Goal: Task Accomplishment & Management: Manage account settings

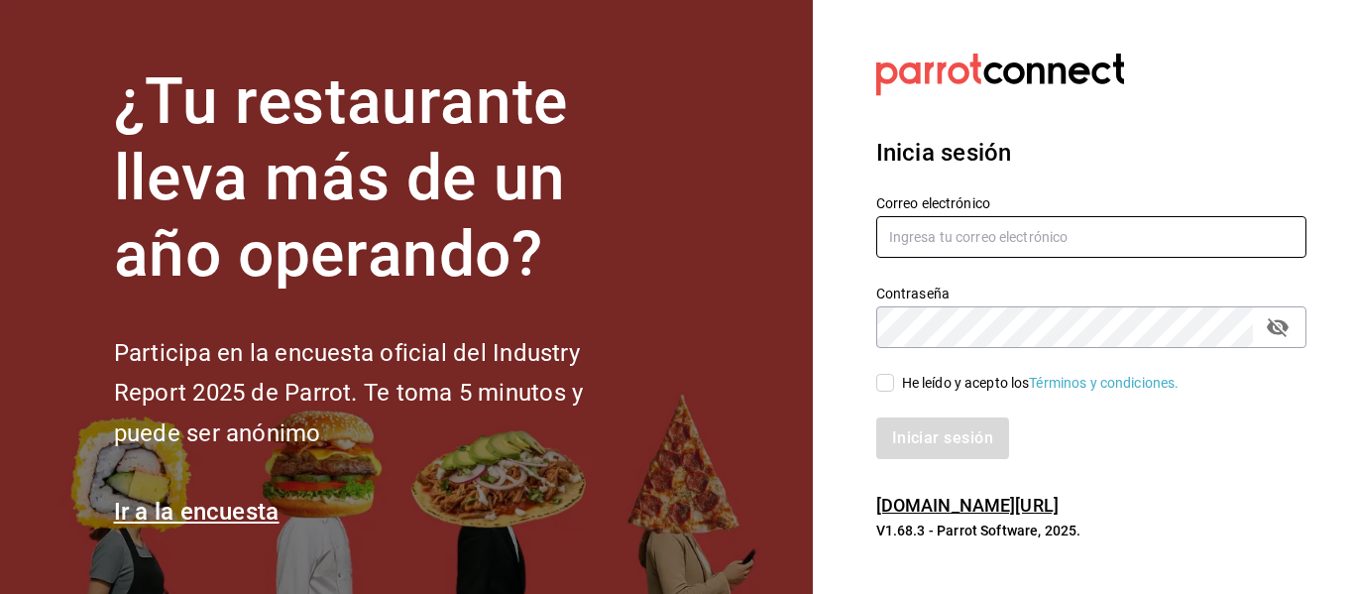
click at [907, 243] on input "text" at bounding box center [1091, 237] width 430 height 42
type input "facturacion@beefcapital.com"
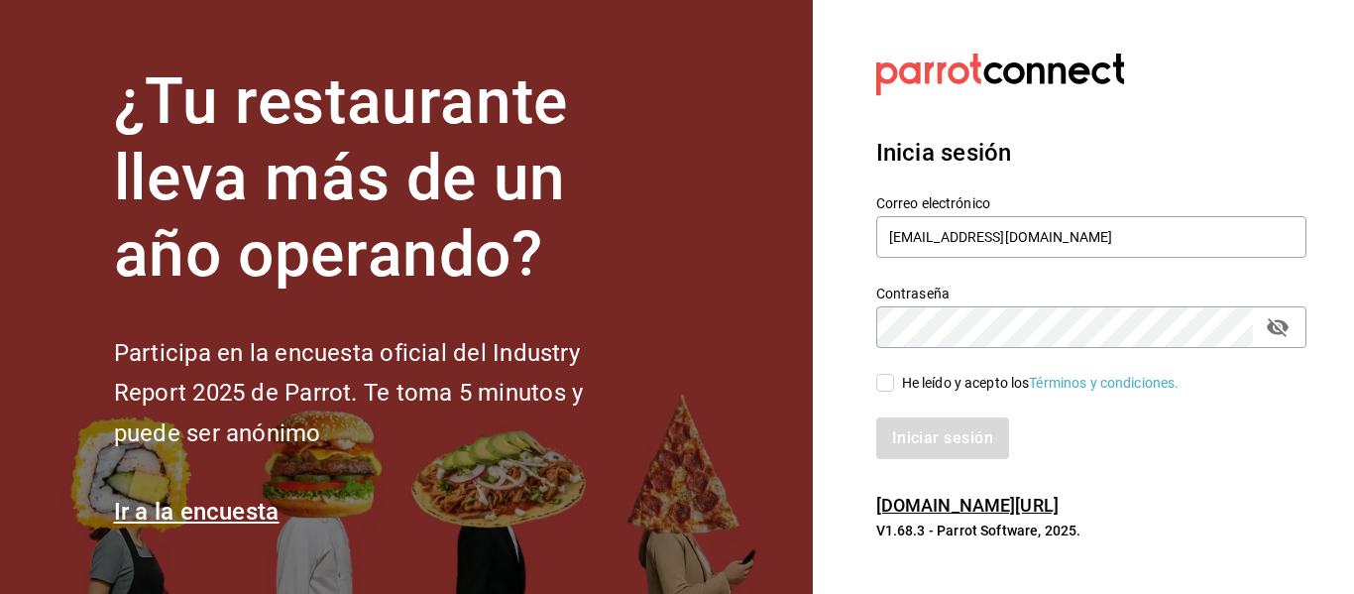
click at [883, 388] on input "He leído y acepto los Términos y condiciones." at bounding box center [885, 383] width 18 height 18
checkbox input "true"
click at [964, 433] on button "Iniciar sesión" at bounding box center [943, 438] width 135 height 42
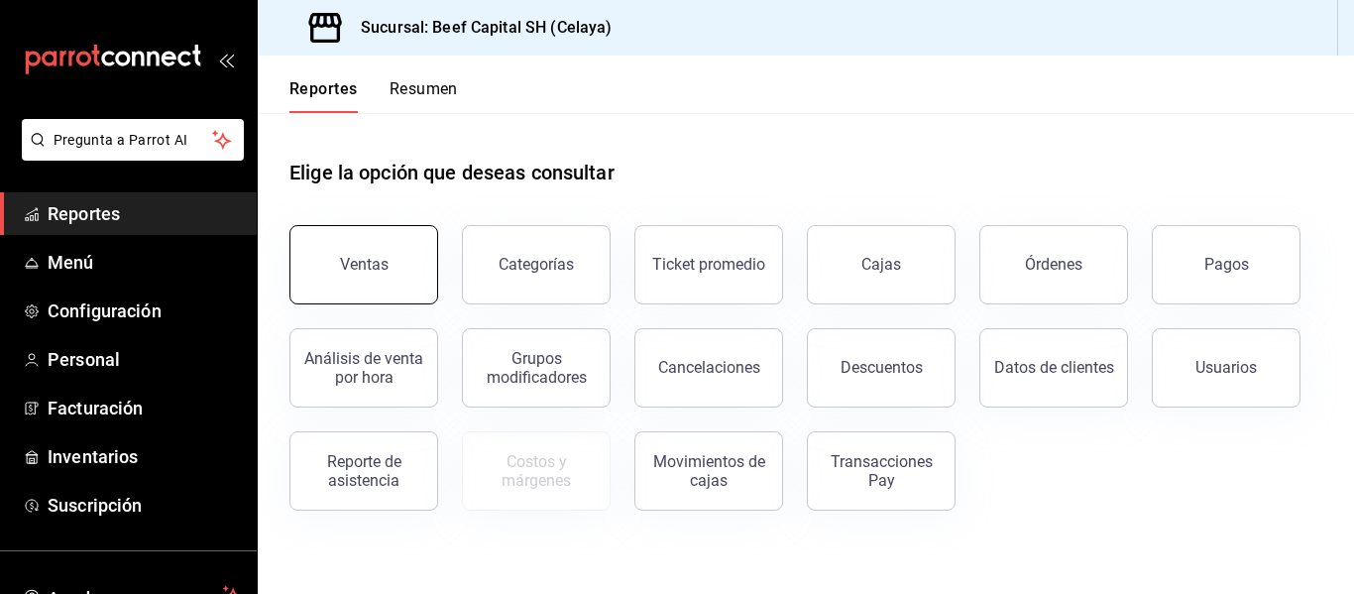
click at [372, 282] on button "Ventas" at bounding box center [363, 264] width 149 height 79
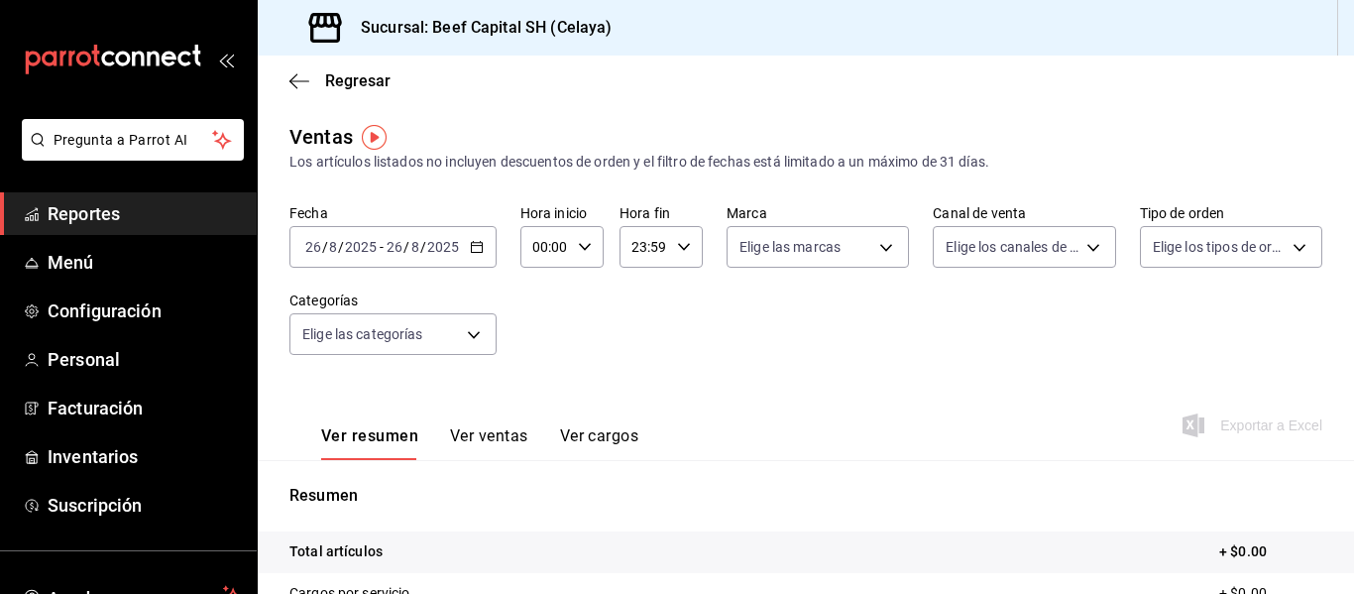
click at [473, 243] on \(Stroke\) "button" at bounding box center [477, 247] width 12 height 11
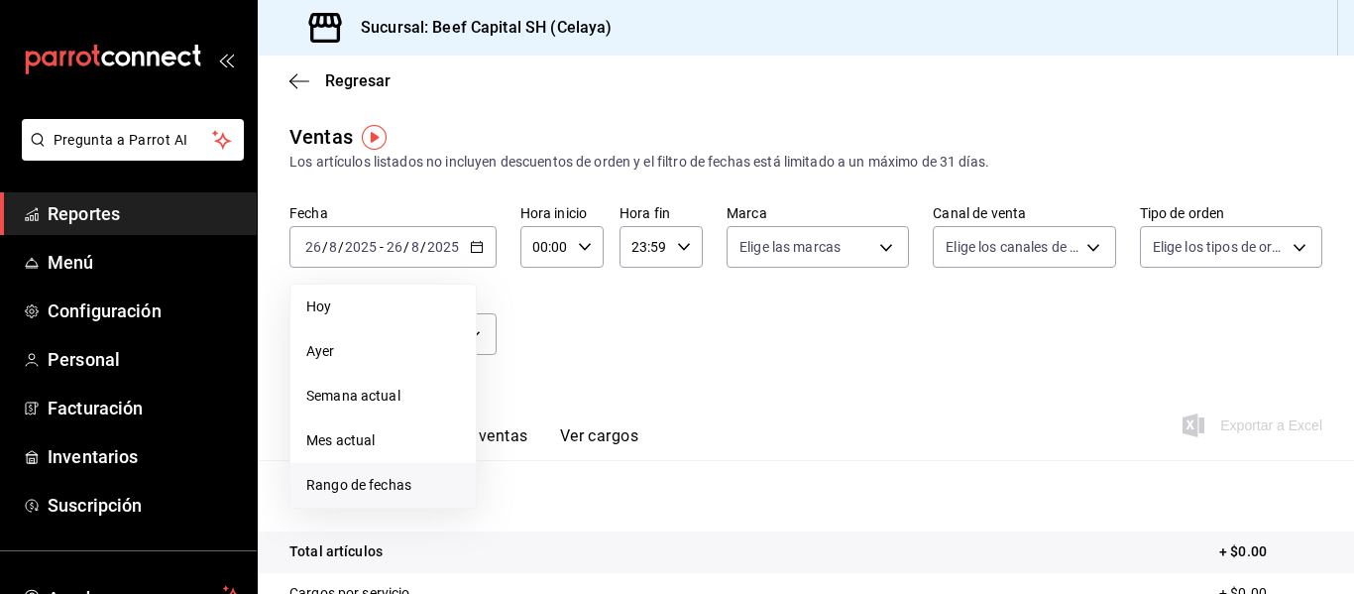
click at [363, 486] on span "Rango de fechas" at bounding box center [383, 485] width 154 height 21
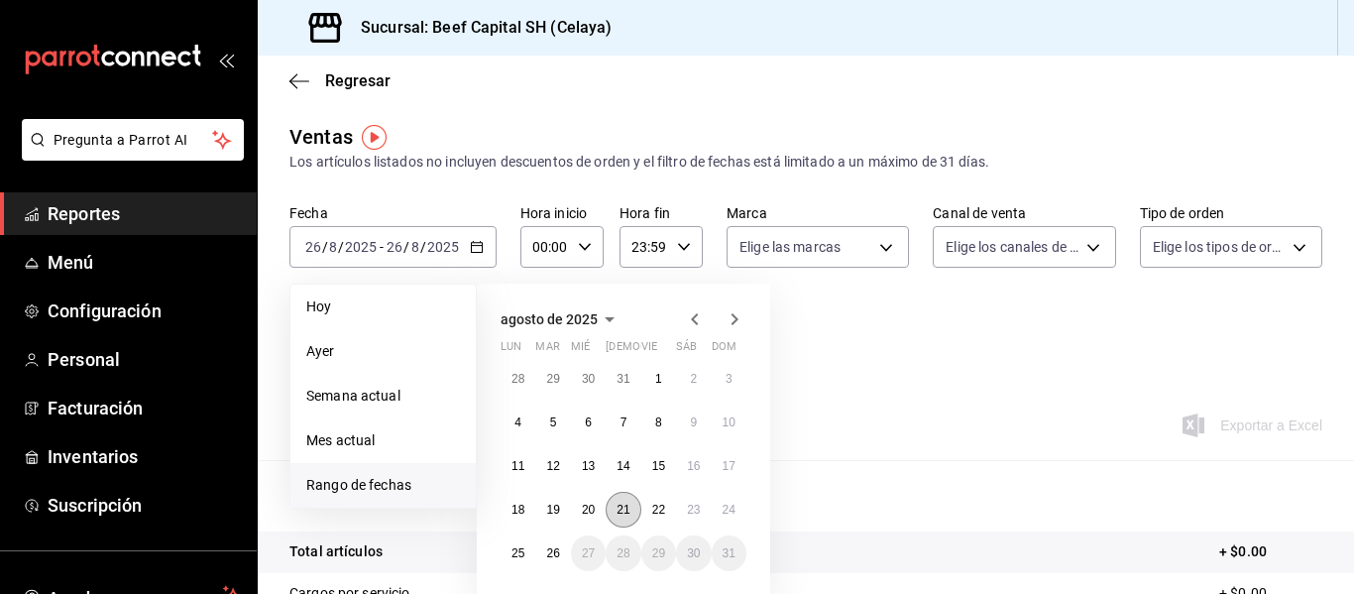
click at [620, 510] on abbr "21" at bounding box center [623, 510] width 13 height 14
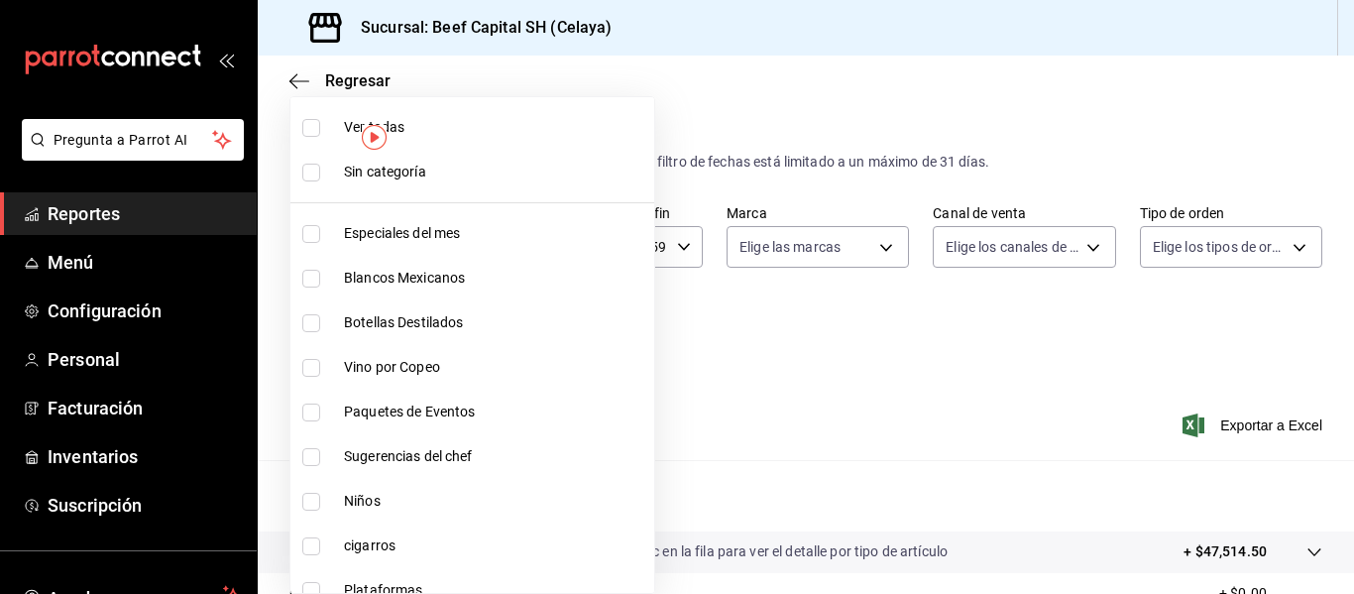
click at [475, 337] on body "Pregunta a Parrot AI Reportes Menú Configuración Personal Facturación Inventari…" at bounding box center [677, 297] width 1354 height 594
click at [317, 490] on li "Niños" at bounding box center [472, 501] width 364 height 45
type input "ac3e87f6-97ec-4cab-bde8-d360ae3efe70"
checkbox input "true"
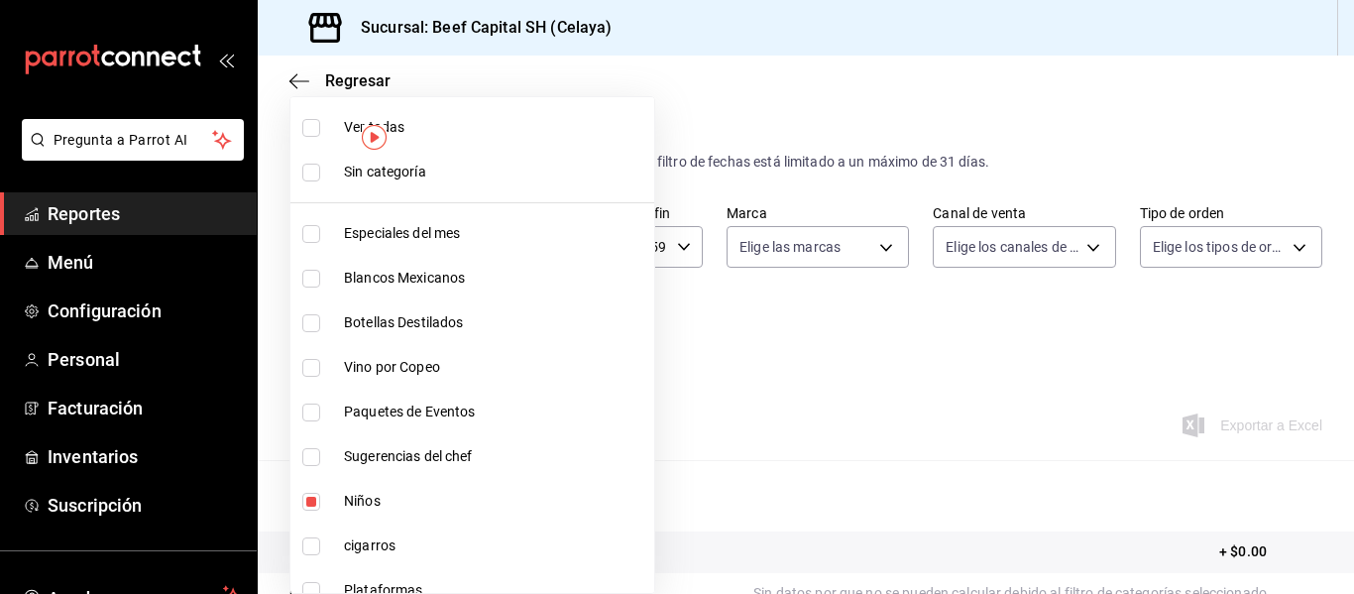
click at [306, 590] on input "checkbox" at bounding box center [311, 591] width 18 height 18
checkbox input "true"
type input "ac3e87f6-97ec-4cab-bde8-d360ae3efe70,815c5d17-5cbe-4f3a-828e-927657aec93b"
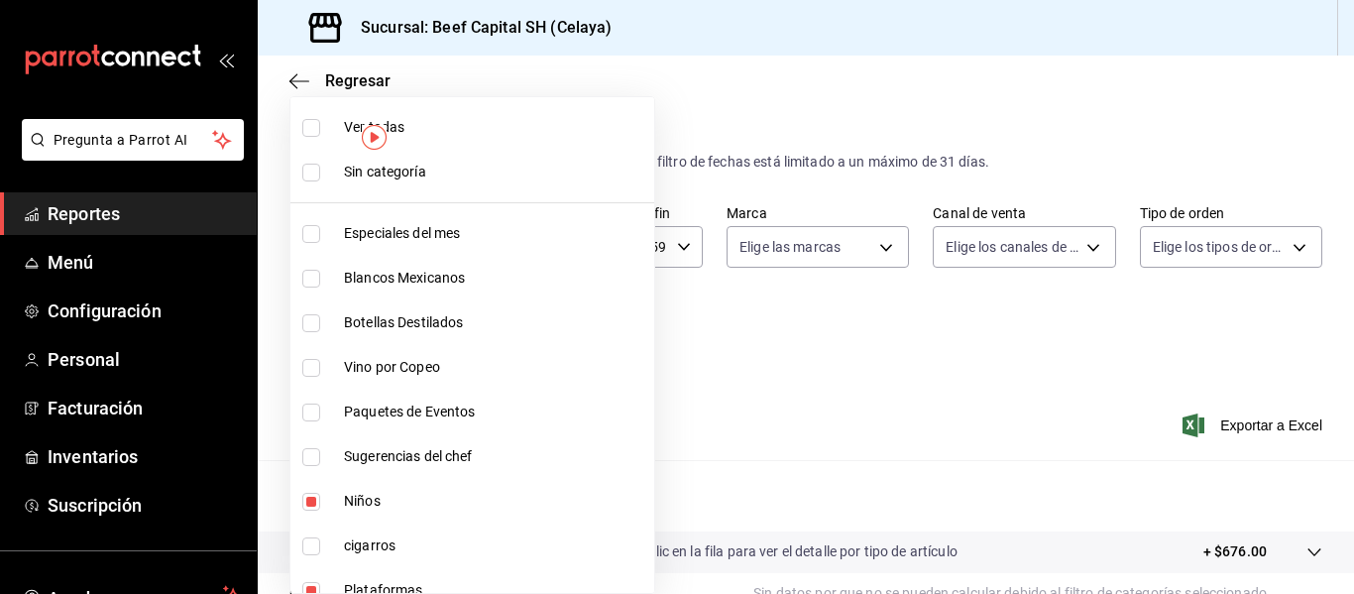
click at [1225, 421] on div at bounding box center [677, 297] width 1354 height 594
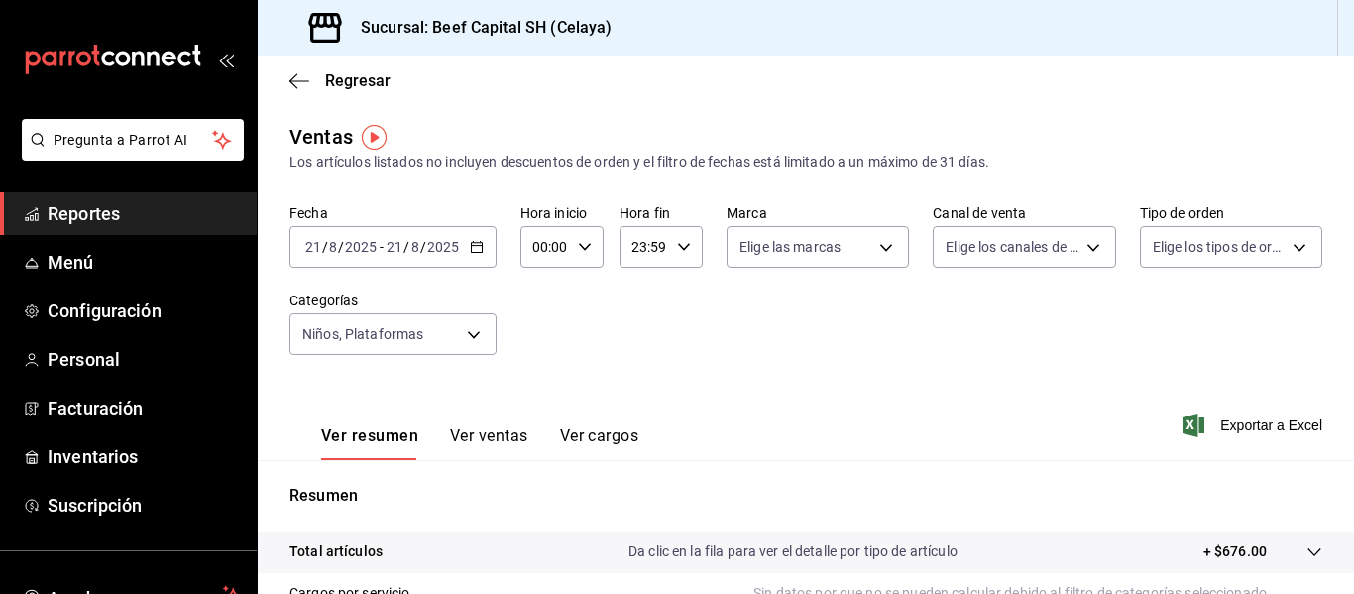
click at [471, 248] on icon "button" at bounding box center [477, 247] width 14 height 14
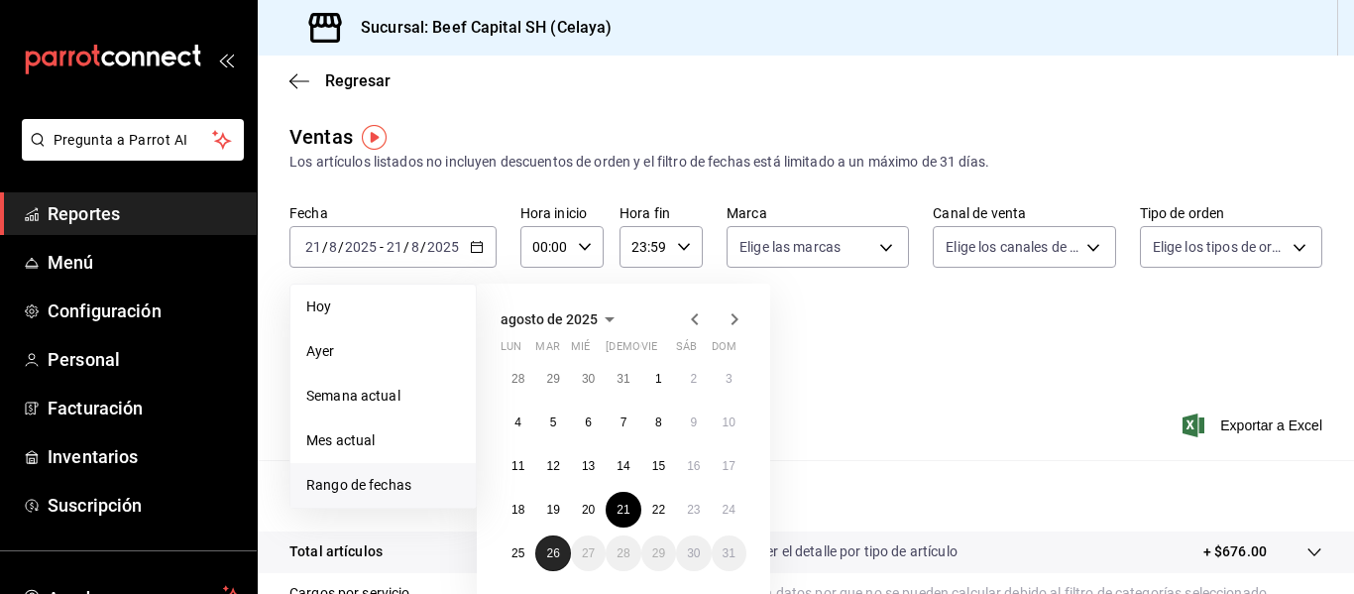
click at [562, 549] on button "26" at bounding box center [552, 553] width 35 height 36
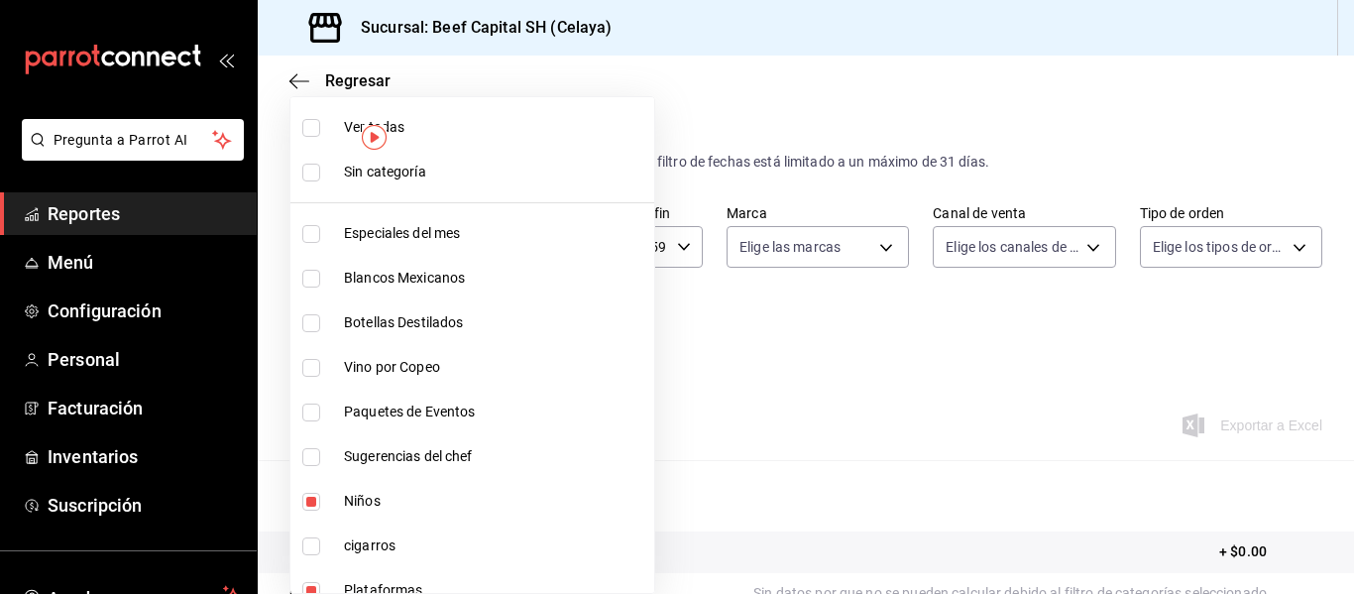
click at [471, 339] on body "Pregunta a Parrot AI Reportes Menú Configuración Personal Facturación Inventari…" at bounding box center [677, 297] width 1354 height 594
click at [310, 499] on input "checkbox" at bounding box center [311, 502] width 18 height 18
checkbox input "false"
type input "815c5d17-5cbe-4f3a-828e-927657aec93b"
click at [310, 499] on input "checkbox" at bounding box center [311, 502] width 18 height 18
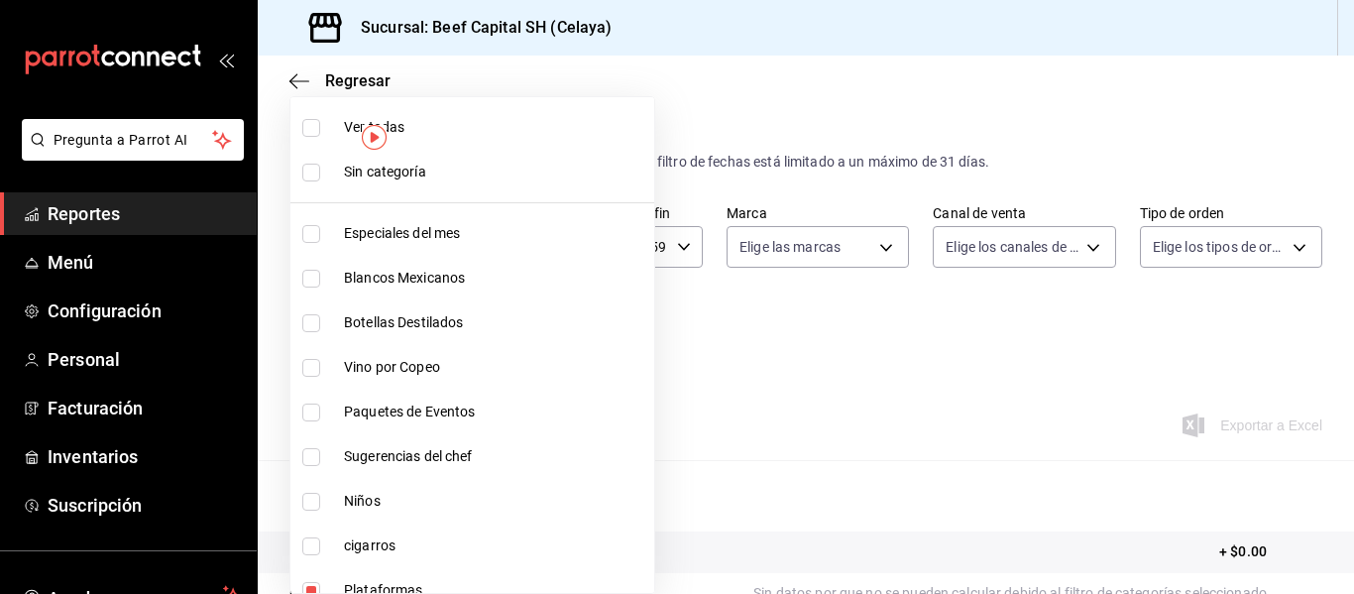
checkbox input "true"
type input "815c5d17-5cbe-4f3a-828e-927657aec93b,ac3e87f6-97ec-4cab-bde8-d360ae3efe70"
click at [619, 327] on div at bounding box center [677, 297] width 1354 height 594
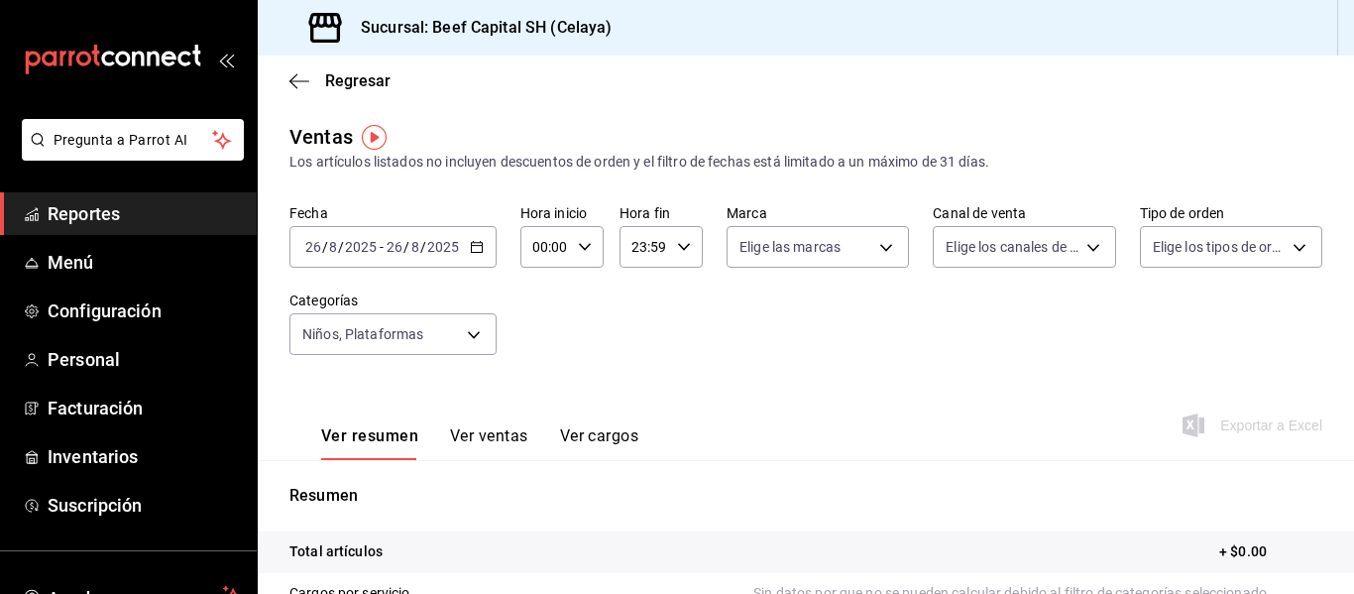
click at [479, 250] on icon "button" at bounding box center [477, 247] width 14 height 14
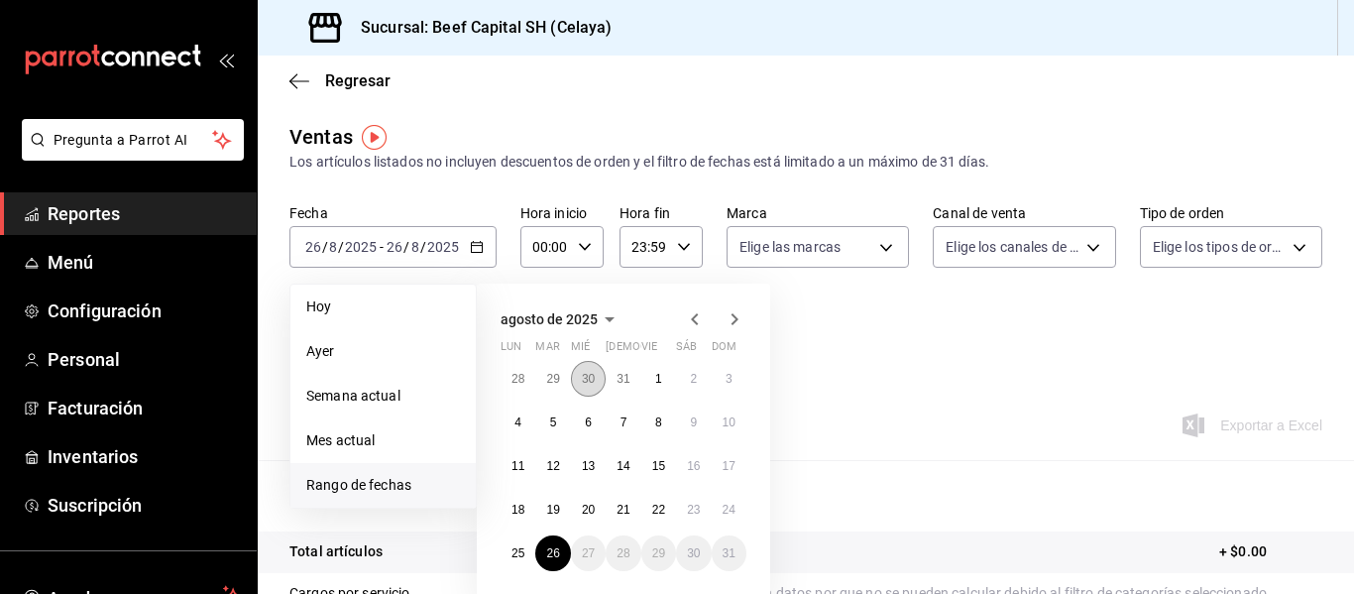
click at [579, 380] on button "30" at bounding box center [588, 379] width 35 height 36
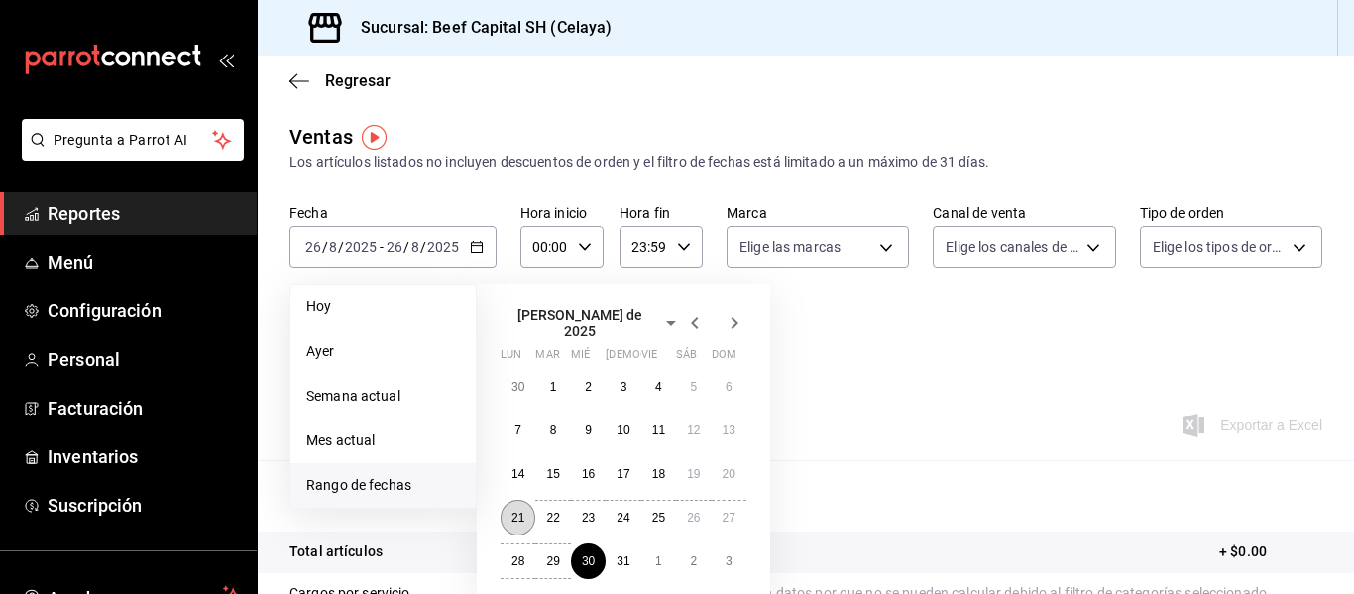
click at [519, 513] on abbr "21" at bounding box center [518, 518] width 13 height 14
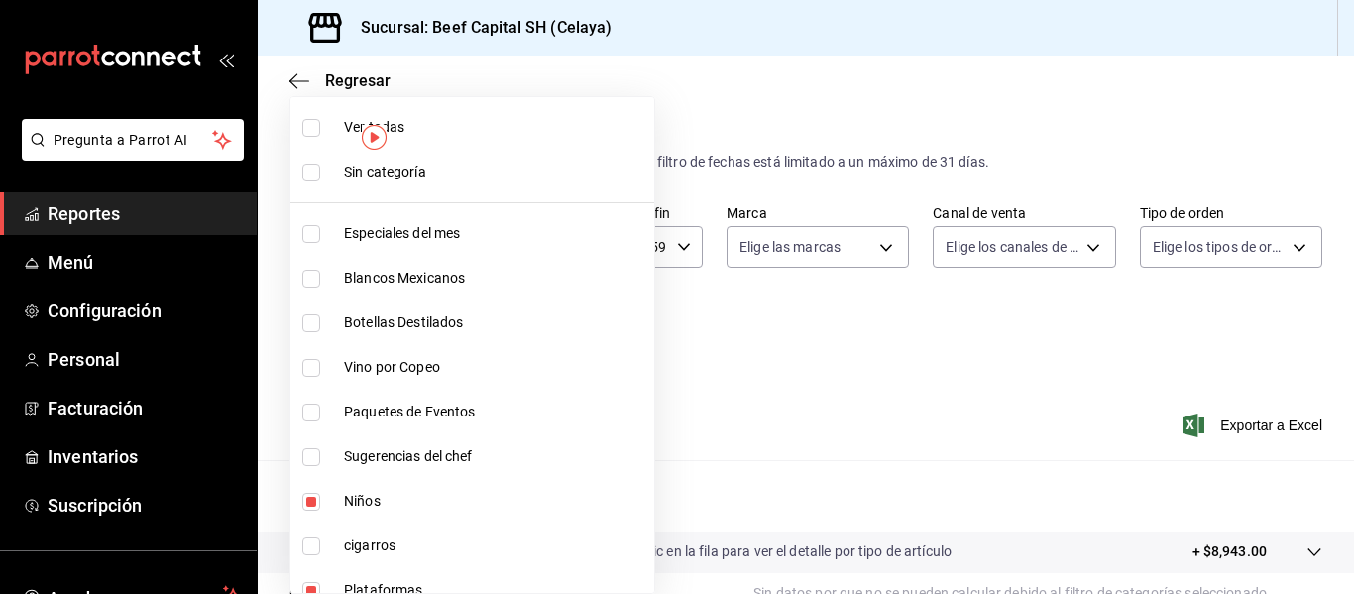
click at [469, 337] on body "Pregunta a Parrot AI Reportes Menú Configuración Personal Facturación Inventari…" at bounding box center [677, 297] width 1354 height 594
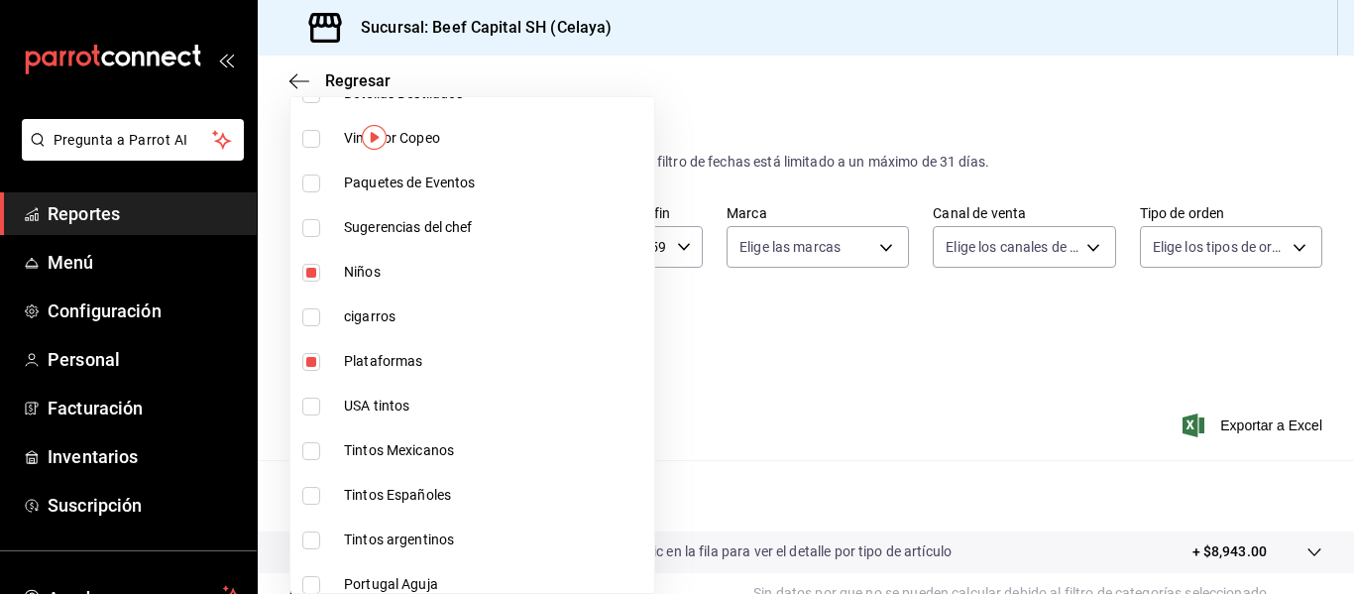
scroll to position [238, 0]
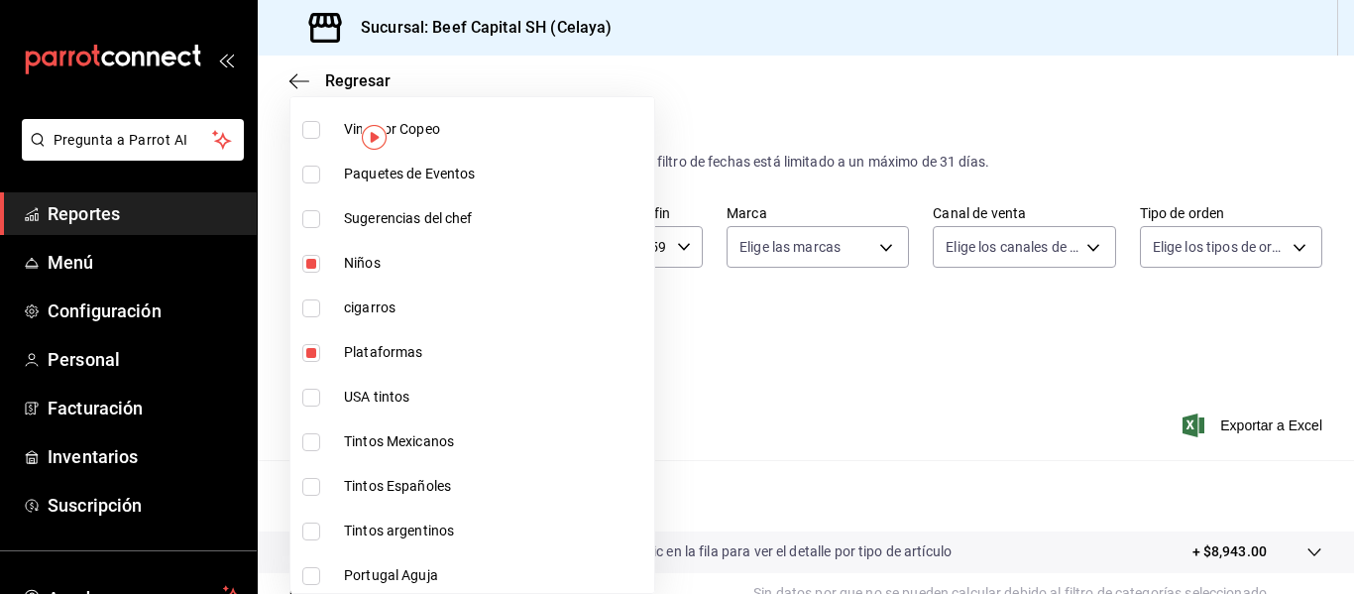
click at [309, 265] on input "checkbox" at bounding box center [311, 264] width 18 height 18
checkbox input "false"
type input "815c5d17-5cbe-4f3a-828e-927657aec93b"
click at [310, 265] on input "checkbox" at bounding box center [311, 264] width 18 height 18
checkbox input "true"
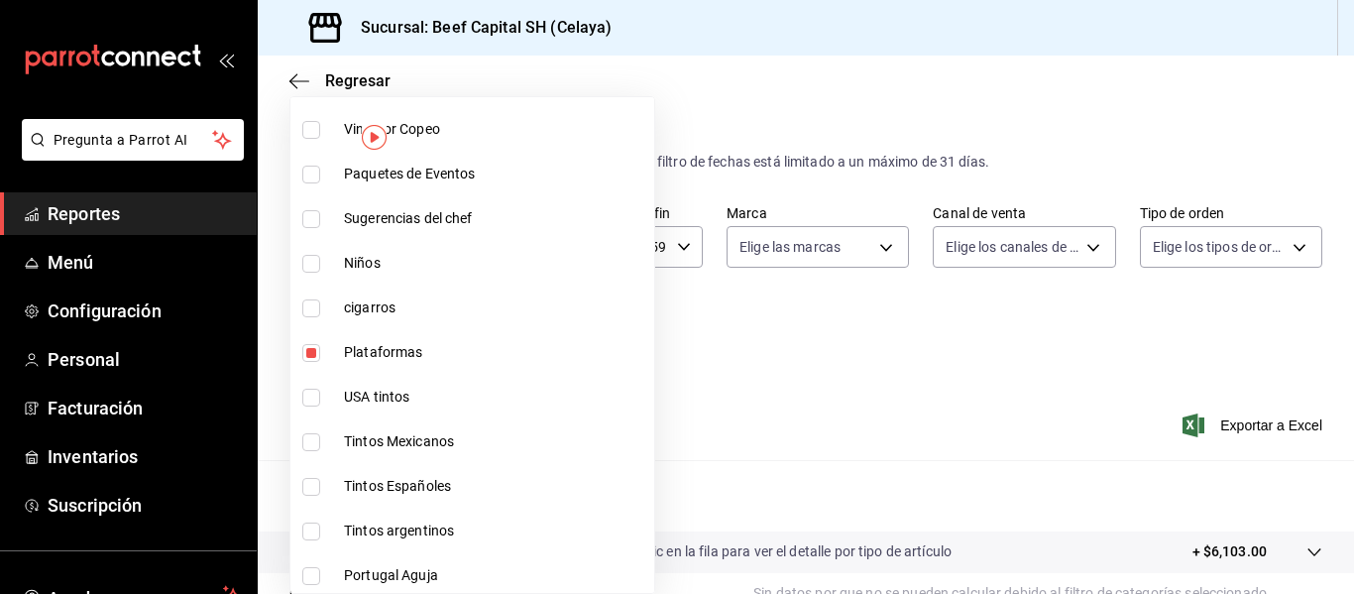
type input "815c5d17-5cbe-4f3a-828e-927657aec93b,ac3e87f6-97ec-4cab-bde8-d360ae3efe70"
click at [744, 414] on div at bounding box center [677, 297] width 1354 height 594
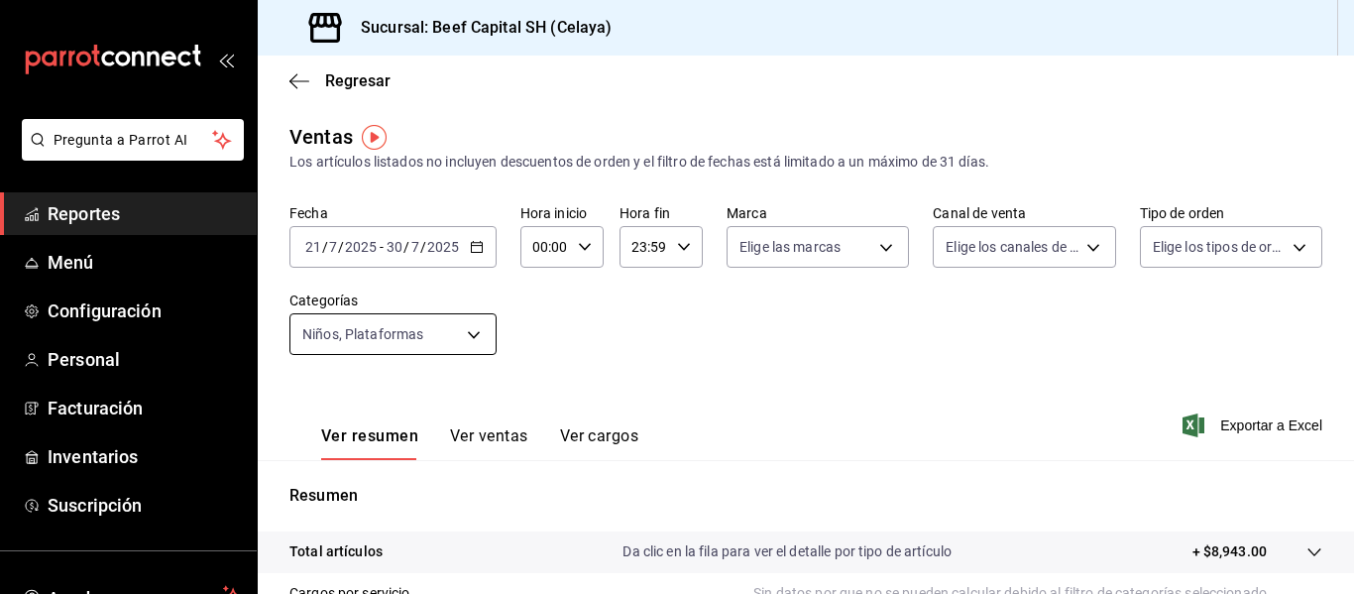
click at [463, 337] on body "Pregunta a Parrot AI Reportes Menú Configuración Personal Facturación Inventari…" at bounding box center [677, 297] width 1354 height 594
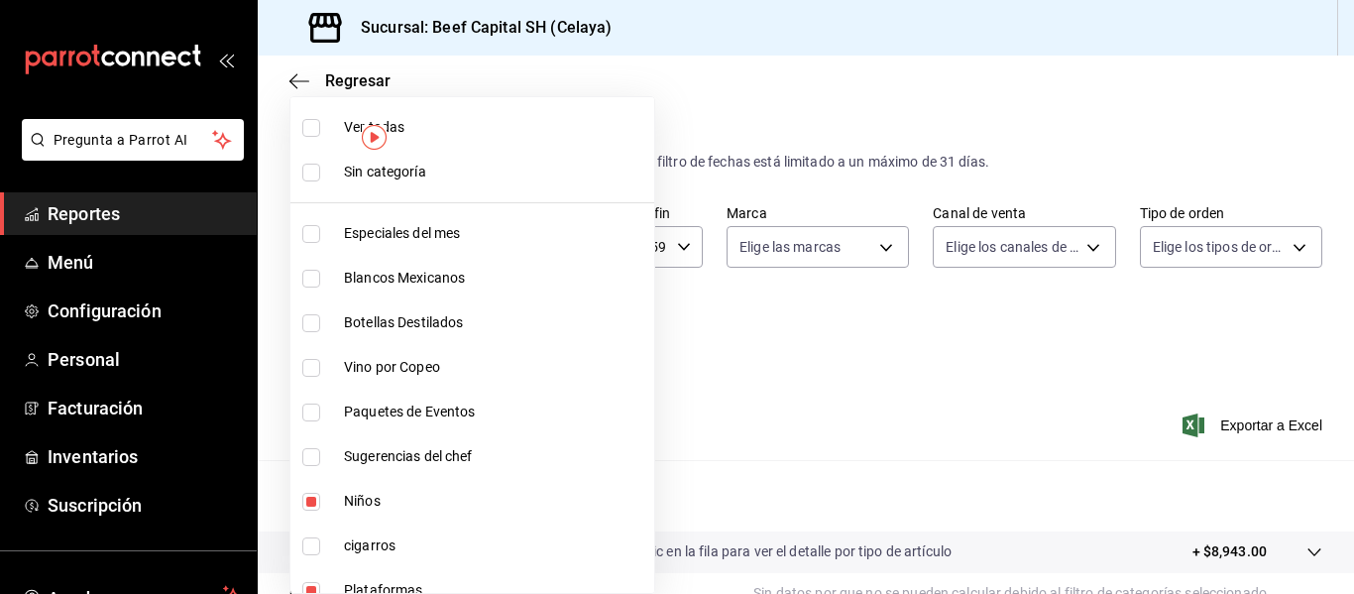
click at [314, 589] on input "checkbox" at bounding box center [311, 591] width 18 height 18
checkbox input "false"
type input "ac3e87f6-97ec-4cab-bde8-d360ae3efe70"
click at [1216, 425] on div at bounding box center [677, 297] width 1354 height 594
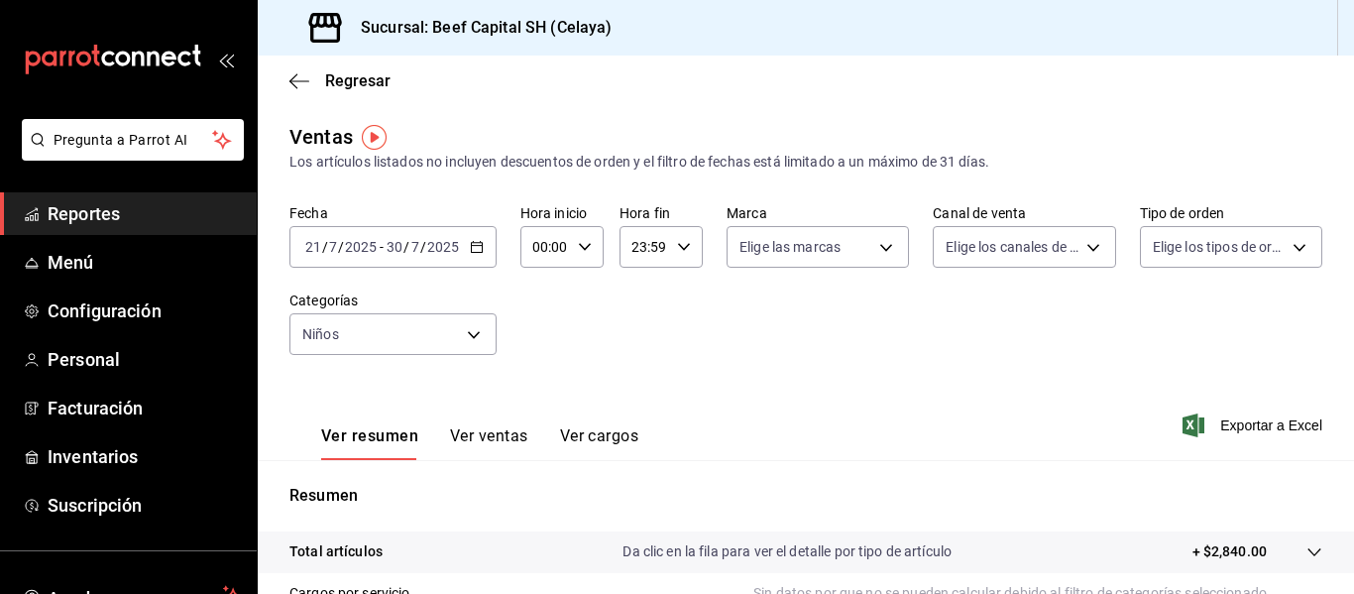
click at [1216, 425] on span "Exportar a Excel" at bounding box center [1255, 425] width 136 height 24
click at [1216, 425] on div "Exportar a Excel" at bounding box center [1255, 425] width 136 height 24
click at [478, 333] on body "Pregunta a Parrot AI Reportes Menú Configuración Personal Facturación Inventari…" at bounding box center [677, 297] width 1354 height 594
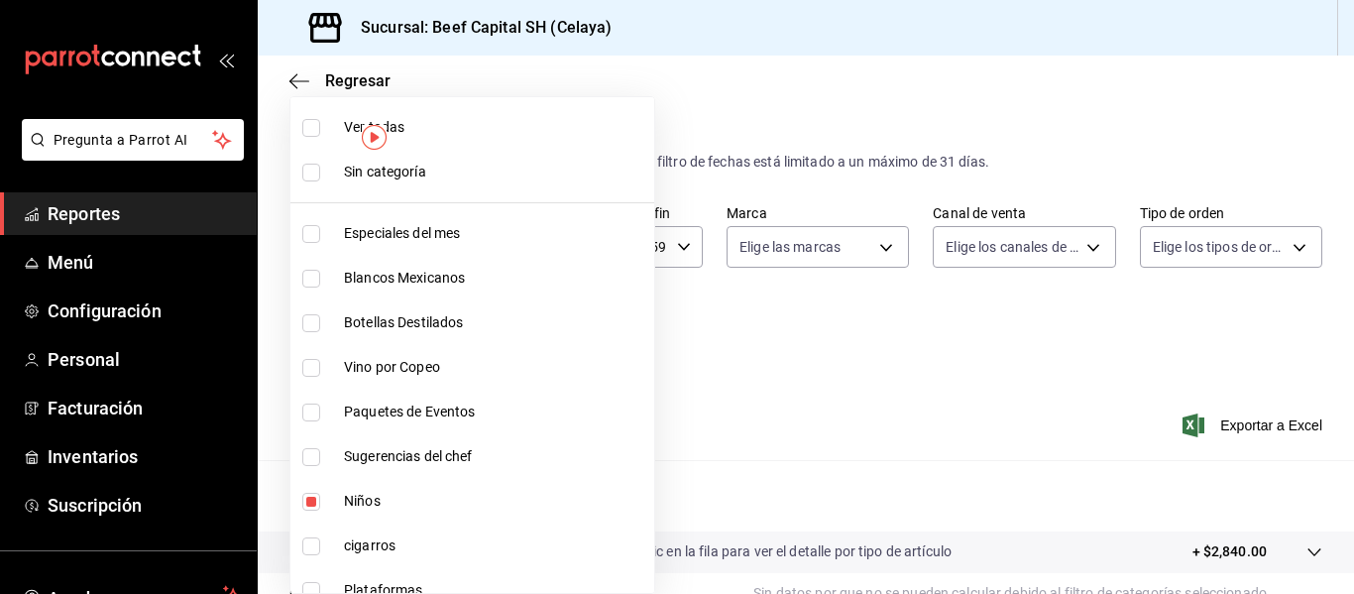
click at [317, 590] on input "checkbox" at bounding box center [311, 591] width 18 height 18
checkbox input "true"
type input "ac3e87f6-97ec-4cab-bde8-d360ae3efe70,815c5d17-5cbe-4f3a-828e-927657aec93b"
click at [310, 499] on input "checkbox" at bounding box center [311, 502] width 18 height 18
checkbox input "false"
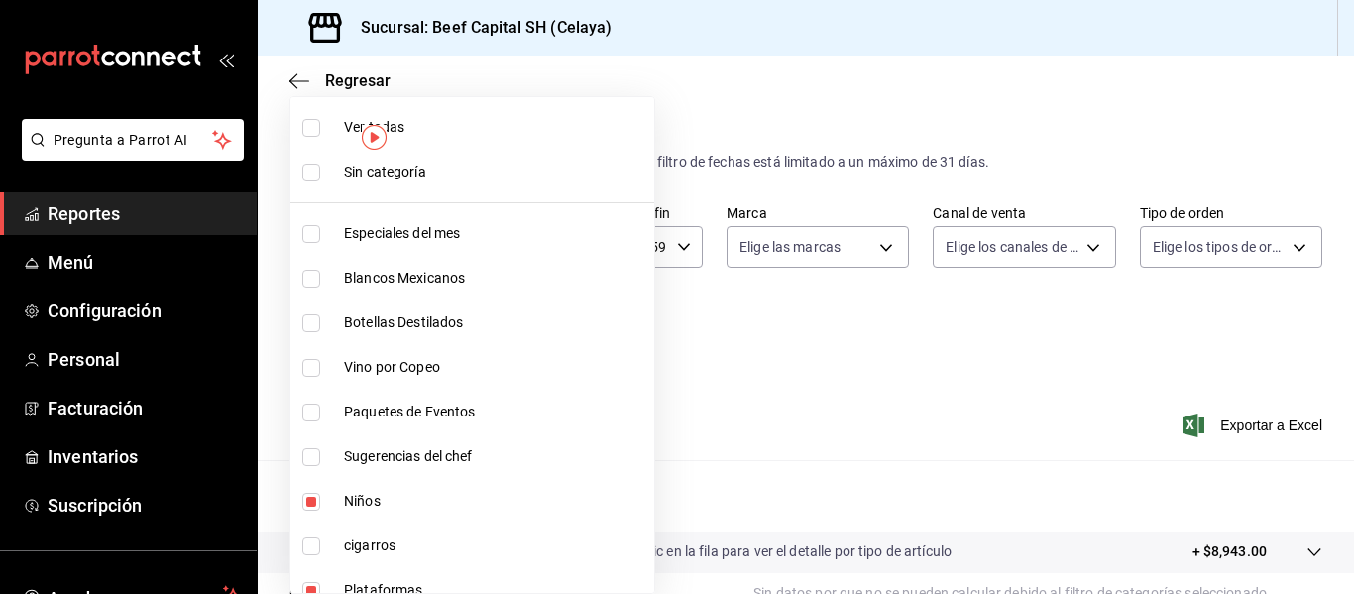
type input "815c5d17-5cbe-4f3a-828e-927657aec93b"
click at [1217, 419] on div at bounding box center [677, 297] width 1354 height 594
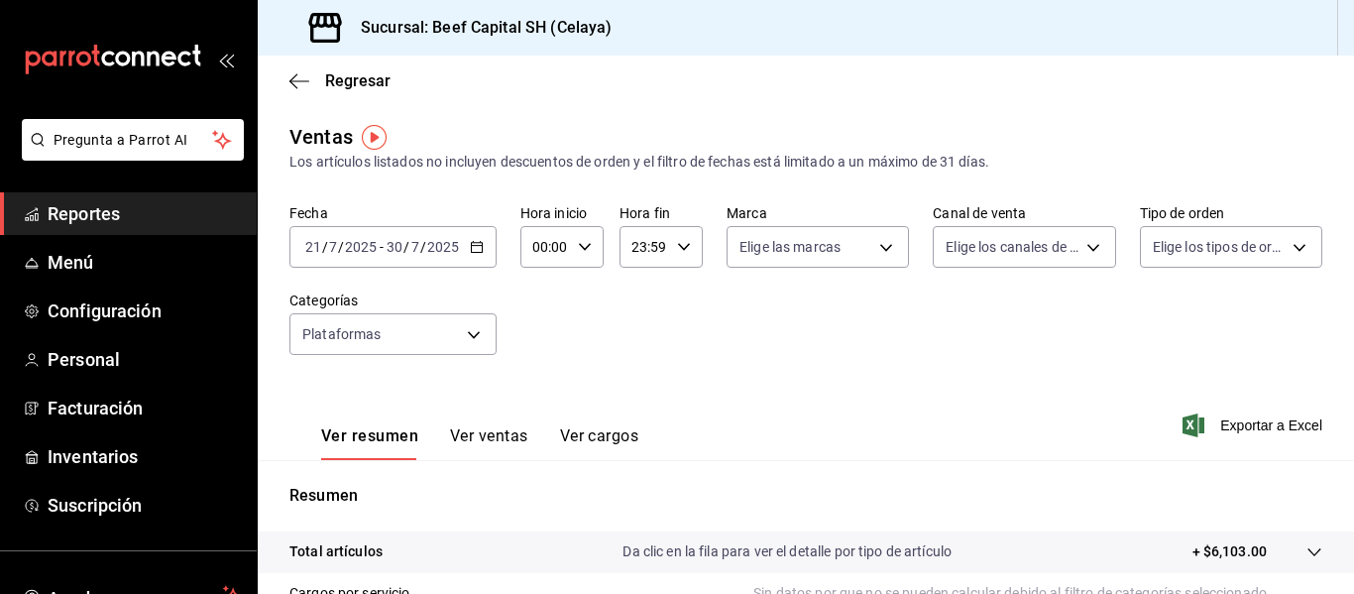
click at [1217, 419] on span "Exportar a Excel" at bounding box center [1255, 425] width 136 height 24
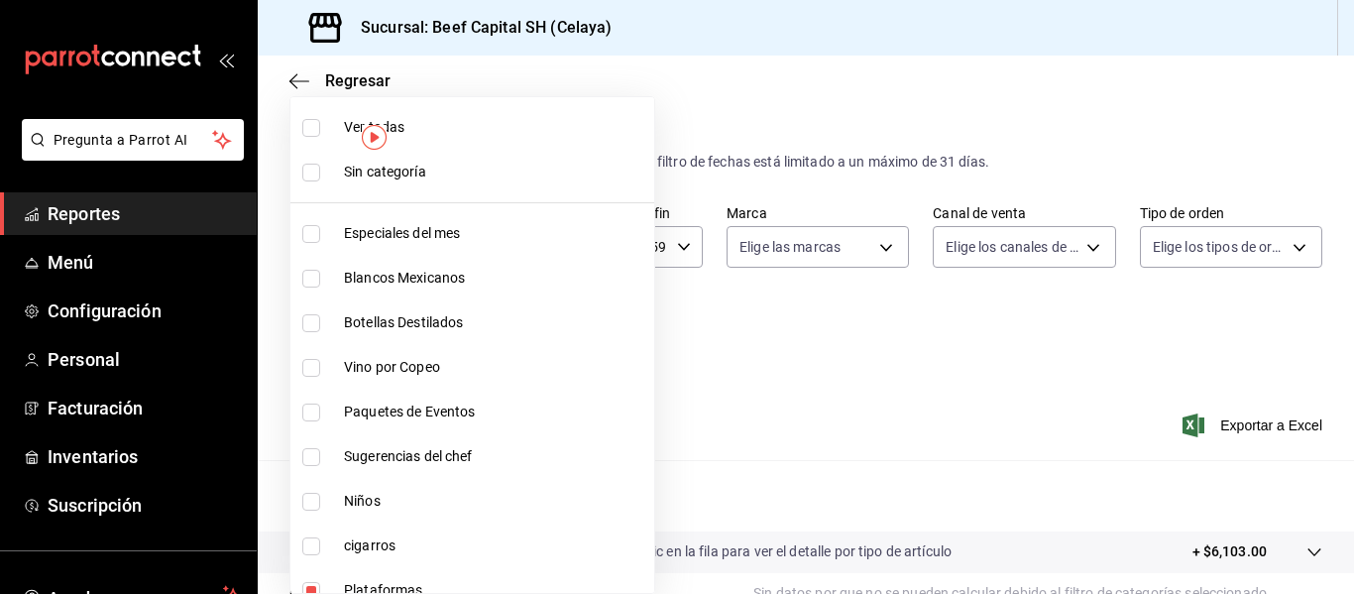
click at [476, 336] on body "Pregunta a Parrot AI Reportes Menú Configuración Personal Facturación Inventari…" at bounding box center [677, 297] width 1354 height 594
click at [310, 126] on input "checkbox" at bounding box center [311, 128] width 18 height 18
checkbox input "true"
type input "ff0942d4-a114-4278-bf43-4291bef7f875,c44b17cd-f0d2-44be-bc0b-f595a1b51d35,b1aff…"
checkbox input "true"
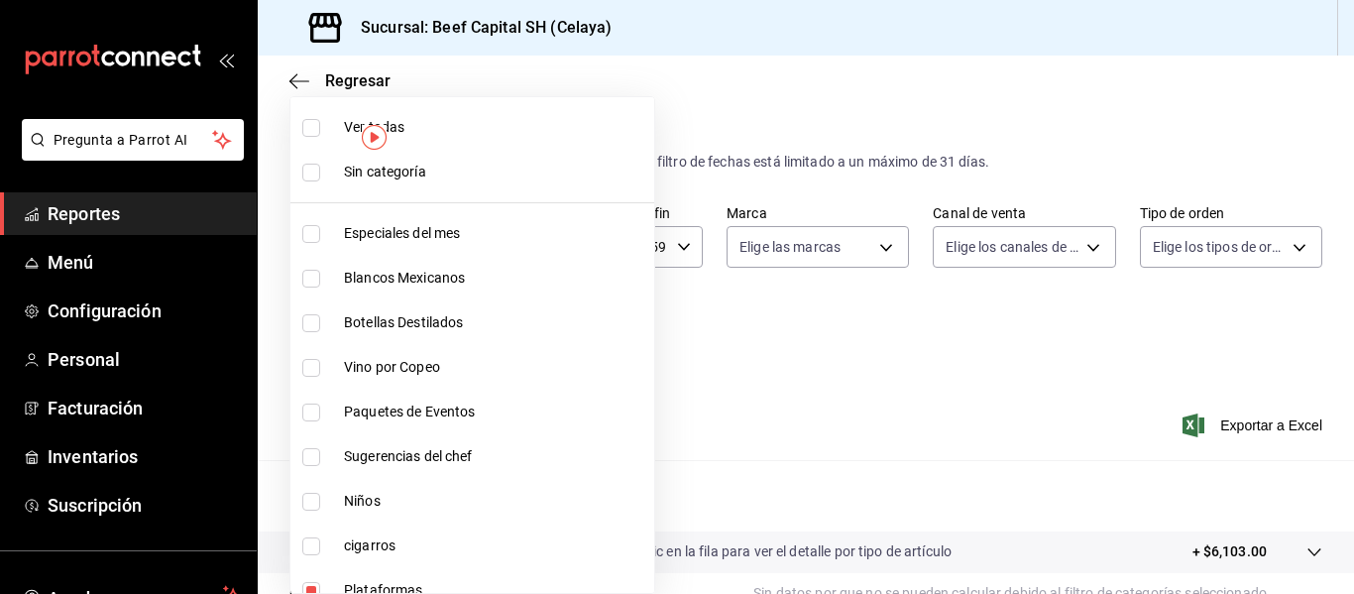
checkbox input "true"
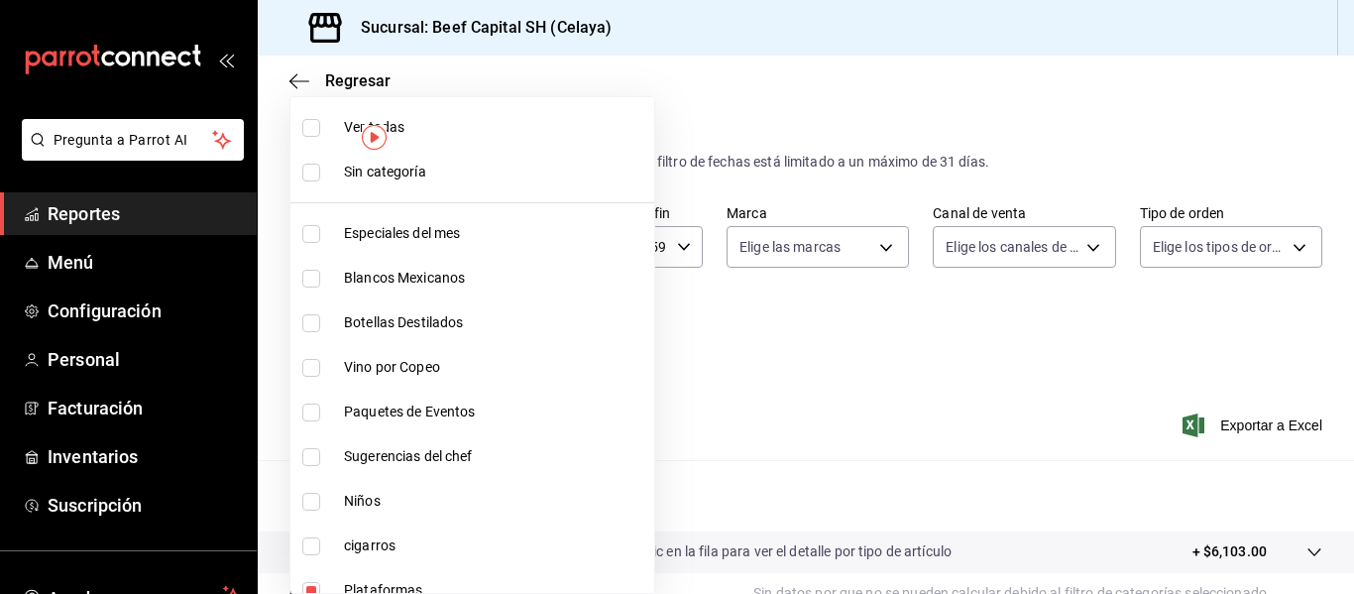
checkbox input "true"
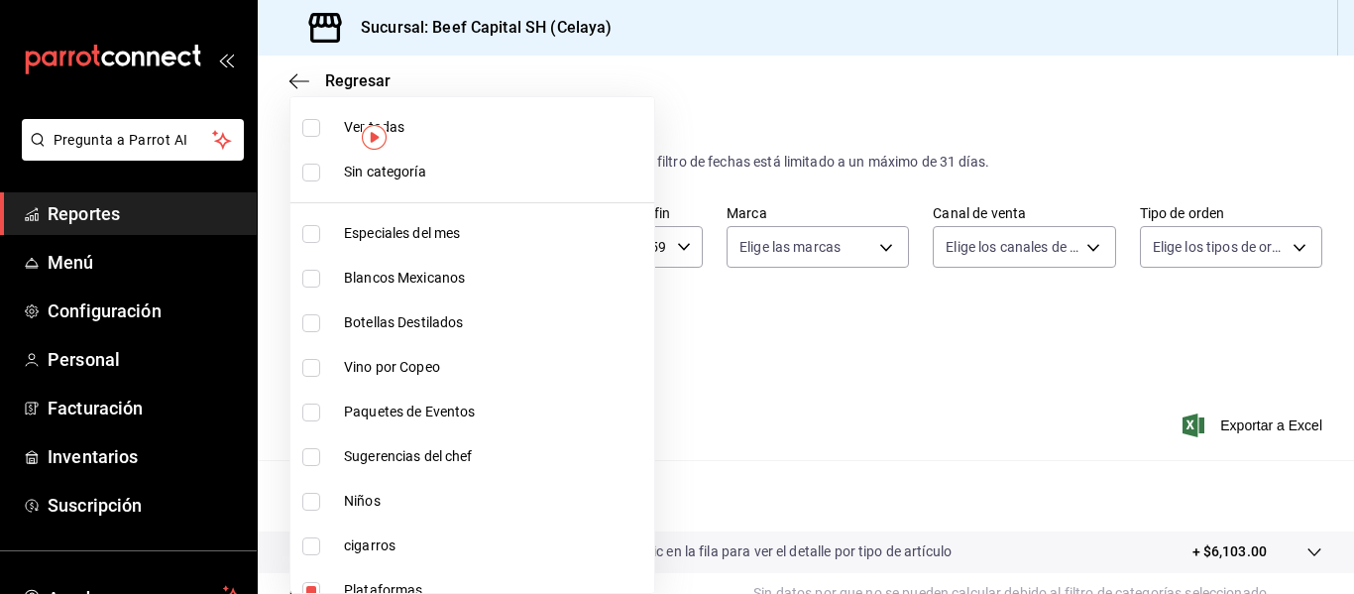
checkbox input "true"
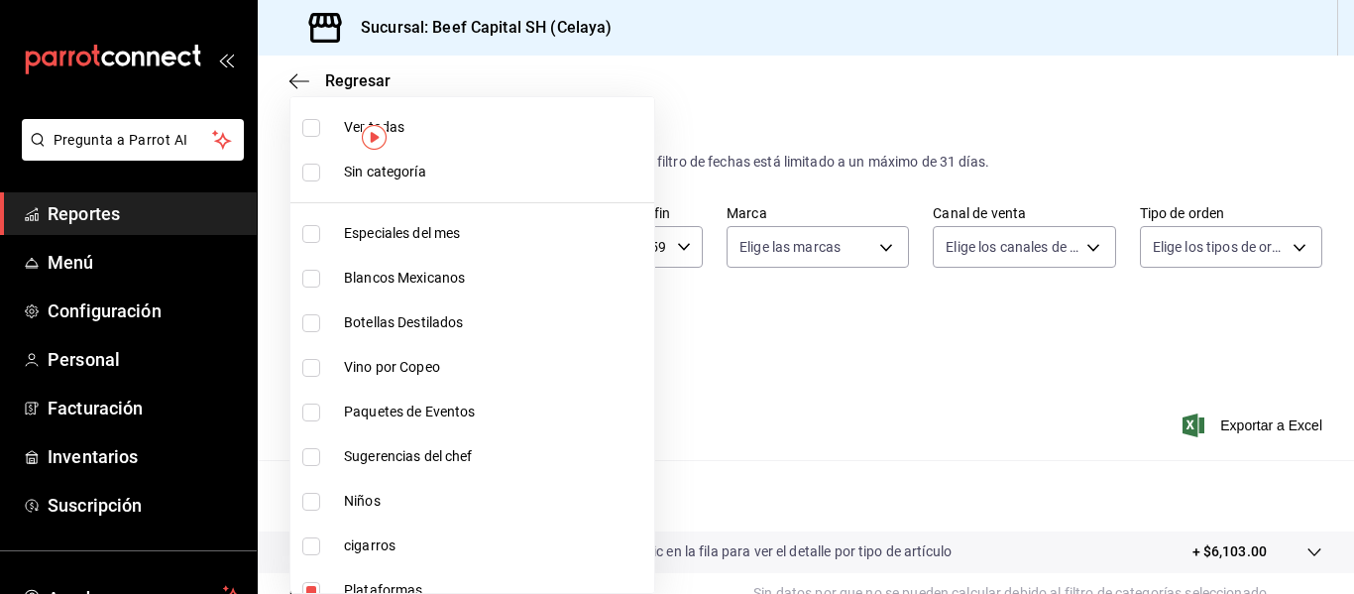
checkbox input "true"
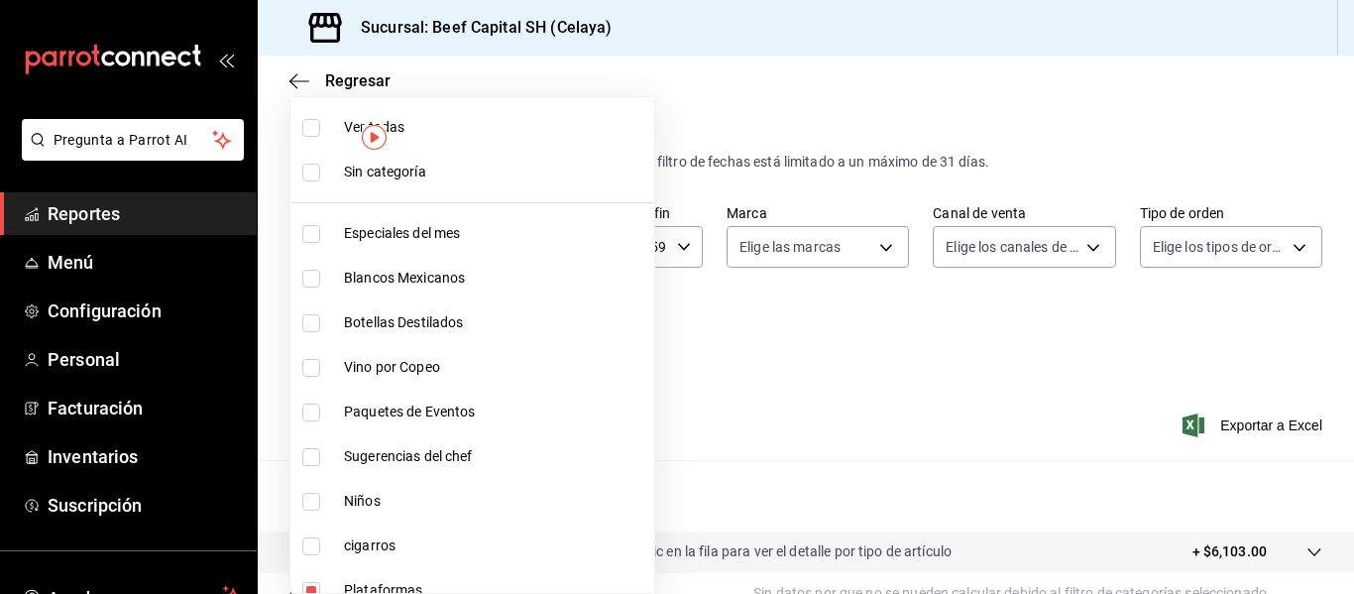
checkbox input "true"
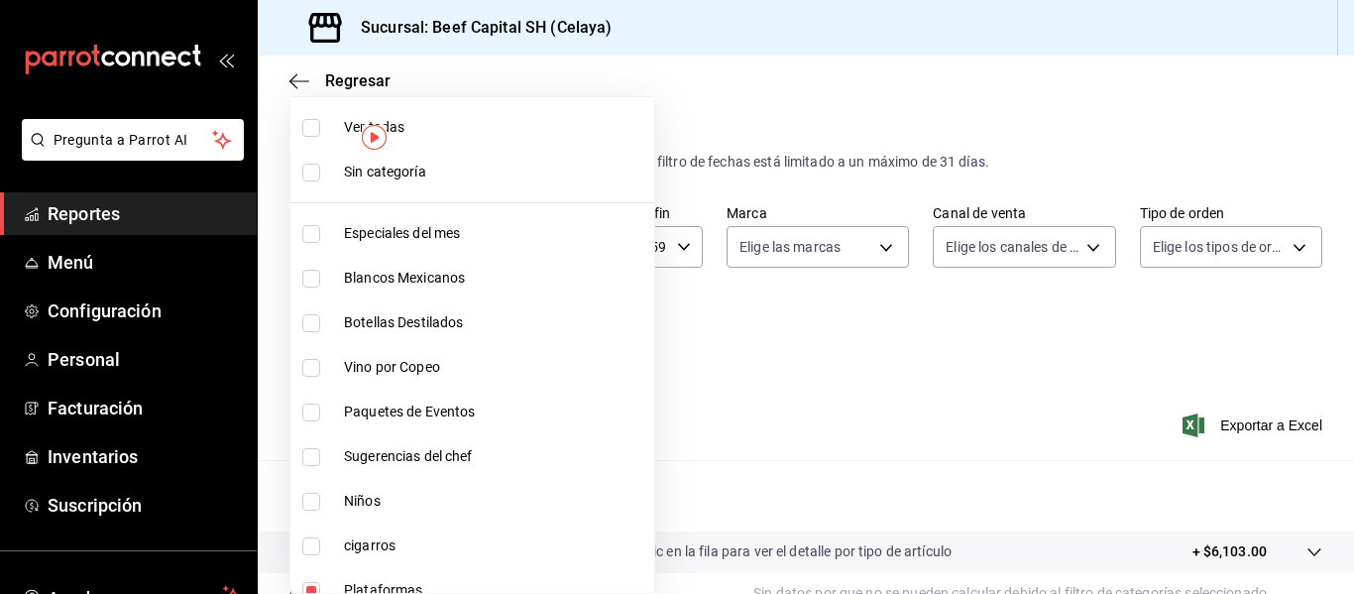
checkbox input "true"
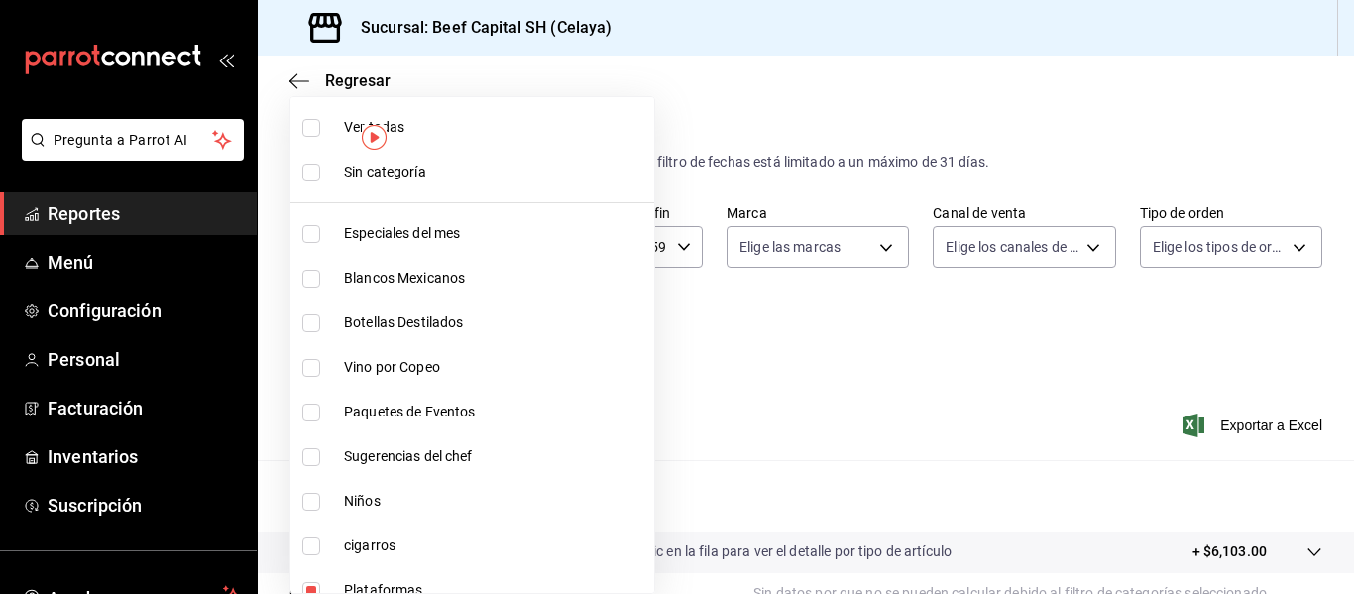
checkbox input "true"
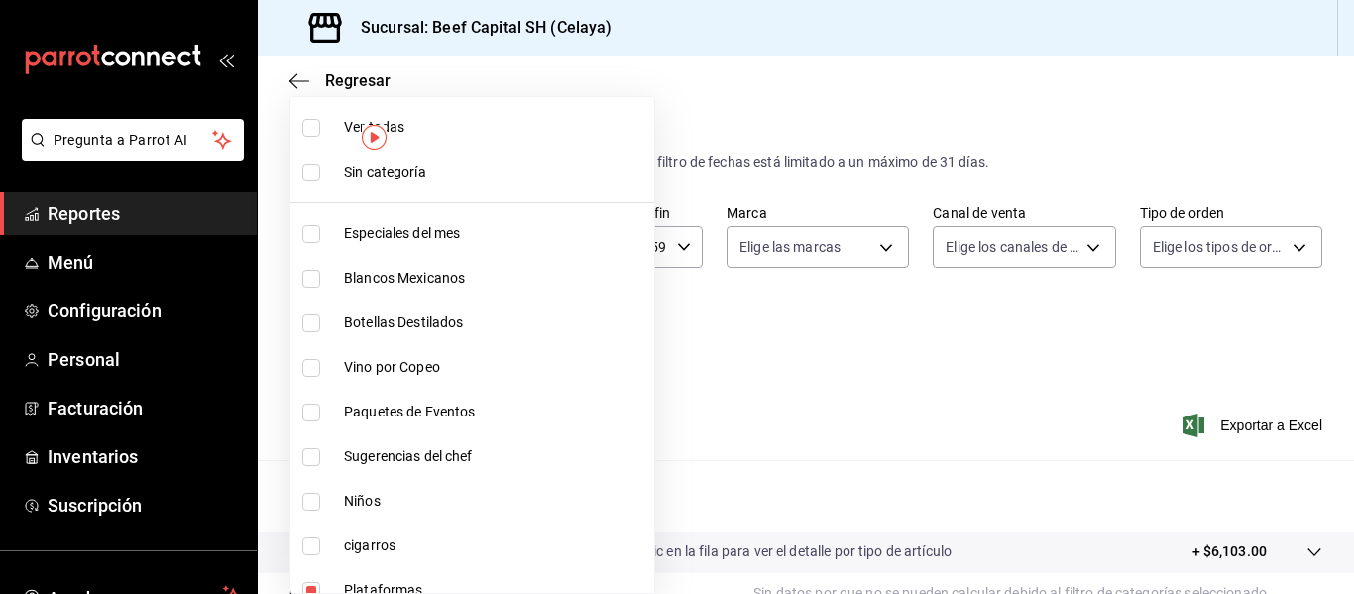
checkbox input "true"
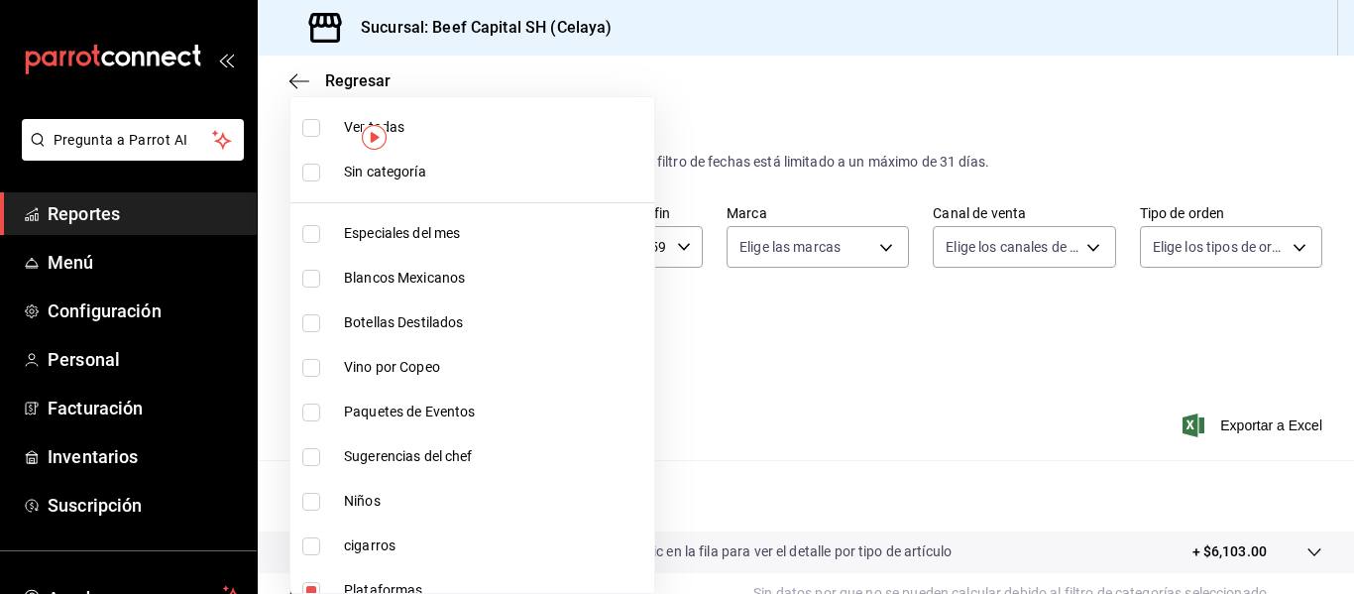
checkbox input "true"
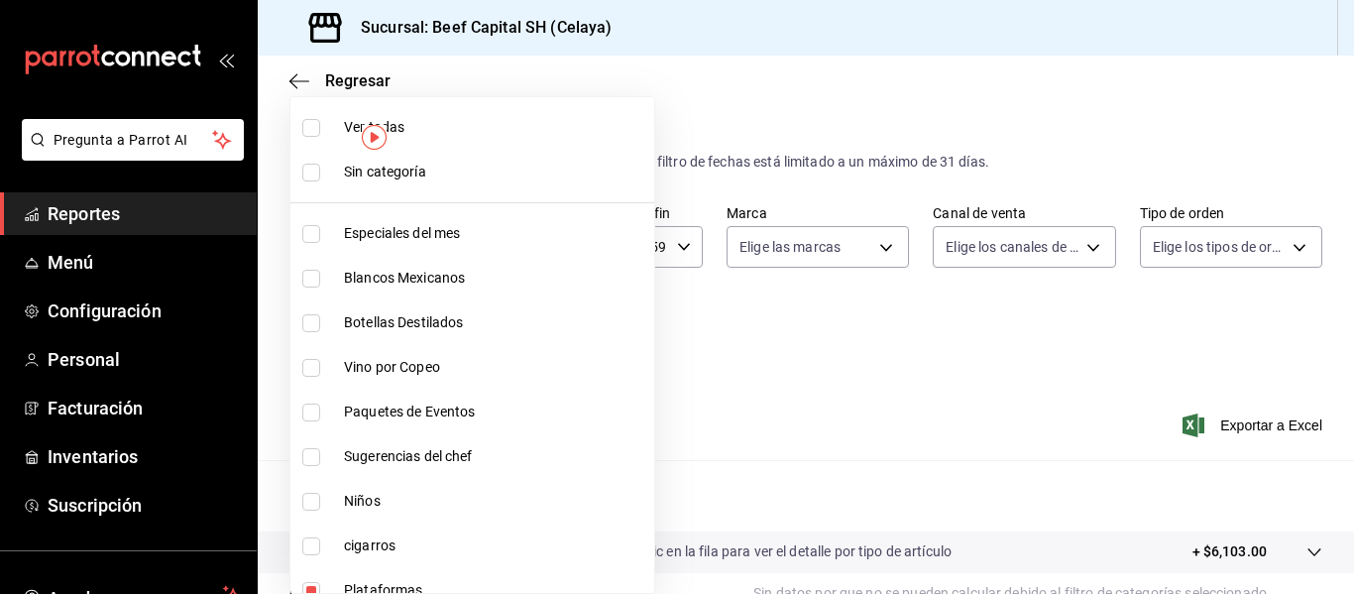
checkbox input "true"
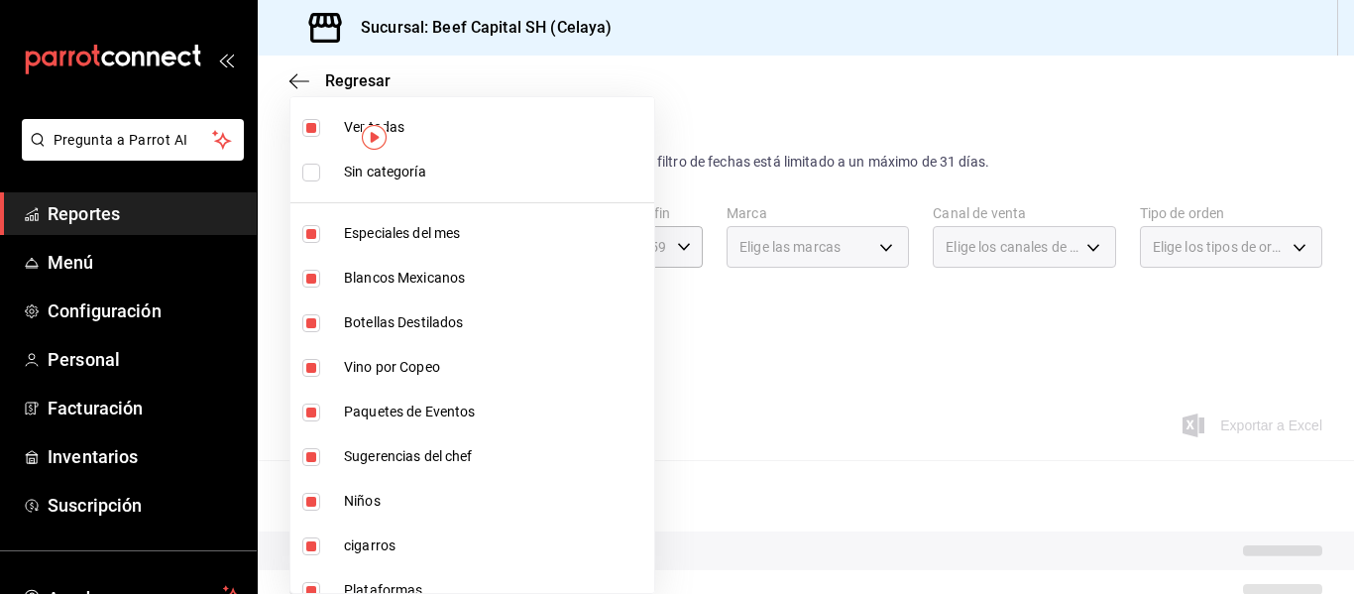
click at [311, 130] on input "checkbox" at bounding box center [311, 128] width 18 height 18
checkbox input "false"
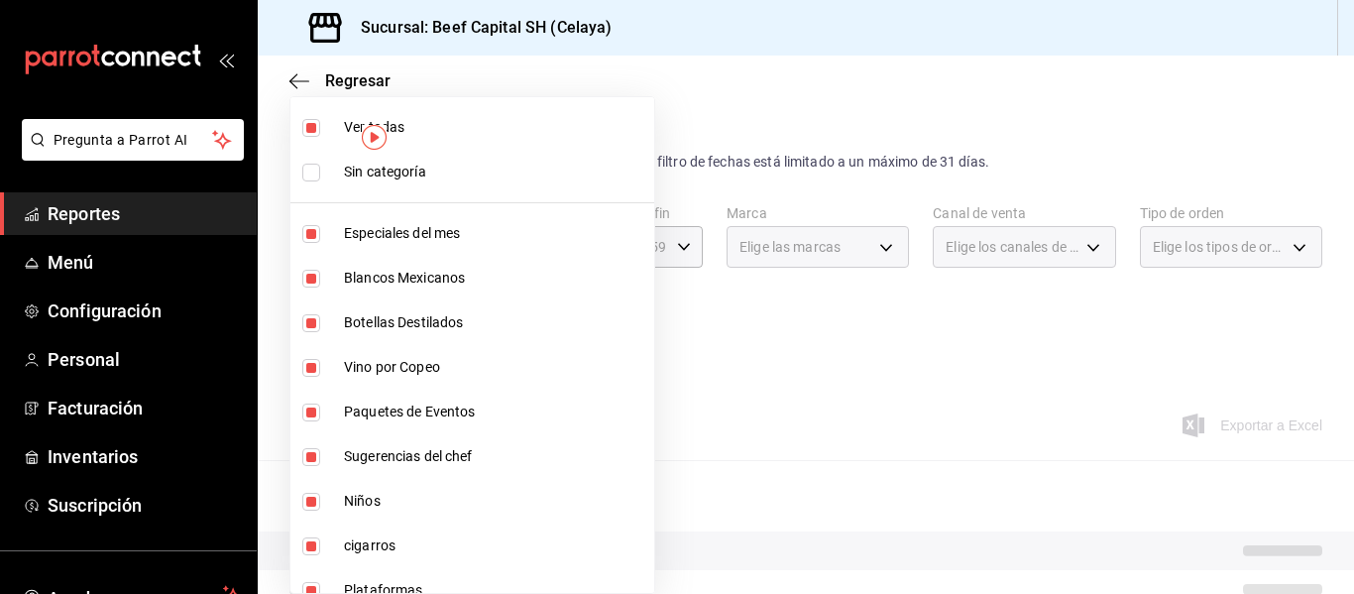
checkbox input "false"
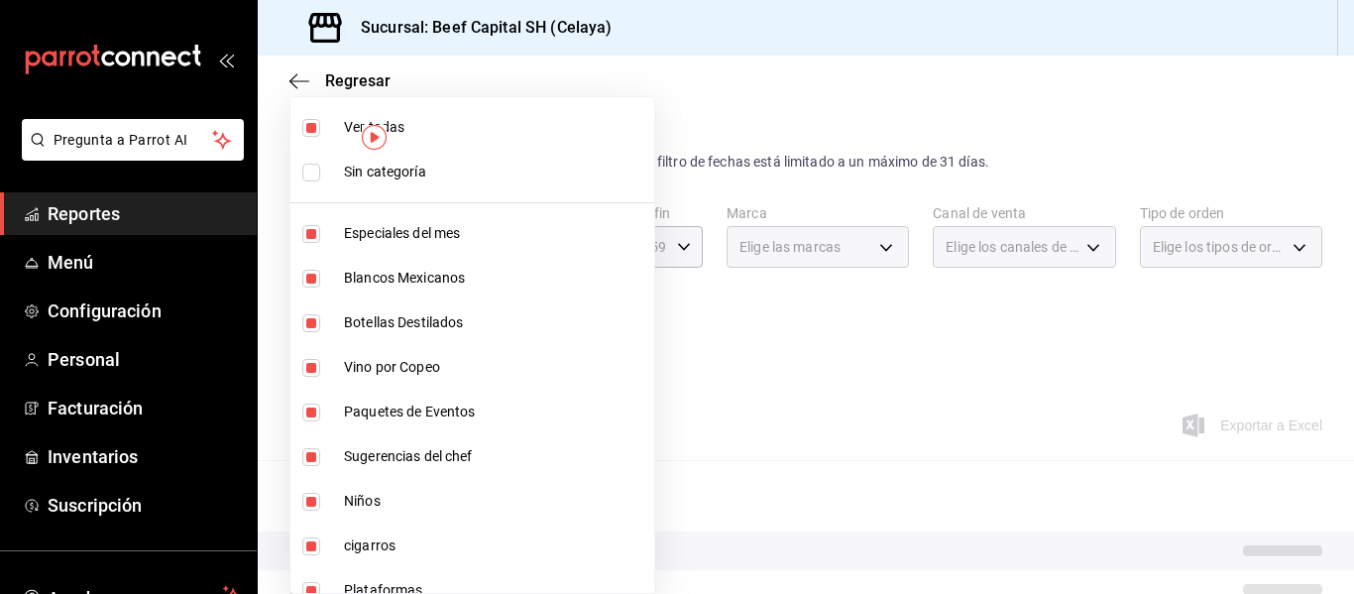
checkbox input "false"
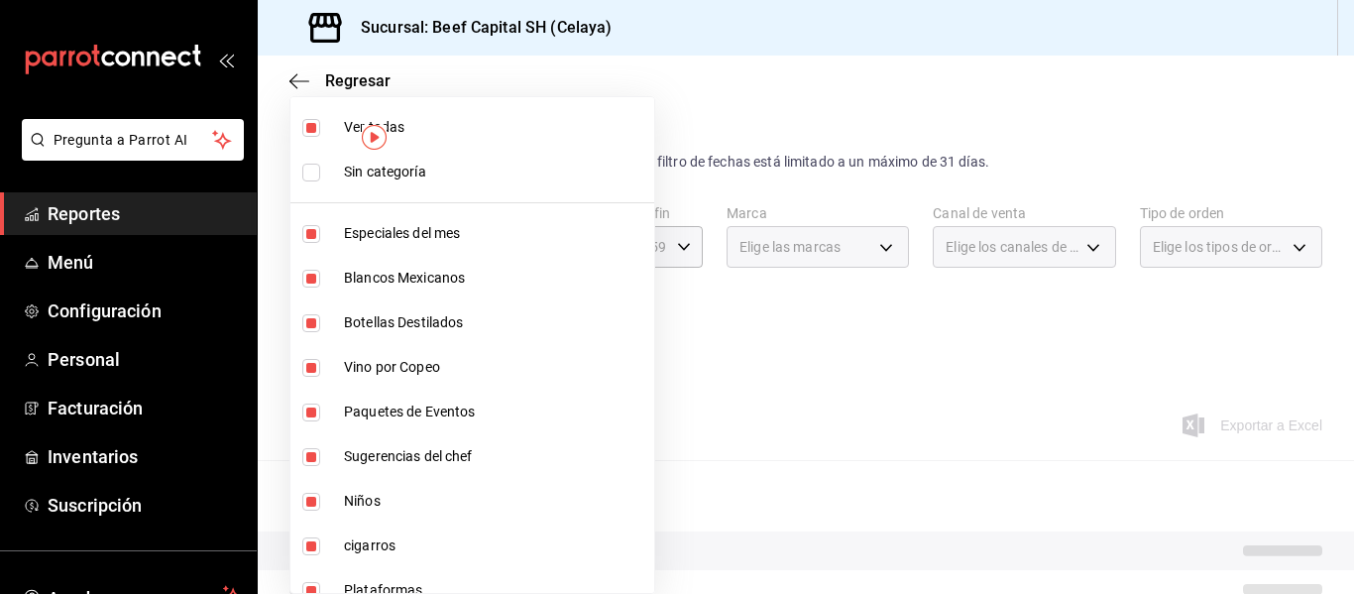
checkbox input "false"
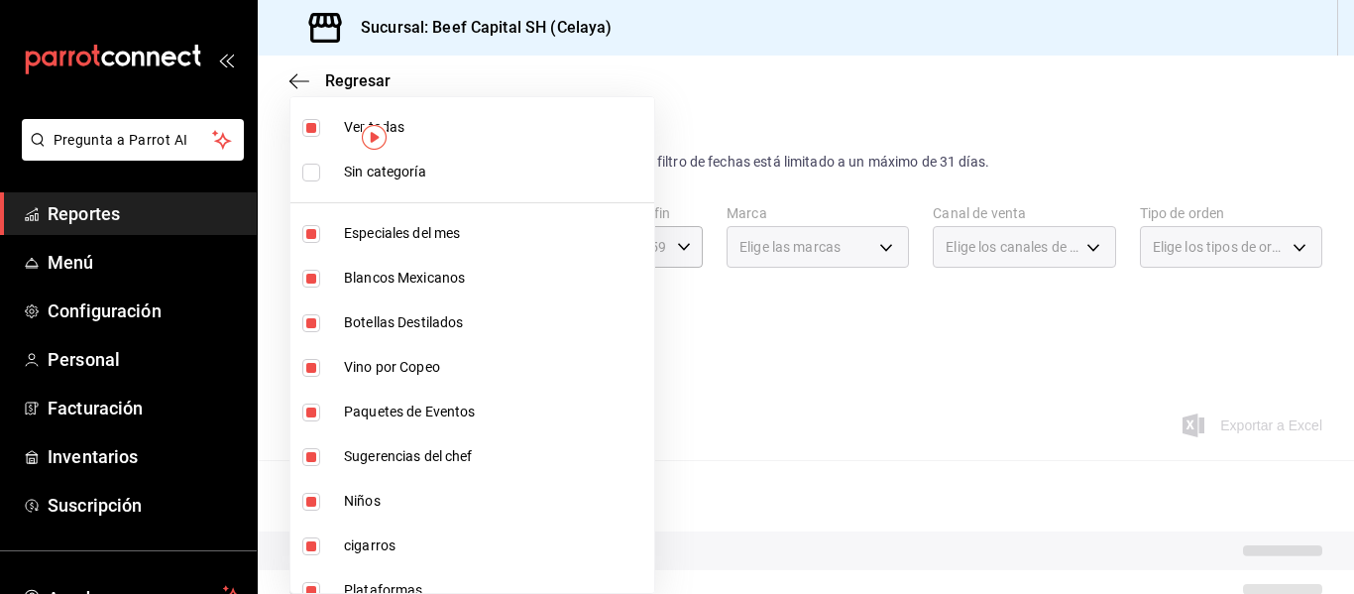
checkbox input "false"
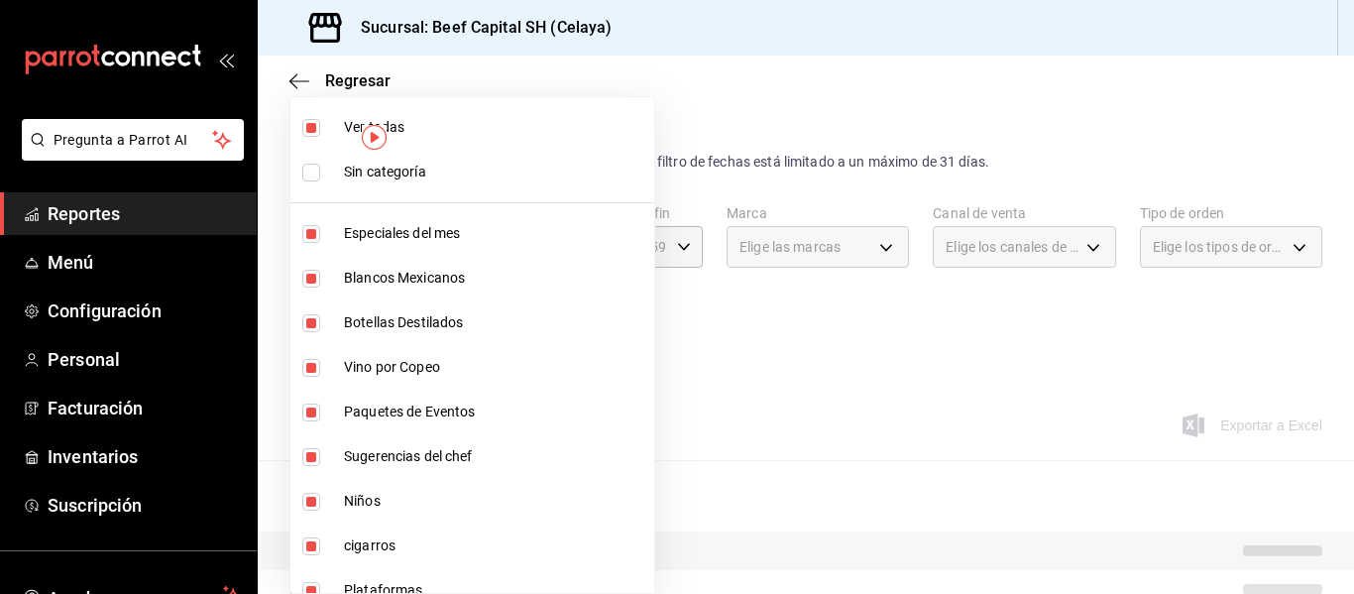
checkbox input "false"
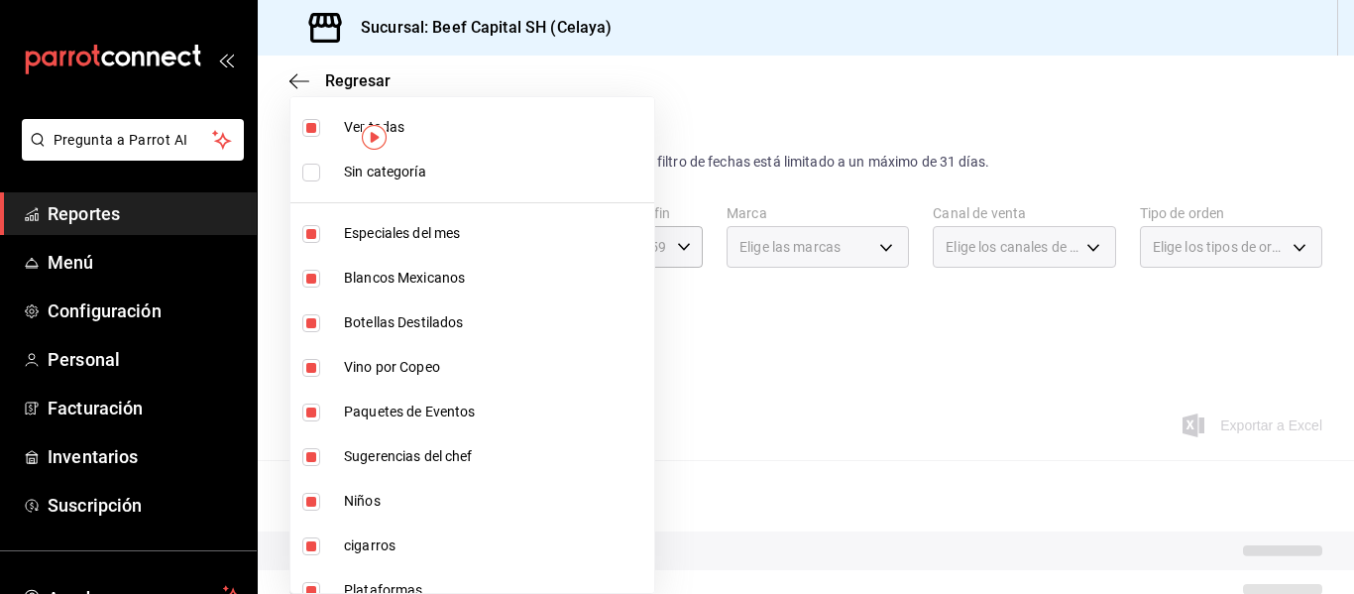
checkbox input "false"
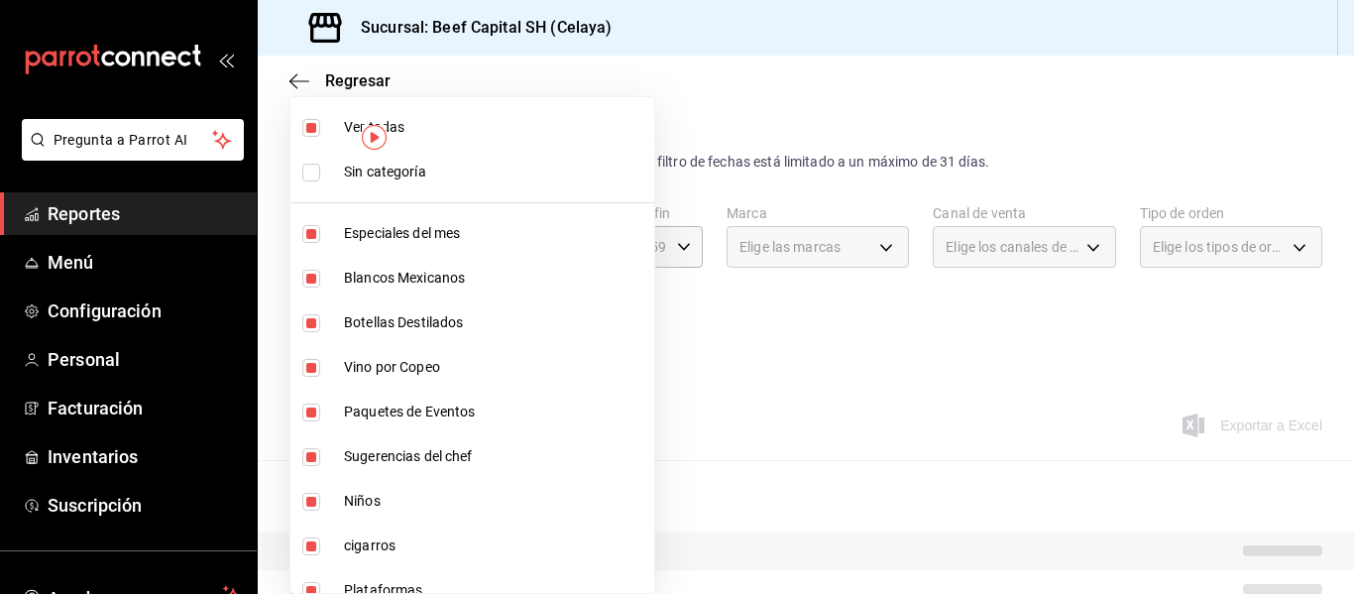
checkbox input "false"
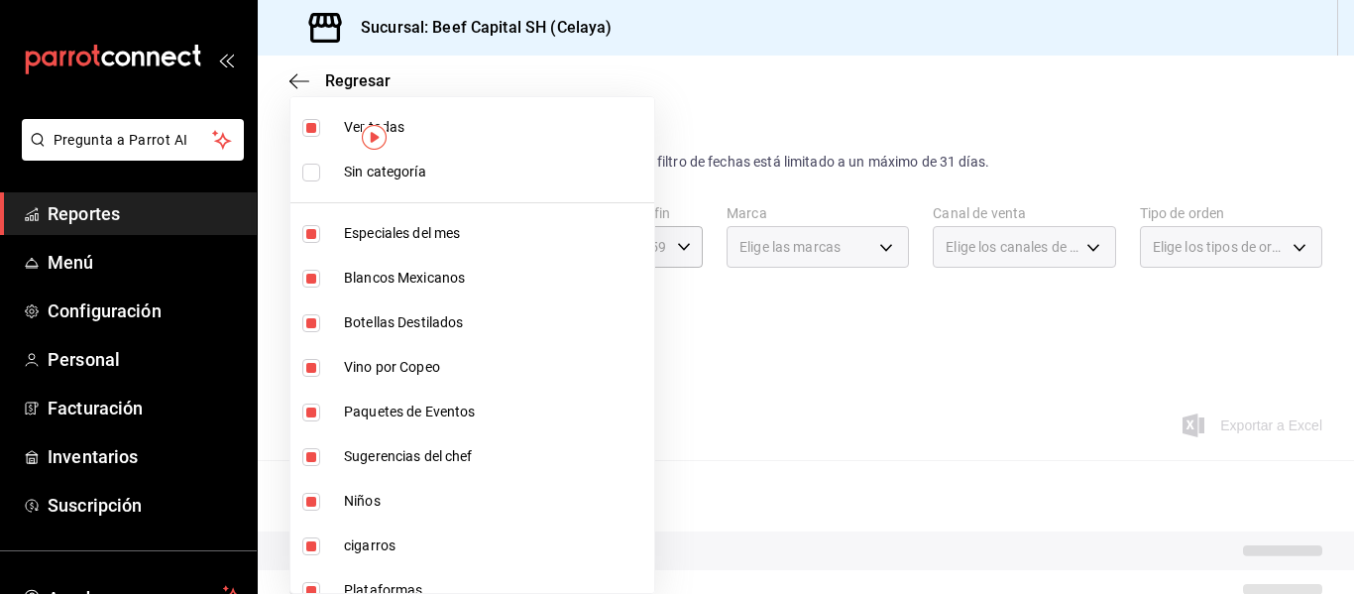
checkbox input "false"
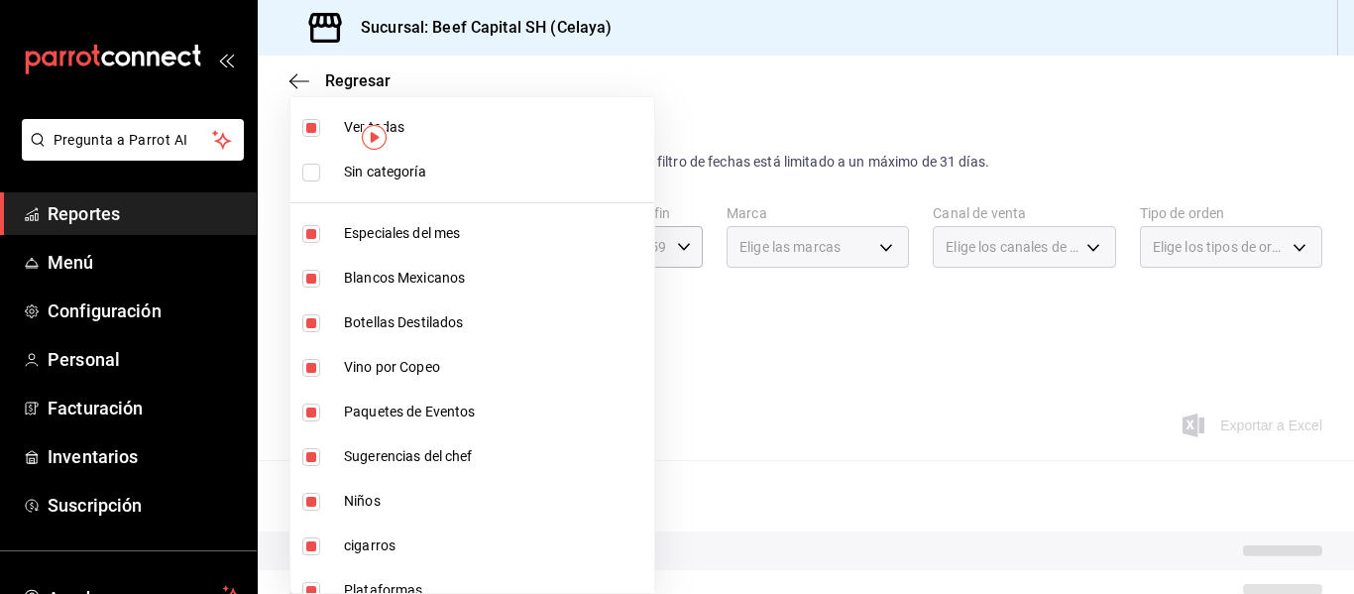
checkbox input "false"
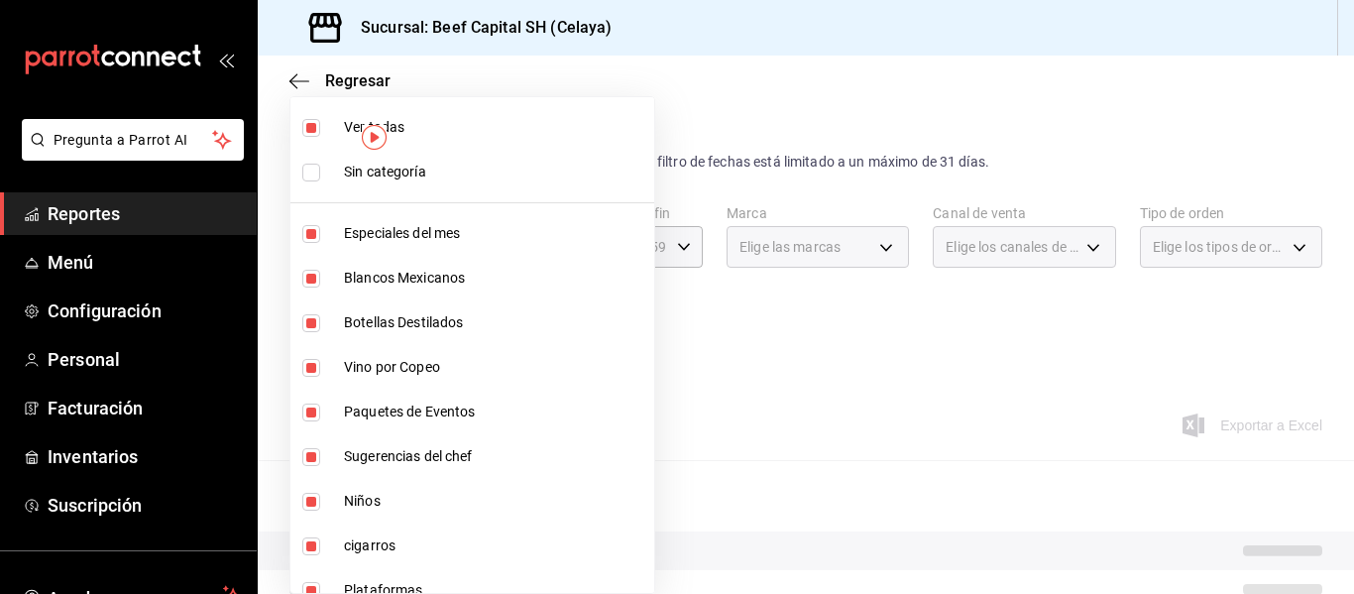
checkbox input "false"
click at [308, 132] on input "checkbox" at bounding box center [311, 128] width 18 height 18
checkbox input "true"
type input "ff0942d4-a114-4278-bf43-4291bef7f875,c44b17cd-f0d2-44be-bc0b-f595a1b51d35,b1aff…"
checkbox input "true"
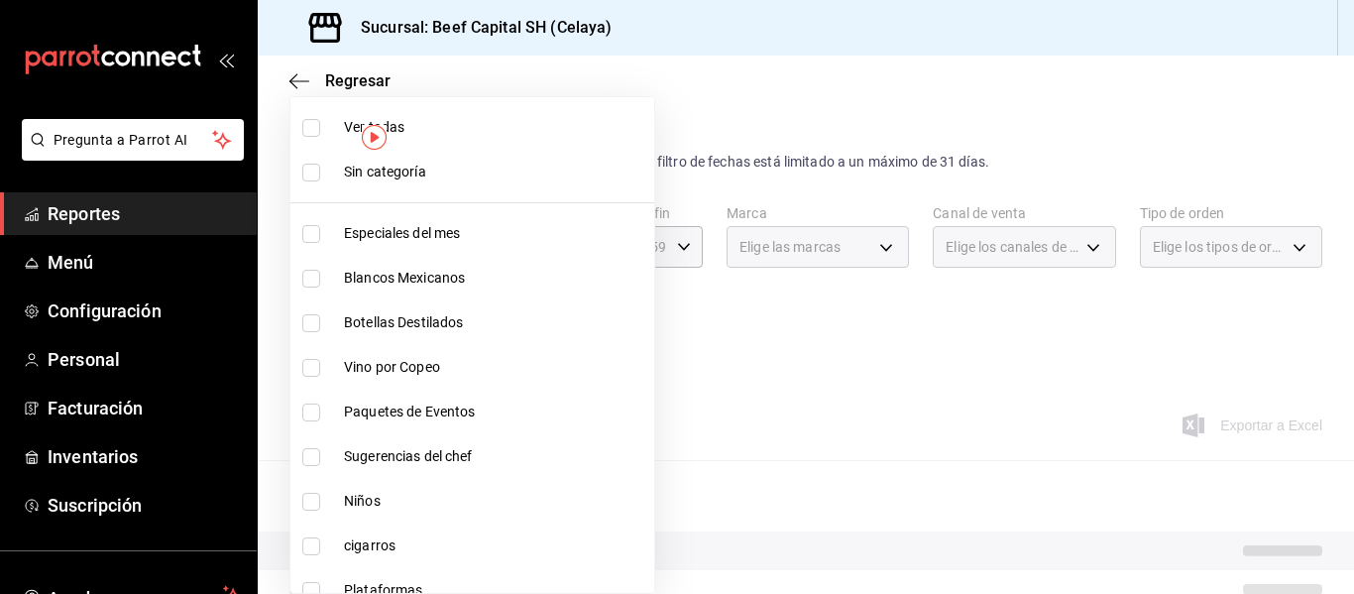
checkbox input "true"
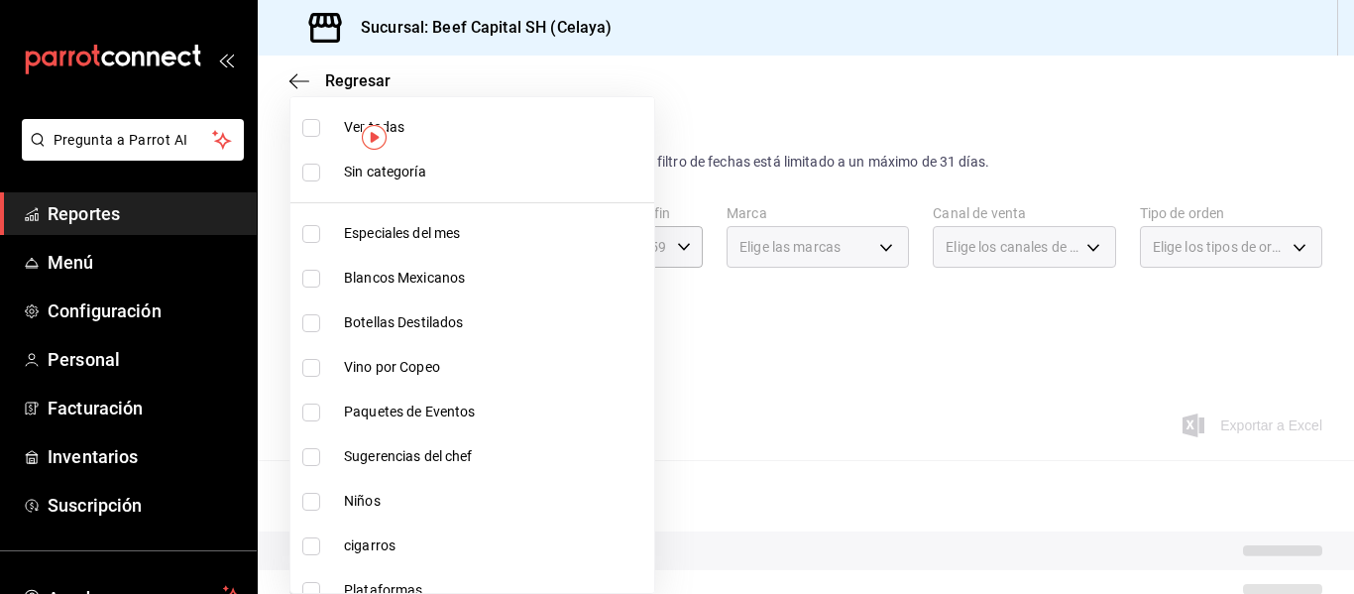
checkbox input "true"
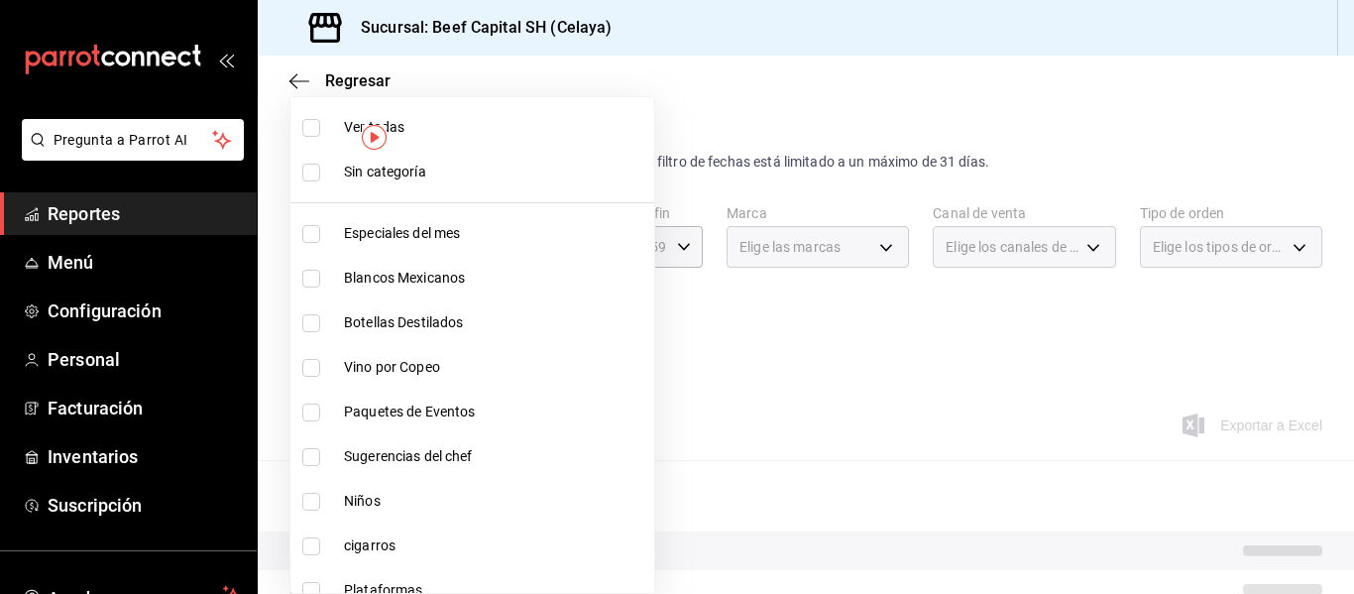
checkbox input "true"
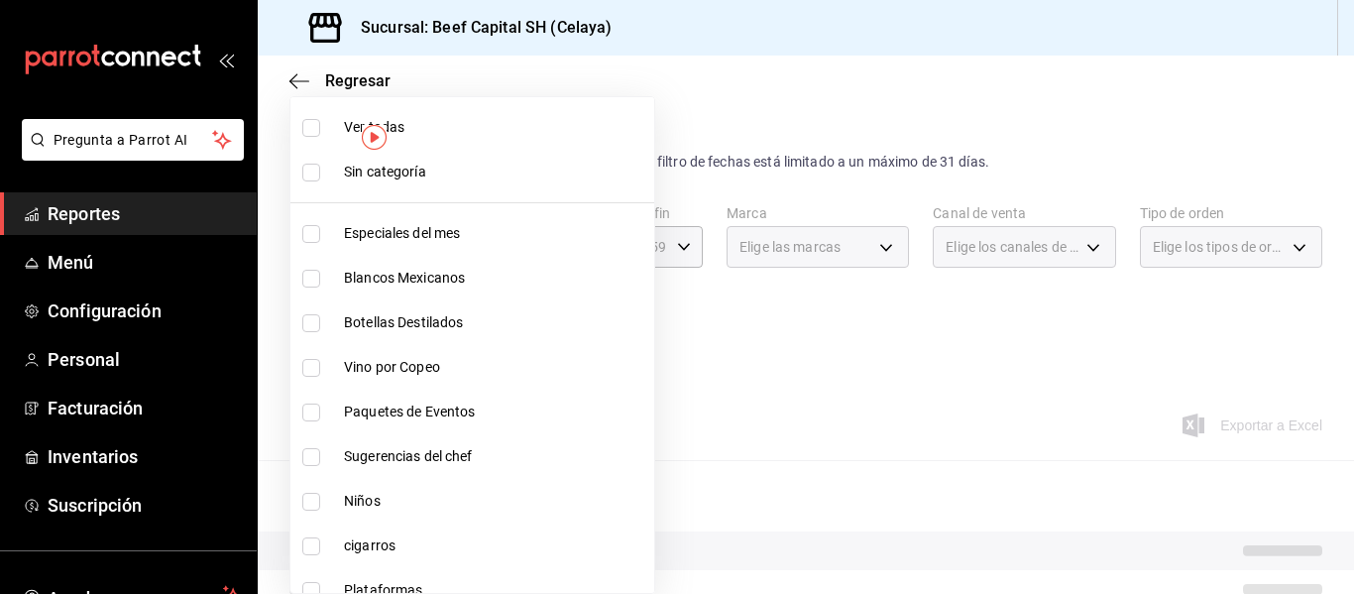
checkbox input "true"
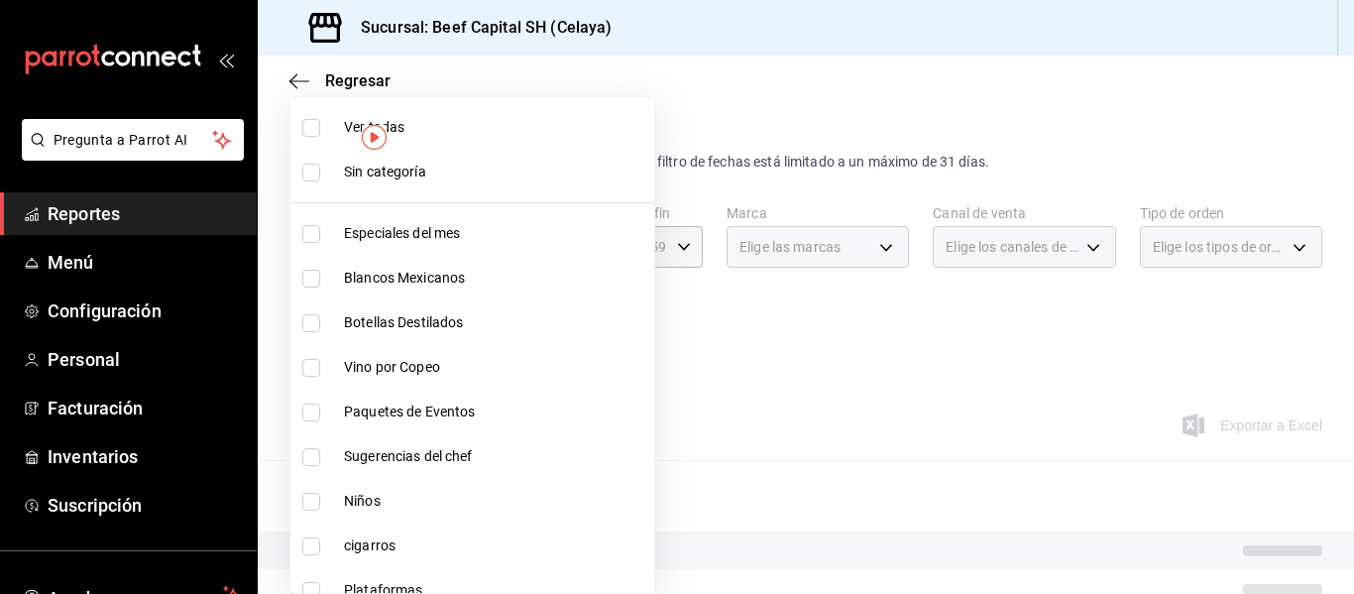
checkbox input "true"
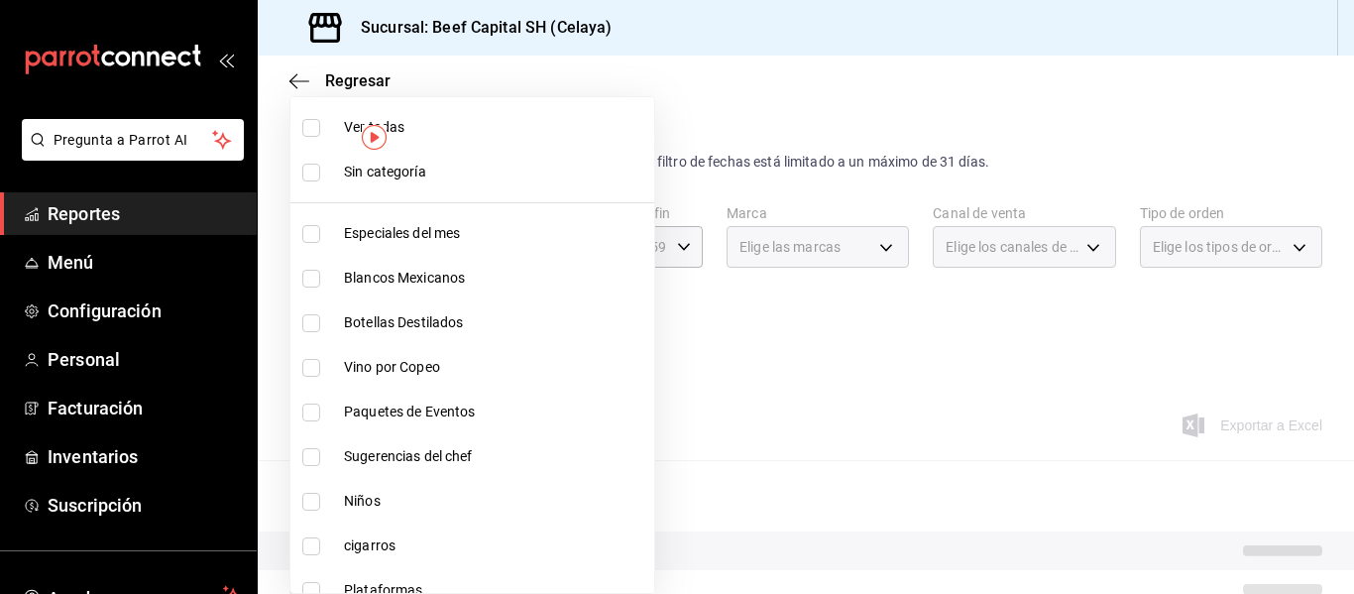
checkbox input "true"
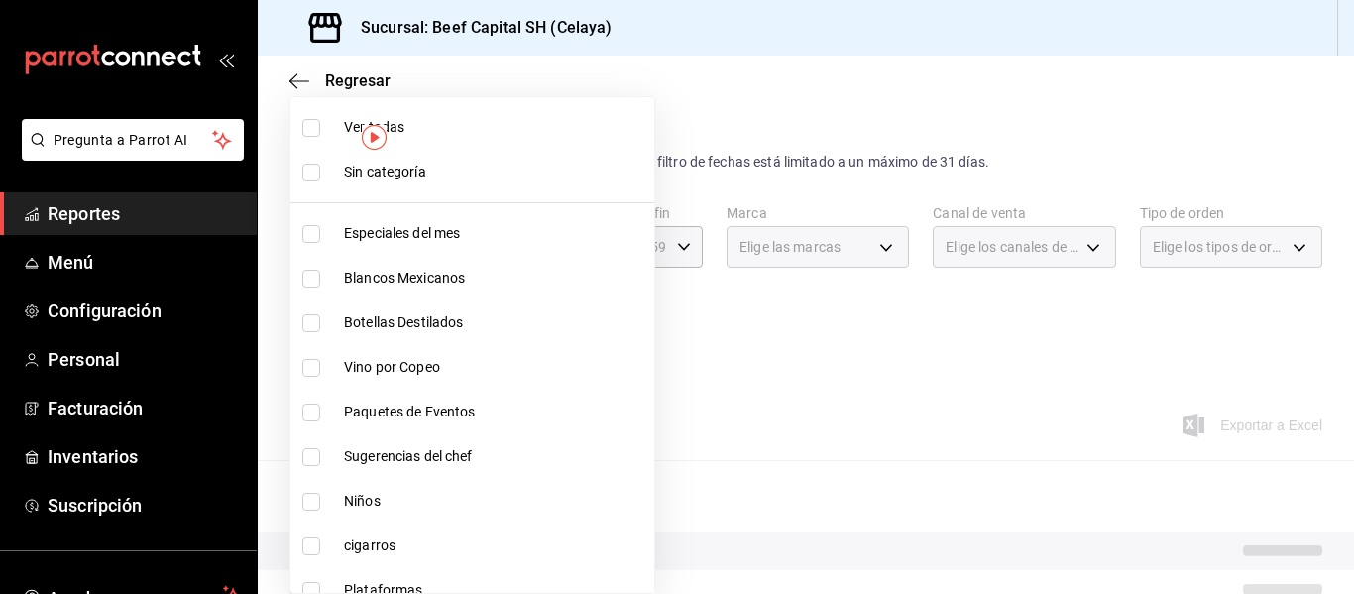
checkbox input "true"
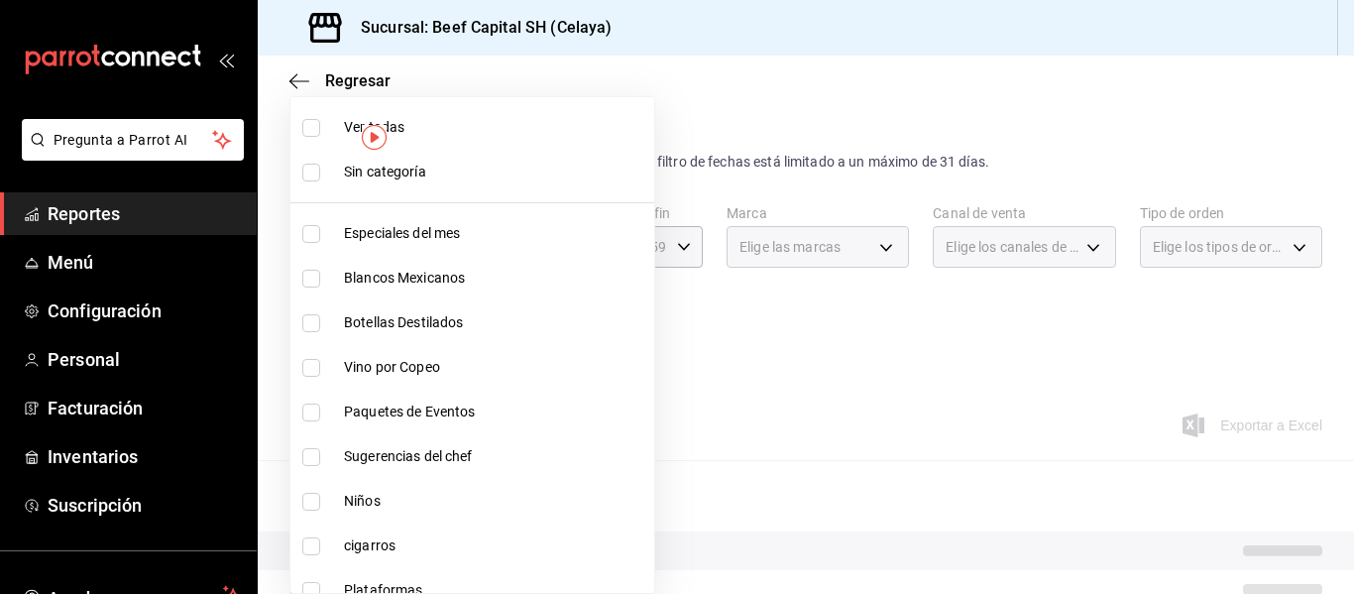
checkbox input "true"
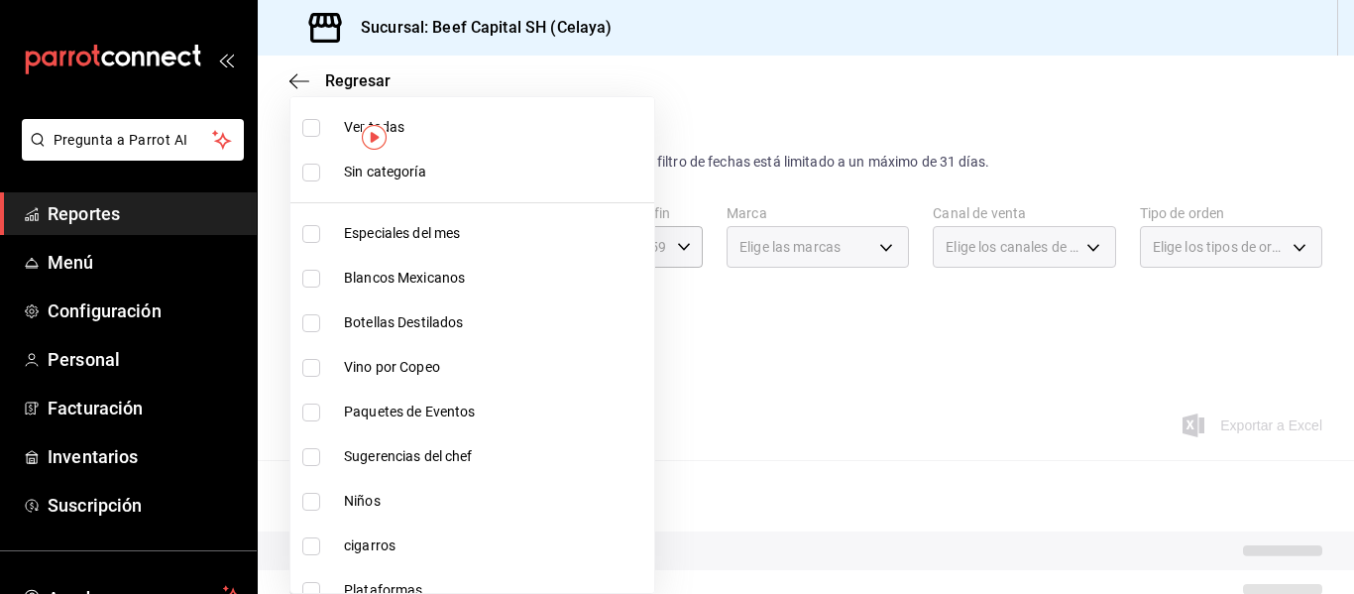
checkbox input "true"
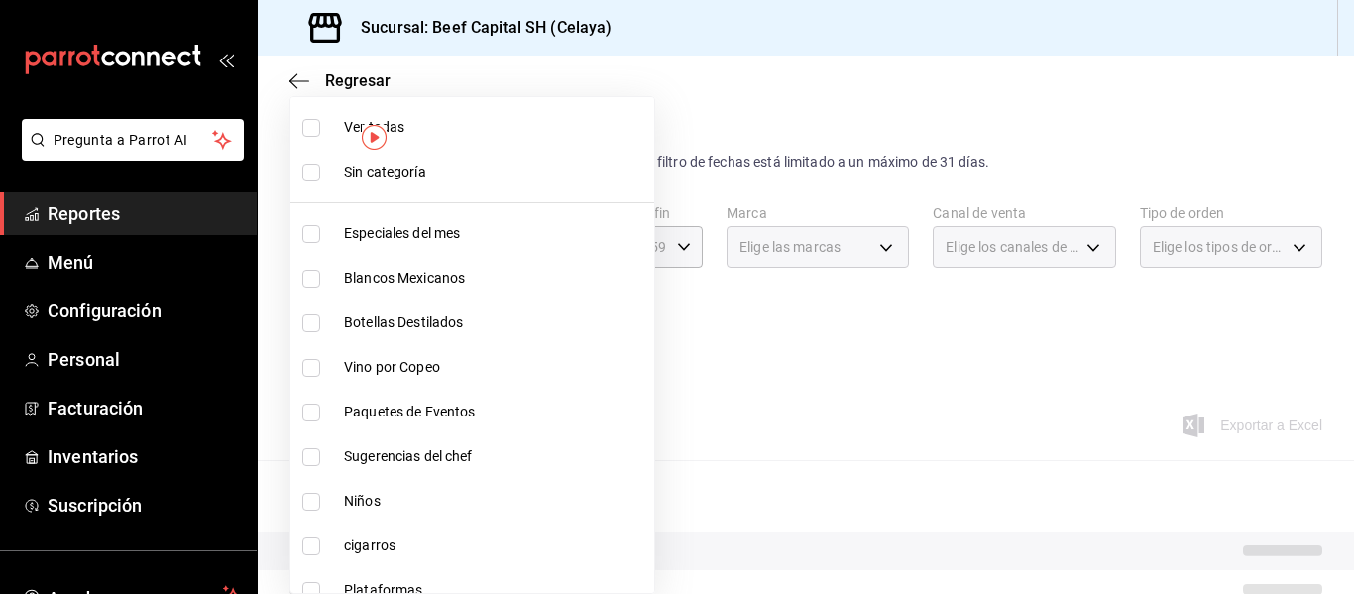
checkbox input "true"
click at [311, 277] on input "checkbox" at bounding box center [311, 279] width 18 height 18
checkbox input "false"
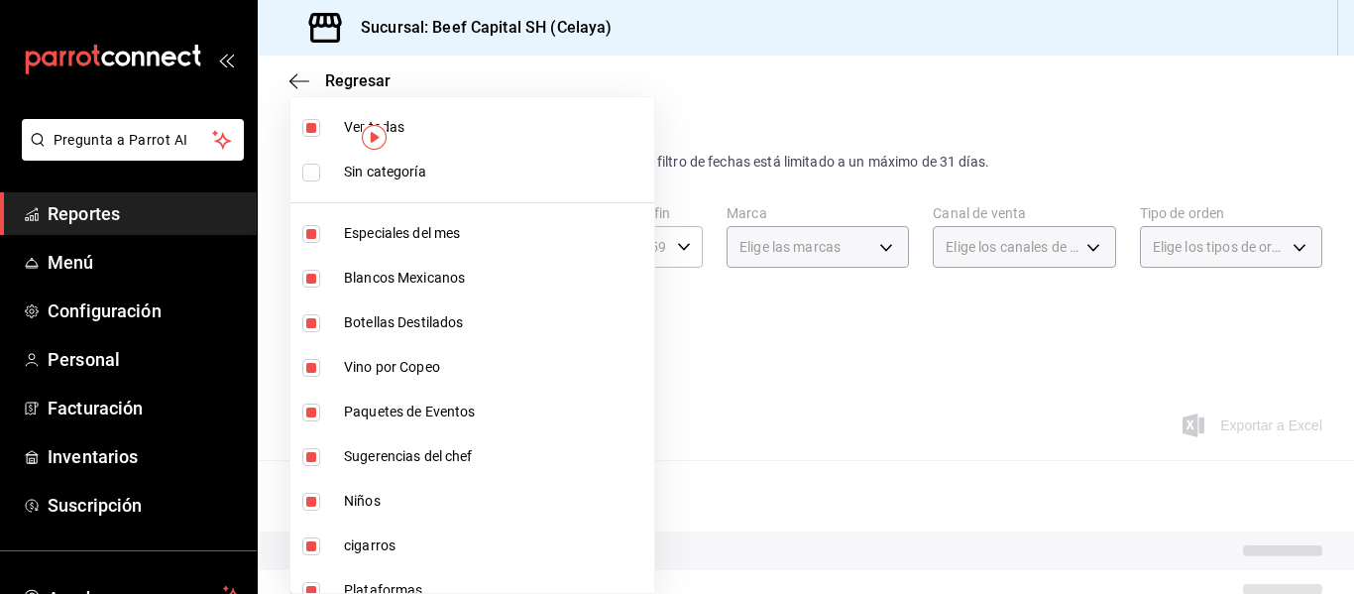
type input "ff0942d4-a114-4278-bf43-4291bef7f875,b1aff85c-33f8-41d6-9d6d-0d690ab08e76,008fc…"
checkbox input "false"
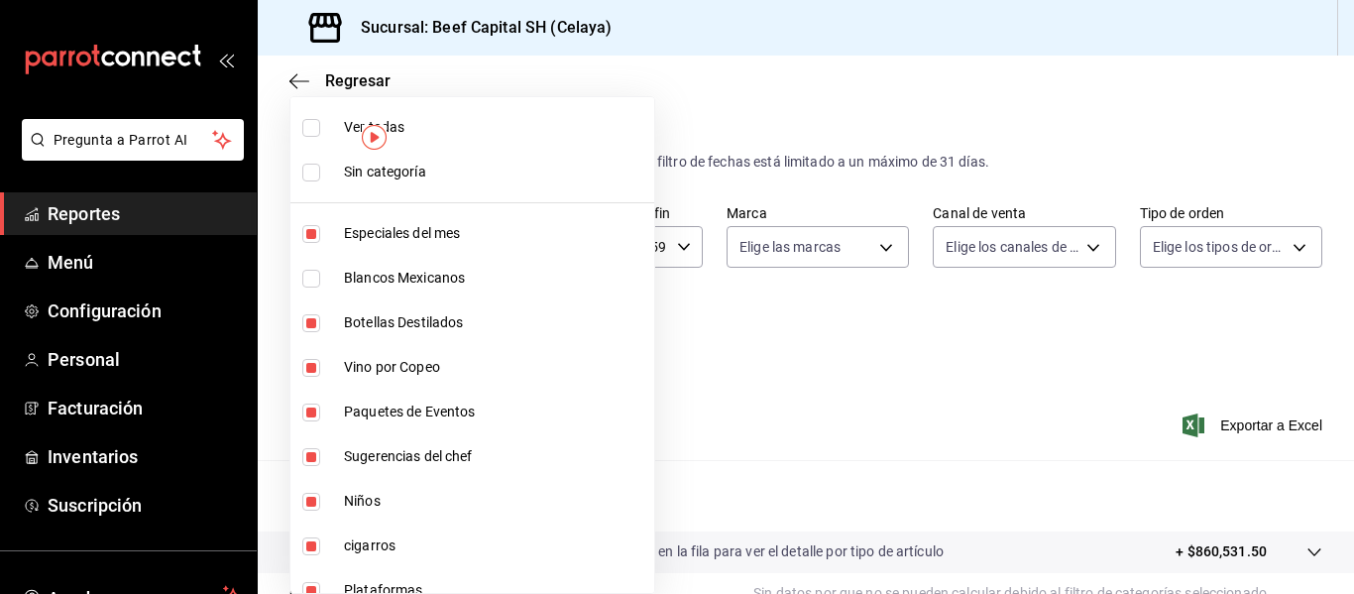
click at [309, 322] on input "checkbox" at bounding box center [311, 323] width 18 height 18
checkbox input "false"
type input "ff0942d4-a114-4278-bf43-4291bef7f875,008fc179-fcc6-4a64-9dbd-36ce493a1344,3ec34…"
click at [312, 364] on input "checkbox" at bounding box center [311, 368] width 18 height 18
checkbox input "false"
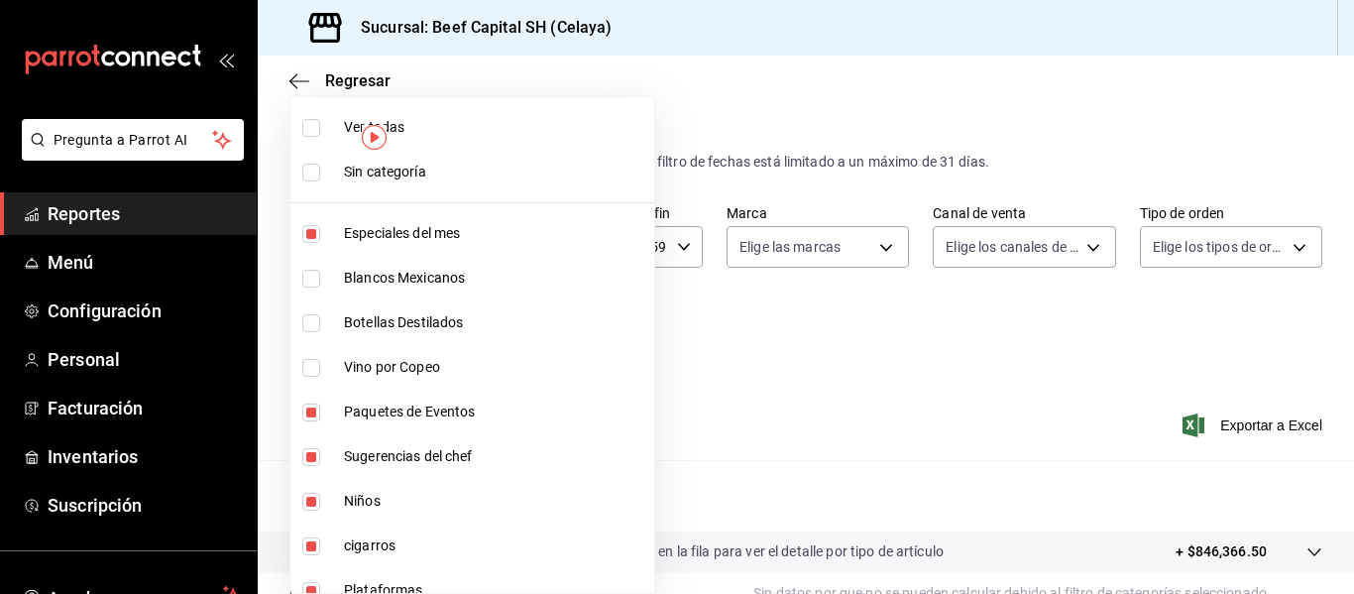
type input "ff0942d4-a114-4278-bf43-4291bef7f875,3ec34a38-ccfe-4482-983f-257f78d3843e,97cad…"
click at [311, 500] on input "checkbox" at bounding box center [311, 502] width 18 height 18
checkbox input "false"
type input "ff0942d4-a114-4278-bf43-4291bef7f875,3ec34a38-ccfe-4482-983f-257f78d3843e,97cad…"
click at [309, 546] on input "checkbox" at bounding box center [311, 546] width 18 height 18
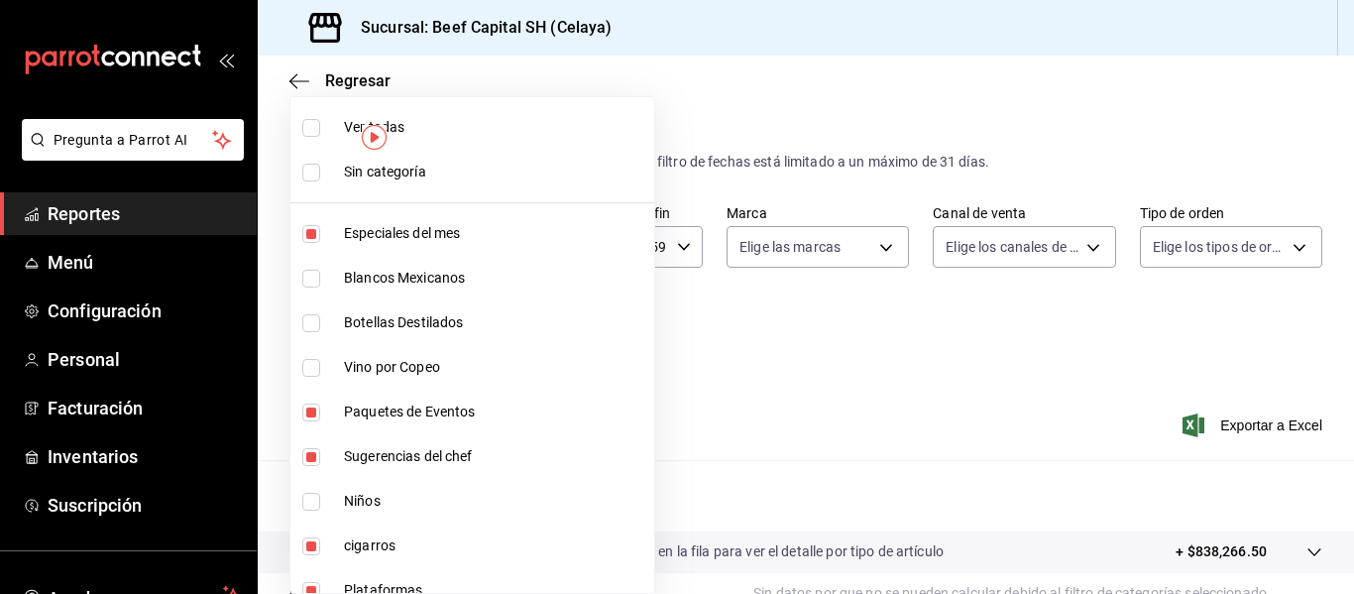
checkbox input "false"
type input "ff0942d4-a114-4278-bf43-4291bef7f875,3ec34a38-ccfe-4482-983f-257f78d3843e,97cad…"
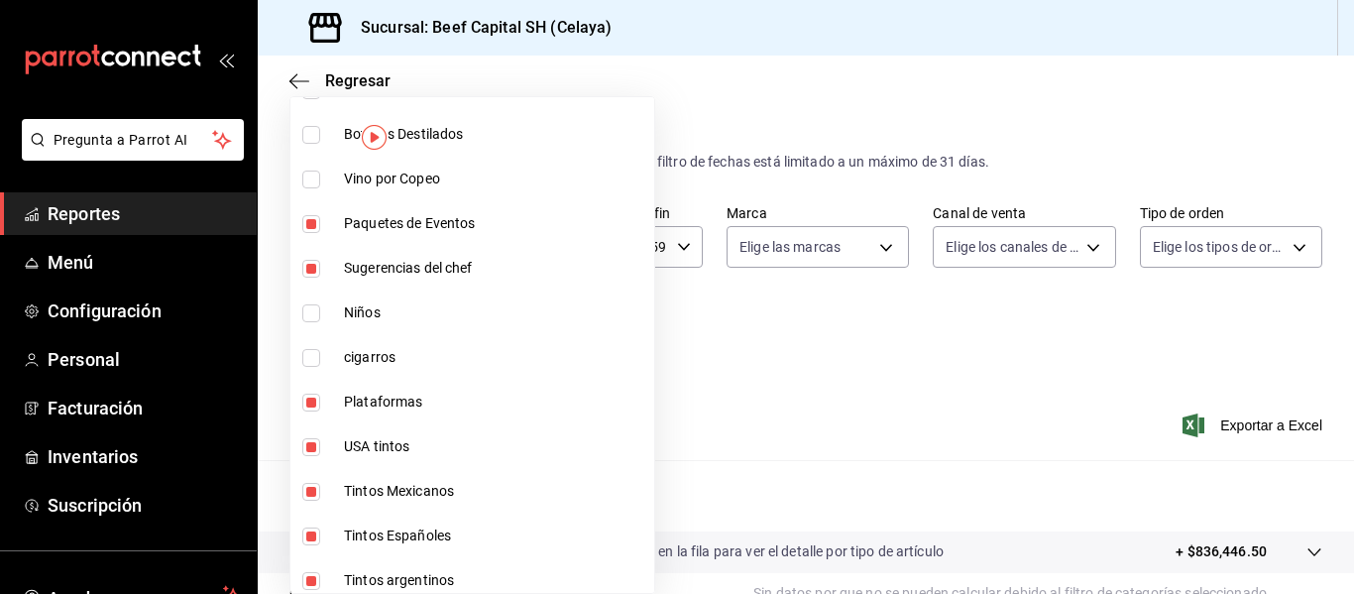
scroll to position [198, 0]
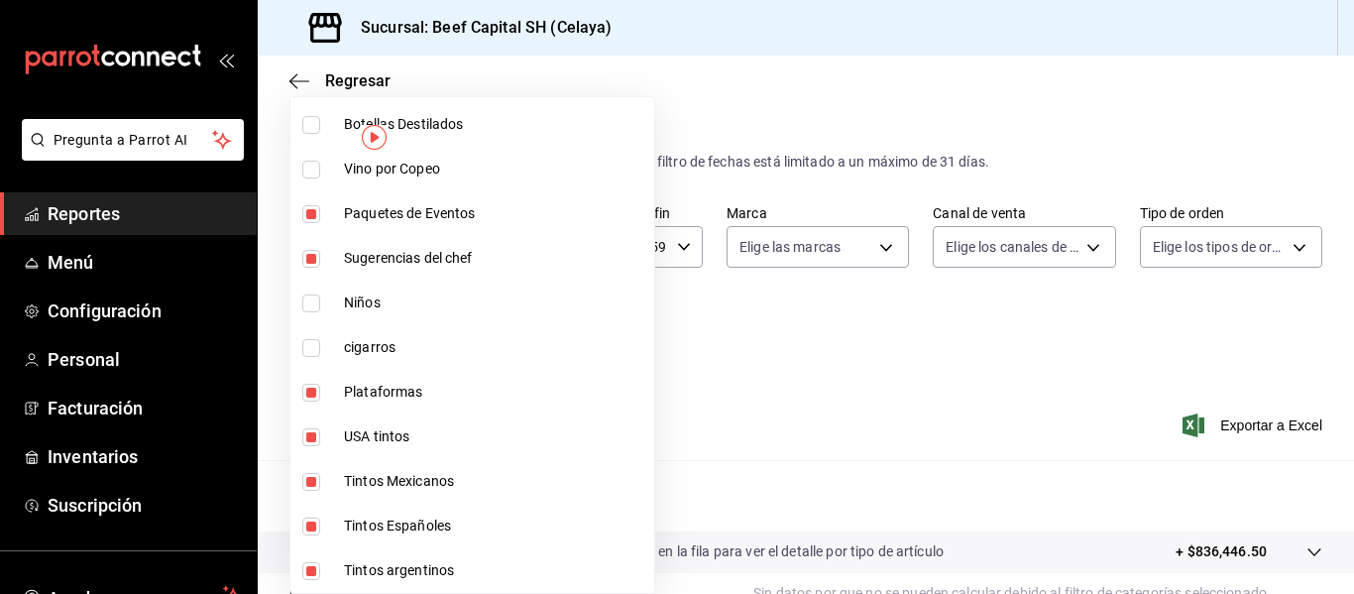
click at [314, 398] on input "checkbox" at bounding box center [311, 393] width 18 height 18
checkbox input "false"
type input "ff0942d4-a114-4278-bf43-4291bef7f875,3ec34a38-ccfe-4482-983f-257f78d3843e,97cad…"
click at [310, 437] on input "checkbox" at bounding box center [311, 437] width 18 height 18
checkbox input "false"
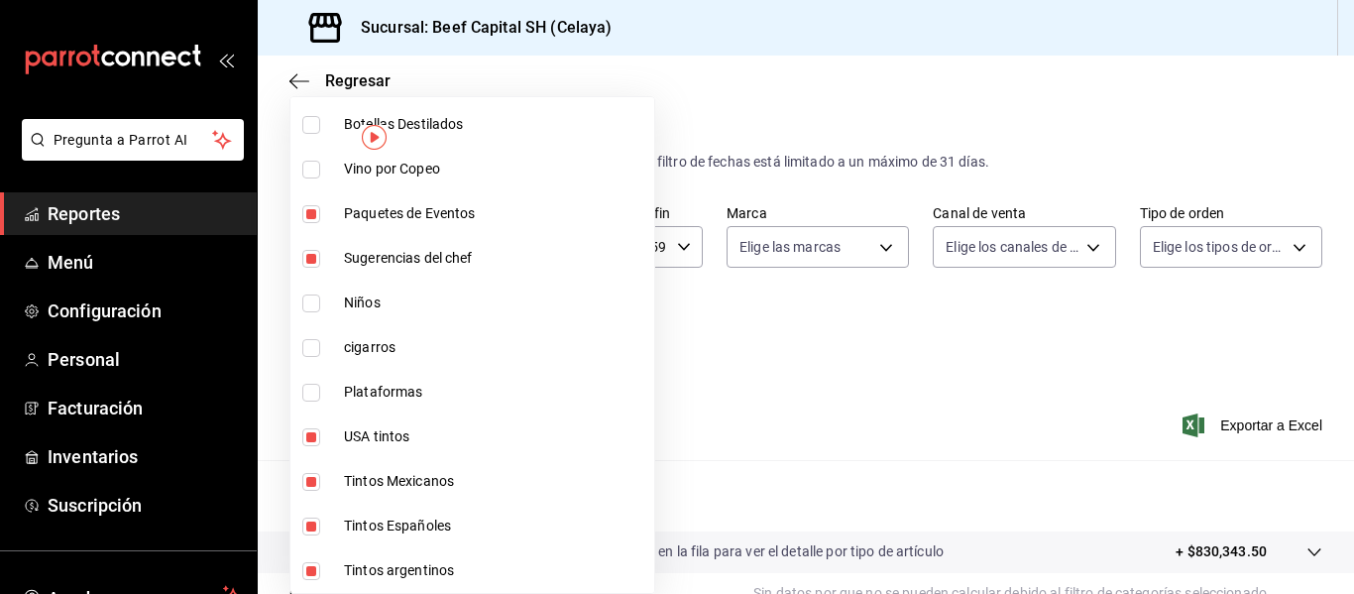
type input "ff0942d4-a114-4278-bf43-4291bef7f875,3ec34a38-ccfe-4482-983f-257f78d3843e,97cad…"
click at [310, 477] on input "checkbox" at bounding box center [311, 482] width 18 height 18
checkbox input "false"
type input "ff0942d4-a114-4278-bf43-4291bef7f875,3ec34a38-ccfe-4482-983f-257f78d3843e,97cad…"
click at [308, 523] on input "checkbox" at bounding box center [311, 526] width 18 height 18
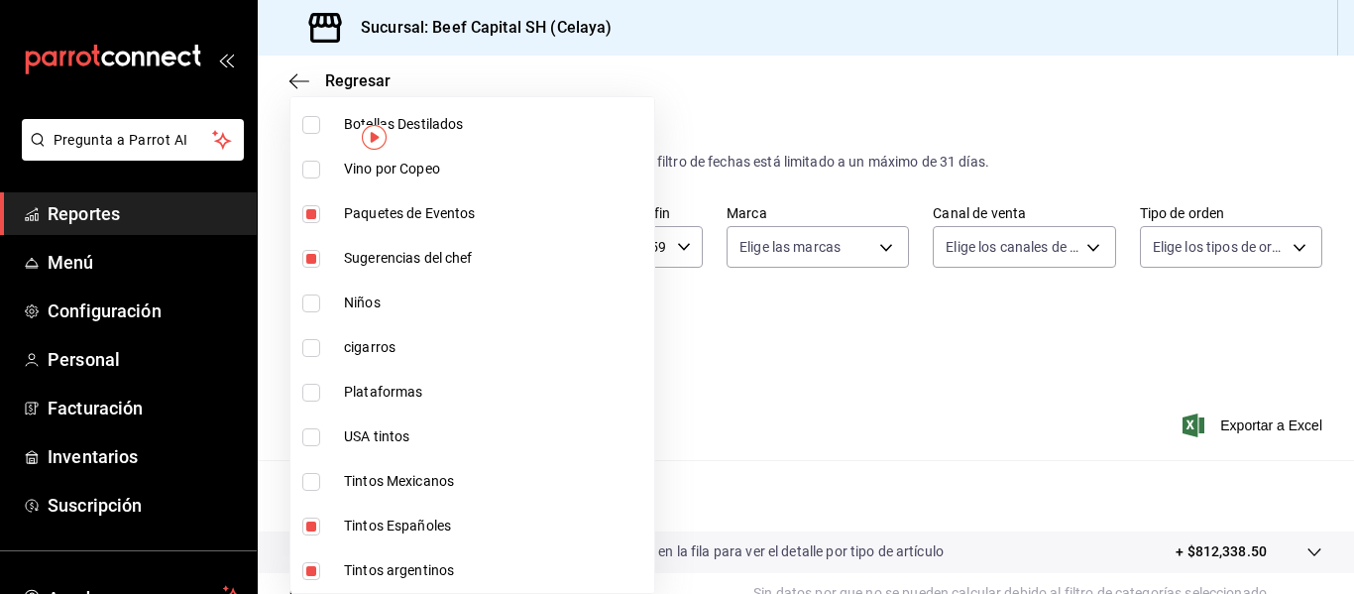
checkbox input "false"
type input "ff0942d4-a114-4278-bf43-4291bef7f875,3ec34a38-ccfe-4482-983f-257f78d3843e,97cad…"
click at [310, 567] on input "checkbox" at bounding box center [311, 571] width 18 height 18
checkbox input "false"
type input "ff0942d4-a114-4278-bf43-4291bef7f875,3ec34a38-ccfe-4482-983f-257f78d3843e,97cad…"
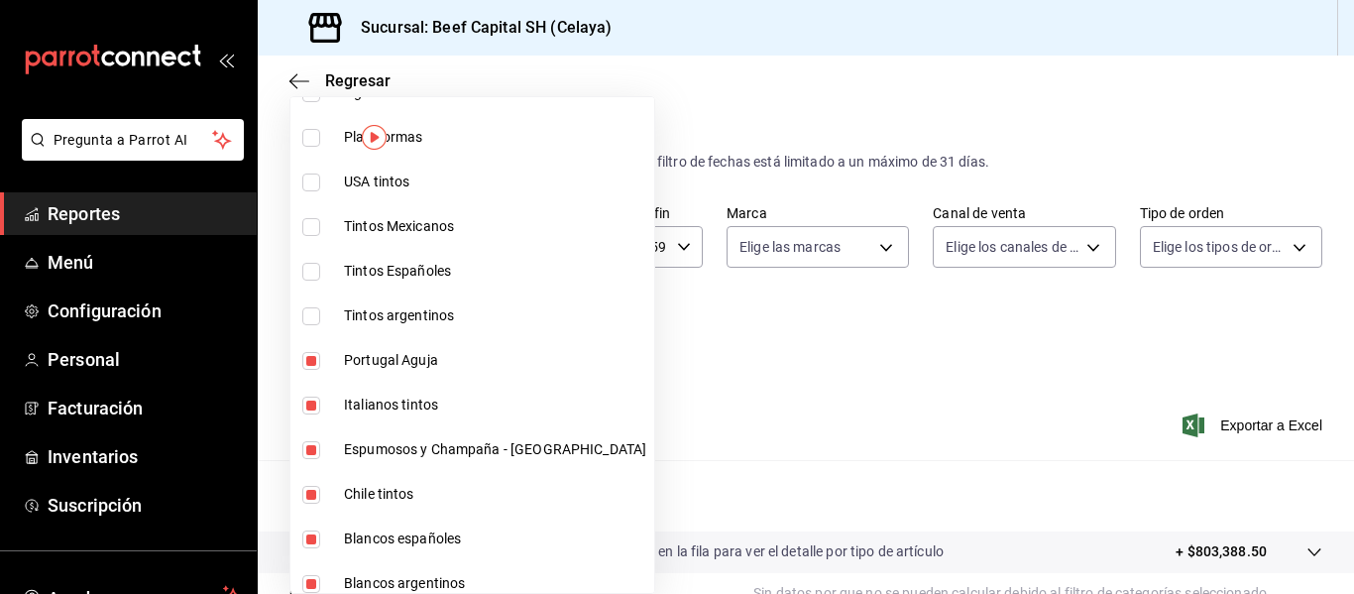
scroll to position [476, 0]
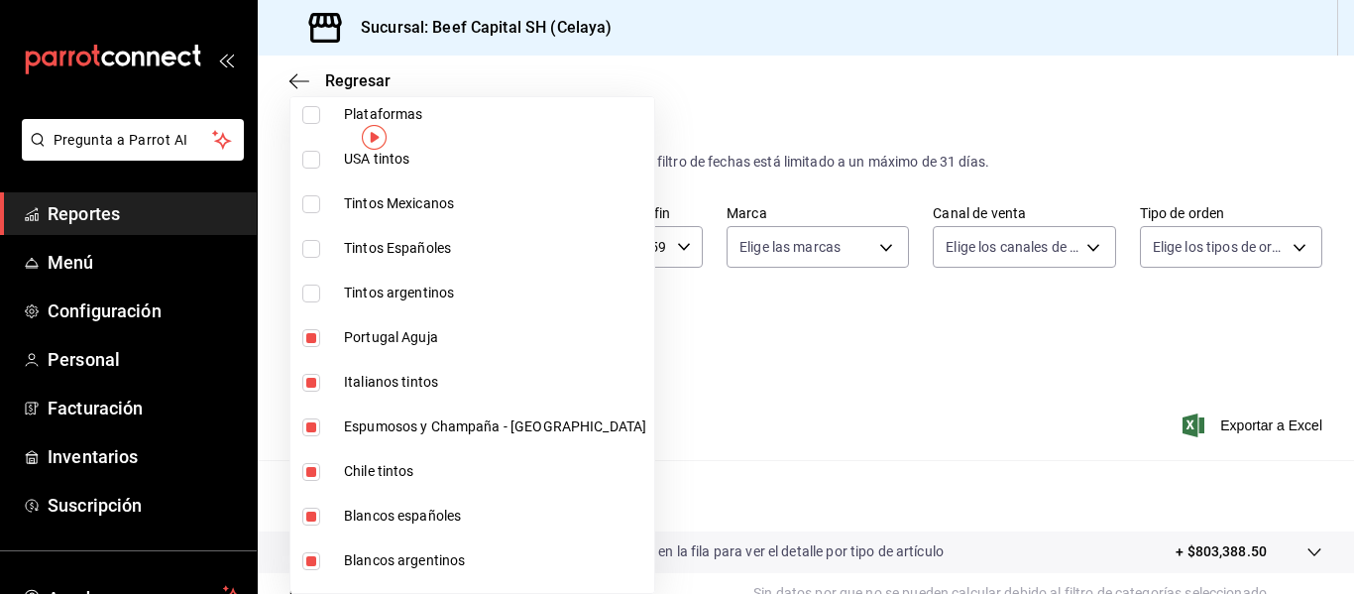
click at [305, 340] on input "checkbox" at bounding box center [311, 338] width 18 height 18
checkbox input "false"
type input "ff0942d4-a114-4278-bf43-4291bef7f875,3ec34a38-ccfe-4482-983f-257f78d3843e,97cad…"
click at [306, 380] on input "checkbox" at bounding box center [311, 383] width 18 height 18
checkbox input "false"
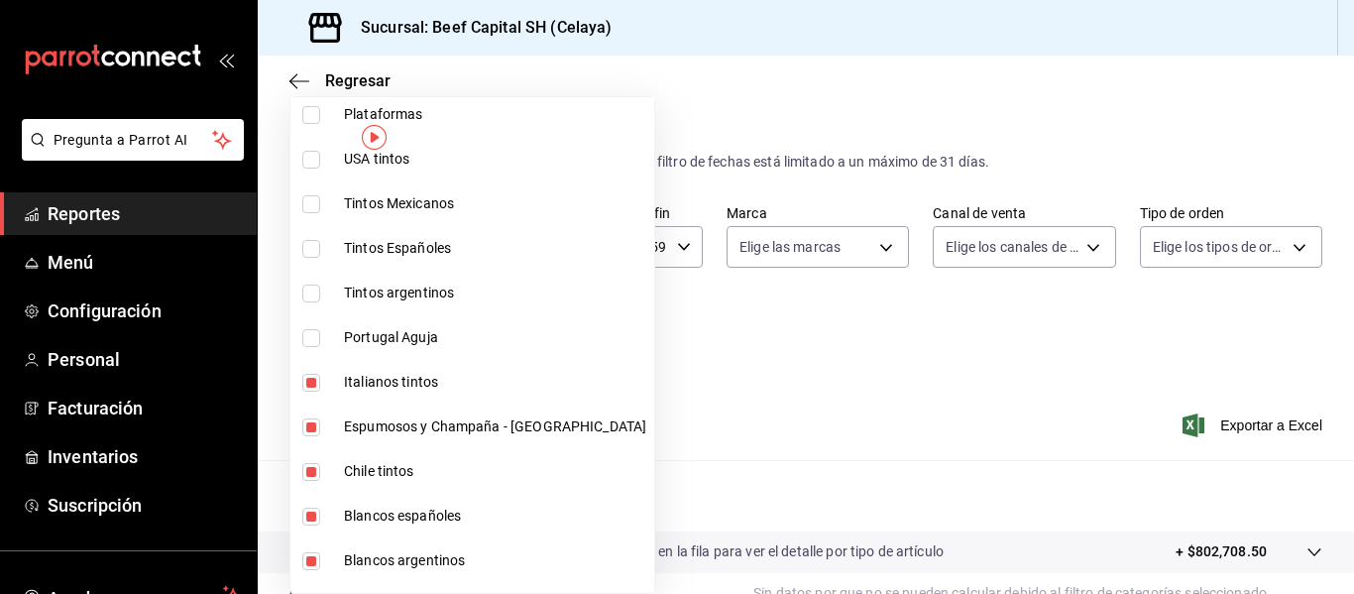
type input "ff0942d4-a114-4278-bf43-4291bef7f875,3ec34a38-ccfe-4482-983f-257f78d3843e,97cad…"
click at [312, 428] on input "checkbox" at bounding box center [311, 427] width 18 height 18
checkbox input "false"
type input "ff0942d4-a114-4278-bf43-4291bef7f875,3ec34a38-ccfe-4482-983f-257f78d3843e,97cad…"
click at [312, 479] on input "checkbox" at bounding box center [311, 472] width 18 height 18
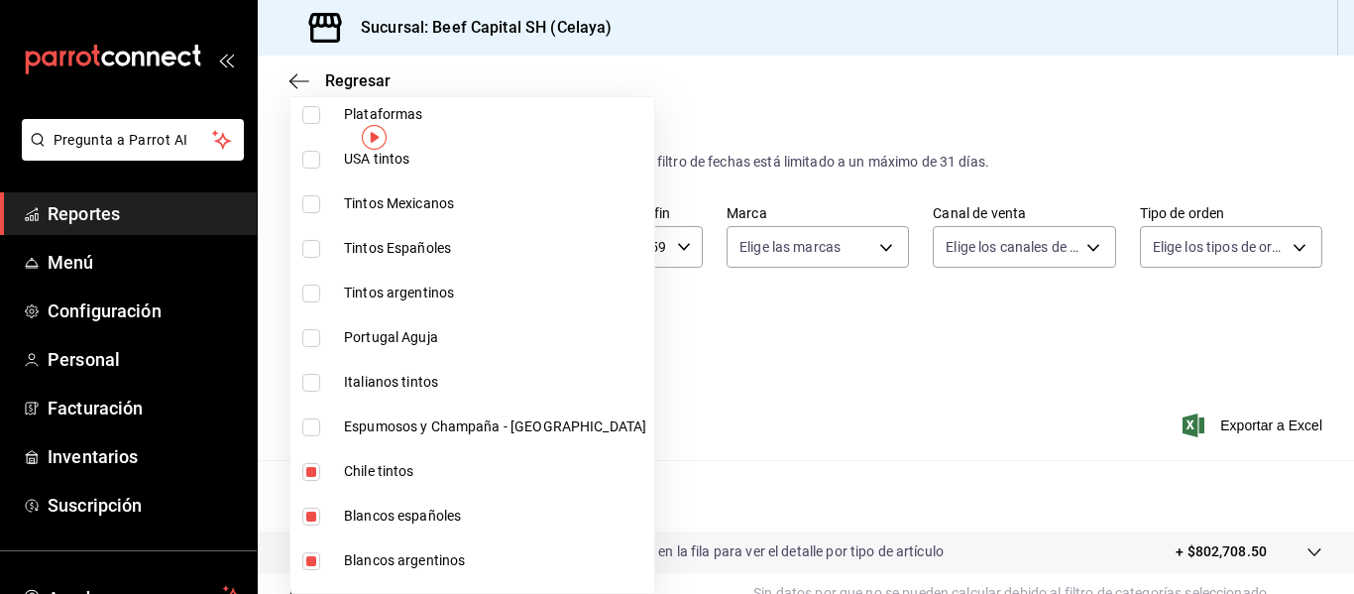
checkbox input "false"
type input "ff0942d4-a114-4278-bf43-4291bef7f875,3ec34a38-ccfe-4482-983f-257f78d3843e,97cad…"
click at [313, 521] on input "checkbox" at bounding box center [311, 517] width 18 height 18
click at [314, 555] on input "checkbox" at bounding box center [311, 561] width 18 height 18
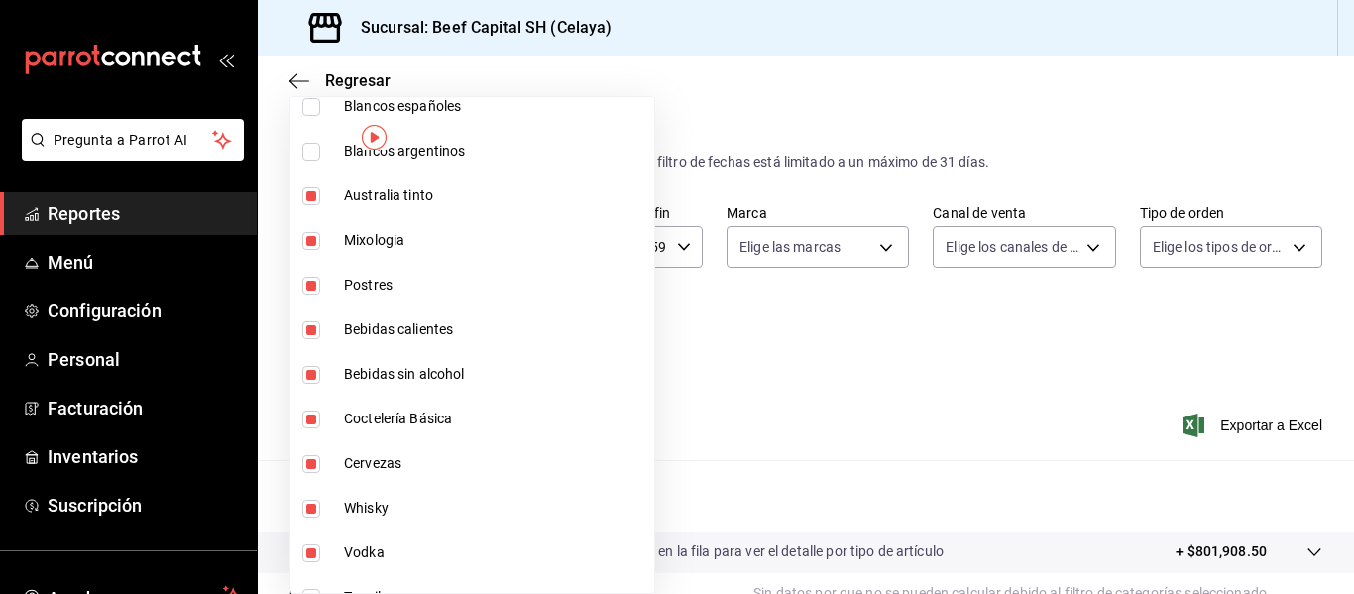
scroll to position [912, 0]
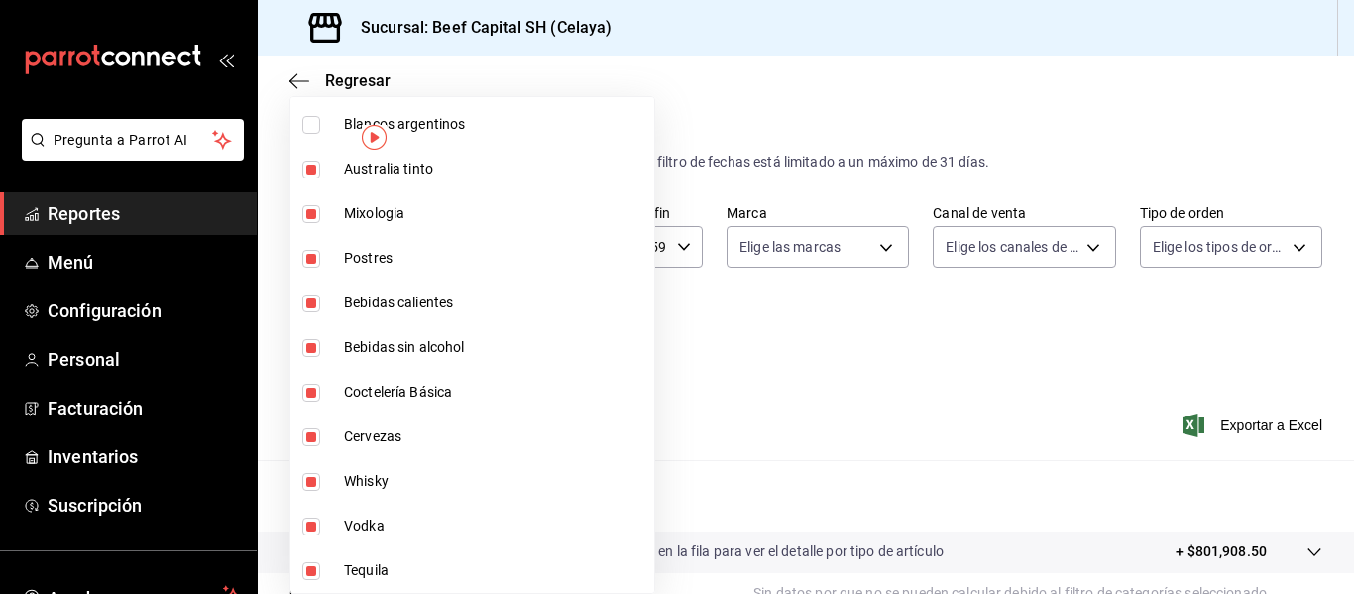
click at [317, 170] on input "checkbox" at bounding box center [311, 170] width 18 height 18
click at [313, 214] on input "checkbox" at bounding box center [311, 214] width 18 height 18
click at [313, 299] on input "checkbox" at bounding box center [311, 303] width 18 height 18
click at [312, 346] on input "checkbox" at bounding box center [311, 348] width 18 height 18
click at [309, 388] on input "checkbox" at bounding box center [311, 393] width 18 height 18
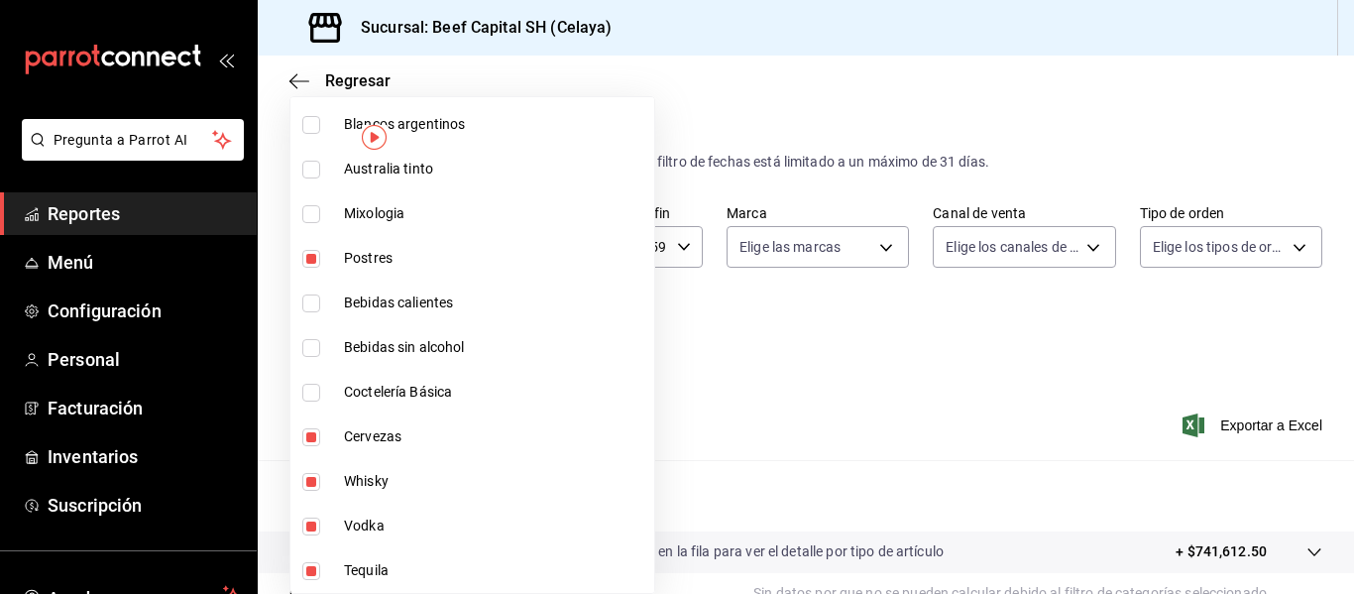
click at [310, 444] on input "checkbox" at bounding box center [311, 437] width 18 height 18
click at [310, 484] on input "checkbox" at bounding box center [311, 482] width 18 height 18
click at [311, 530] on input "checkbox" at bounding box center [311, 526] width 18 height 18
click at [313, 572] on input "checkbox" at bounding box center [311, 571] width 18 height 18
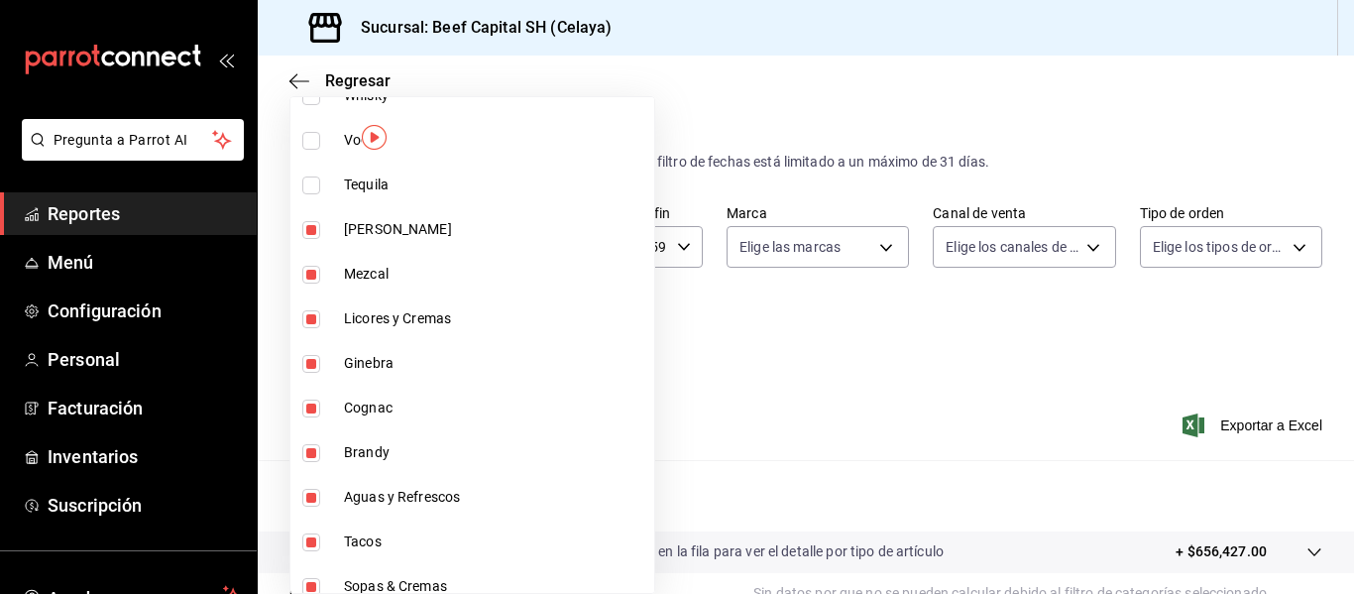
scroll to position [1309, 0]
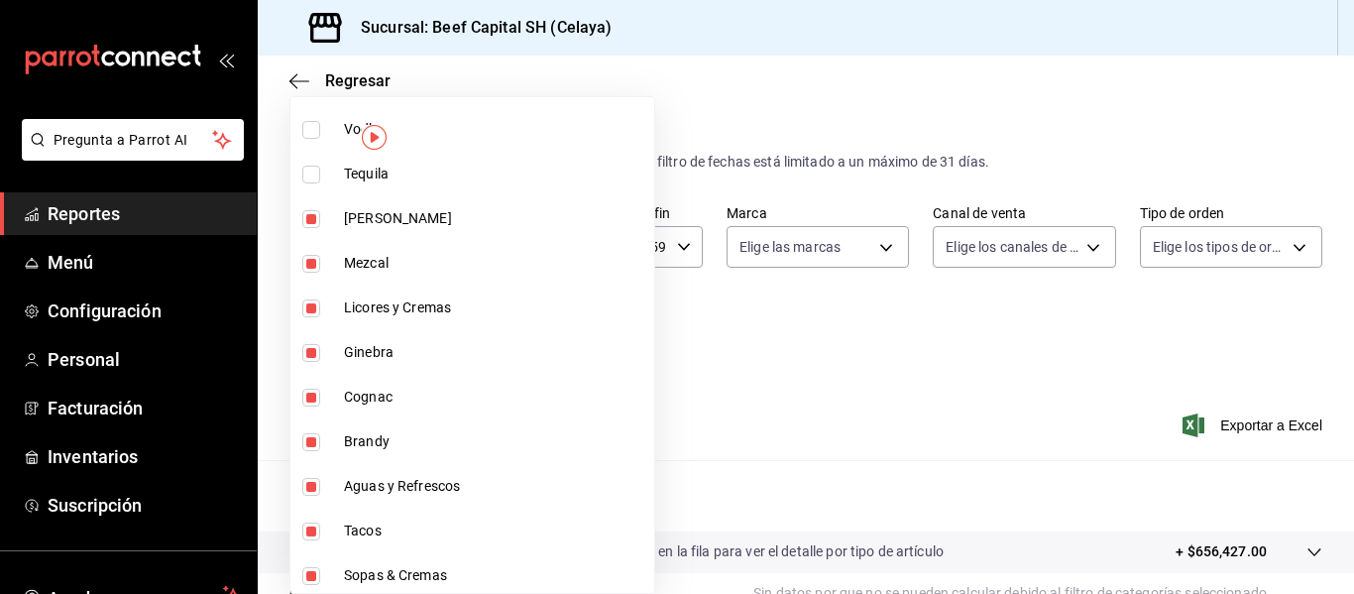
click at [321, 214] on label at bounding box center [315, 219] width 26 height 18
click at [320, 214] on input "checkbox" at bounding box center [311, 219] width 18 height 18
click at [312, 222] on input "checkbox" at bounding box center [311, 219] width 18 height 18
click at [312, 260] on input "checkbox" at bounding box center [311, 264] width 18 height 18
click at [314, 313] on input "checkbox" at bounding box center [311, 308] width 18 height 18
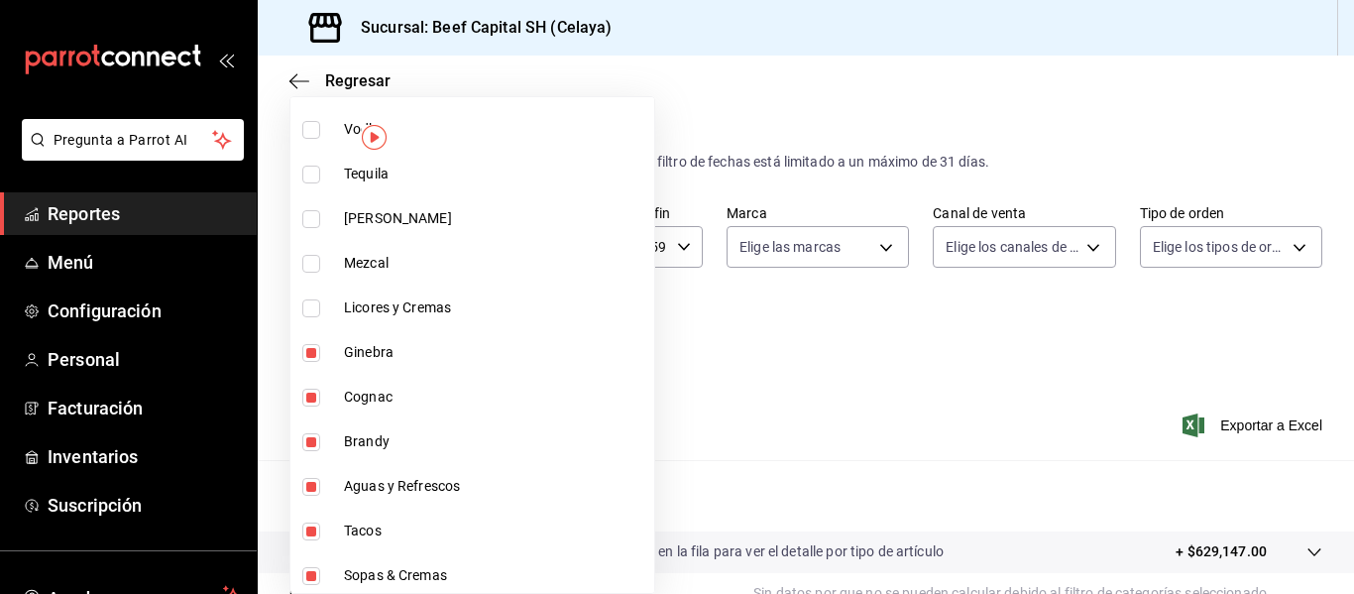
click at [314, 353] on input "checkbox" at bounding box center [311, 353] width 18 height 18
click at [314, 393] on input "checkbox" at bounding box center [311, 398] width 18 height 18
click at [313, 441] on input "checkbox" at bounding box center [311, 442] width 18 height 18
click at [313, 492] on input "checkbox" at bounding box center [311, 487] width 18 height 18
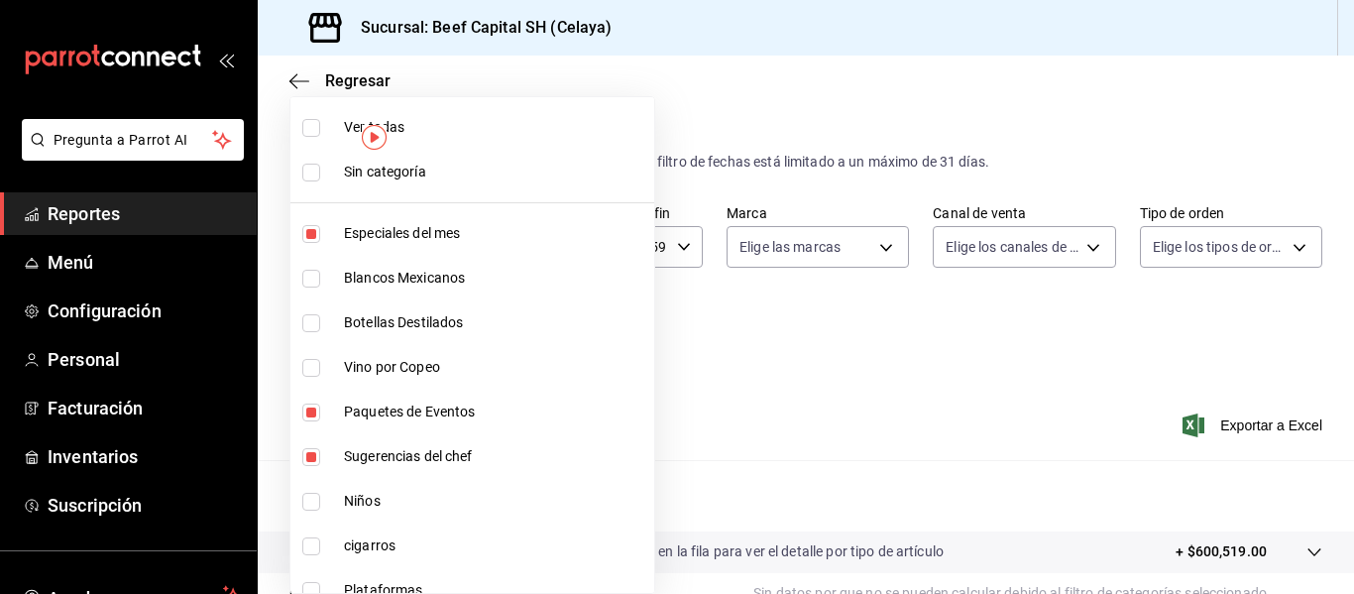
click at [827, 45] on div at bounding box center [677, 297] width 1354 height 594
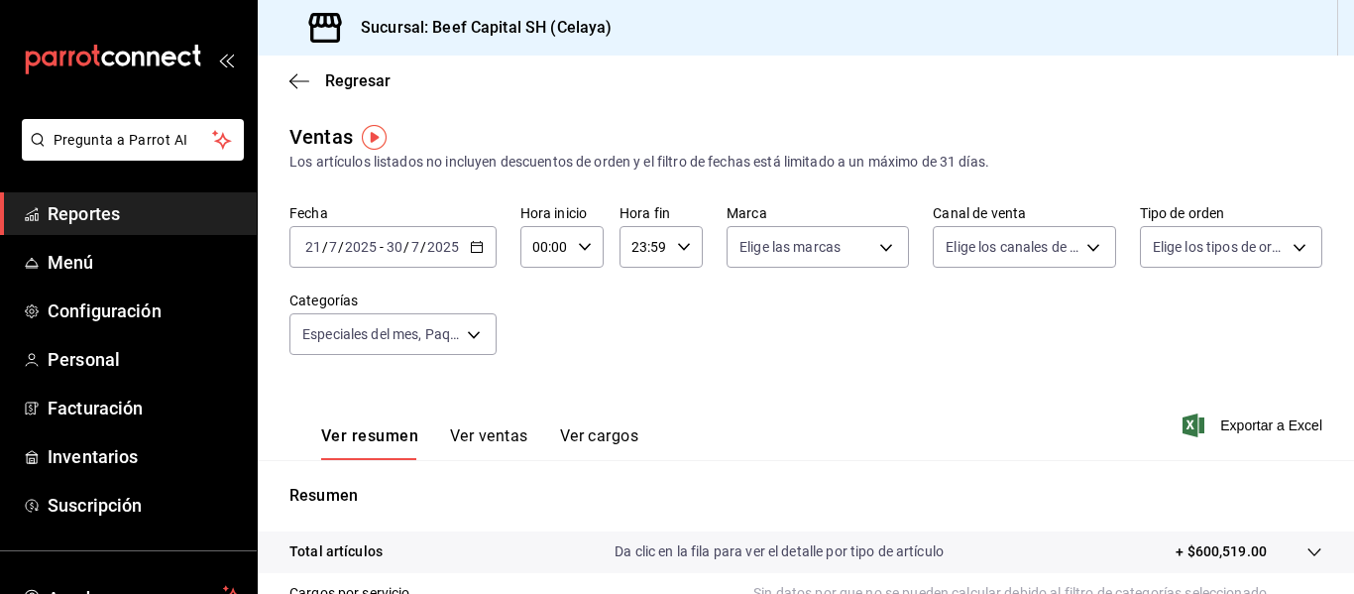
click at [478, 247] on icon "button" at bounding box center [477, 247] width 14 height 14
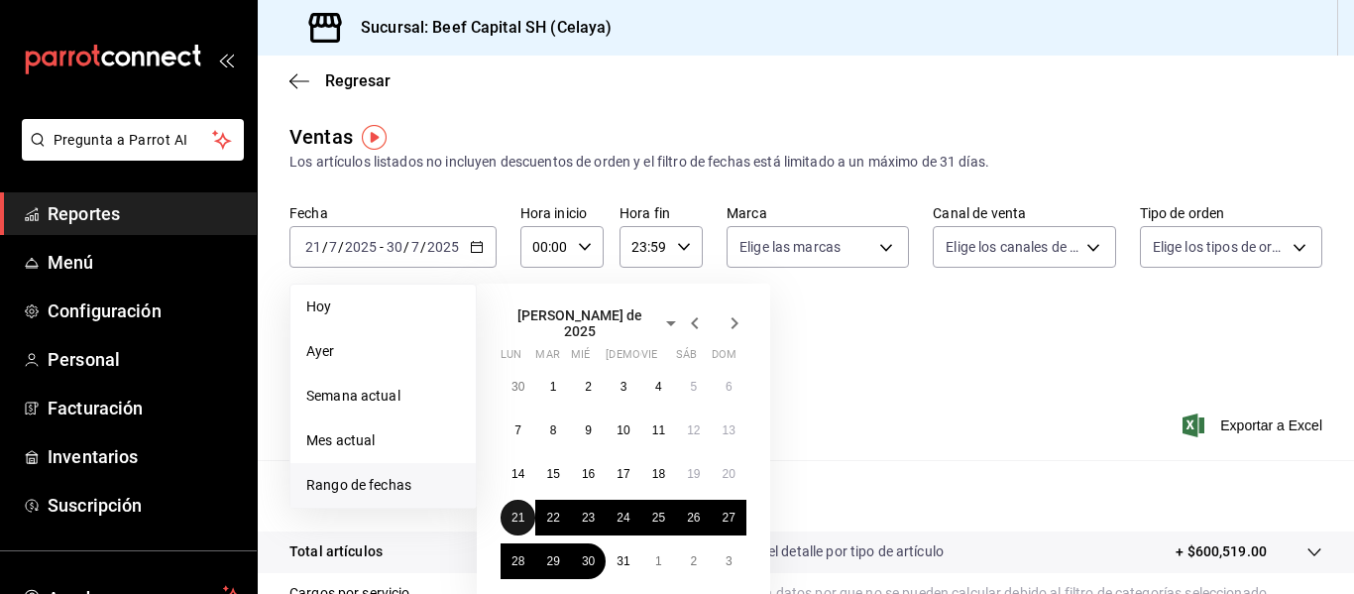
click at [524, 511] on abbr "21" at bounding box center [518, 518] width 13 height 14
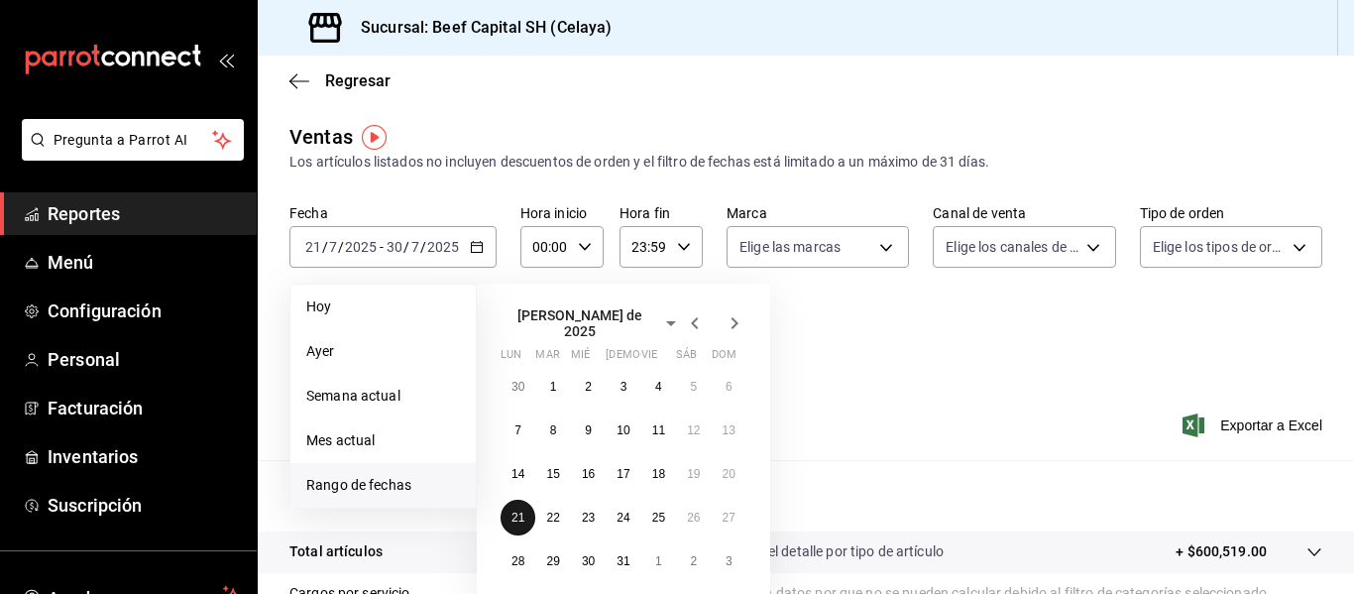
click at [524, 511] on abbr "21" at bounding box center [518, 518] width 13 height 14
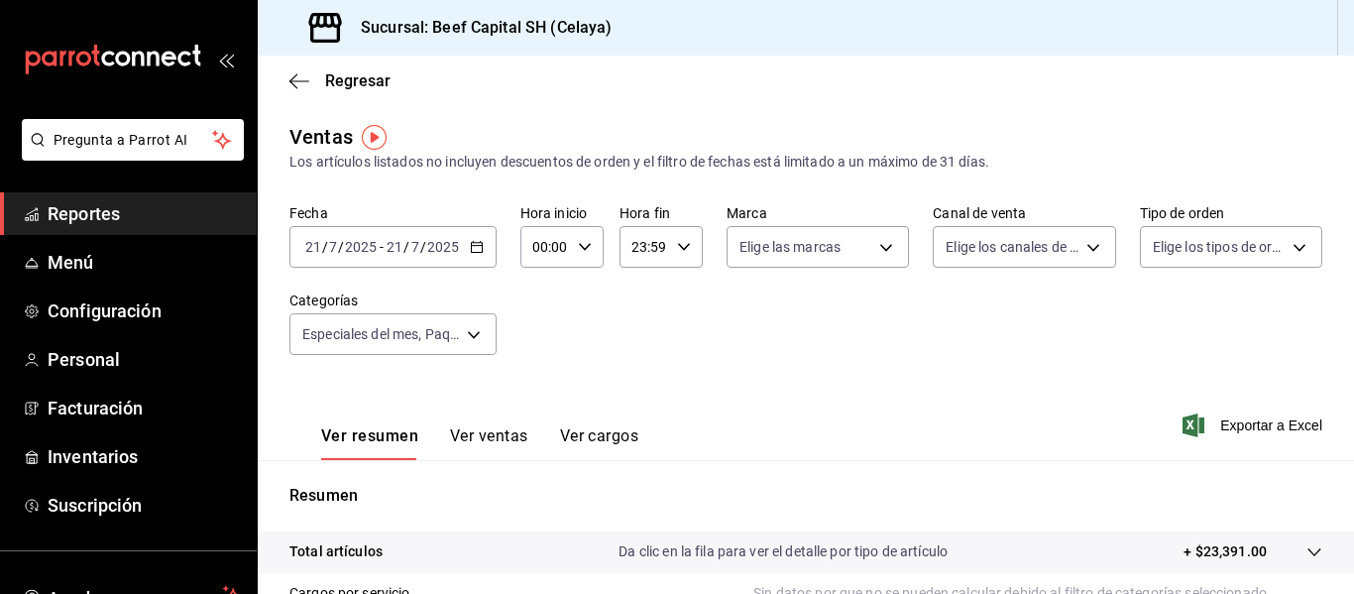
click at [467, 246] on div "[DATE] [DATE] - [DATE] [DATE]" at bounding box center [392, 247] width 207 height 42
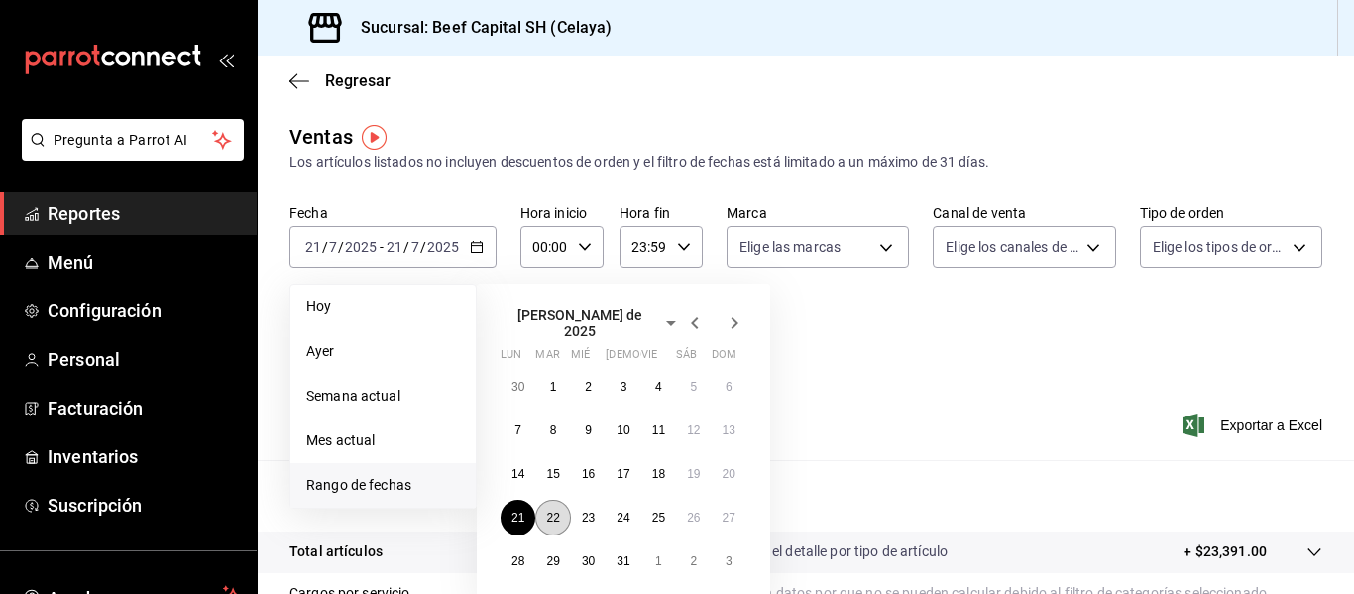
click at [556, 516] on abbr "22" at bounding box center [552, 518] width 13 height 14
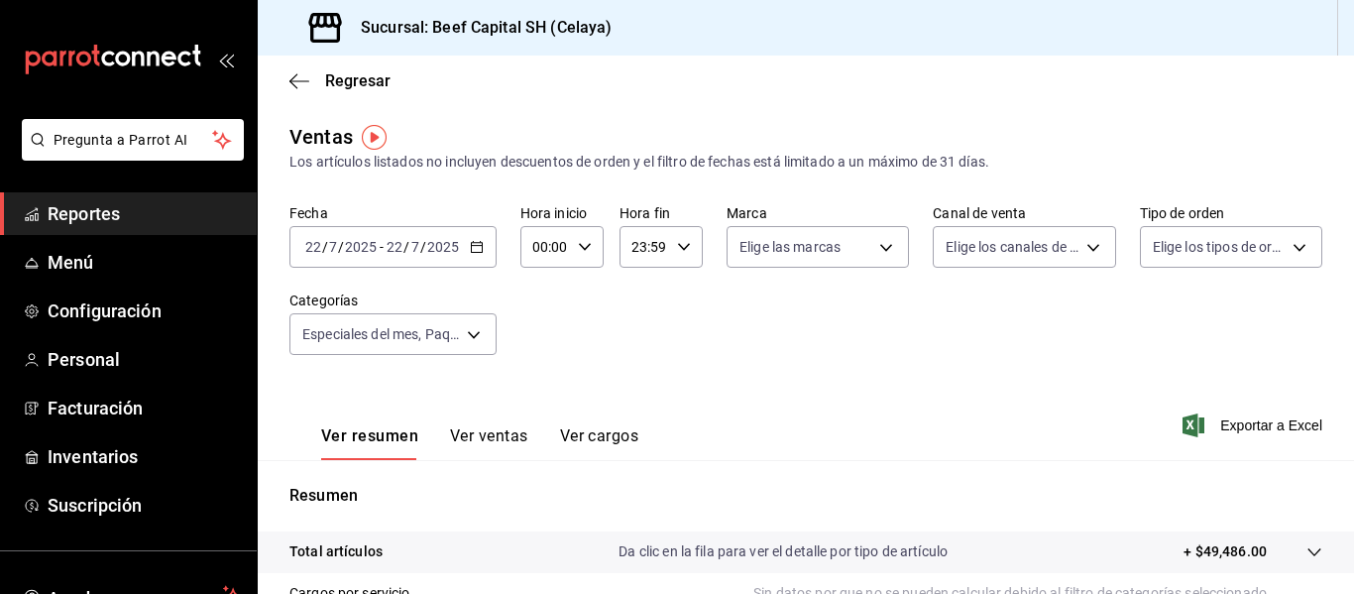
click at [478, 247] on icon "button" at bounding box center [477, 247] width 14 height 14
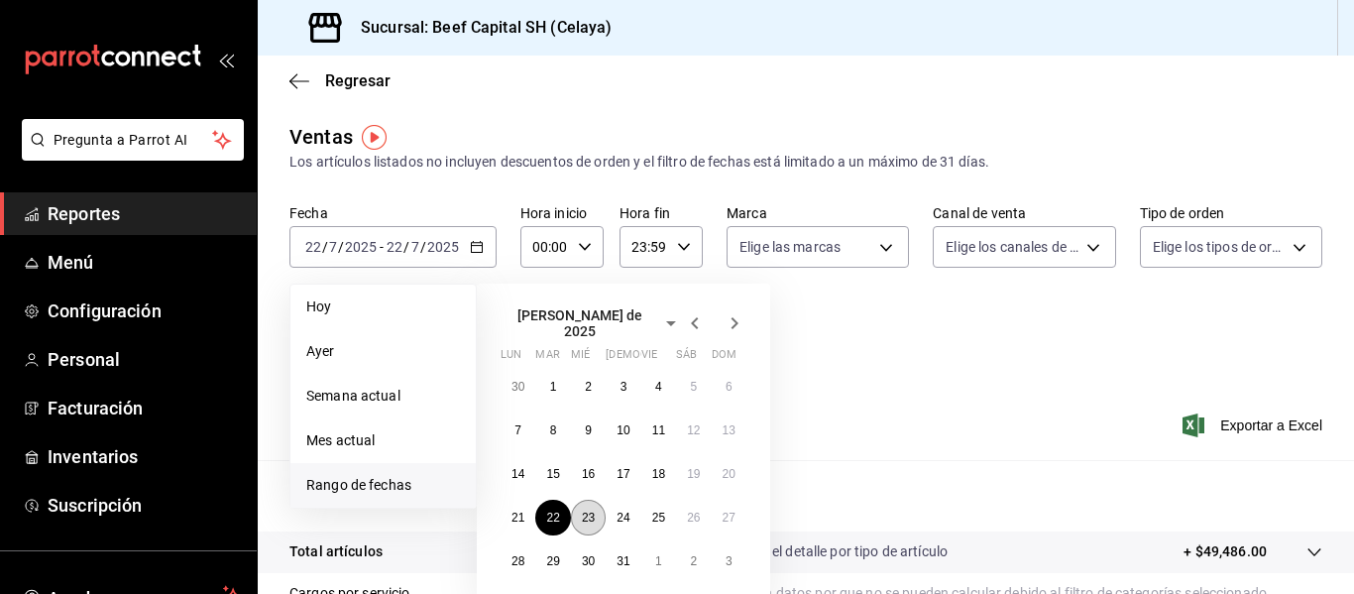
click at [593, 511] on abbr "23" at bounding box center [588, 518] width 13 height 14
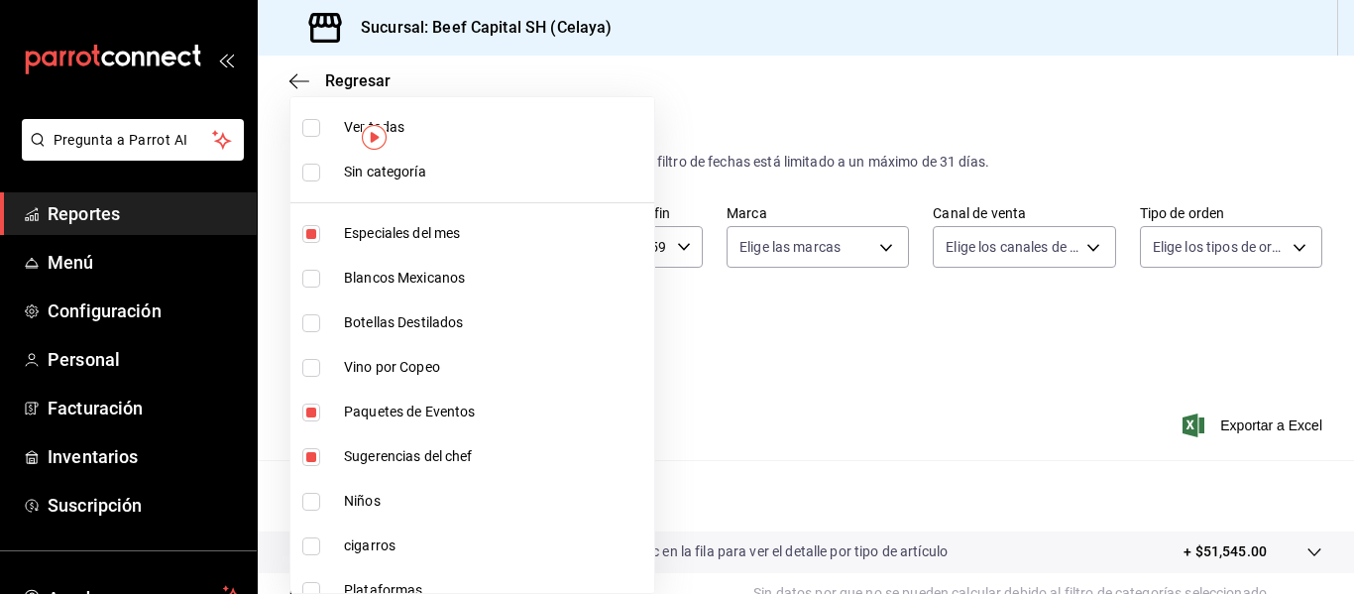
click at [476, 335] on body "Pregunta a Parrot AI Reportes Menú Configuración Personal Facturación Inventari…" at bounding box center [677, 297] width 1354 height 594
click at [306, 235] on input "checkbox" at bounding box center [311, 234] width 18 height 18
click at [311, 277] on input "checkbox" at bounding box center [311, 279] width 18 height 18
click at [310, 326] on input "checkbox" at bounding box center [311, 323] width 18 height 18
click at [310, 363] on input "checkbox" at bounding box center [311, 368] width 18 height 18
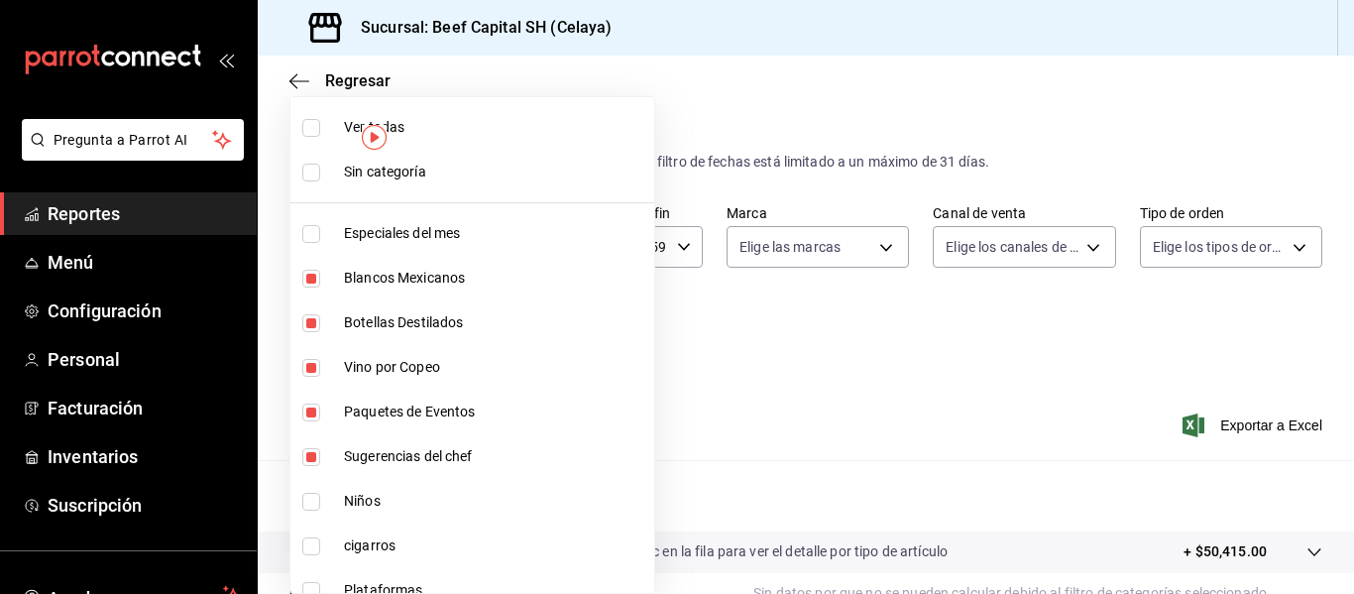
click at [310, 409] on input "checkbox" at bounding box center [311, 412] width 18 height 18
click at [306, 459] on input "checkbox" at bounding box center [311, 457] width 18 height 18
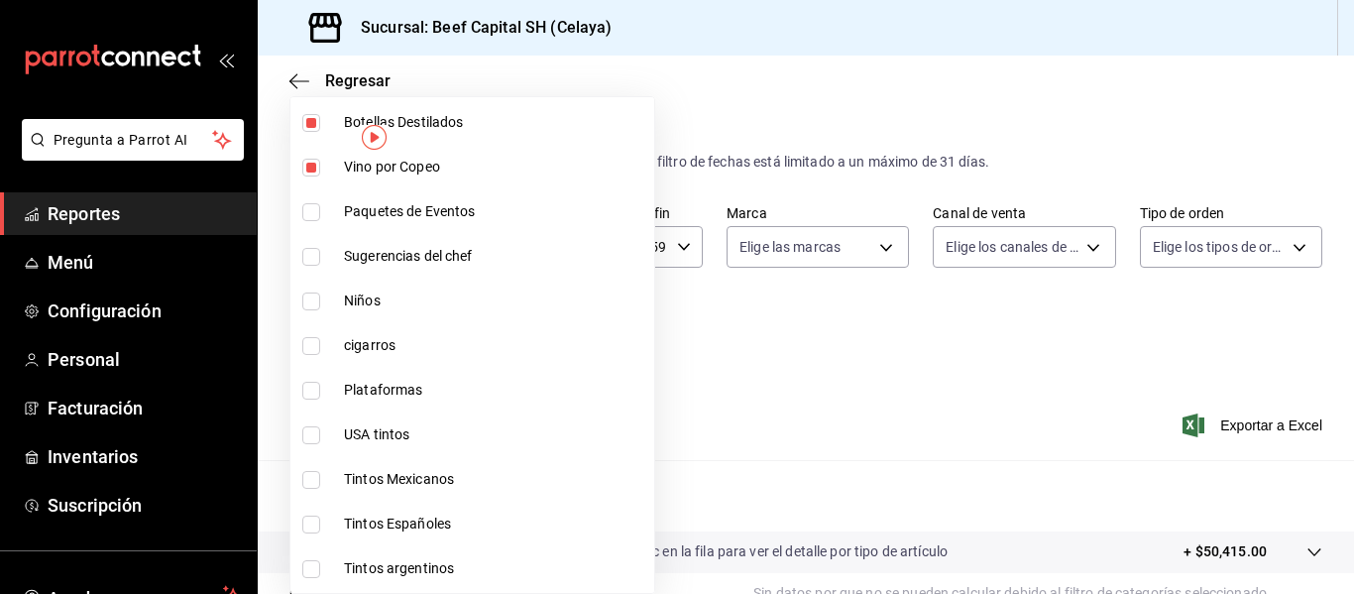
scroll to position [238, 0]
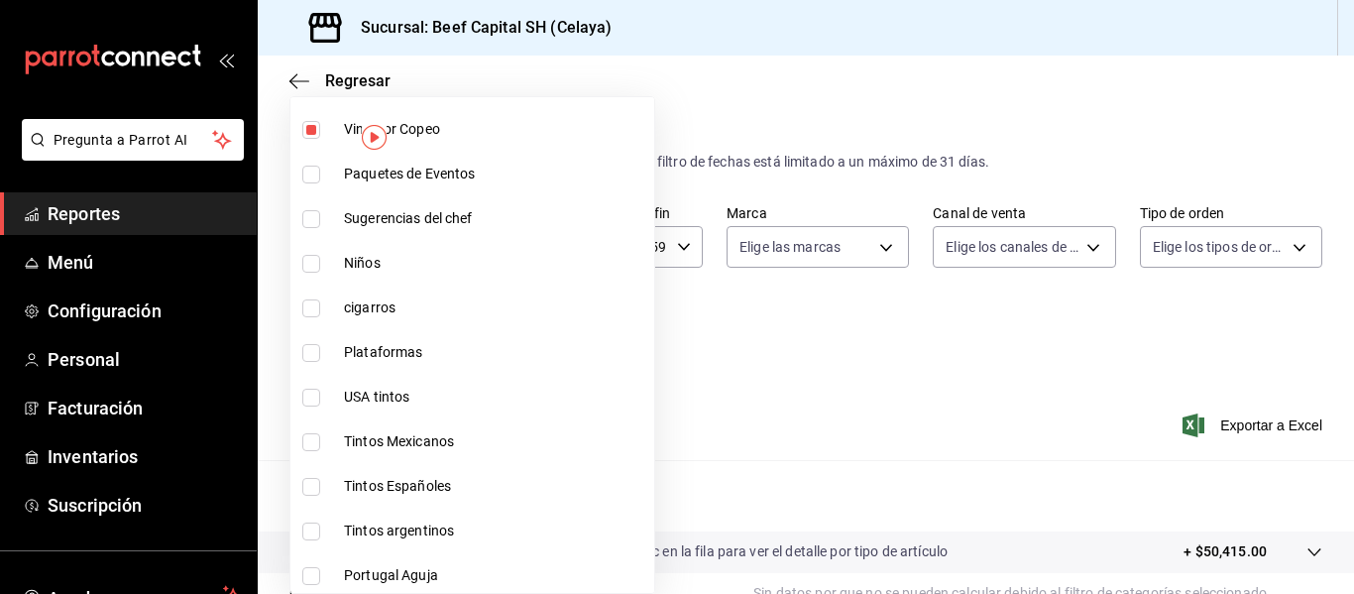
click at [311, 394] on input "checkbox" at bounding box center [311, 398] width 18 height 18
click at [309, 437] on input "checkbox" at bounding box center [311, 442] width 18 height 18
click at [311, 483] on input "checkbox" at bounding box center [311, 487] width 18 height 18
click at [313, 531] on input "checkbox" at bounding box center [311, 531] width 18 height 18
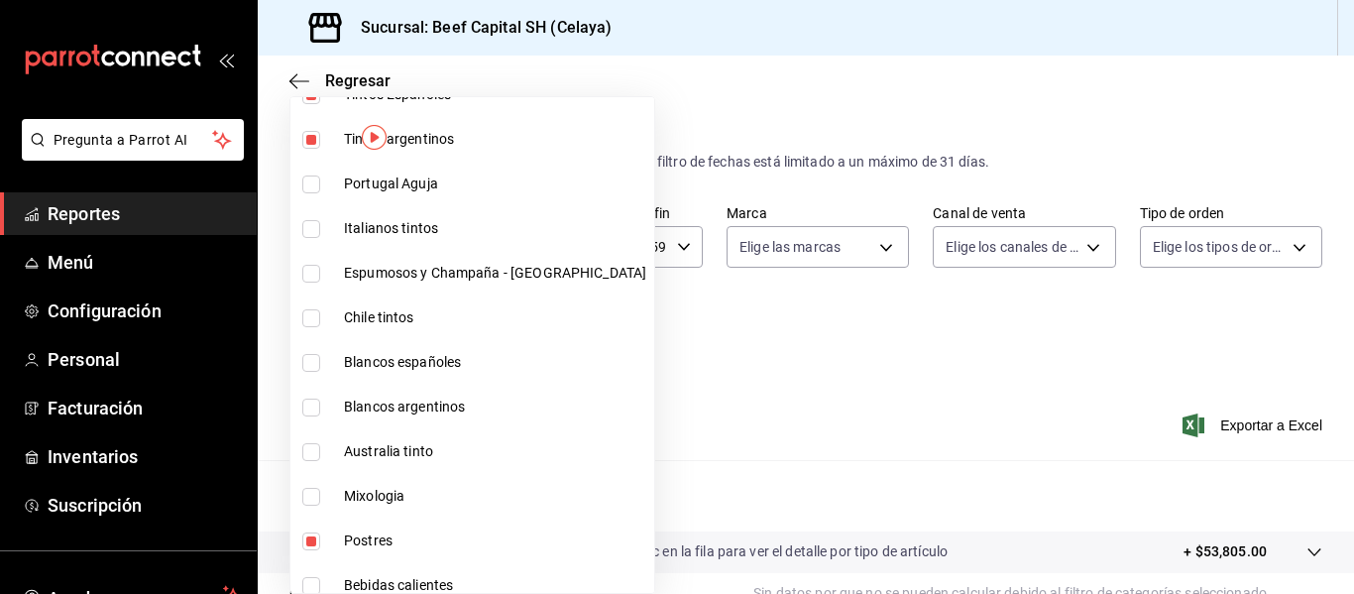
scroll to position [634, 0]
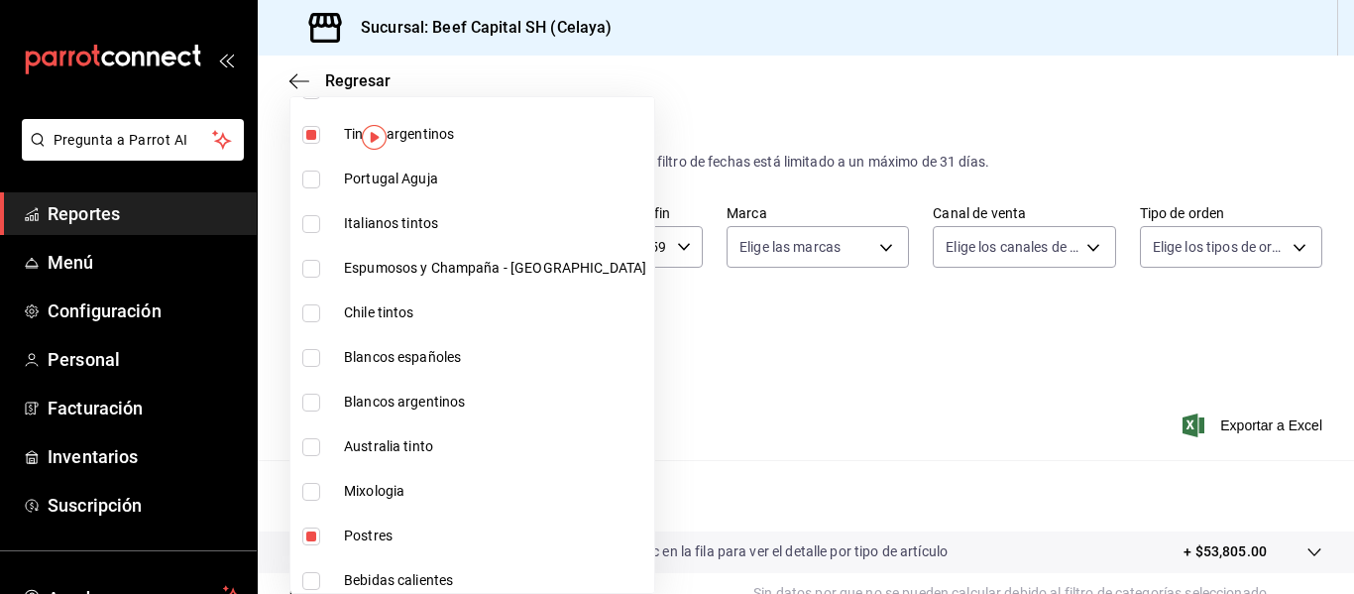
click at [314, 181] on input "checkbox" at bounding box center [311, 180] width 18 height 18
click at [307, 227] on input "checkbox" at bounding box center [311, 224] width 18 height 18
click at [309, 265] on input "checkbox" at bounding box center [311, 269] width 18 height 18
click at [310, 308] on input "checkbox" at bounding box center [311, 313] width 18 height 18
click at [312, 356] on input "checkbox" at bounding box center [311, 358] width 18 height 18
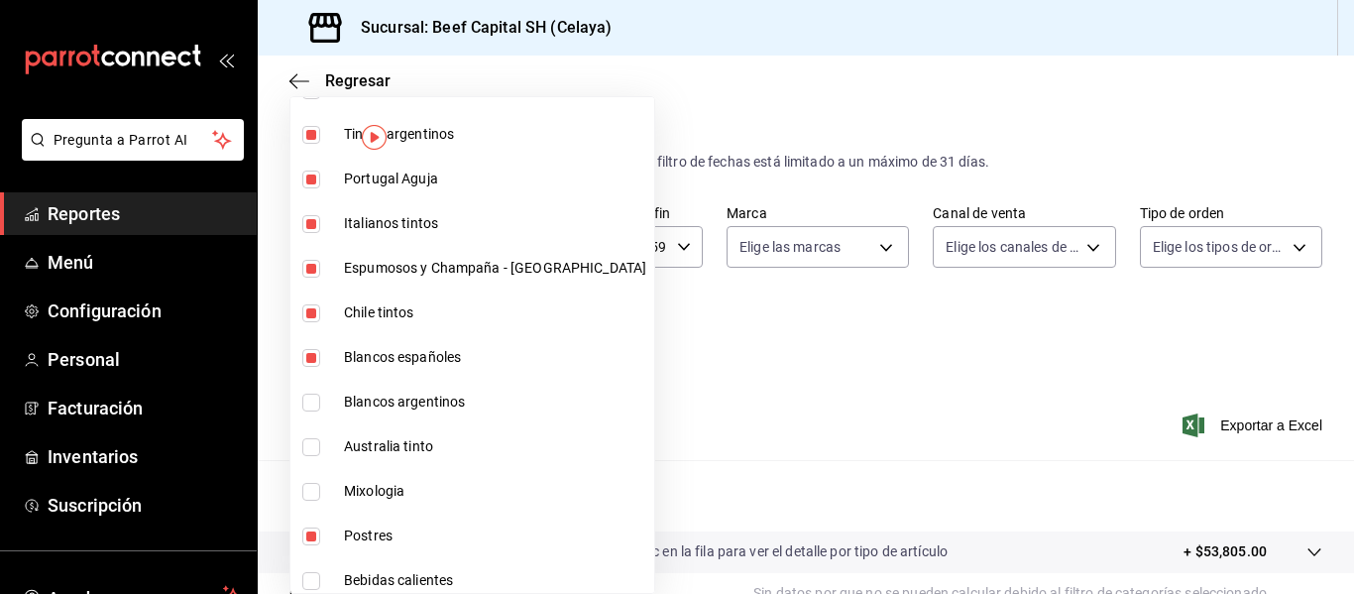
click at [312, 407] on input "checkbox" at bounding box center [311, 403] width 18 height 18
click at [312, 445] on input "checkbox" at bounding box center [311, 447] width 18 height 18
click at [313, 487] on input "checkbox" at bounding box center [311, 492] width 18 height 18
click at [313, 528] on input "checkbox" at bounding box center [311, 536] width 18 height 18
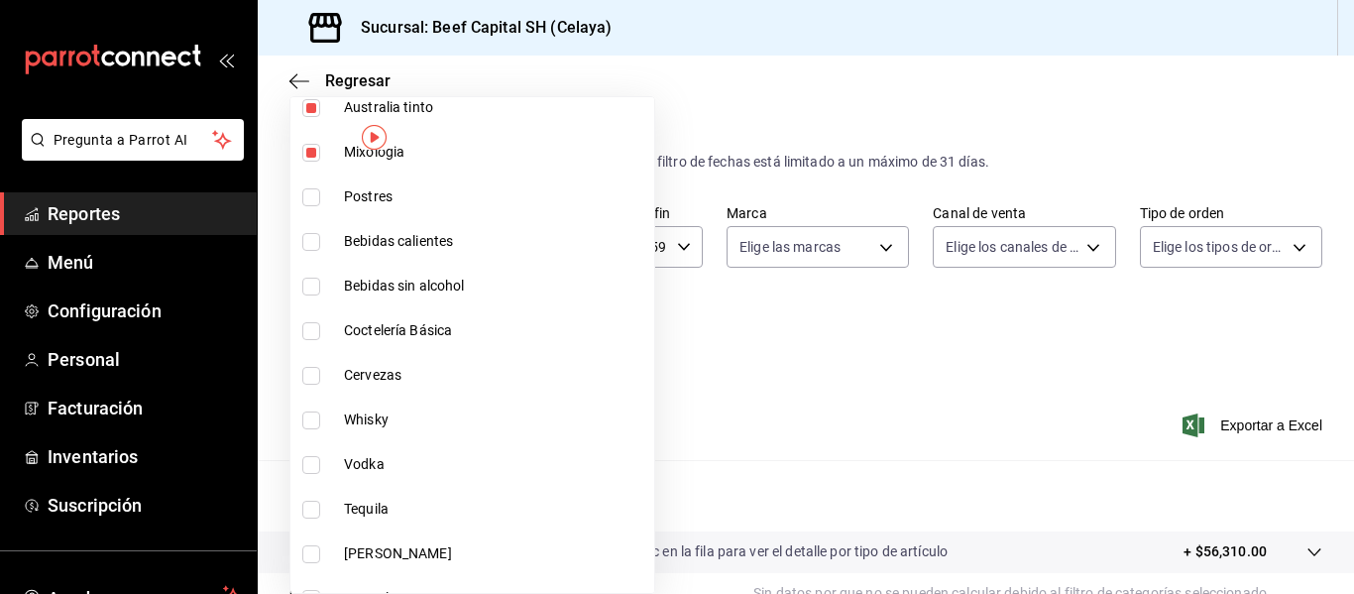
scroll to position [991, 0]
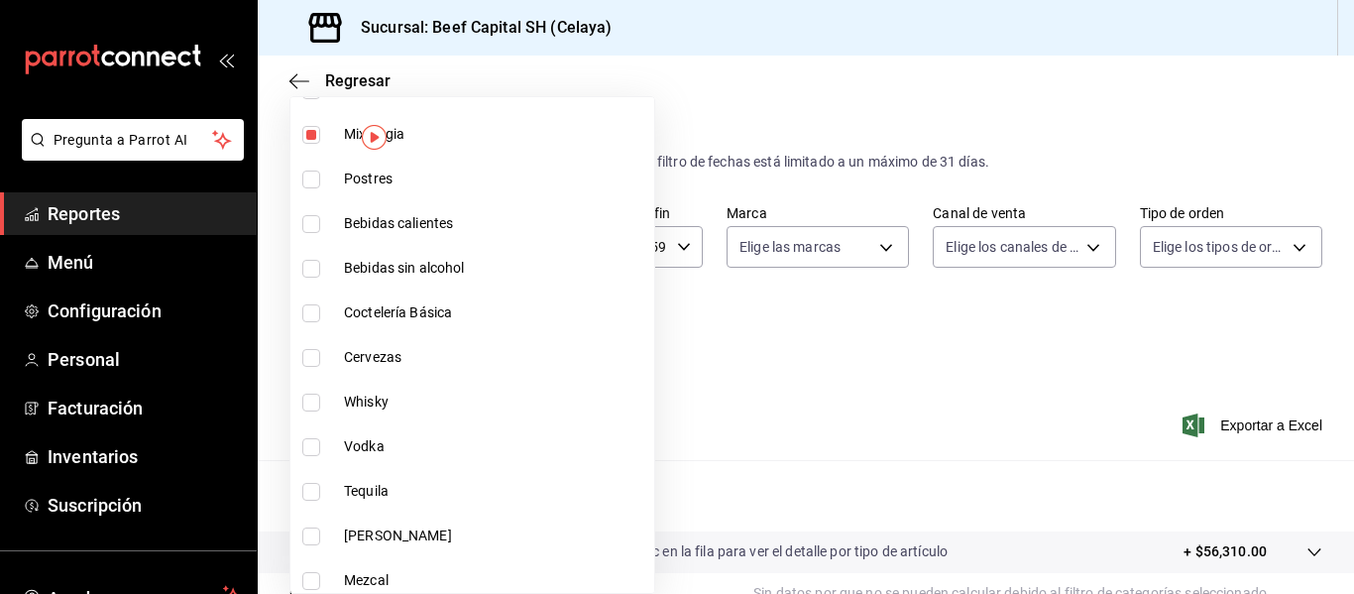
click at [315, 222] on input "checkbox" at bounding box center [311, 224] width 18 height 18
click at [307, 274] on input "checkbox" at bounding box center [311, 269] width 18 height 18
click at [311, 310] on input "checkbox" at bounding box center [311, 313] width 18 height 18
click at [311, 354] on input "checkbox" at bounding box center [311, 358] width 18 height 18
click at [314, 396] on input "checkbox" at bounding box center [311, 403] width 18 height 18
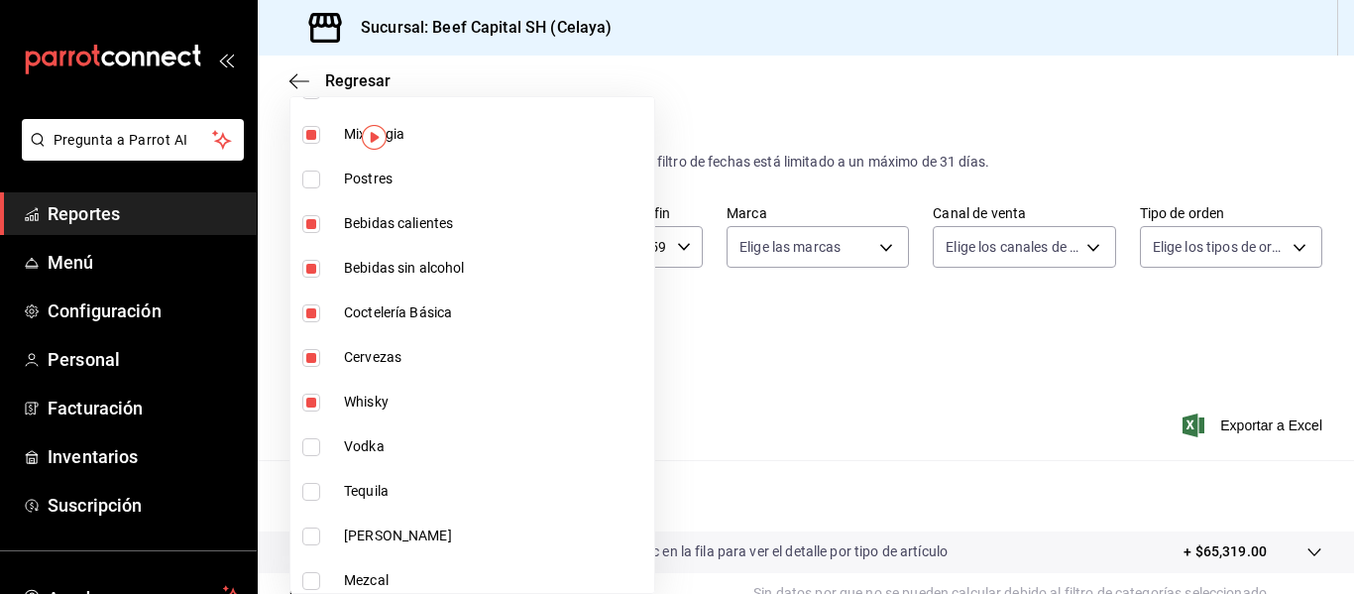
click at [311, 440] on input "checkbox" at bounding box center [311, 447] width 18 height 18
click at [308, 489] on input "checkbox" at bounding box center [311, 492] width 18 height 18
click at [308, 536] on input "checkbox" at bounding box center [311, 536] width 18 height 18
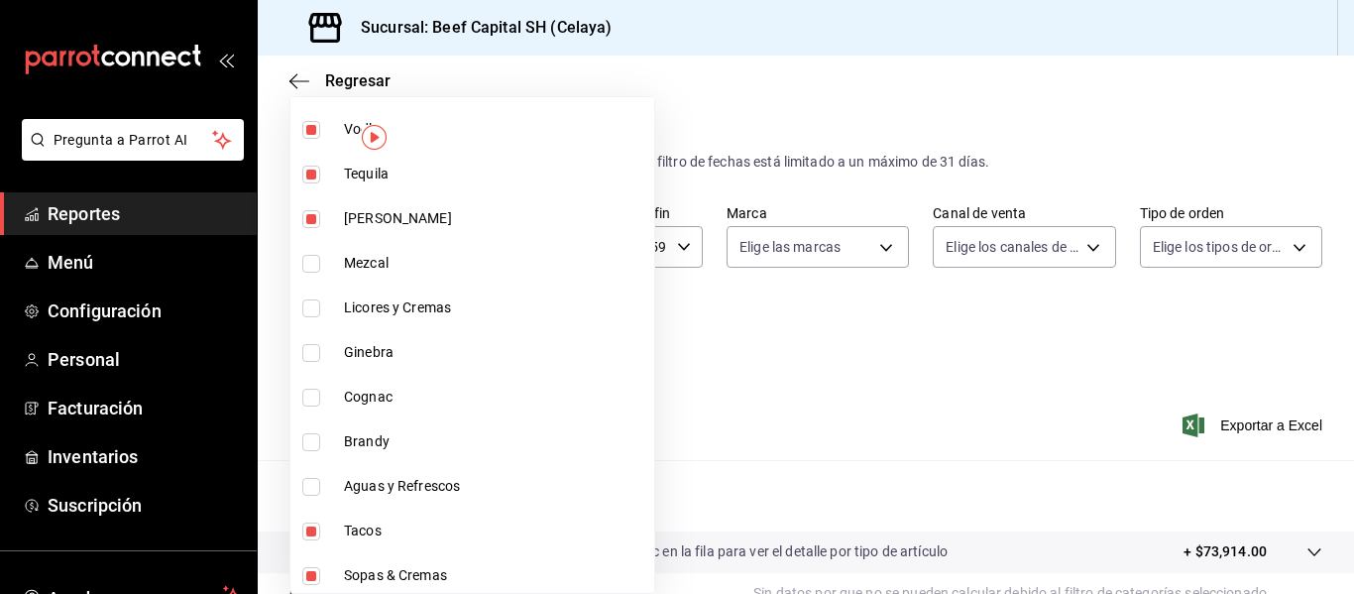
scroll to position [1348, 0]
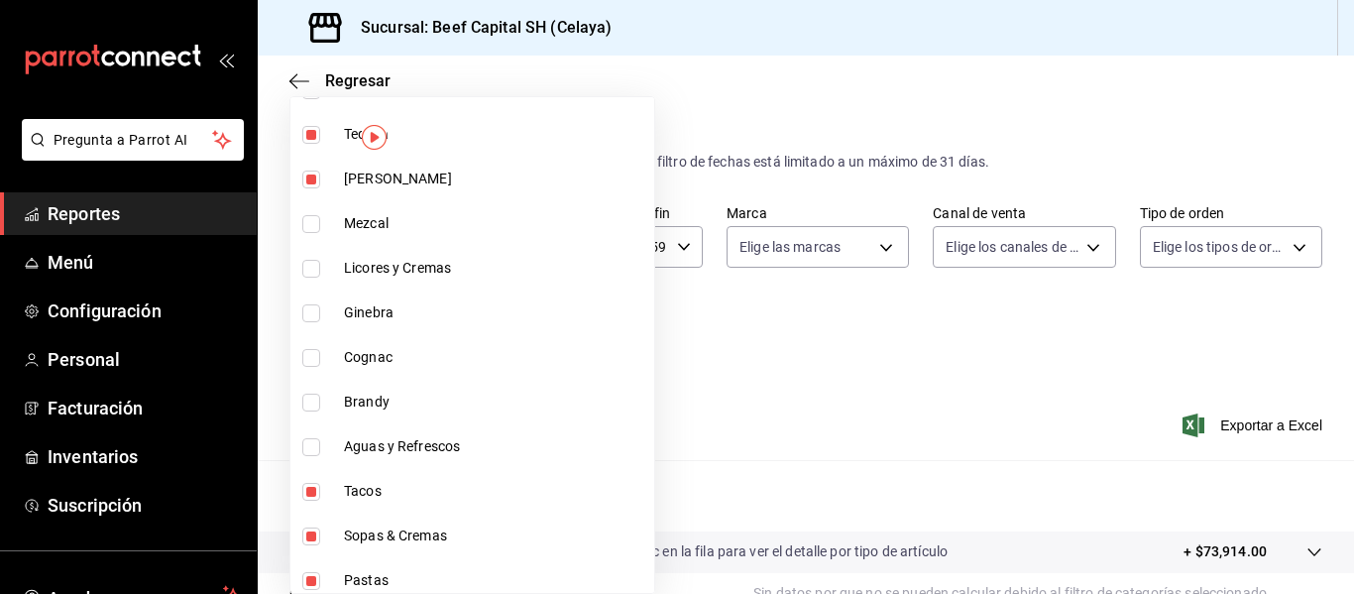
click at [312, 227] on input "checkbox" at bounding box center [311, 224] width 18 height 18
click at [310, 273] on input "checkbox" at bounding box center [311, 269] width 18 height 18
click at [307, 313] on input "checkbox" at bounding box center [311, 313] width 18 height 18
click at [309, 352] on input "checkbox" at bounding box center [311, 358] width 18 height 18
click at [310, 397] on input "checkbox" at bounding box center [311, 403] width 18 height 18
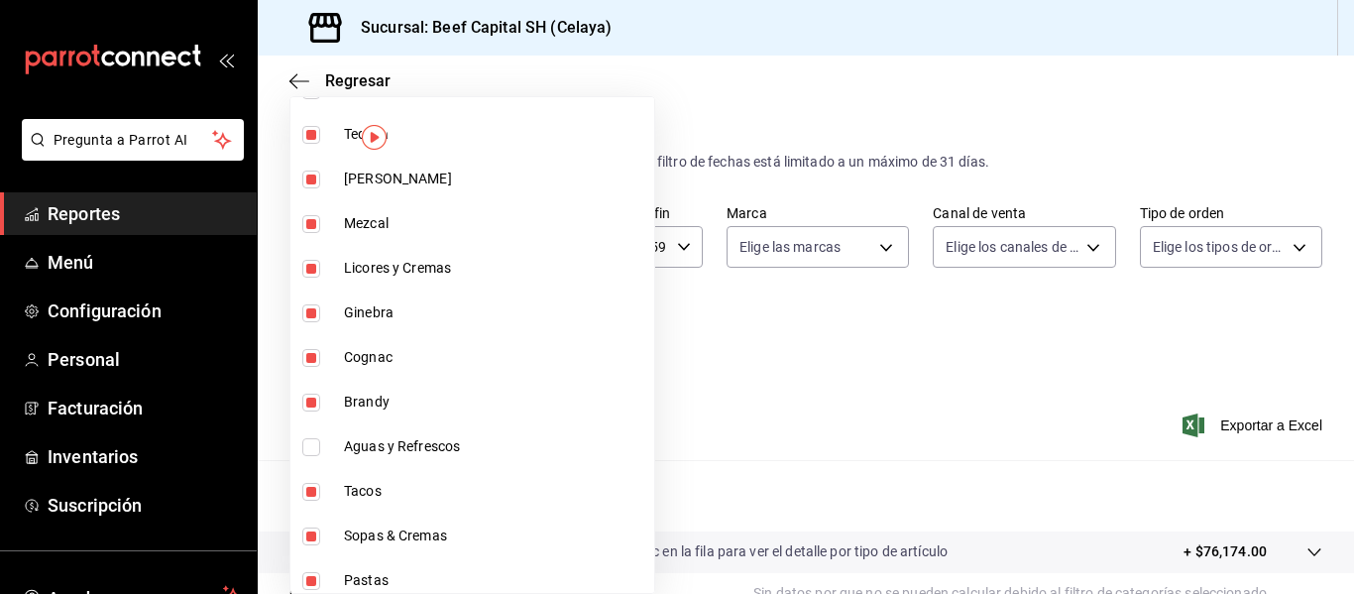
click at [312, 444] on input "checkbox" at bounding box center [311, 447] width 18 height 18
click at [312, 486] on input "checkbox" at bounding box center [311, 492] width 18 height 18
click at [312, 531] on input "checkbox" at bounding box center [311, 536] width 18 height 18
click at [313, 575] on input "checkbox" at bounding box center [311, 581] width 18 height 18
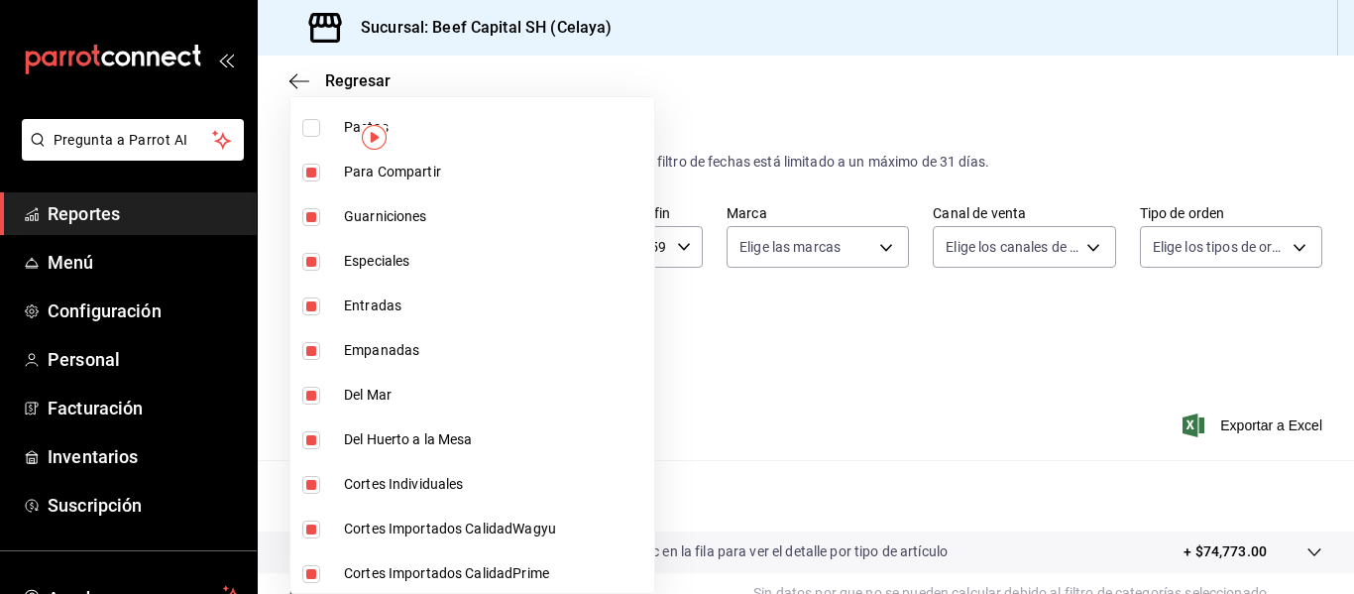
scroll to position [1804, 0]
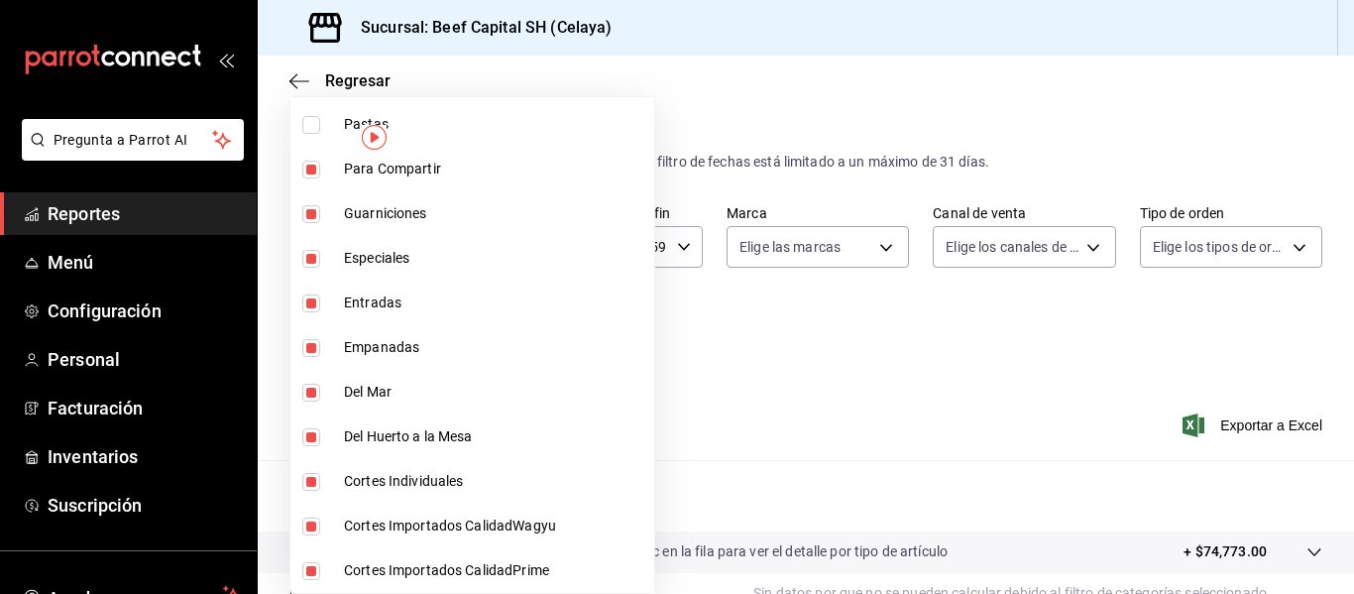
click at [315, 557] on li "Cortes Importados CalidadPrime" at bounding box center [472, 570] width 364 height 45
click at [312, 529] on input "checkbox" at bounding box center [311, 526] width 18 height 18
click at [309, 473] on input "checkbox" at bounding box center [311, 482] width 18 height 18
click at [305, 438] on input "checkbox" at bounding box center [311, 437] width 18 height 18
click at [318, 385] on input "checkbox" at bounding box center [311, 393] width 18 height 18
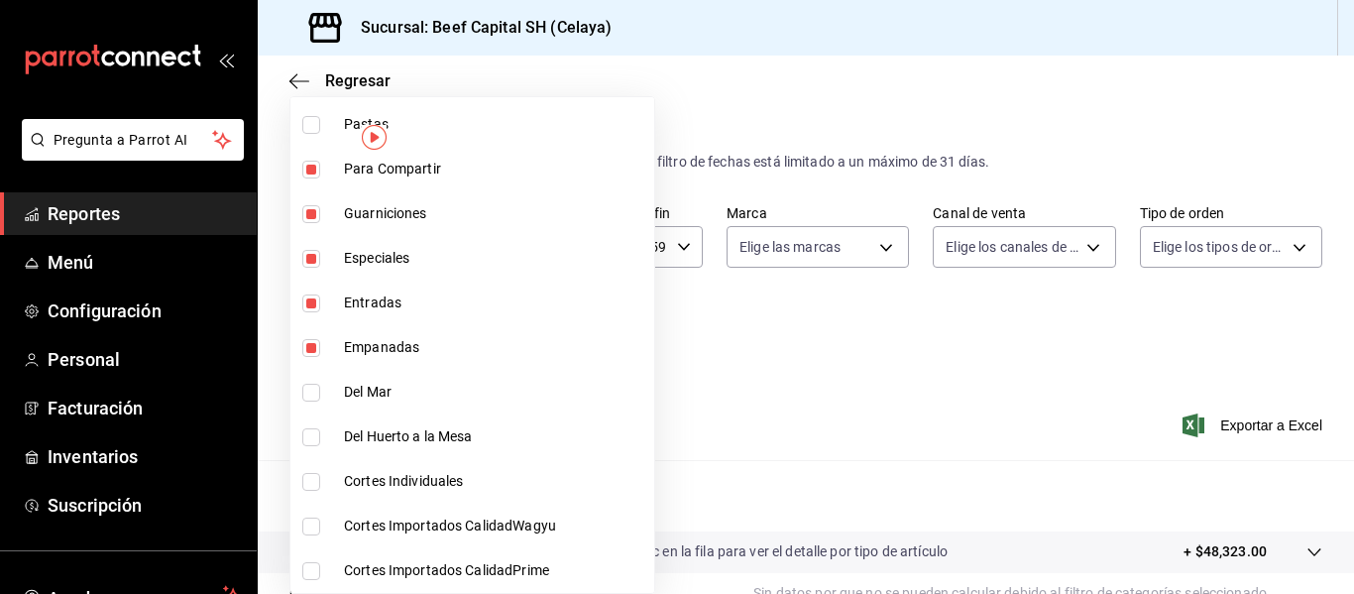
click at [307, 353] on input "checkbox" at bounding box center [311, 348] width 18 height 18
click at [311, 305] on input "checkbox" at bounding box center [311, 303] width 18 height 18
click at [309, 256] on input "checkbox" at bounding box center [311, 259] width 18 height 18
click at [308, 221] on input "checkbox" at bounding box center [311, 214] width 18 height 18
click at [309, 169] on input "checkbox" at bounding box center [311, 170] width 18 height 18
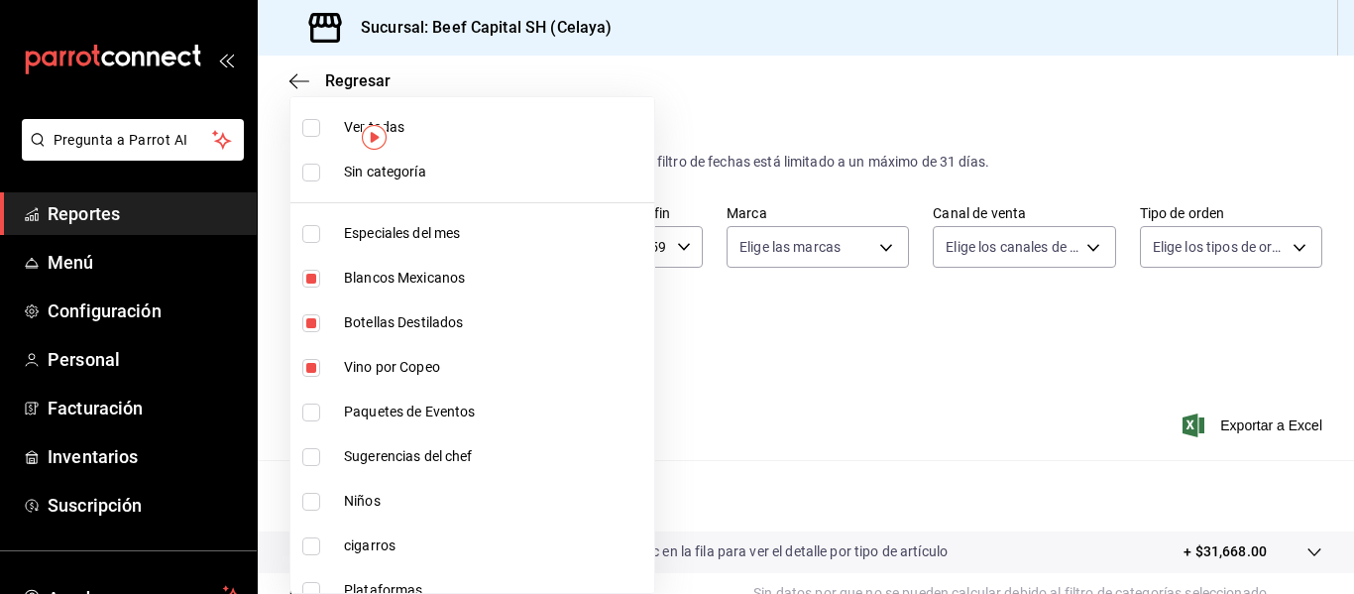
click at [717, 13] on div at bounding box center [677, 297] width 1354 height 594
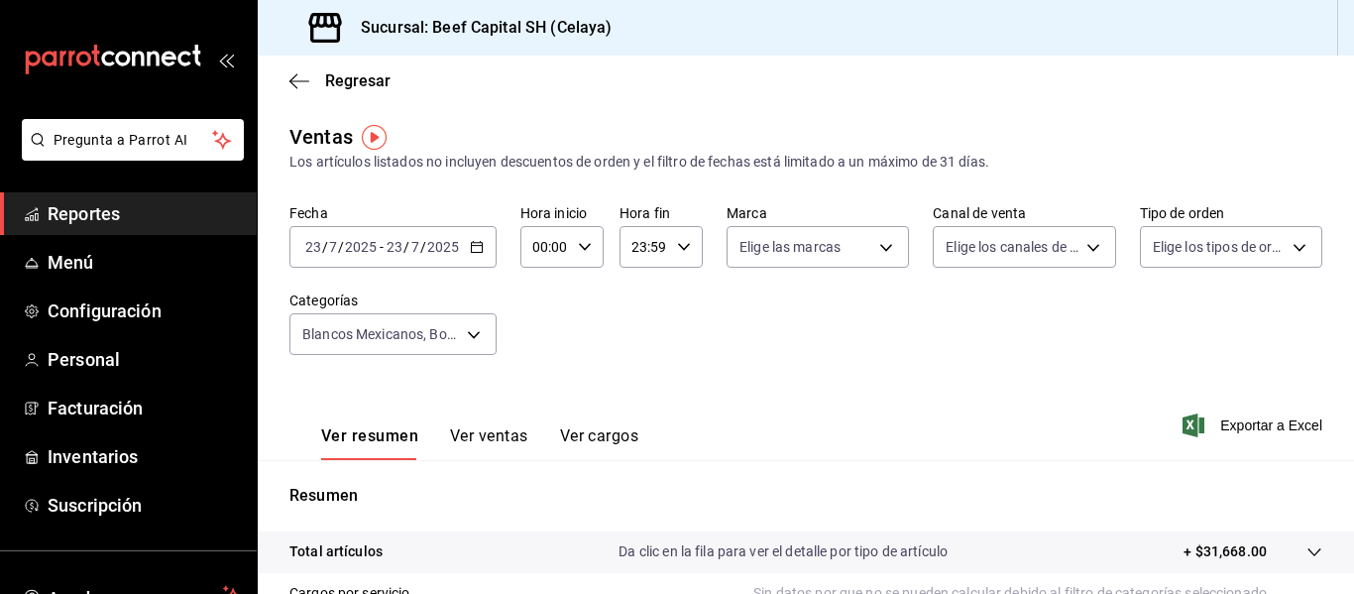
click at [481, 253] on \(Stroke\) "button" at bounding box center [477, 247] width 12 height 11
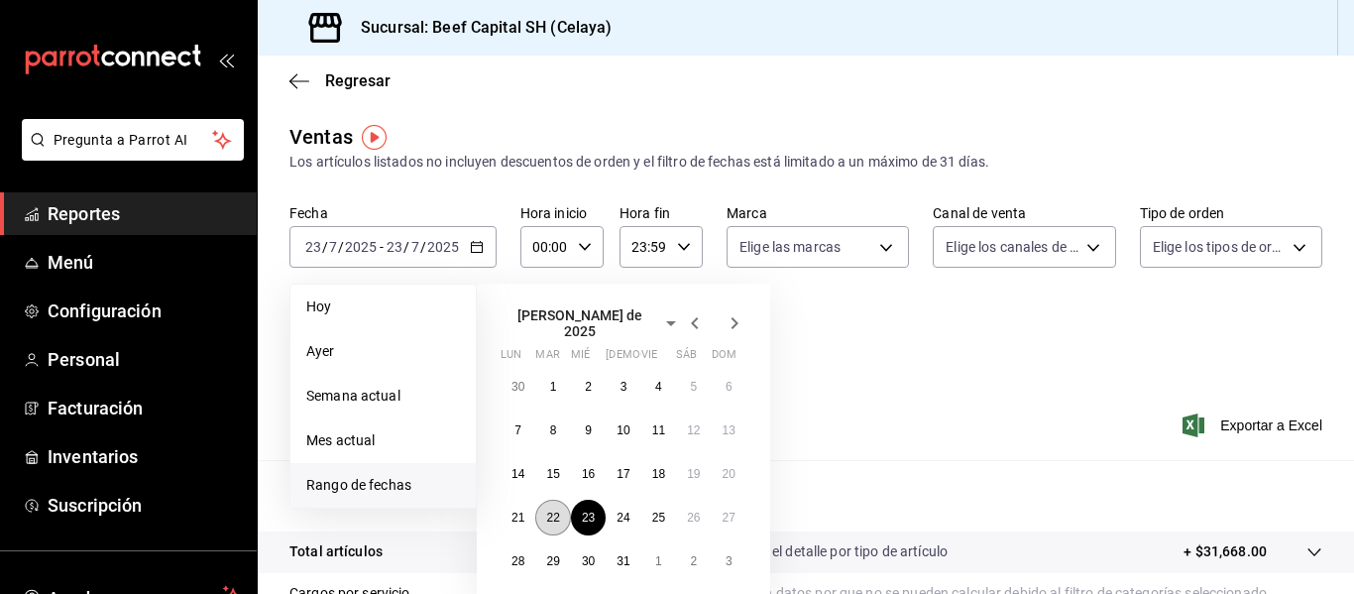
click at [567, 514] on button "22" at bounding box center [552, 518] width 35 height 36
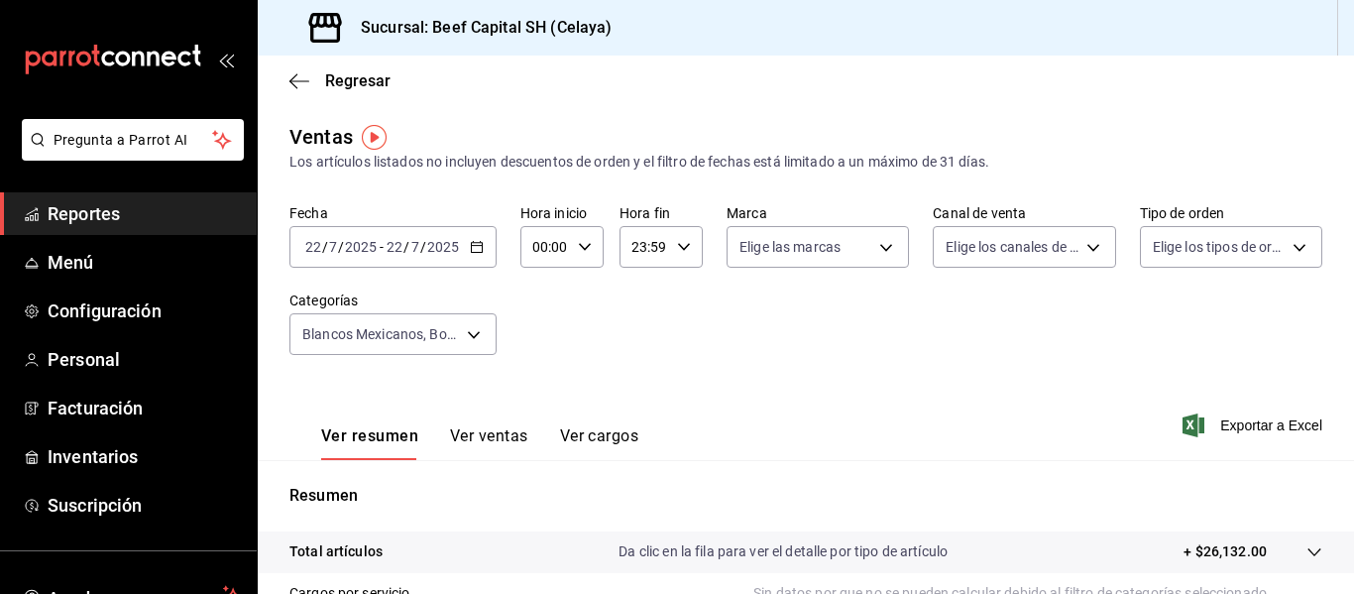
click at [482, 253] on icon "button" at bounding box center [477, 247] width 14 height 14
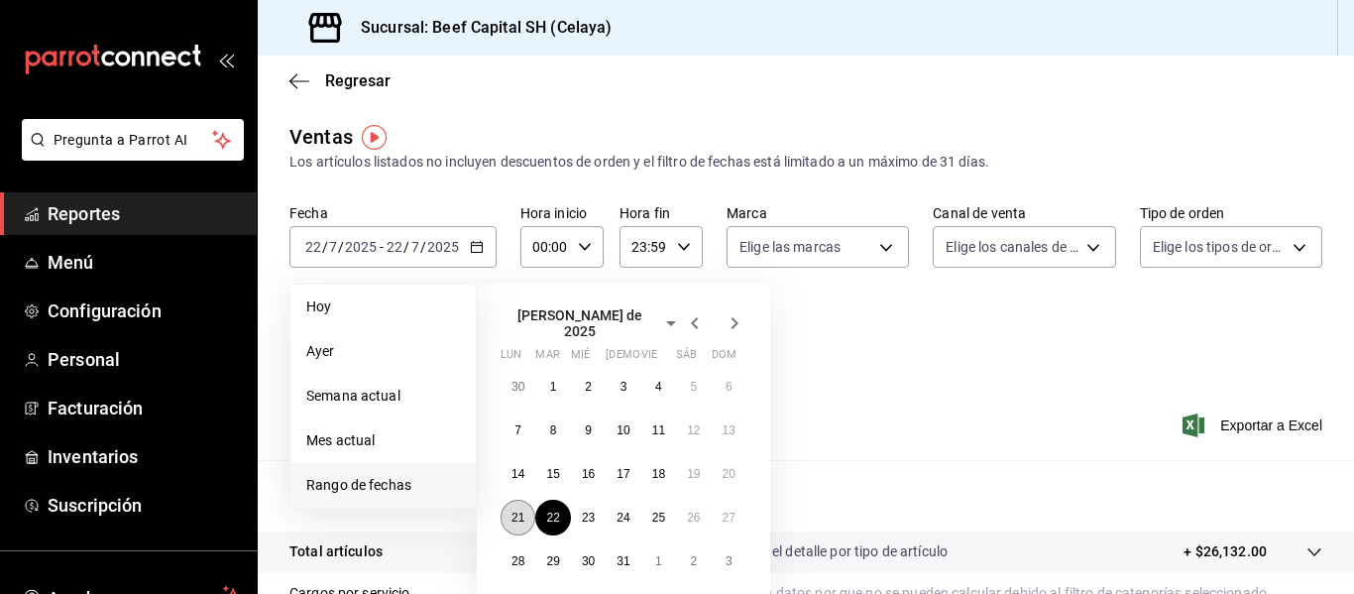
click at [523, 511] on abbr "21" at bounding box center [518, 518] width 13 height 14
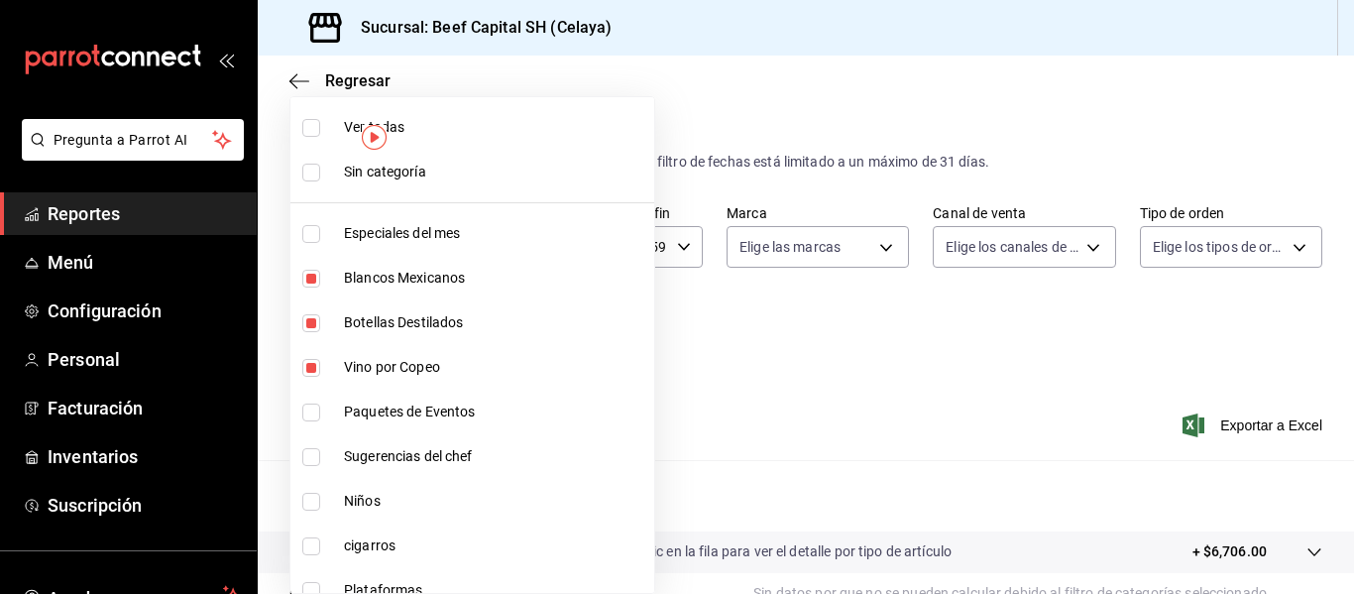
click at [471, 342] on body "Pregunta a Parrot AI Reportes Menú Configuración Personal Facturación Inventari…" at bounding box center [677, 297] width 1354 height 594
click at [314, 121] on input "checkbox" at bounding box center [311, 128] width 18 height 18
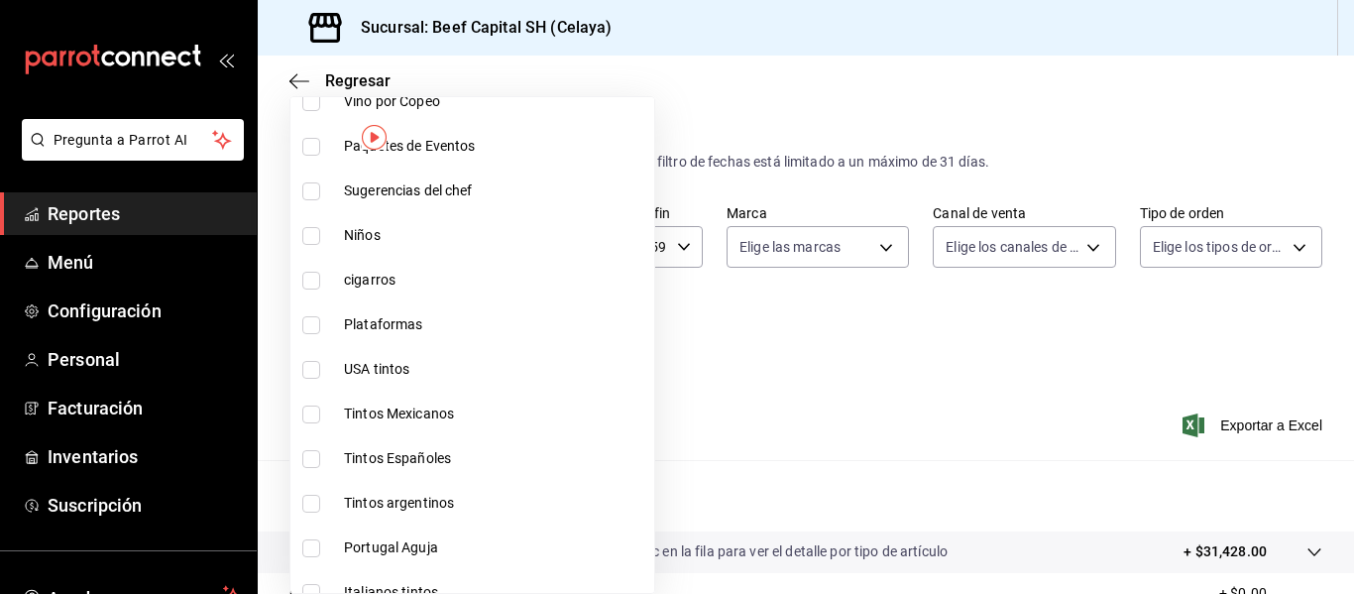
scroll to position [238, 0]
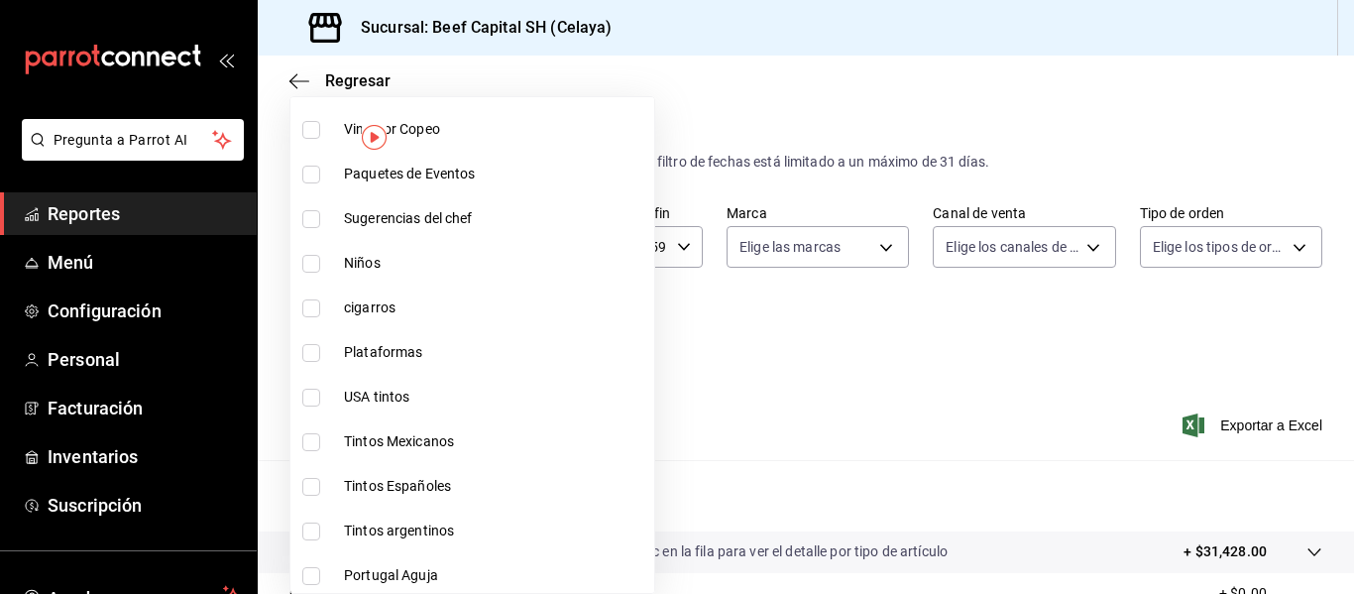
click at [316, 311] on input "checkbox" at bounding box center [311, 308] width 18 height 18
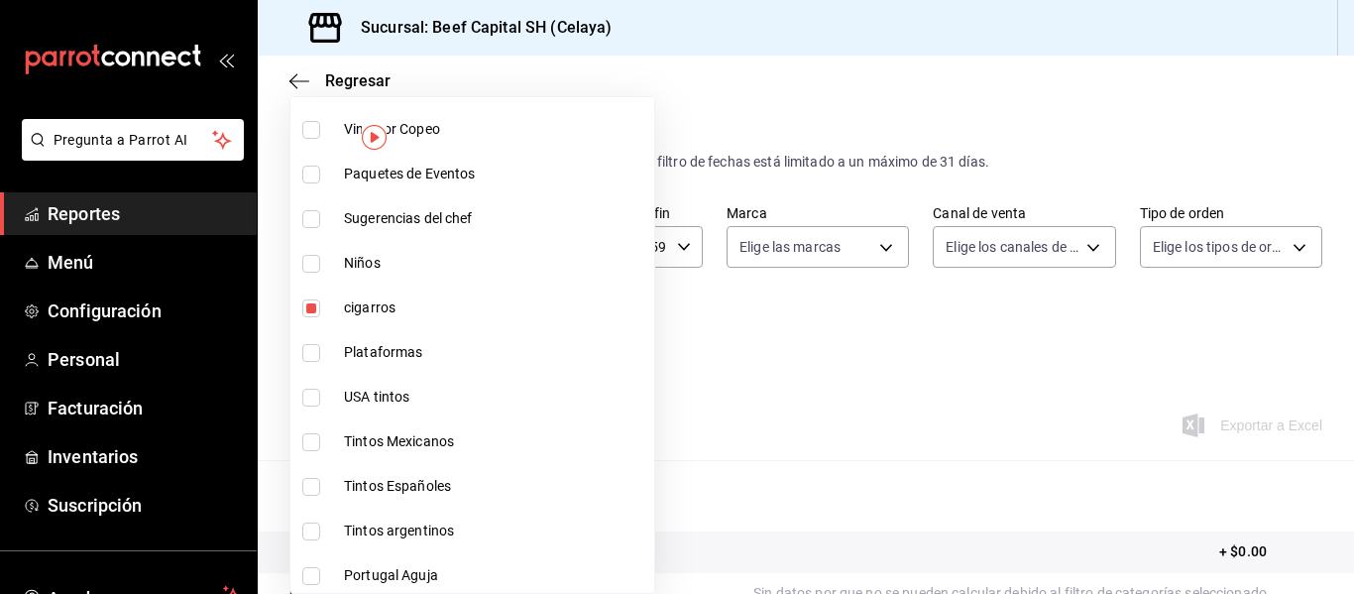
click at [772, 36] on div at bounding box center [677, 297] width 1354 height 594
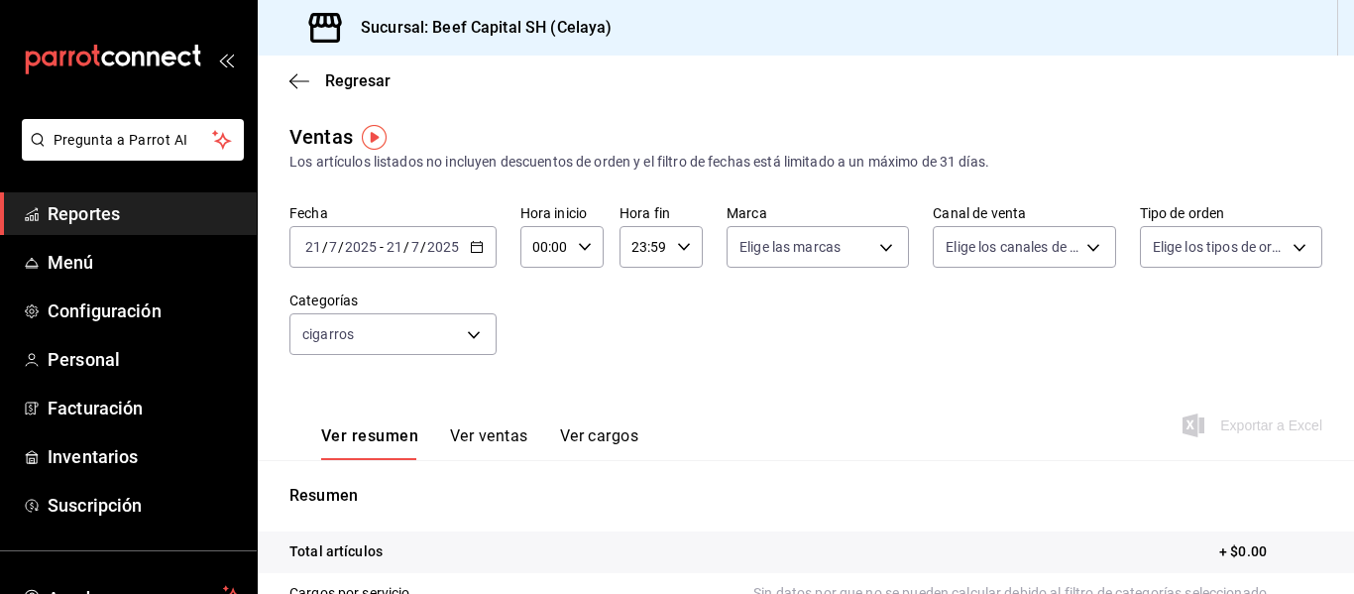
click at [473, 245] on icon "button" at bounding box center [477, 247] width 14 height 14
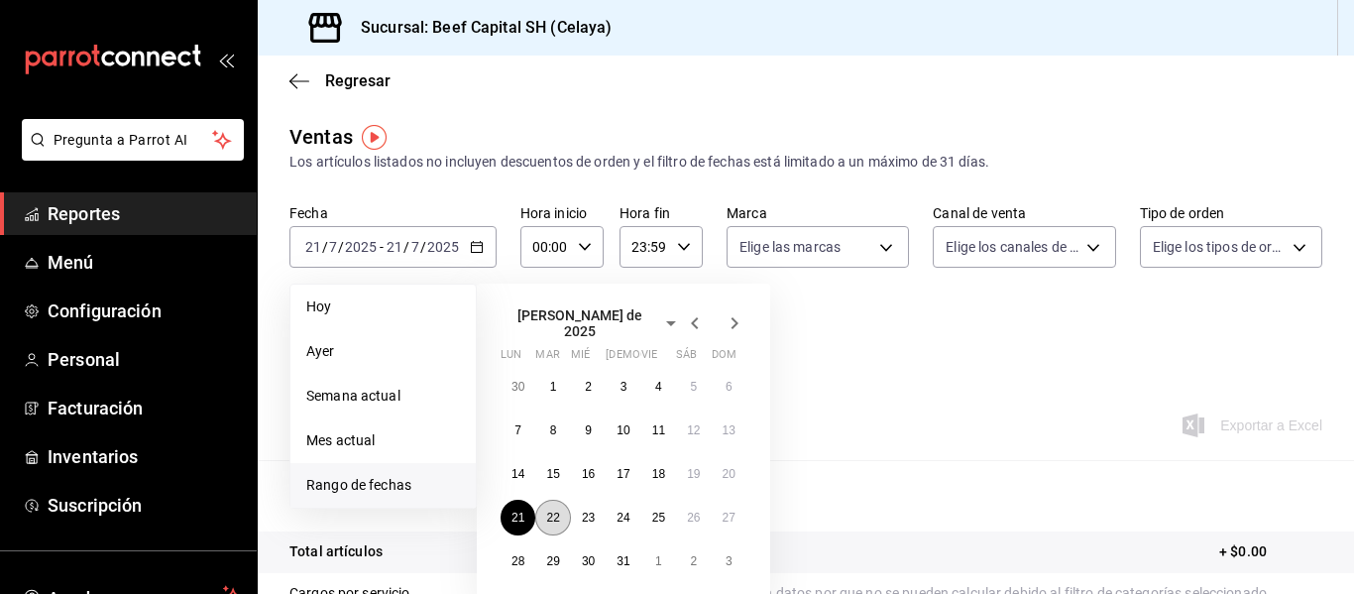
click at [554, 511] on abbr "22" at bounding box center [552, 518] width 13 height 14
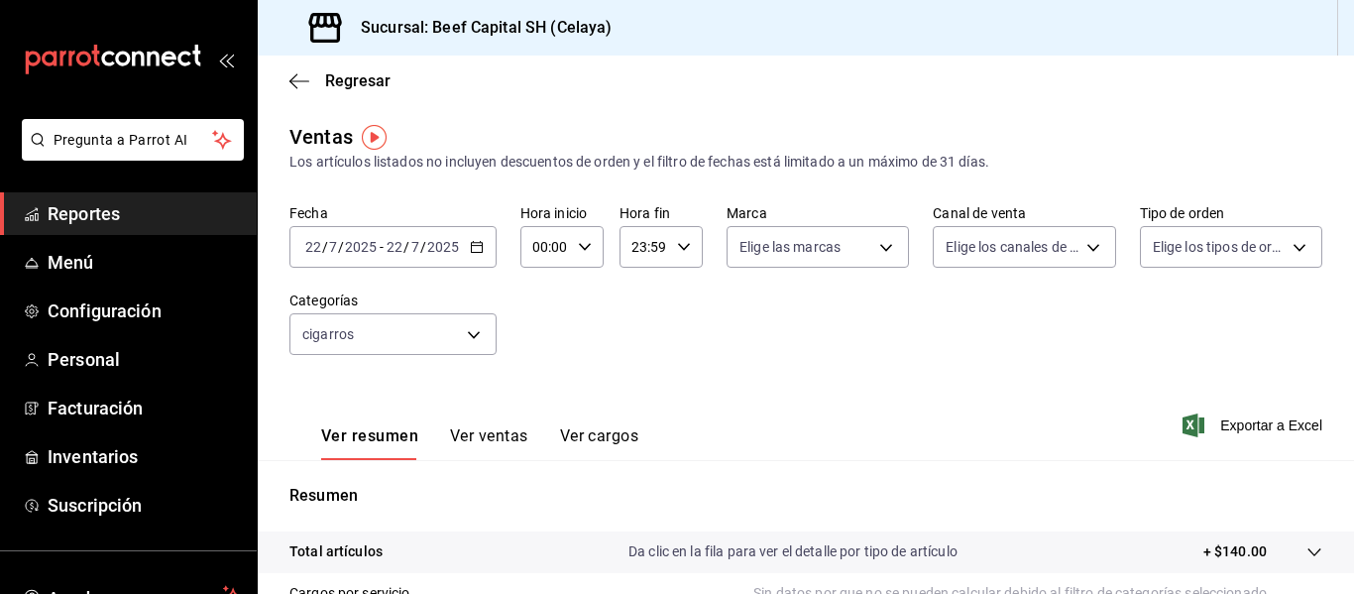
click at [472, 254] on div "[DATE] [DATE] - [DATE] [DATE]" at bounding box center [392, 247] width 207 height 42
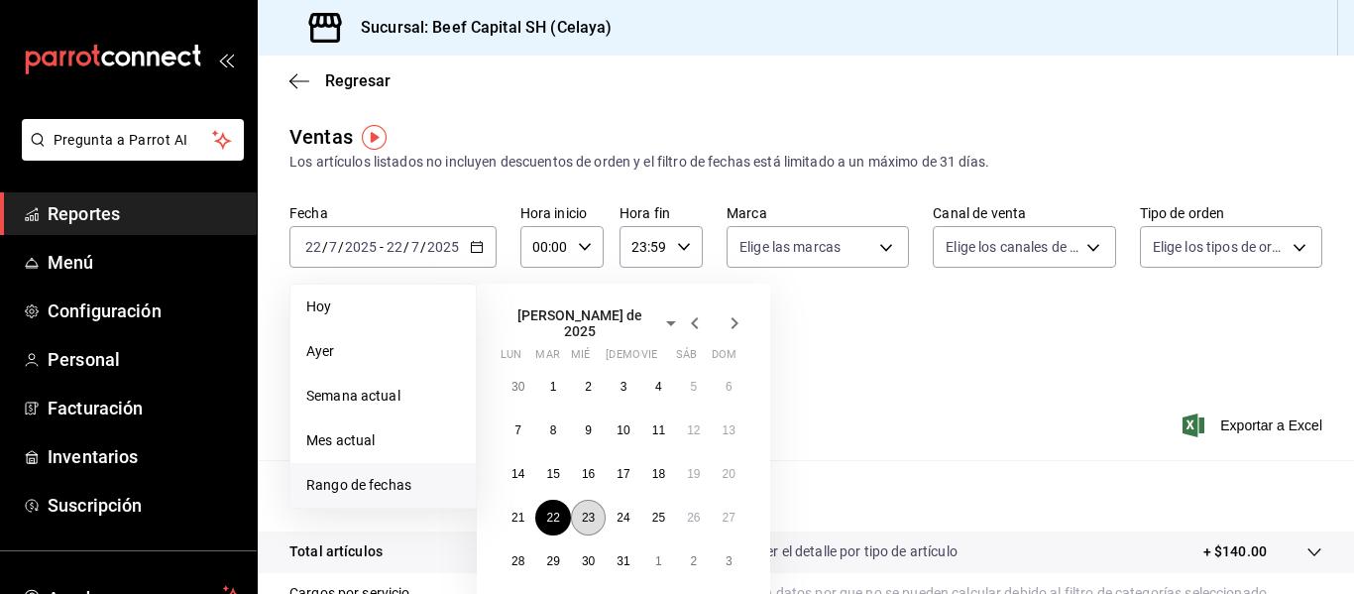
click at [591, 511] on abbr "23" at bounding box center [588, 518] width 13 height 14
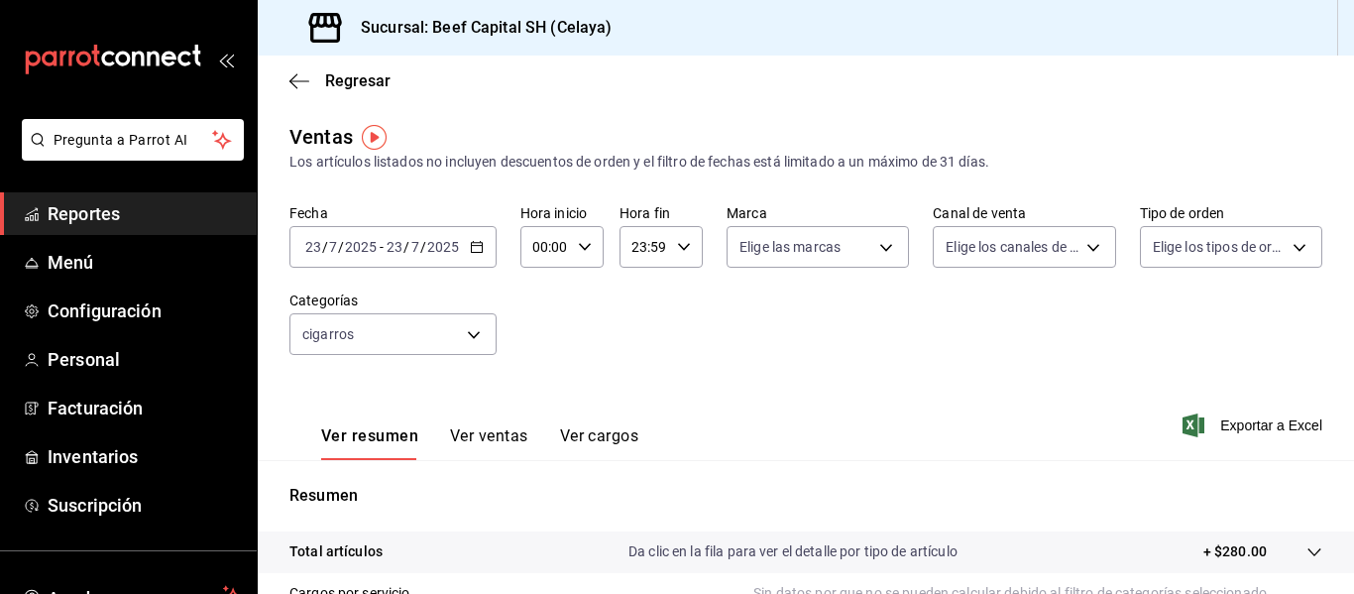
click at [482, 249] on icon "button" at bounding box center [477, 247] width 14 height 14
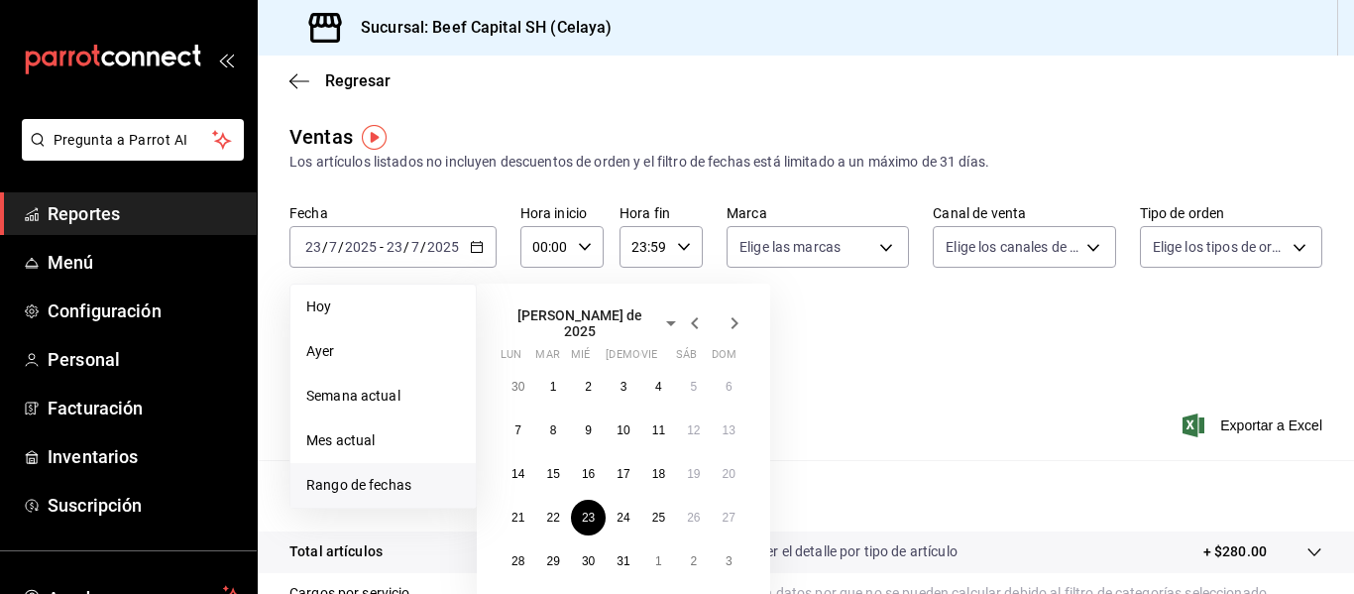
click at [731, 314] on icon "button" at bounding box center [735, 323] width 24 height 24
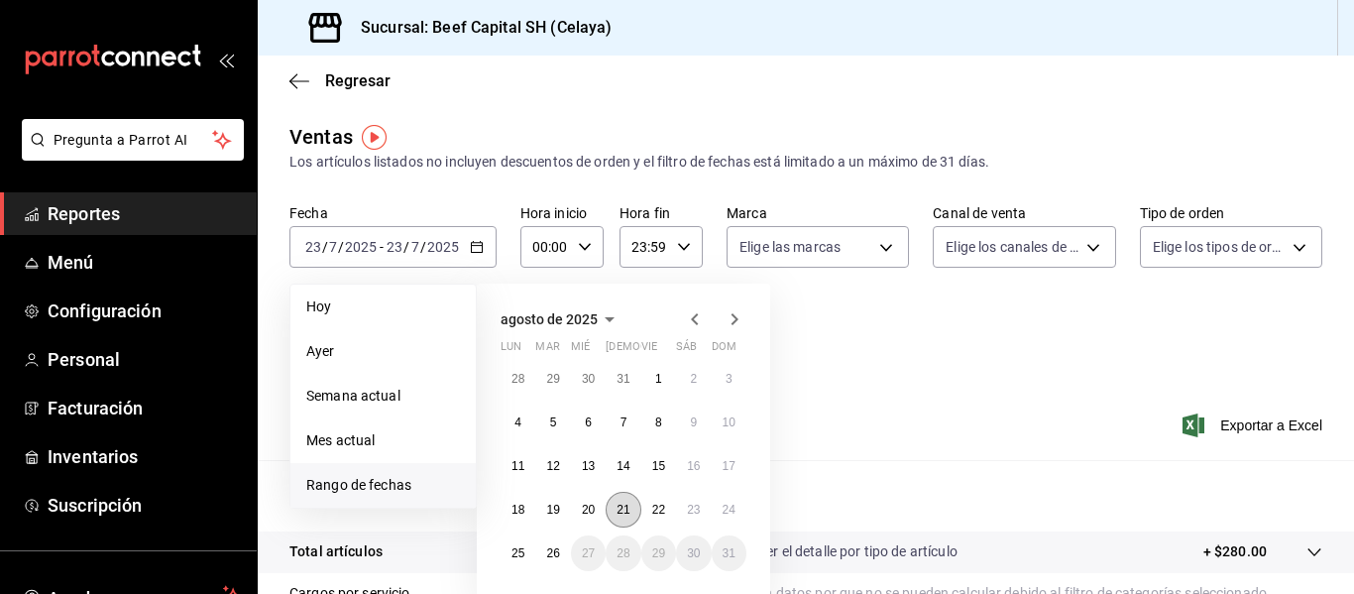
click at [621, 509] on abbr "21" at bounding box center [623, 510] width 13 height 14
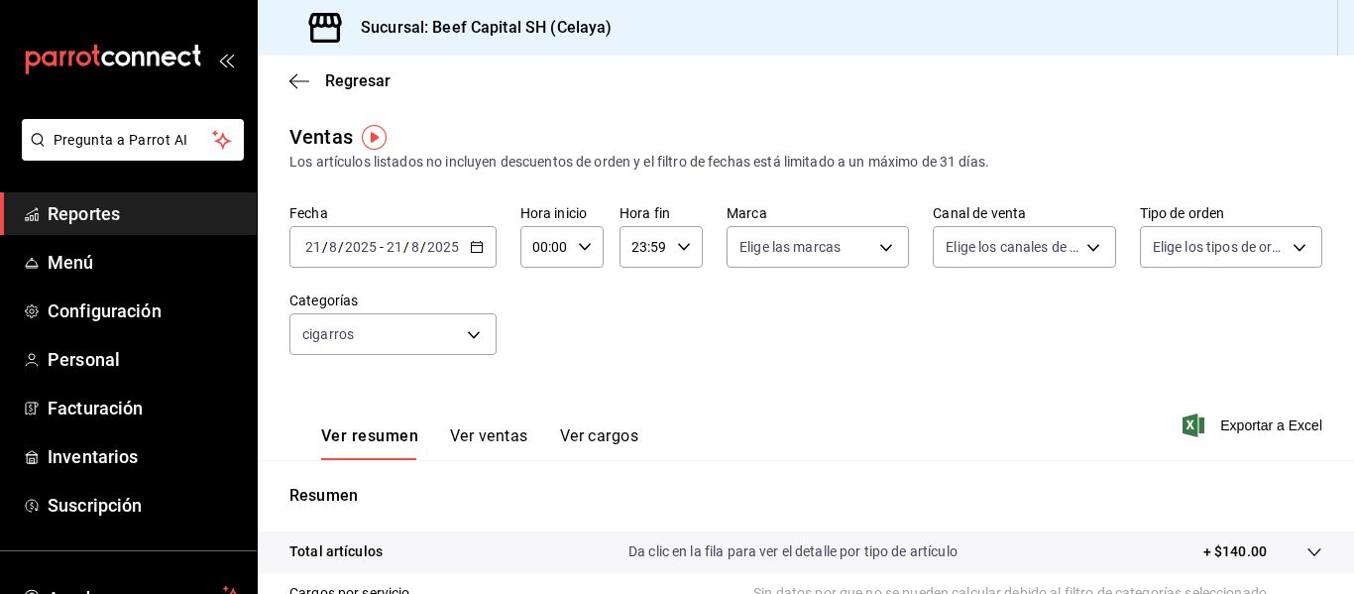
click at [477, 249] on icon "button" at bounding box center [477, 247] width 14 height 14
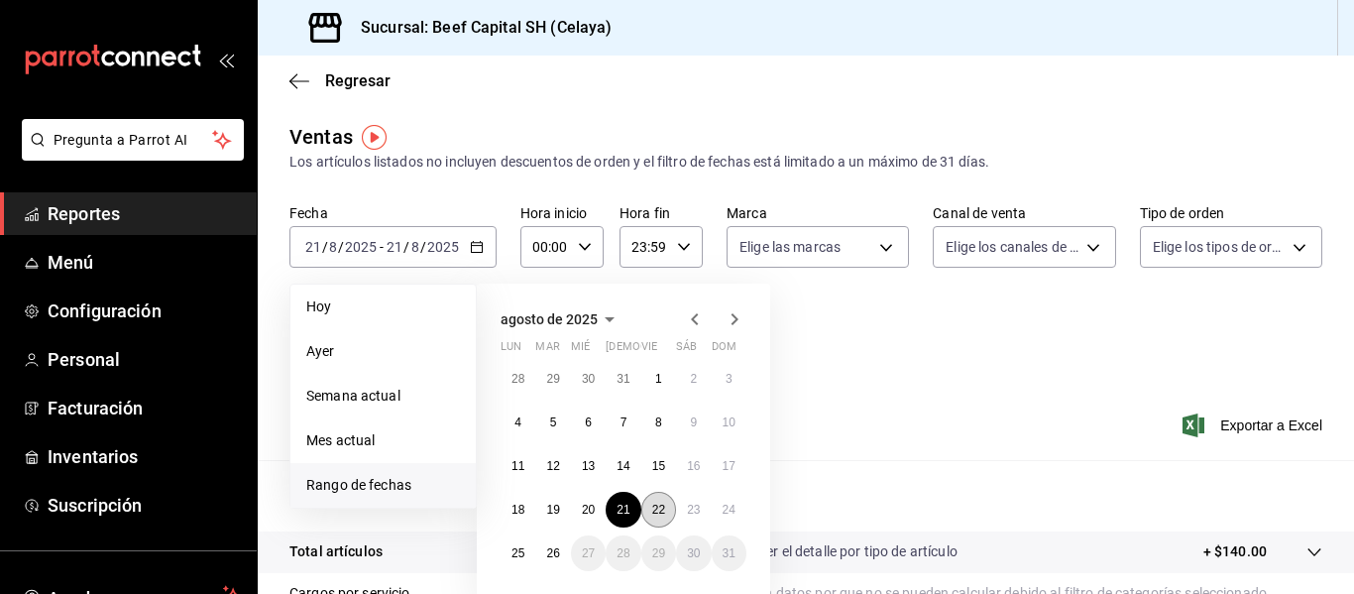
click at [649, 511] on button "22" at bounding box center [658, 510] width 35 height 36
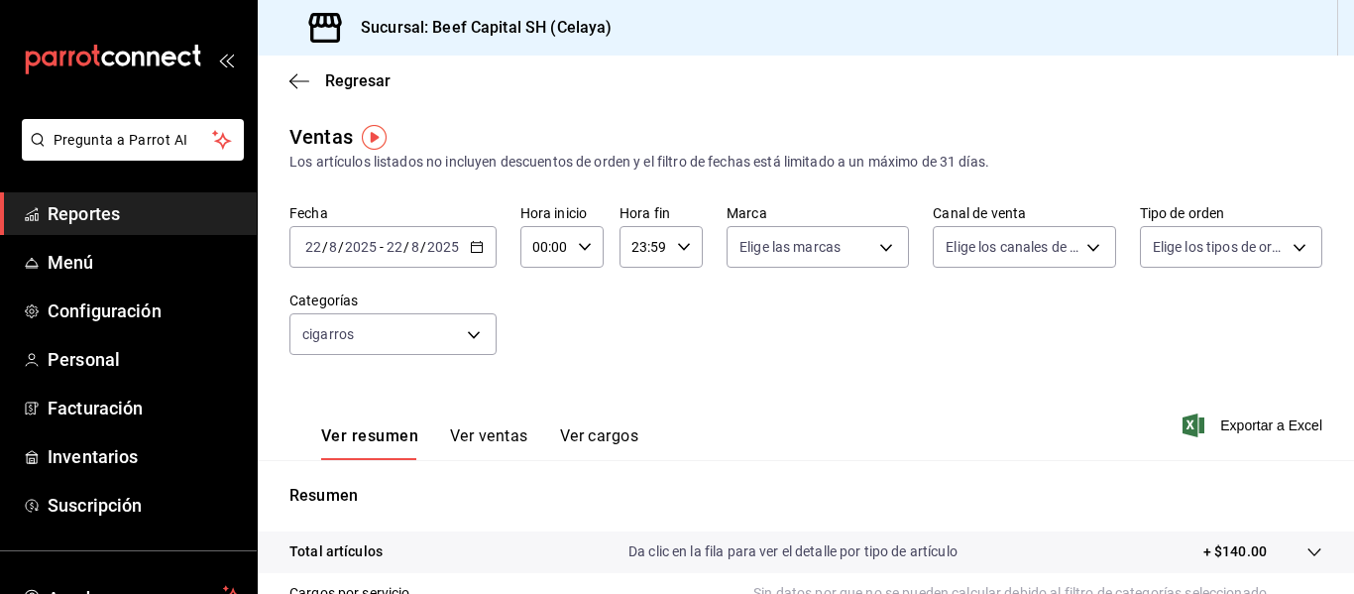
click at [474, 249] on icon "button" at bounding box center [477, 247] width 14 height 14
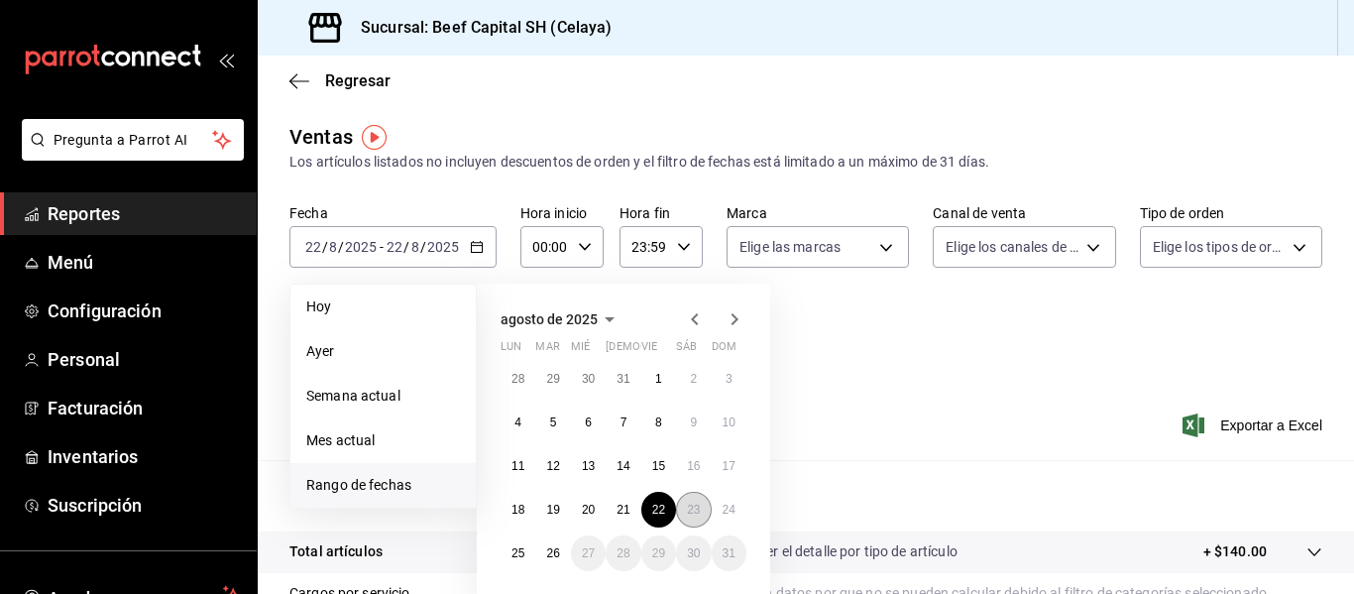
click at [686, 509] on button "23" at bounding box center [693, 510] width 35 height 36
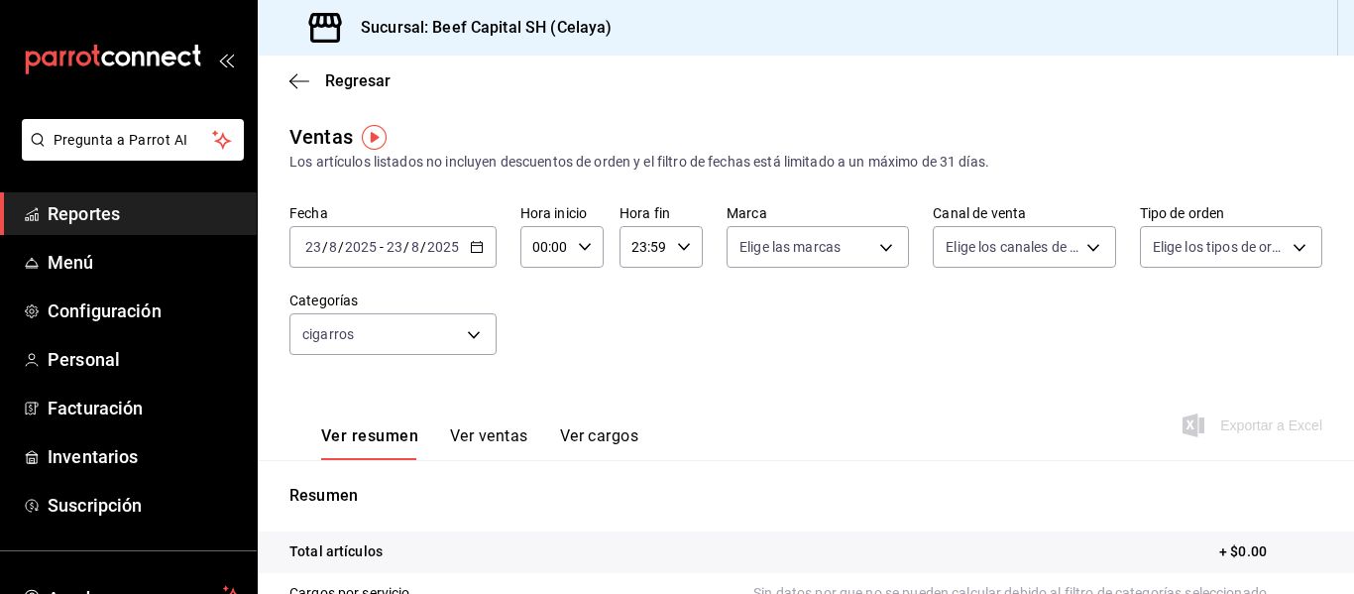
click at [477, 248] on icon "button" at bounding box center [477, 247] width 14 height 14
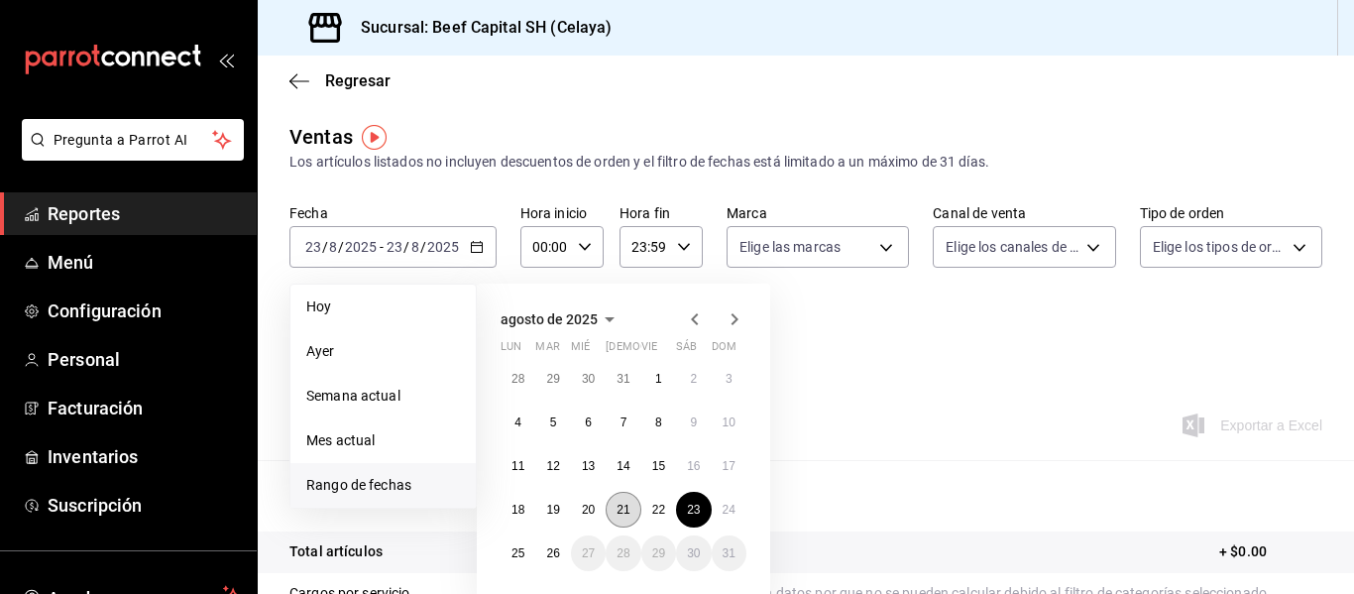
click at [629, 516] on abbr "21" at bounding box center [623, 510] width 13 height 14
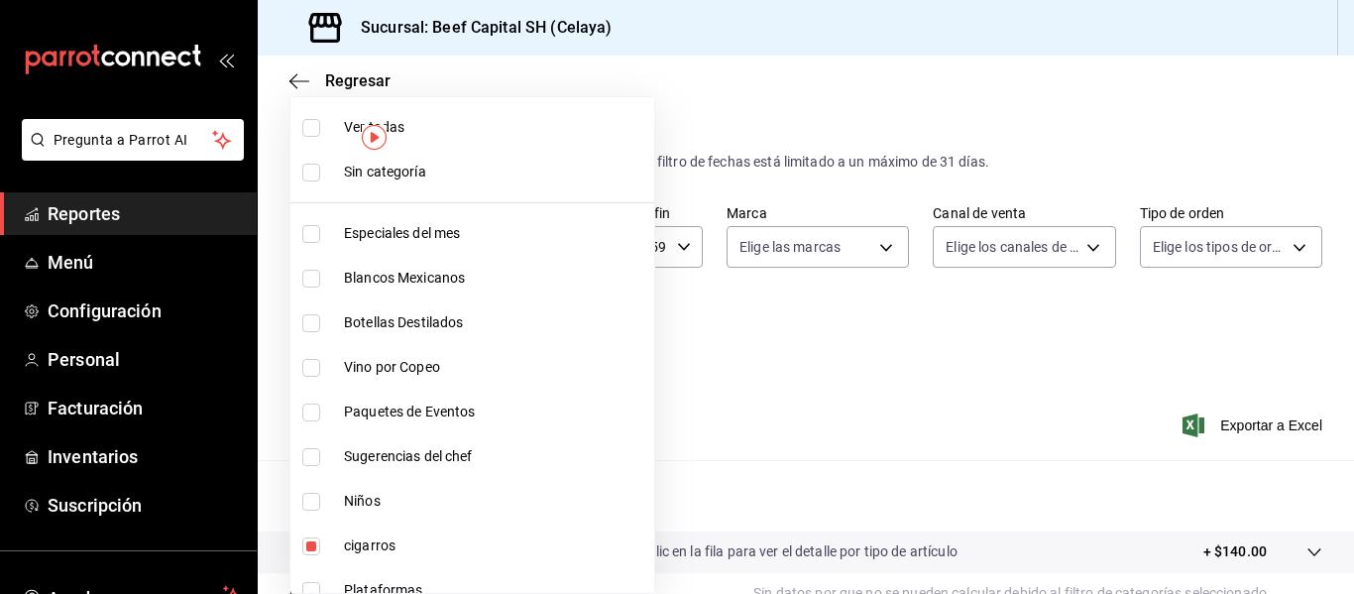
click at [480, 342] on body "Pregunta a Parrot AI Reportes Menú Configuración Personal Facturación Inventari…" at bounding box center [677, 297] width 1354 height 594
click at [313, 173] on input "checkbox" at bounding box center [311, 173] width 18 height 18
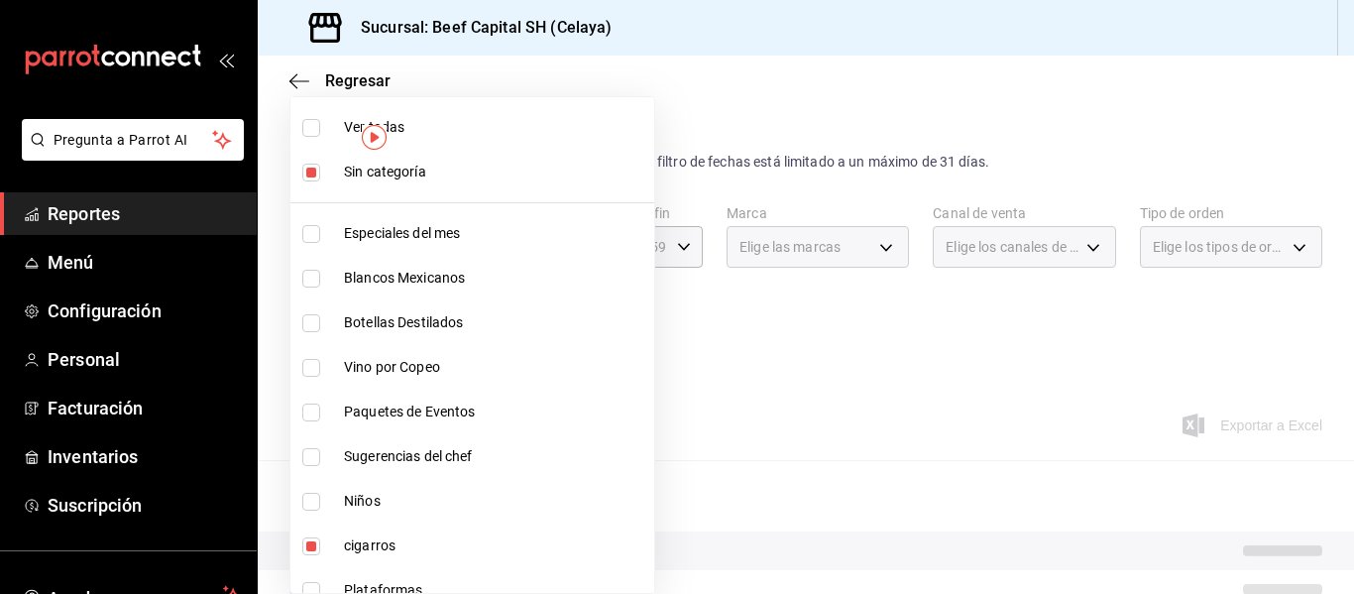
click at [312, 235] on input "checkbox" at bounding box center [311, 234] width 18 height 18
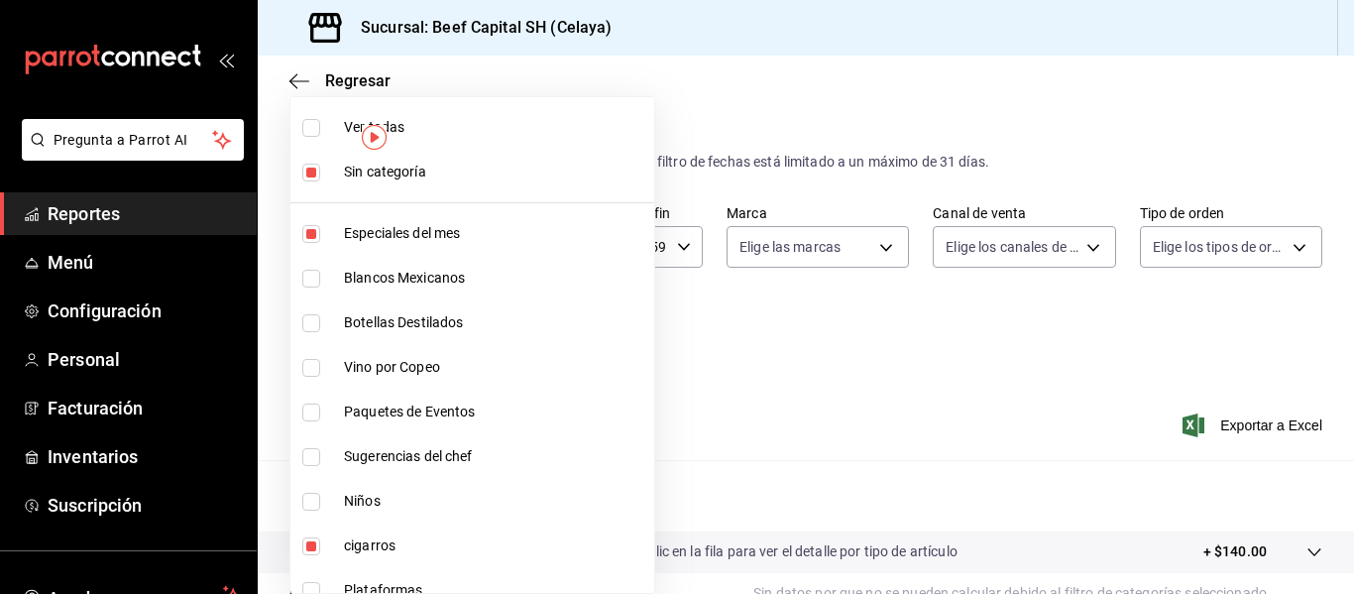
click at [315, 411] on input "checkbox" at bounding box center [311, 412] width 18 height 18
click at [313, 452] on input "checkbox" at bounding box center [311, 457] width 18 height 18
click at [314, 544] on input "checkbox" at bounding box center [311, 546] width 18 height 18
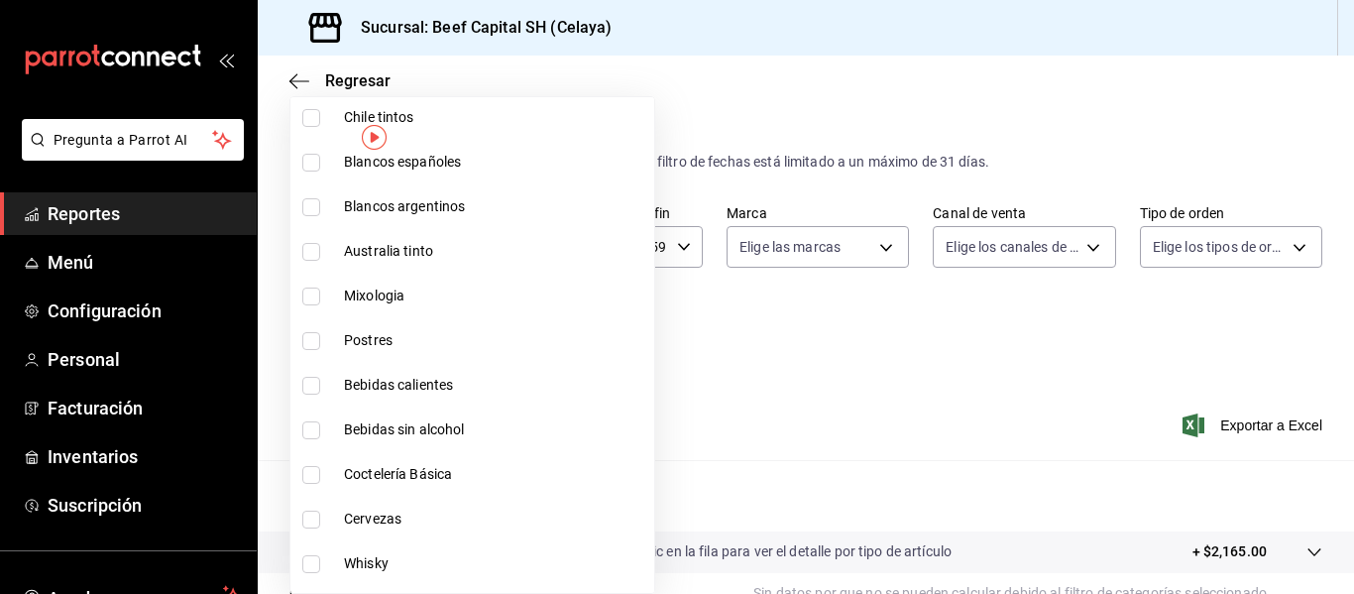
scroll to position [833, 0]
click at [308, 340] on input "checkbox" at bounding box center [311, 338] width 18 height 18
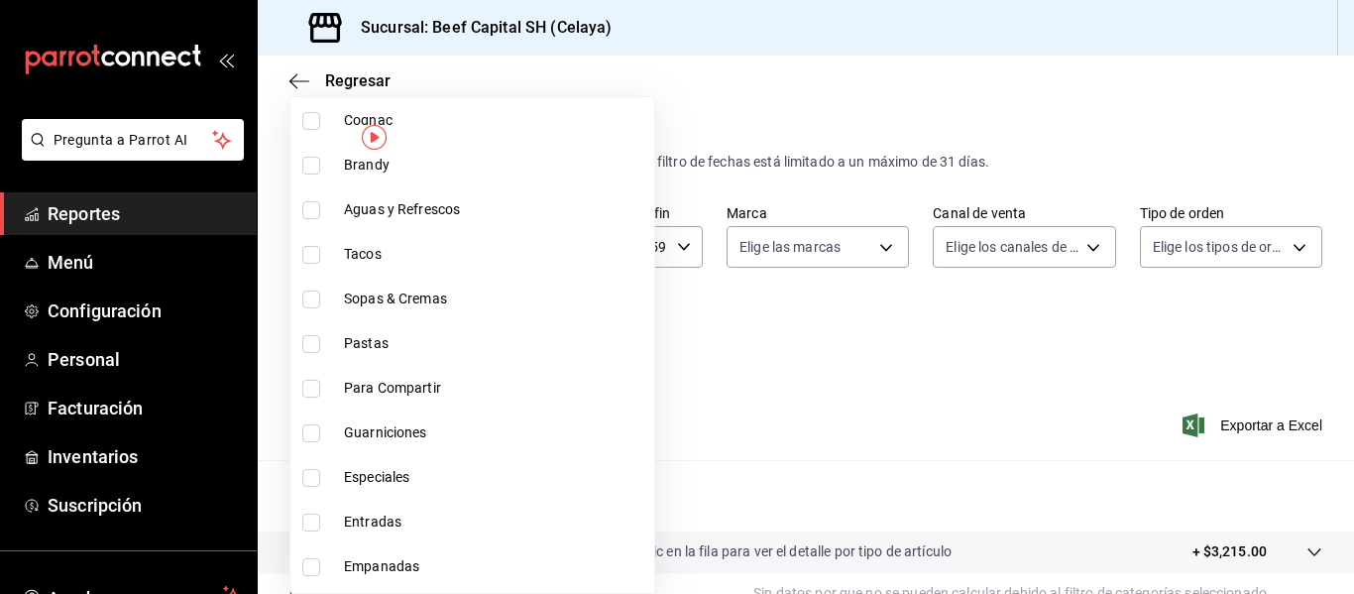
scroll to position [1586, 0]
click at [318, 299] on input "checkbox" at bounding box center [311, 298] width 18 height 18
click at [308, 343] on input "checkbox" at bounding box center [311, 343] width 18 height 18
click at [313, 392] on input "checkbox" at bounding box center [311, 388] width 18 height 18
click at [314, 438] on input "checkbox" at bounding box center [311, 432] width 18 height 18
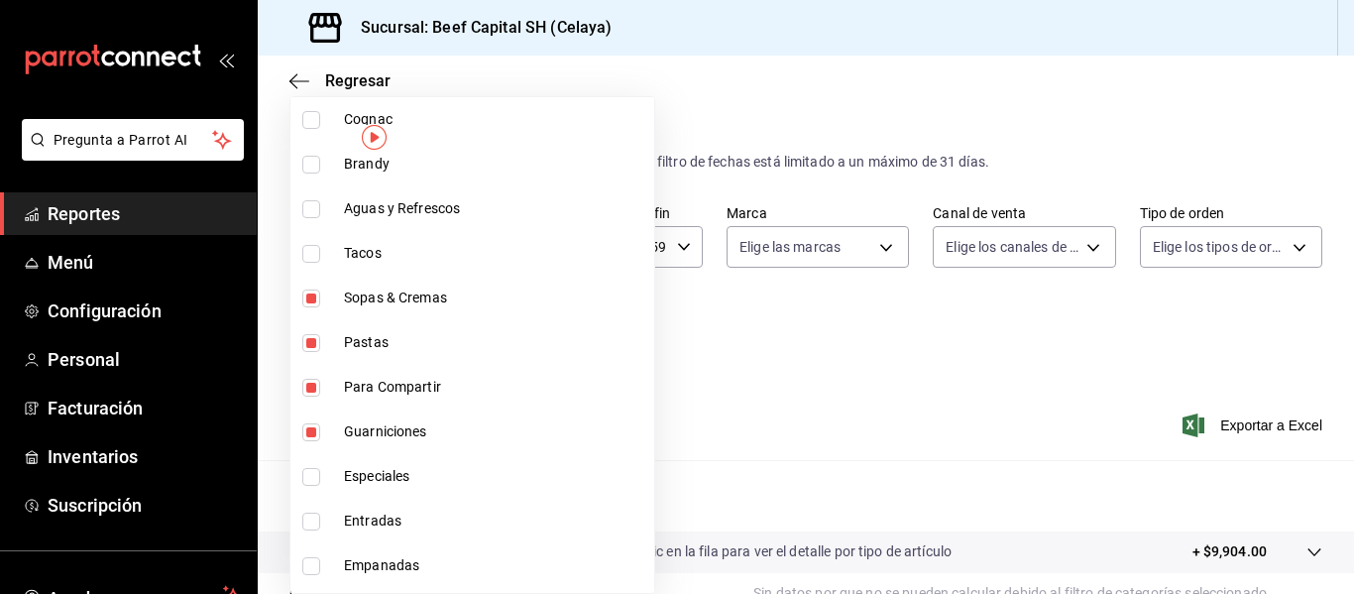
click at [313, 470] on input "checkbox" at bounding box center [311, 477] width 18 height 18
click at [313, 522] on input "checkbox" at bounding box center [311, 522] width 18 height 18
click at [312, 559] on input "checkbox" at bounding box center [311, 566] width 18 height 18
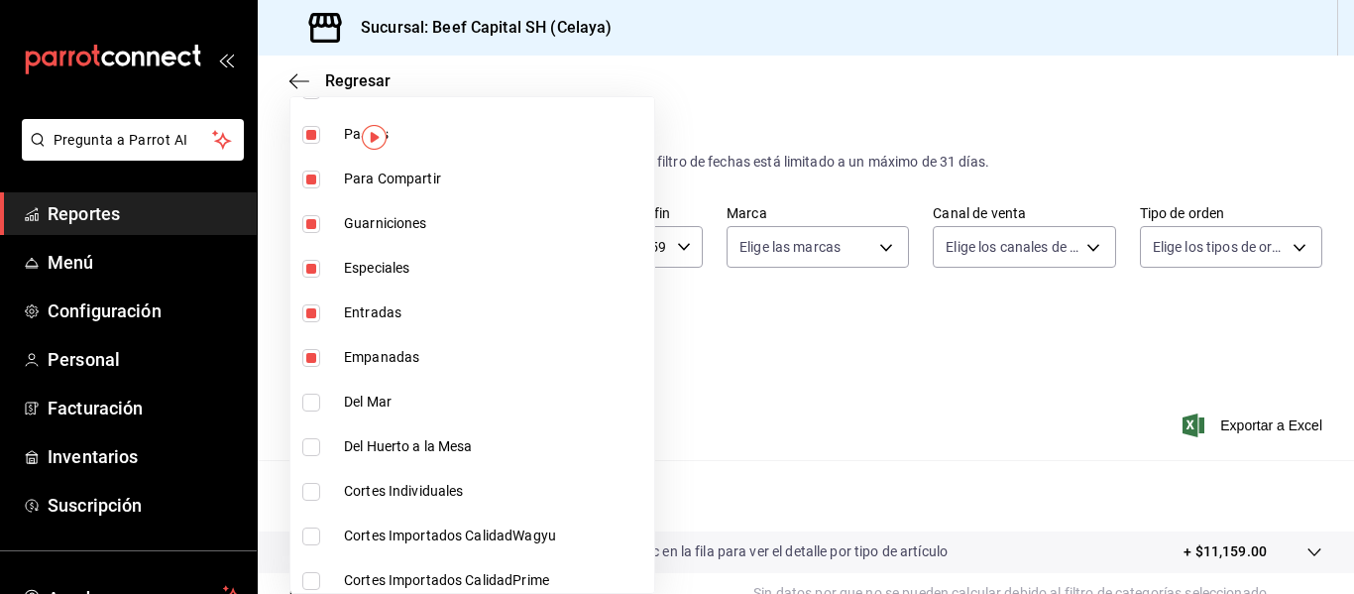
scroll to position [1804, 0]
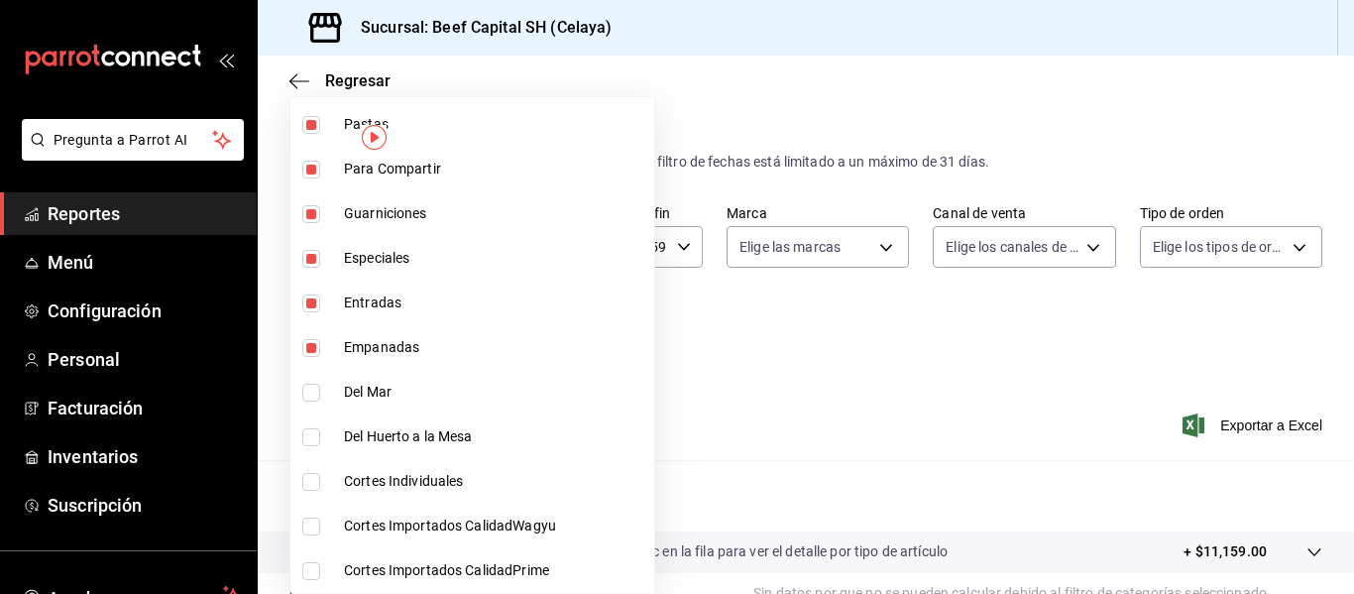
click at [312, 573] on input "checkbox" at bounding box center [311, 571] width 18 height 18
click at [312, 528] on input "checkbox" at bounding box center [311, 526] width 18 height 18
click at [312, 477] on input "checkbox" at bounding box center [311, 482] width 18 height 18
click at [311, 431] on input "checkbox" at bounding box center [311, 437] width 18 height 18
click at [309, 390] on input "checkbox" at bounding box center [311, 393] width 18 height 18
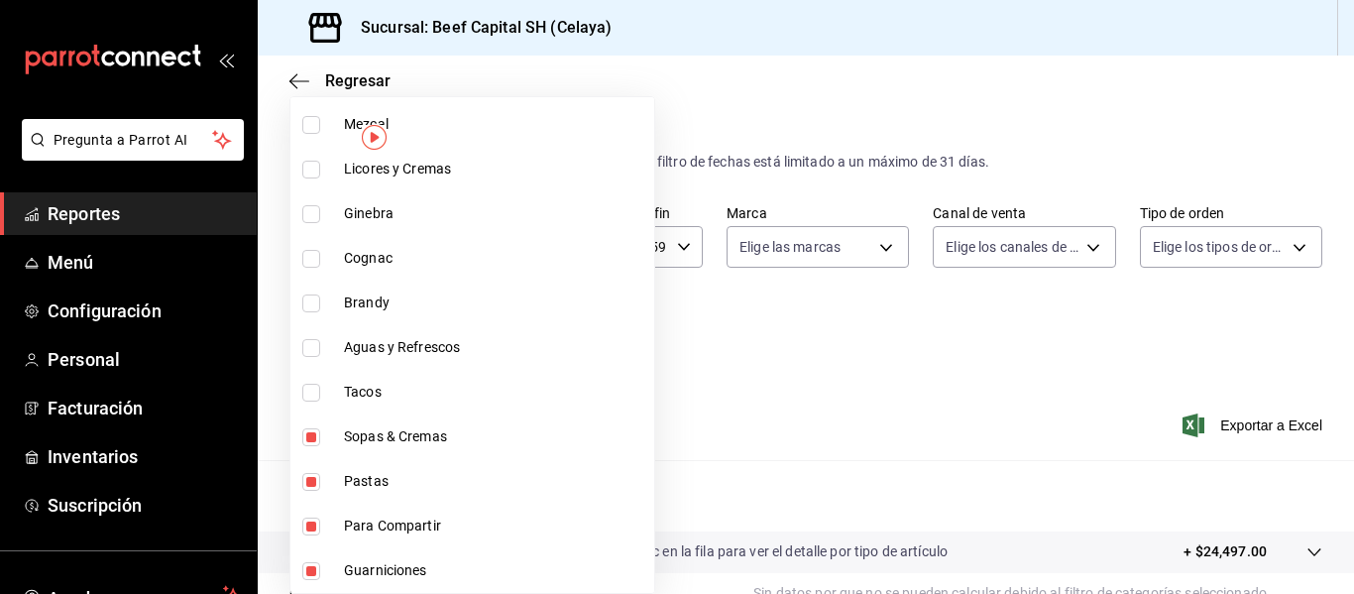
scroll to position [1408, 0]
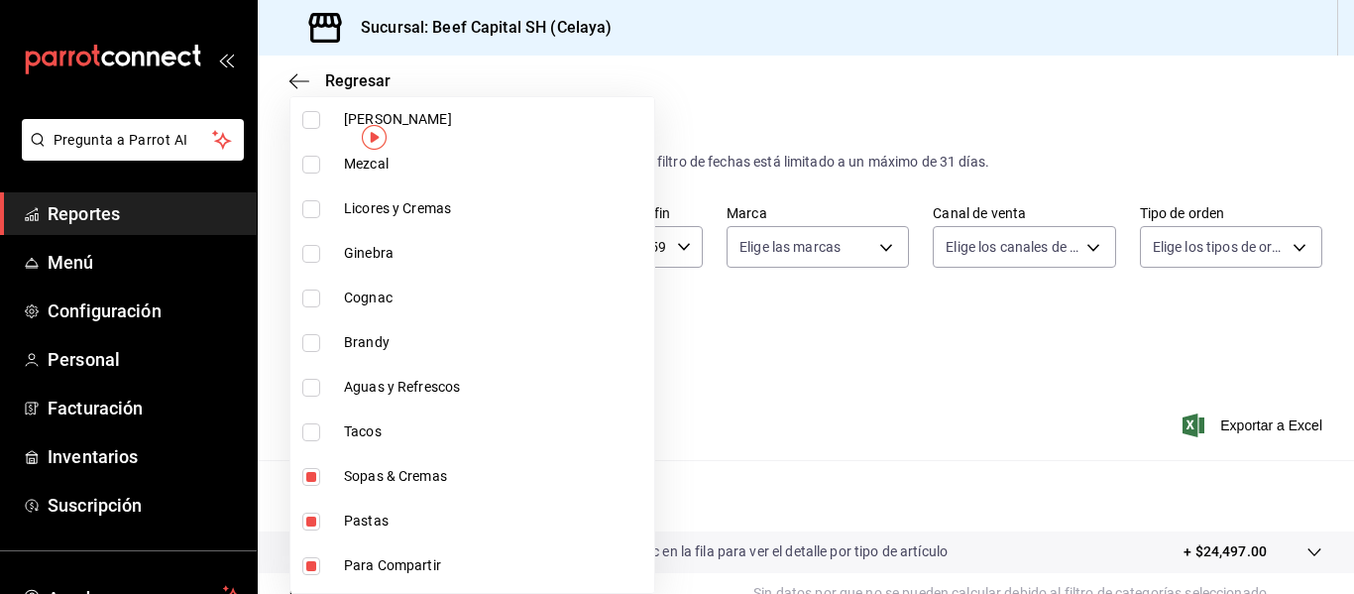
click at [311, 434] on input "checkbox" at bounding box center [311, 432] width 18 height 18
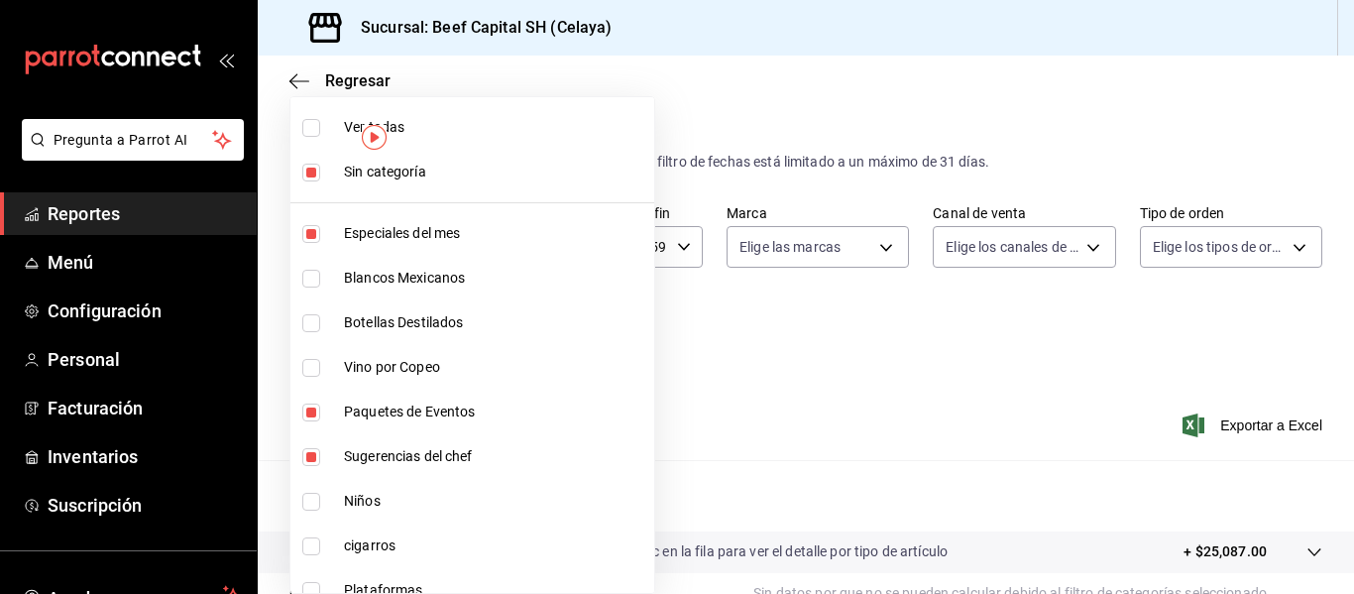
click at [780, 41] on div at bounding box center [677, 297] width 1354 height 594
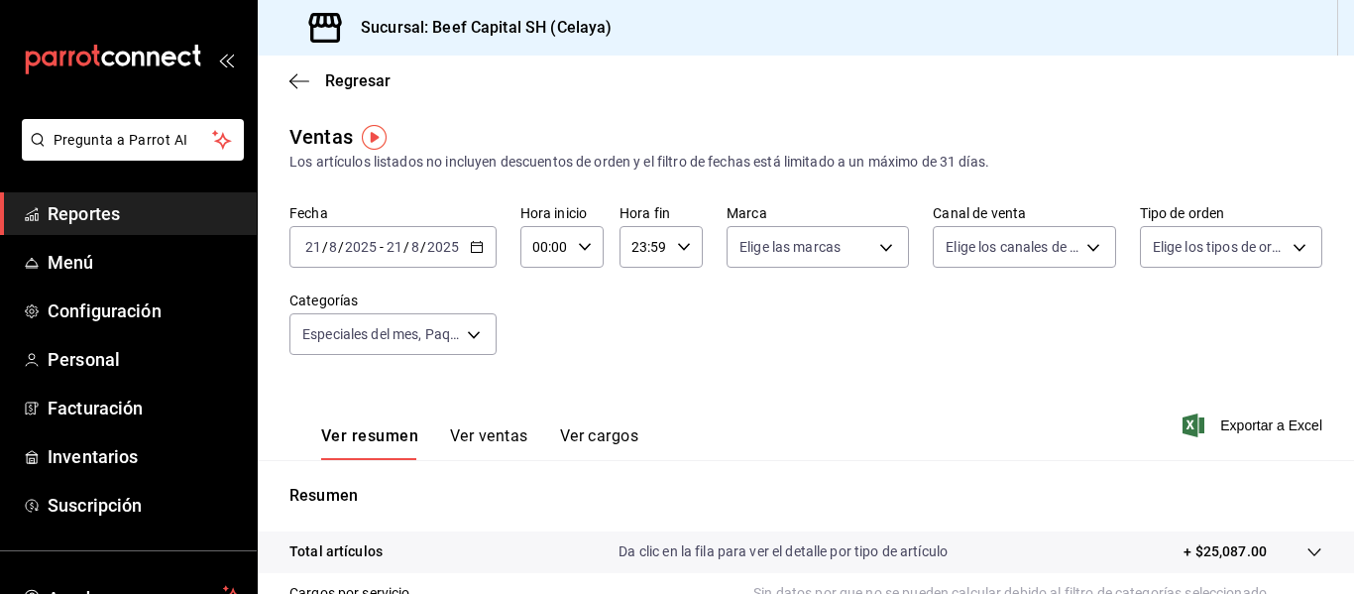
click at [467, 256] on div "[DATE] [DATE] - [DATE] [DATE]" at bounding box center [392, 247] width 207 height 42
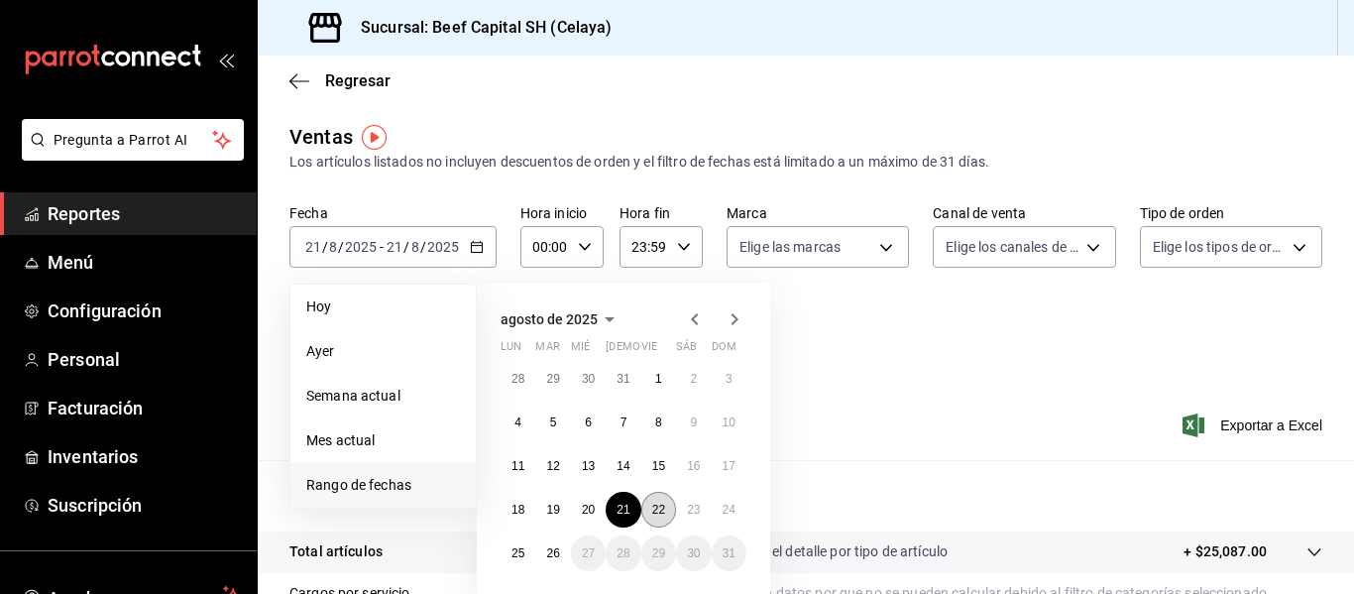
click at [657, 502] on button "22" at bounding box center [658, 510] width 35 height 36
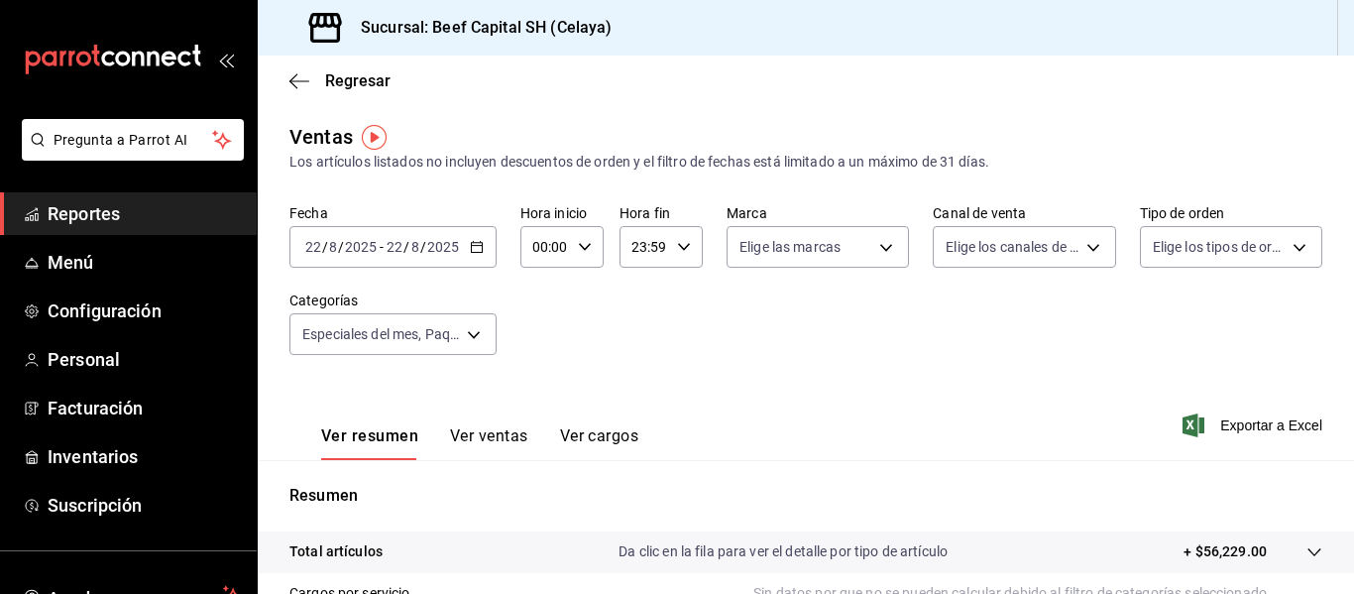
click at [481, 252] on \(Stroke\) "button" at bounding box center [477, 247] width 12 height 11
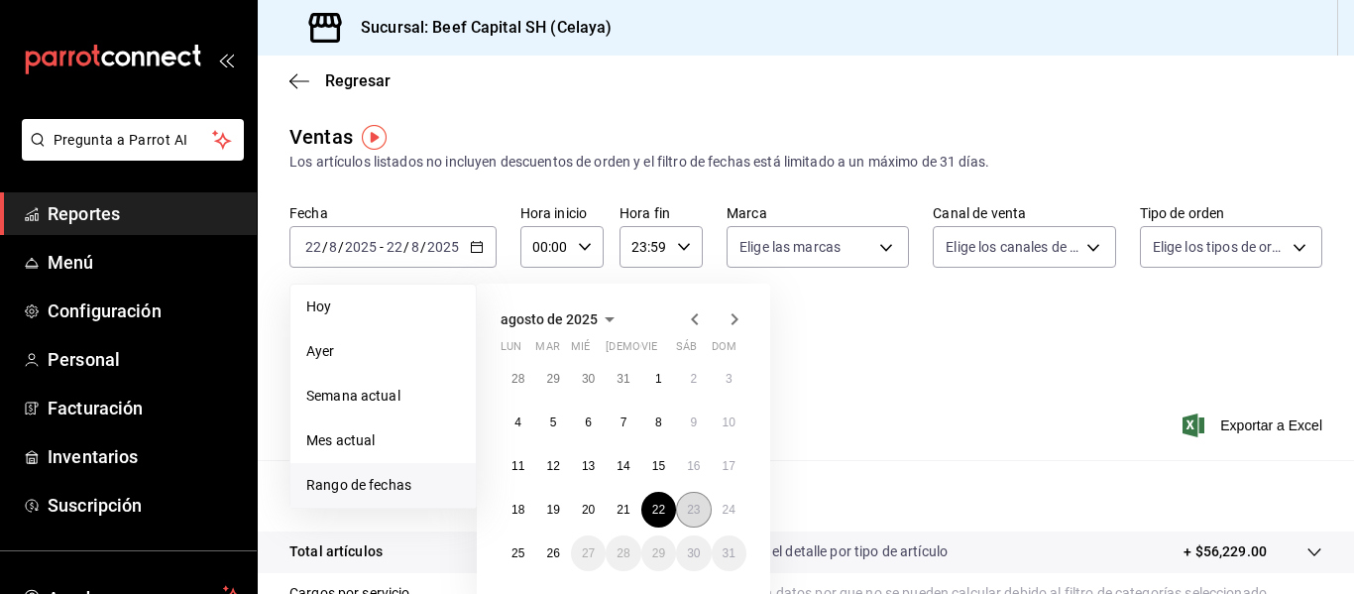
click at [689, 502] on button "23" at bounding box center [693, 510] width 35 height 36
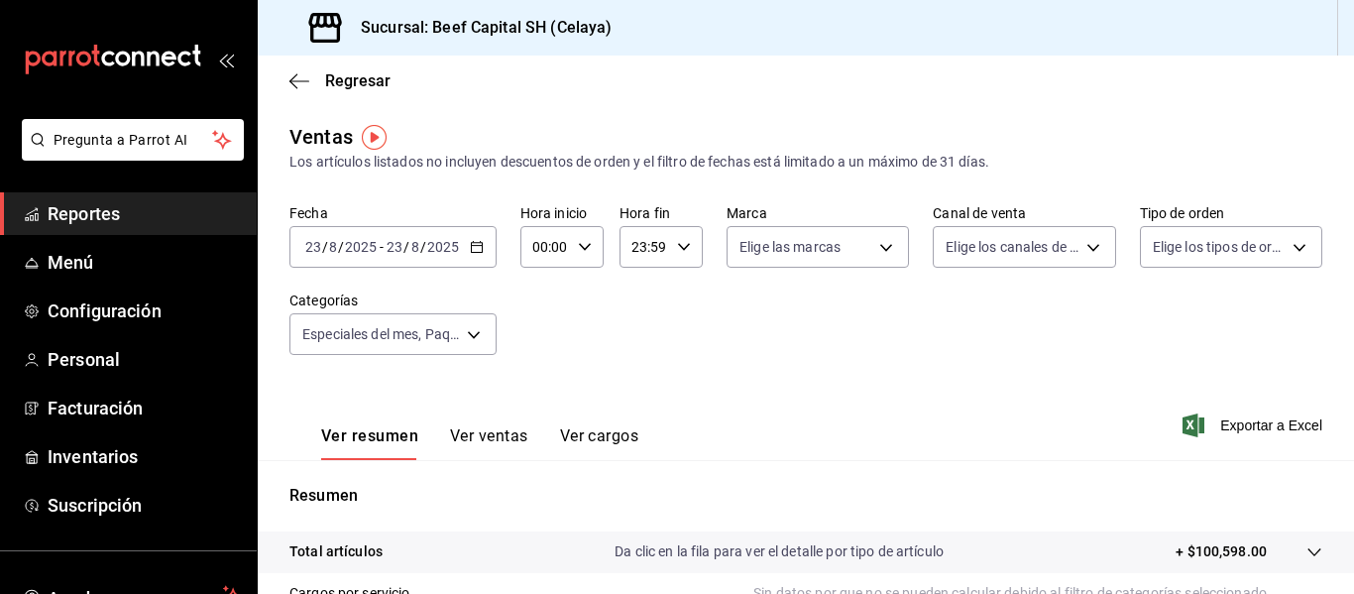
click at [473, 244] on icon "button" at bounding box center [477, 247] width 14 height 14
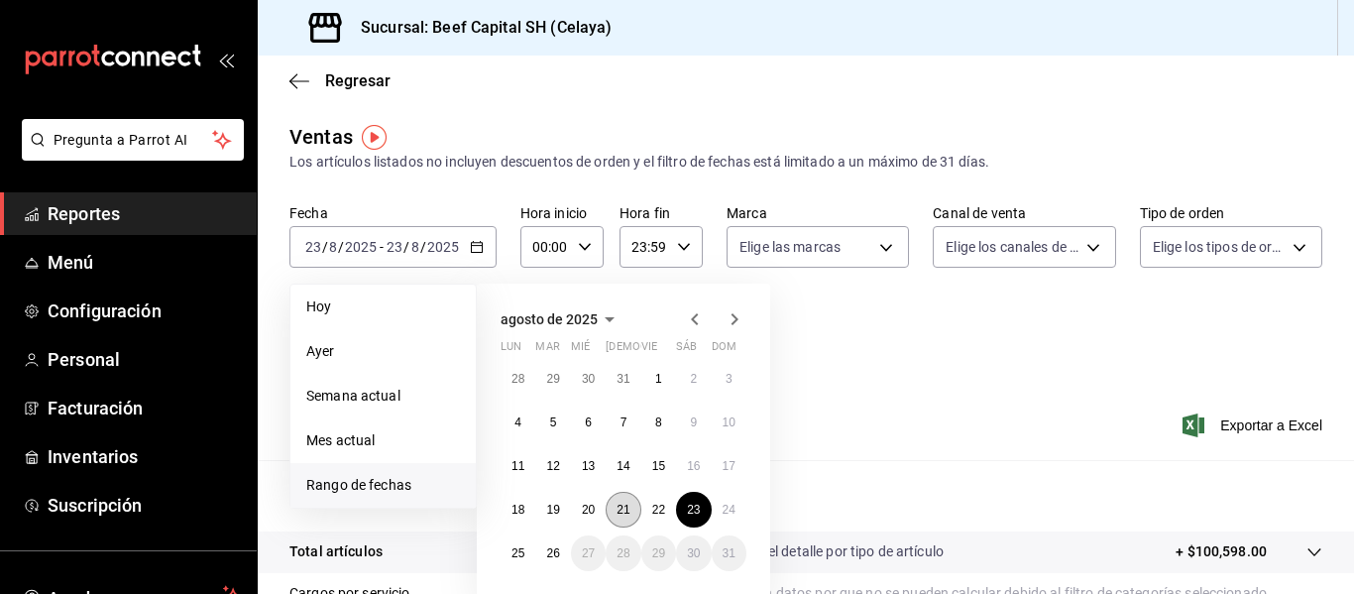
click at [617, 516] on abbr "21" at bounding box center [623, 510] width 13 height 14
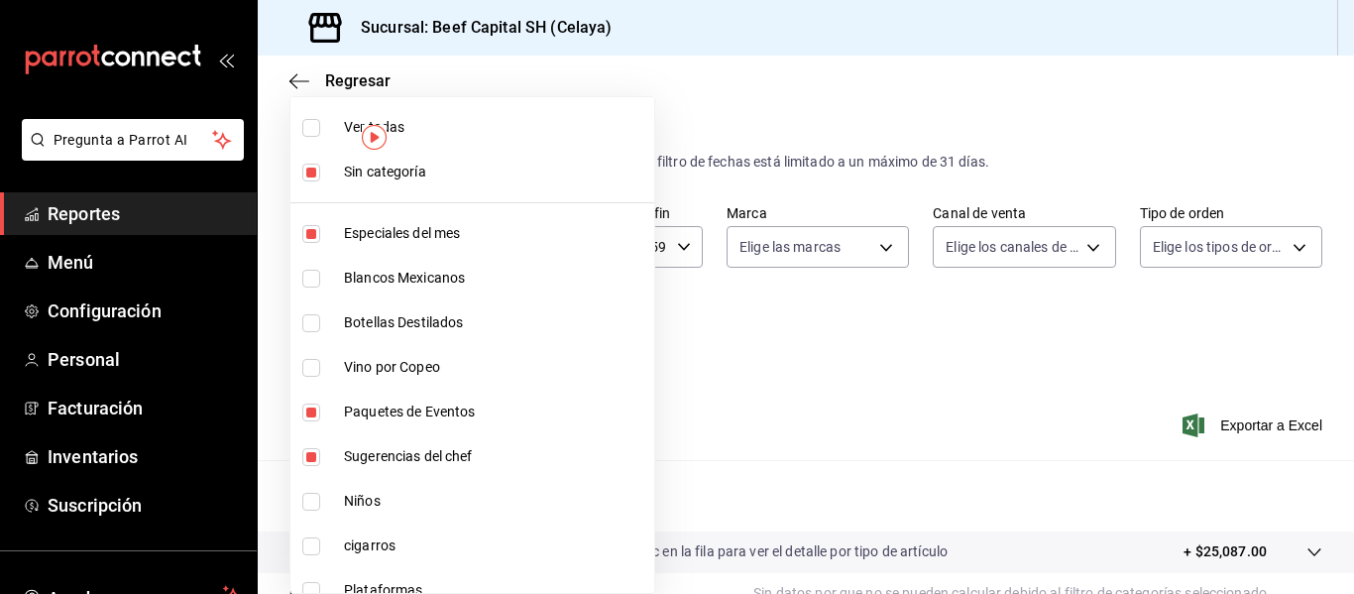
click at [468, 320] on body "Pregunta a Parrot AI Reportes Menú Configuración Personal Facturación Inventari…" at bounding box center [677, 297] width 1354 height 594
click at [314, 176] on input "checkbox" at bounding box center [311, 173] width 18 height 18
click at [311, 228] on input "checkbox" at bounding box center [311, 234] width 18 height 18
click at [316, 277] on input "checkbox" at bounding box center [311, 279] width 18 height 18
click at [314, 323] on input "checkbox" at bounding box center [311, 323] width 18 height 18
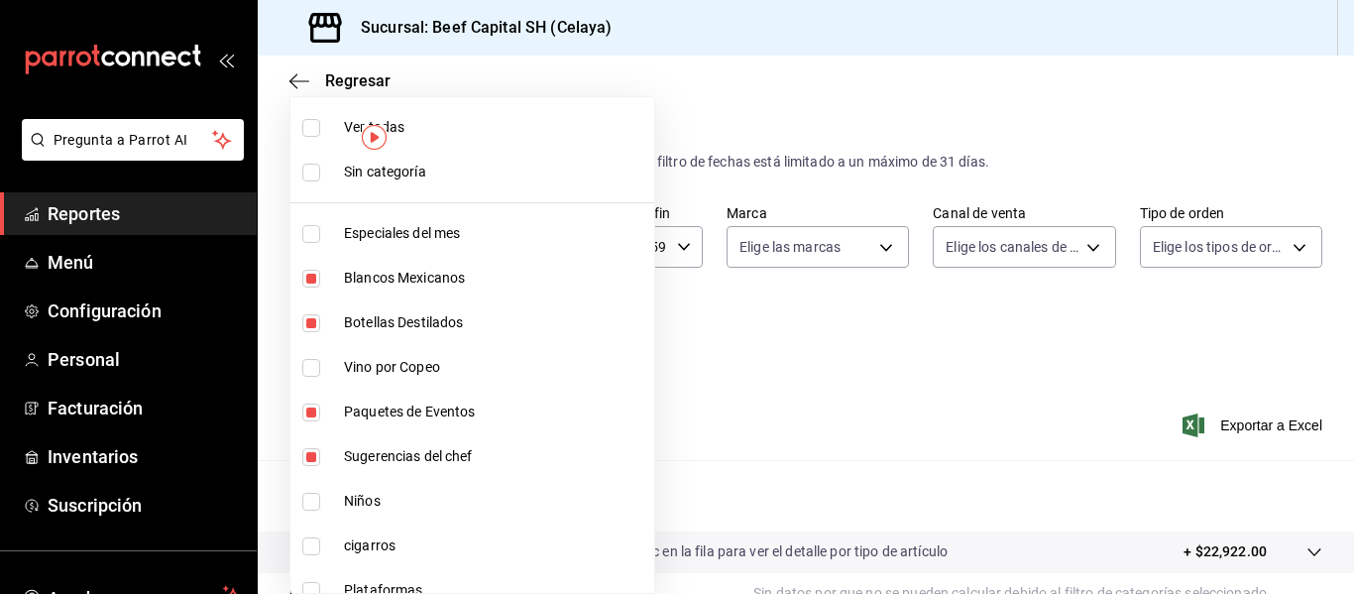
click at [315, 365] on input "checkbox" at bounding box center [311, 368] width 18 height 18
click at [313, 411] on input "checkbox" at bounding box center [311, 412] width 18 height 18
click at [314, 446] on li "Sugerencias del chef" at bounding box center [472, 456] width 364 height 45
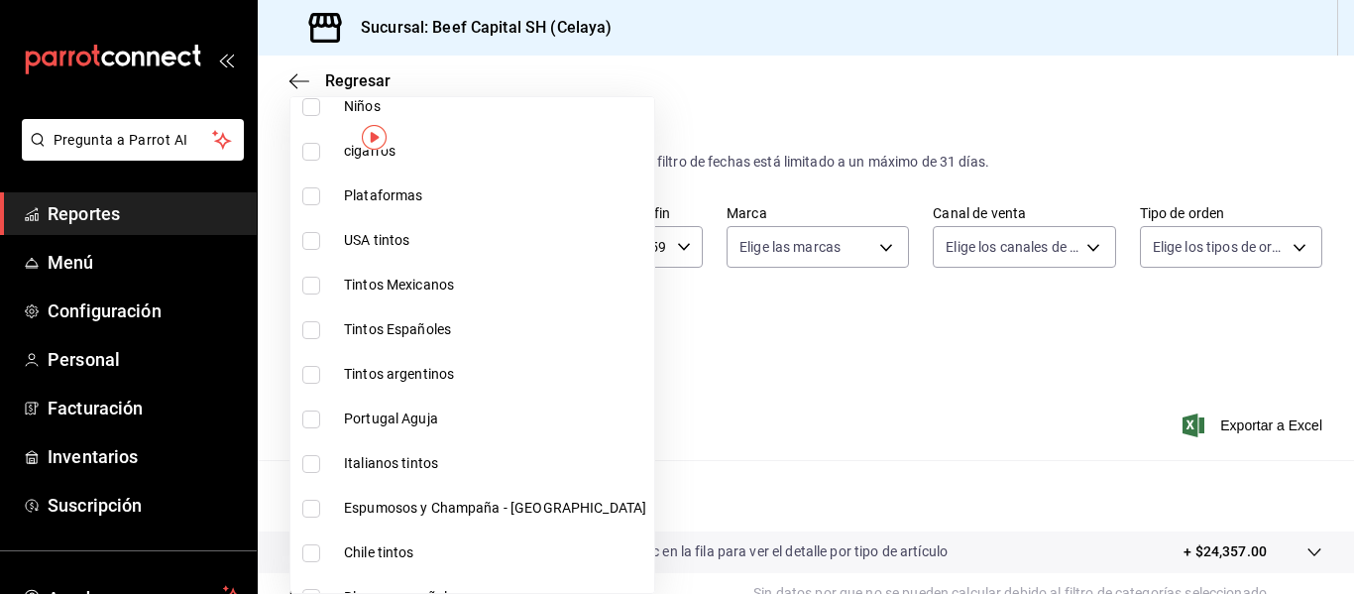
scroll to position [397, 0]
click at [316, 238] on input "checkbox" at bounding box center [311, 239] width 18 height 18
click at [309, 285] on input "checkbox" at bounding box center [311, 284] width 18 height 18
click at [309, 330] on input "checkbox" at bounding box center [311, 328] width 18 height 18
click at [314, 370] on input "checkbox" at bounding box center [311, 373] width 18 height 18
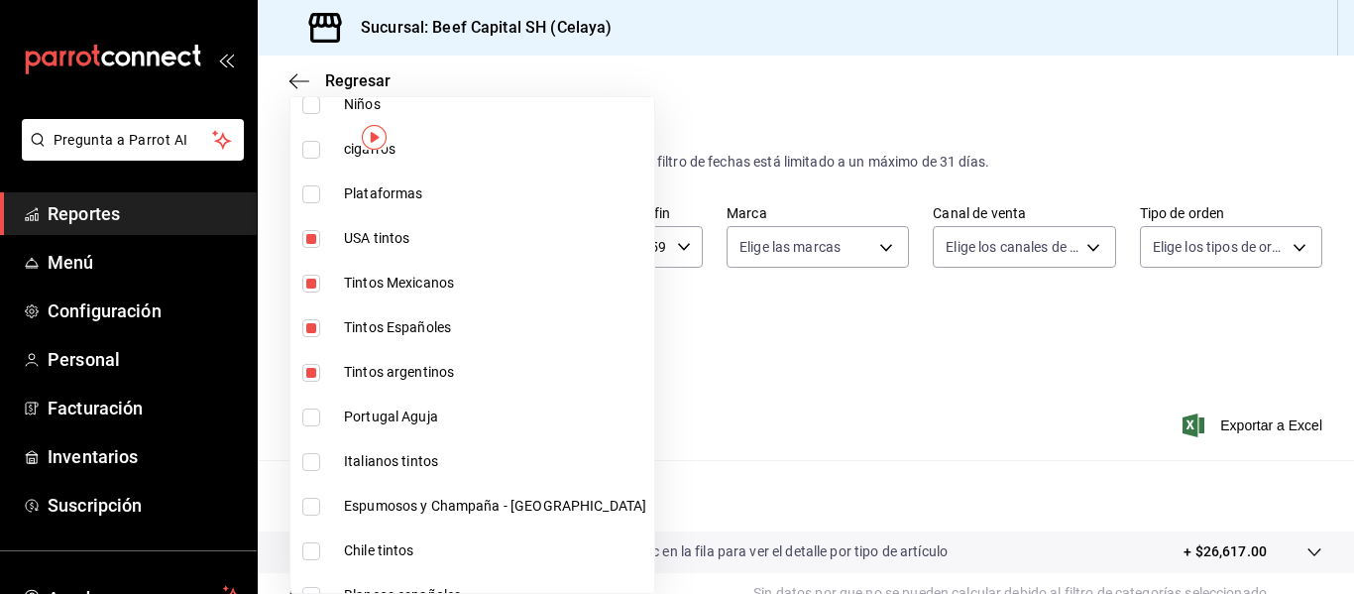
click at [317, 410] on input "checkbox" at bounding box center [311, 417] width 18 height 18
click at [313, 460] on input "checkbox" at bounding box center [311, 462] width 18 height 18
click at [312, 503] on input "checkbox" at bounding box center [311, 507] width 18 height 18
click at [309, 544] on input "checkbox" at bounding box center [311, 551] width 18 height 18
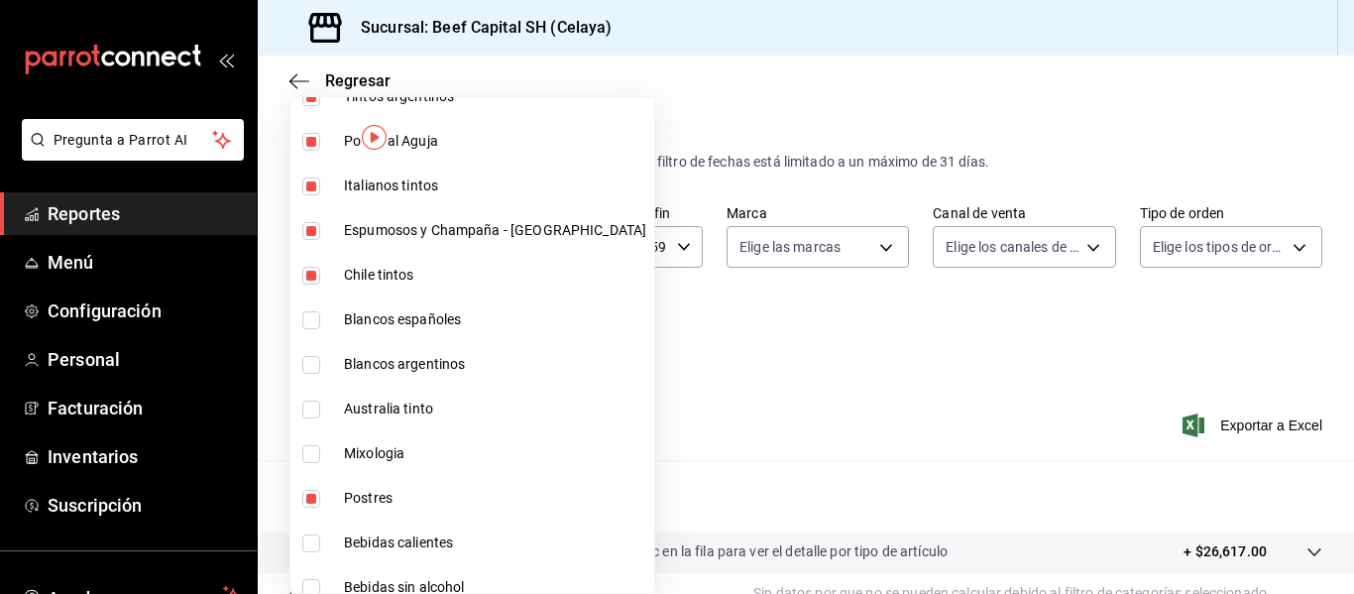
scroll to position [674, 0]
click at [310, 316] on input "checkbox" at bounding box center [311, 318] width 18 height 18
click at [308, 357] on input "checkbox" at bounding box center [311, 363] width 18 height 18
click at [316, 404] on input "checkbox" at bounding box center [311, 408] width 18 height 18
click at [316, 450] on input "checkbox" at bounding box center [311, 452] width 18 height 18
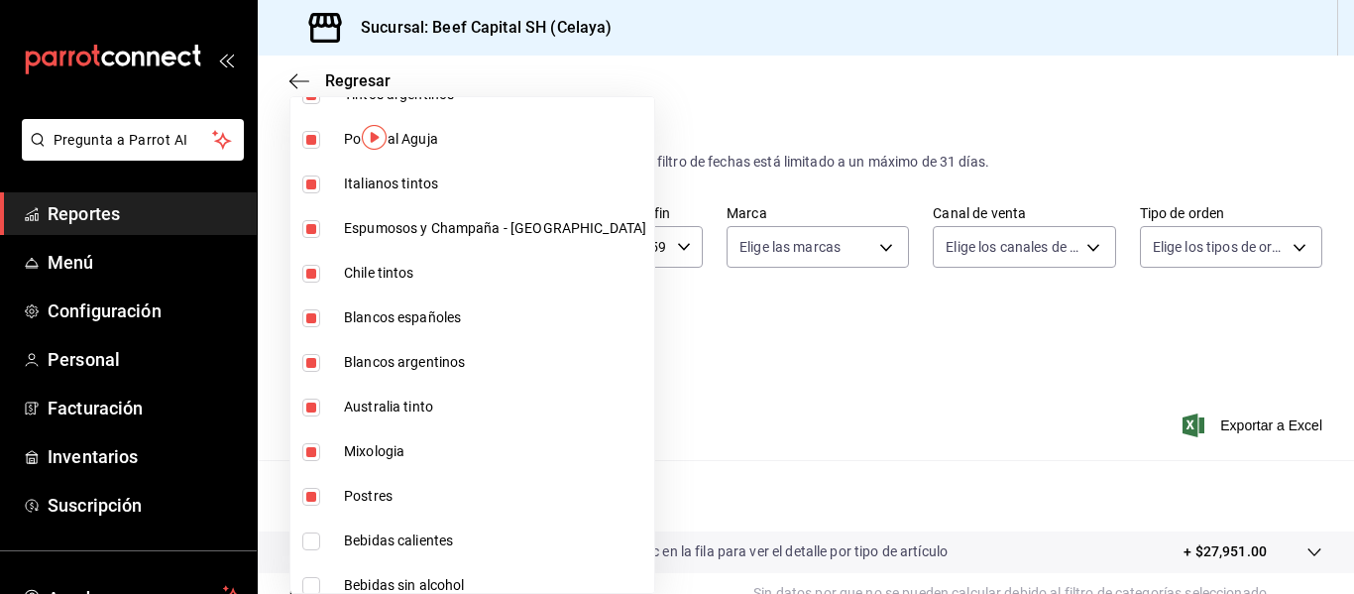
click at [314, 490] on input "checkbox" at bounding box center [311, 497] width 18 height 18
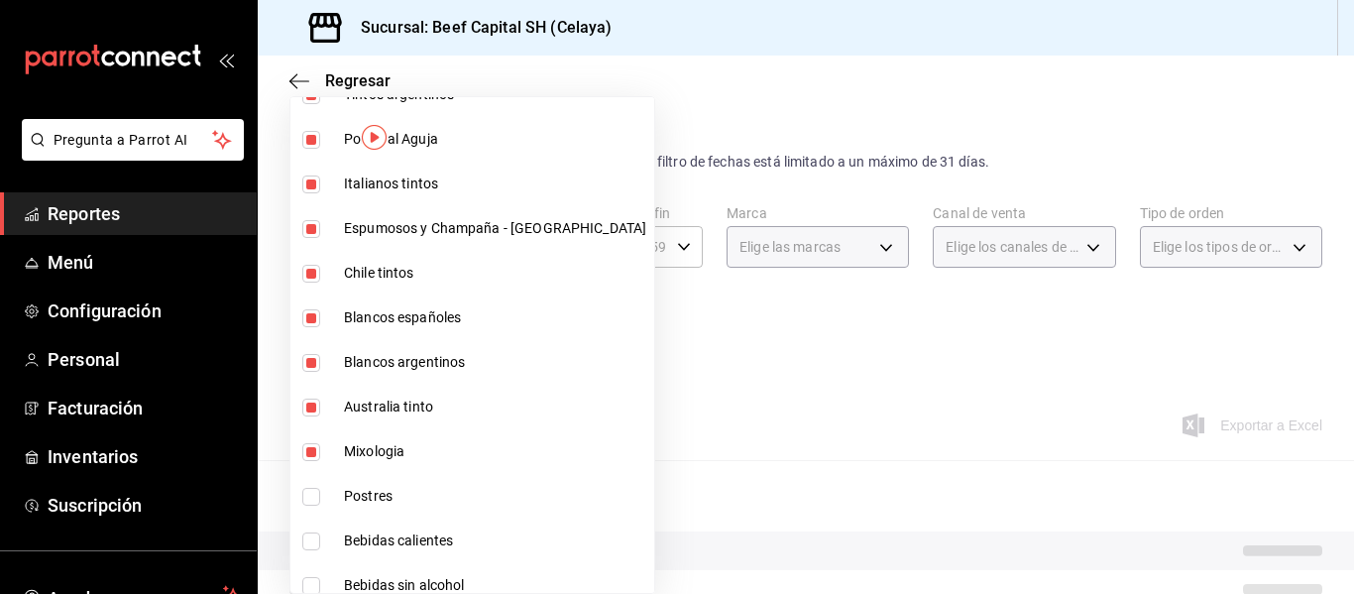
click at [311, 536] on input "checkbox" at bounding box center [311, 541] width 18 height 18
click at [311, 577] on input "checkbox" at bounding box center [311, 586] width 18 height 18
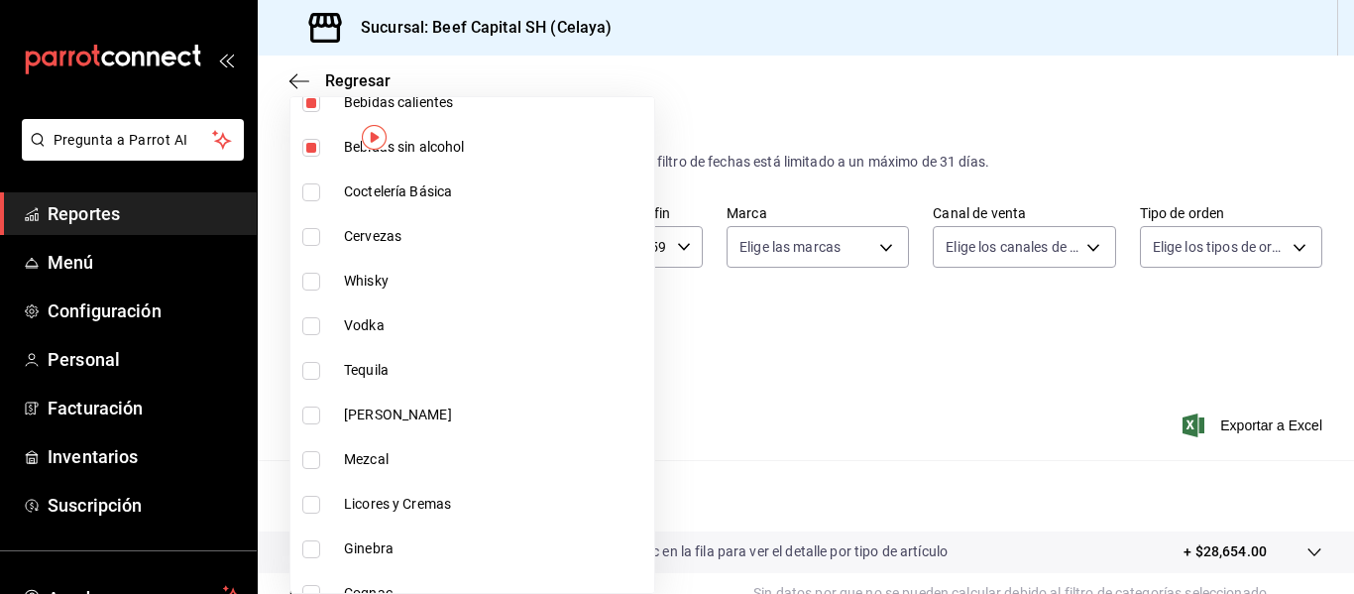
scroll to position [1150, 0]
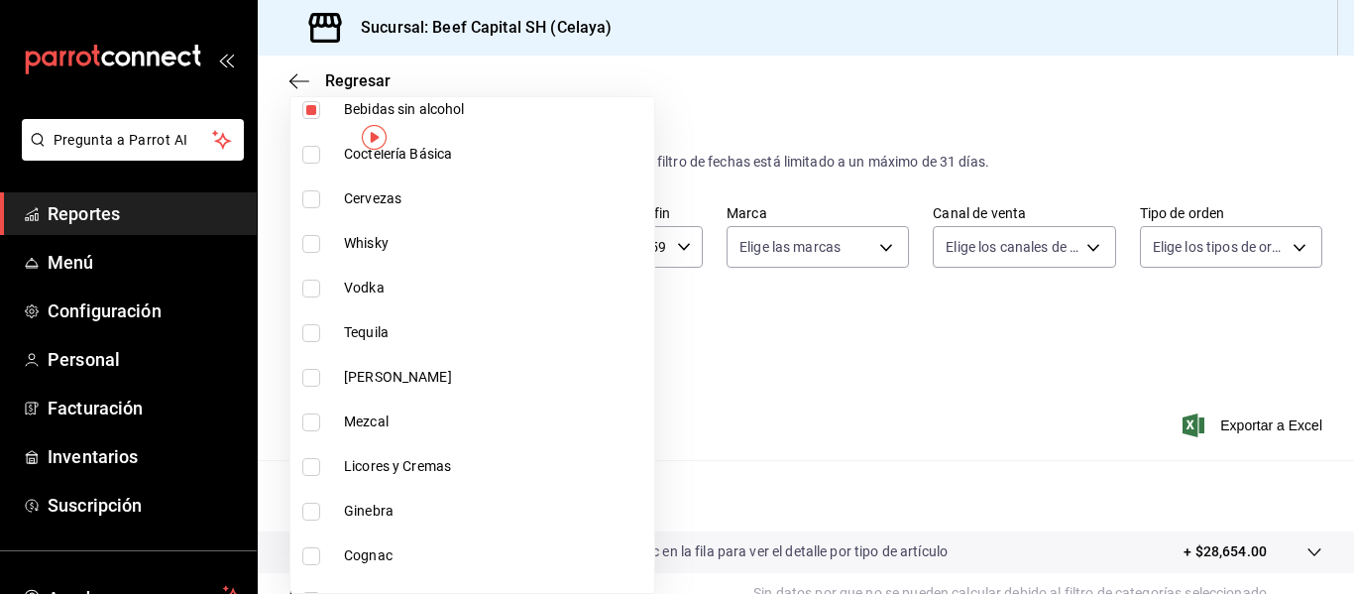
click at [315, 158] on input "checkbox" at bounding box center [311, 155] width 18 height 18
click at [315, 194] on input "checkbox" at bounding box center [311, 199] width 18 height 18
click at [306, 232] on li "Whisky" at bounding box center [472, 243] width 364 height 45
click at [314, 285] on input "checkbox" at bounding box center [311, 289] width 18 height 18
click at [321, 337] on label at bounding box center [315, 333] width 26 height 18
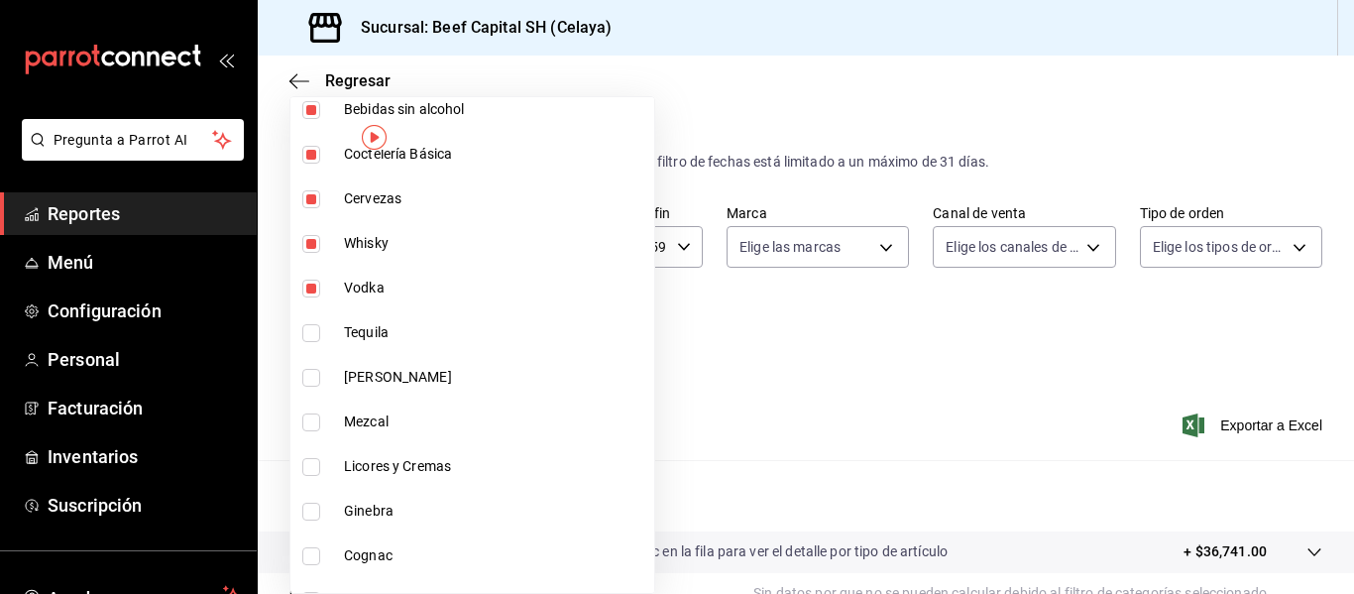
click at [320, 337] on input "checkbox" at bounding box center [311, 333] width 18 height 18
click at [307, 377] on input "checkbox" at bounding box center [311, 378] width 18 height 18
click at [310, 336] on input "checkbox" at bounding box center [311, 333] width 18 height 18
click at [308, 434] on li "Mezcal" at bounding box center [472, 422] width 364 height 45
click at [311, 456] on li "Licores y Cremas" at bounding box center [472, 466] width 364 height 45
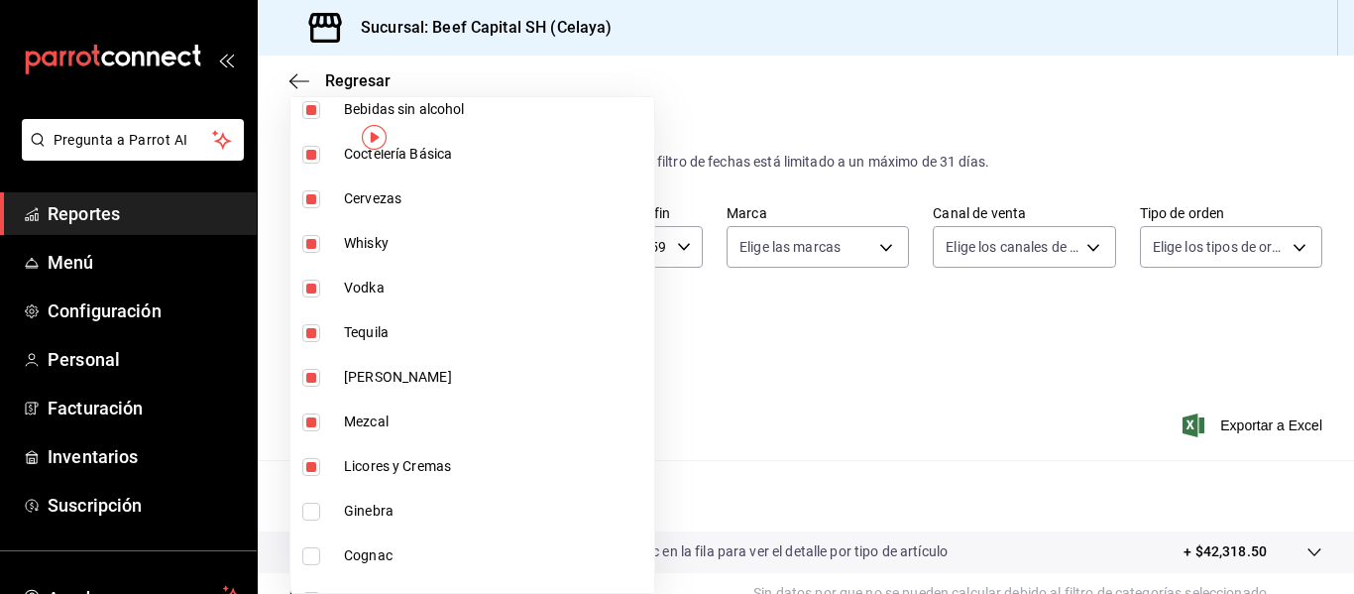
click at [319, 516] on input "checkbox" at bounding box center [311, 512] width 18 height 18
click at [318, 547] on input "checkbox" at bounding box center [311, 556] width 18 height 18
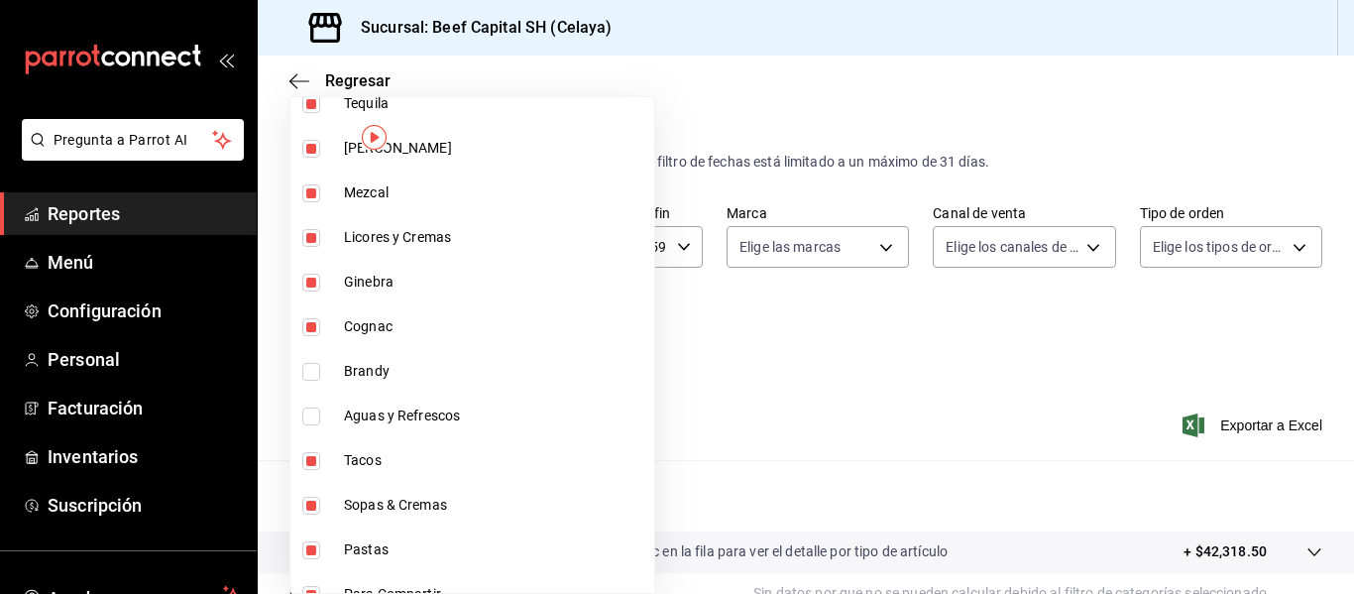
scroll to position [1388, 0]
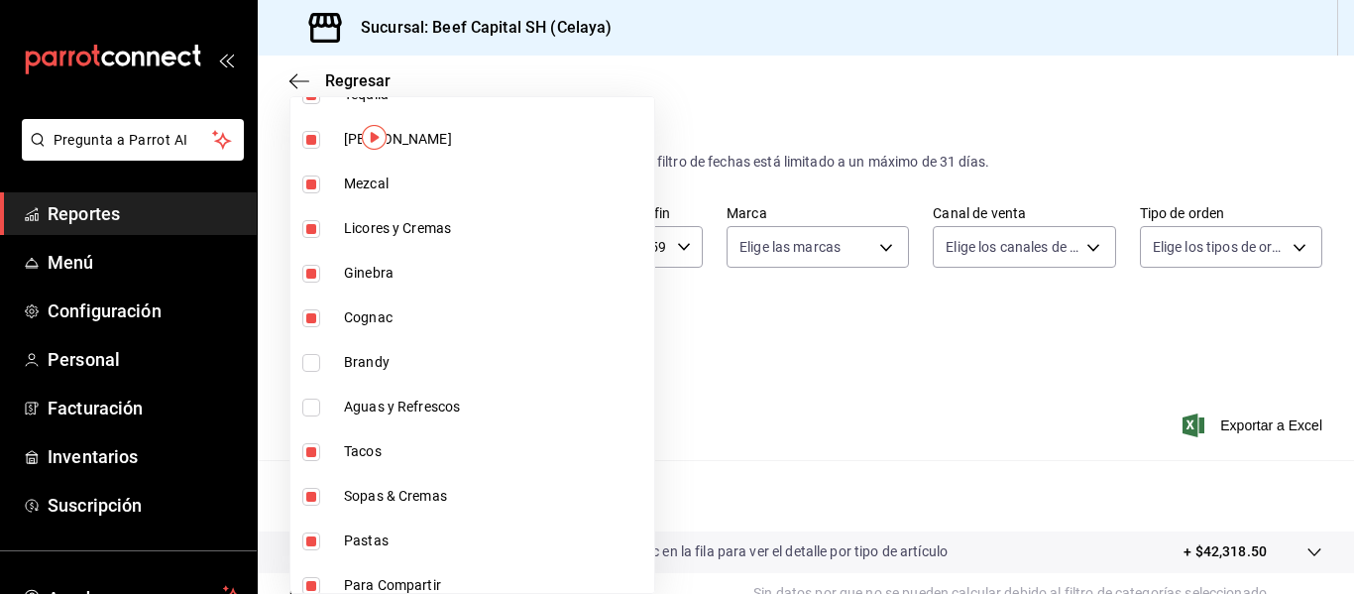
click at [306, 358] on input "checkbox" at bounding box center [311, 363] width 18 height 18
click at [308, 405] on input "checkbox" at bounding box center [311, 408] width 18 height 18
click at [309, 443] on input "checkbox" at bounding box center [311, 452] width 18 height 18
click at [313, 488] on input "checkbox" at bounding box center [311, 497] width 18 height 18
click at [314, 539] on input "checkbox" at bounding box center [311, 541] width 18 height 18
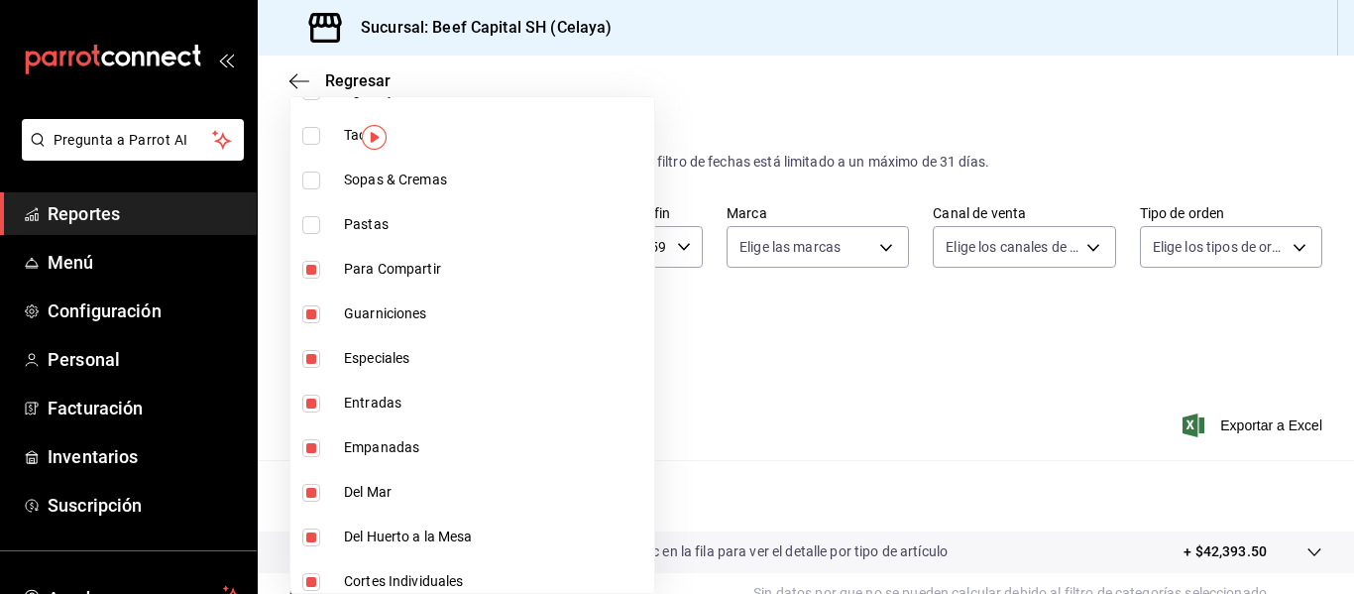
scroll to position [1705, 0]
click at [314, 270] on input "checkbox" at bounding box center [311, 269] width 18 height 18
click at [306, 304] on input "checkbox" at bounding box center [311, 313] width 18 height 18
click at [314, 351] on input "checkbox" at bounding box center [311, 358] width 18 height 18
click at [304, 412] on li "Entradas" at bounding box center [472, 402] width 364 height 45
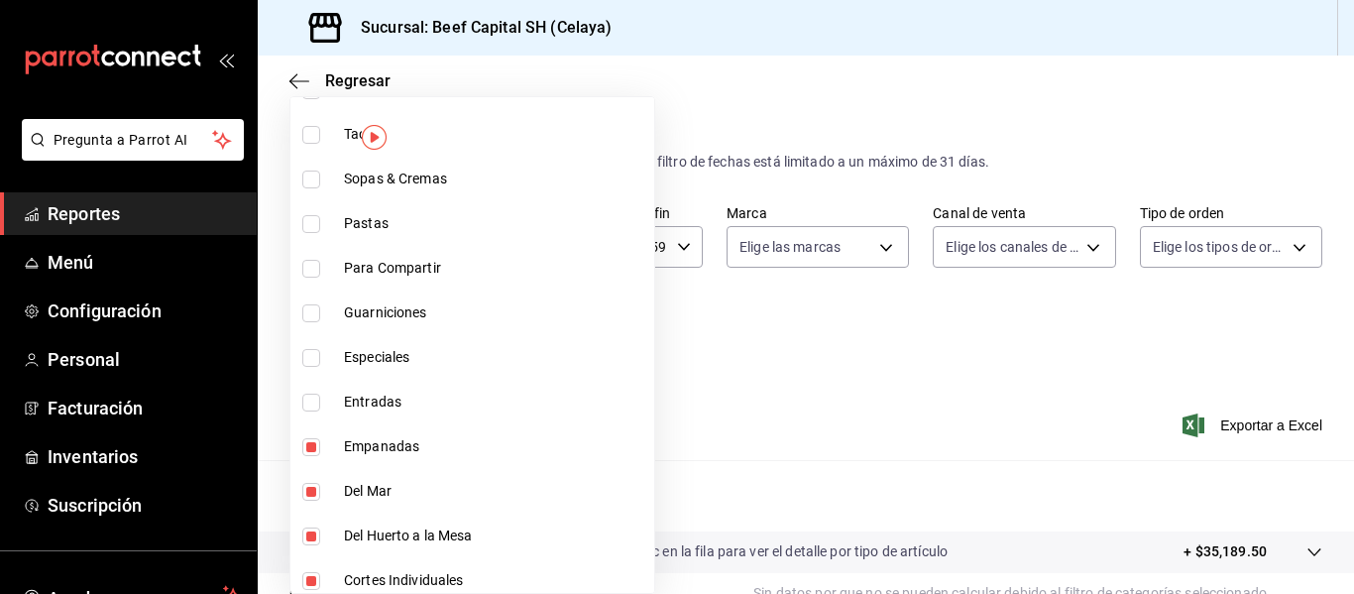
click at [307, 454] on input "checkbox" at bounding box center [311, 447] width 18 height 18
click at [312, 479] on li "Del Mar" at bounding box center [472, 491] width 364 height 45
click at [304, 546] on li "Del Huerto a la Mesa" at bounding box center [472, 536] width 364 height 45
click at [564, 580] on li "Cortes Individuales" at bounding box center [472, 580] width 364 height 45
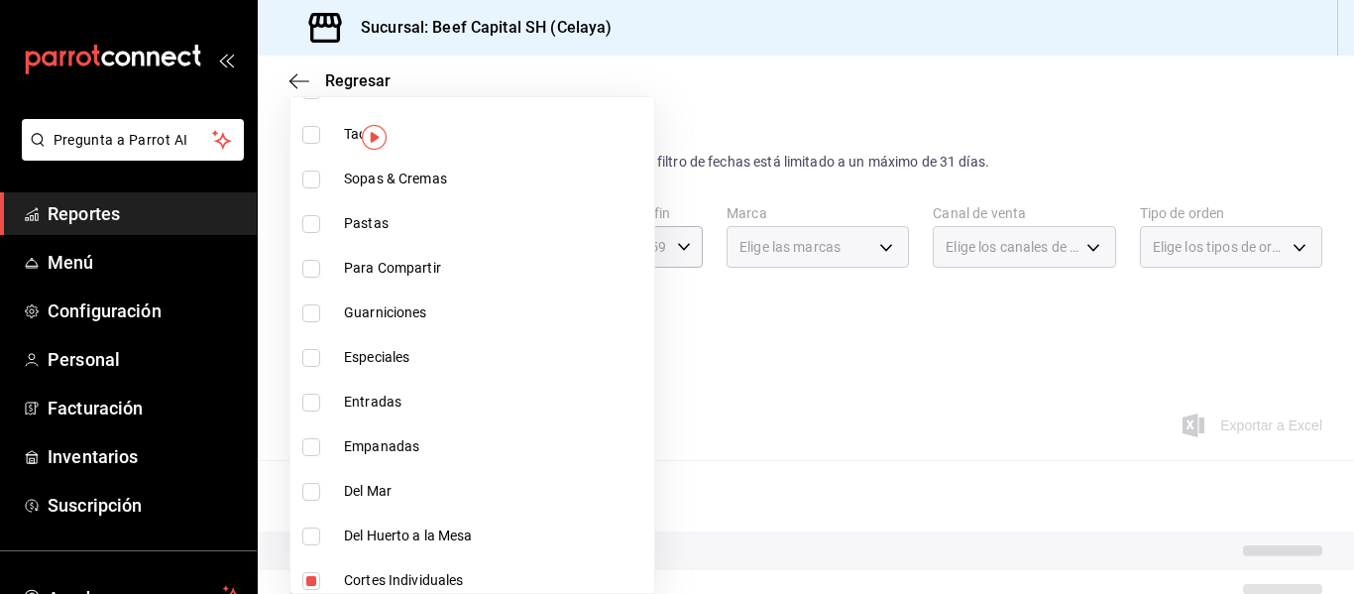
click at [564, 580] on li "Cortes Individuales" at bounding box center [472, 580] width 364 height 45
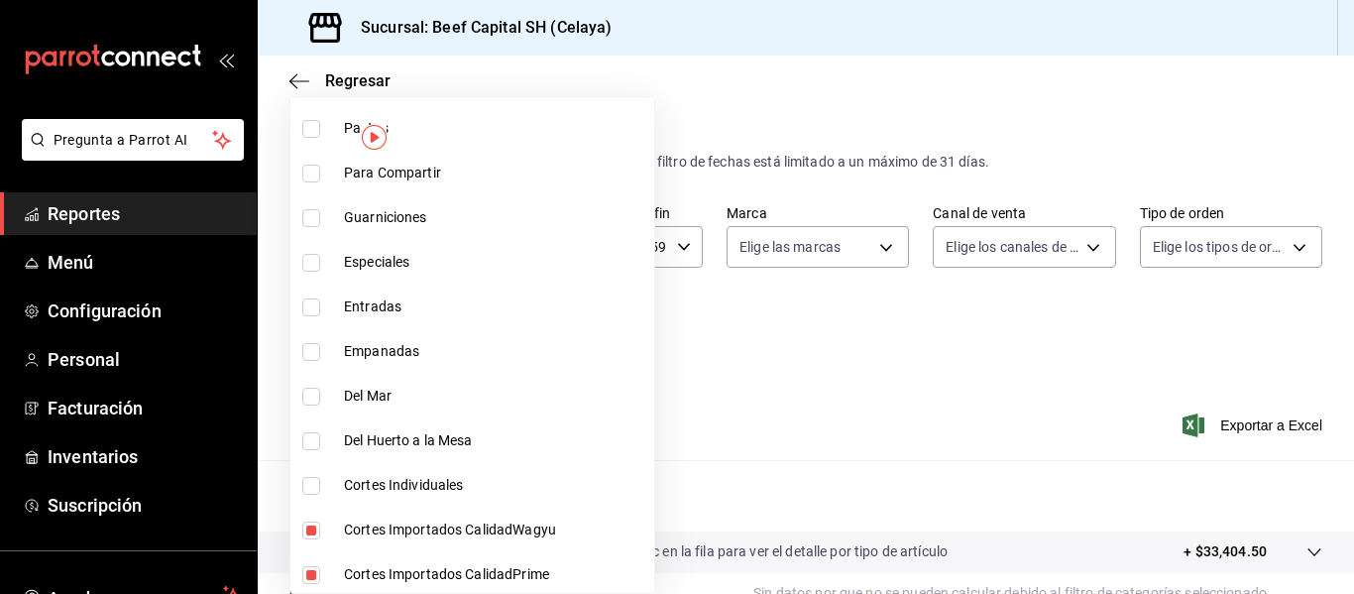
scroll to position [1804, 0]
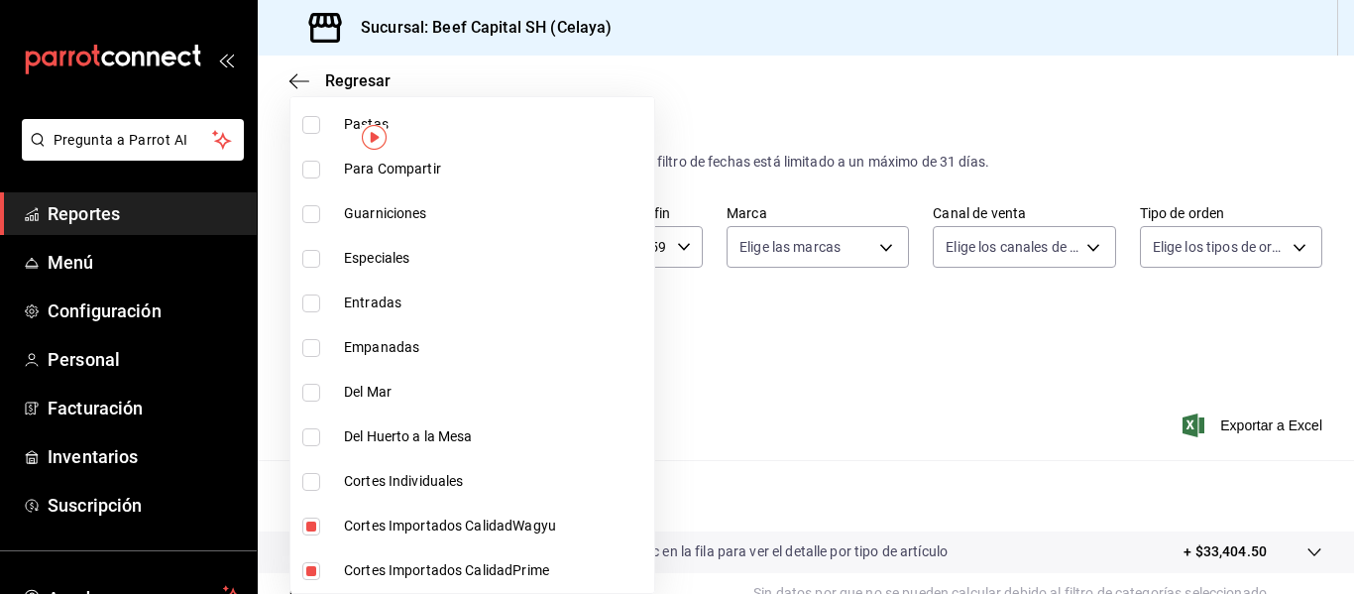
click at [312, 527] on input "checkbox" at bounding box center [311, 526] width 18 height 18
click at [314, 571] on input "checkbox" at bounding box center [311, 571] width 18 height 18
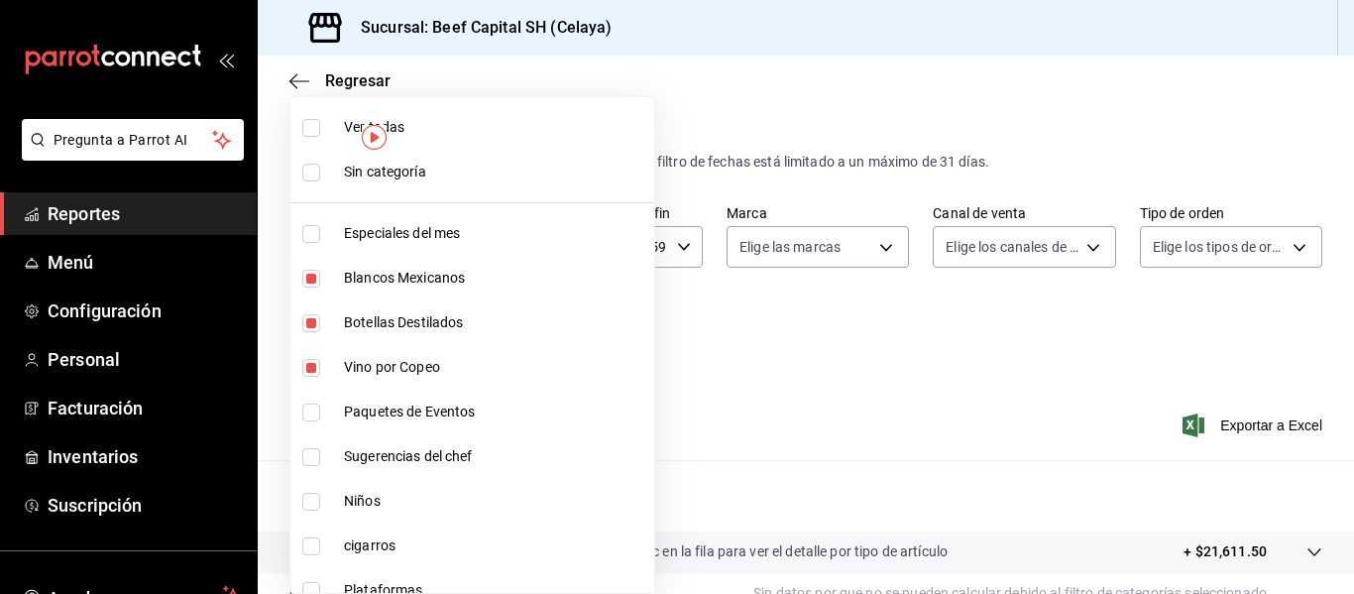
click at [716, 40] on div at bounding box center [677, 297] width 1354 height 594
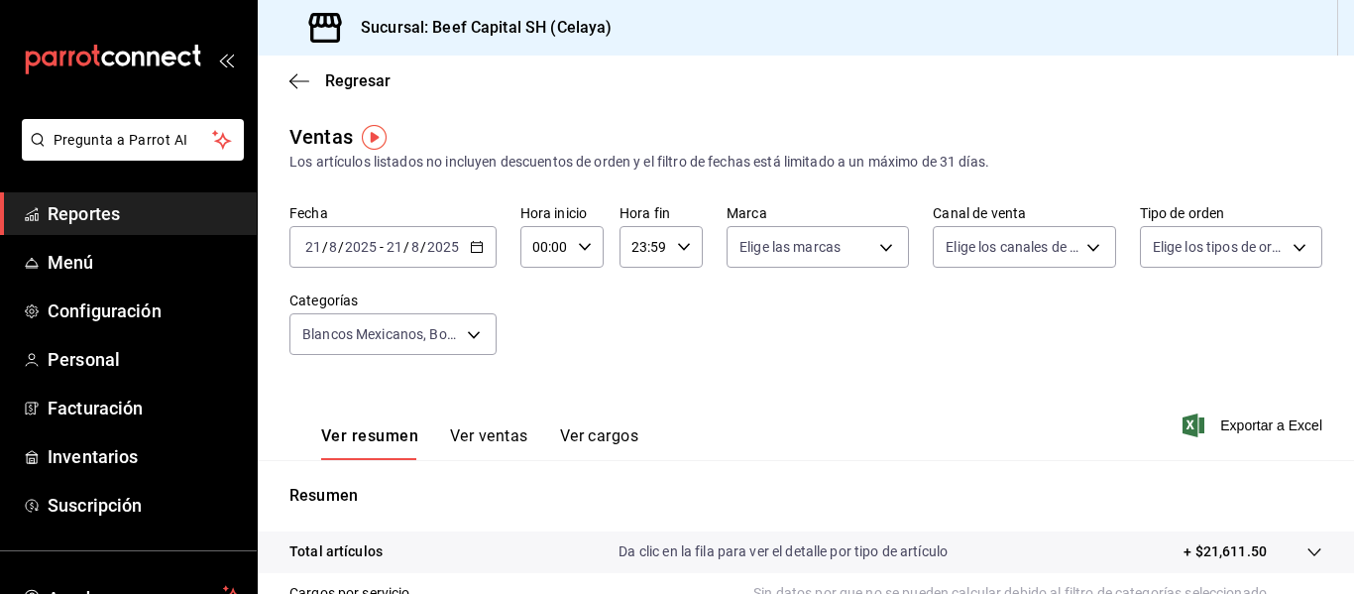
click at [485, 249] on div "[DATE] [DATE] - [DATE] [DATE]" at bounding box center [392, 247] width 207 height 42
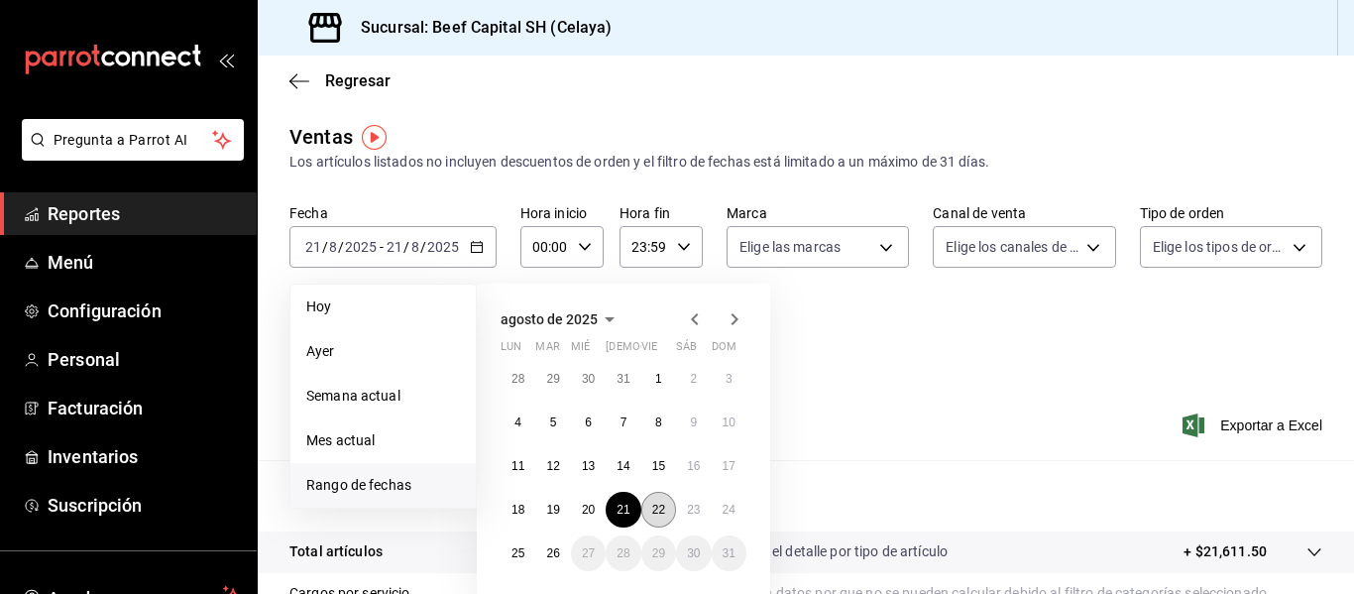
click at [658, 511] on abbr "22" at bounding box center [658, 510] width 13 height 14
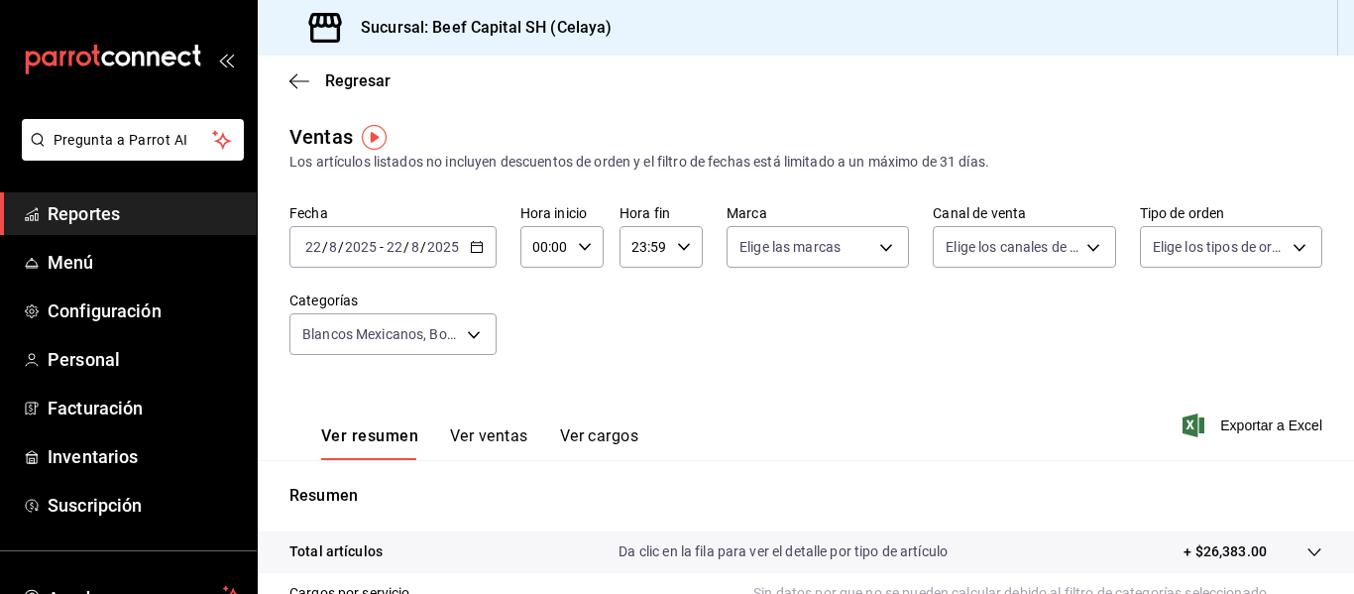
click at [471, 243] on \(Stroke\) "button" at bounding box center [477, 247] width 12 height 11
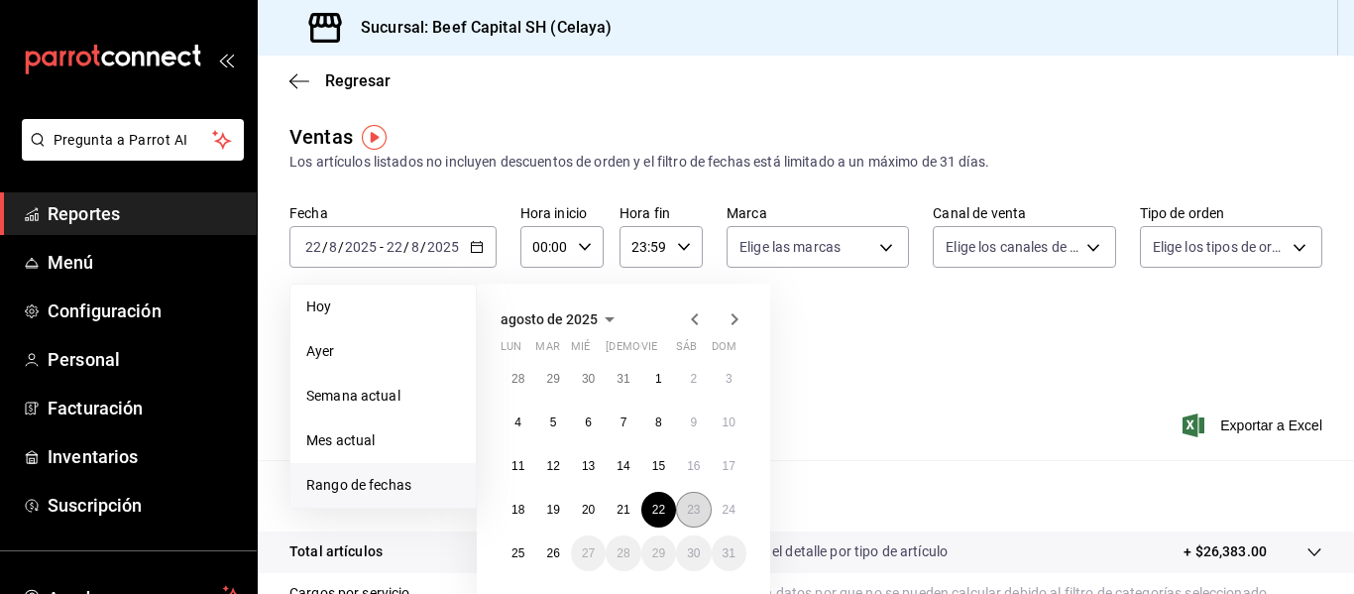
click at [680, 503] on button "23" at bounding box center [693, 510] width 35 height 36
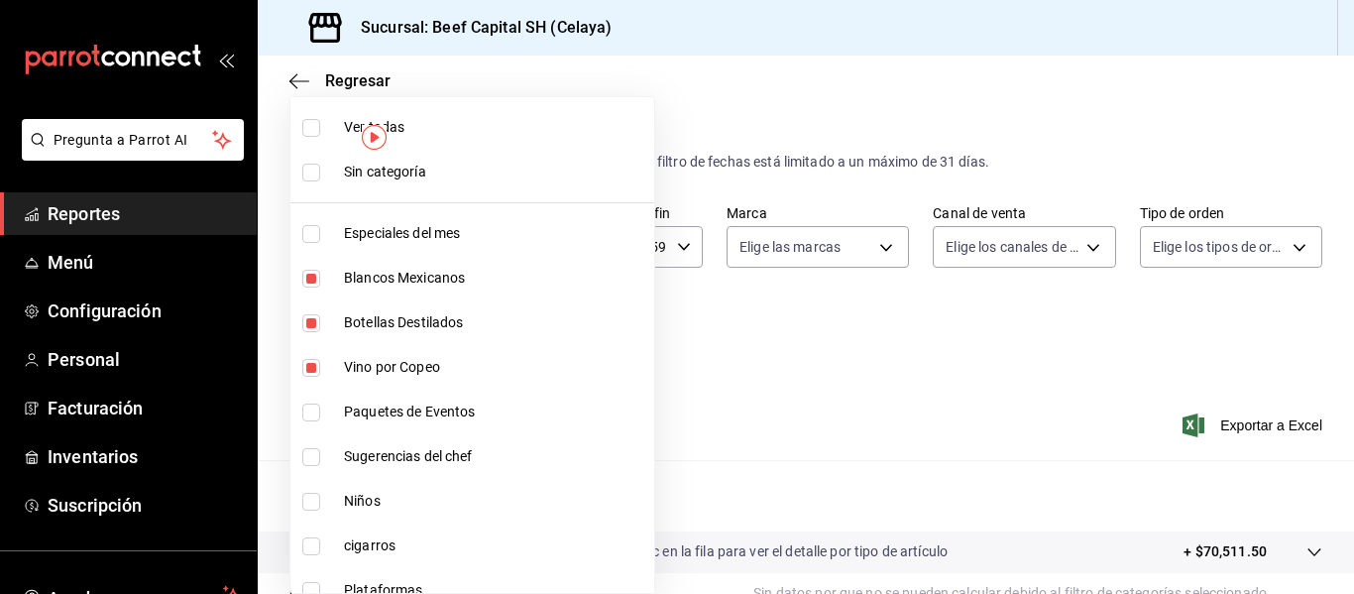
click at [473, 333] on body "Pregunta a Parrot AI Reportes Menú Configuración Personal Facturación Inventari…" at bounding box center [677, 297] width 1354 height 594
click at [321, 131] on label at bounding box center [315, 128] width 26 height 18
click at [320, 131] on input "checkbox" at bounding box center [311, 128] width 18 height 18
click at [304, 133] on input "checkbox" at bounding box center [311, 128] width 18 height 18
click at [378, 127] on img "button" at bounding box center [374, 137] width 25 height 25
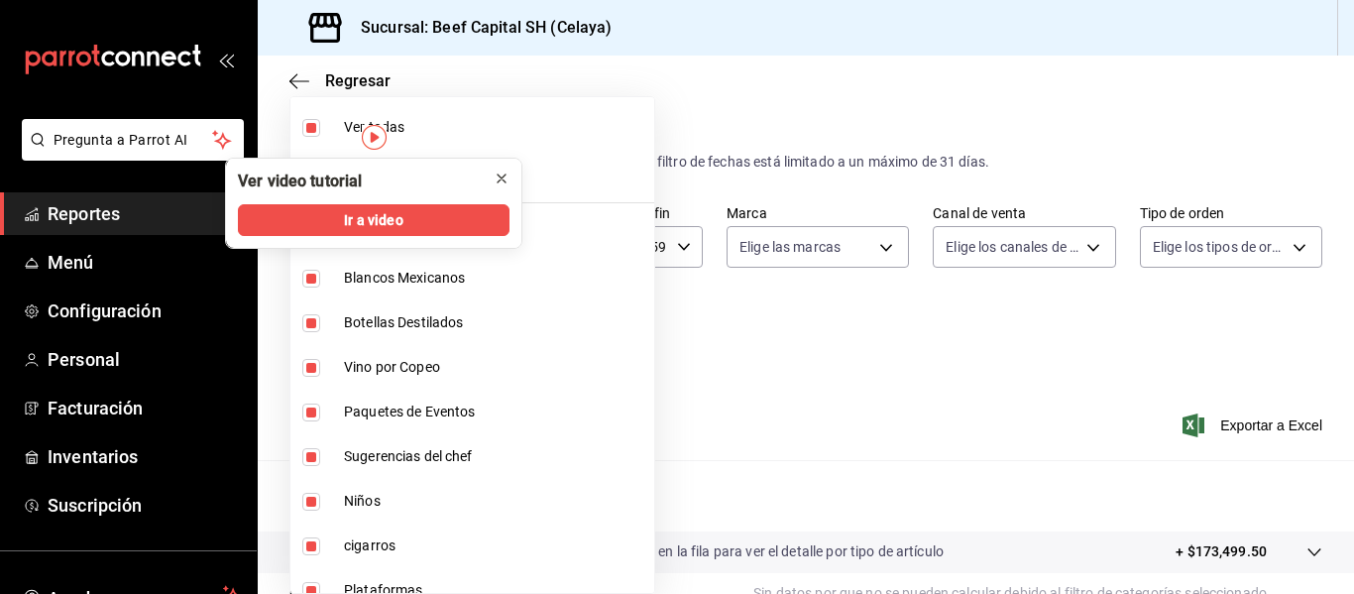
click at [500, 174] on icon "close" at bounding box center [502, 179] width 16 height 16
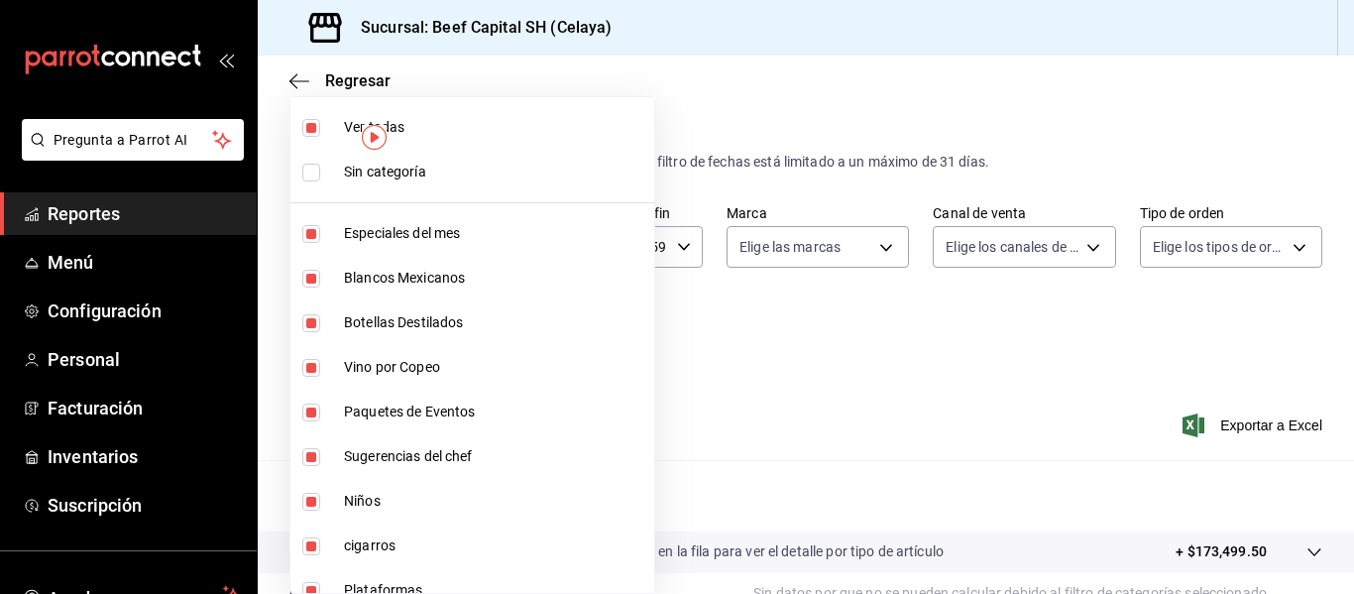
drag, startPoint x: 376, startPoint y: 135, endPoint x: 490, endPoint y: 42, distance: 147.2
click at [489, 43] on body "Pregunta a Parrot AI Reportes Menú Configuración Personal Facturación Inventari…" at bounding box center [677, 297] width 1354 height 594
click at [309, 127] on input "checkbox" at bounding box center [311, 128] width 18 height 18
click at [315, 500] on input "checkbox" at bounding box center [311, 502] width 18 height 18
click at [693, 415] on div at bounding box center [677, 297] width 1354 height 594
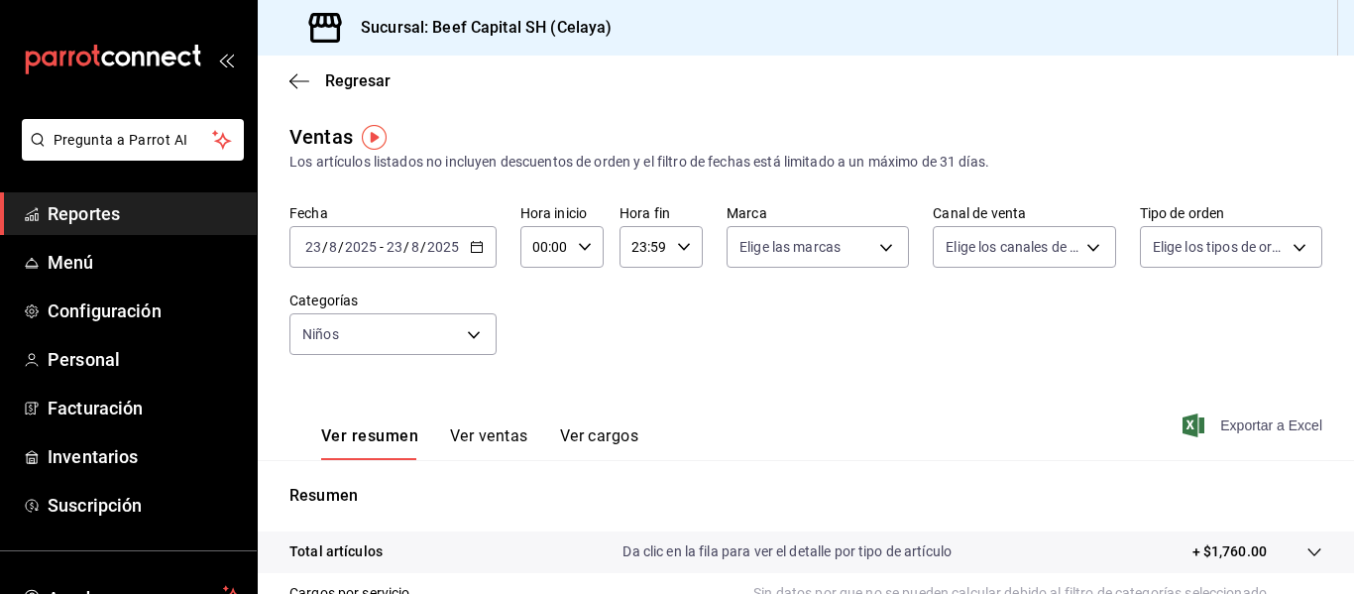
click at [1206, 421] on span "Exportar a Excel" at bounding box center [1255, 425] width 136 height 24
click at [477, 243] on \(Stroke\) "button" at bounding box center [477, 247] width 12 height 11
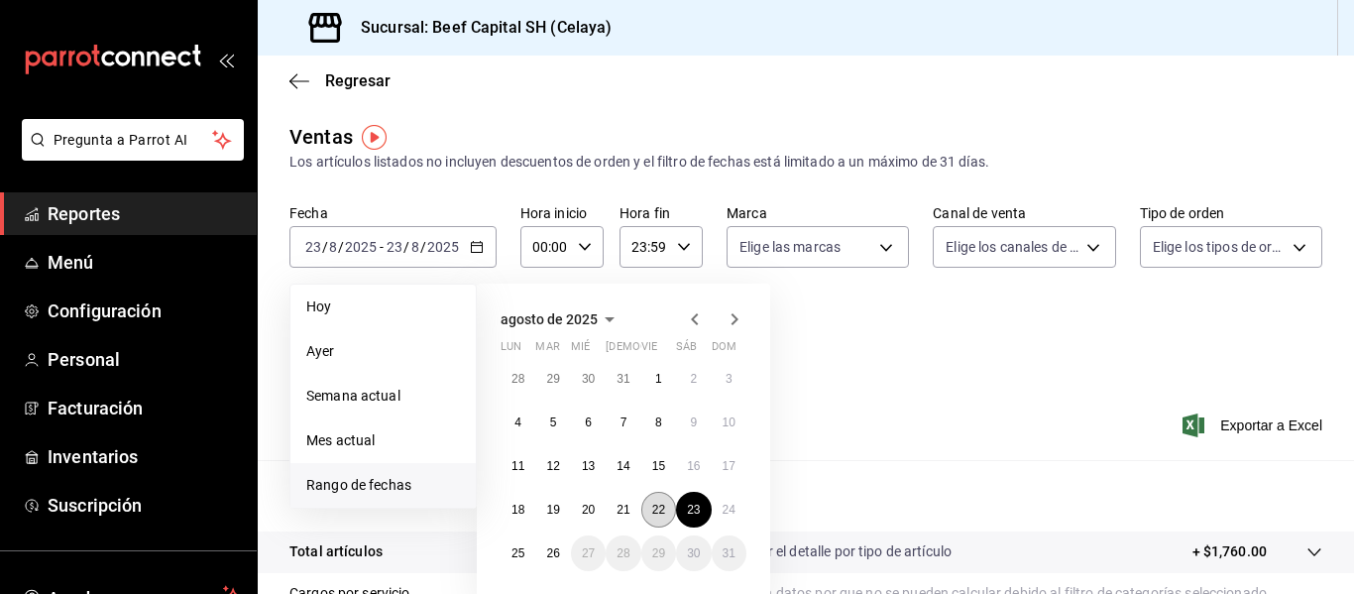
click at [653, 504] on abbr "22" at bounding box center [658, 510] width 13 height 14
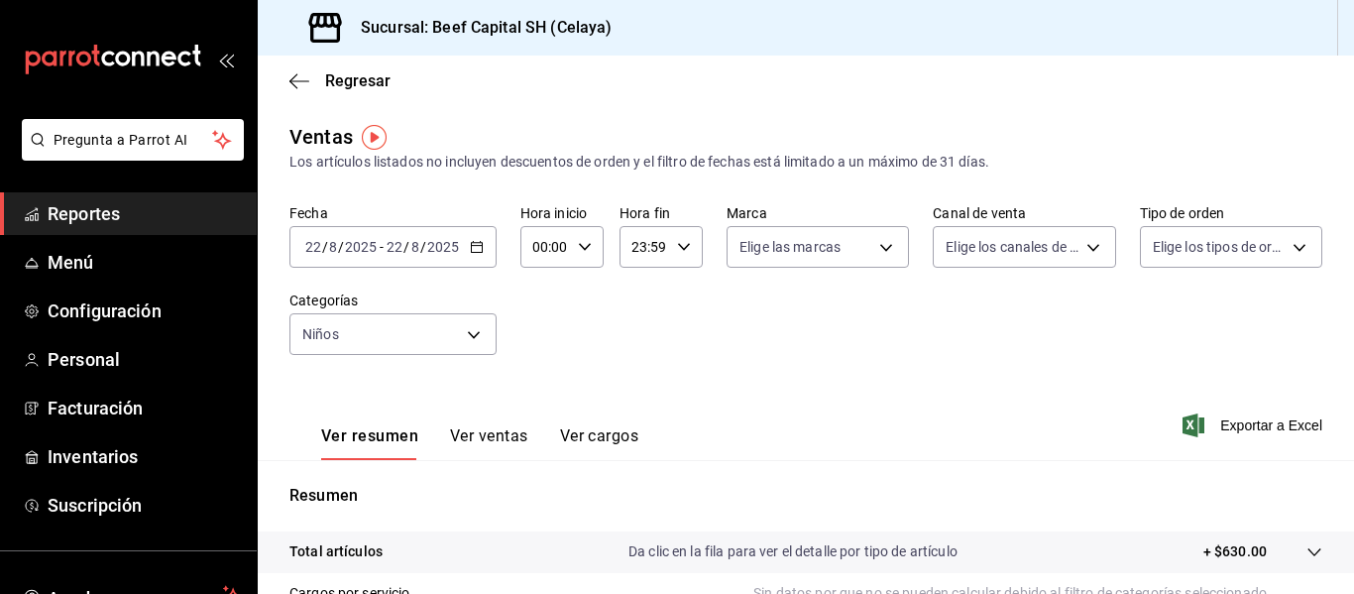
click at [1215, 557] on p "+ $630.00" at bounding box center [1235, 551] width 63 height 21
click at [1189, 417] on icon "button" at bounding box center [1194, 425] width 22 height 24
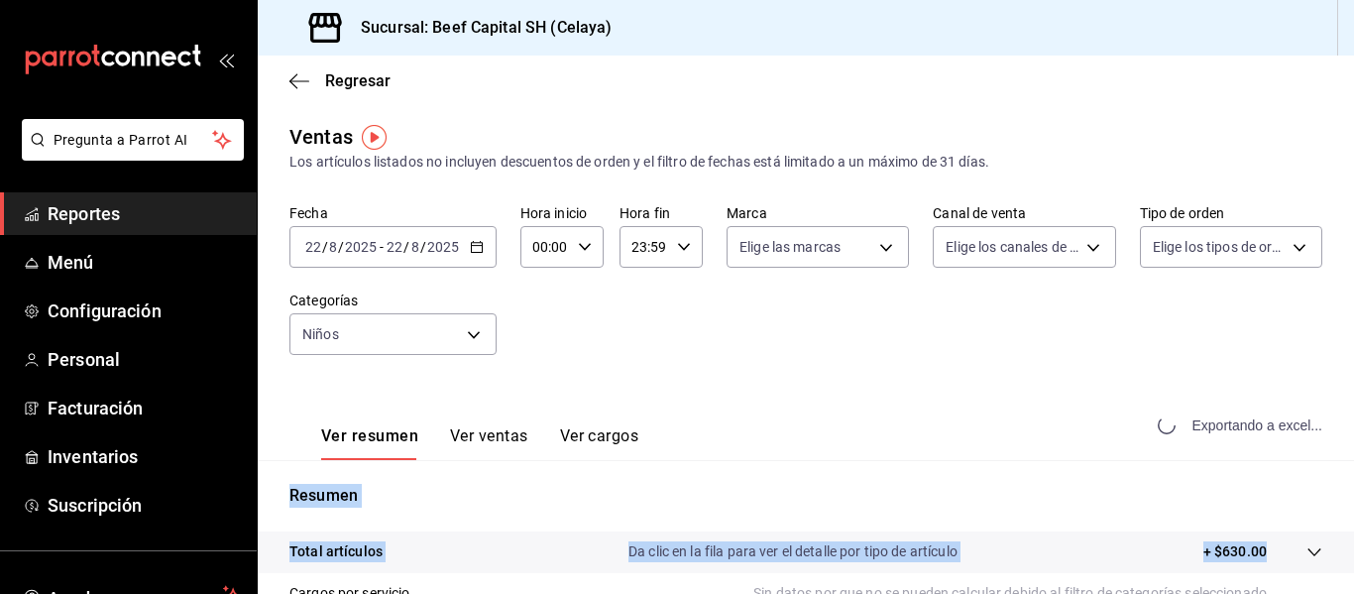
click at [1189, 417] on div "Exportando a excel..." at bounding box center [1242, 425] width 161 height 18
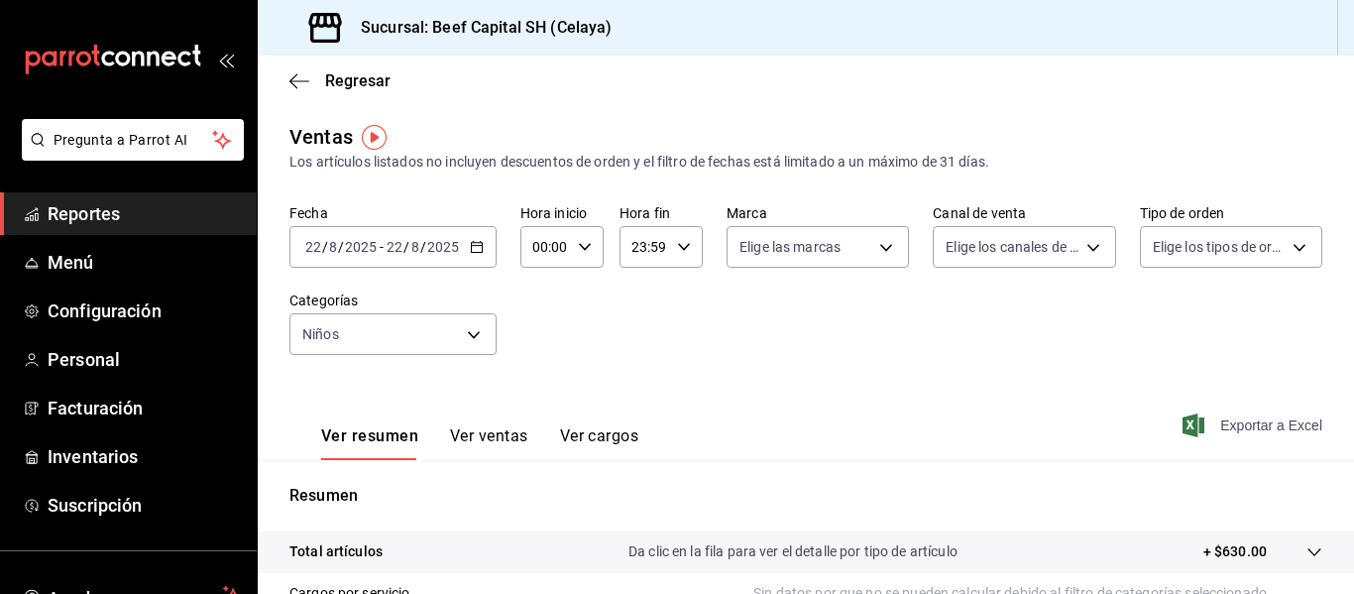
click at [710, 354] on div "Fecha [DATE] [DATE] - [DATE] [DATE] Hora inicio 00:00 Hora inicio Hora fin 23:5…" at bounding box center [805, 291] width 1033 height 174
click at [476, 253] on \(Stroke\) "button" at bounding box center [477, 247] width 12 height 11
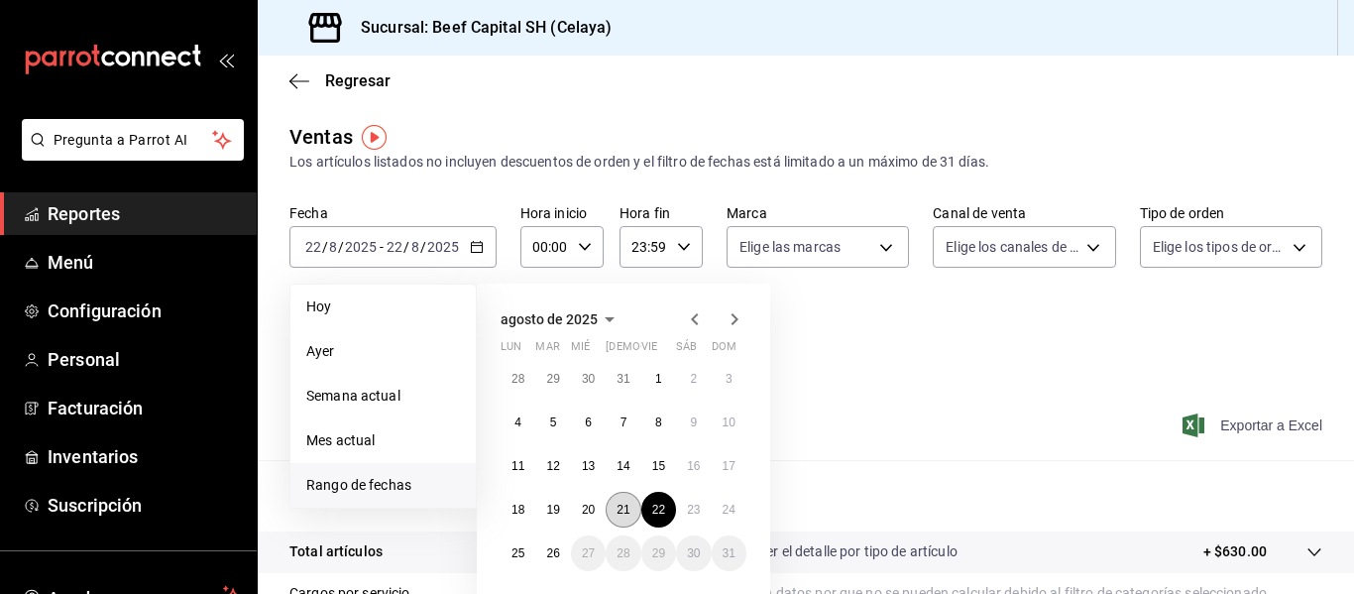
click at [623, 511] on abbr "21" at bounding box center [623, 510] width 13 height 14
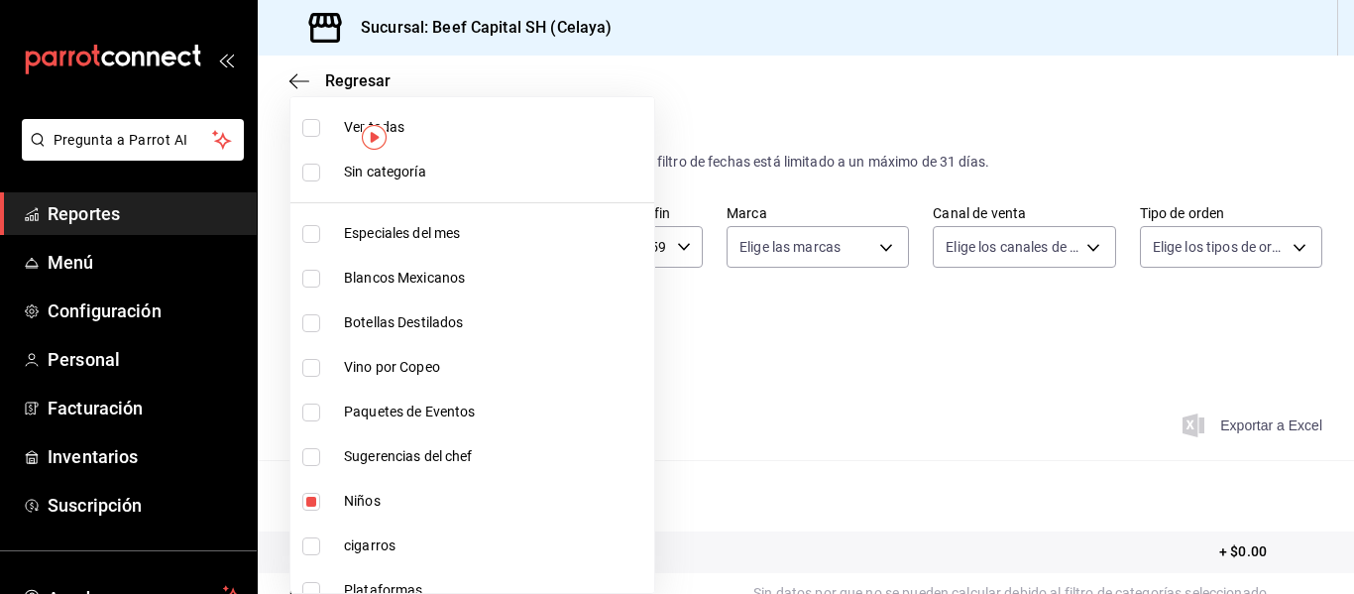
click at [469, 333] on body "Pregunta a Parrot AI Reportes Menú Configuración Personal Facturación Inventari…" at bounding box center [677, 297] width 1354 height 594
click at [310, 501] on input "checkbox" at bounding box center [311, 502] width 18 height 18
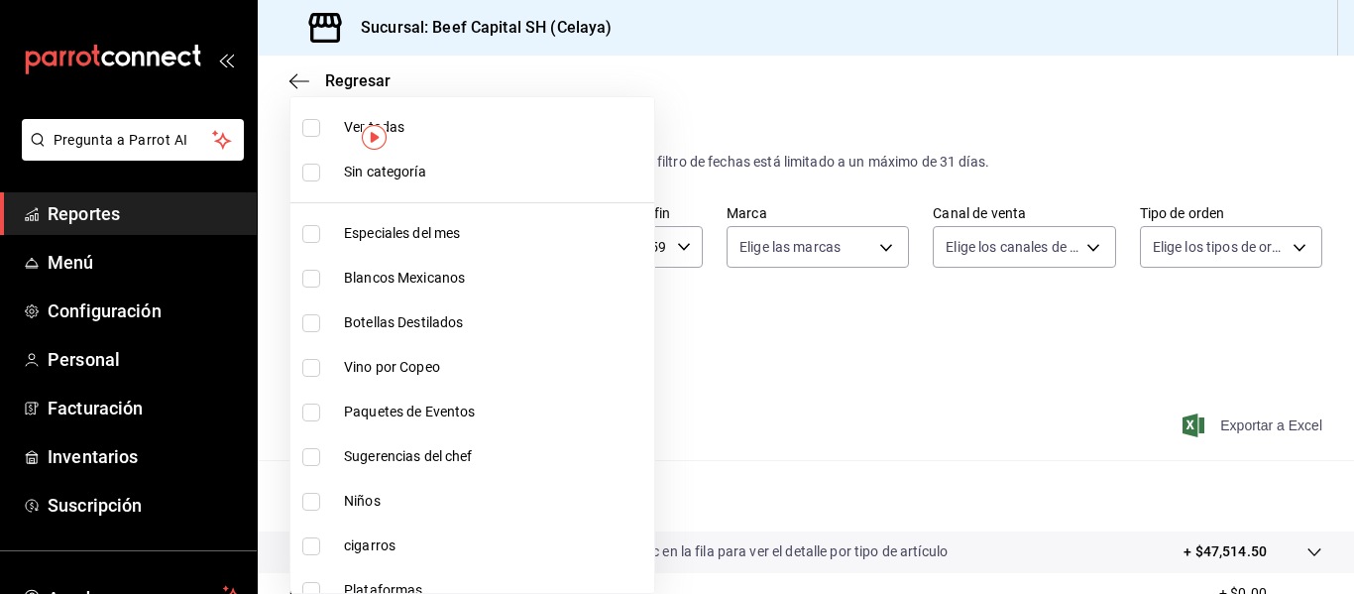
click at [312, 587] on input "checkbox" at bounding box center [311, 591] width 18 height 18
click at [1224, 426] on div at bounding box center [677, 297] width 1354 height 594
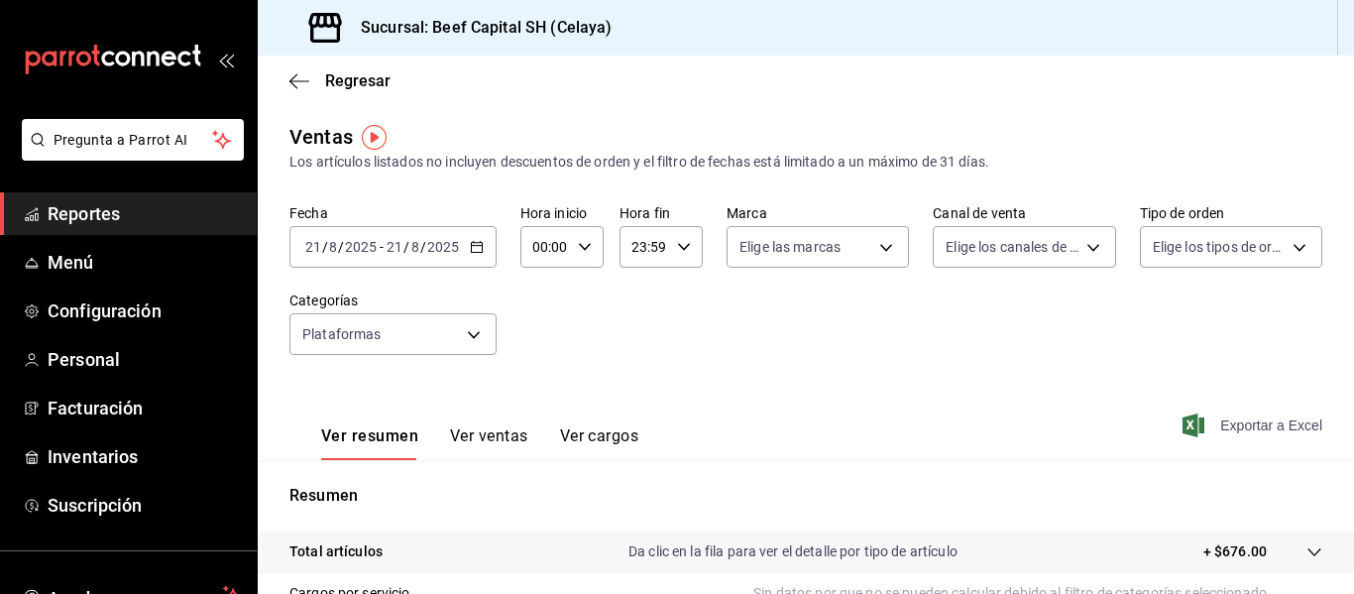
click at [1224, 426] on span "Exportar a Excel" at bounding box center [1255, 425] width 136 height 24
click at [1224, 426] on div "Exportando a excel..." at bounding box center [1242, 425] width 161 height 18
click at [470, 248] on icon "button" at bounding box center [477, 247] width 14 height 14
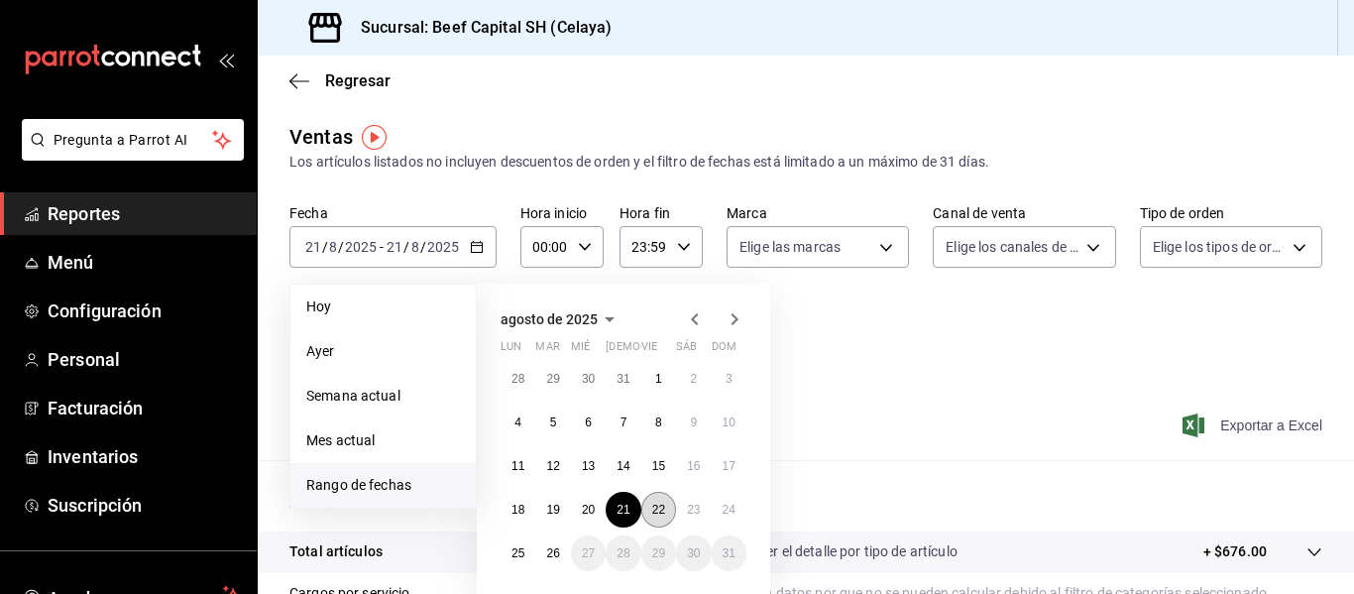
click at [656, 511] on abbr "22" at bounding box center [658, 510] width 13 height 14
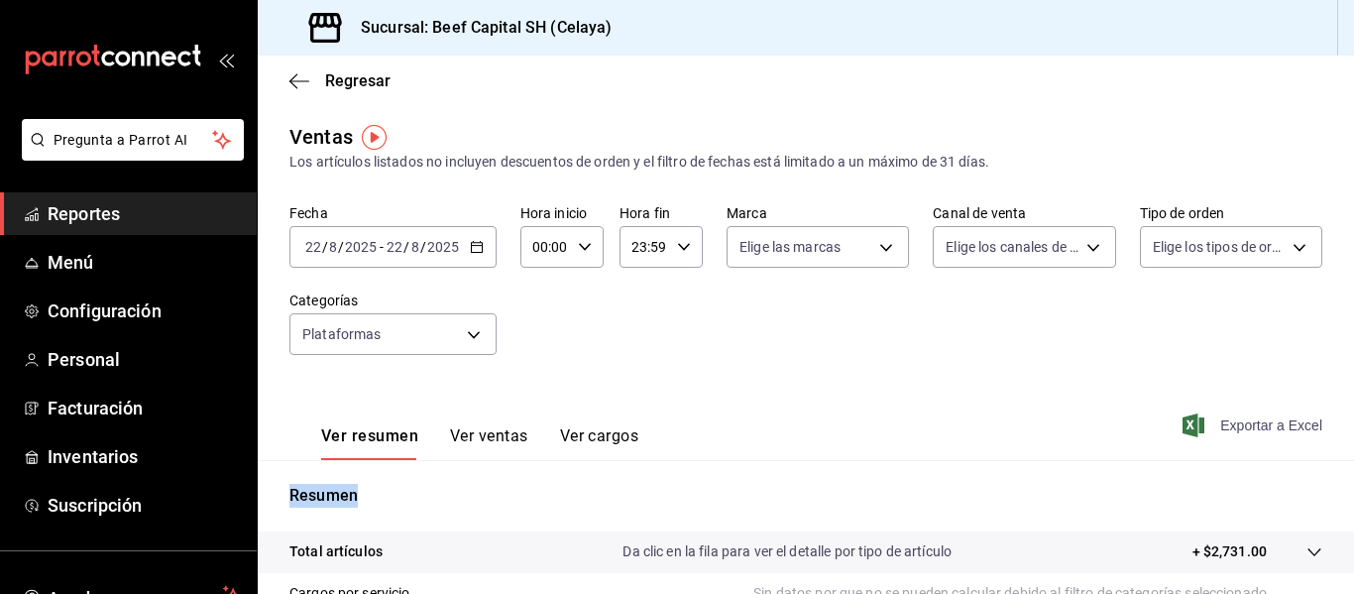
click at [1208, 424] on span "Exportar a Excel" at bounding box center [1255, 425] width 136 height 24
click at [475, 251] on icon "button" at bounding box center [477, 247] width 14 height 14
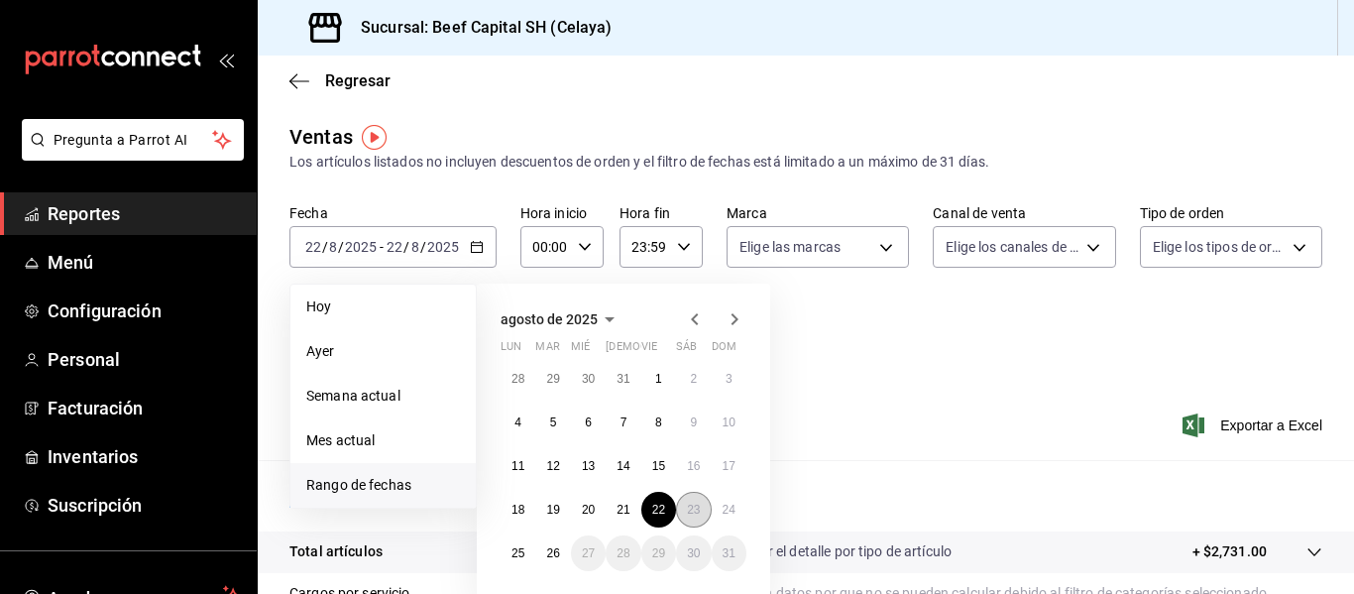
click at [698, 512] on abbr "23" at bounding box center [693, 510] width 13 height 14
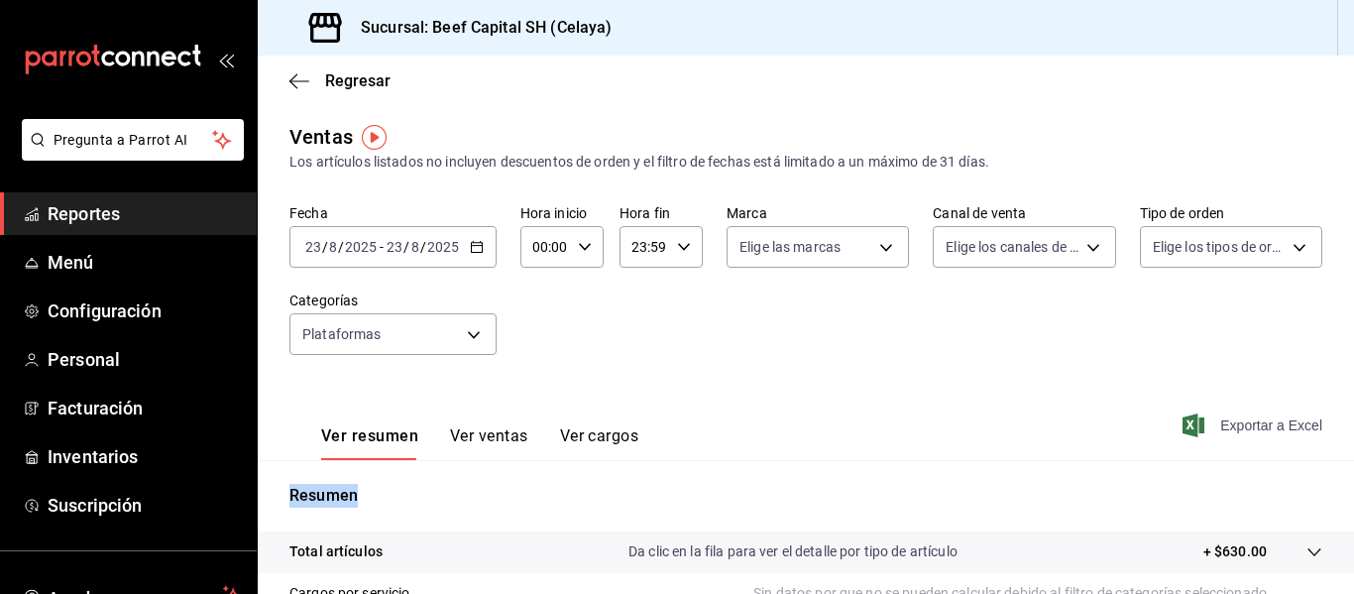
click at [1239, 423] on span "Exportar a Excel" at bounding box center [1255, 425] width 136 height 24
click at [474, 254] on div "[DATE] [DATE] - [DATE] [DATE]" at bounding box center [392, 247] width 207 height 42
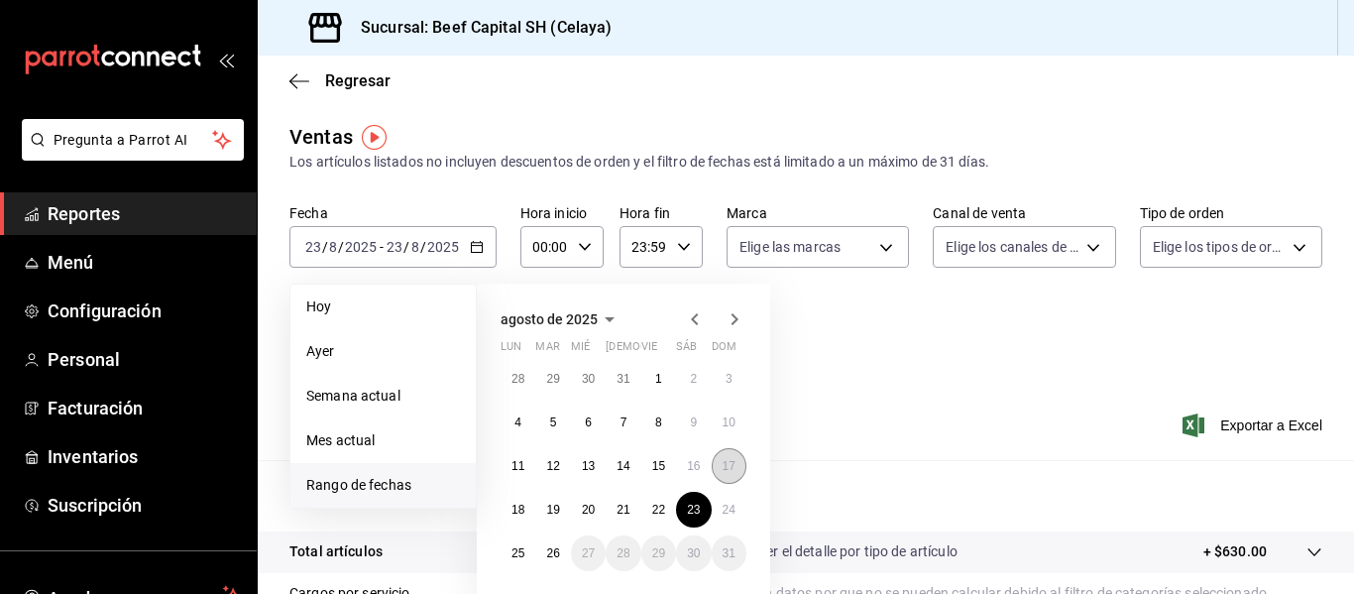
click at [730, 467] on abbr "17" at bounding box center [729, 466] width 13 height 14
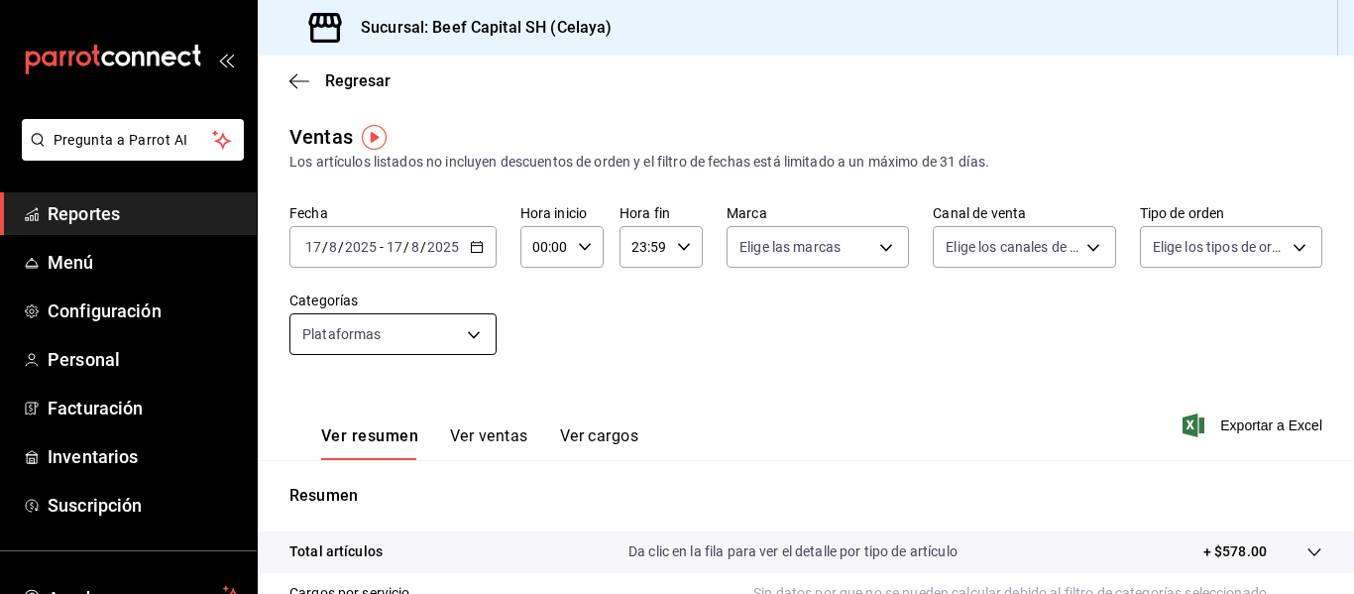
click at [465, 338] on body "Pregunta a Parrot AI Reportes Menú Configuración Personal Facturación Inventari…" at bounding box center [677, 297] width 1354 height 594
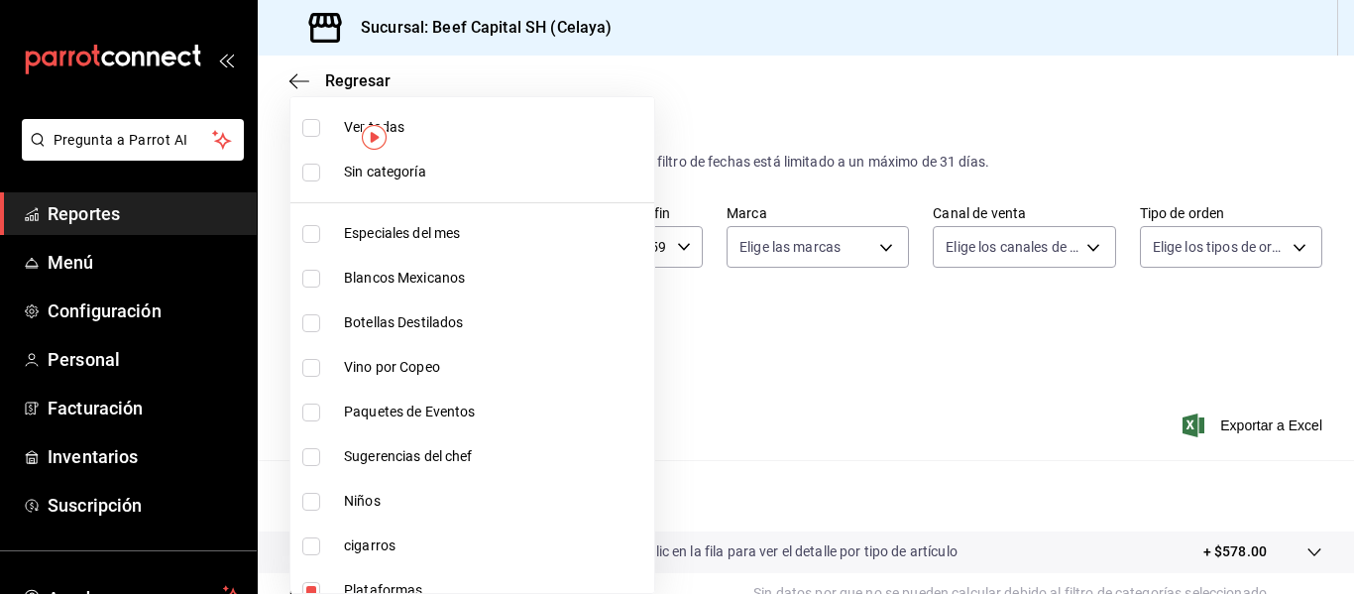
click at [308, 124] on input "checkbox" at bounding box center [311, 128] width 18 height 18
click at [733, 405] on div at bounding box center [677, 297] width 1354 height 594
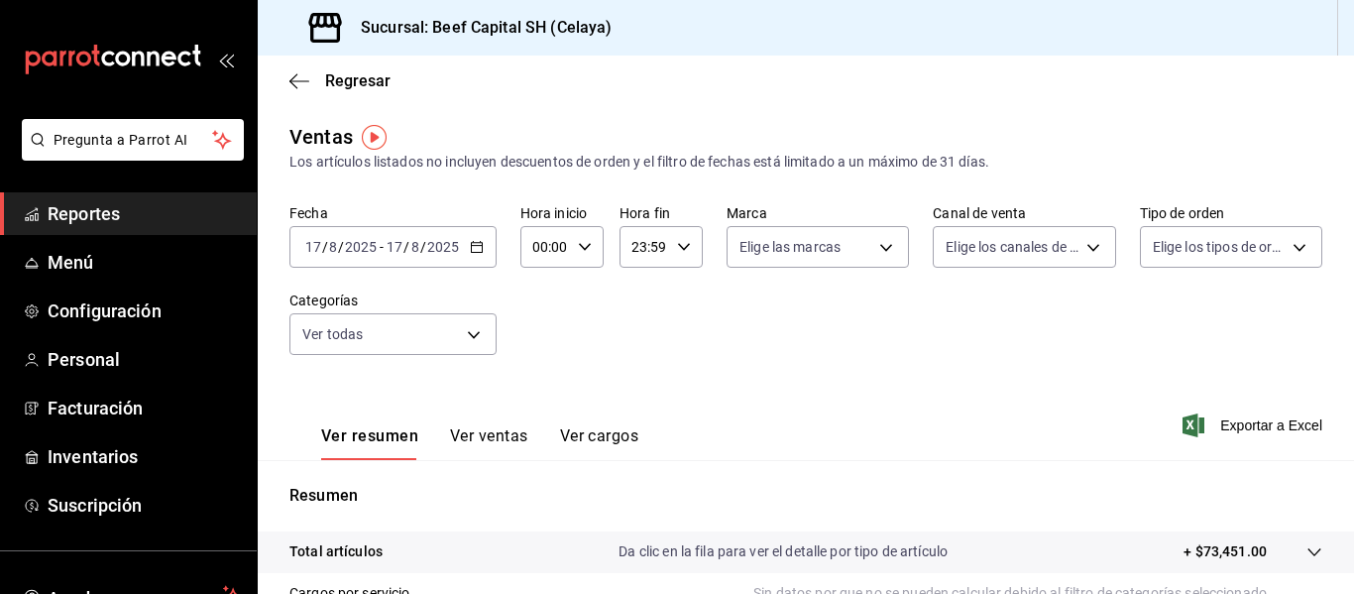
click at [472, 249] on icon "button" at bounding box center [477, 247] width 14 height 14
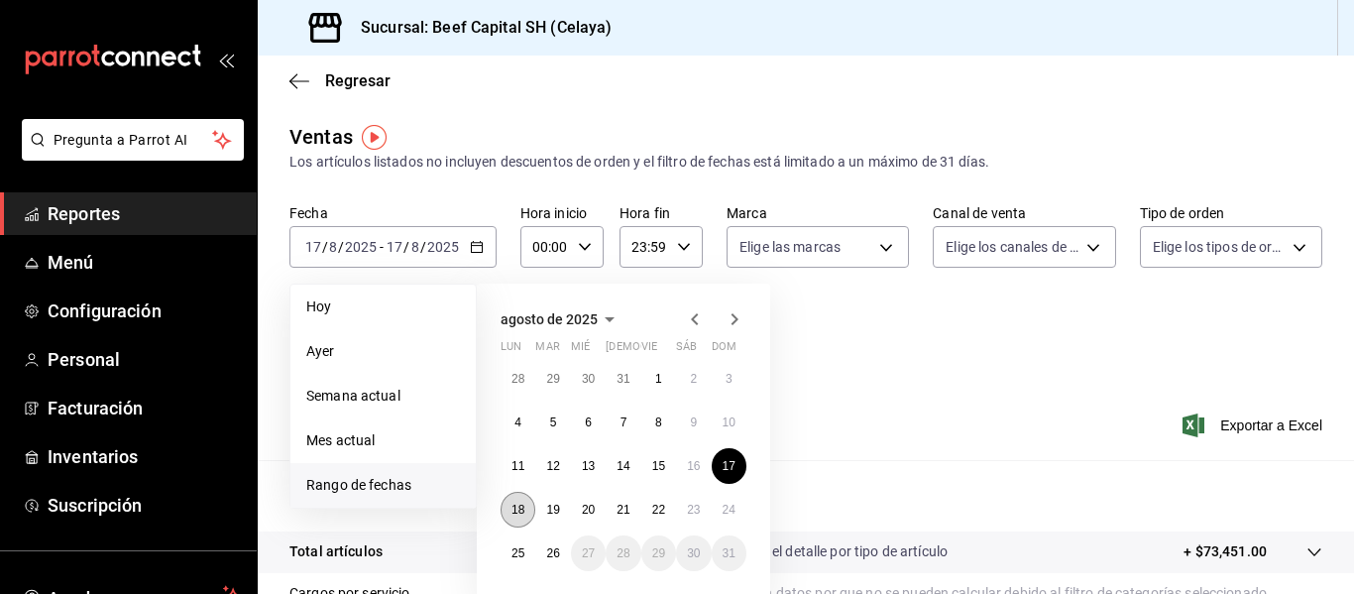
click at [512, 506] on abbr "18" at bounding box center [518, 510] width 13 height 14
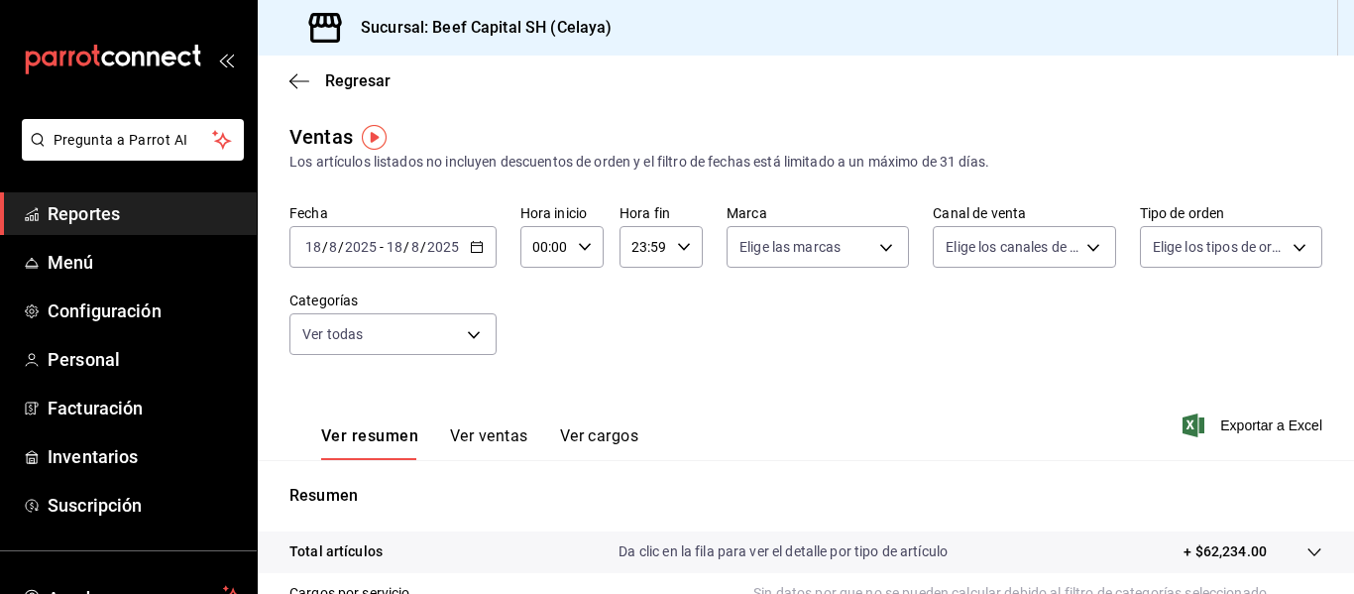
click at [470, 250] on icon "button" at bounding box center [477, 247] width 14 height 14
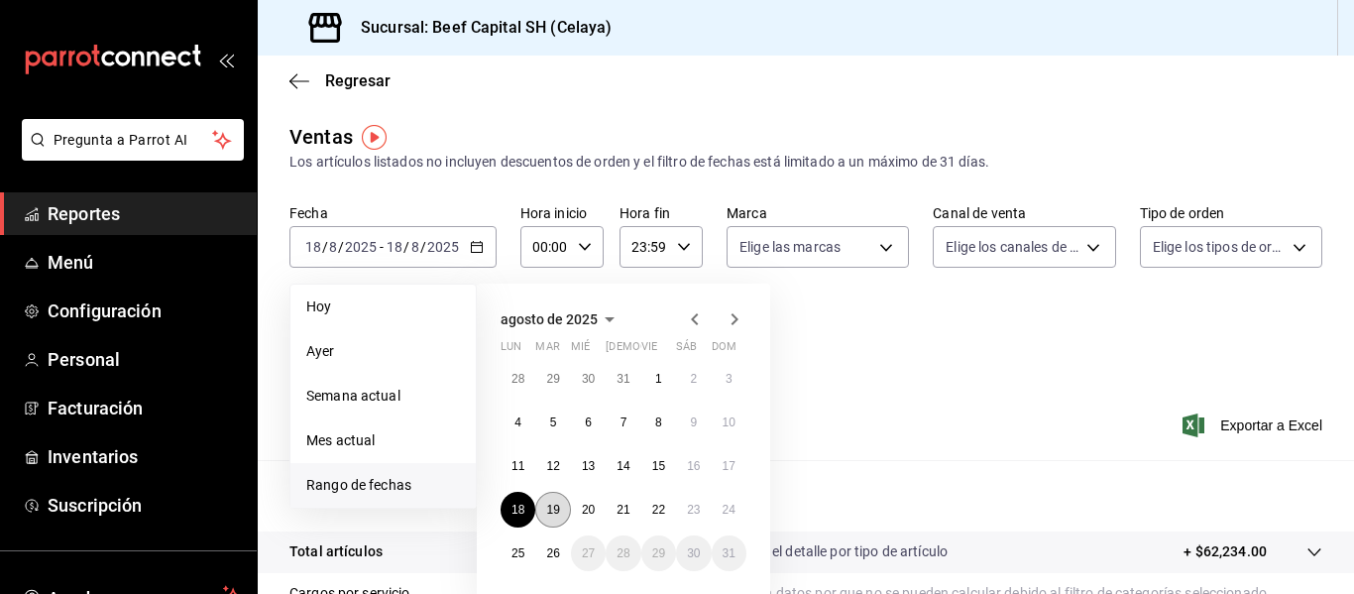
click at [553, 504] on abbr "19" at bounding box center [552, 510] width 13 height 14
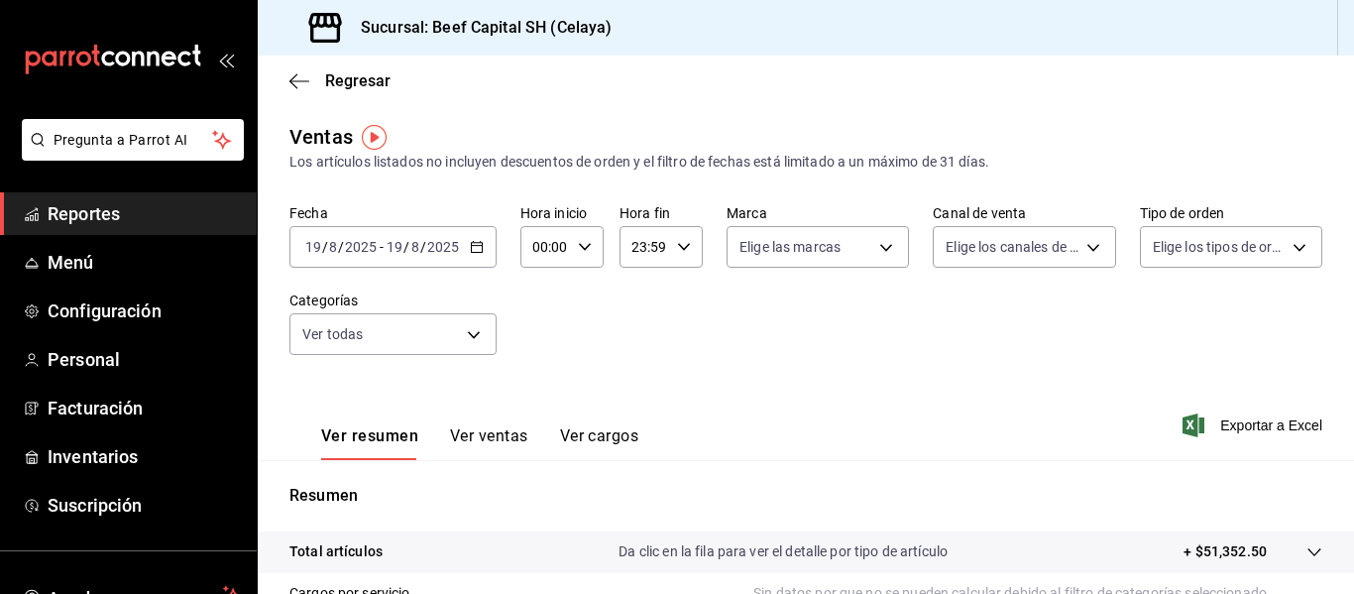
click at [476, 242] on icon "button" at bounding box center [477, 247] width 14 height 14
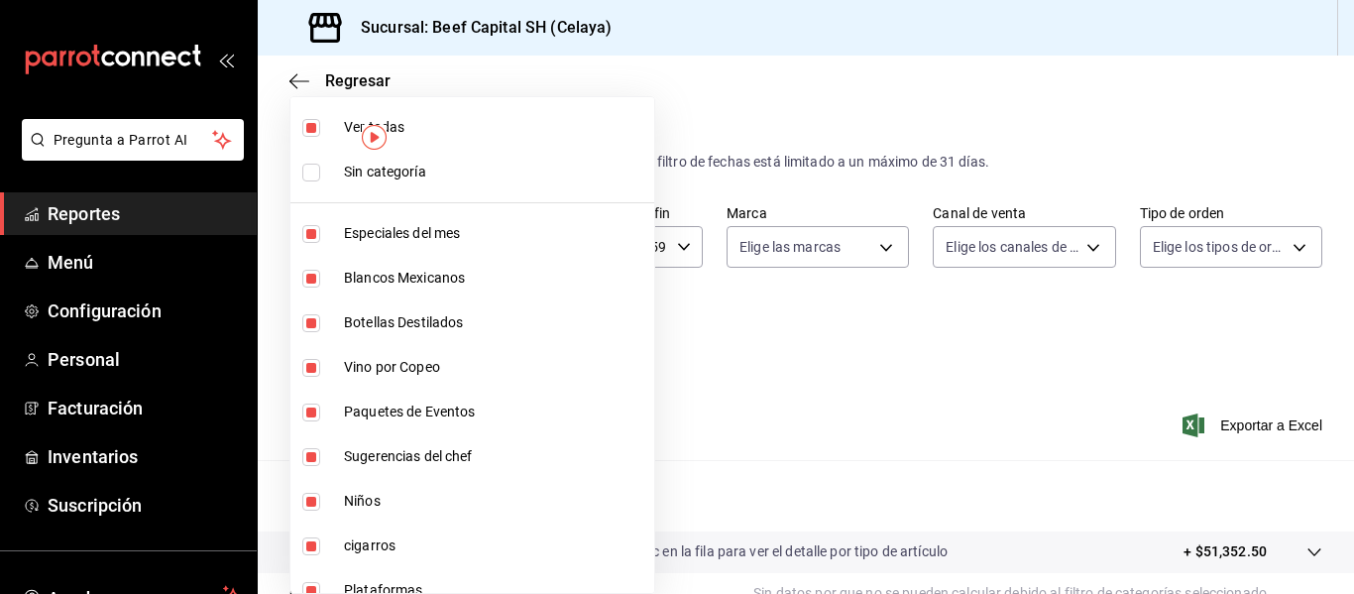
click at [467, 338] on body "Pregunta a Parrot AI Reportes Menú Configuración Personal Facturación Inventari…" at bounding box center [677, 297] width 1354 height 594
click at [309, 124] on input "checkbox" at bounding box center [311, 128] width 18 height 18
click at [314, 238] on input "checkbox" at bounding box center [311, 234] width 18 height 18
click at [316, 278] on input "checkbox" at bounding box center [311, 279] width 18 height 18
click at [313, 325] on input "checkbox" at bounding box center [311, 323] width 18 height 18
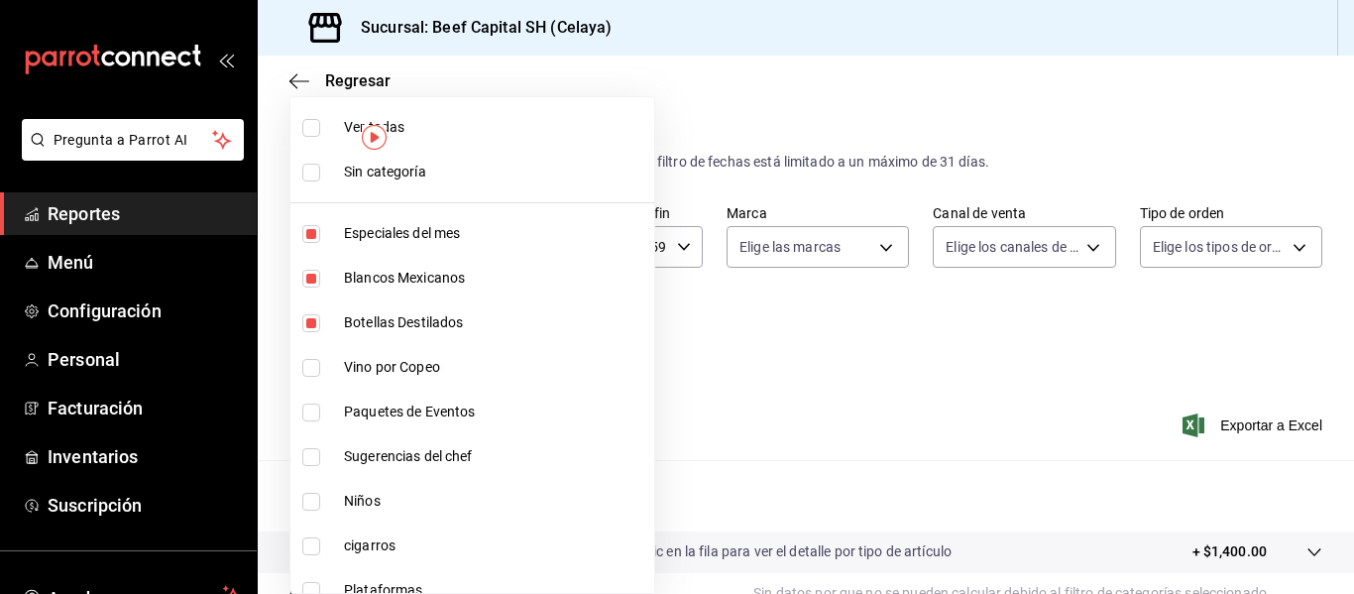
click at [313, 369] on input "checkbox" at bounding box center [311, 368] width 18 height 18
click at [315, 279] on input "checkbox" at bounding box center [311, 279] width 18 height 18
click at [309, 320] on input "checkbox" at bounding box center [311, 323] width 18 height 18
click at [313, 370] on input "checkbox" at bounding box center [311, 368] width 18 height 18
click at [310, 409] on input "checkbox" at bounding box center [311, 412] width 18 height 18
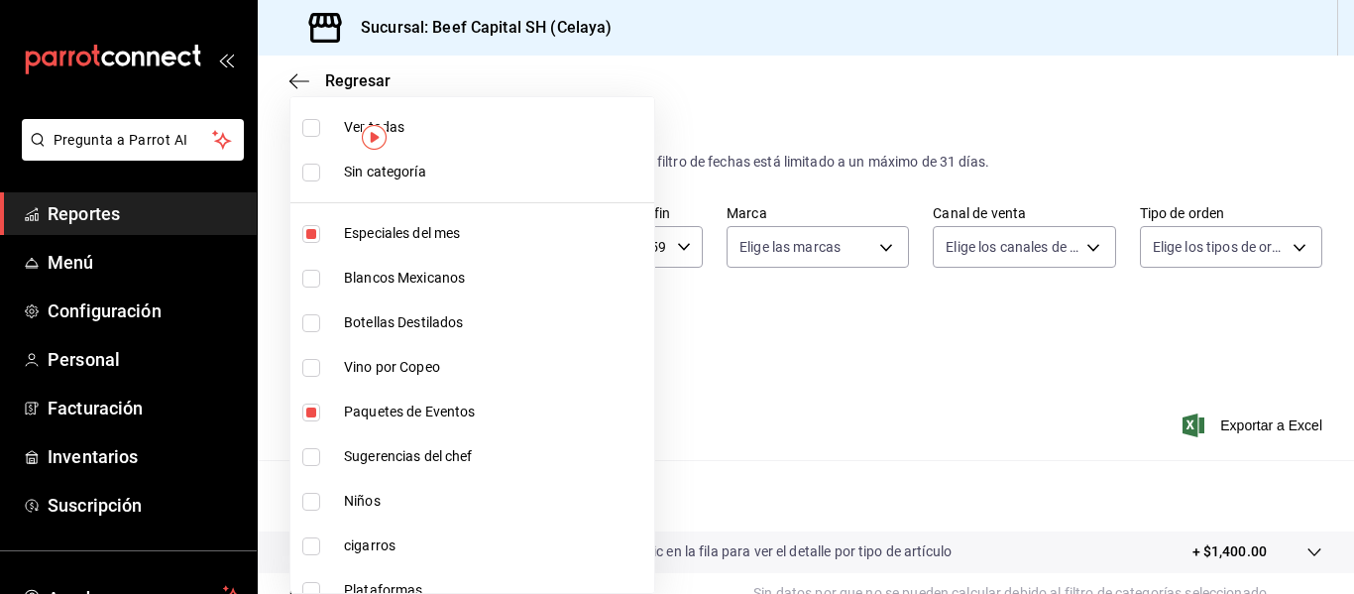
click at [313, 453] on input "checkbox" at bounding box center [311, 457] width 18 height 18
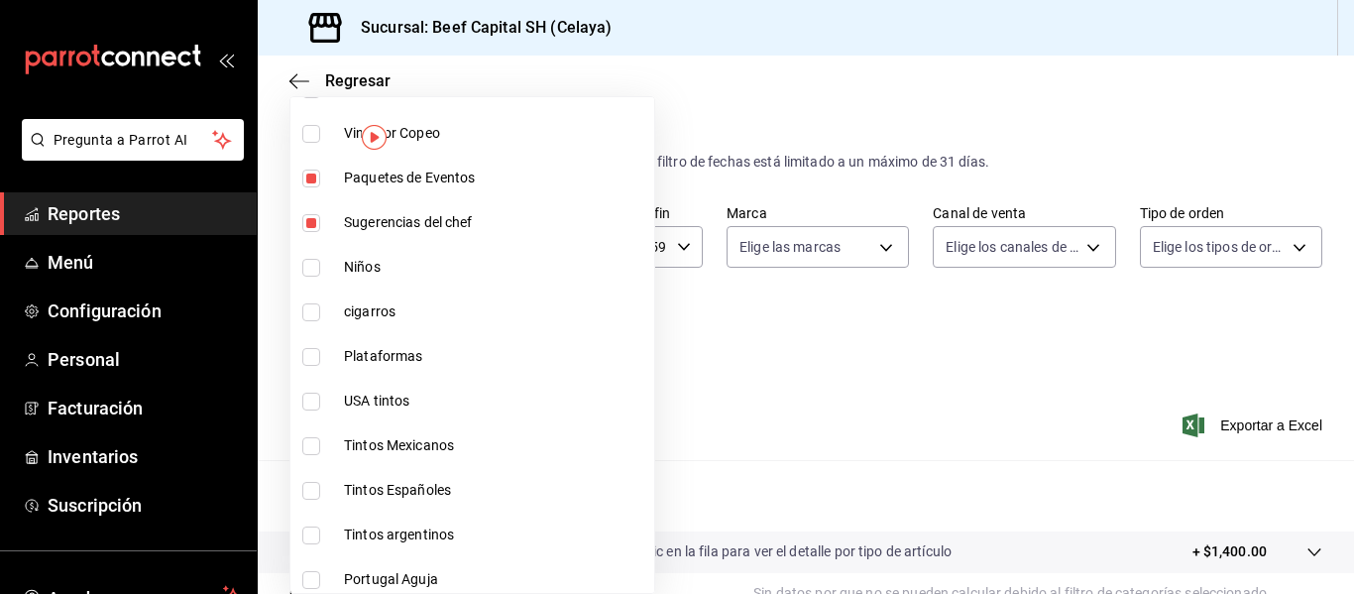
scroll to position [238, 0]
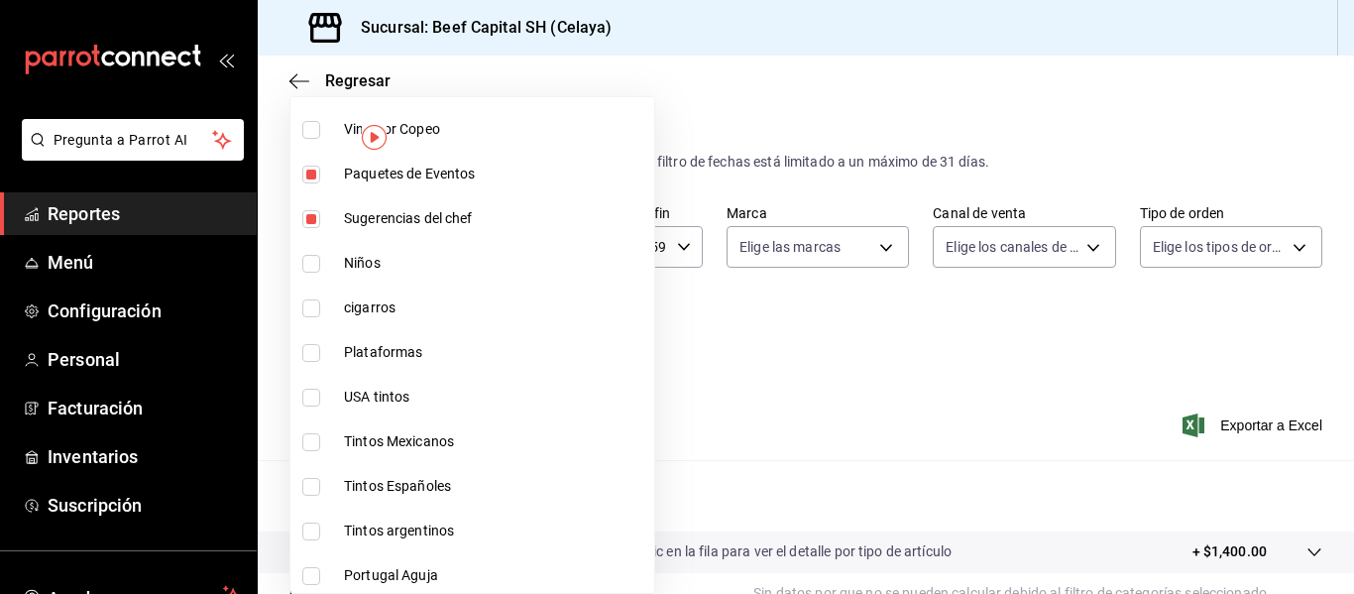
click at [315, 397] on input "checkbox" at bounding box center [311, 398] width 18 height 18
click at [314, 433] on input "checkbox" at bounding box center [311, 442] width 18 height 18
click at [310, 402] on input "checkbox" at bounding box center [311, 398] width 18 height 18
click at [311, 435] on input "checkbox" at bounding box center [311, 442] width 18 height 18
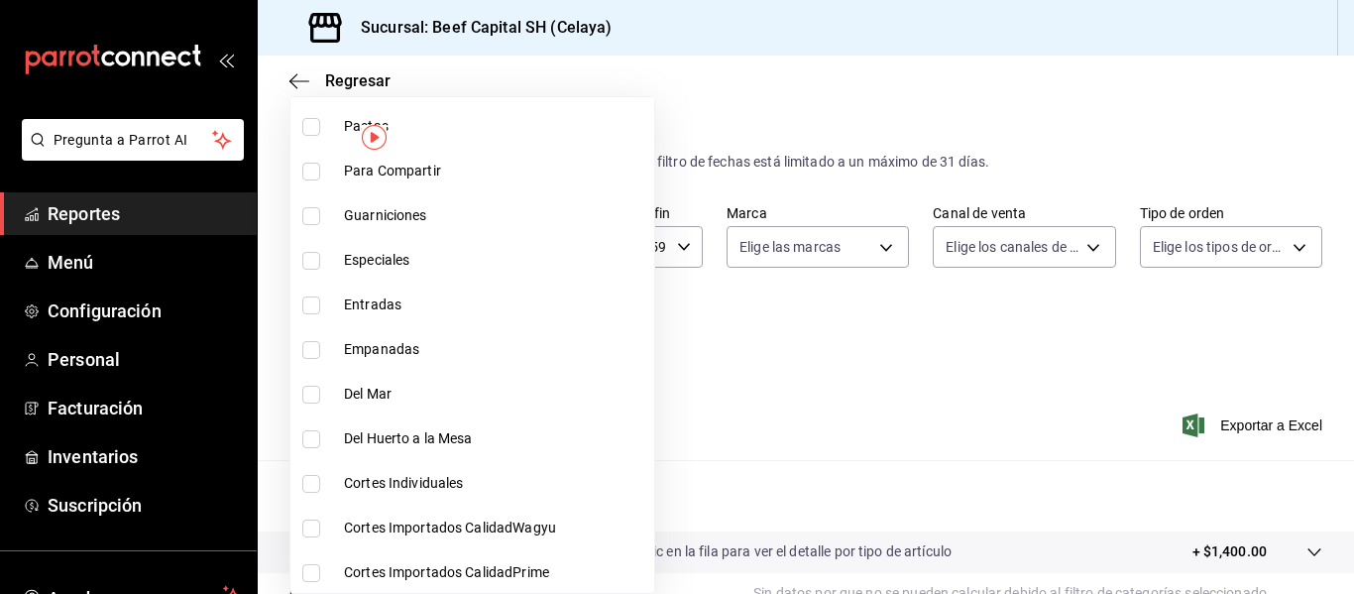
scroll to position [1804, 0]
click at [314, 570] on input "checkbox" at bounding box center [311, 571] width 18 height 18
click at [311, 522] on input "checkbox" at bounding box center [311, 526] width 18 height 18
click at [310, 484] on input "checkbox" at bounding box center [311, 482] width 18 height 18
click at [308, 436] on input "checkbox" at bounding box center [311, 437] width 18 height 18
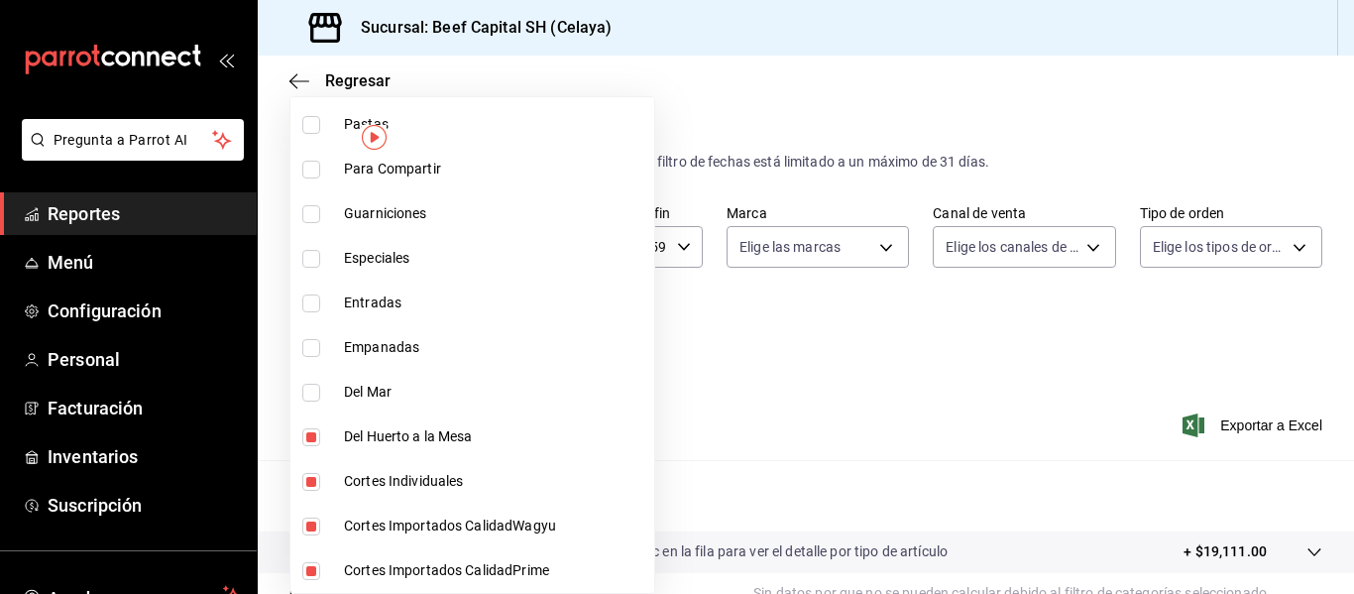
click at [307, 391] on input "checkbox" at bounding box center [311, 393] width 18 height 18
click at [311, 344] on input "checkbox" at bounding box center [311, 348] width 18 height 18
click at [308, 302] on input "checkbox" at bounding box center [311, 303] width 18 height 18
click at [310, 259] on input "checkbox" at bounding box center [311, 259] width 18 height 18
click at [310, 215] on input "checkbox" at bounding box center [311, 214] width 18 height 18
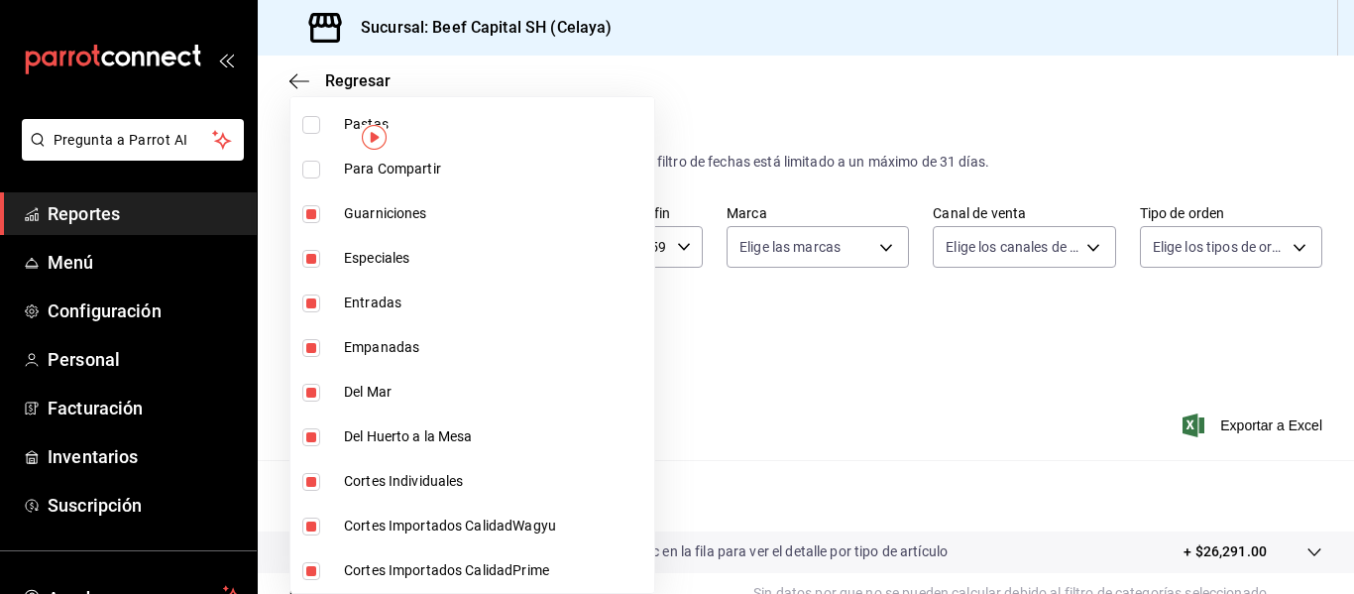
click at [309, 165] on input "checkbox" at bounding box center [311, 170] width 18 height 18
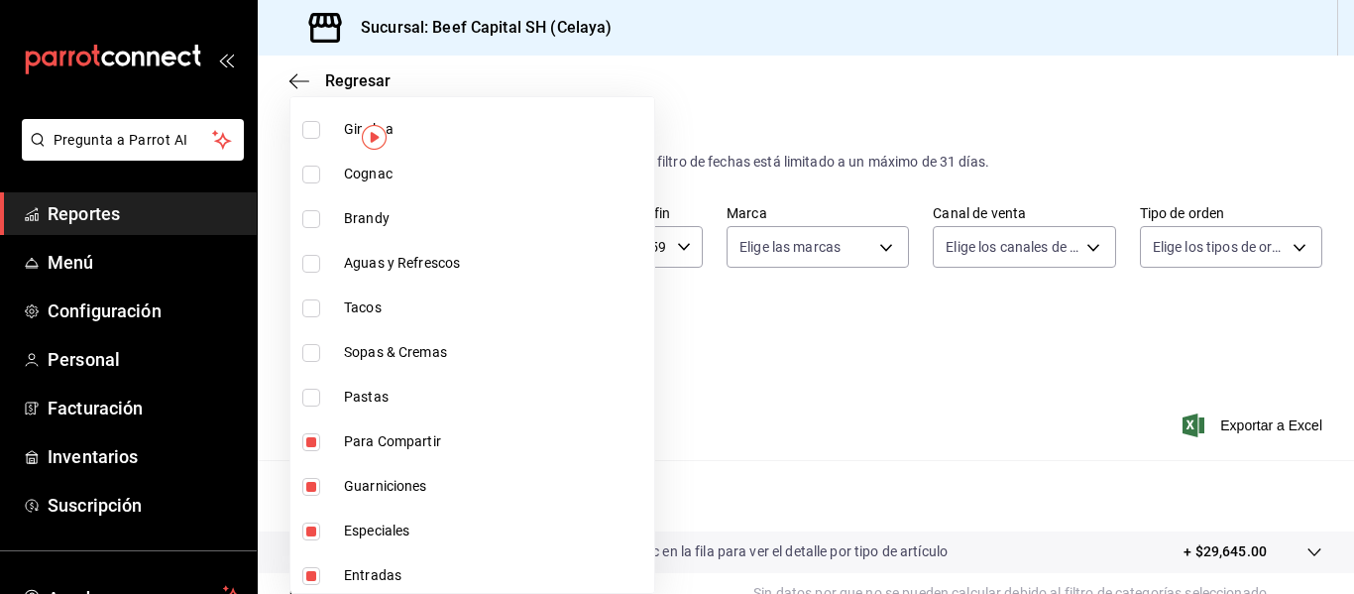
scroll to position [1527, 0]
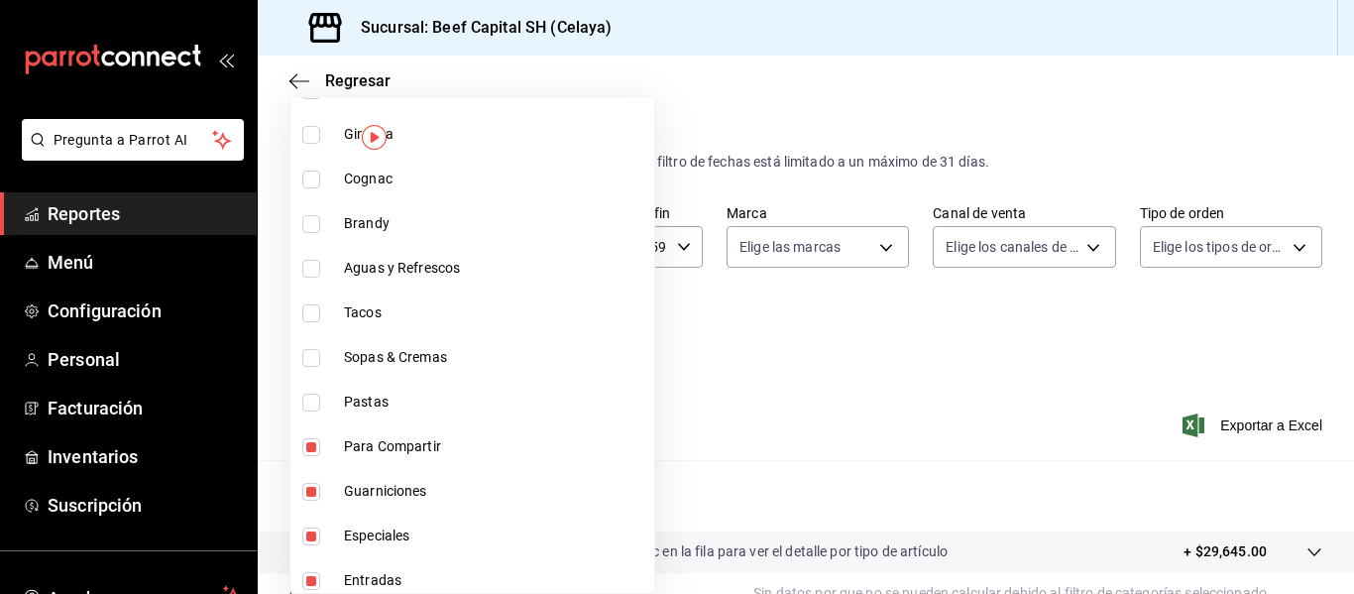
click at [312, 402] on input "checkbox" at bounding box center [311, 403] width 18 height 18
click at [309, 359] on input "checkbox" at bounding box center [311, 358] width 18 height 18
click at [310, 309] on input "checkbox" at bounding box center [311, 313] width 18 height 18
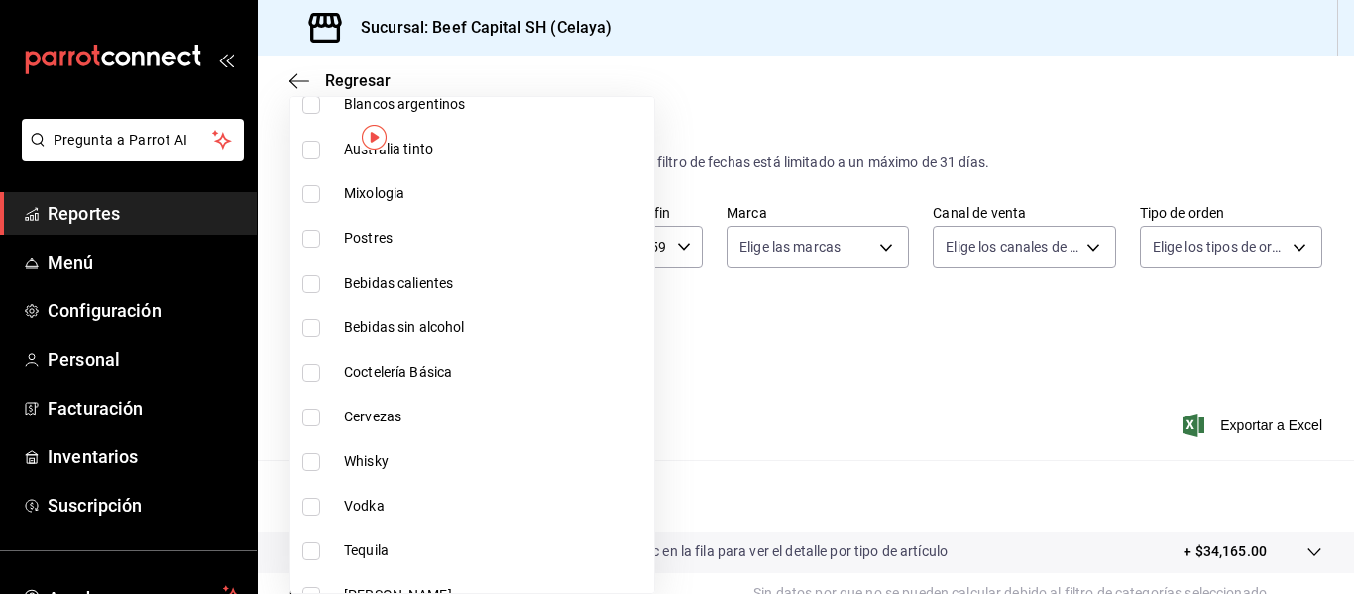
scroll to position [892, 0]
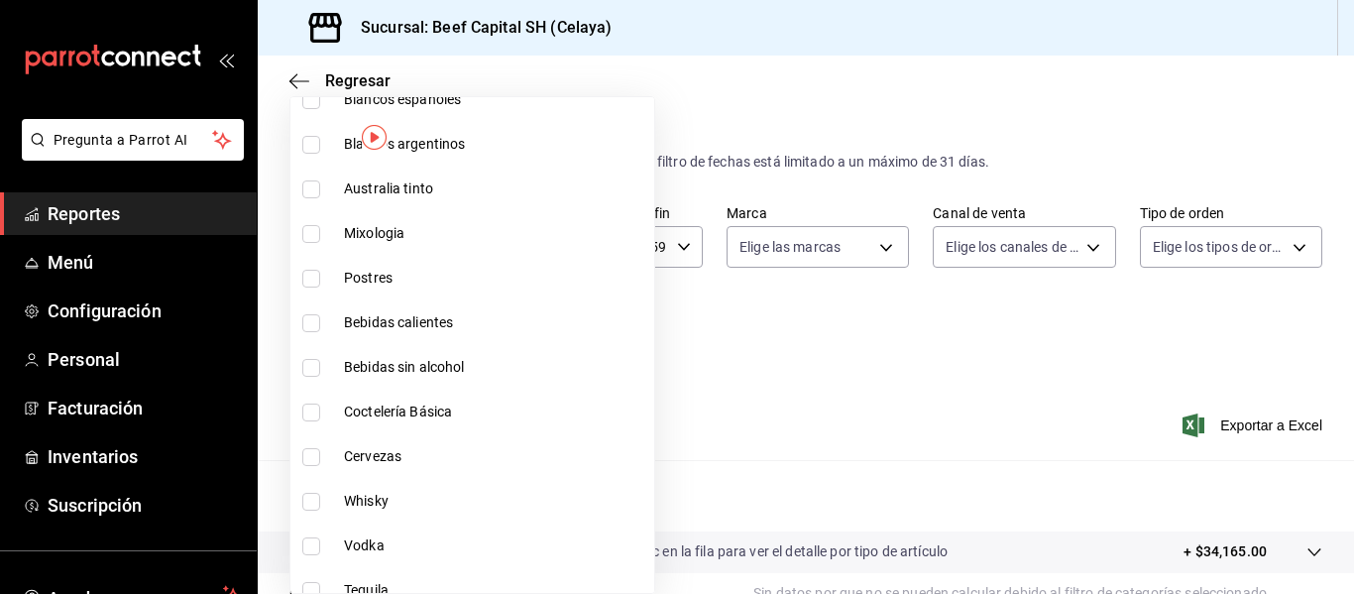
click at [316, 278] on input "checkbox" at bounding box center [311, 279] width 18 height 18
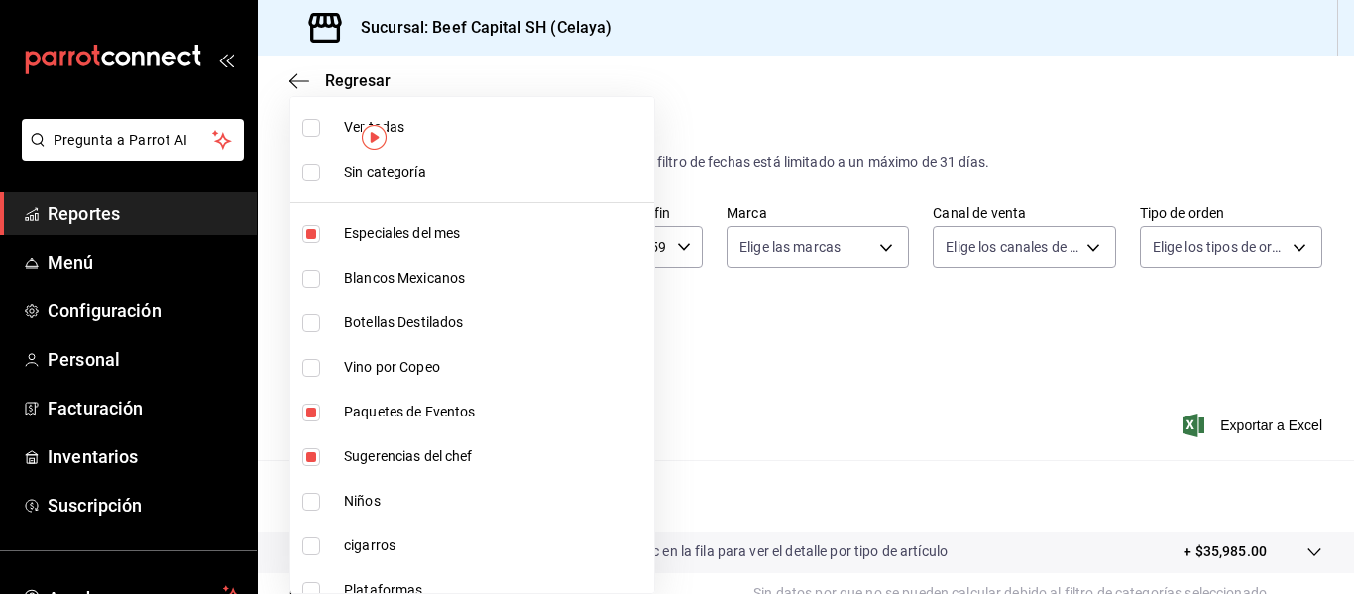
click at [311, 239] on input "checkbox" at bounding box center [311, 234] width 18 height 18
click at [311, 286] on input "checkbox" at bounding box center [311, 279] width 18 height 18
click at [306, 331] on input "checkbox" at bounding box center [311, 323] width 18 height 18
click at [306, 369] on input "checkbox" at bounding box center [311, 368] width 18 height 18
click at [314, 412] on input "checkbox" at bounding box center [311, 412] width 18 height 18
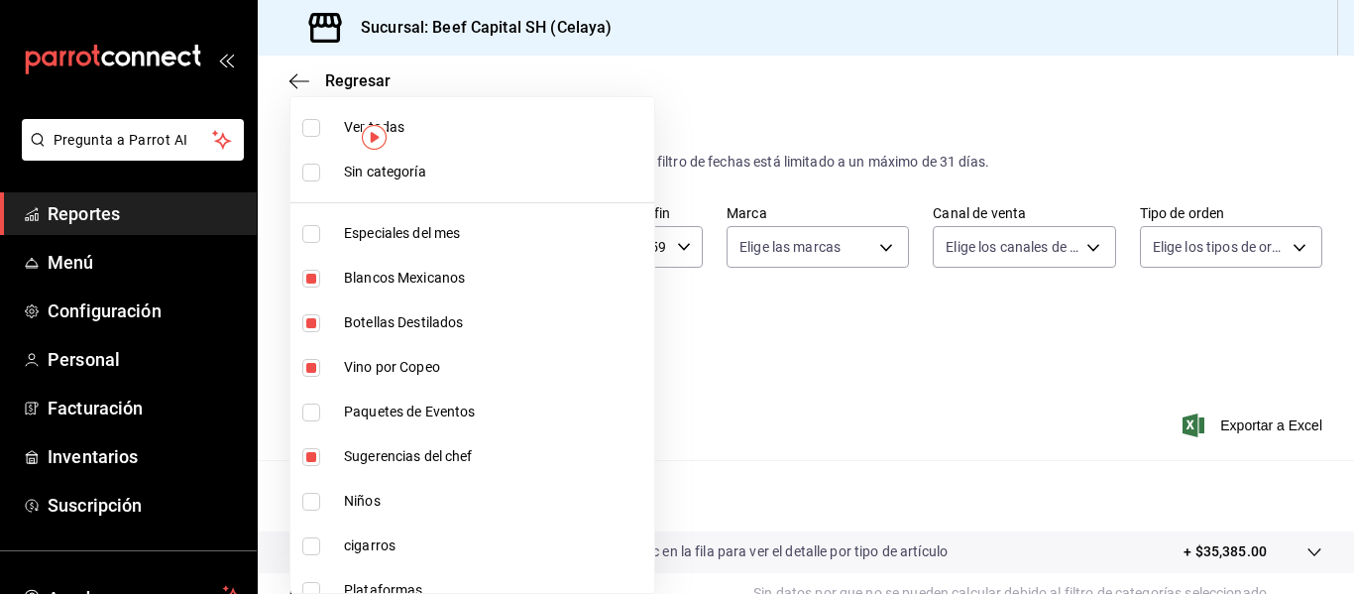
click at [319, 457] on input "checkbox" at bounding box center [311, 457] width 18 height 18
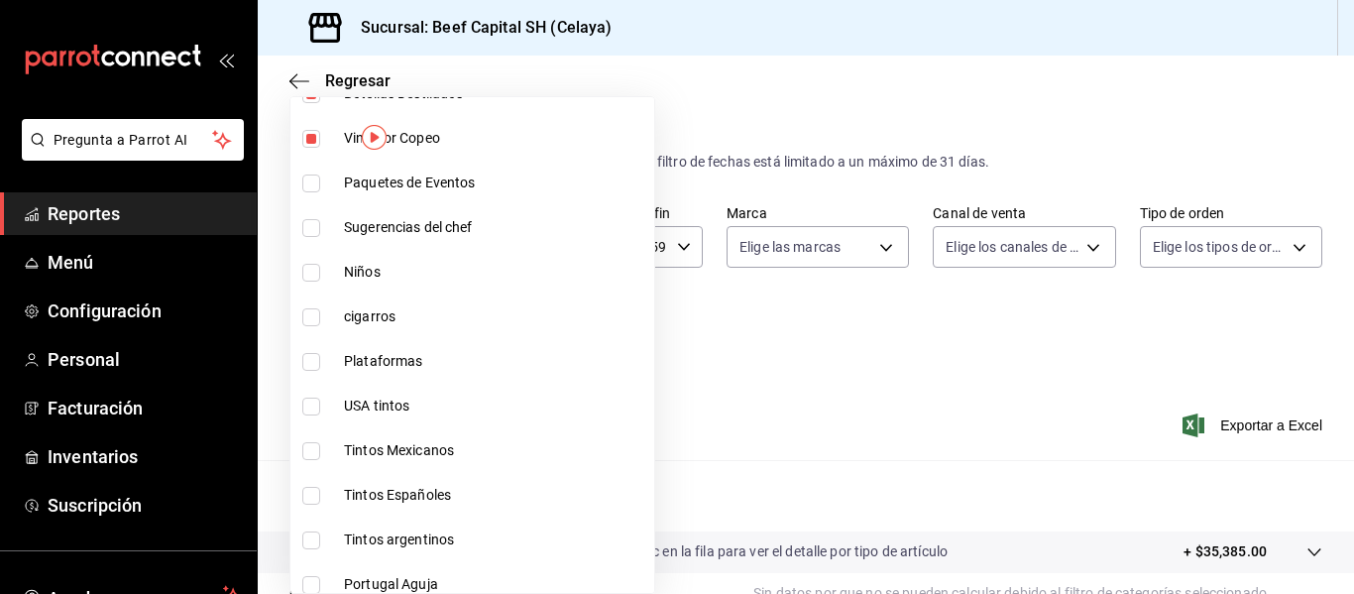
scroll to position [238, 0]
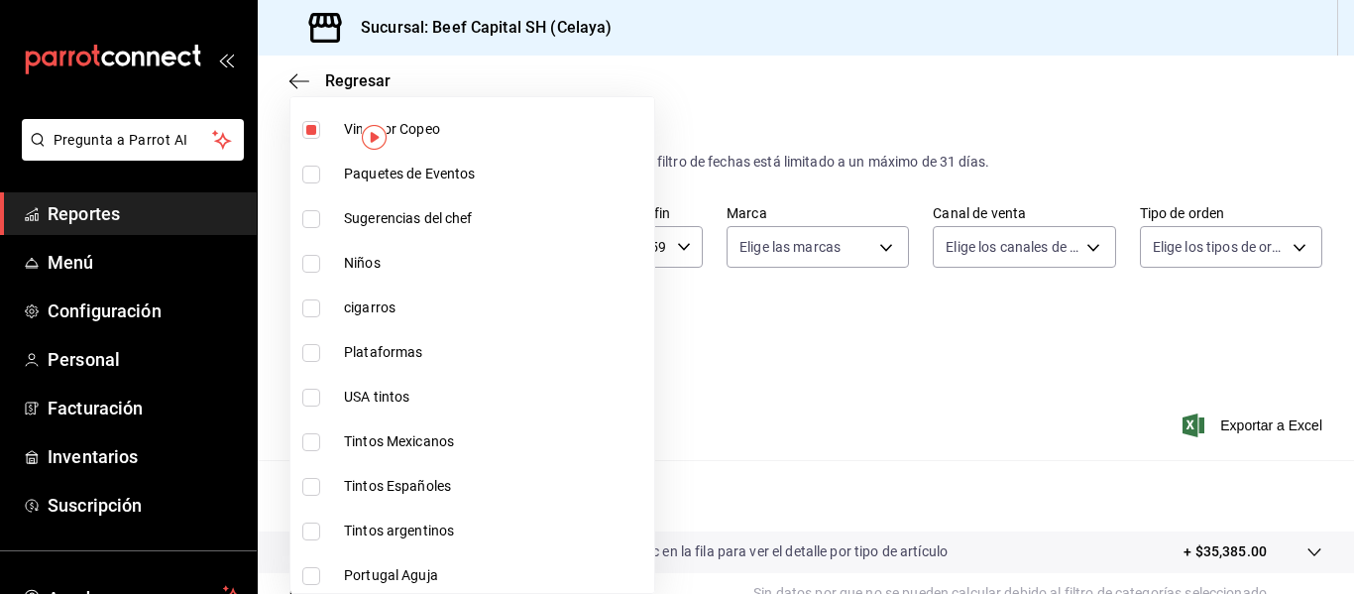
click at [310, 401] on input "checkbox" at bounding box center [311, 398] width 18 height 18
click at [309, 439] on input "checkbox" at bounding box center [311, 442] width 18 height 18
click at [309, 480] on input "checkbox" at bounding box center [311, 487] width 18 height 18
click at [310, 530] on input "checkbox" at bounding box center [311, 531] width 18 height 18
click at [310, 563] on li "Portugal Aguja" at bounding box center [472, 575] width 364 height 45
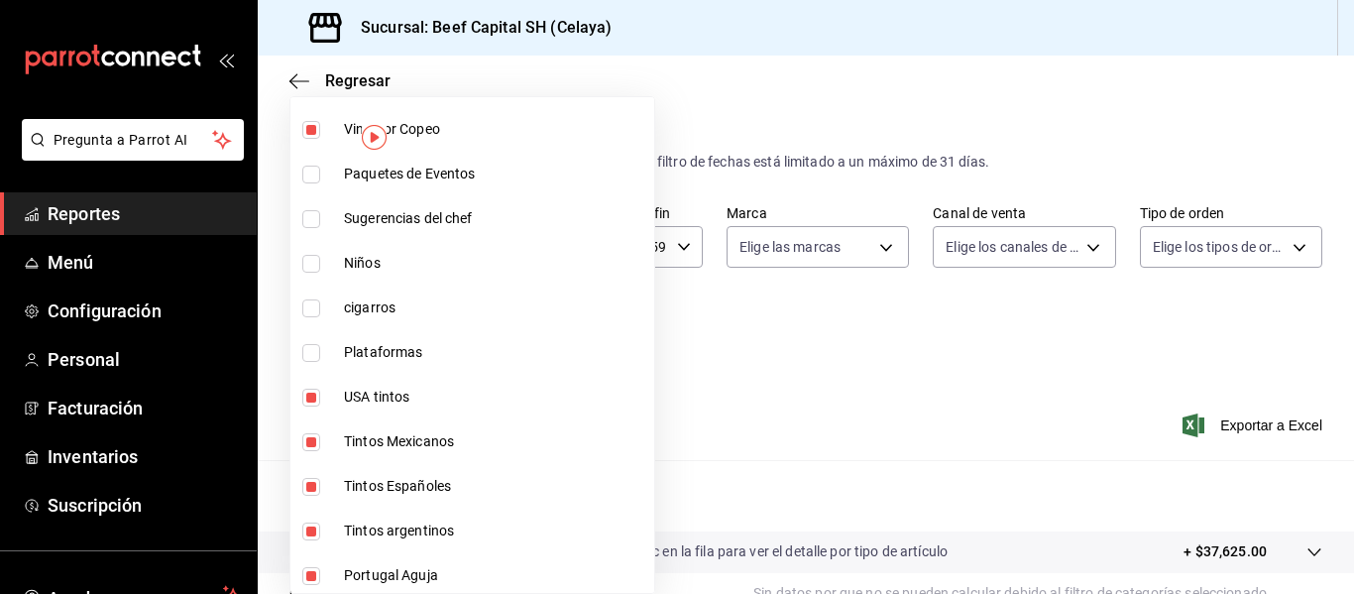
click at [565, 576] on li "Portugal Aguja" at bounding box center [472, 575] width 364 height 45
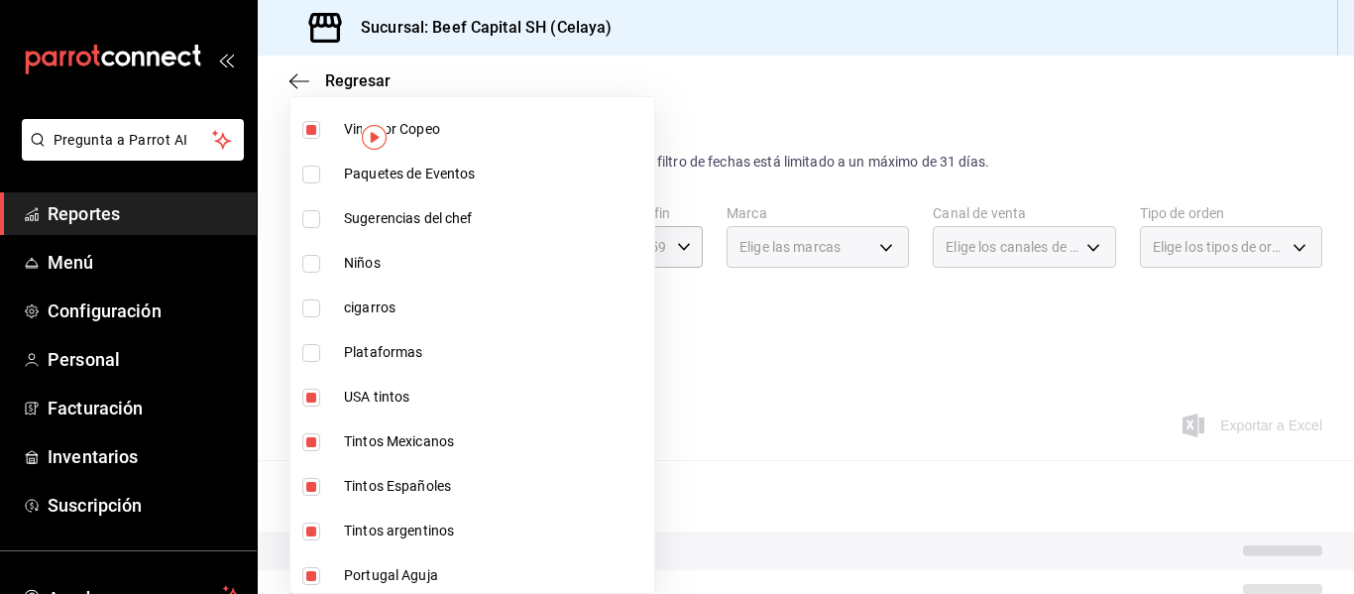
click at [565, 576] on li "Portugal Aguja" at bounding box center [472, 575] width 364 height 45
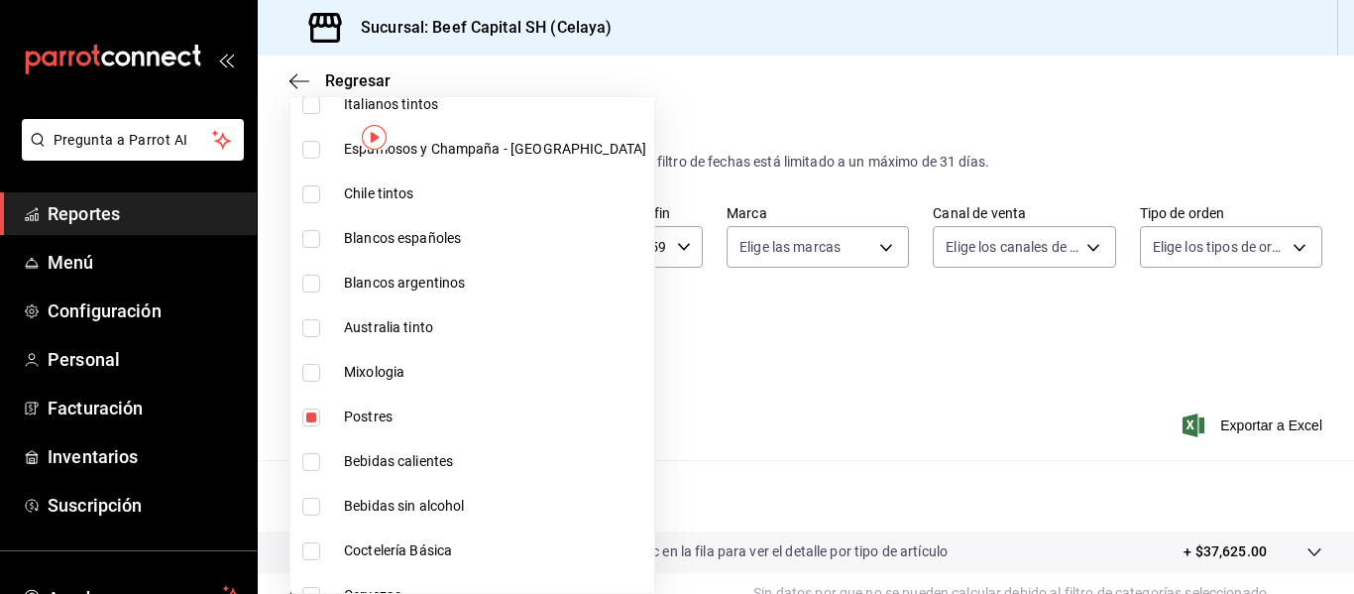
scroll to position [714, 0]
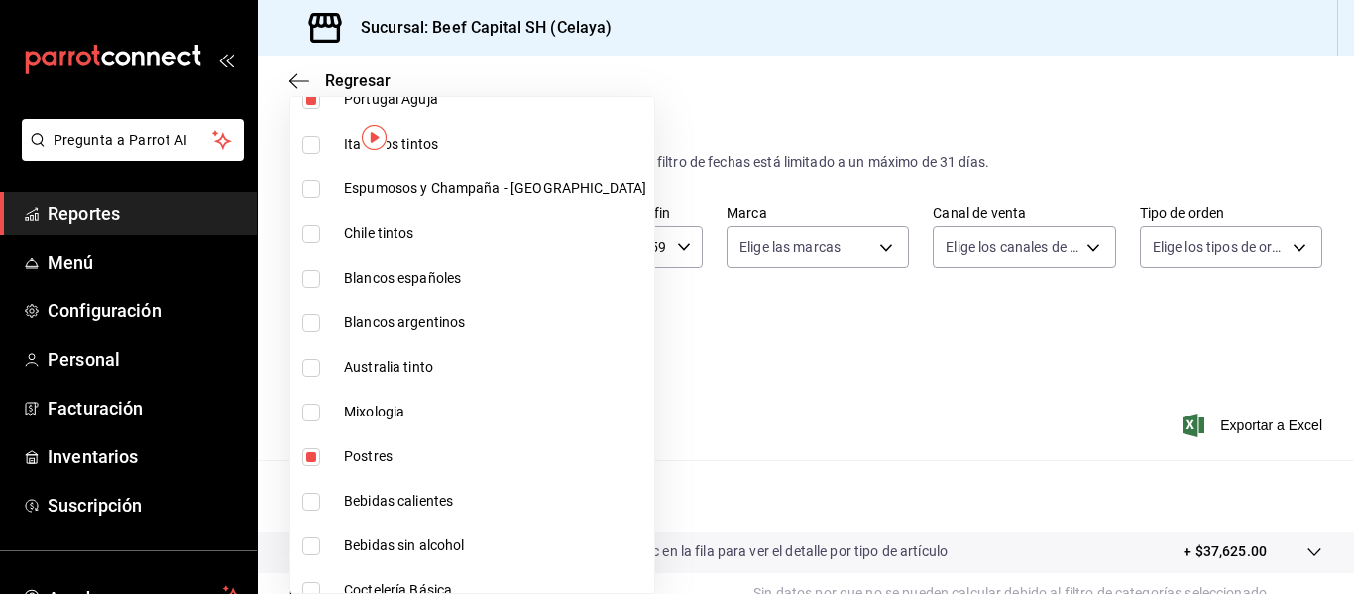
click at [317, 148] on input "checkbox" at bounding box center [311, 145] width 18 height 18
click at [312, 185] on input "checkbox" at bounding box center [311, 189] width 18 height 18
click at [311, 226] on input "checkbox" at bounding box center [311, 234] width 18 height 18
click at [316, 278] on input "checkbox" at bounding box center [311, 279] width 18 height 18
click at [316, 316] on input "checkbox" at bounding box center [311, 323] width 18 height 18
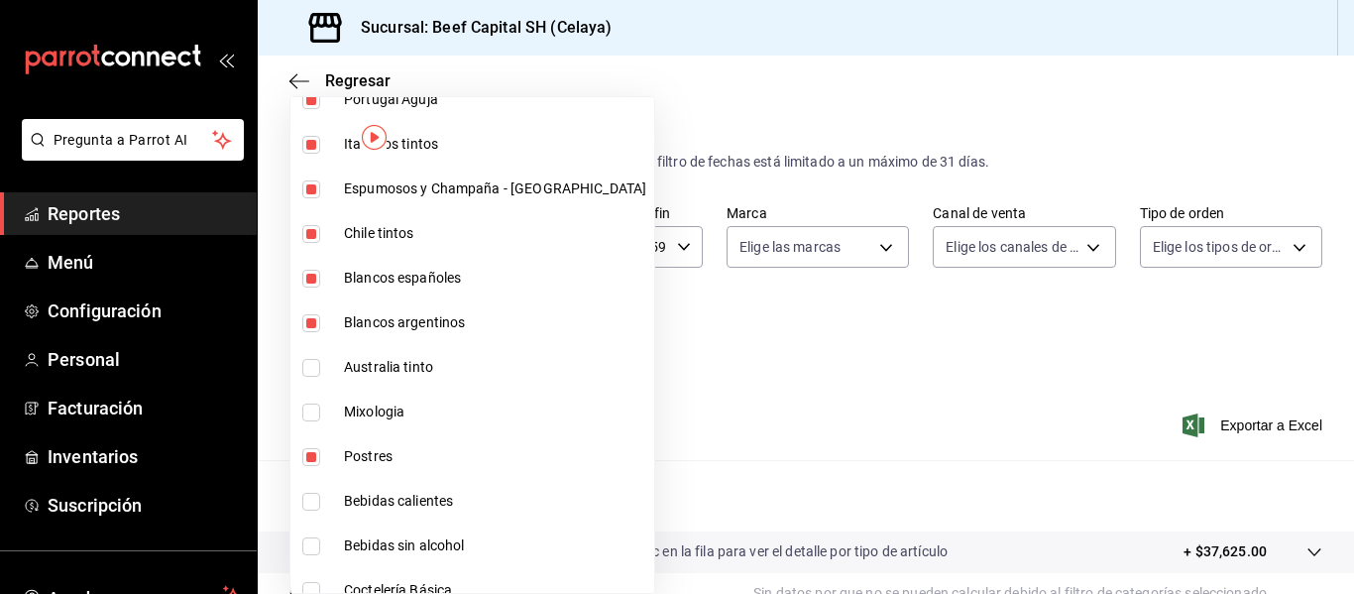
click at [314, 365] on input "checkbox" at bounding box center [311, 368] width 18 height 18
click at [311, 410] on input "checkbox" at bounding box center [311, 412] width 18 height 18
click at [306, 453] on input "checkbox" at bounding box center [311, 457] width 18 height 18
click at [308, 494] on input "checkbox" at bounding box center [311, 502] width 18 height 18
click at [317, 542] on input "checkbox" at bounding box center [311, 546] width 18 height 18
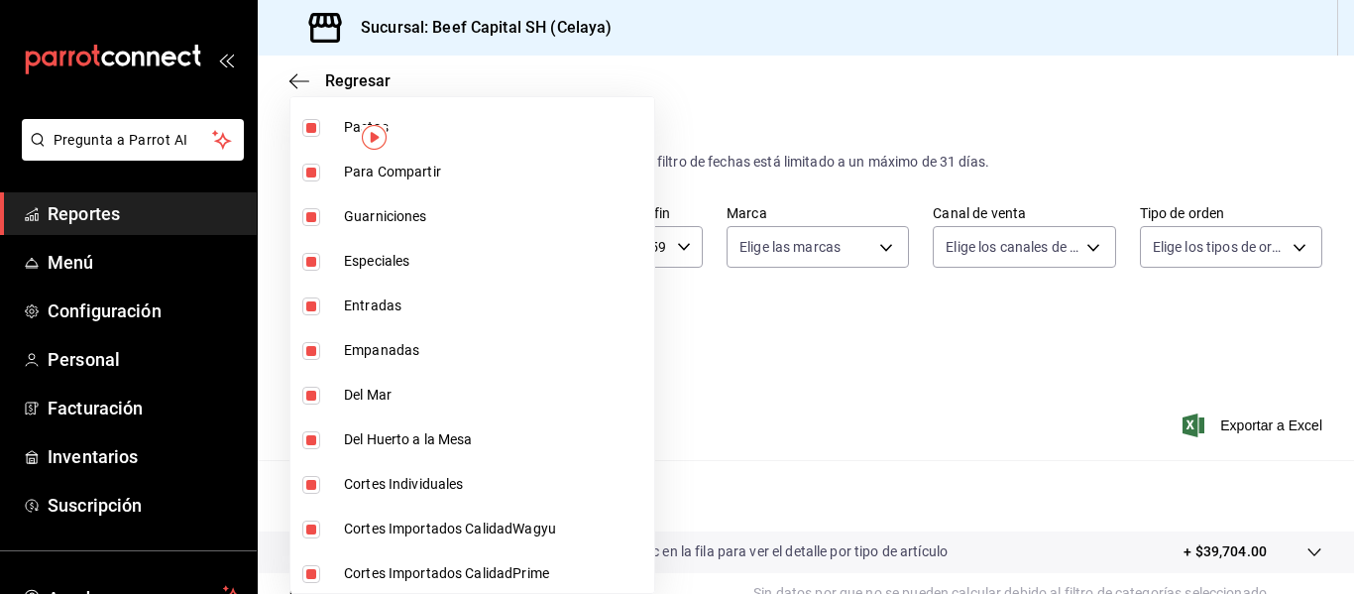
scroll to position [1804, 0]
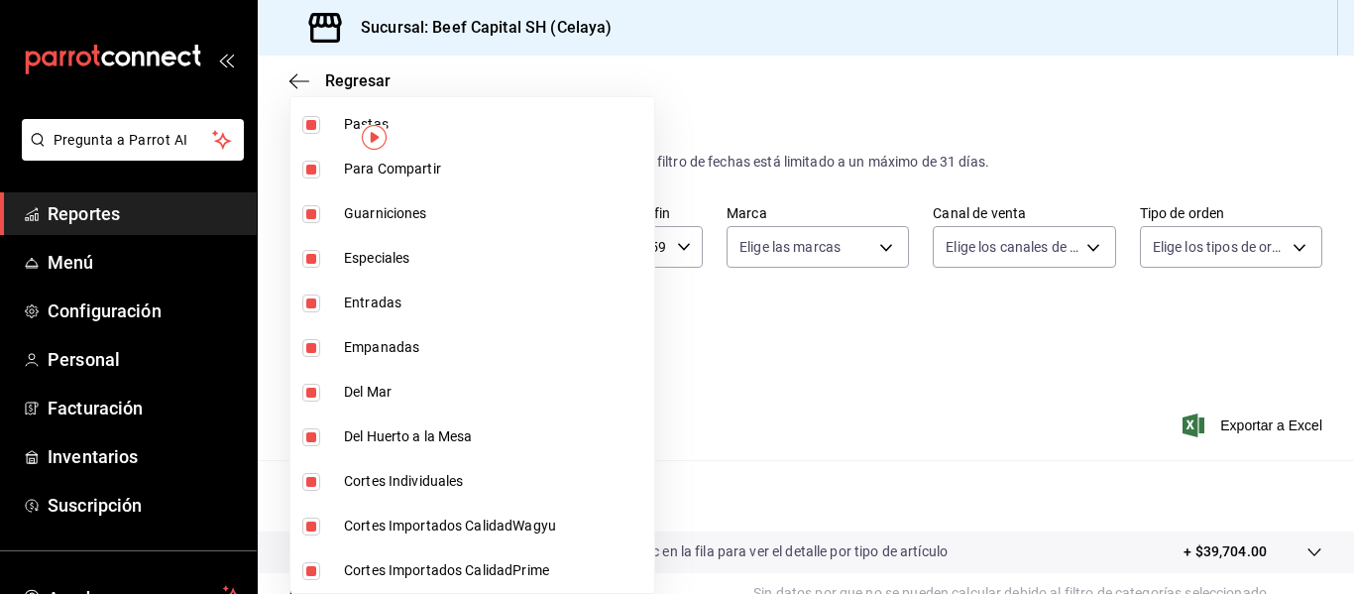
click at [304, 573] on input "checkbox" at bounding box center [311, 571] width 18 height 18
click at [312, 525] on input "checkbox" at bounding box center [311, 526] width 18 height 18
click at [312, 478] on input "checkbox" at bounding box center [311, 482] width 18 height 18
click at [308, 432] on input "checkbox" at bounding box center [311, 437] width 18 height 18
click at [311, 394] on input "checkbox" at bounding box center [311, 393] width 18 height 18
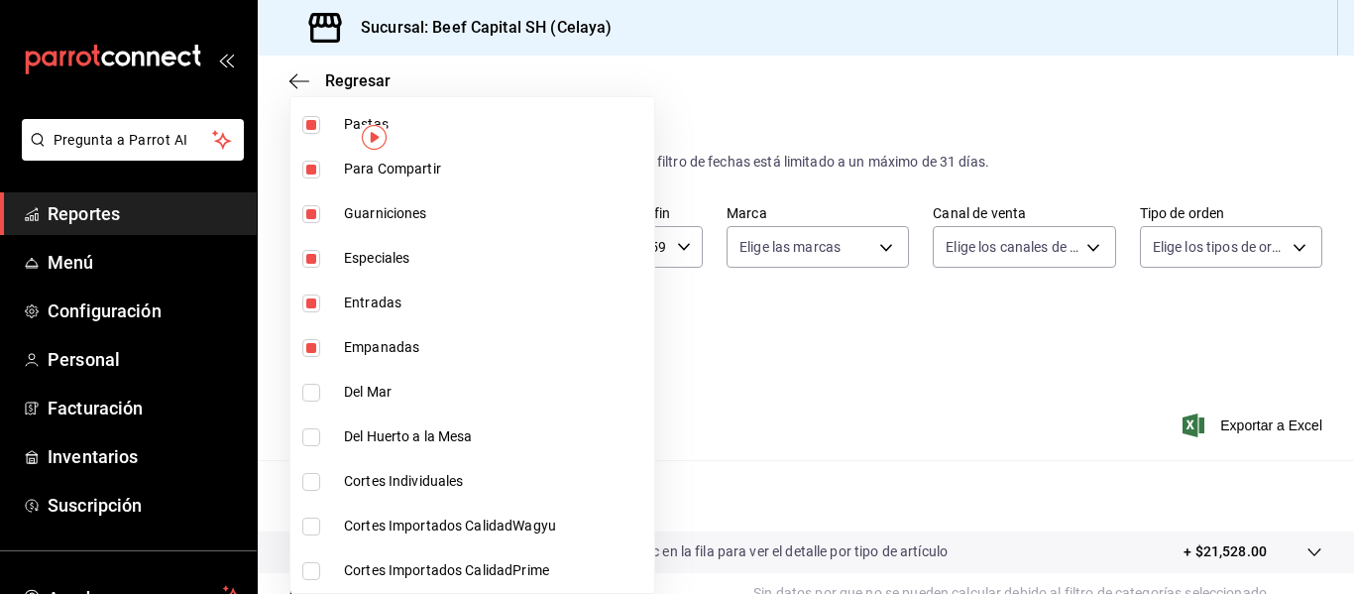
click at [314, 344] on input "checkbox" at bounding box center [311, 348] width 18 height 18
click at [306, 299] on input "checkbox" at bounding box center [311, 303] width 18 height 18
click at [310, 259] on input "checkbox" at bounding box center [311, 259] width 18 height 18
click at [308, 209] on input "checkbox" at bounding box center [311, 214] width 18 height 18
click at [308, 169] on input "checkbox" at bounding box center [311, 170] width 18 height 18
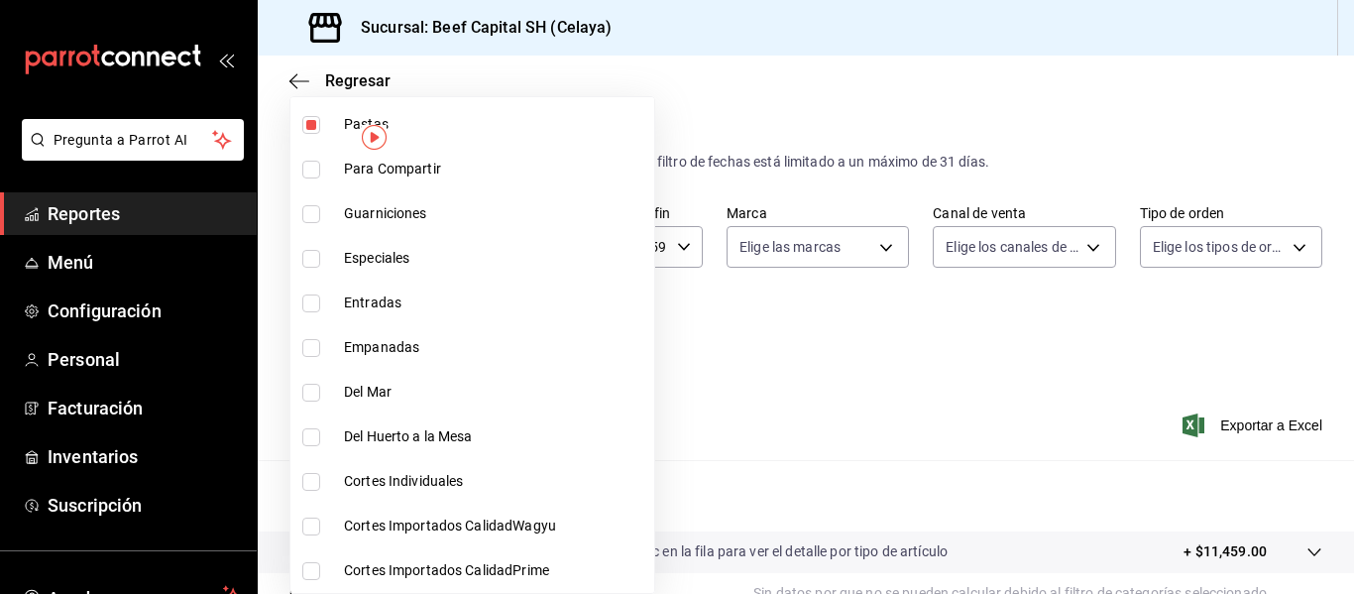
click at [311, 128] on input "checkbox" at bounding box center [311, 125] width 18 height 18
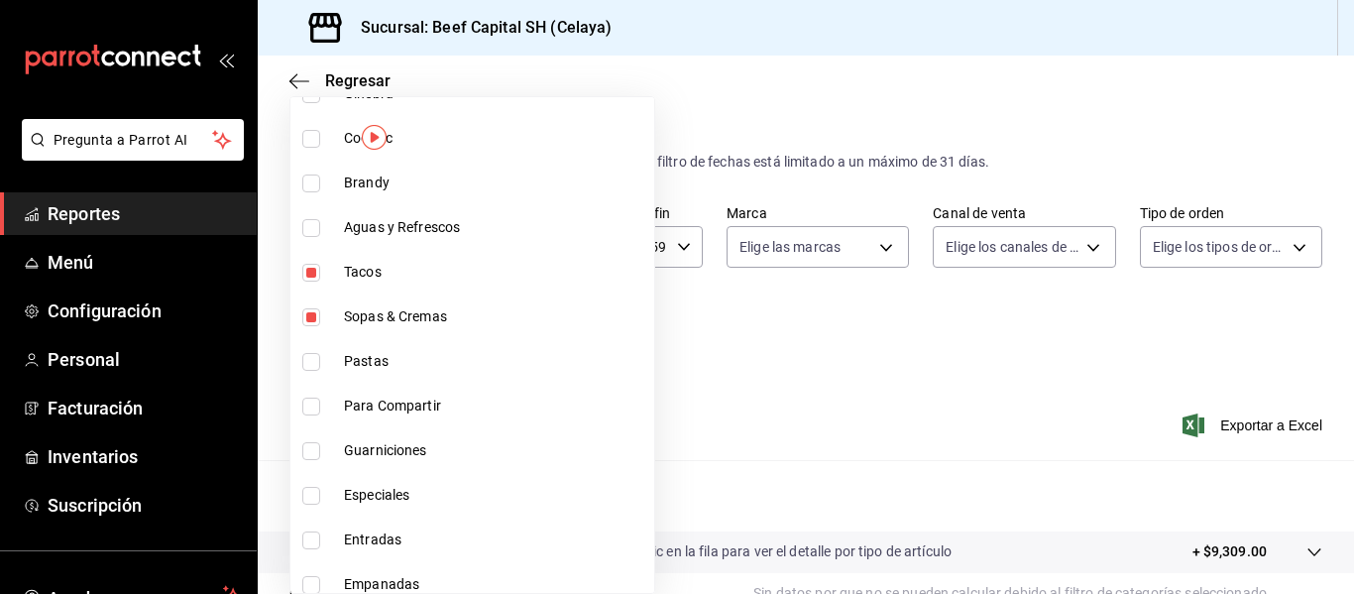
scroll to position [1566, 0]
click at [314, 320] on input "checkbox" at bounding box center [311, 318] width 18 height 18
click at [313, 270] on input "checkbox" at bounding box center [311, 274] width 18 height 18
click at [314, 227] on input "checkbox" at bounding box center [311, 229] width 18 height 18
click at [304, 187] on input "checkbox" at bounding box center [311, 184] width 18 height 18
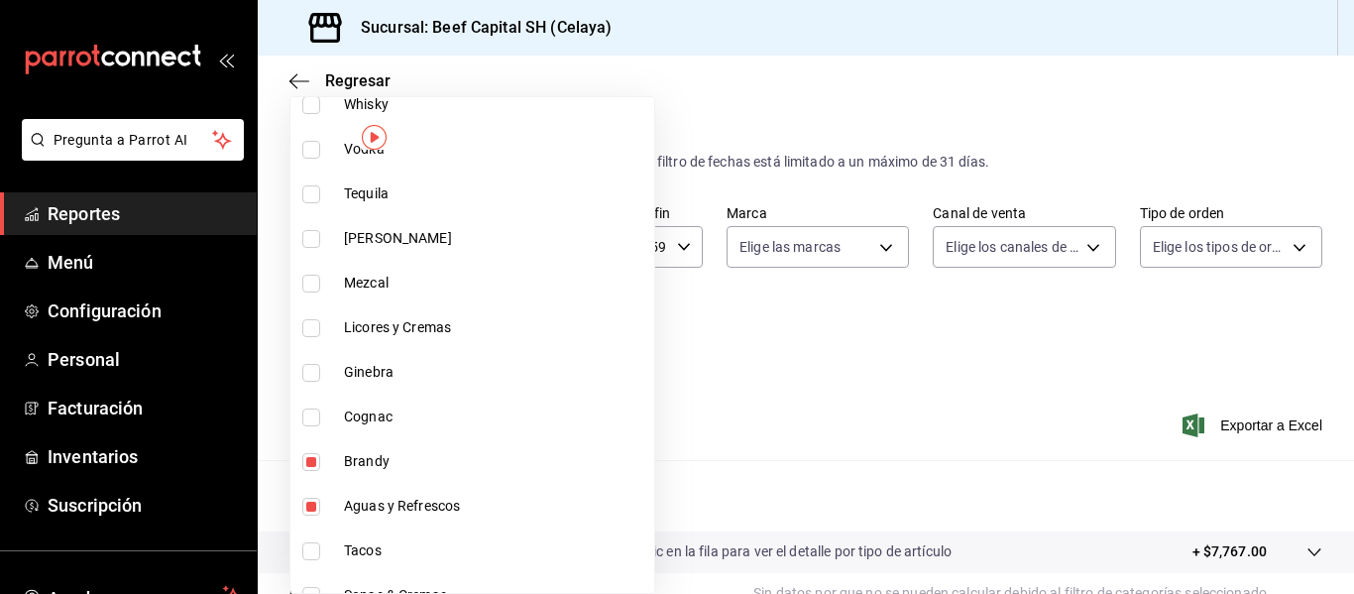
scroll to position [1249, 0]
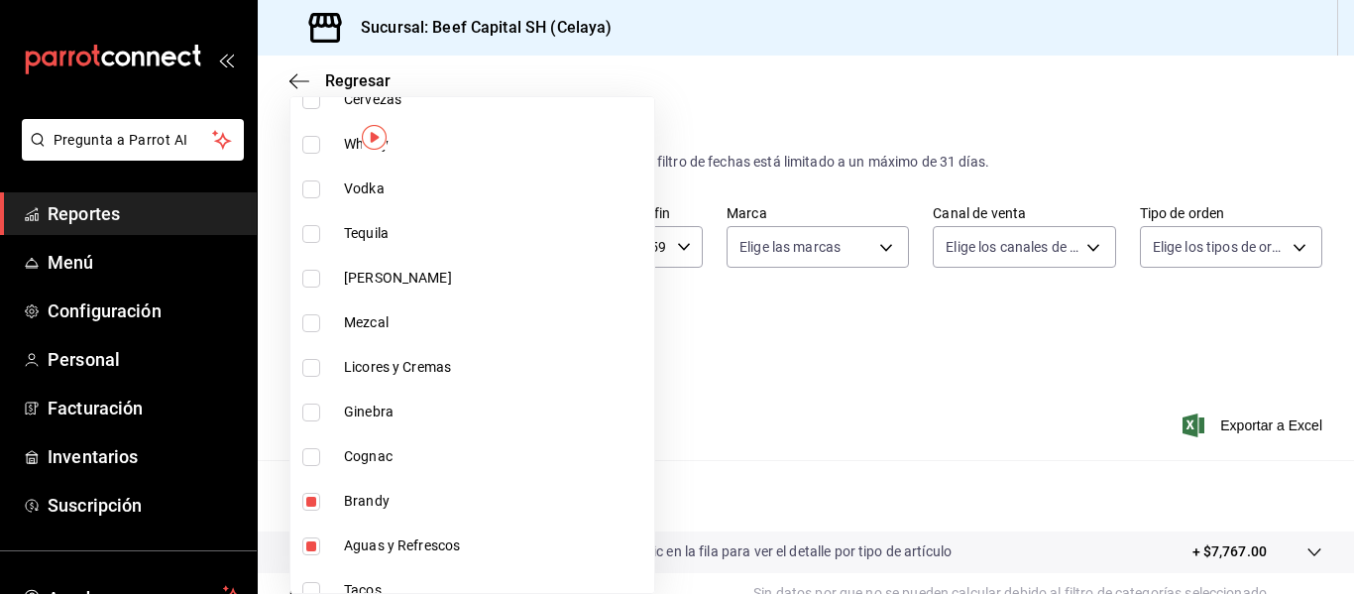
click at [305, 460] on input "checkbox" at bounding box center [311, 457] width 18 height 18
click at [312, 411] on input "checkbox" at bounding box center [311, 412] width 18 height 18
click at [312, 373] on input "checkbox" at bounding box center [311, 368] width 18 height 18
click at [309, 327] on input "checkbox" at bounding box center [311, 323] width 18 height 18
click at [314, 277] on input "checkbox" at bounding box center [311, 279] width 18 height 18
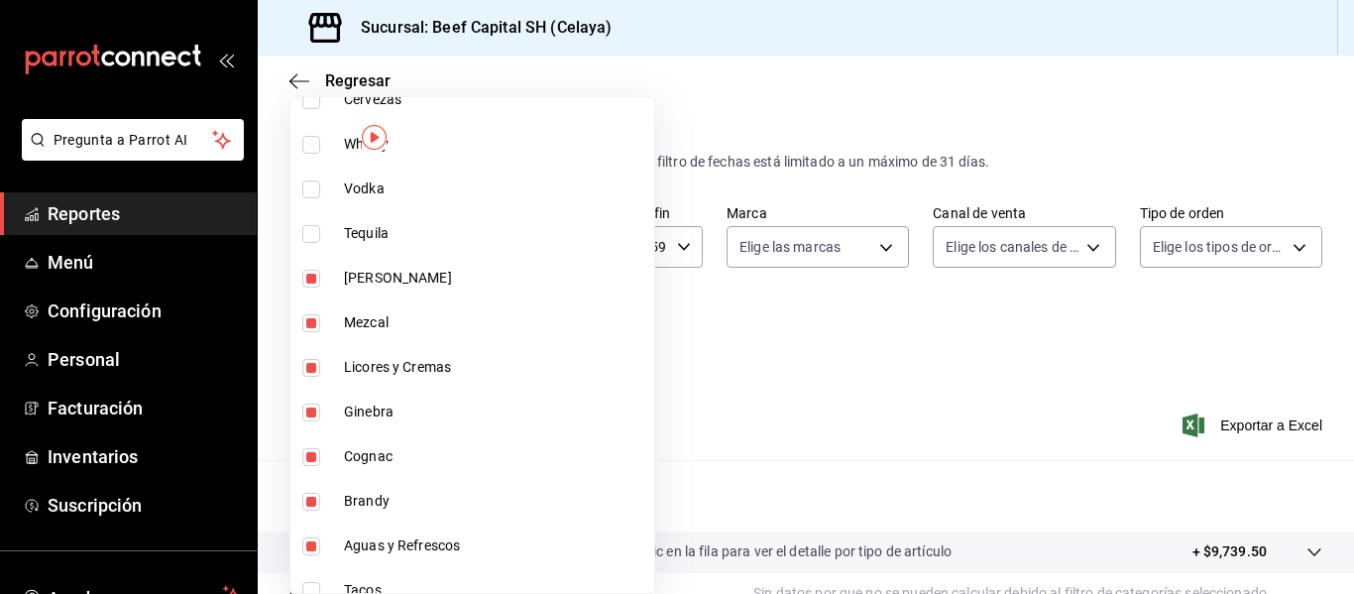
click at [310, 235] on input "checkbox" at bounding box center [311, 234] width 18 height 18
click at [308, 197] on input "checkbox" at bounding box center [311, 189] width 18 height 18
click at [307, 147] on input "checkbox" at bounding box center [311, 145] width 18 height 18
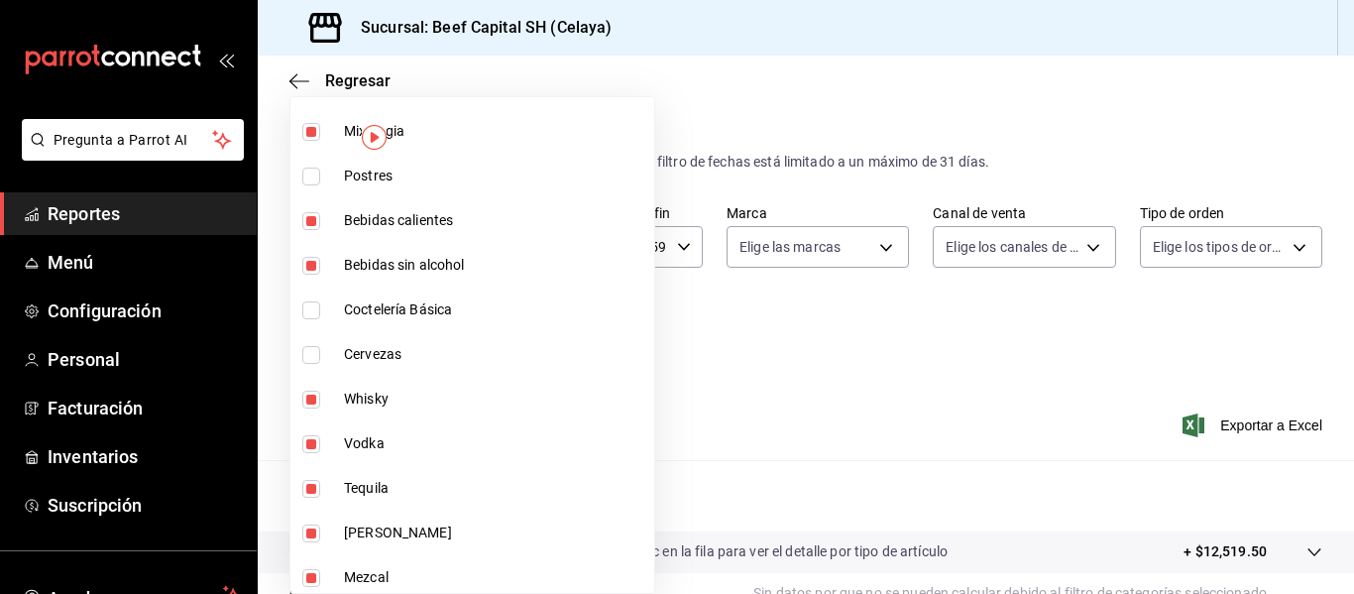
scroll to position [972, 0]
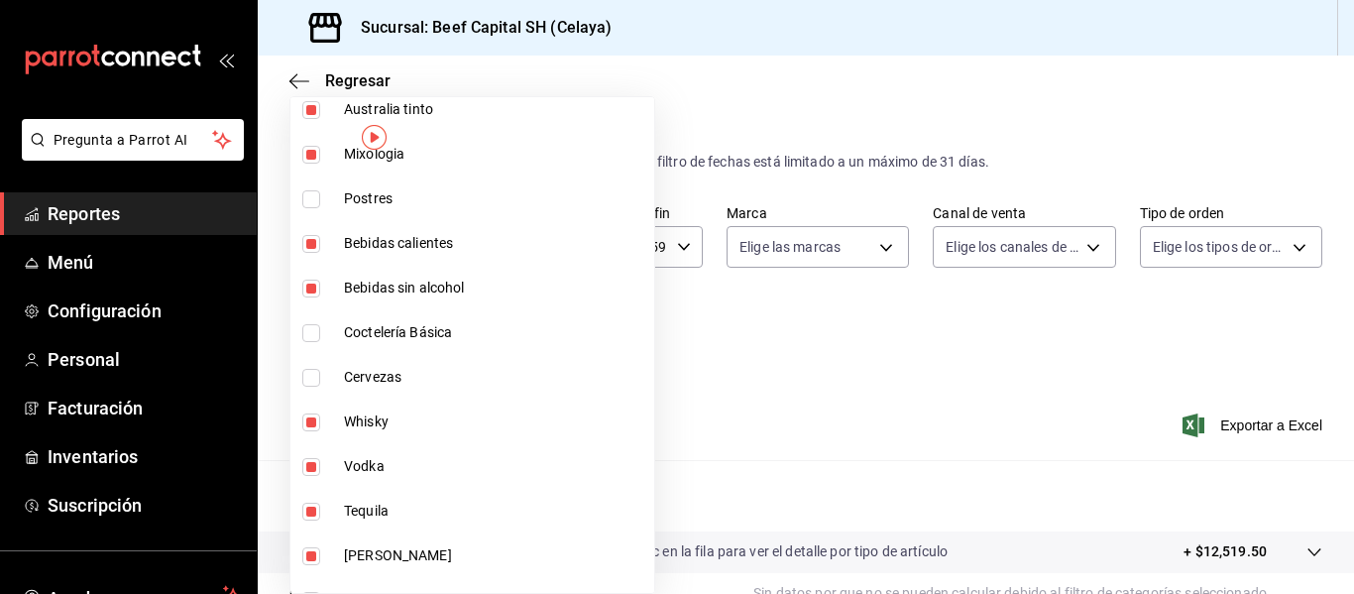
click at [310, 373] on input "checkbox" at bounding box center [311, 378] width 18 height 18
click at [313, 333] on input "checkbox" at bounding box center [311, 333] width 18 height 18
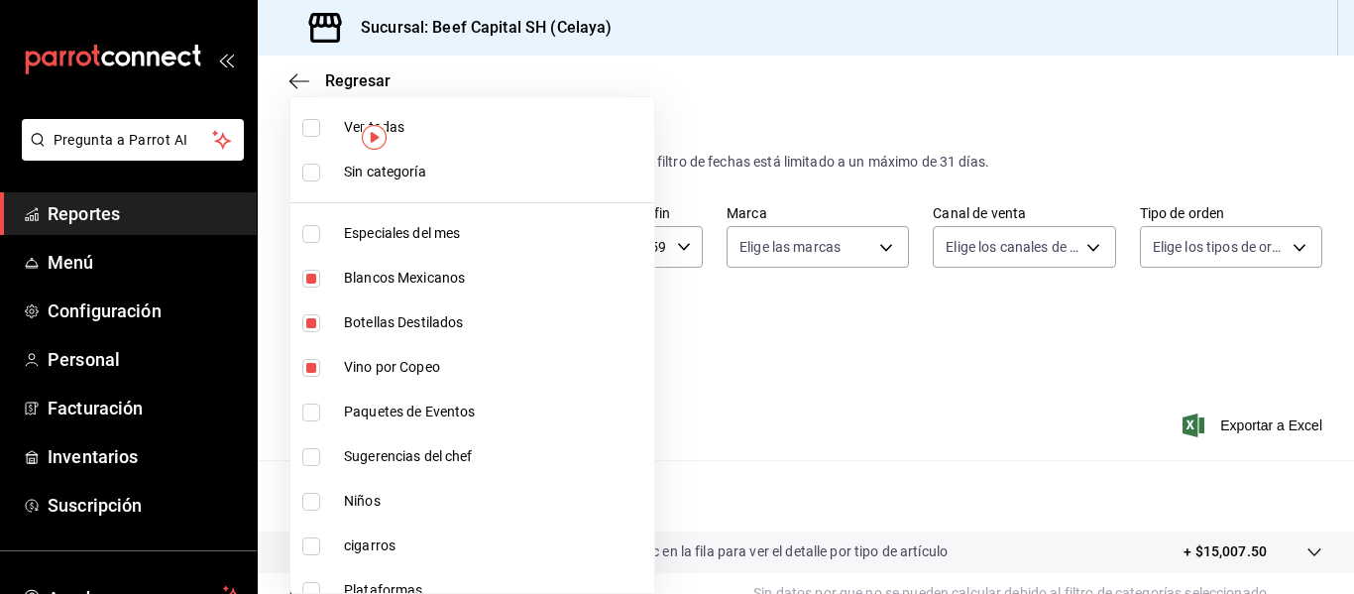
click at [880, 314] on div at bounding box center [677, 297] width 1354 height 594
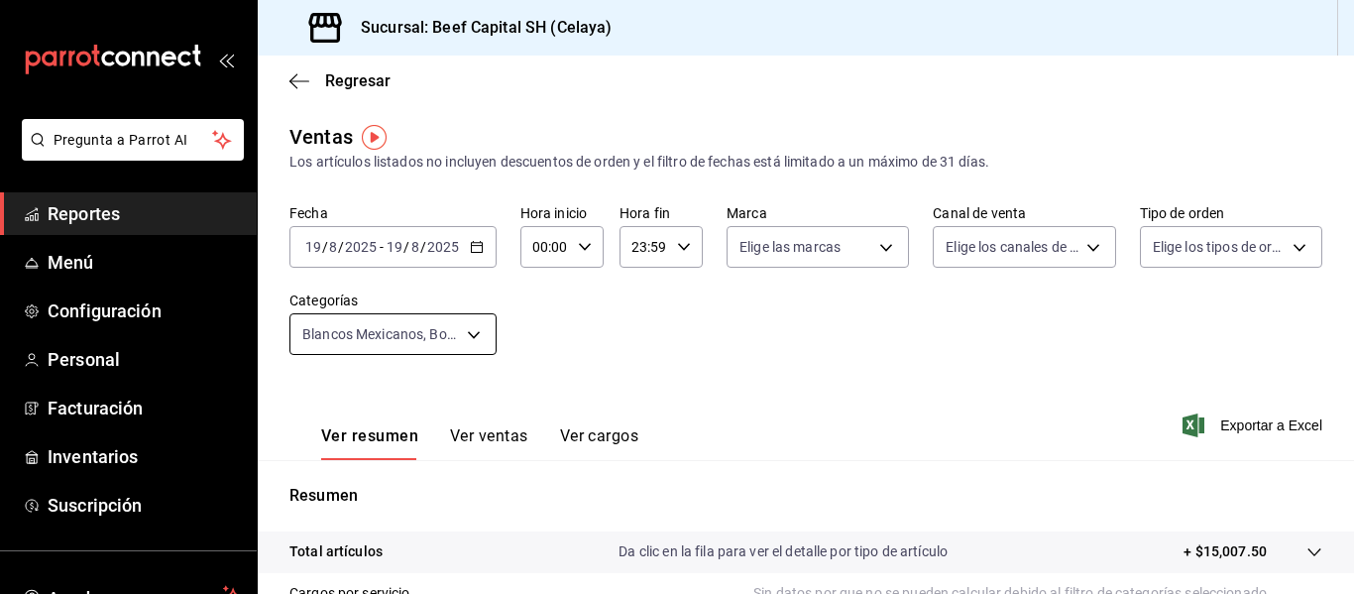
click at [469, 333] on body "Pregunta a Parrot AI Reportes Menú Configuración Personal Facturación Inventari…" at bounding box center [677, 297] width 1354 height 594
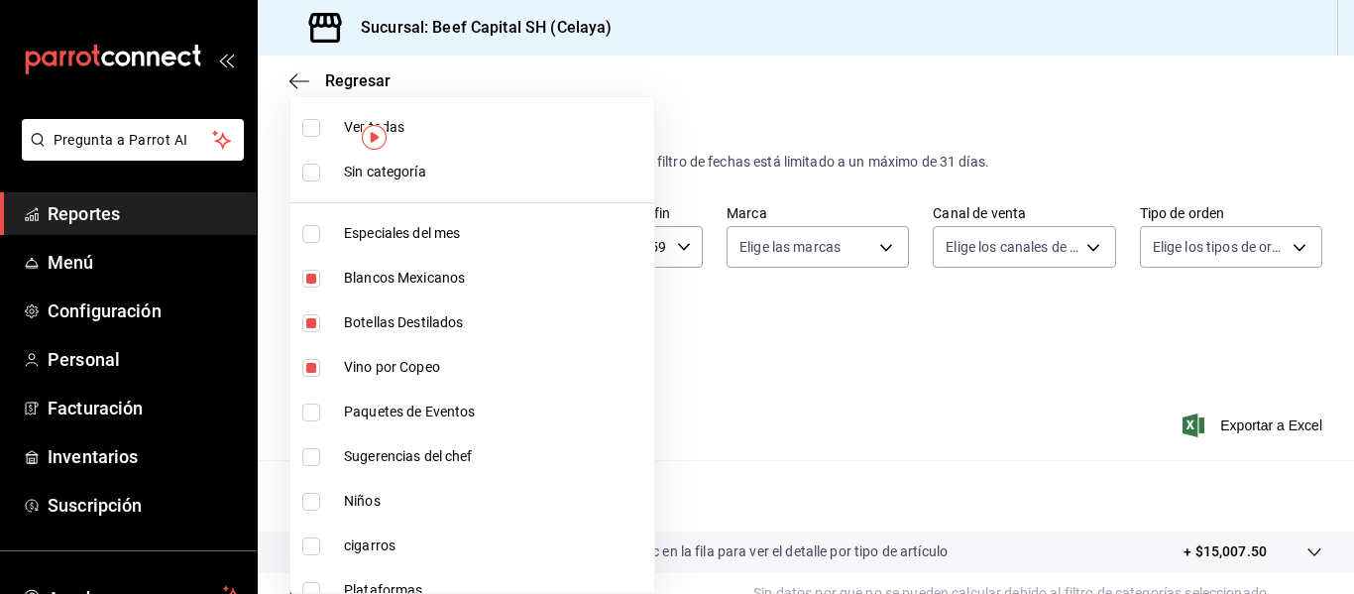
click at [318, 128] on input "checkbox" at bounding box center [311, 128] width 18 height 18
click at [311, 547] on input "checkbox" at bounding box center [311, 546] width 18 height 18
click at [317, 543] on input "checkbox" at bounding box center [311, 546] width 18 height 18
click at [319, 505] on input "checkbox" at bounding box center [311, 502] width 18 height 18
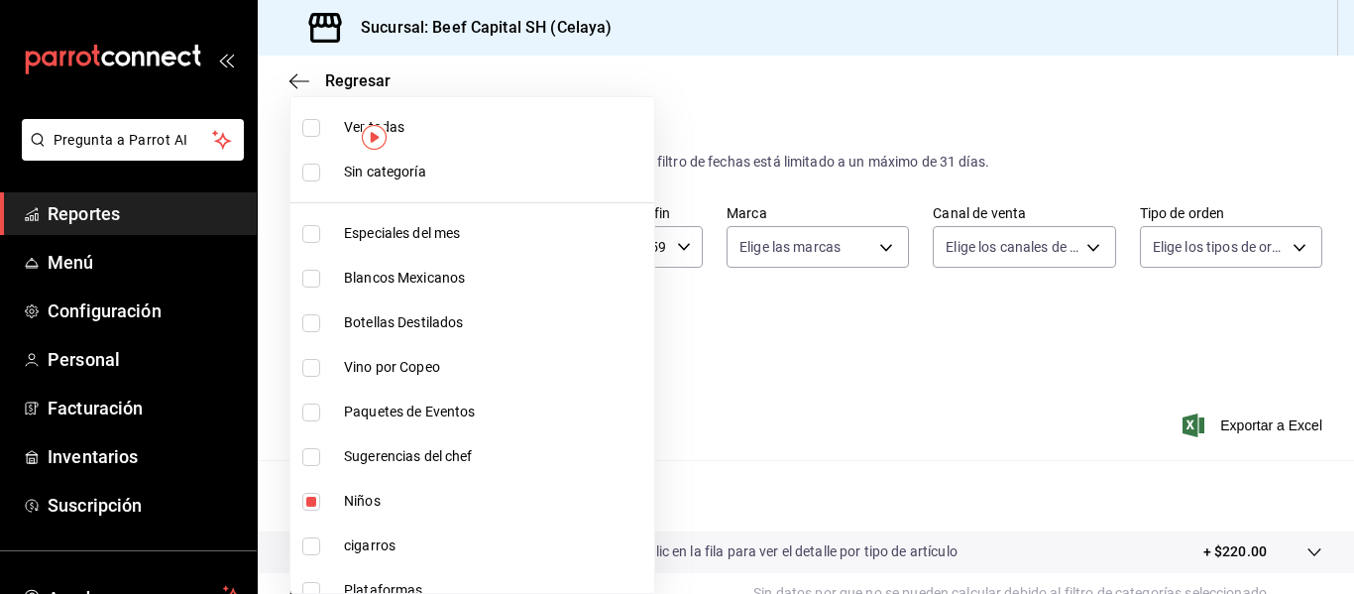
click at [1240, 425] on div at bounding box center [677, 297] width 1354 height 594
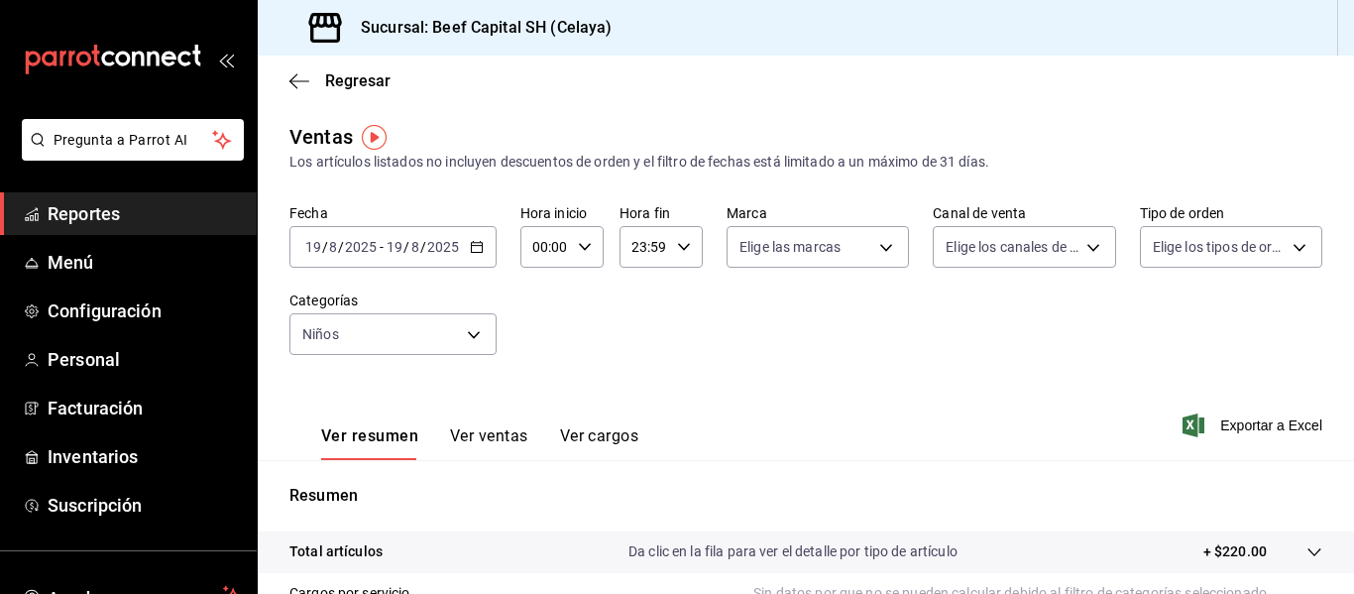
click at [1240, 425] on span "Exportar a Excel" at bounding box center [1255, 425] width 136 height 24
click at [1240, 425] on div "Exportando a excel..." at bounding box center [1242, 425] width 161 height 18
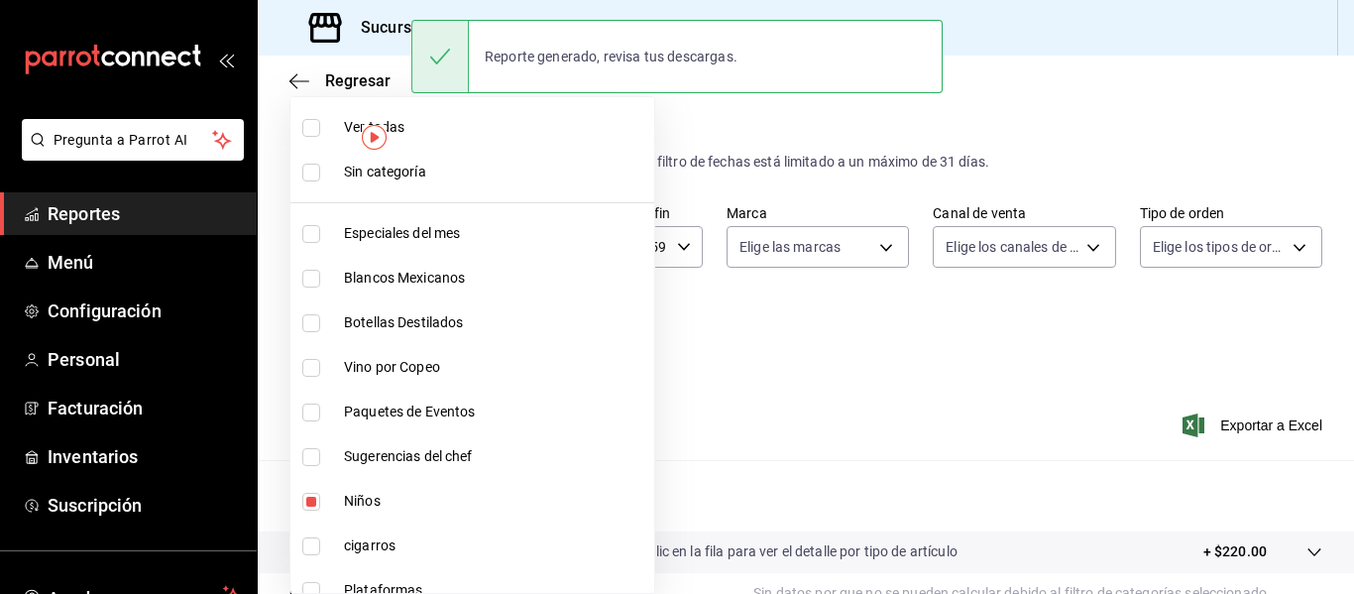
click at [475, 336] on body "Pregunta a Parrot AI Reportes Menú Configuración Personal Facturación Inventari…" at bounding box center [677, 297] width 1354 height 594
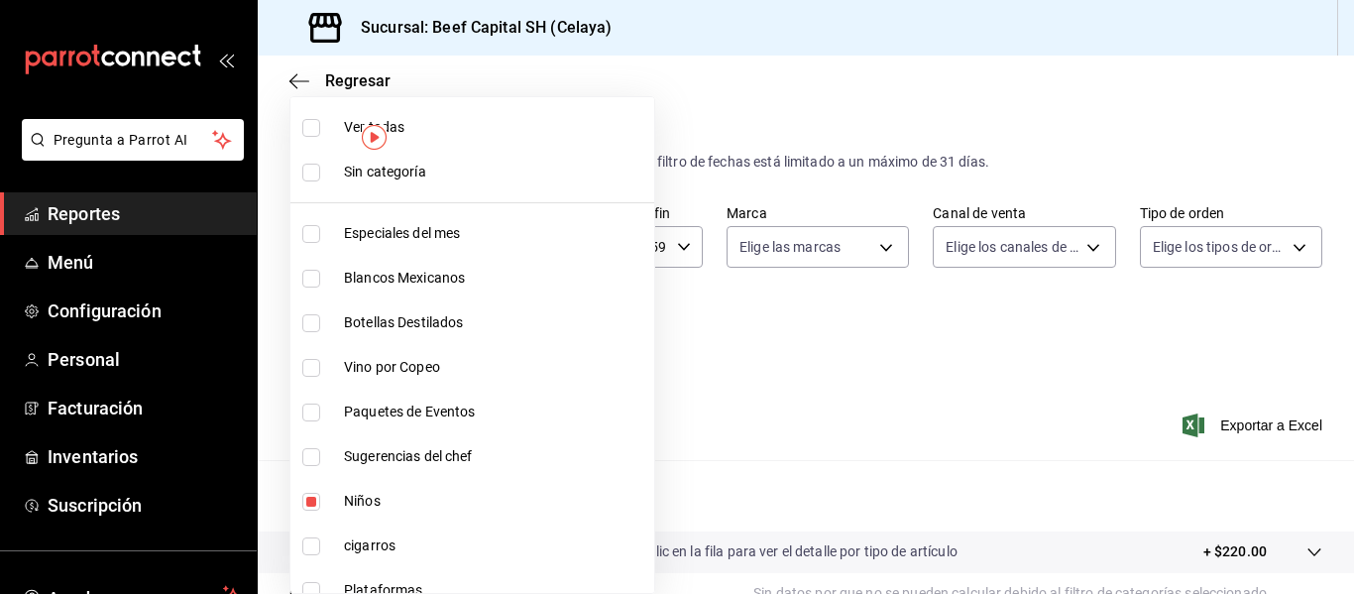
click at [312, 503] on input "checkbox" at bounding box center [311, 502] width 18 height 18
click at [308, 591] on input "checkbox" at bounding box center [311, 591] width 18 height 18
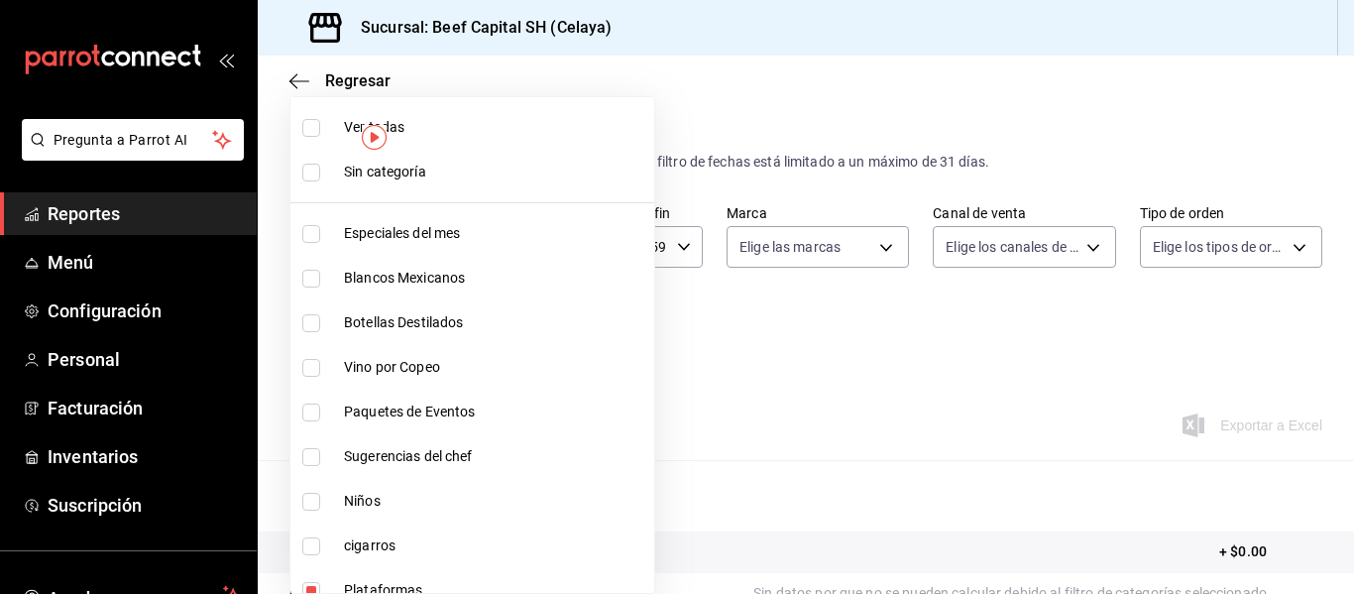
click at [313, 126] on input "checkbox" at bounding box center [311, 128] width 18 height 18
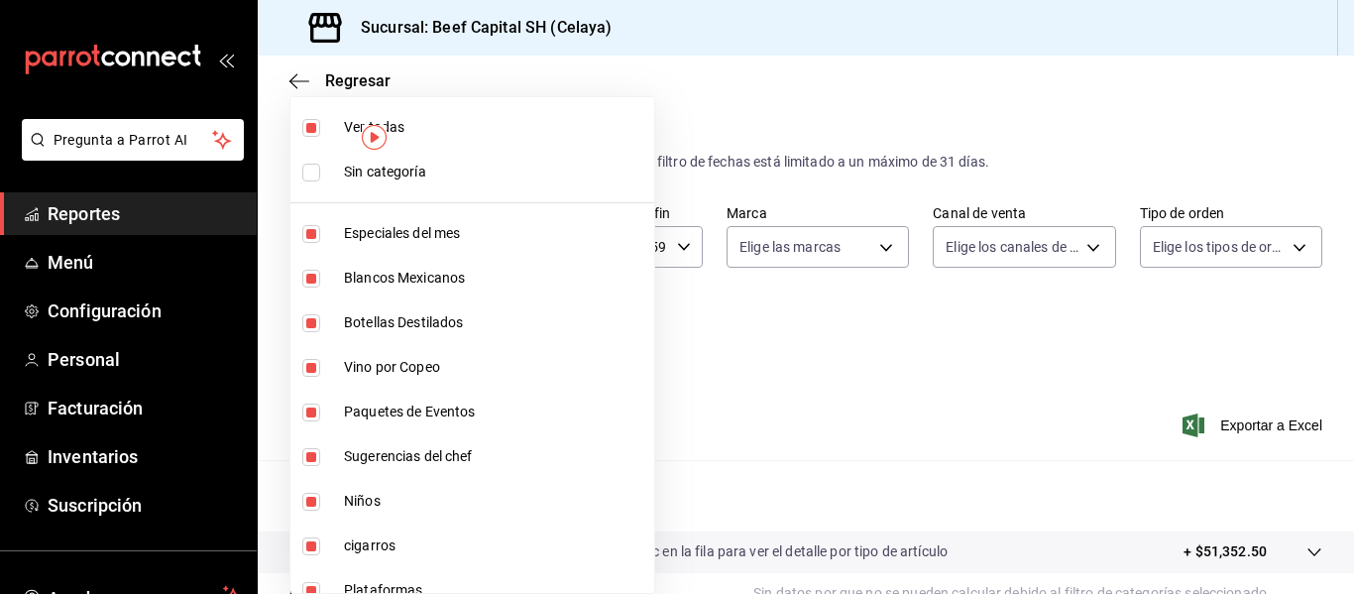
click at [646, 15] on div at bounding box center [677, 297] width 1354 height 594
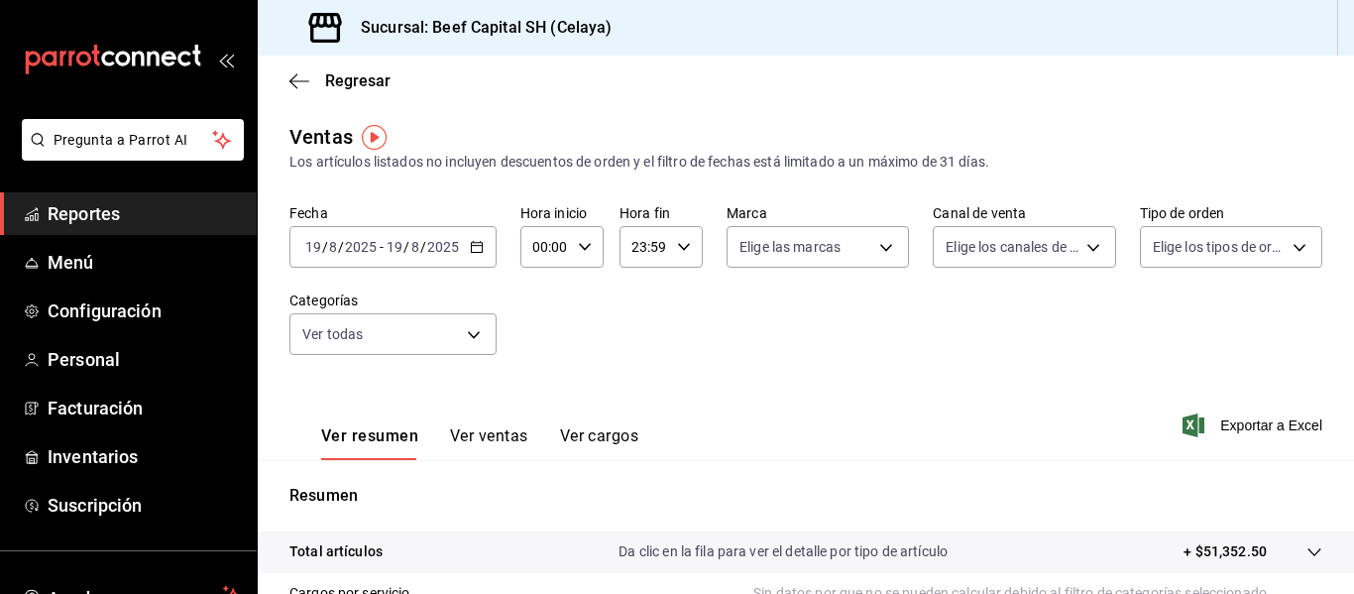
click at [477, 249] on icon "button" at bounding box center [477, 247] width 14 height 14
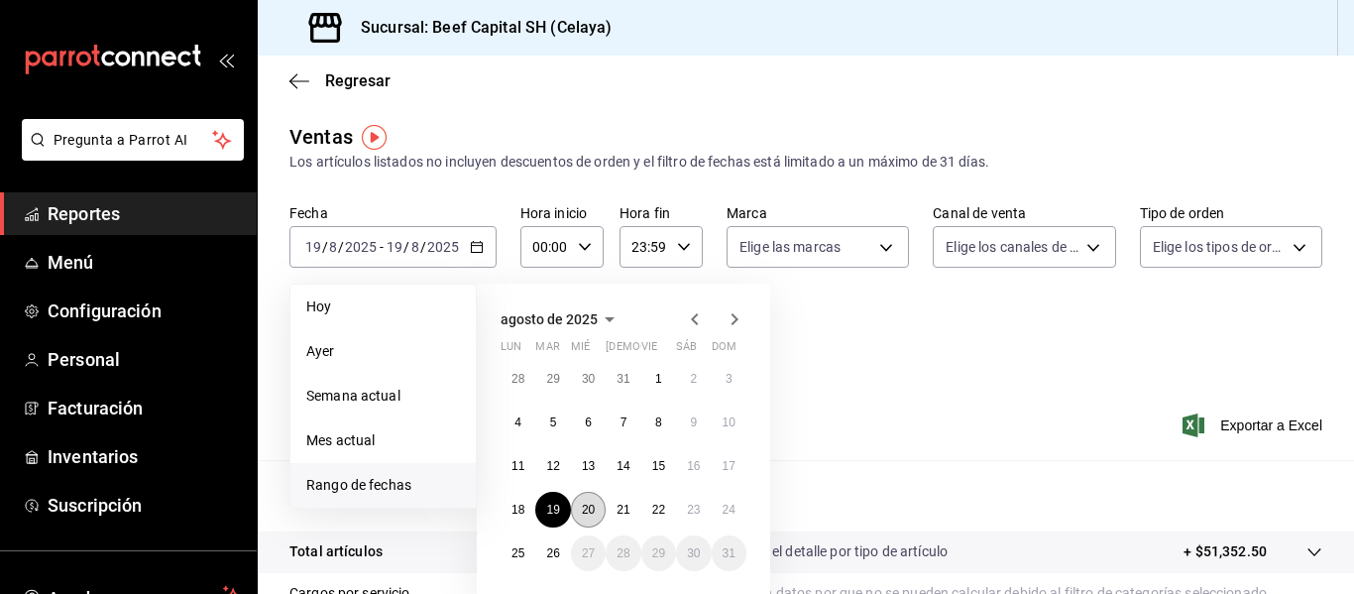
click at [589, 508] on abbr "20" at bounding box center [588, 510] width 13 height 14
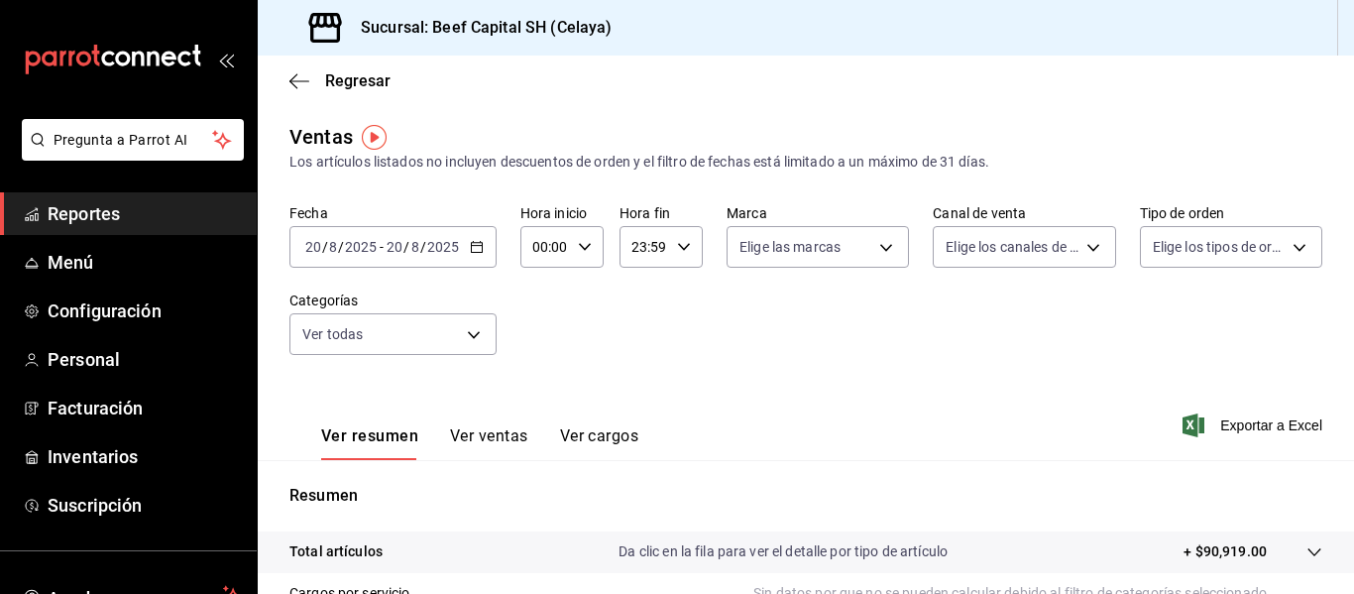
click at [477, 246] on \(Stroke\) "button" at bounding box center [476, 245] width 11 height 1
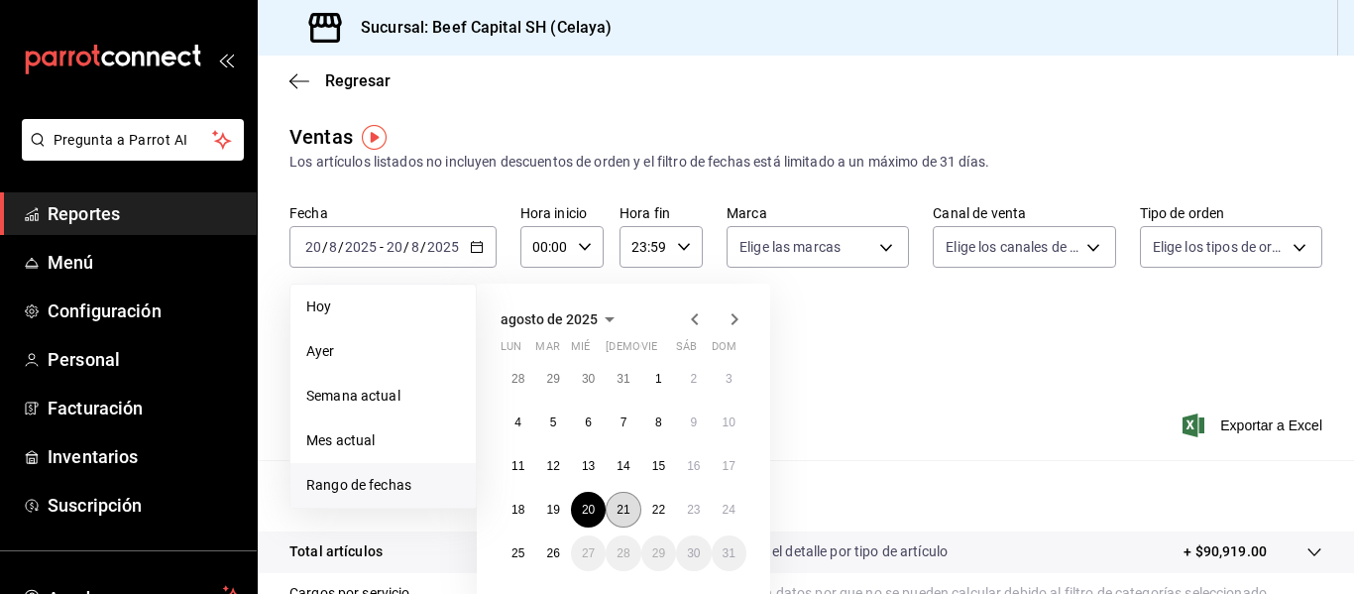
click at [624, 509] on abbr "21" at bounding box center [623, 510] width 13 height 14
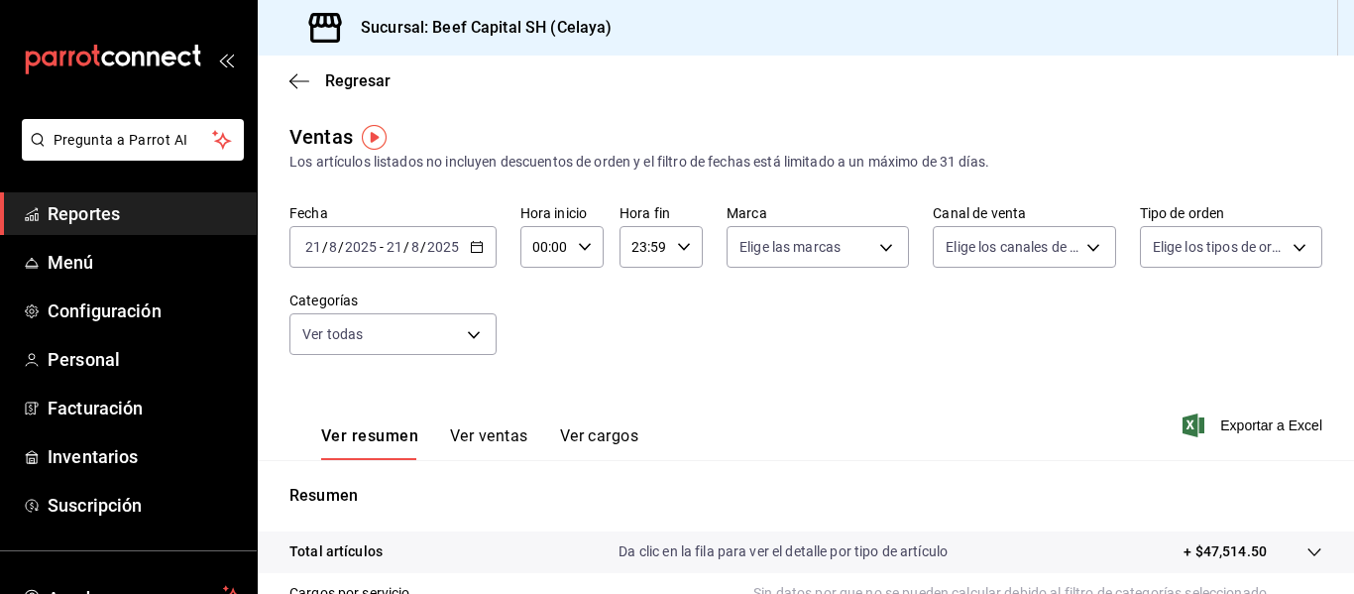
click at [476, 248] on icon "button" at bounding box center [477, 247] width 14 height 14
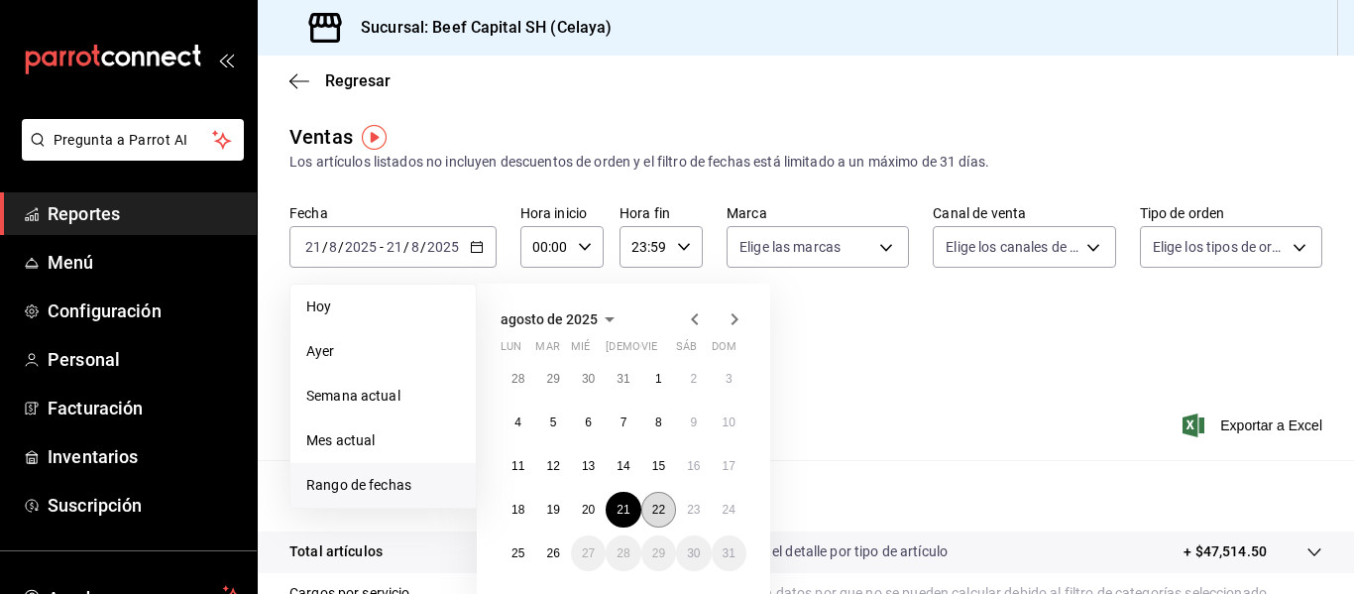
click at [659, 507] on abbr "22" at bounding box center [658, 510] width 13 height 14
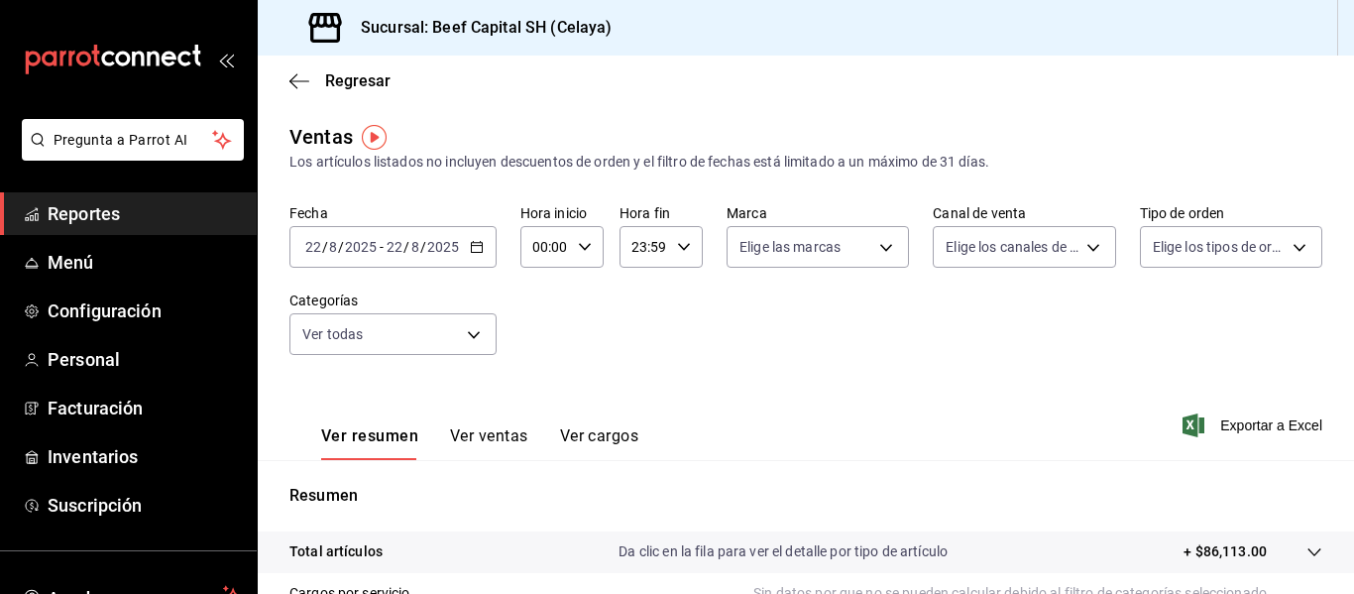
click at [475, 246] on \(Stroke\) "button" at bounding box center [476, 245] width 11 height 1
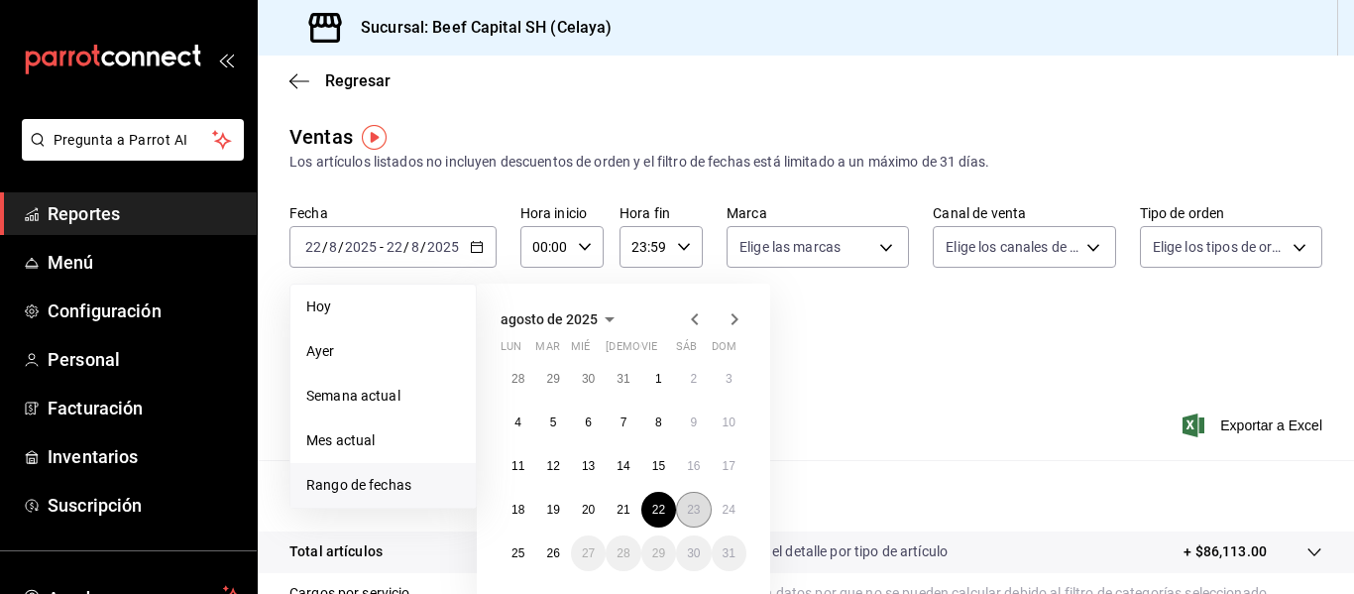
click at [694, 511] on abbr "23" at bounding box center [693, 510] width 13 height 14
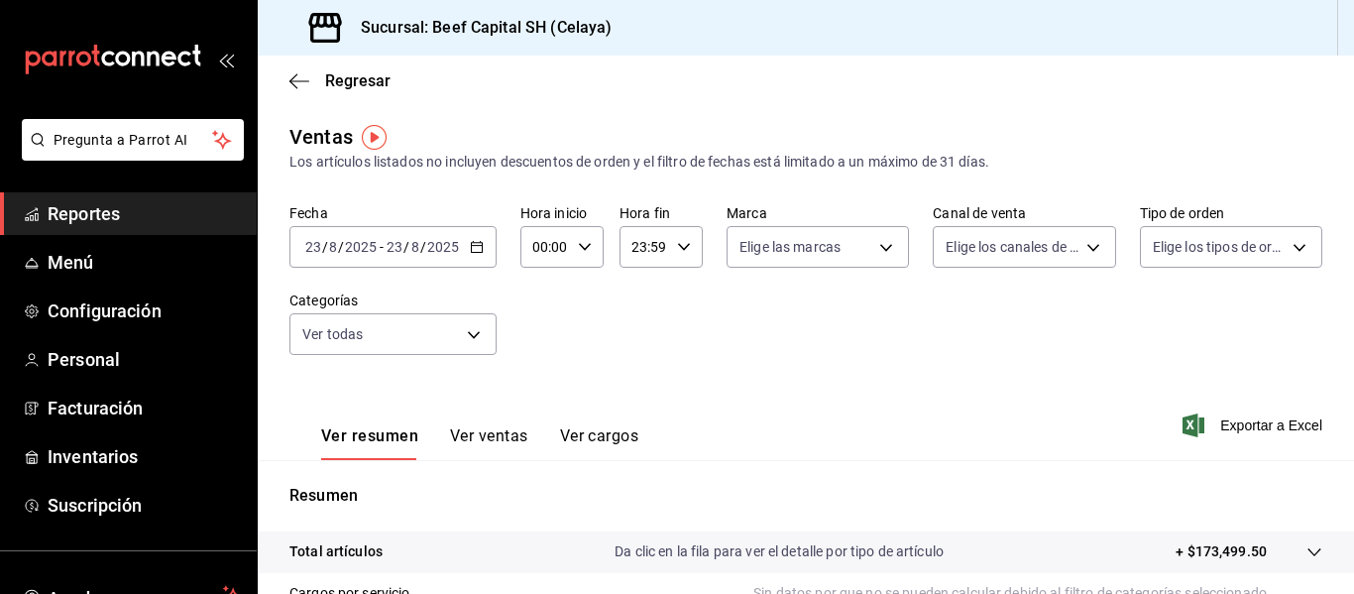
click at [471, 244] on \(Stroke\) "button" at bounding box center [477, 247] width 12 height 11
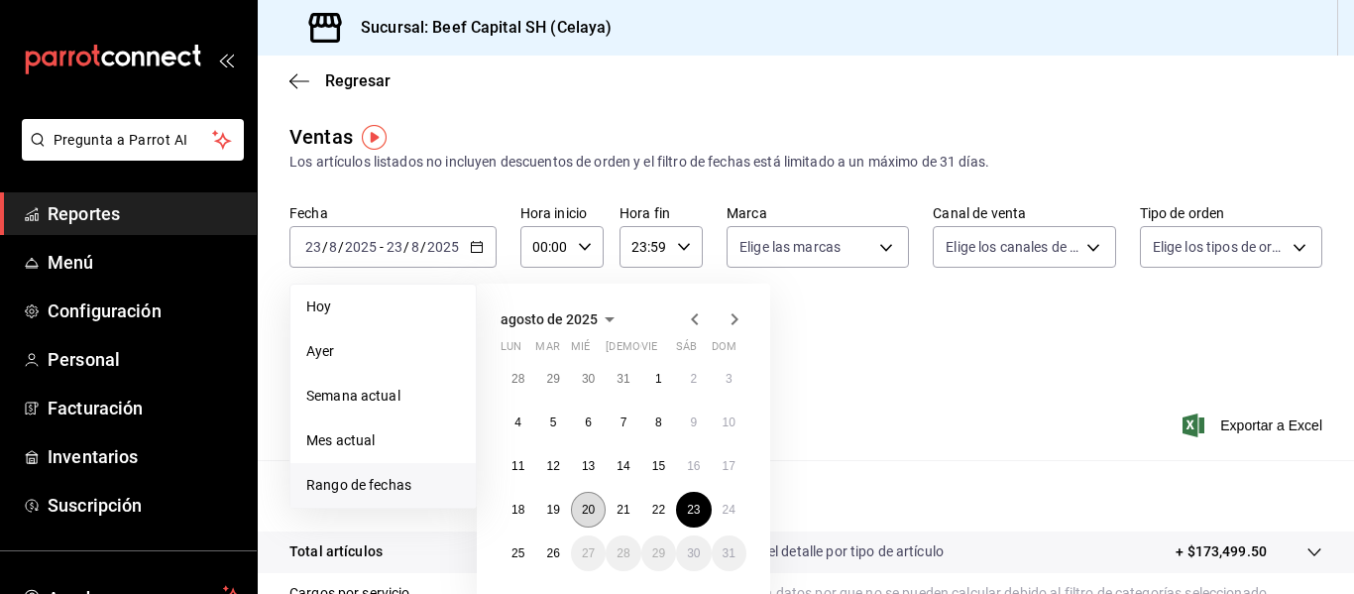
click at [582, 515] on abbr "20" at bounding box center [588, 510] width 13 height 14
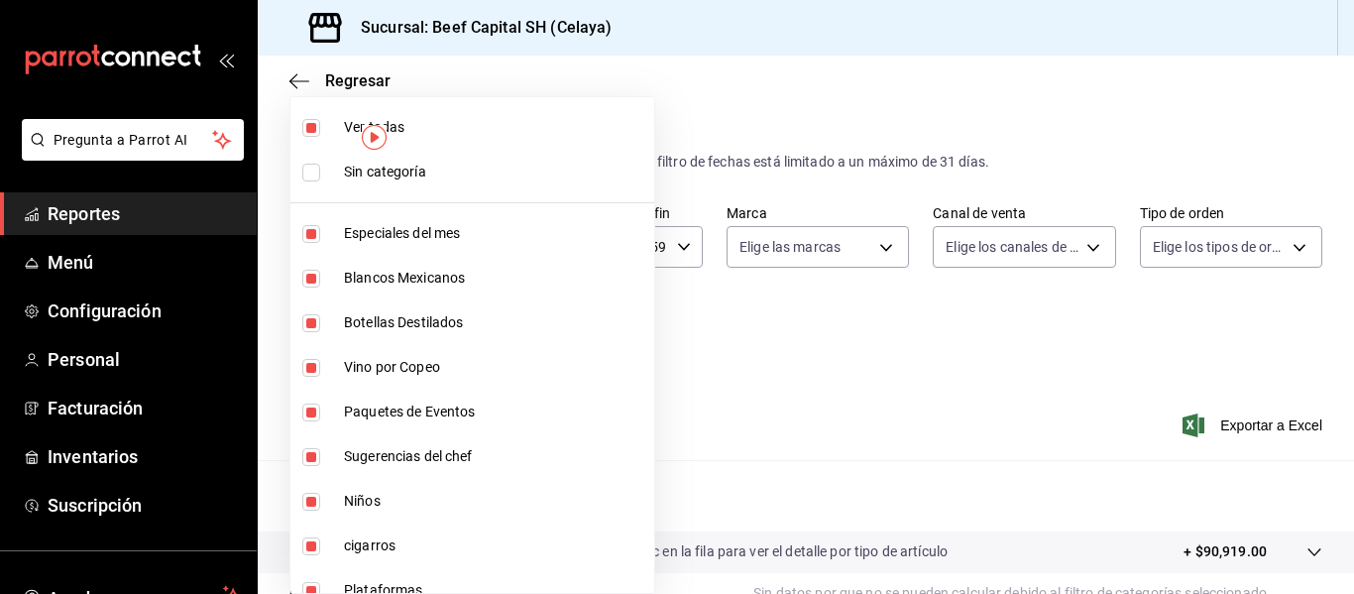
click at [475, 330] on body "Pregunta a Parrot AI Reportes Menú Configuración Personal Facturación Inventari…" at bounding box center [677, 297] width 1354 height 594
click at [309, 128] on input "checkbox" at bounding box center [311, 128] width 18 height 18
click at [310, 271] on input "checkbox" at bounding box center [311, 279] width 18 height 18
click at [314, 321] on input "checkbox" at bounding box center [311, 323] width 18 height 18
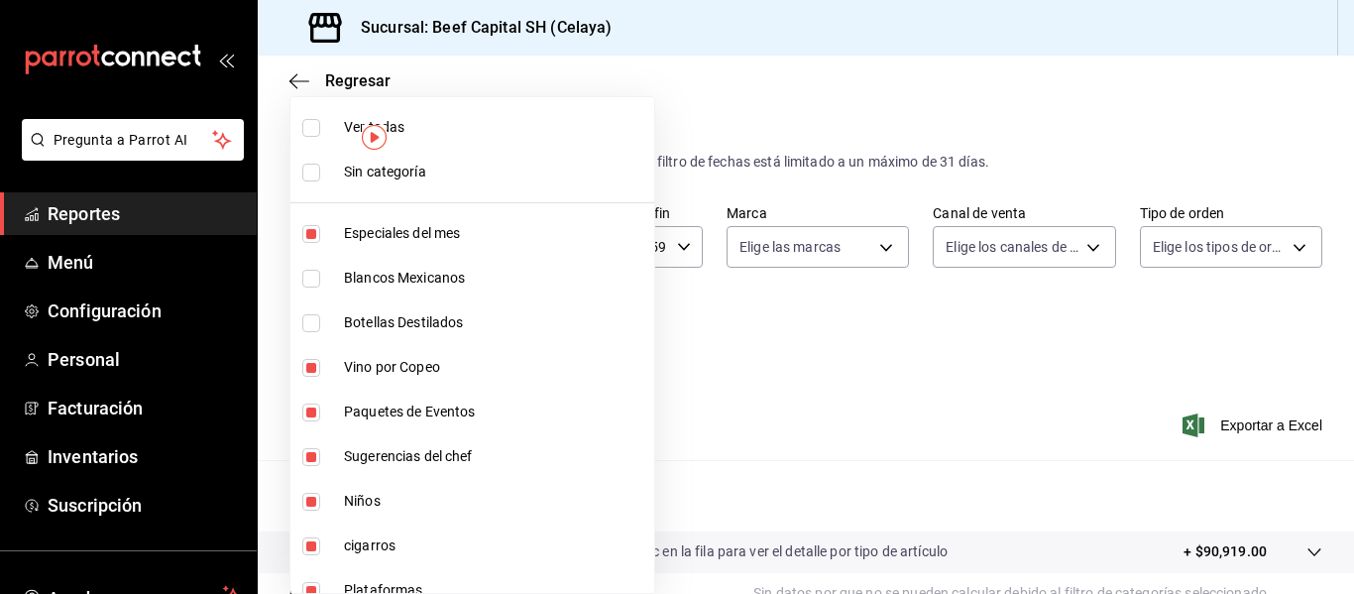
click at [316, 369] on input "checkbox" at bounding box center [311, 368] width 18 height 18
click at [312, 409] on input "checkbox" at bounding box center [311, 412] width 18 height 18
click at [313, 410] on input "checkbox" at bounding box center [311, 412] width 18 height 18
click at [315, 501] on input "checkbox" at bounding box center [311, 502] width 18 height 18
click at [309, 549] on input "checkbox" at bounding box center [311, 546] width 18 height 18
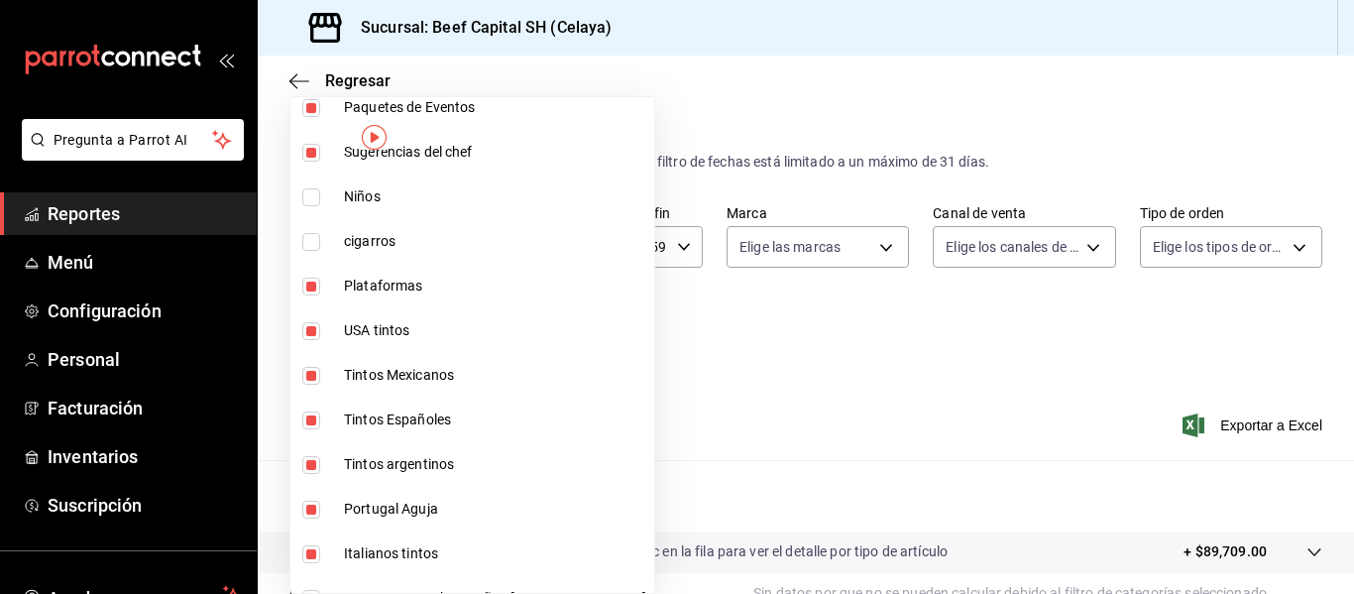
scroll to position [317, 0]
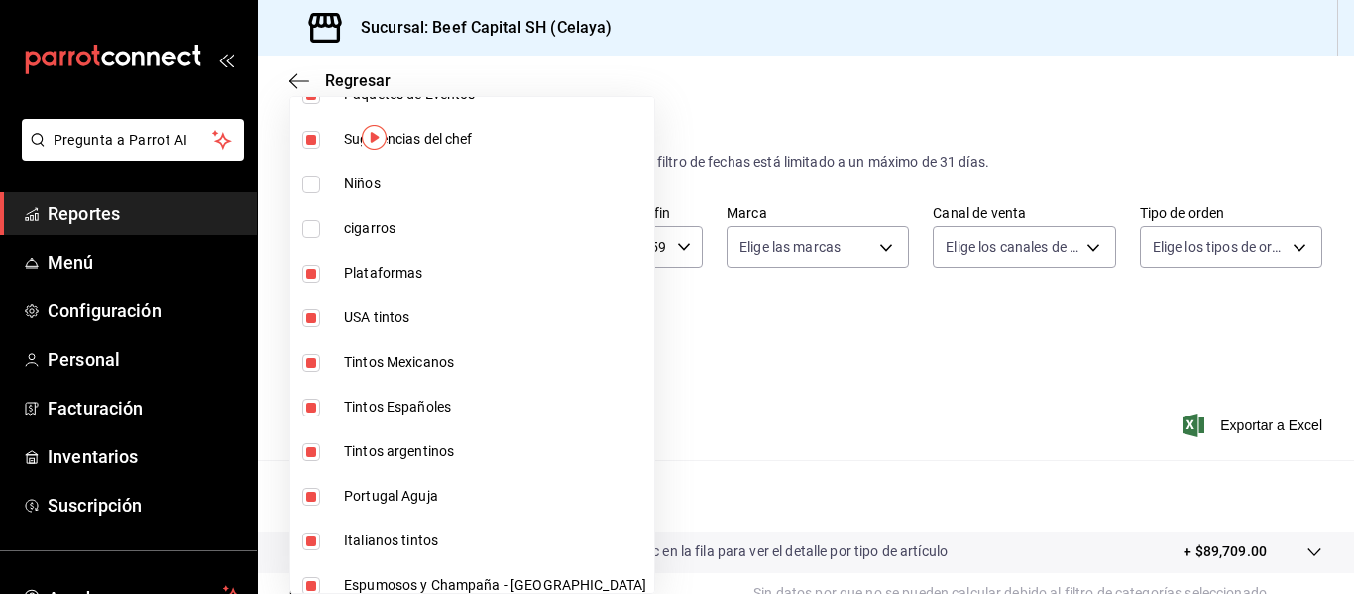
click at [308, 274] on input "checkbox" at bounding box center [311, 274] width 18 height 18
click at [312, 310] on input "checkbox" at bounding box center [311, 318] width 18 height 18
click at [313, 362] on input "checkbox" at bounding box center [311, 363] width 18 height 18
click at [314, 414] on input "checkbox" at bounding box center [311, 408] width 18 height 18
click at [313, 454] on input "checkbox" at bounding box center [311, 452] width 18 height 18
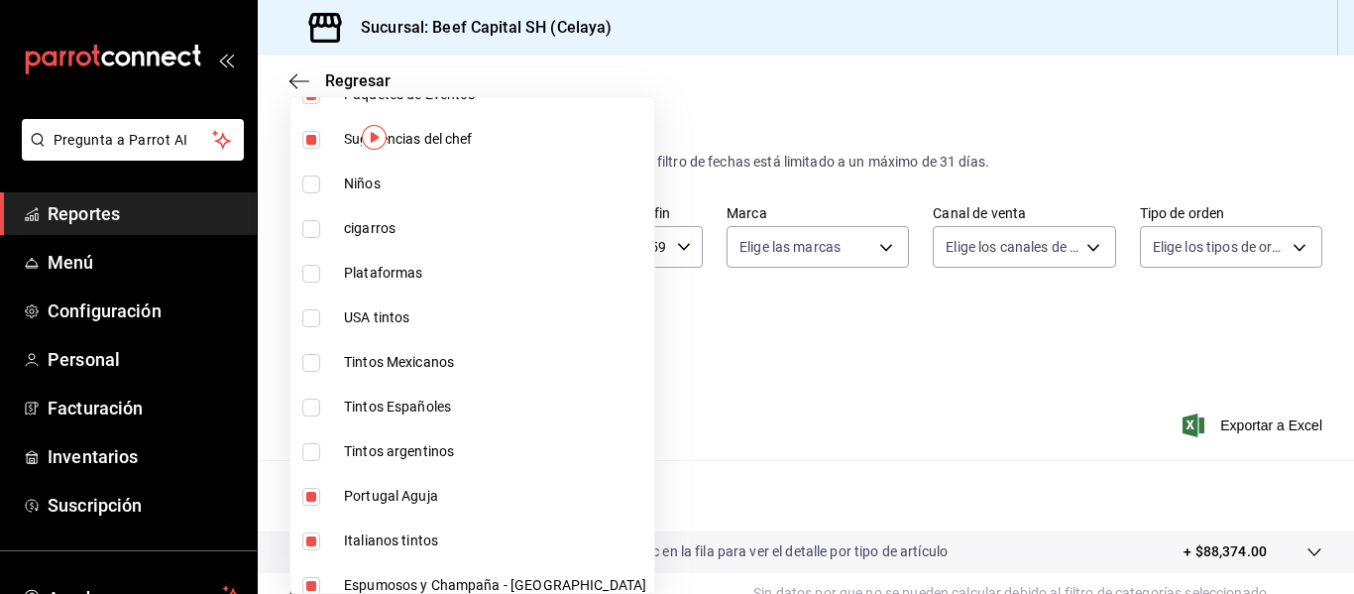
click at [314, 499] on input "checkbox" at bounding box center [311, 497] width 18 height 18
click at [313, 544] on input "checkbox" at bounding box center [311, 541] width 18 height 18
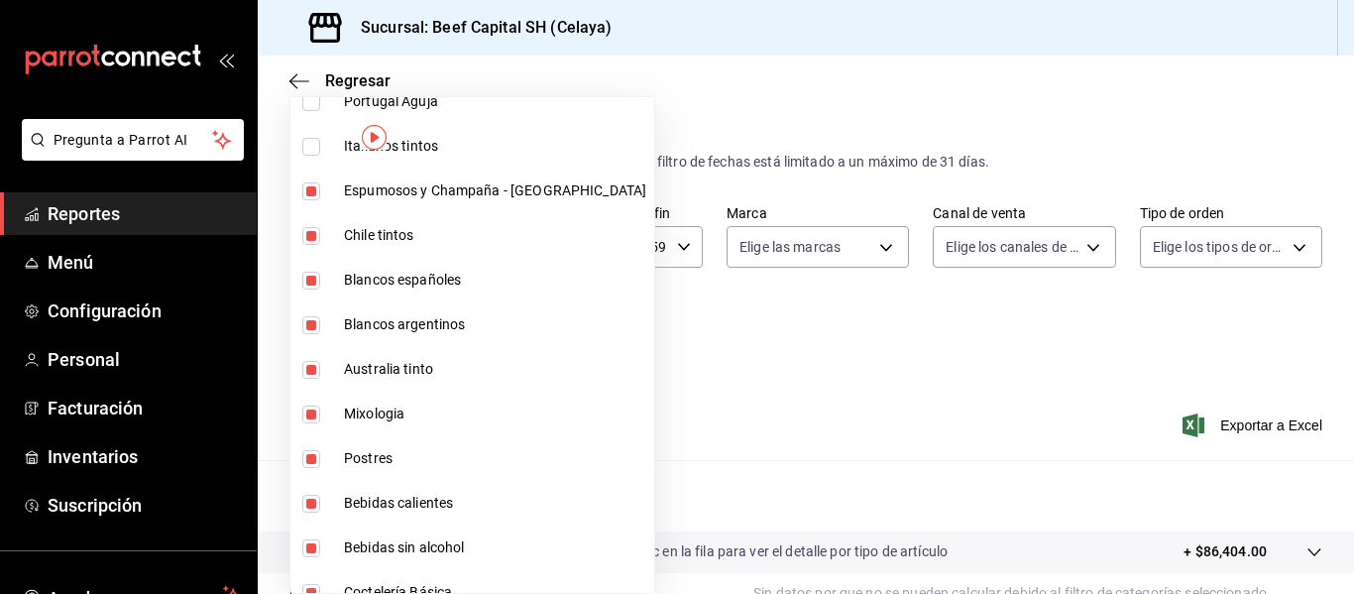
scroll to position [714, 0]
click at [316, 184] on input "checkbox" at bounding box center [311, 189] width 18 height 18
click at [313, 235] on input "checkbox" at bounding box center [311, 234] width 18 height 18
click at [311, 276] on input "checkbox" at bounding box center [311, 279] width 18 height 18
click at [310, 316] on input "checkbox" at bounding box center [311, 323] width 18 height 18
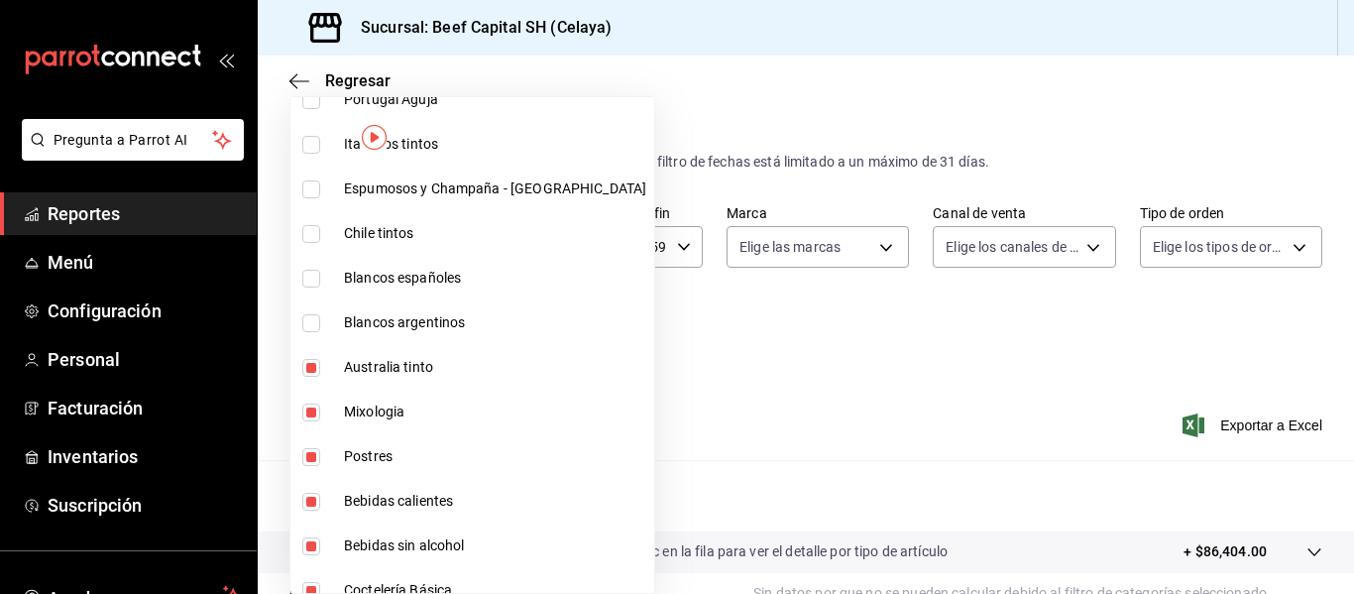
click at [311, 365] on input "checkbox" at bounding box center [311, 368] width 18 height 18
click at [312, 411] on input "checkbox" at bounding box center [311, 412] width 18 height 18
click at [313, 497] on input "checkbox" at bounding box center [311, 502] width 18 height 18
click at [312, 551] on input "checkbox" at bounding box center [311, 546] width 18 height 18
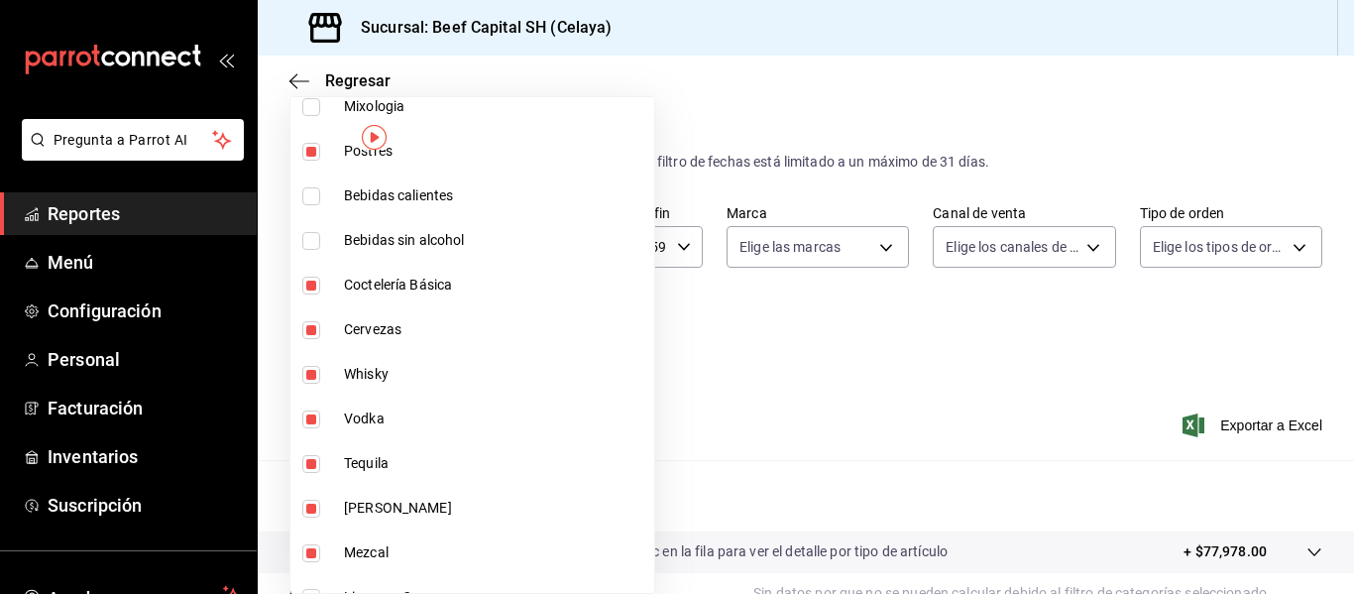
scroll to position [1031, 0]
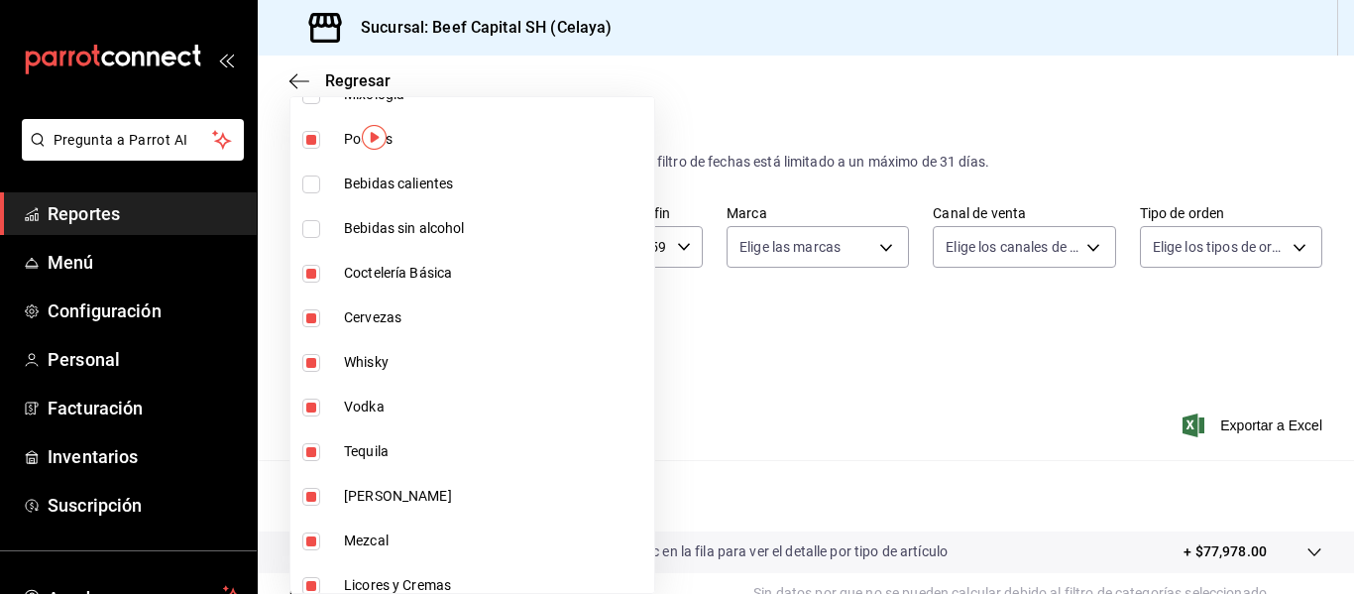
click at [309, 277] on input "checkbox" at bounding box center [311, 274] width 18 height 18
click at [313, 317] on input "checkbox" at bounding box center [311, 318] width 18 height 18
click at [314, 368] on input "checkbox" at bounding box center [311, 363] width 18 height 18
click at [315, 401] on input "checkbox" at bounding box center [311, 408] width 18 height 18
click at [309, 451] on input "checkbox" at bounding box center [311, 452] width 18 height 18
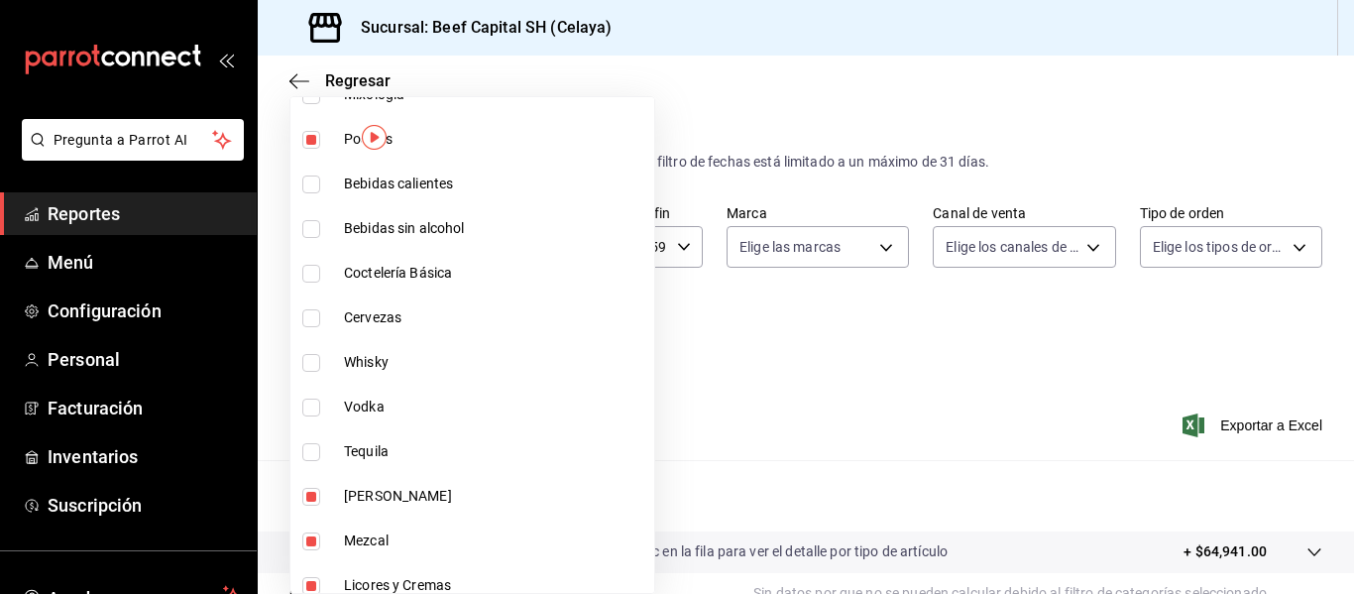
click at [312, 488] on input "checkbox" at bounding box center [311, 497] width 18 height 18
click at [313, 537] on input "checkbox" at bounding box center [311, 541] width 18 height 18
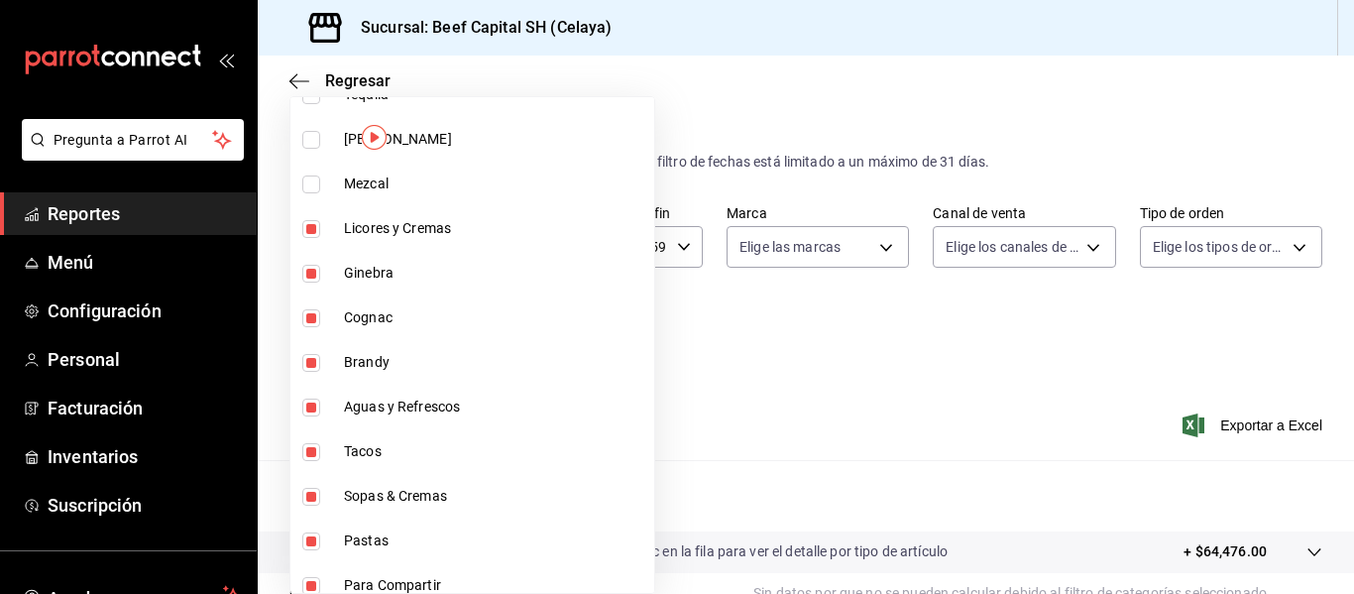
scroll to position [1428, 0]
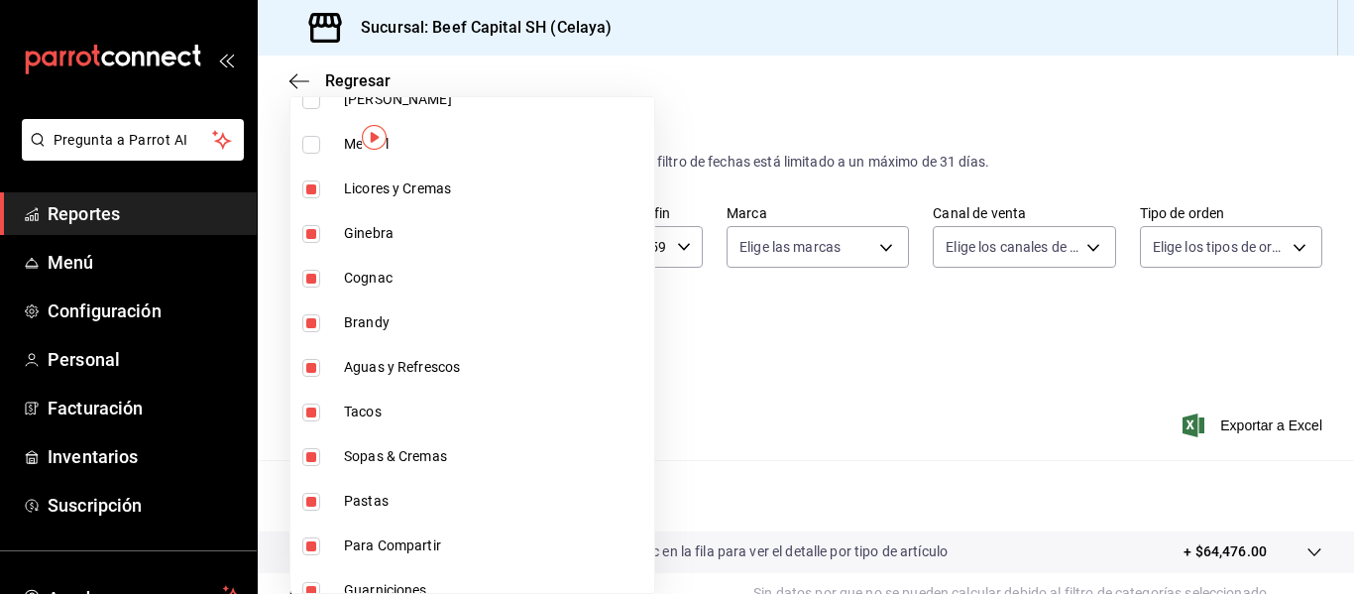
click at [306, 361] on input "checkbox" at bounding box center [311, 368] width 18 height 18
click at [312, 334] on li "Brandy" at bounding box center [472, 322] width 364 height 45
click at [309, 281] on input "checkbox" at bounding box center [311, 279] width 18 height 18
click at [312, 233] on input "checkbox" at bounding box center [311, 234] width 18 height 18
click at [313, 191] on input "checkbox" at bounding box center [311, 189] width 18 height 18
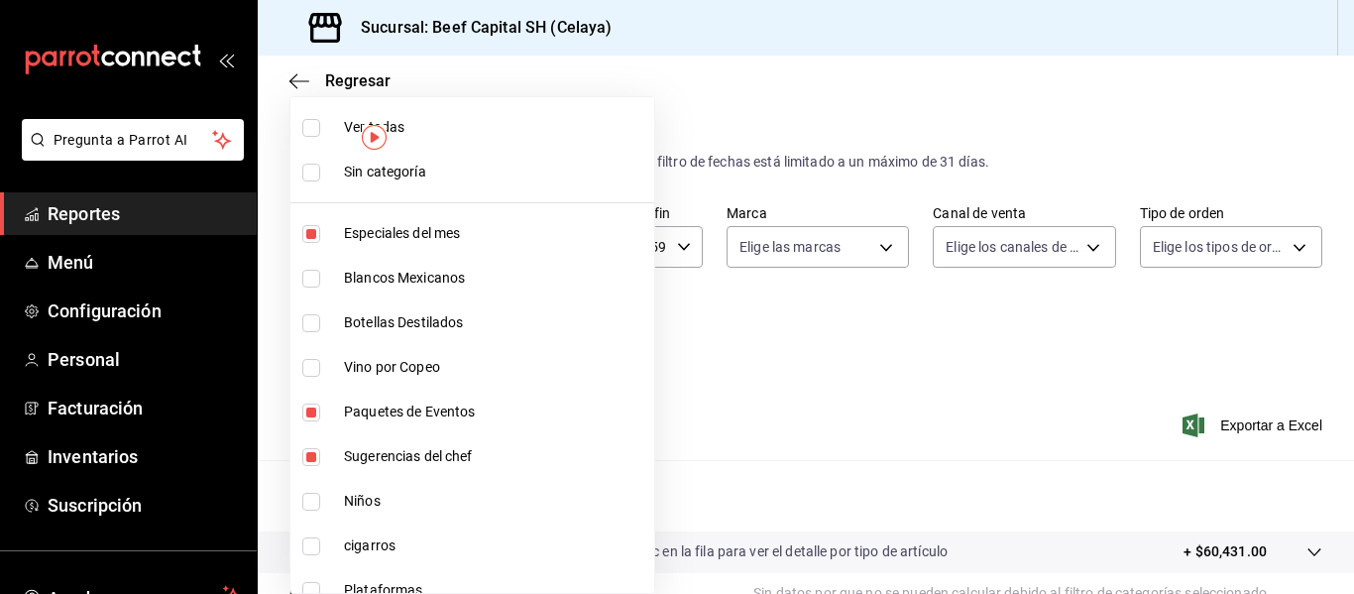
click at [877, 365] on div at bounding box center [677, 297] width 1354 height 594
click at [478, 337] on body "Pregunta a Parrot AI Reportes Menú Configuración Personal Facturación Inventari…" at bounding box center [677, 297] width 1354 height 594
click at [309, 236] on input "checkbox" at bounding box center [311, 234] width 18 height 18
click at [309, 275] on input "checkbox" at bounding box center [311, 279] width 18 height 18
click at [314, 315] on input "checkbox" at bounding box center [311, 323] width 18 height 18
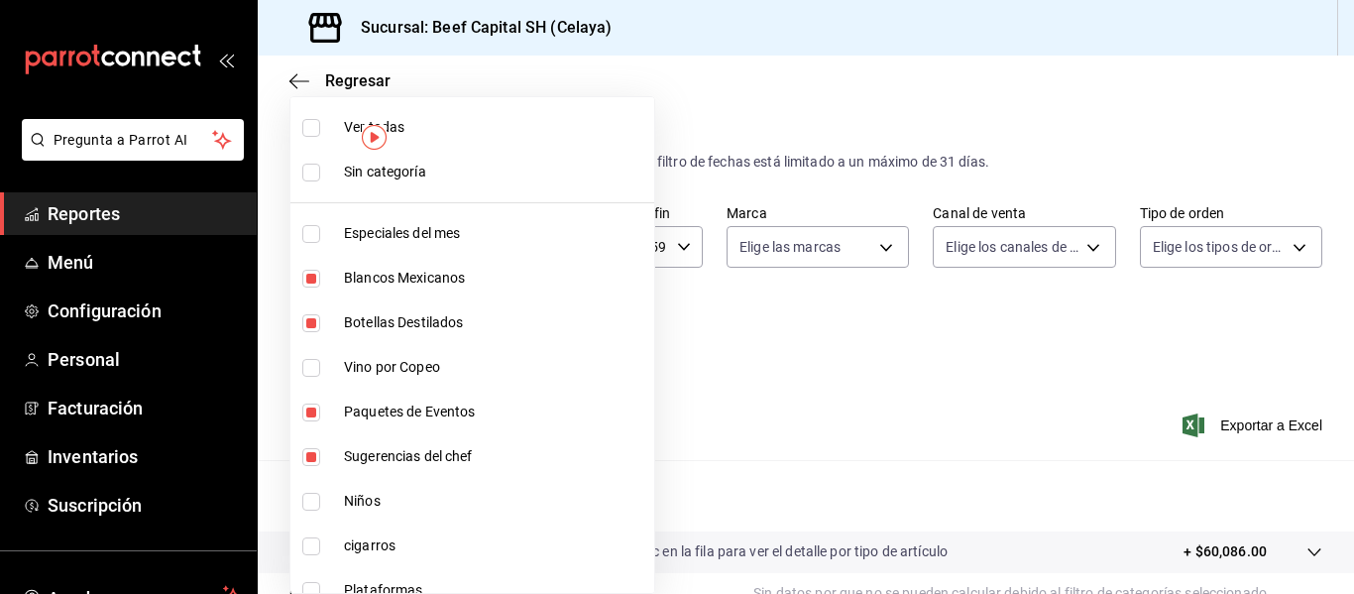
click at [317, 365] on input "checkbox" at bounding box center [311, 368] width 18 height 18
click at [309, 409] on input "checkbox" at bounding box center [311, 412] width 18 height 18
click at [313, 449] on input "checkbox" at bounding box center [311, 457] width 18 height 18
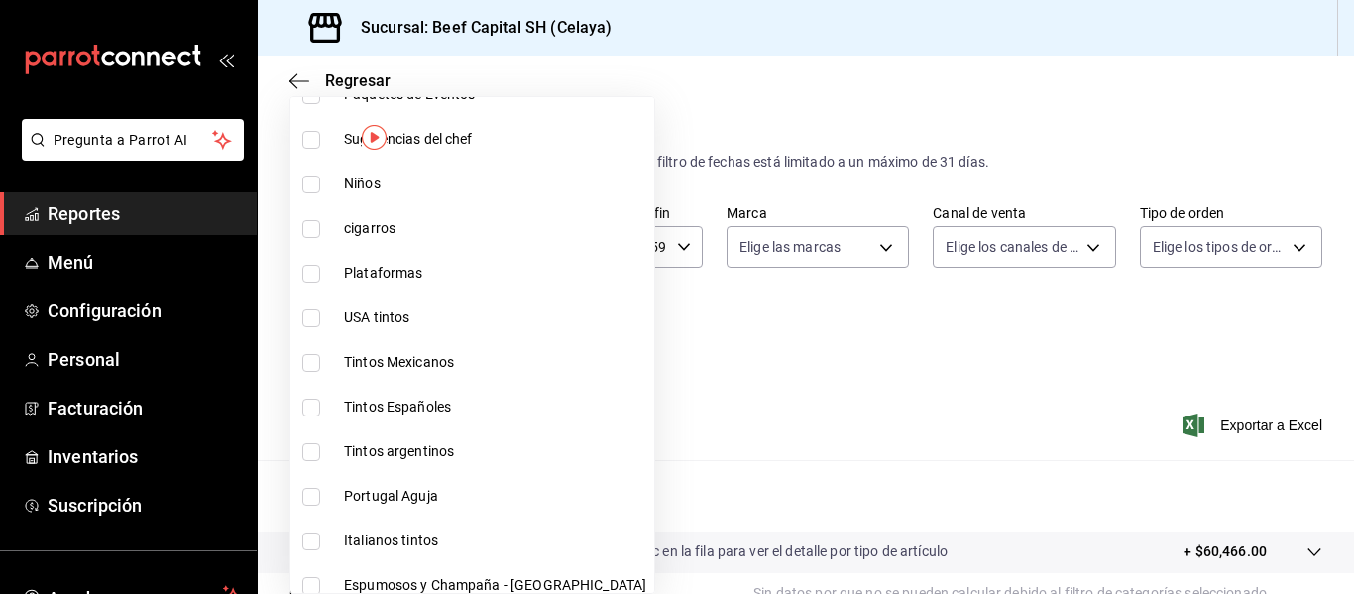
scroll to position [357, 0]
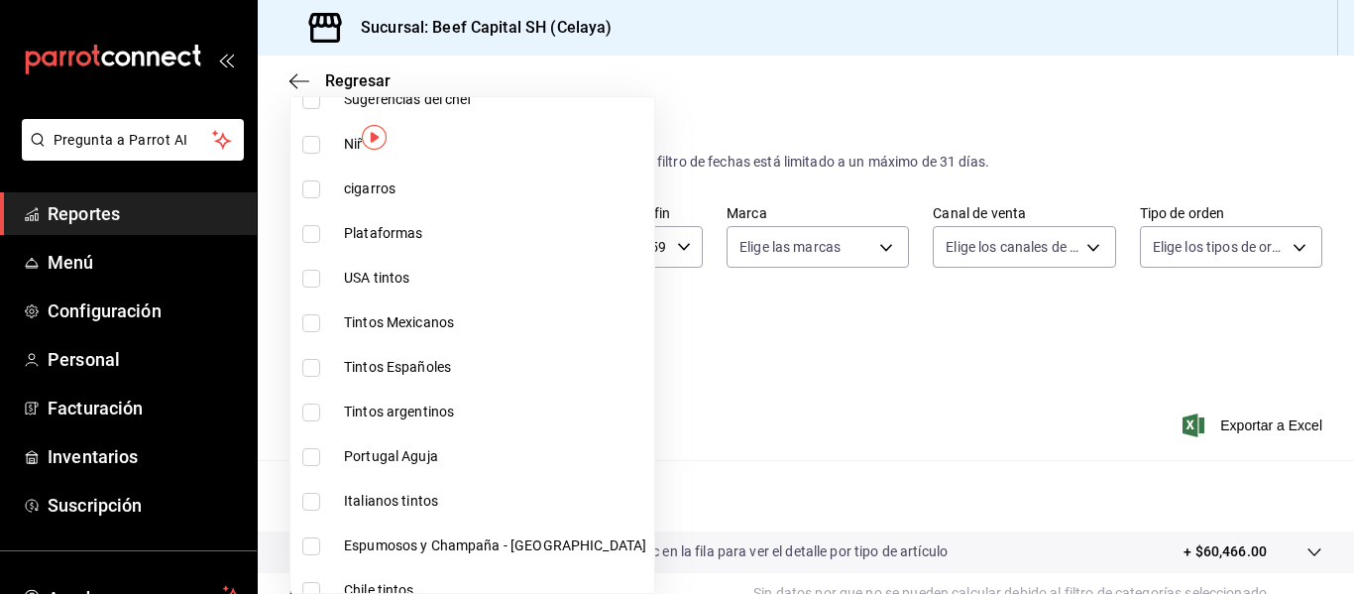
click at [313, 280] on input "checkbox" at bounding box center [311, 279] width 18 height 18
click at [309, 323] on input "checkbox" at bounding box center [311, 323] width 18 height 18
click at [310, 366] on input "checkbox" at bounding box center [311, 368] width 18 height 18
click at [312, 403] on input "checkbox" at bounding box center [311, 412] width 18 height 18
click at [313, 452] on input "checkbox" at bounding box center [311, 457] width 18 height 18
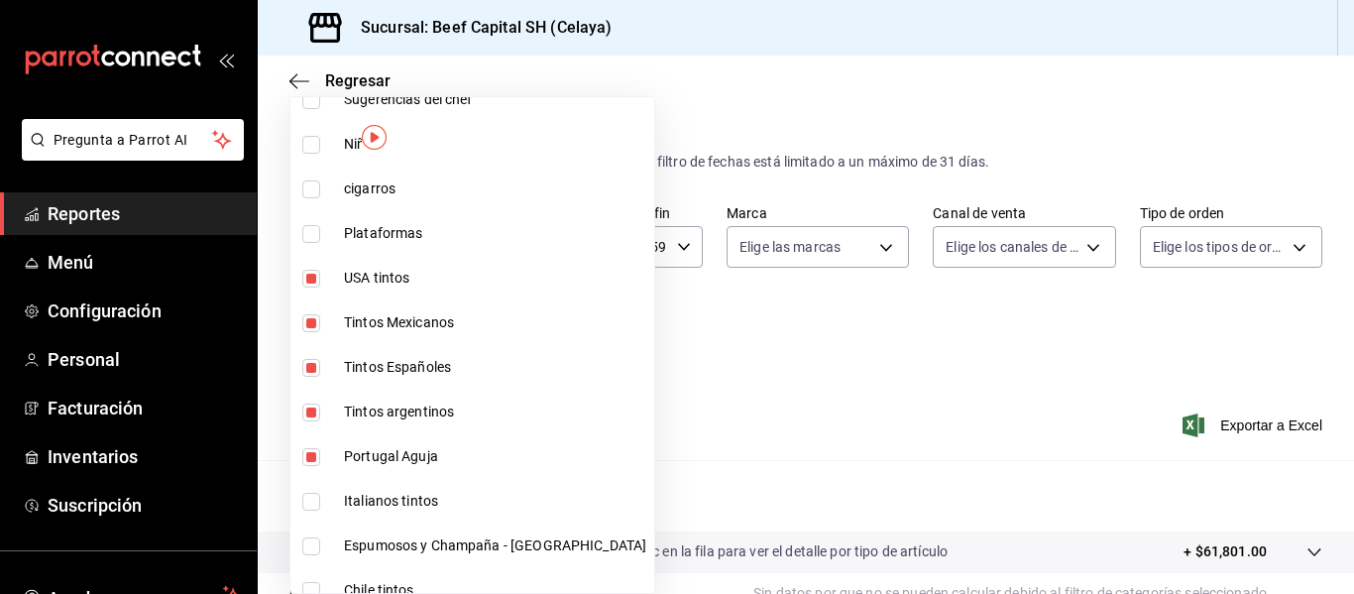
click at [318, 494] on input "checkbox" at bounding box center [311, 502] width 18 height 18
click at [565, 585] on li "Chile tintos" at bounding box center [472, 590] width 364 height 45
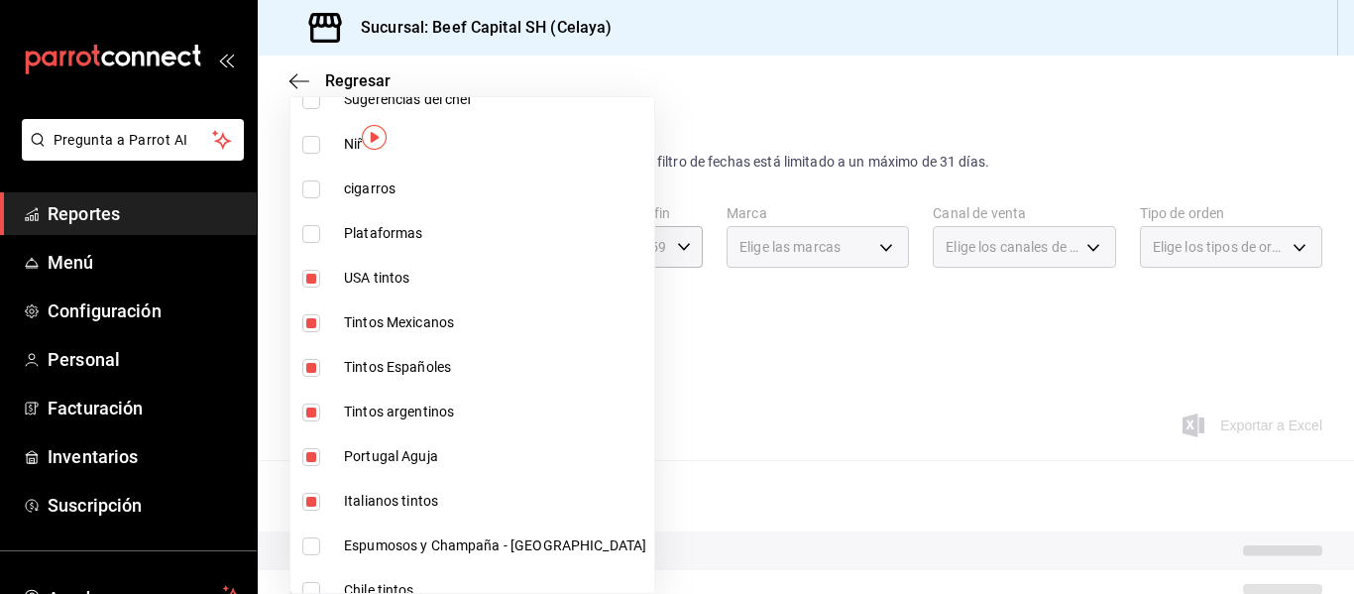
click at [565, 585] on li "Chile tintos" at bounding box center [472, 590] width 364 height 45
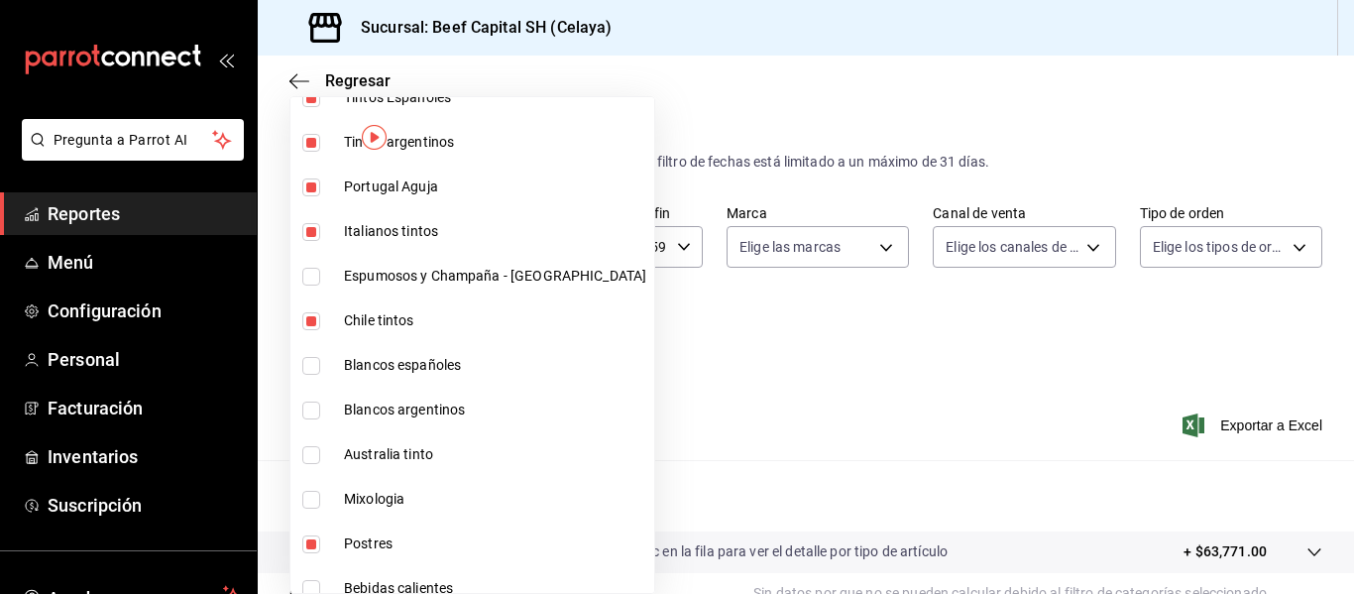
scroll to position [674, 0]
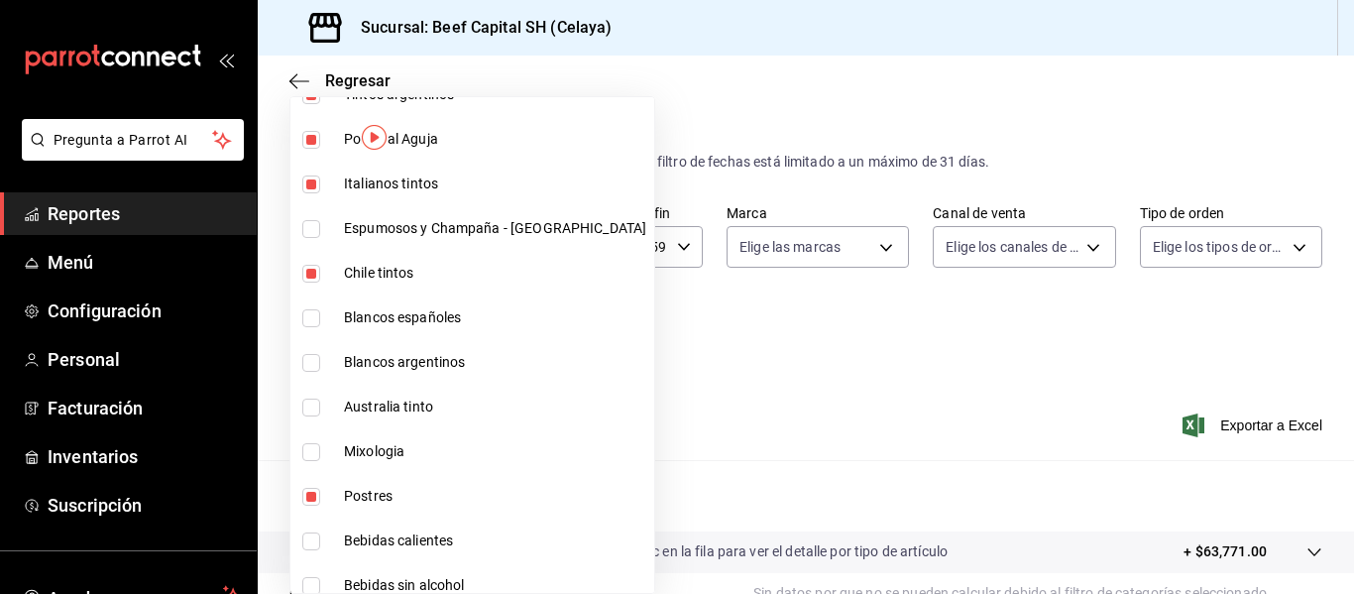
click at [310, 222] on input "checkbox" at bounding box center [311, 229] width 18 height 18
click at [311, 310] on input "checkbox" at bounding box center [311, 318] width 18 height 18
click at [308, 356] on input "checkbox" at bounding box center [311, 363] width 18 height 18
click at [307, 405] on input "checkbox" at bounding box center [311, 408] width 18 height 18
click at [319, 452] on input "checkbox" at bounding box center [311, 452] width 18 height 18
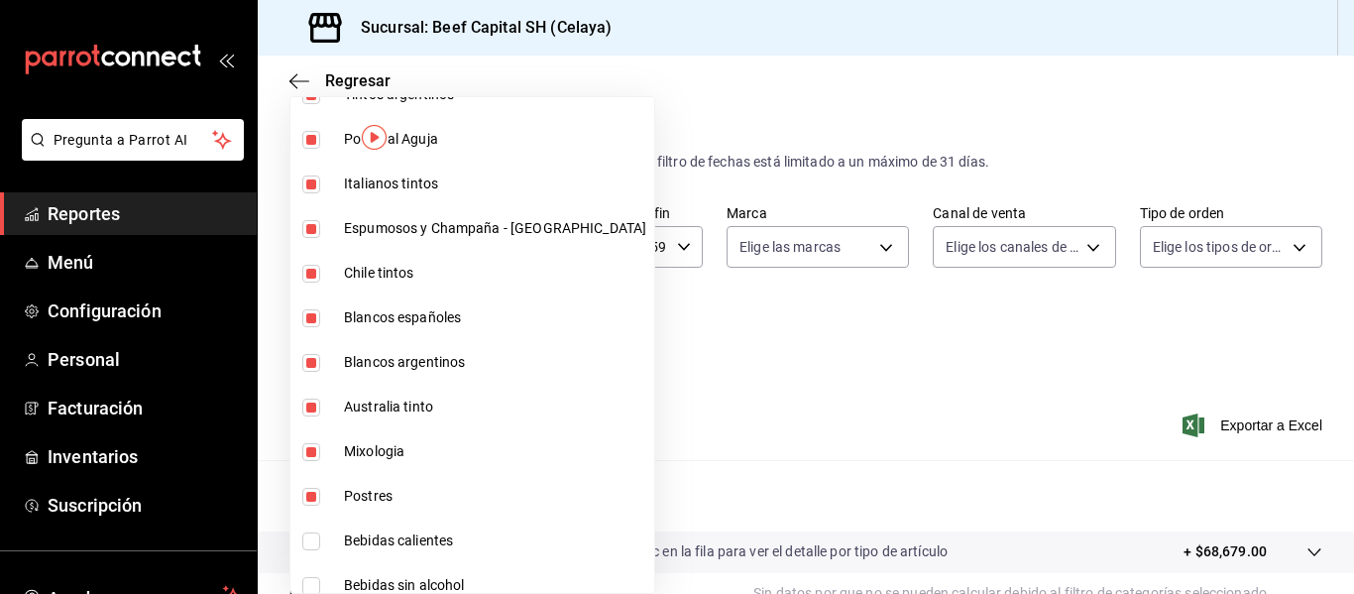
click at [315, 486] on li "Postres" at bounding box center [472, 496] width 364 height 45
click at [310, 532] on input "checkbox" at bounding box center [311, 541] width 18 height 18
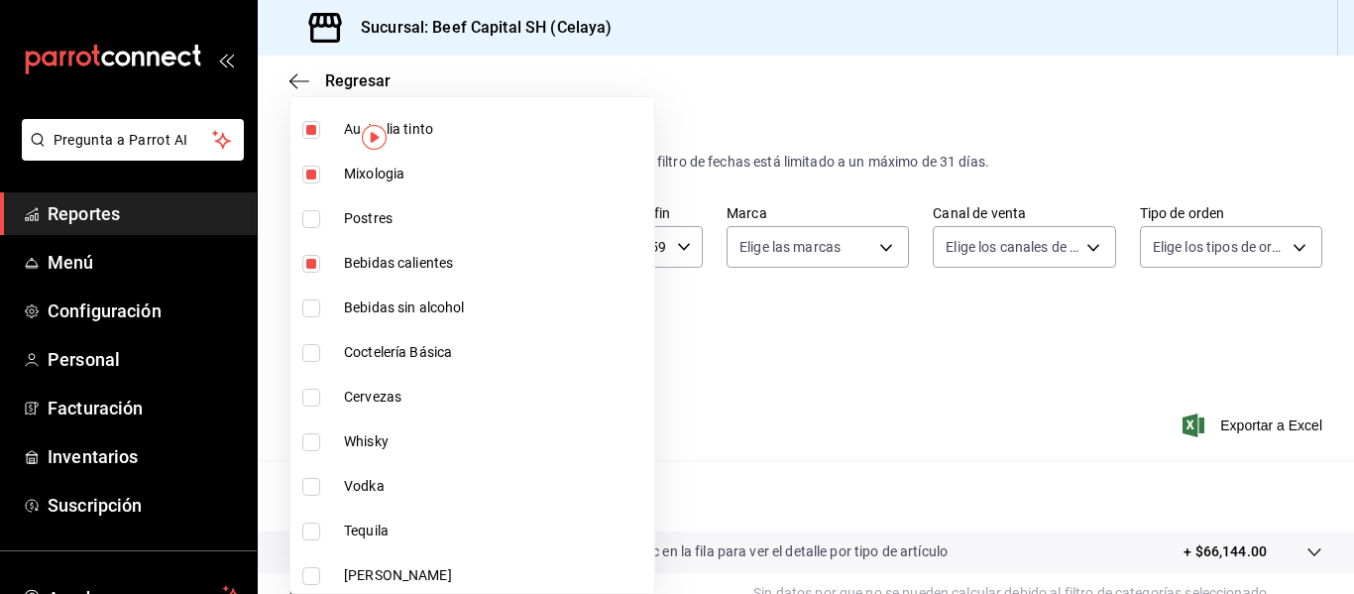
scroll to position [991, 0]
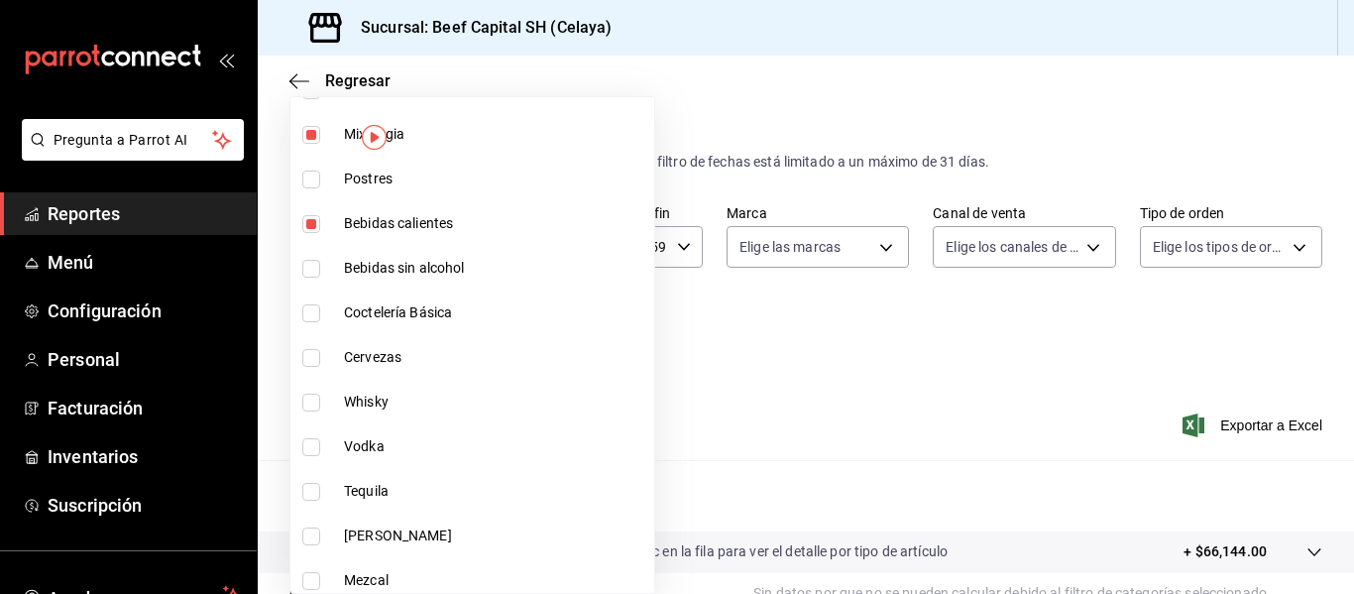
click at [313, 266] on input "checkbox" at bounding box center [311, 269] width 18 height 18
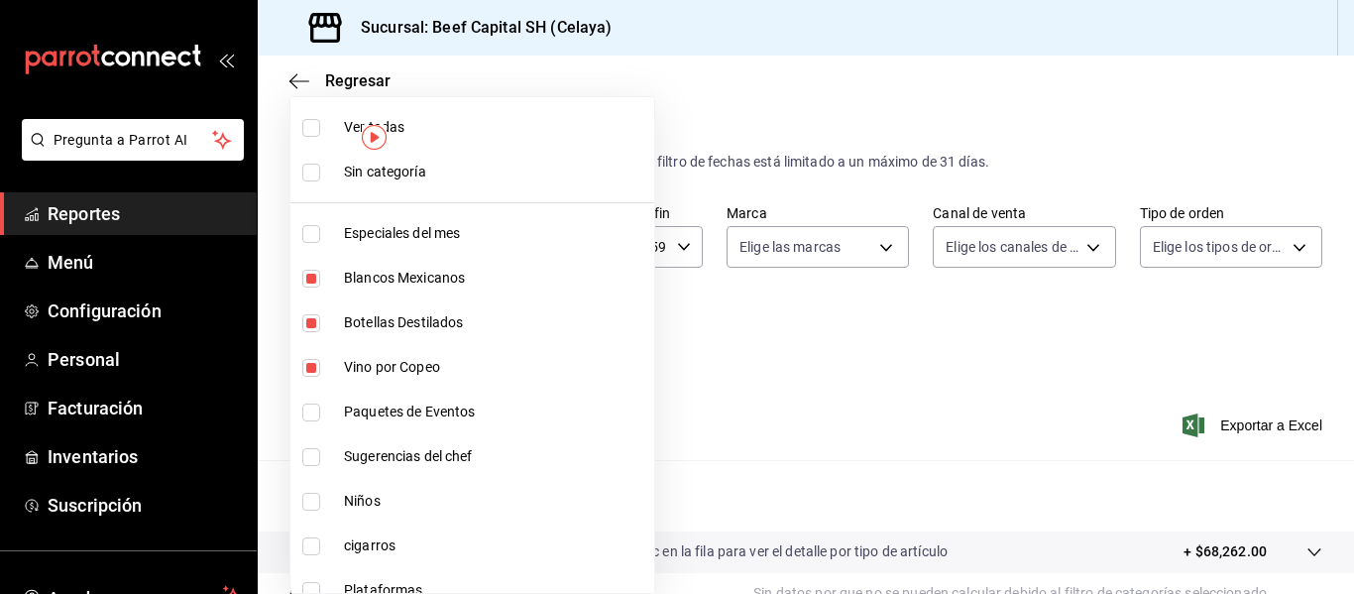
scroll to position [991, 0]
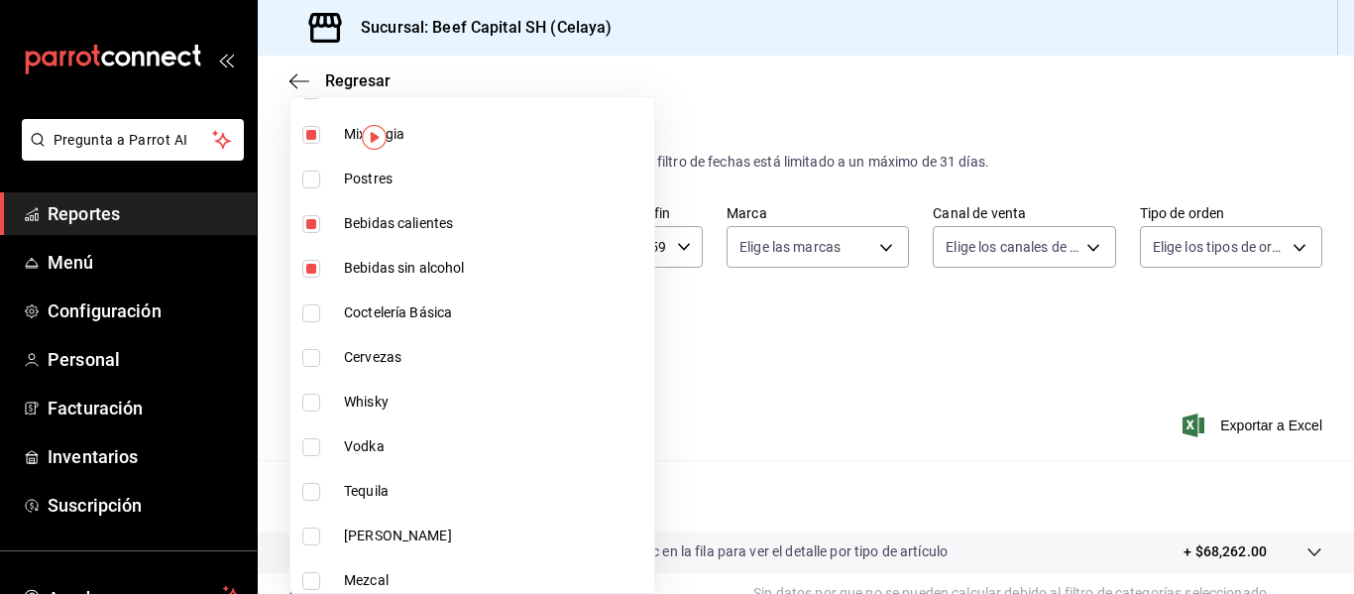
click at [313, 306] on input "checkbox" at bounding box center [311, 313] width 18 height 18
checkbox input "true"
type input "9d4b6974-5cd2-4e52-bc80-ffa20bfb8dc2,b866650c-1b9a-411a-ac95-0c44d1453491,2c9bc…"
click at [312, 351] on input "checkbox" at bounding box center [311, 358] width 18 height 18
checkbox input "true"
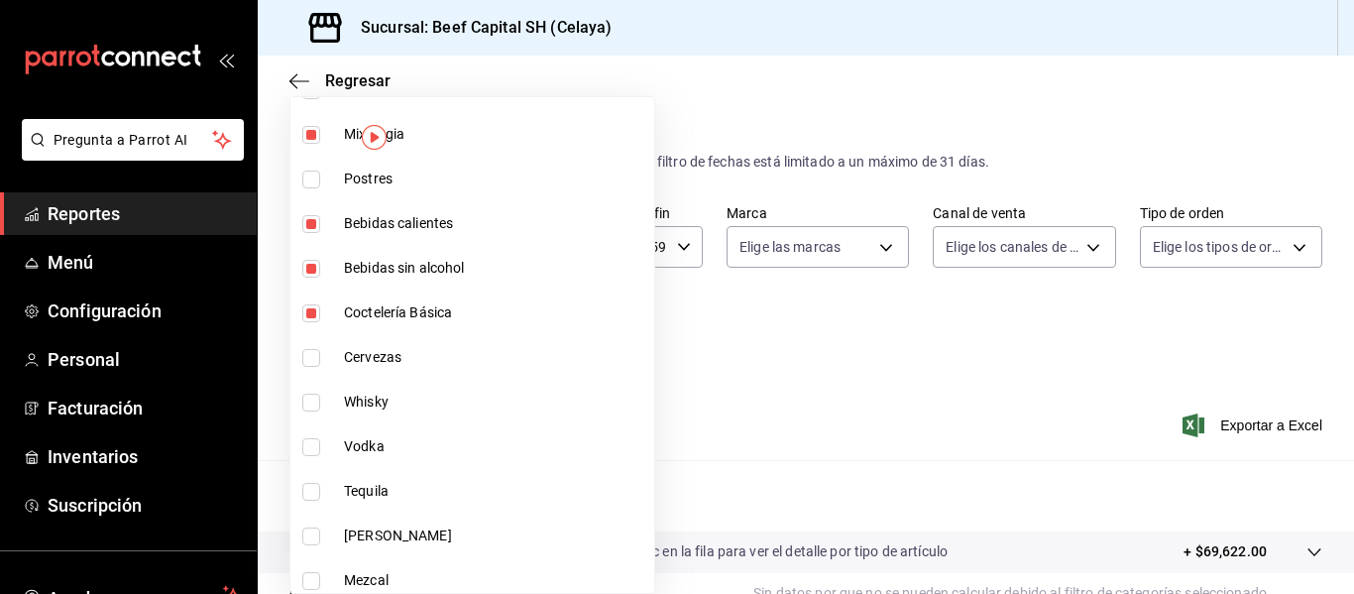
type input "9d4b6974-5cd2-4e52-bc80-ffa20bfb8dc2,b866650c-1b9a-411a-ac95-0c44d1453491,2c9bc…"
click at [314, 396] on input "checkbox" at bounding box center [311, 403] width 18 height 18
checkbox input "true"
type input "9d4b6974-5cd2-4e52-bc80-ffa20bfb8dc2,b866650c-1b9a-411a-ac95-0c44d1453491,2c9bc…"
click at [309, 446] on input "checkbox" at bounding box center [311, 447] width 18 height 18
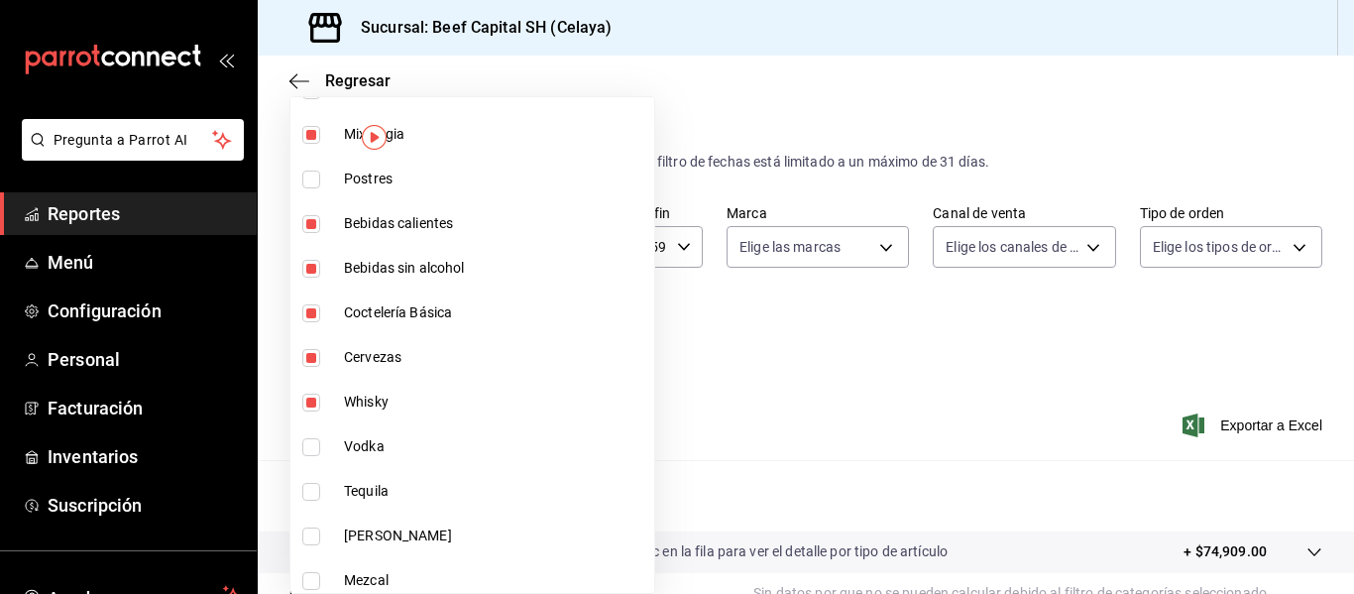
checkbox input "true"
type input "9d4b6974-5cd2-4e52-bc80-ffa20bfb8dc2,b866650c-1b9a-411a-ac95-0c44d1453491,2c9bc…"
click at [309, 484] on input "checkbox" at bounding box center [311, 492] width 18 height 18
checkbox input "true"
type input "9d4b6974-5cd2-4e52-bc80-ffa20bfb8dc2,b866650c-1b9a-411a-ac95-0c44d1453491,2c9bc…"
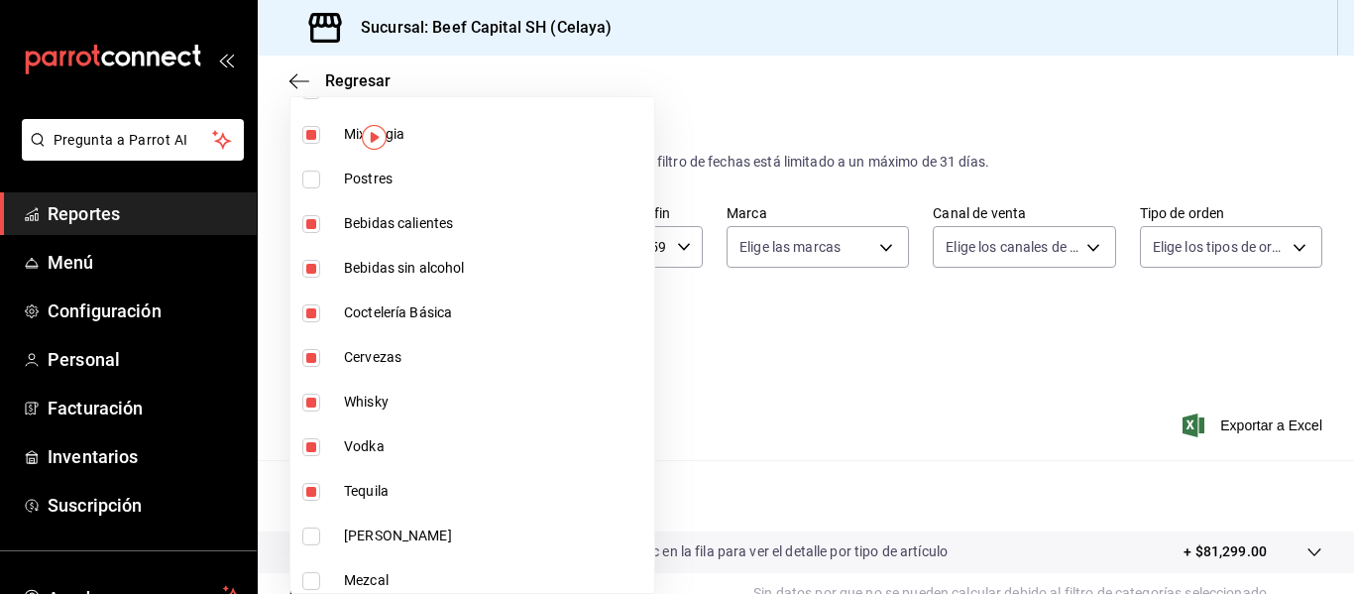
click at [311, 531] on input "checkbox" at bounding box center [311, 536] width 18 height 18
checkbox input "true"
type input "9d4b6974-5cd2-4e52-bc80-ffa20bfb8dc2,b866650c-1b9a-411a-ac95-0c44d1453491,2c9bc…"
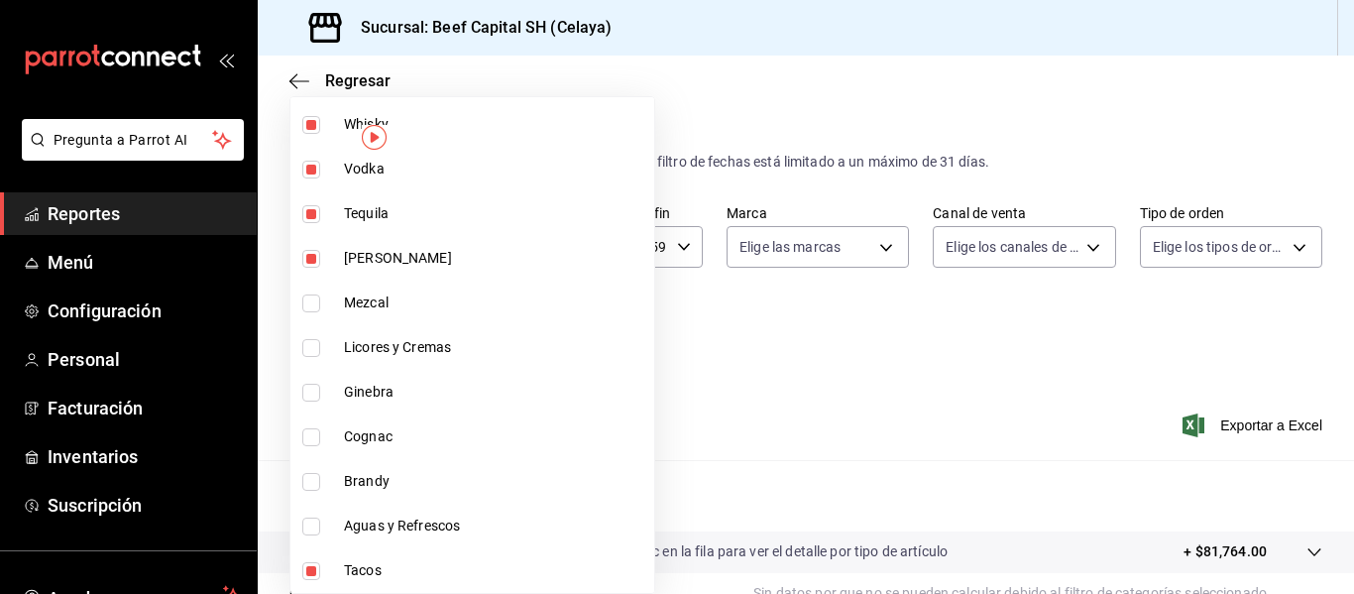
scroll to position [1309, 0]
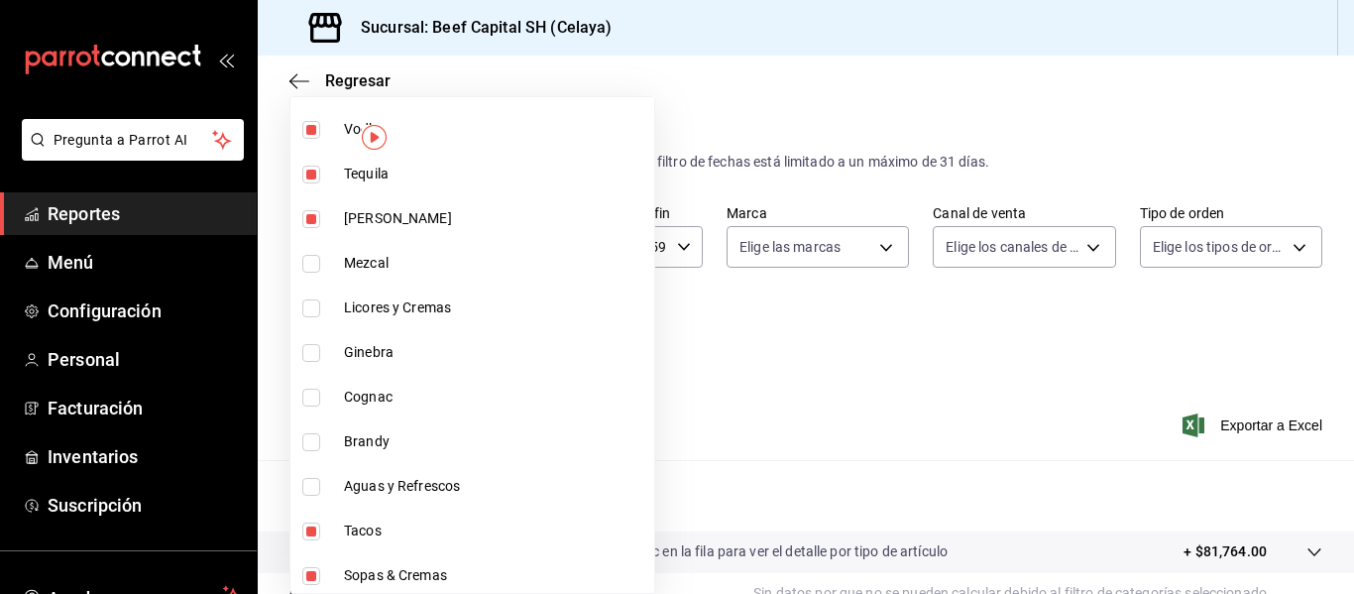
click at [309, 268] on input "checkbox" at bounding box center [311, 264] width 18 height 18
checkbox input "true"
type input "9d4b6974-5cd2-4e52-bc80-ffa20bfb8dc2,b866650c-1b9a-411a-ac95-0c44d1453491,2c9bc…"
click at [314, 303] on input "checkbox" at bounding box center [311, 308] width 18 height 18
checkbox input "true"
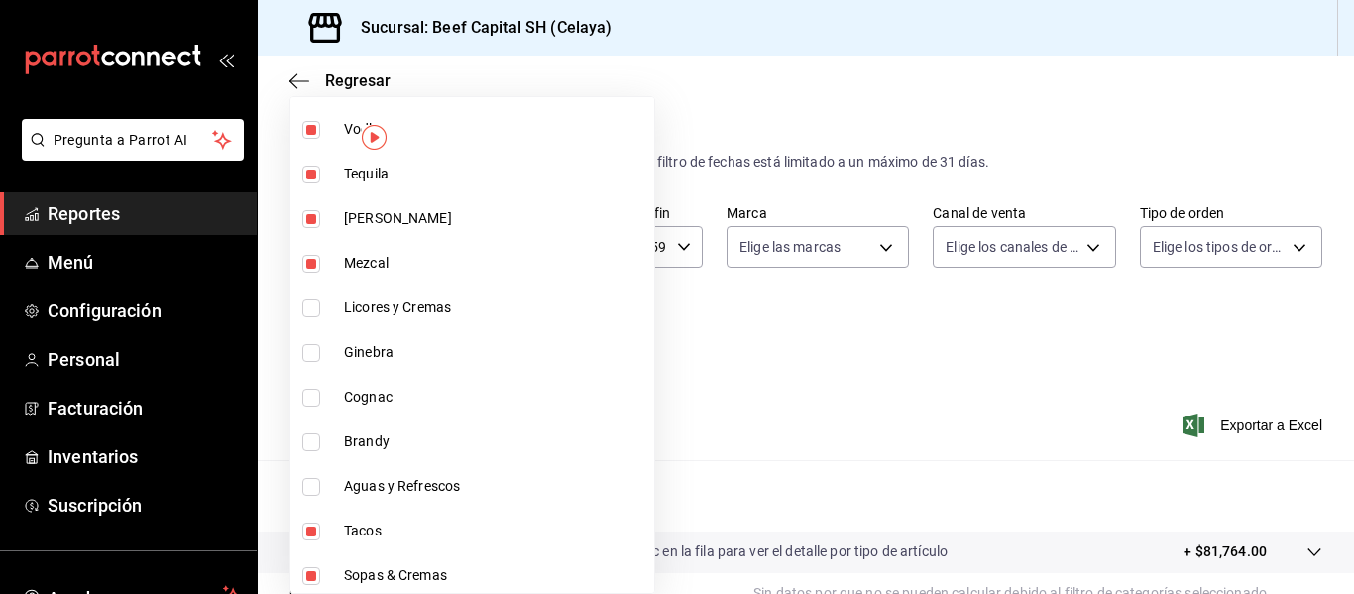
type input "9d4b6974-5cd2-4e52-bc80-ffa20bfb8dc2,b866650c-1b9a-411a-ac95-0c44d1453491,2c9bc…"
click at [306, 360] on input "checkbox" at bounding box center [311, 353] width 18 height 18
checkbox input "true"
type input "9d4b6974-5cd2-4e52-bc80-ffa20bfb8dc2,b866650c-1b9a-411a-ac95-0c44d1453491,2c9bc…"
click at [306, 394] on input "checkbox" at bounding box center [311, 398] width 18 height 18
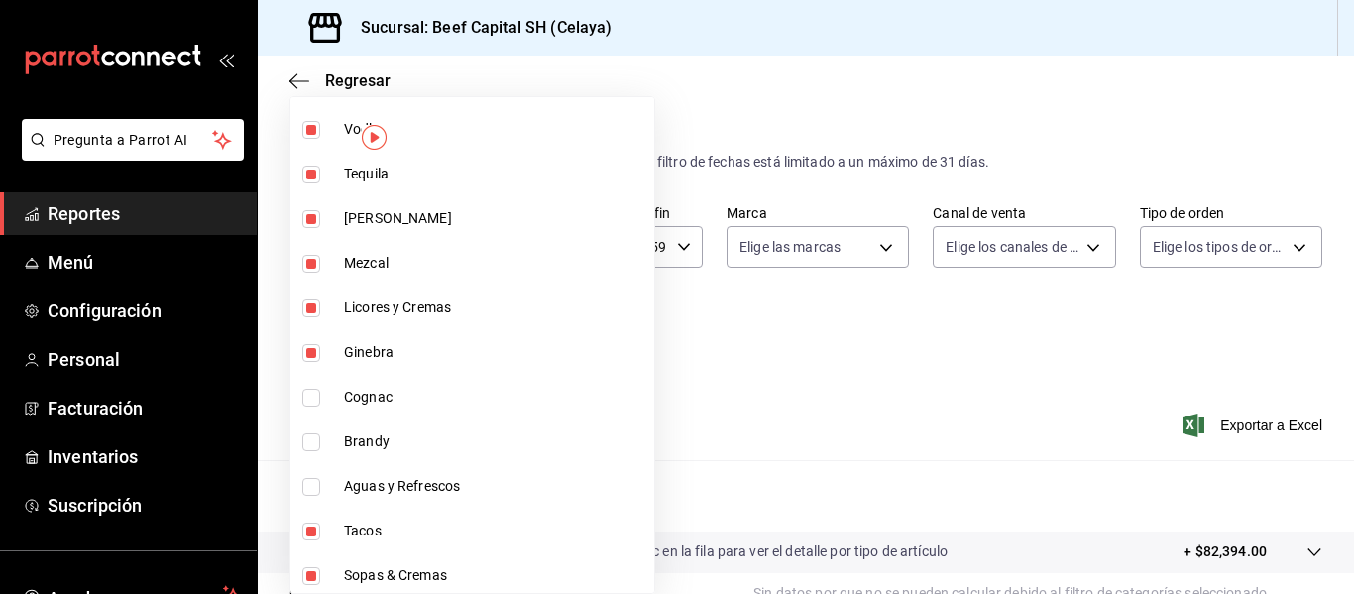
checkbox input "true"
type input "9d4b6974-5cd2-4e52-bc80-ffa20bfb8dc2,b866650c-1b9a-411a-ac95-0c44d1453491,2c9bc…"
click at [310, 438] on input "checkbox" at bounding box center [311, 442] width 18 height 18
checkbox input "true"
type input "9d4b6974-5cd2-4e52-bc80-ffa20bfb8dc2,b866650c-1b9a-411a-ac95-0c44d1453491,2c9bc…"
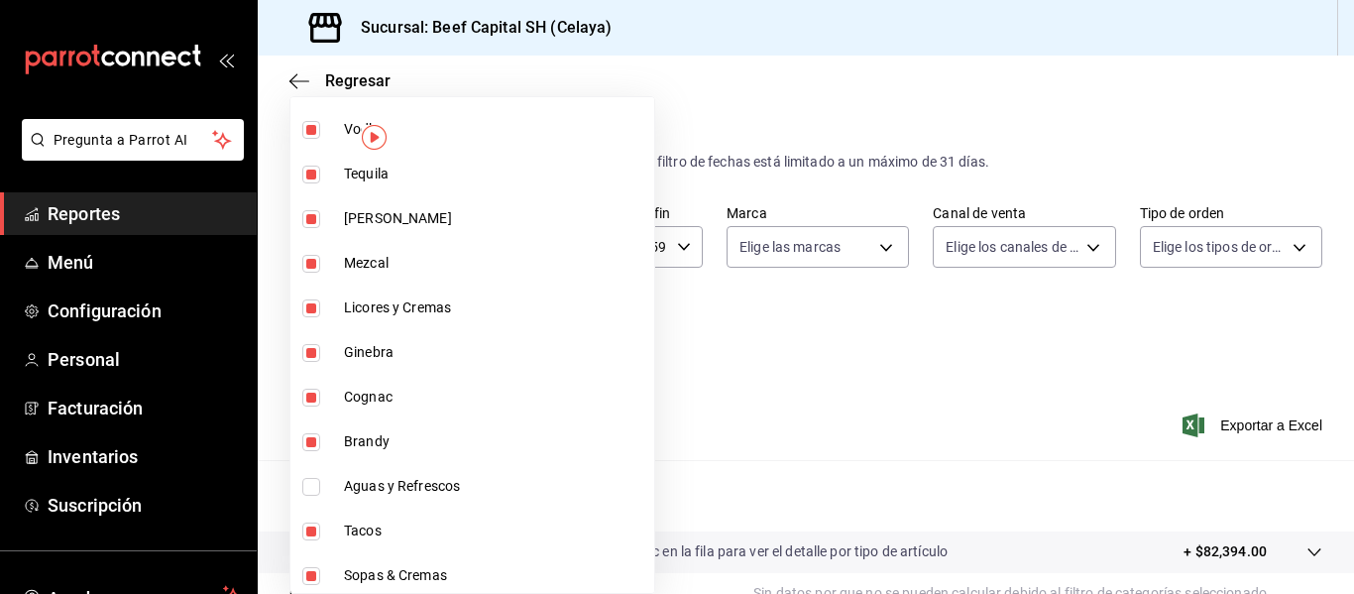
click at [310, 485] on input "checkbox" at bounding box center [311, 487] width 18 height 18
checkbox input "true"
type input "9d4b6974-5cd2-4e52-bc80-ffa20bfb8dc2,b866650c-1b9a-411a-ac95-0c44d1453491,2c9bc…"
click at [318, 527] on input "checkbox" at bounding box center [311, 531] width 18 height 18
checkbox input "false"
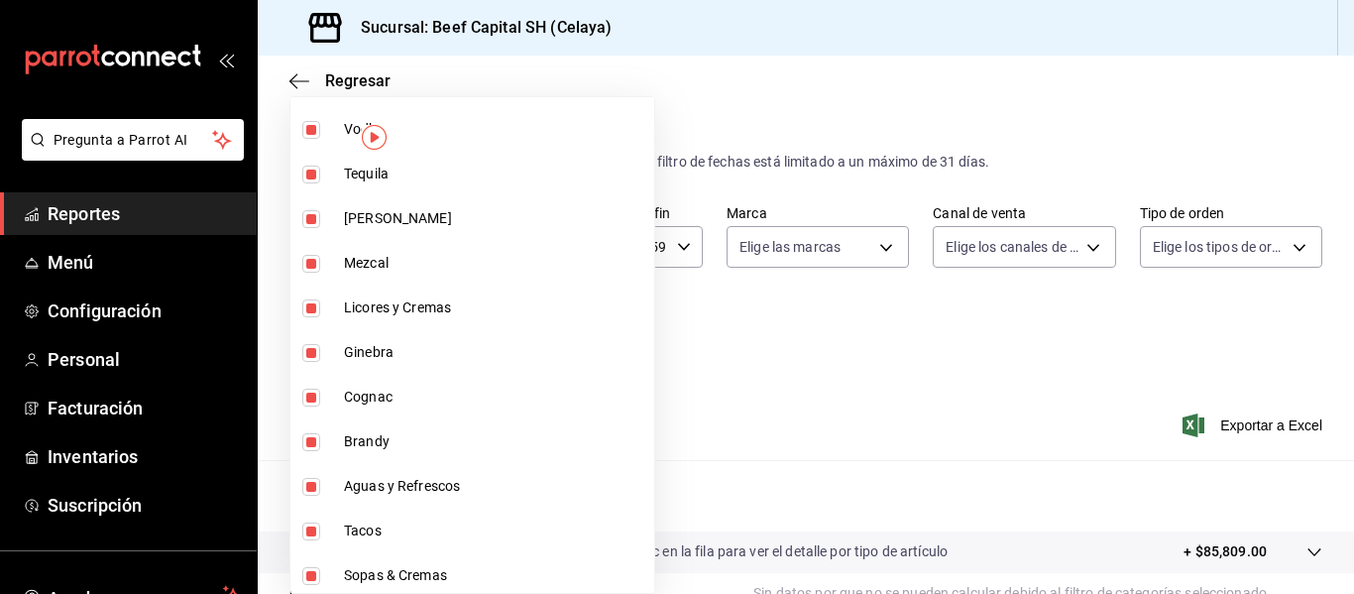
type input "b866650c-1b9a-411a-ac95-0c44d1453491,2c9bc4eb-cffd-4aa7-a609-89b1433c8ef6,ce2dd…"
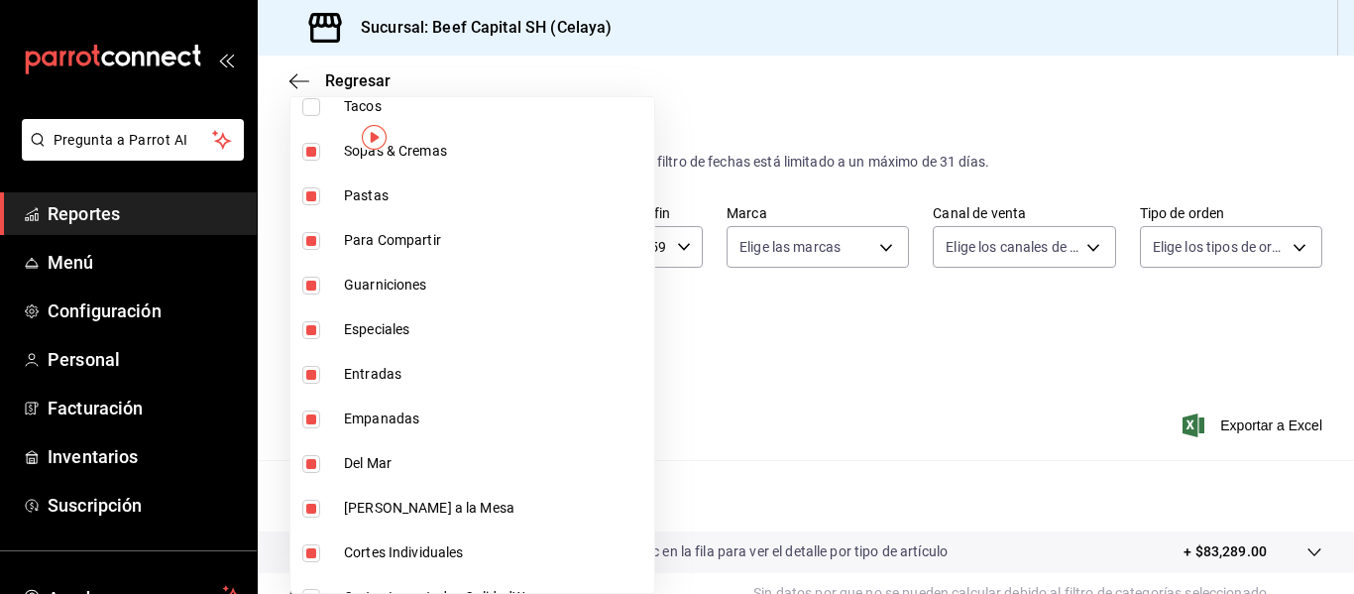
scroll to position [1745, 0]
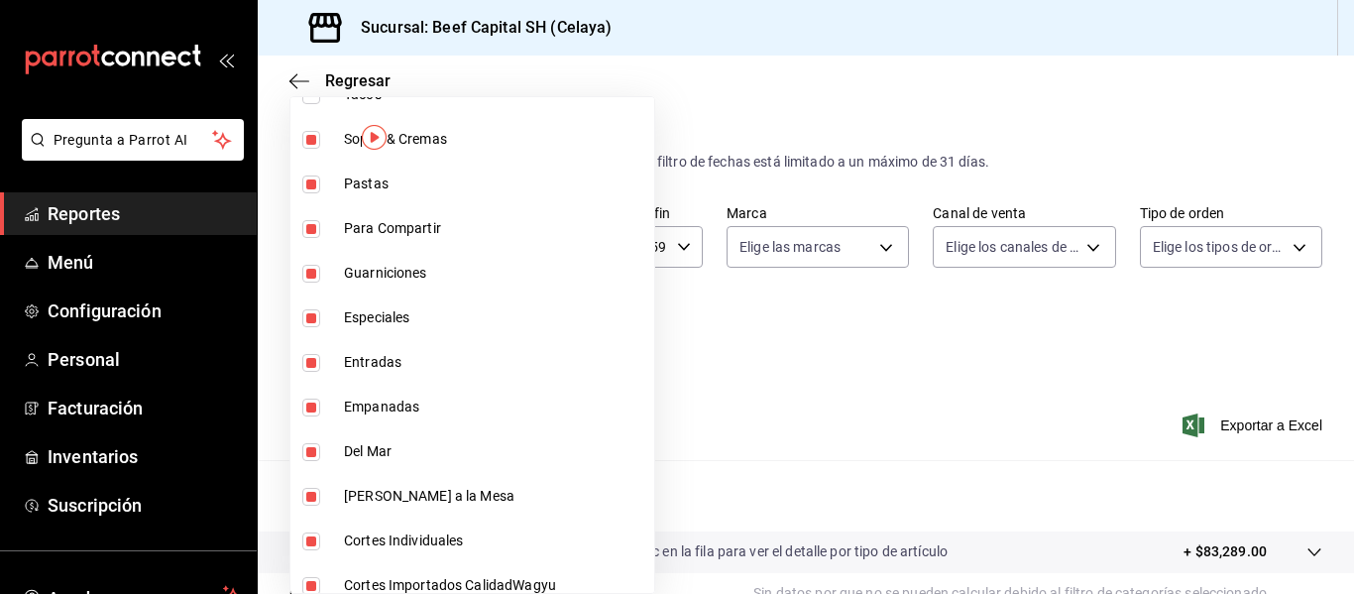
click at [321, 145] on label at bounding box center [315, 140] width 26 height 18
click at [320, 145] on input "checkbox" at bounding box center [311, 140] width 18 height 18
checkbox input "true"
type input "2c9bc4eb-cffd-4aa7-a609-89b1433c8ef6,ce2dd9ff-ad24-4aa4-96b0-f759399c4373,7199b…"
click at [319, 143] on input "checkbox" at bounding box center [311, 140] width 18 height 18
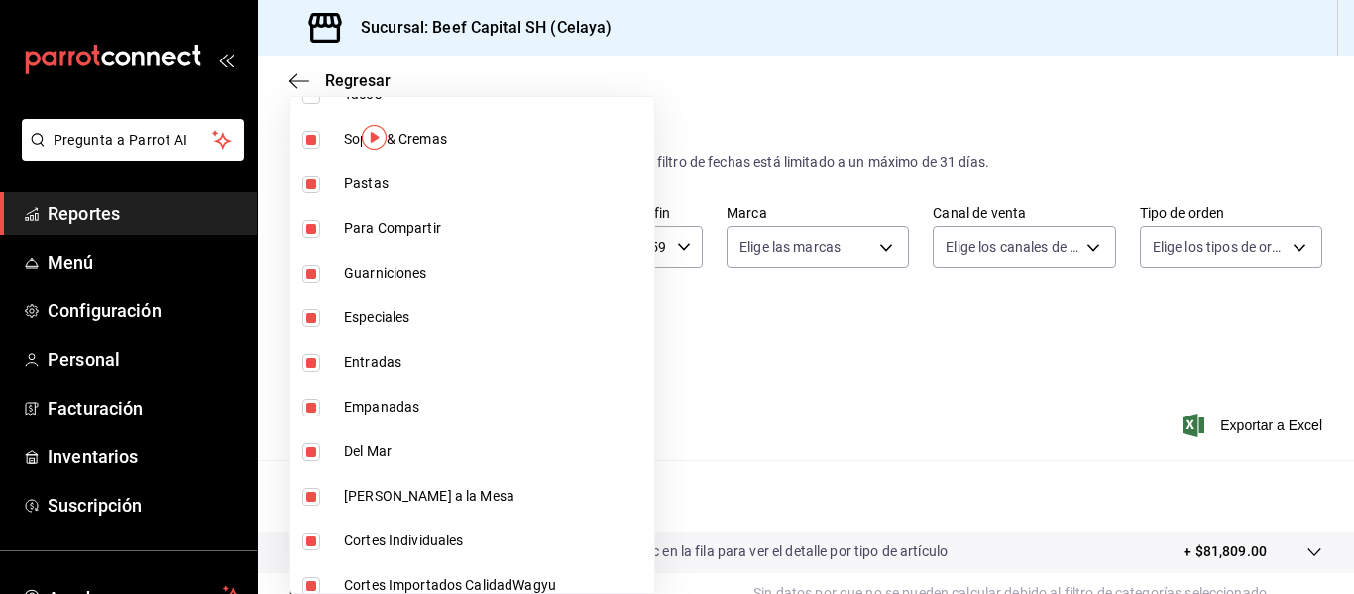
checkbox input "false"
type input "2c9bc4eb-cffd-4aa7-a609-89b1433c8ef6,ce2dd9ff-ad24-4aa4-96b0-f759399c4373,7199b…"
click at [315, 182] on input "checkbox" at bounding box center [311, 184] width 18 height 18
checkbox input "false"
type input "ce2dd9ff-ad24-4aa4-96b0-f759399c4373,7199be31-891c-421d-8360-fde66fee79f0,de741…"
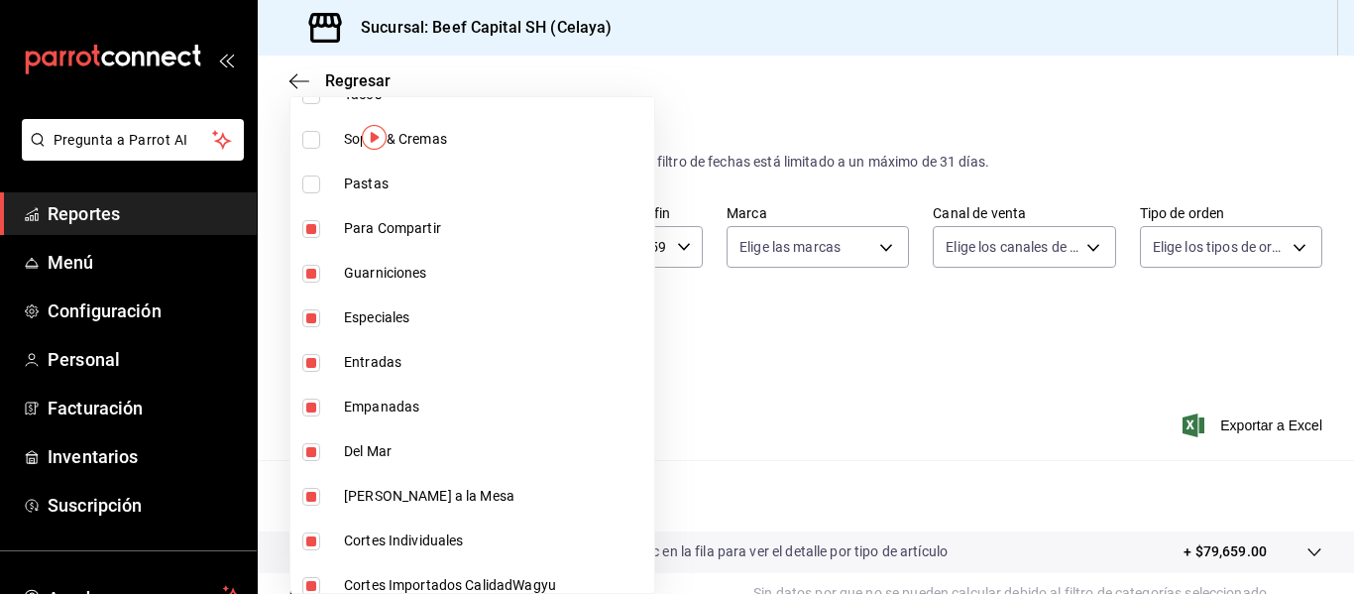
click at [307, 223] on input "checkbox" at bounding box center [311, 229] width 18 height 18
checkbox input "false"
type input "7199be31-891c-421d-8360-fde66fee79f0,de741931-9ed1-4cb1-84ab-60bb22f4b5a8,97985…"
click at [314, 269] on input "checkbox" at bounding box center [311, 274] width 18 height 18
checkbox input "false"
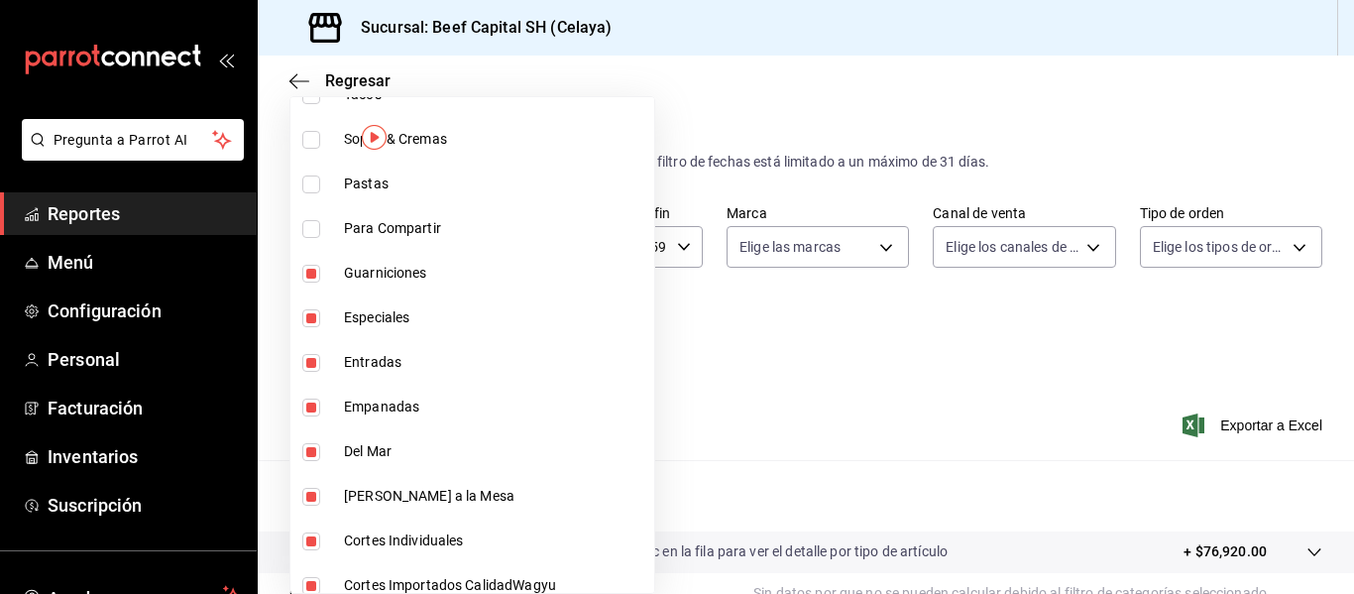
type input "de741931-9ed1-4cb1-84ab-60bb22f4b5a8,97985353-3a84-42b2-a4c8-1adfc8275249,e256e…"
click at [313, 316] on input "checkbox" at bounding box center [311, 318] width 18 height 18
checkbox input "false"
type input "97985353-3a84-42b2-a4c8-1adfc8275249,e256eb3f-4889-46d8-ac76-6827919df6a3,4db8f…"
click at [309, 356] on input "checkbox" at bounding box center [311, 363] width 18 height 18
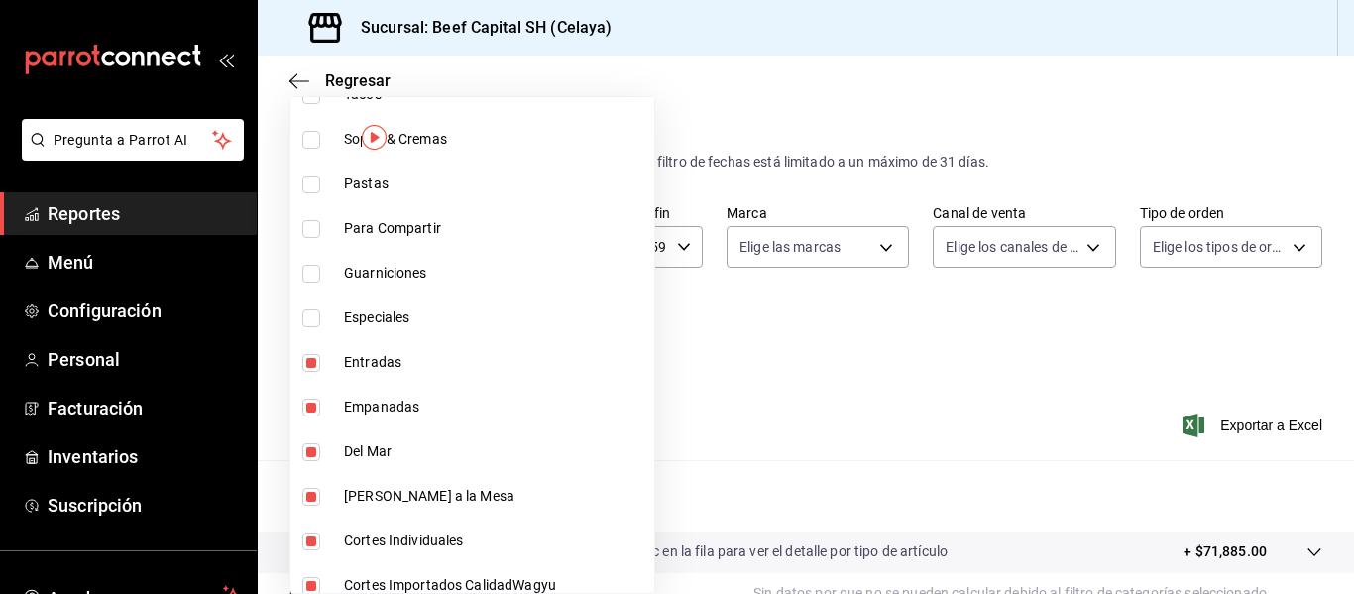
checkbox input "false"
click at [308, 397] on li "Empanadas" at bounding box center [472, 407] width 364 height 45
type input "4db8f0b9-0485-435a-bbde-6ae1b20a9a30,7cb6ca70-3ed9-4ba2-bdc0-a341840f0922,16b64…"
checkbox input "false"
click at [310, 448] on input "checkbox" at bounding box center [311, 452] width 18 height 18
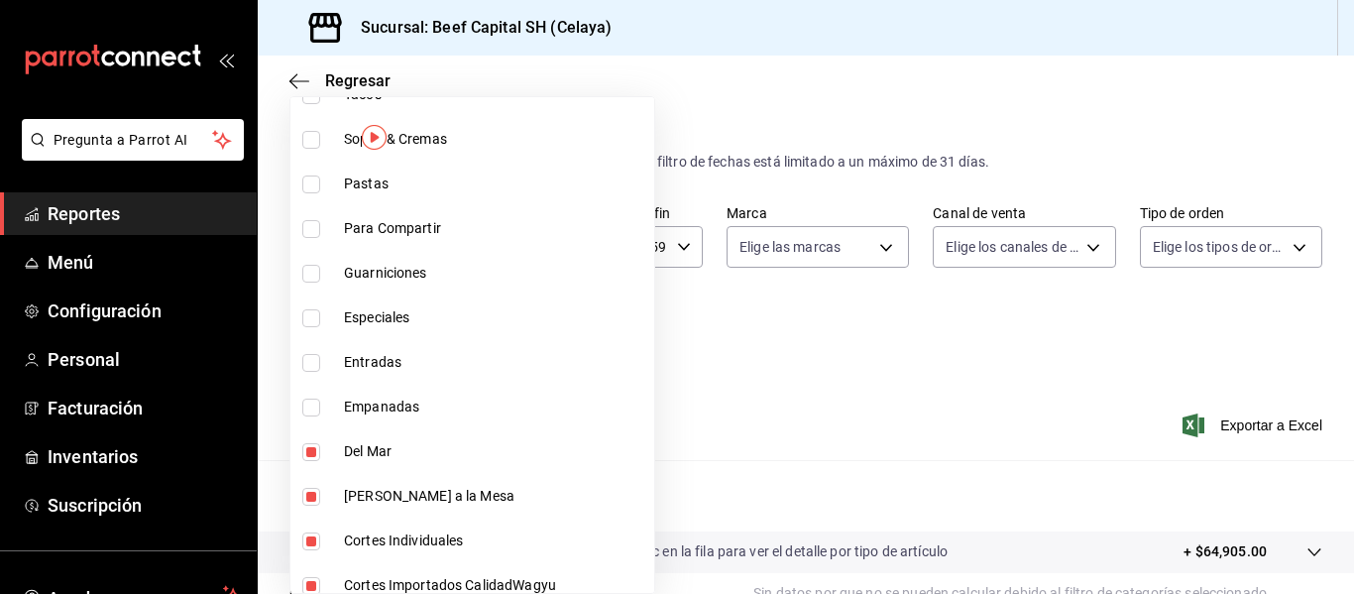
checkbox input "false"
click at [313, 482] on li "Del Huerto a la Mesa" at bounding box center [472, 496] width 364 height 45
type input "16b64ea3-e6ff-4753-9a50-5e14c49feefa,a4d58cfd-8380-47be-8fa3-ce1905bea688,bef19…"
checkbox input "false"
click at [311, 522] on li "Cortes Individuales" at bounding box center [472, 540] width 364 height 45
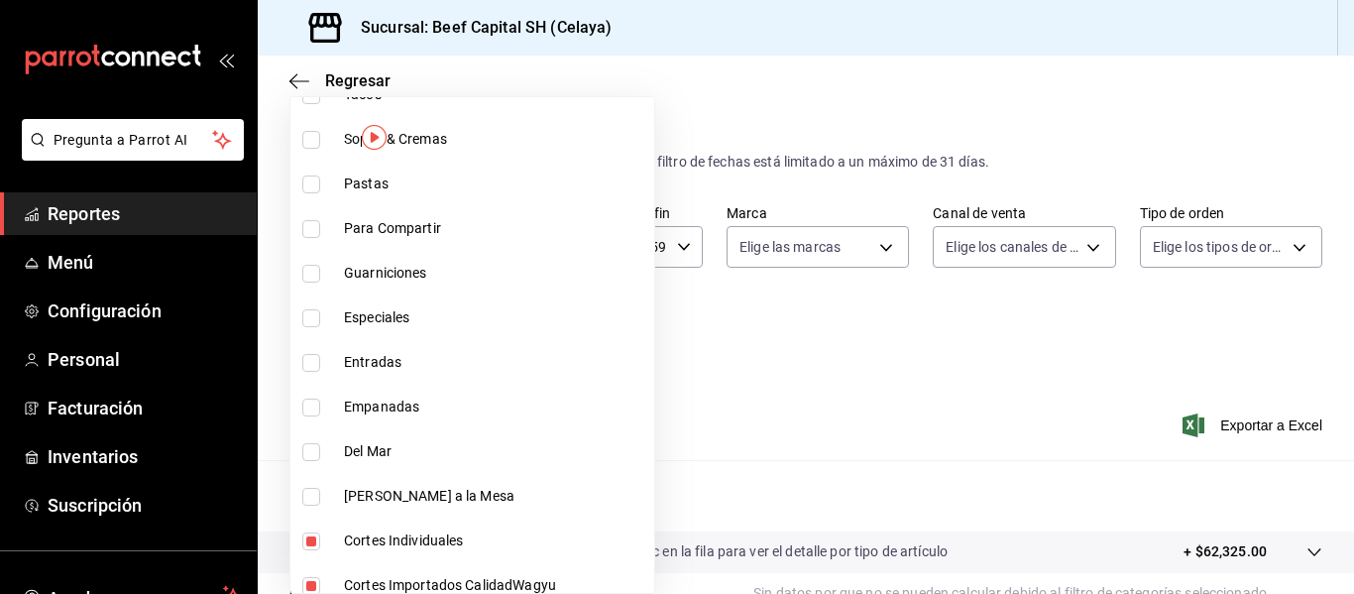
type input "a4d58cfd-8380-47be-8fa3-ce1905bea688,bef19dc0-78d1-4399-b877-93fcdfca9ff7,c44b1…"
checkbox input "false"
click at [314, 580] on input "checkbox" at bounding box center [311, 586] width 18 height 18
checkbox input "false"
type input "bef19dc0-78d1-4399-b877-93fcdfca9ff7,c44b17cd-f0d2-44be-bc0b-f595a1b51d35,b1aff…"
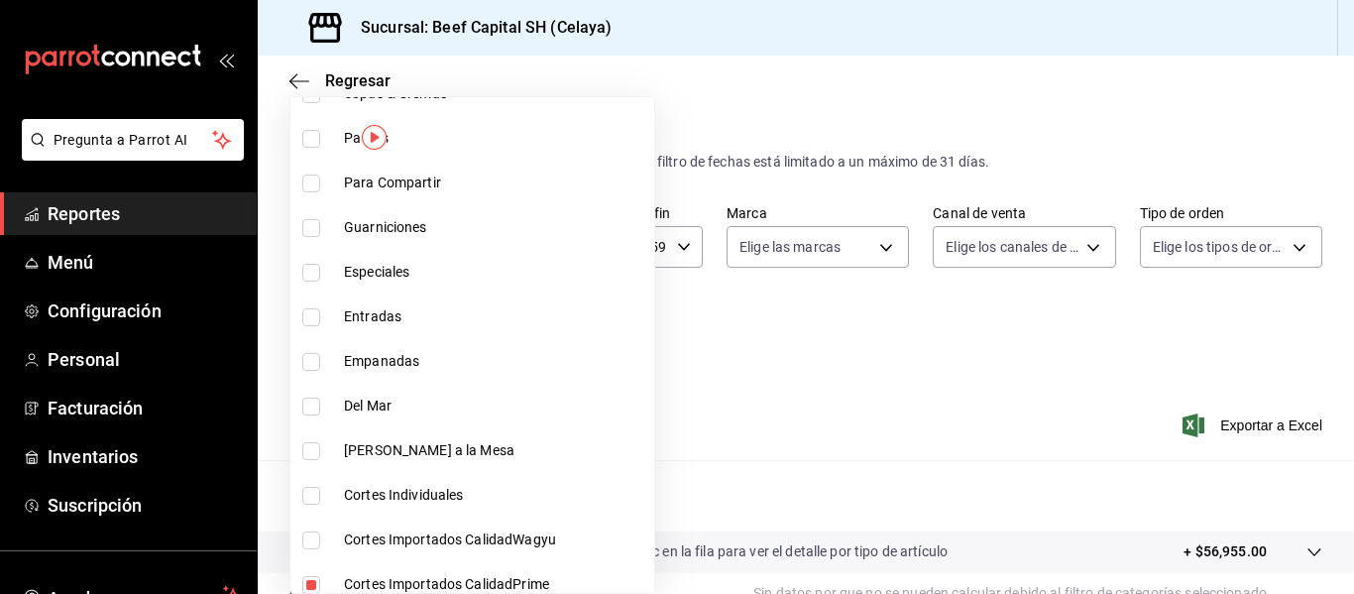
scroll to position [1804, 0]
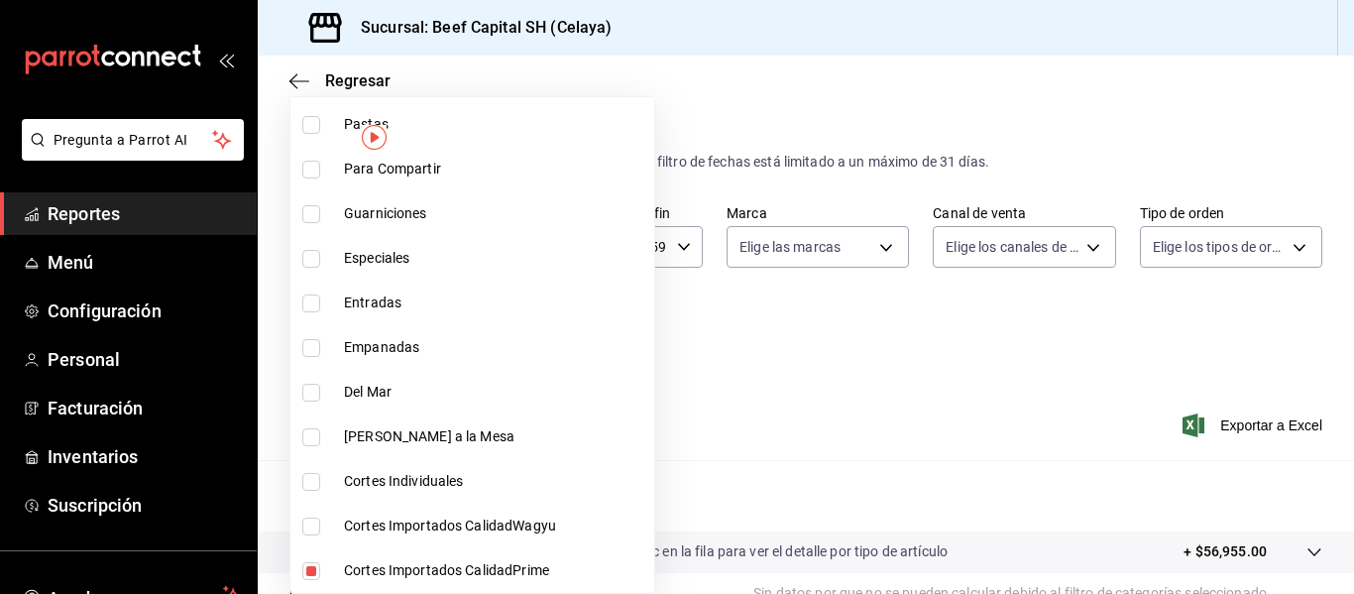
click at [319, 574] on input "checkbox" at bounding box center [311, 571] width 18 height 18
checkbox input "false"
type input "c44b17cd-f0d2-44be-bc0b-f595a1b51d35,b1aff85c-33f8-41d6-9d6d-0d690ab08e76,008fc…"
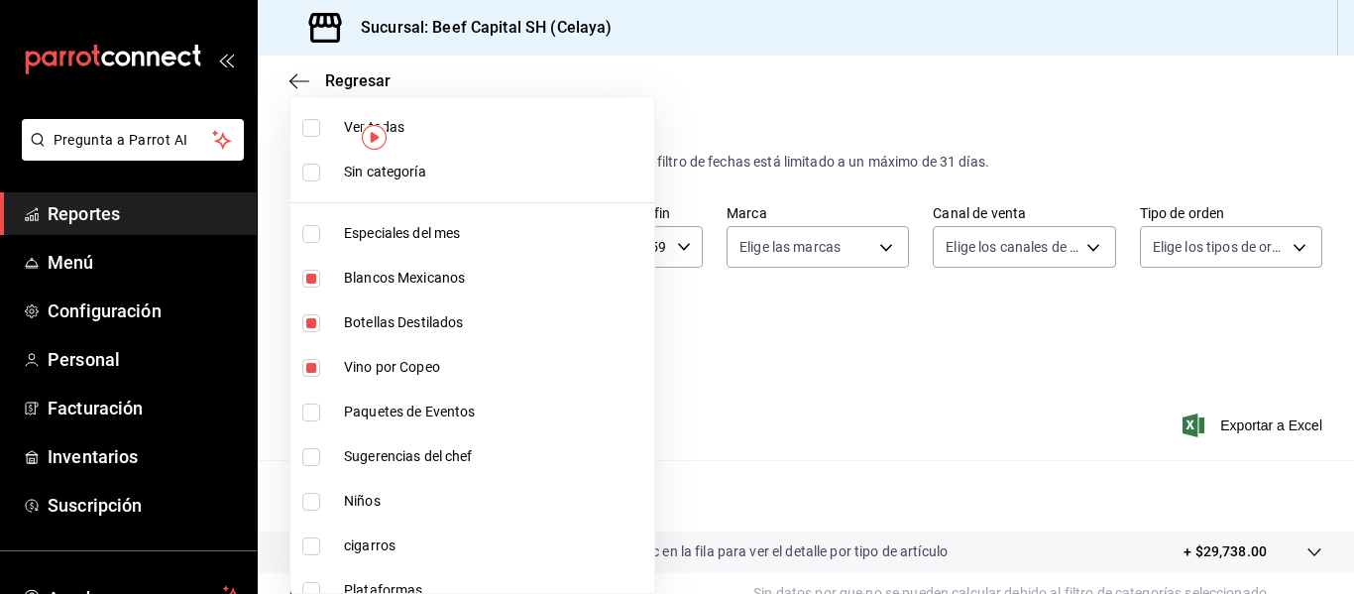
click at [667, 48] on div at bounding box center [677, 297] width 1354 height 594
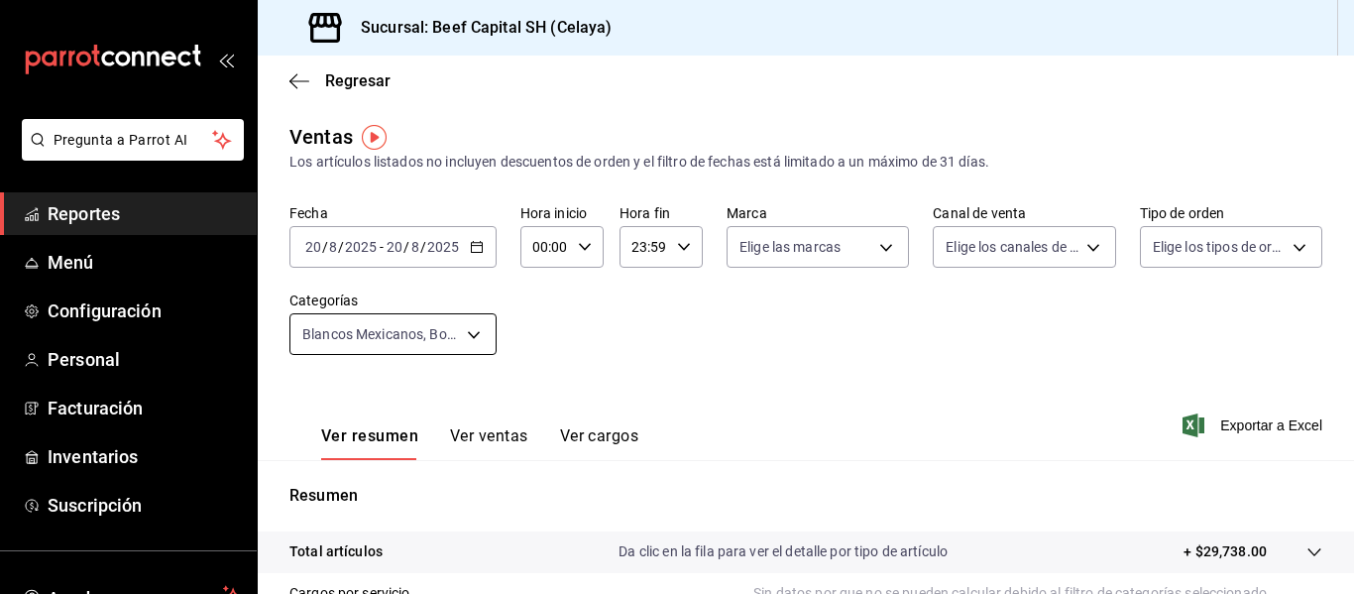
click at [468, 339] on body "Pregunta a Parrot AI Reportes Menú Configuración Personal Facturación Inventari…" at bounding box center [677, 297] width 1354 height 594
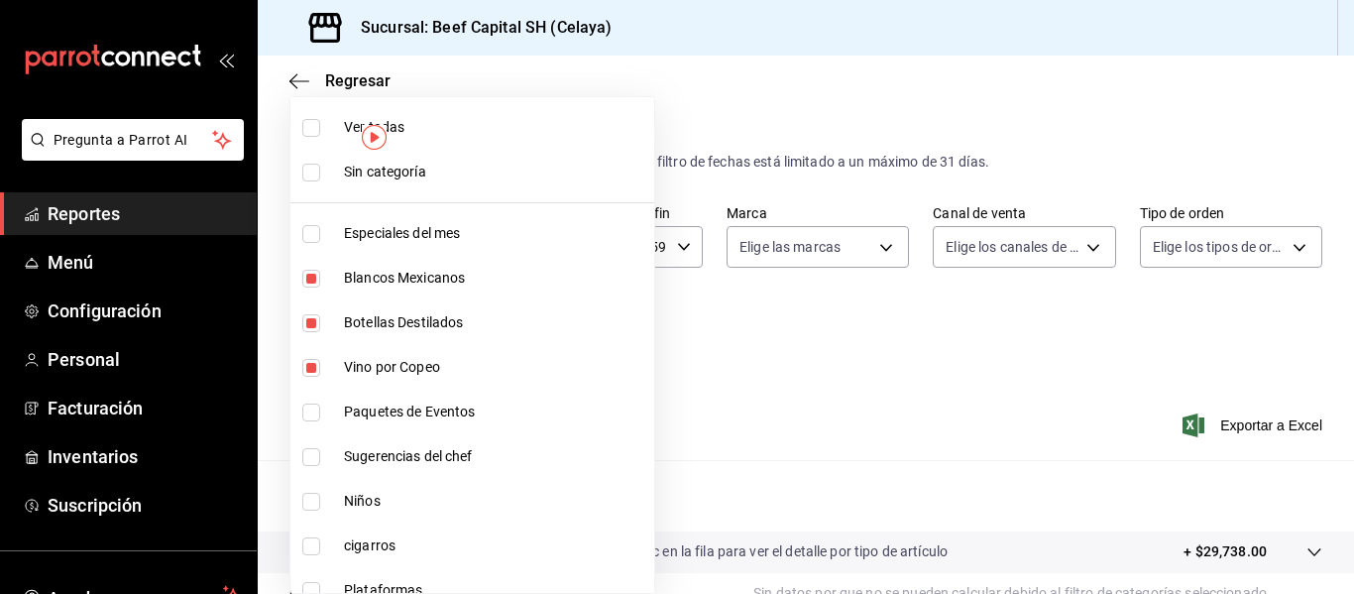
click at [328, 171] on li "Sin categoría" at bounding box center [472, 172] width 364 height 45
checkbox input "true"
click at [307, 132] on input "checkbox" at bounding box center [311, 128] width 18 height 18
checkbox input "true"
type input "ff0942d4-a114-4278-bf43-4291bef7f875,c44b17cd-f0d2-44be-bc0b-f595a1b51d35,b1aff…"
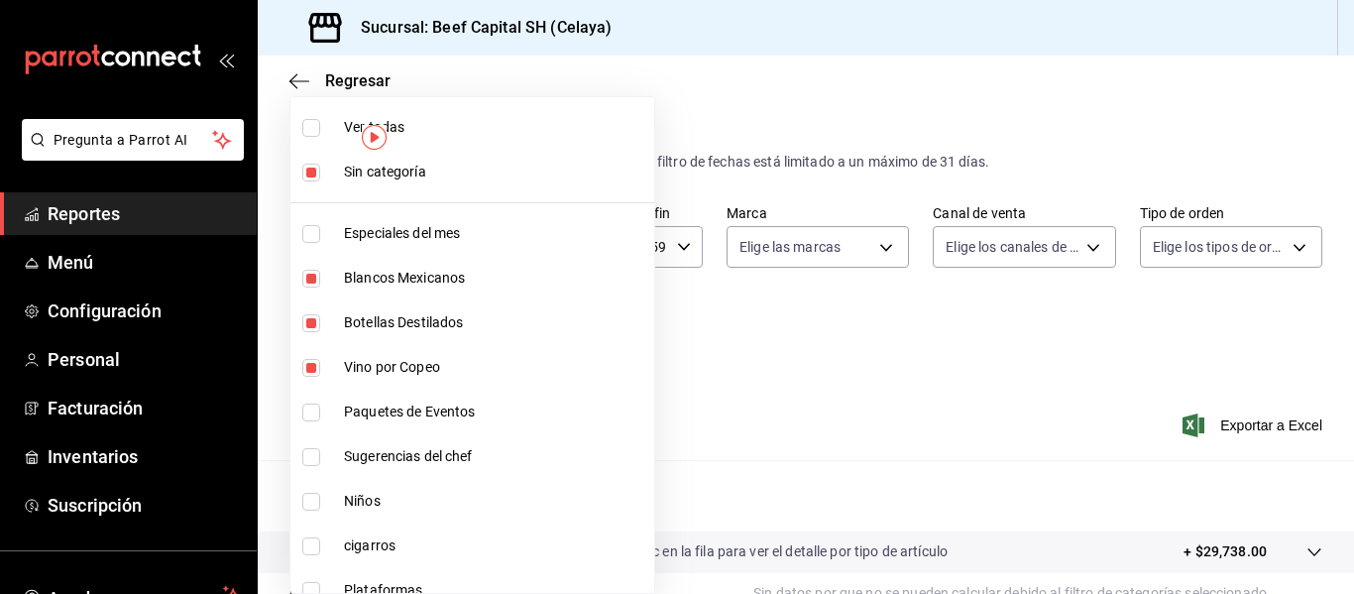
checkbox input "true"
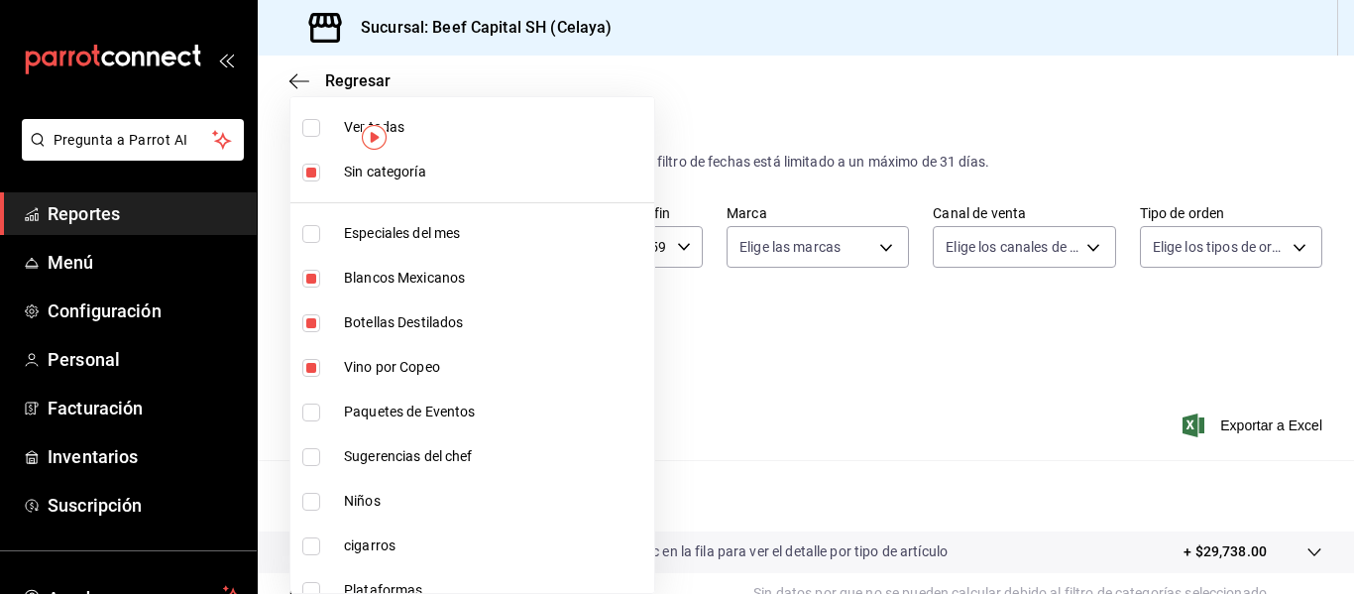
checkbox input "true"
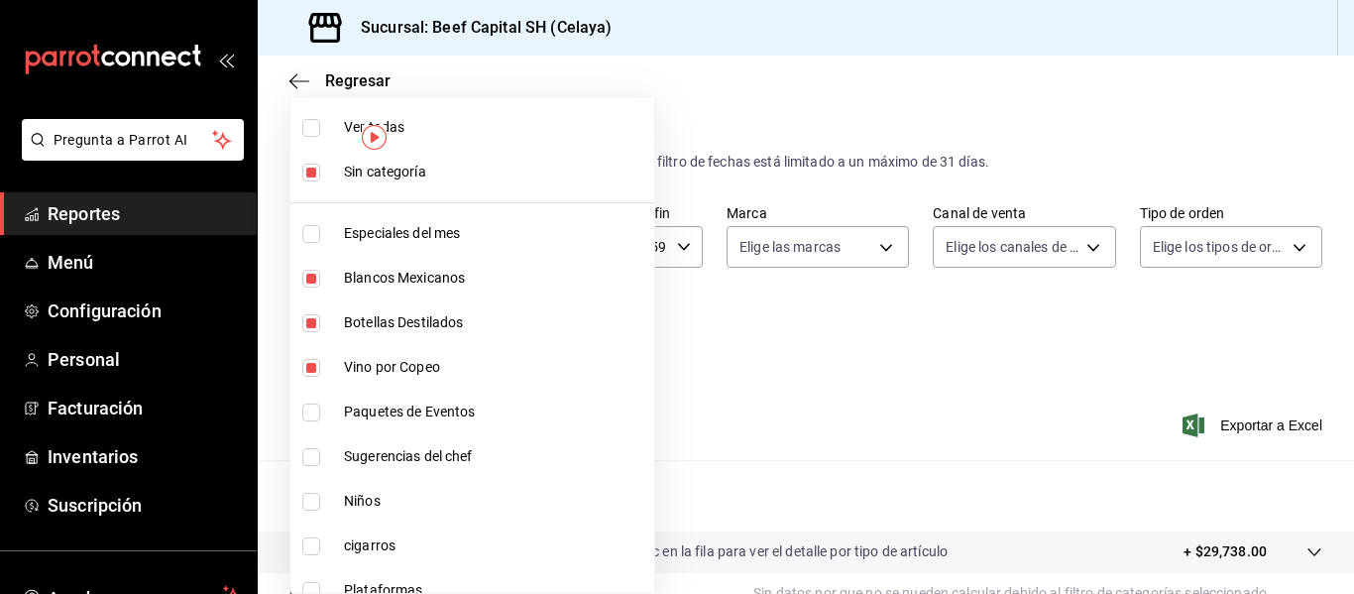
checkbox input "true"
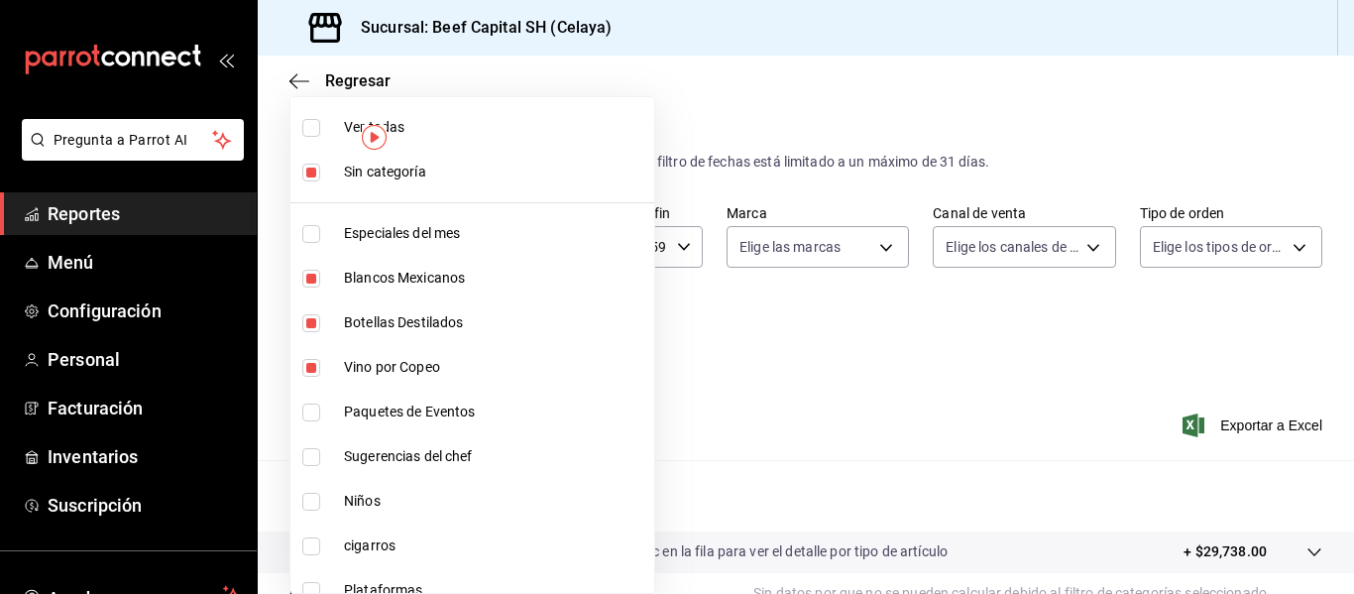
checkbox input "true"
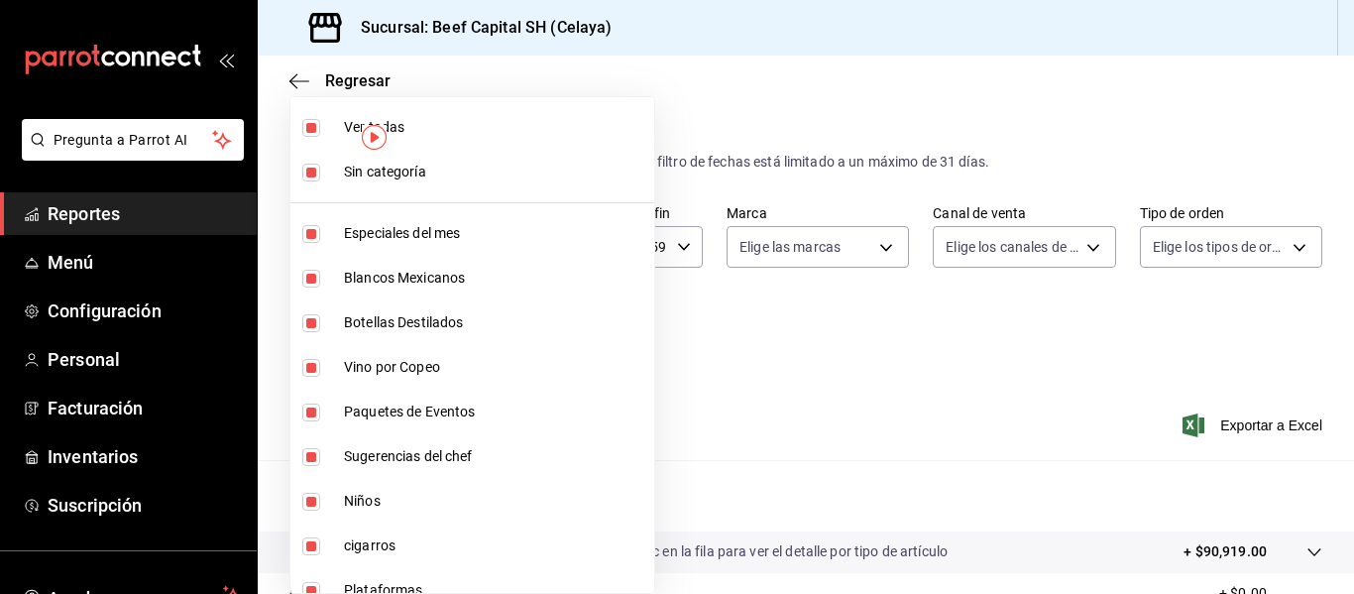
click at [307, 132] on input "checkbox" at bounding box center [311, 128] width 18 height 18
checkbox input "false"
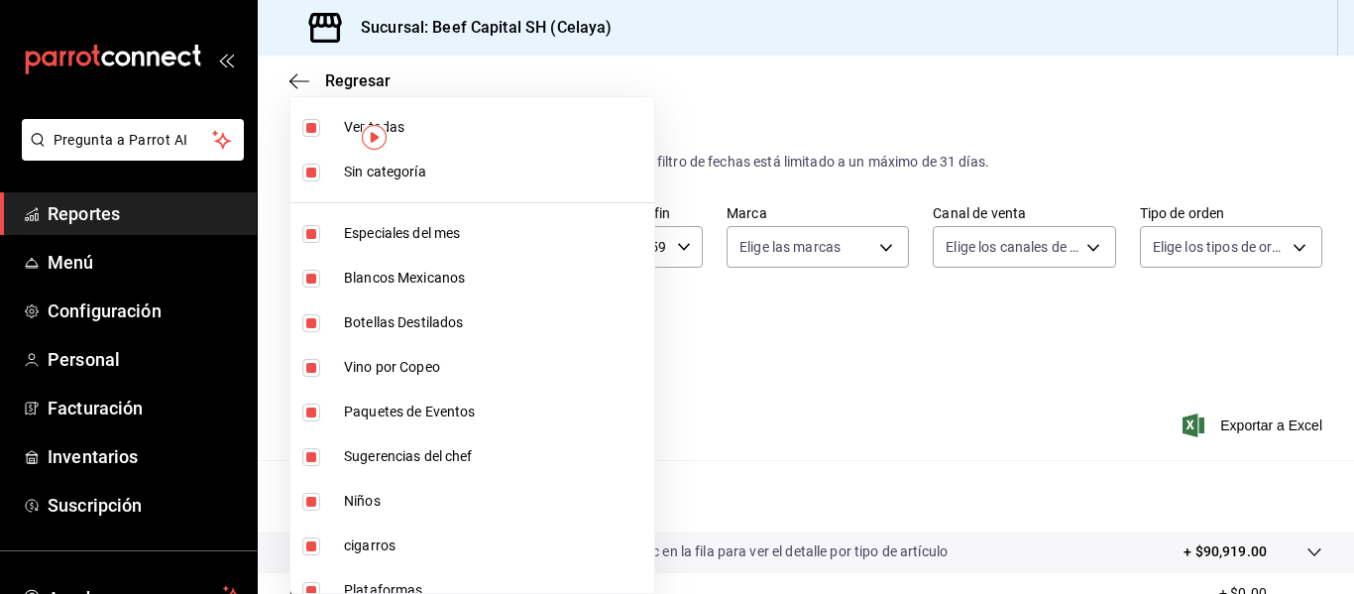
checkbox input "false"
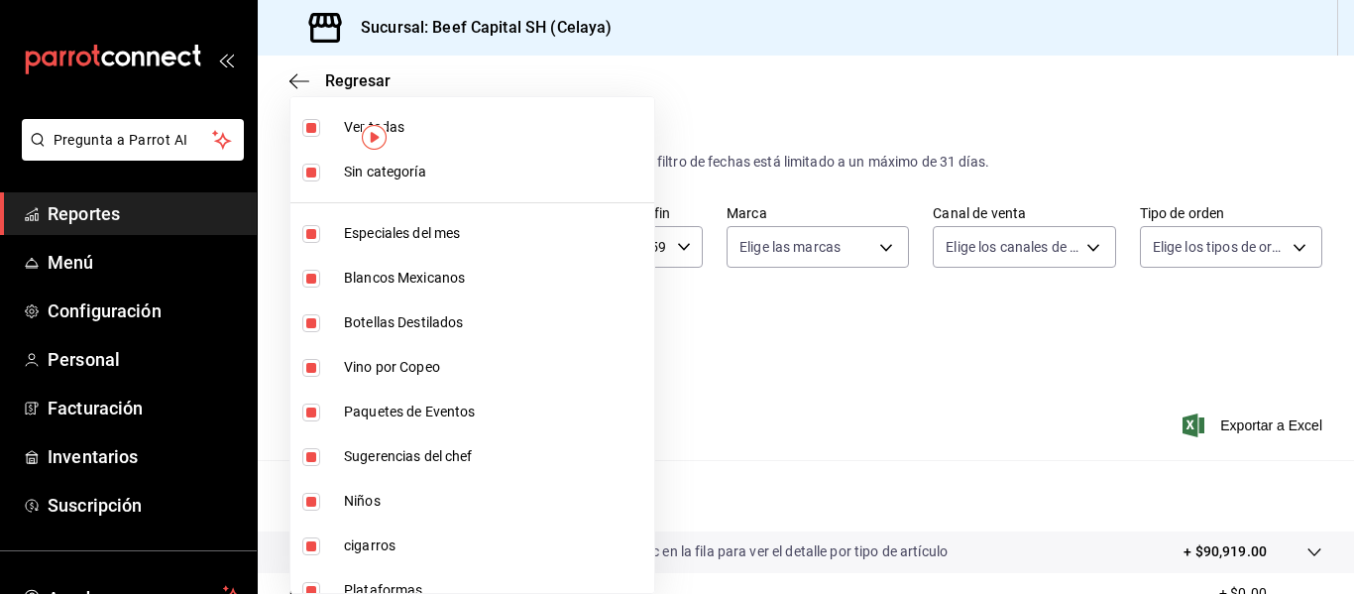
checkbox input "false"
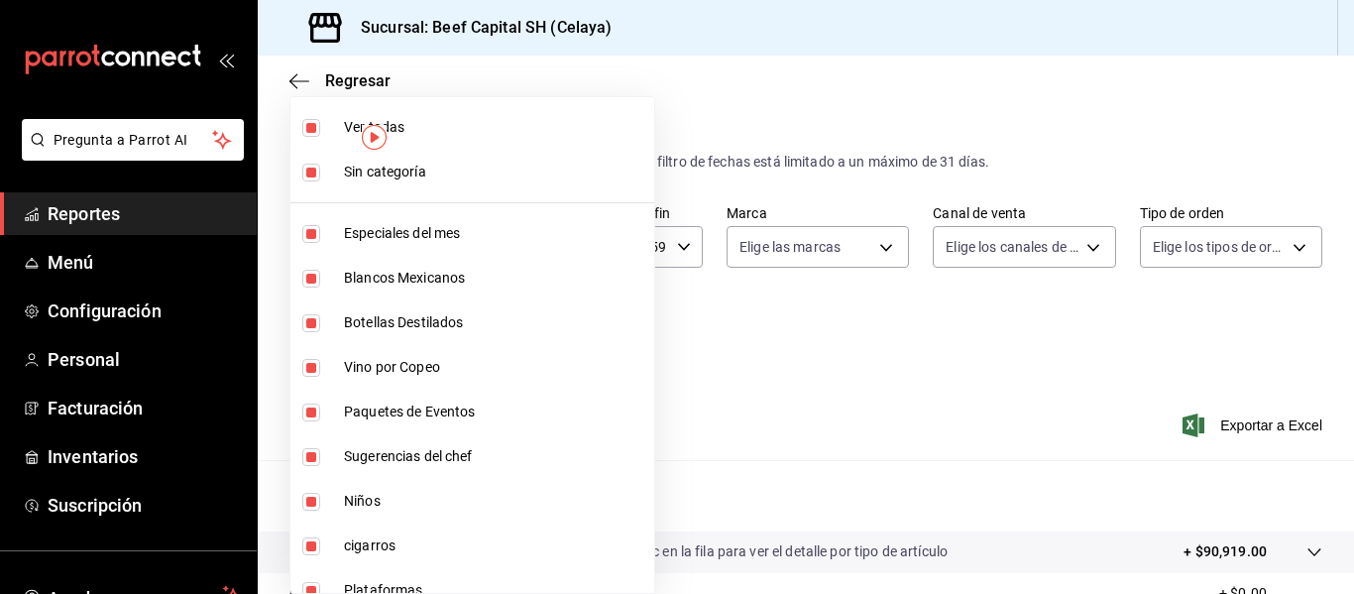
checkbox input "false"
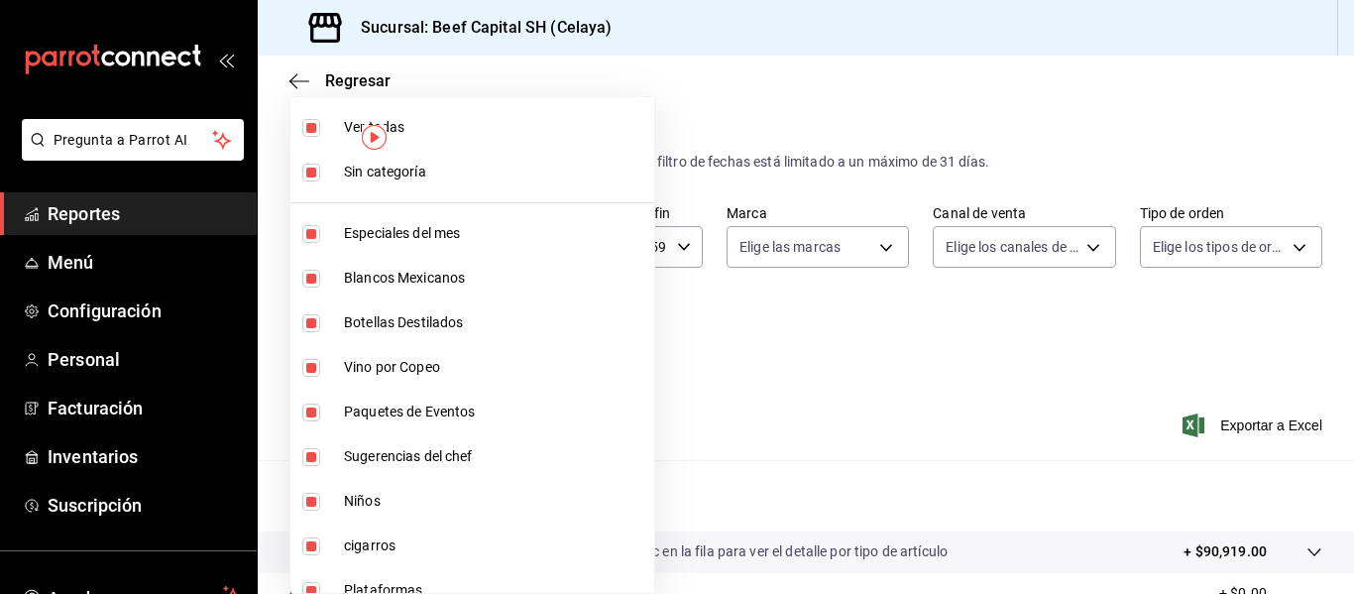
checkbox input "false"
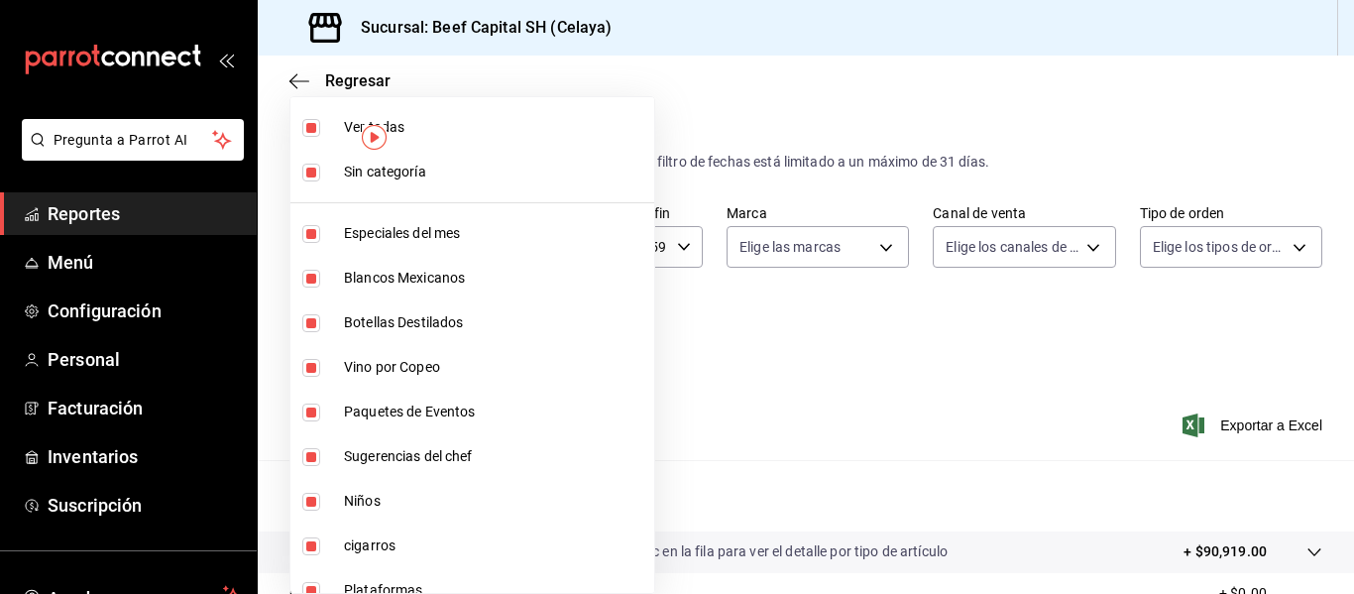
checkbox input "false"
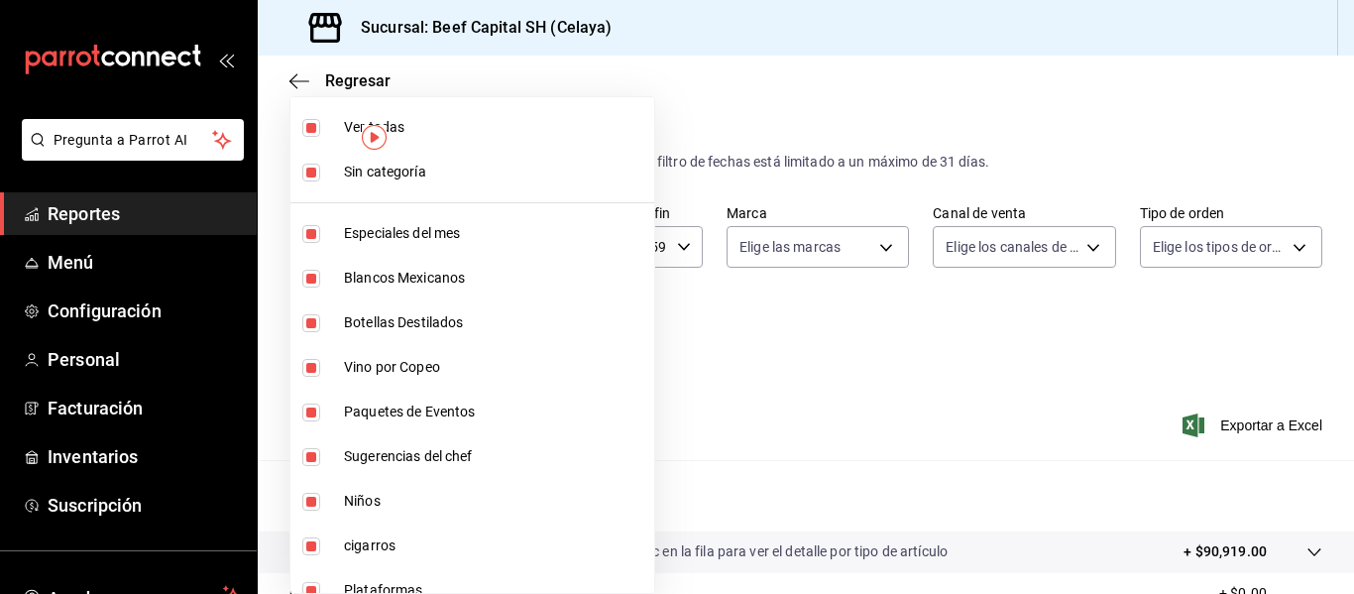
checkbox input "false"
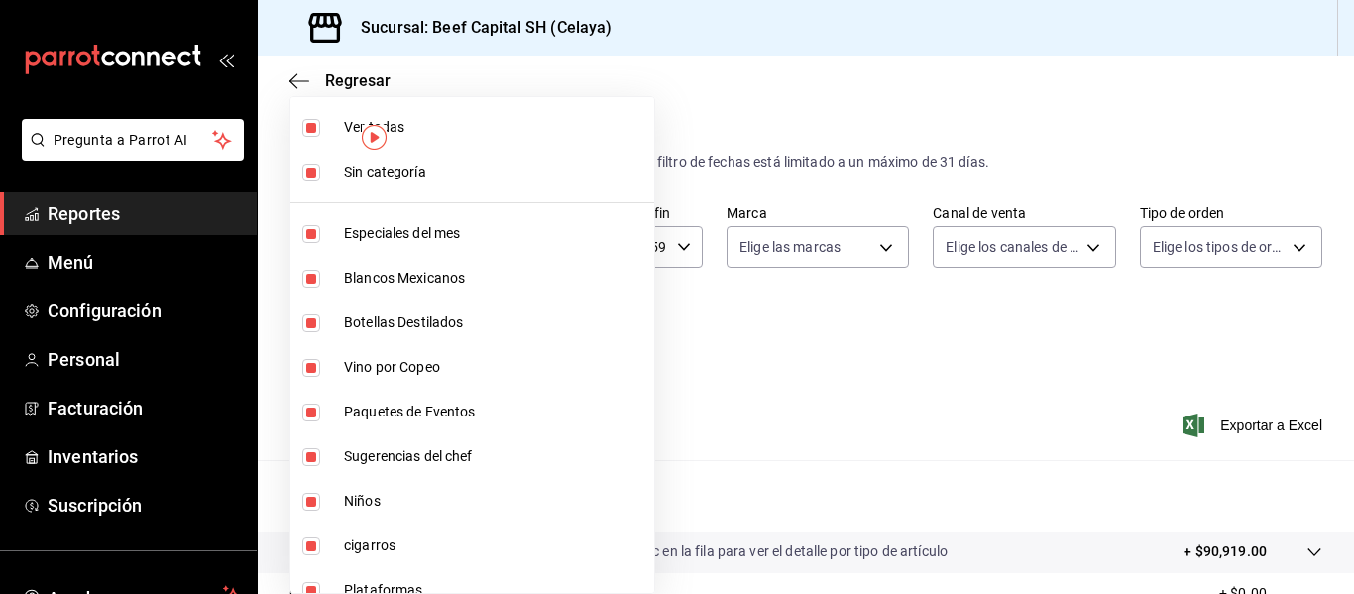
checkbox input "false"
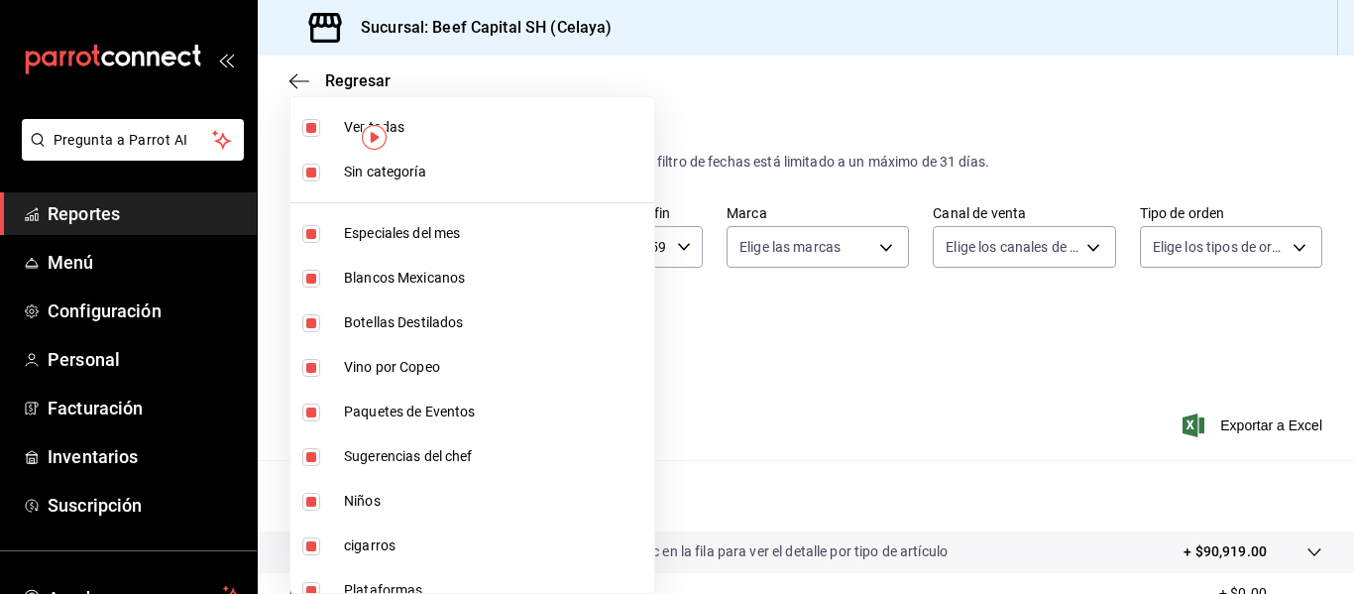
checkbox input "false"
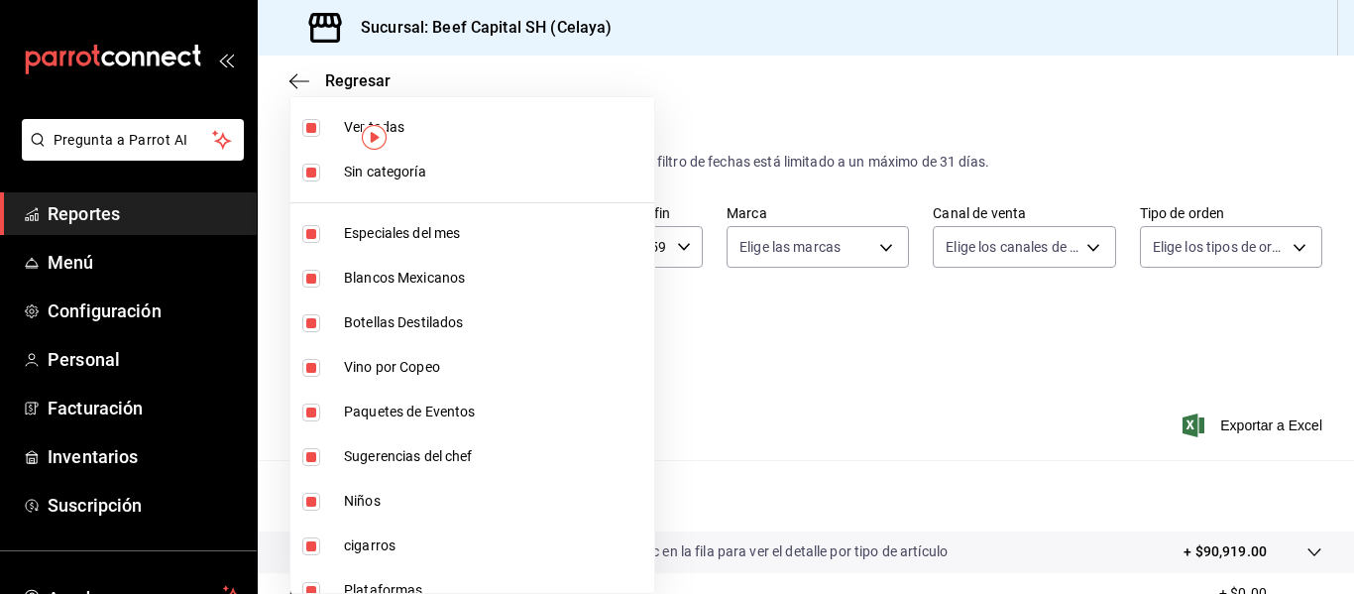
checkbox input "false"
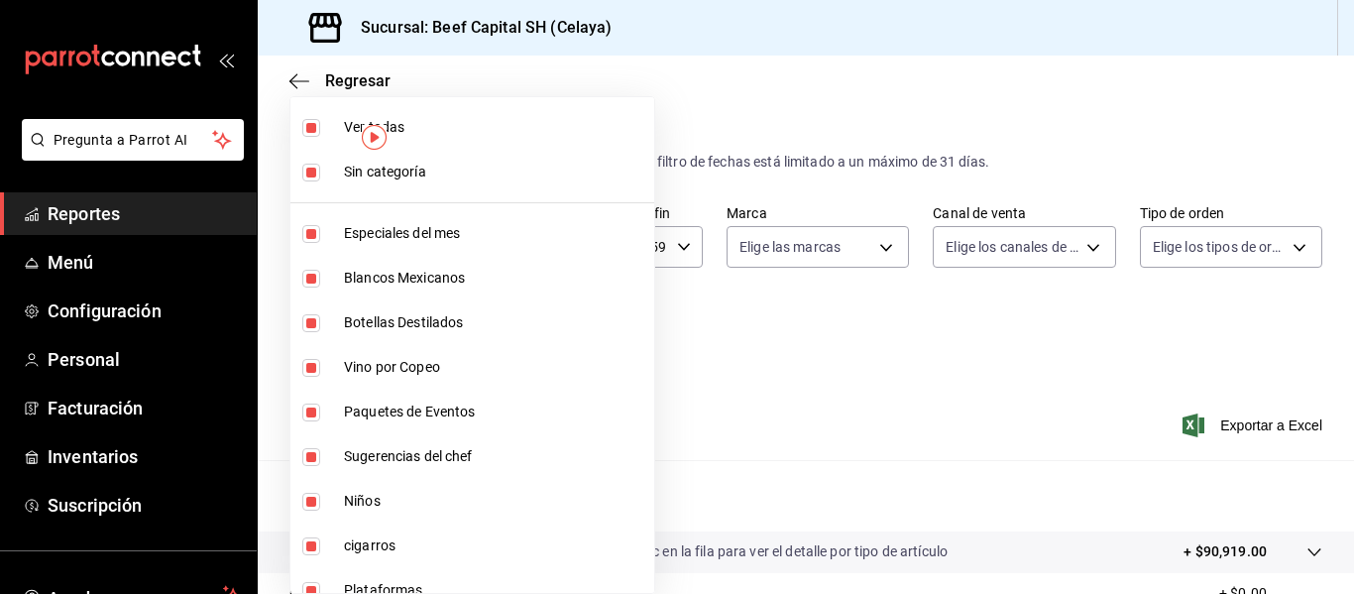
checkbox input "false"
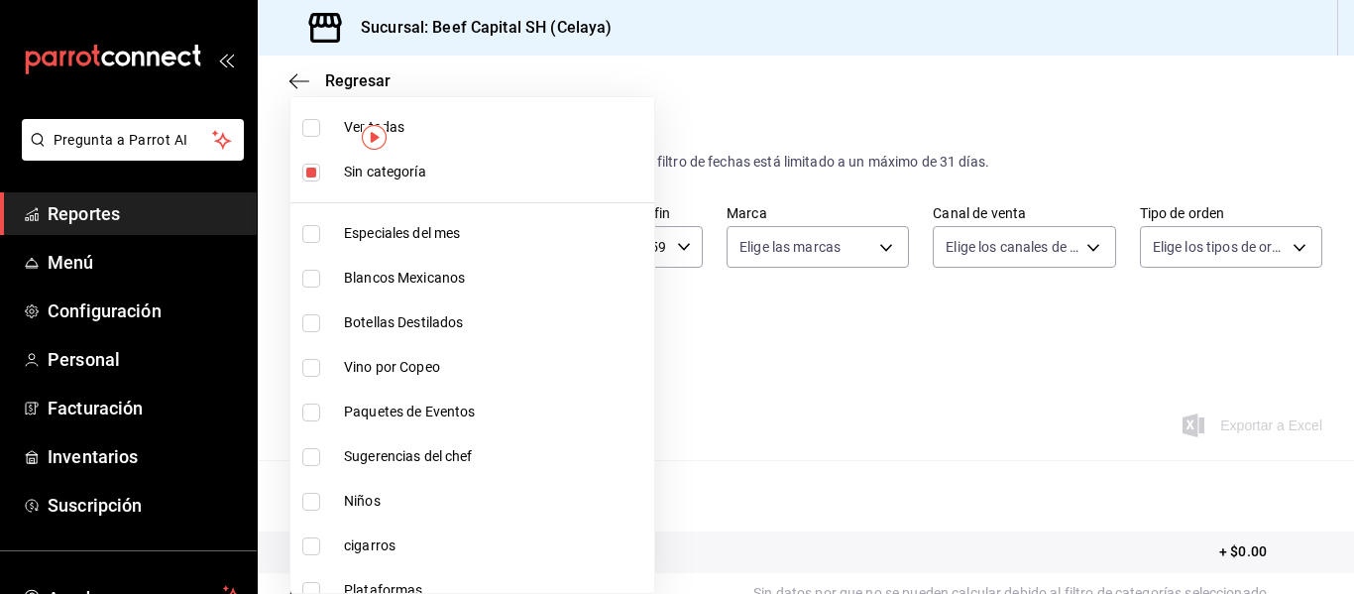
click at [312, 171] on input "checkbox" at bounding box center [311, 173] width 18 height 18
checkbox input "false"
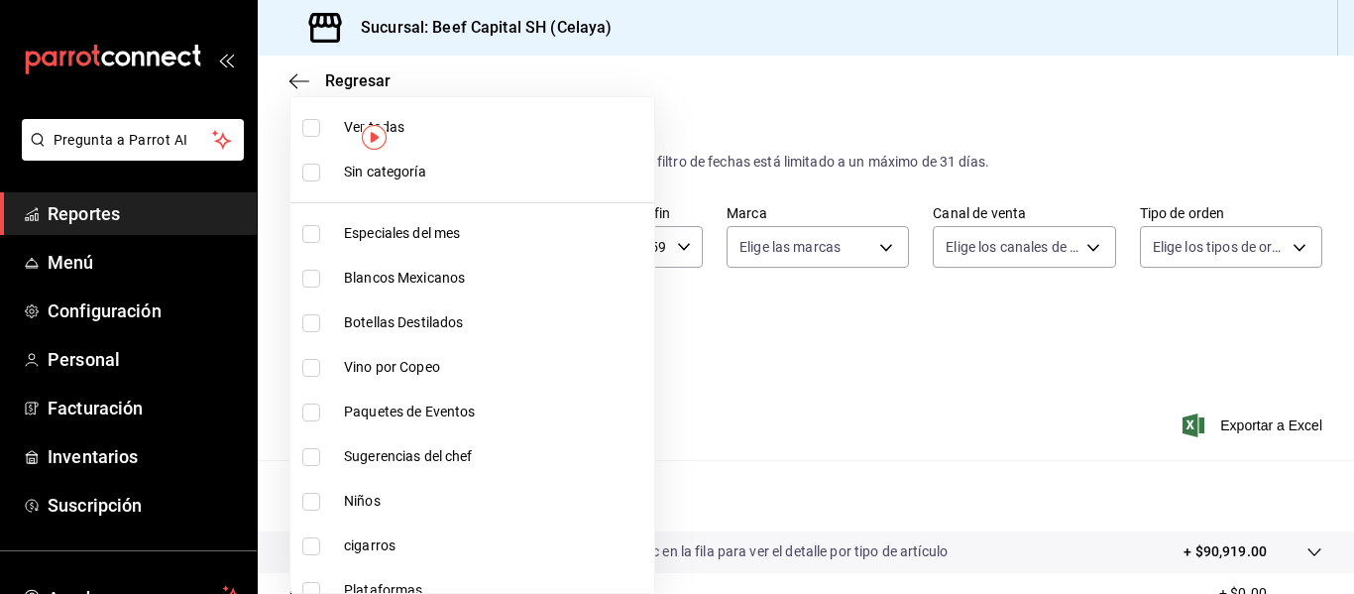
click at [309, 498] on input "checkbox" at bounding box center [311, 502] width 18 height 18
checkbox input "true"
type input "ac3e87f6-97ec-4cab-bde8-d360ae3efe70"
click at [1240, 426] on div at bounding box center [677, 297] width 1354 height 594
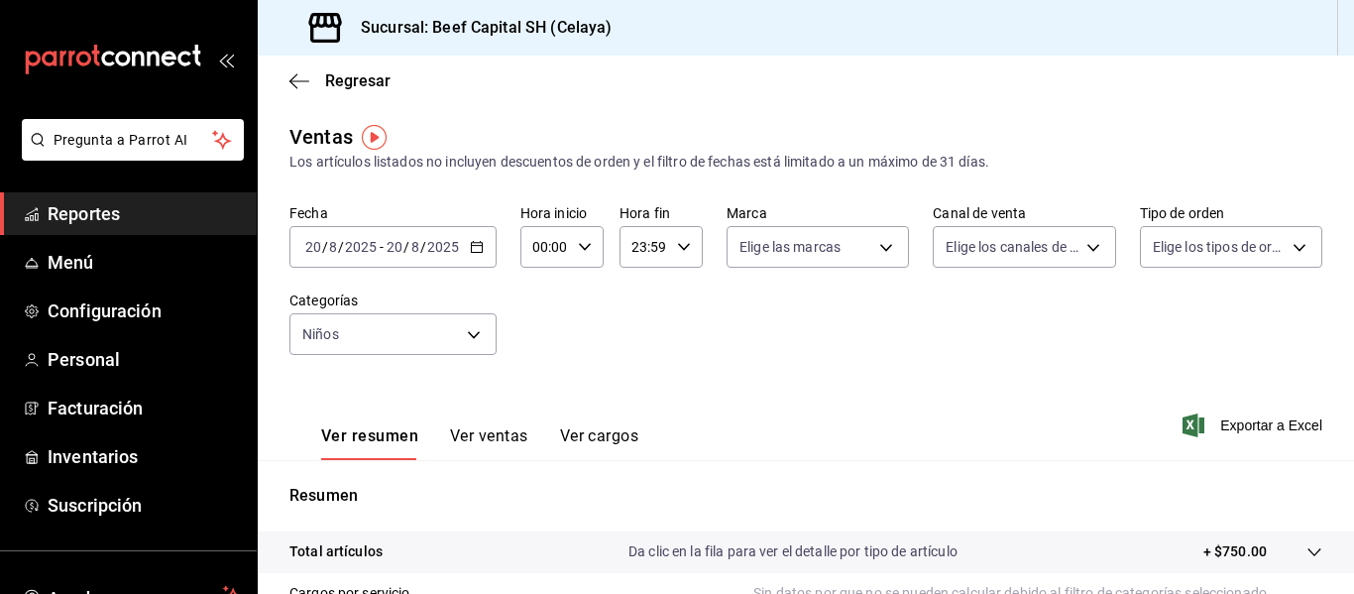
click at [1240, 426] on span "Exportar a Excel" at bounding box center [1255, 425] width 136 height 24
click at [1240, 426] on div "Exportando a excel..." at bounding box center [1242, 425] width 161 height 18
click at [472, 335] on body "Pregunta a Parrot AI Reportes Menú Configuración Personal Facturación Inventari…" at bounding box center [677, 297] width 1354 height 594
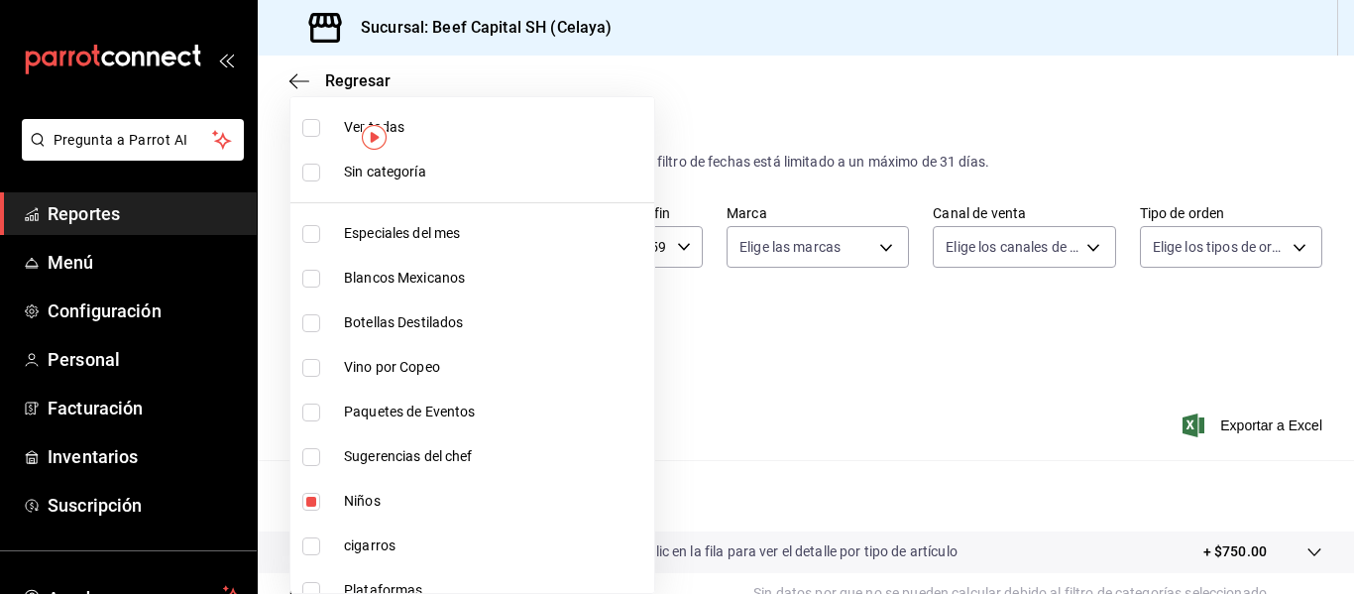
click at [306, 498] on input "checkbox" at bounding box center [311, 502] width 18 height 18
checkbox input "false"
click at [317, 580] on li "Plataformas" at bounding box center [472, 590] width 364 height 45
type input "815c5d17-5cbe-4f3a-828e-927657aec93b"
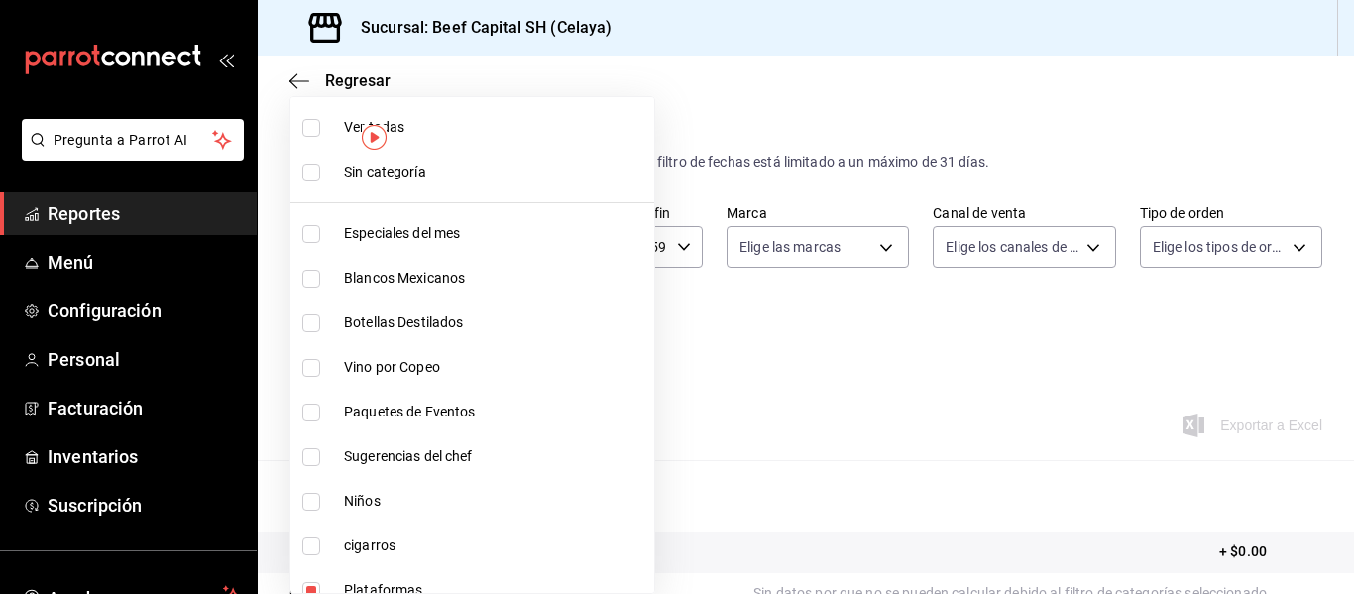
click at [317, 582] on input "checkbox" at bounding box center [311, 591] width 18 height 18
checkbox input "false"
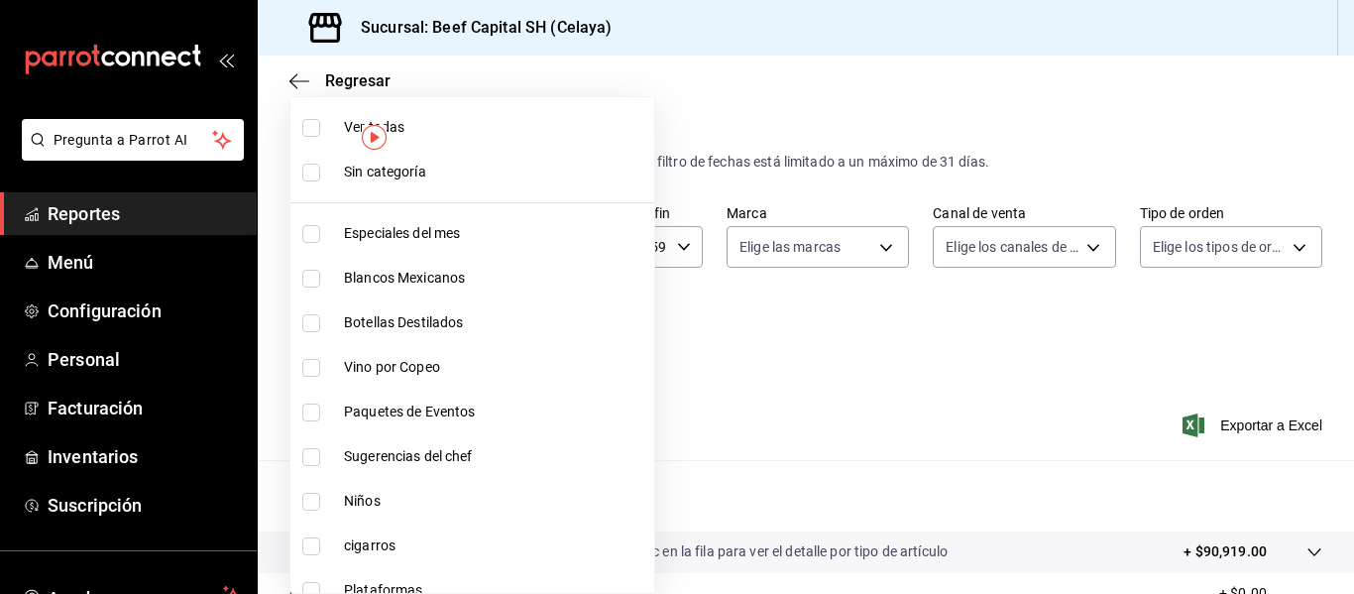
click at [311, 546] on input "checkbox" at bounding box center [311, 546] width 18 height 18
checkbox input "true"
type input "1ecb4aca-5a84-4dd1-8d21-6ae91fe69013"
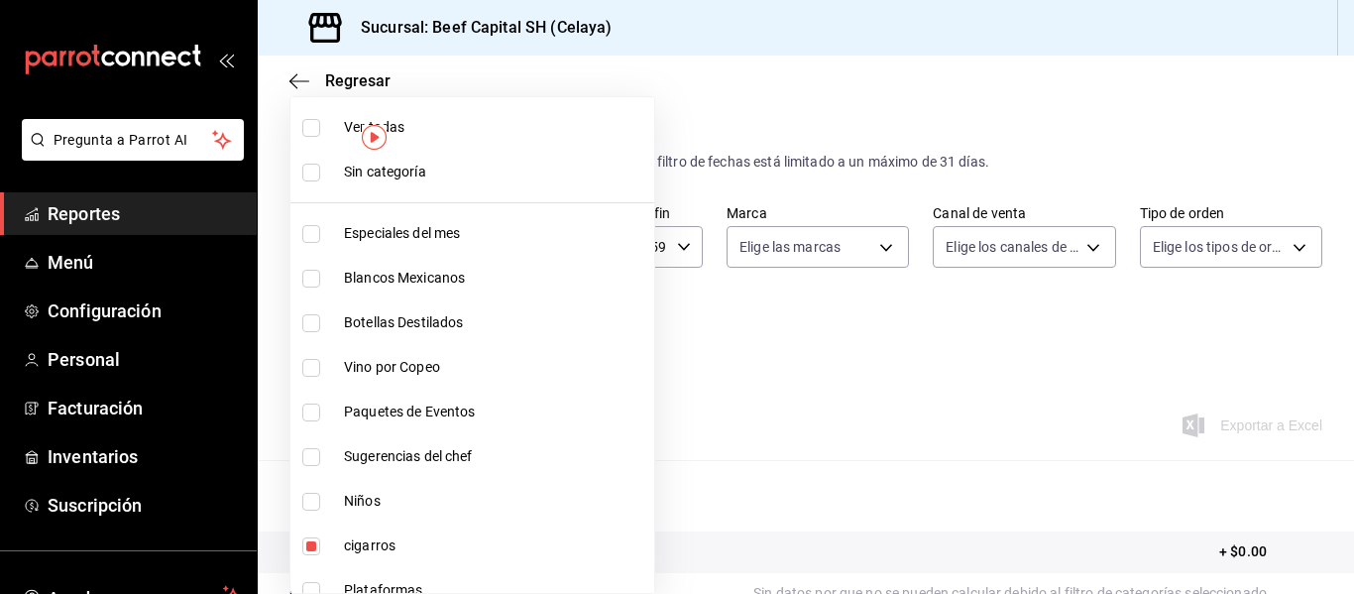
click at [313, 123] on input "checkbox" at bounding box center [311, 128] width 18 height 18
checkbox input "true"
type input "ff0942d4-a114-4278-bf43-4291bef7f875,c44b17cd-f0d2-44be-bc0b-f595a1b51d35,b1aff…"
checkbox input "true"
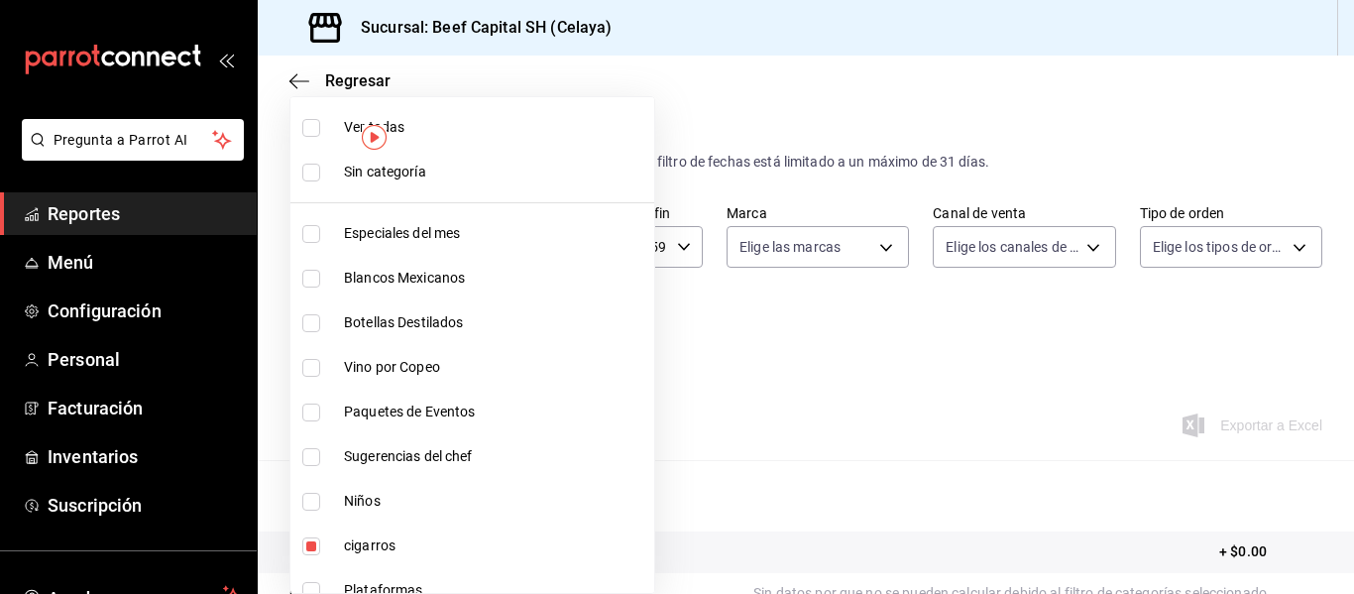
checkbox input "true"
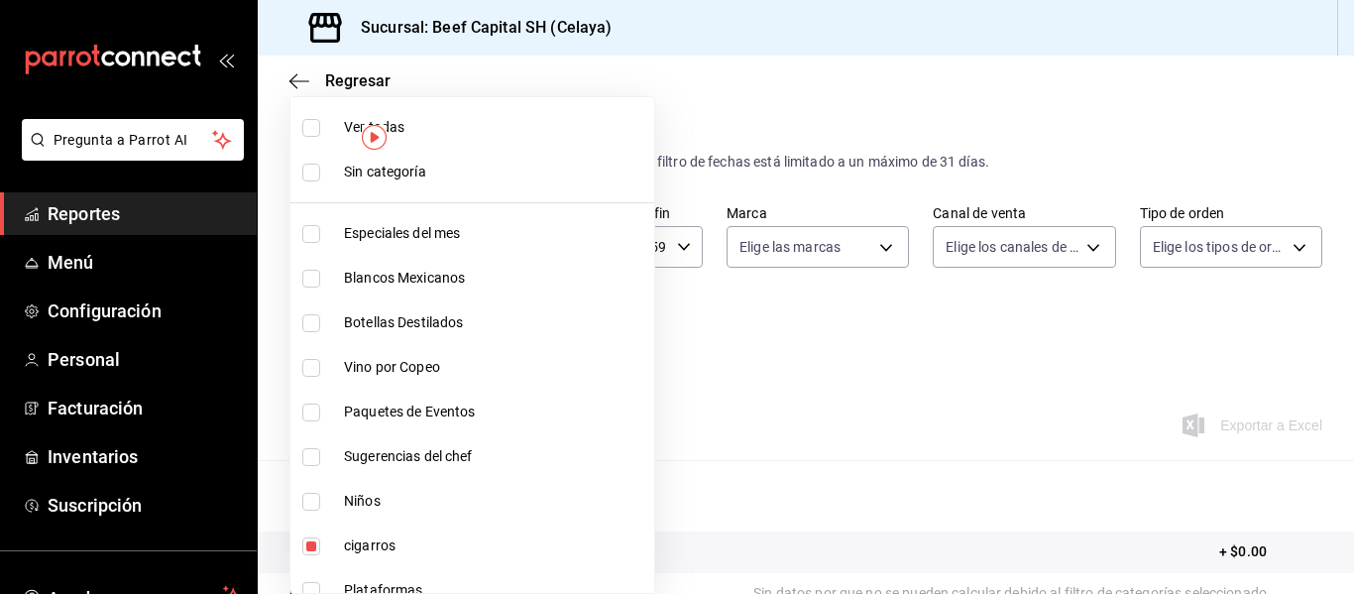
checkbox input "true"
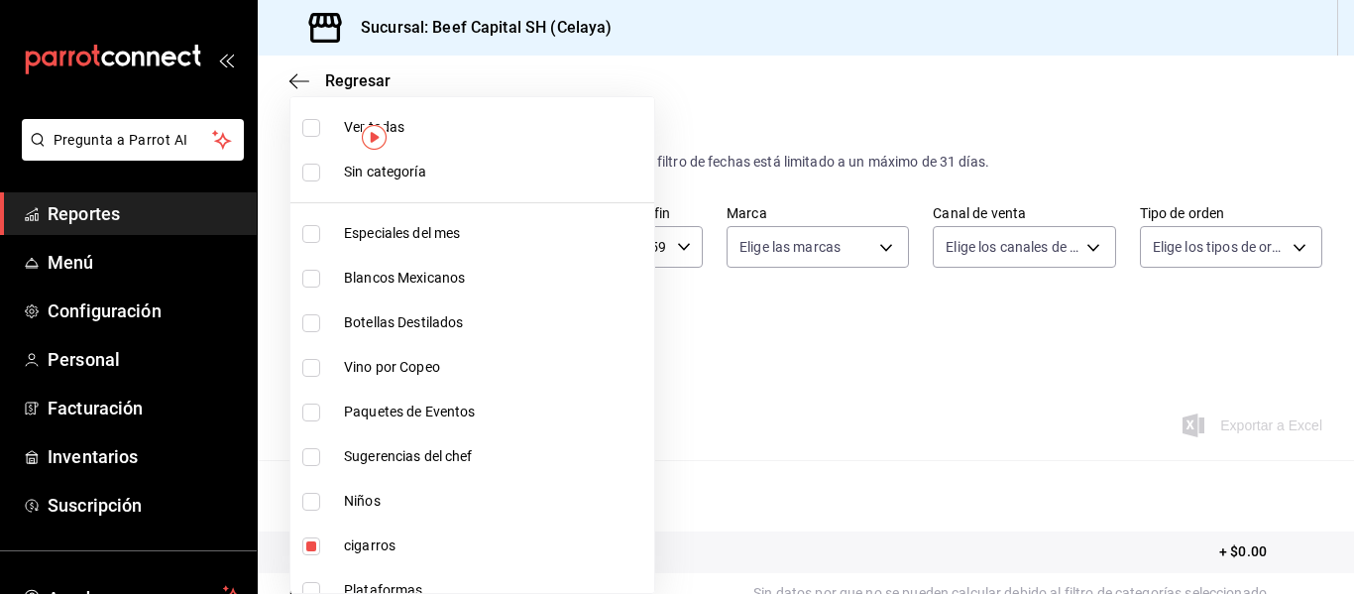
checkbox input "true"
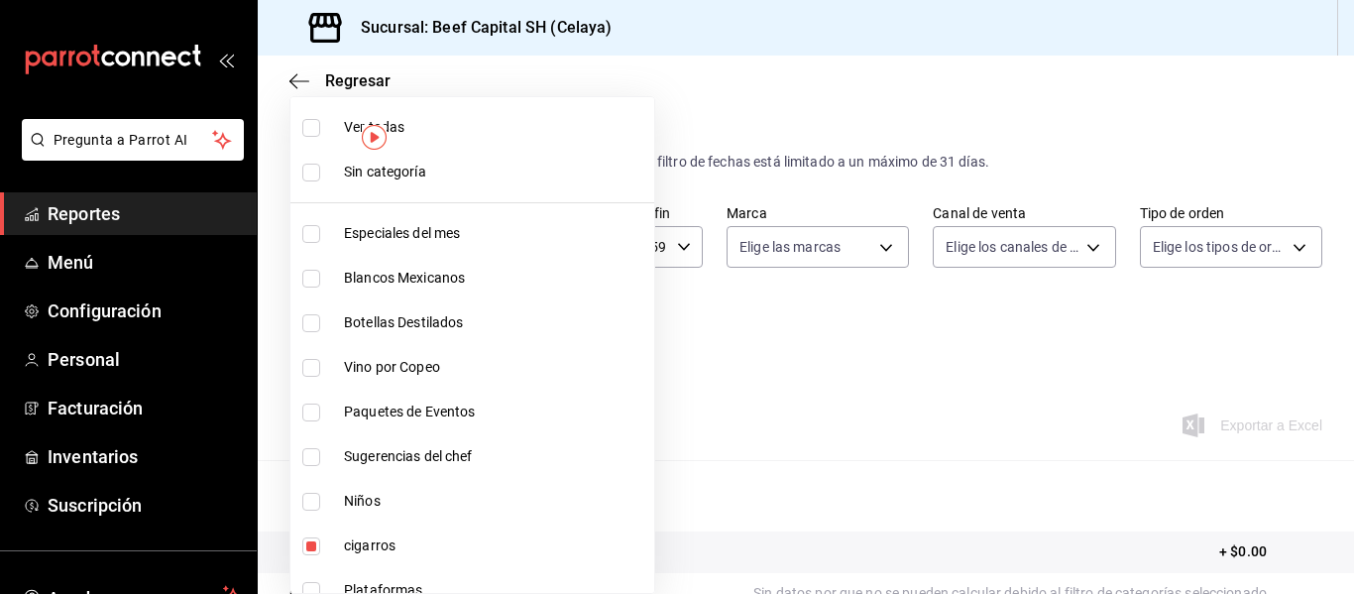
checkbox input "true"
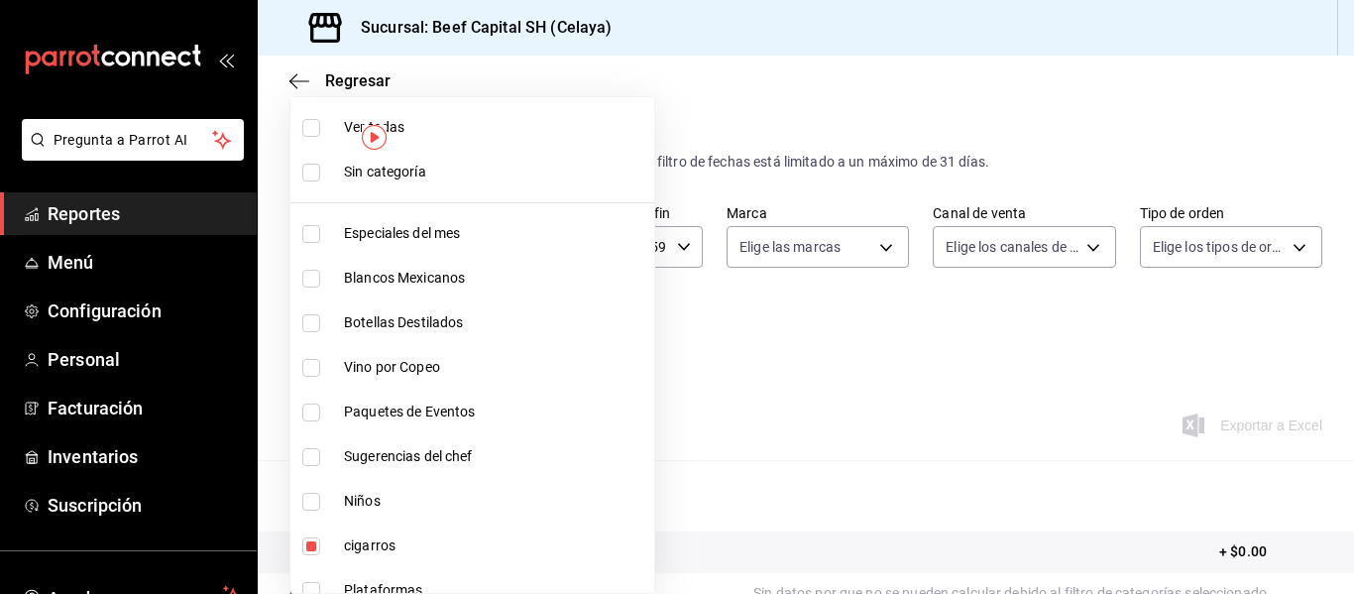
checkbox input "true"
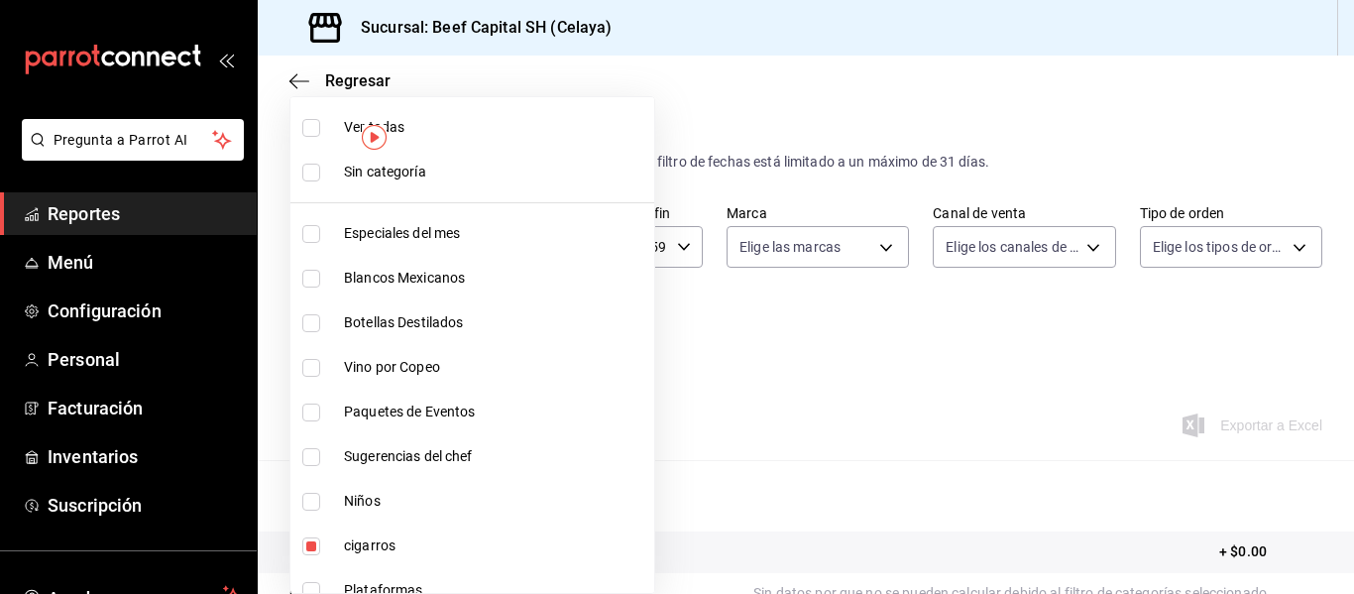
checkbox input "true"
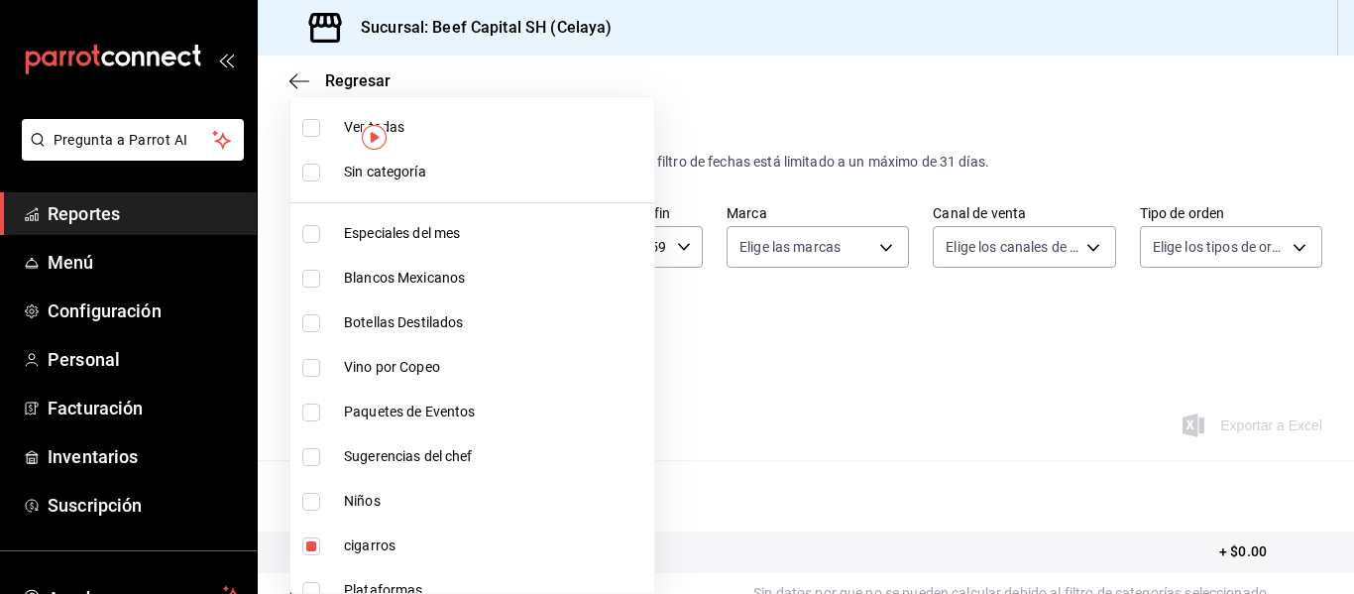
checkbox input "true"
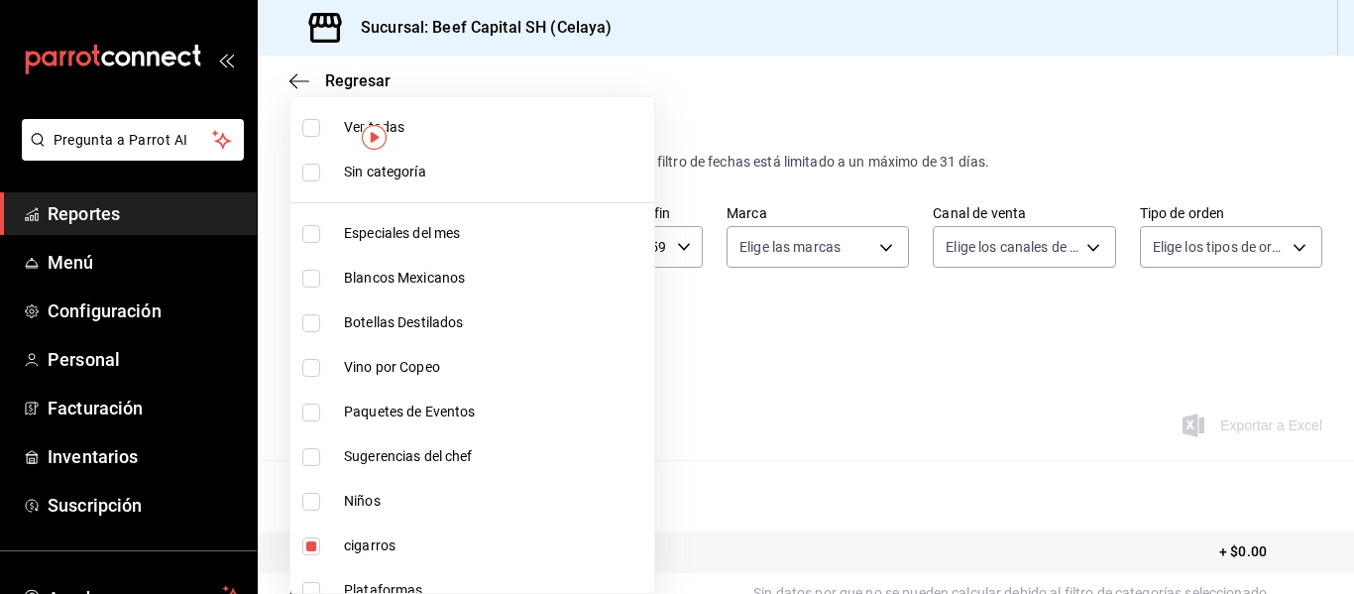
checkbox input "true"
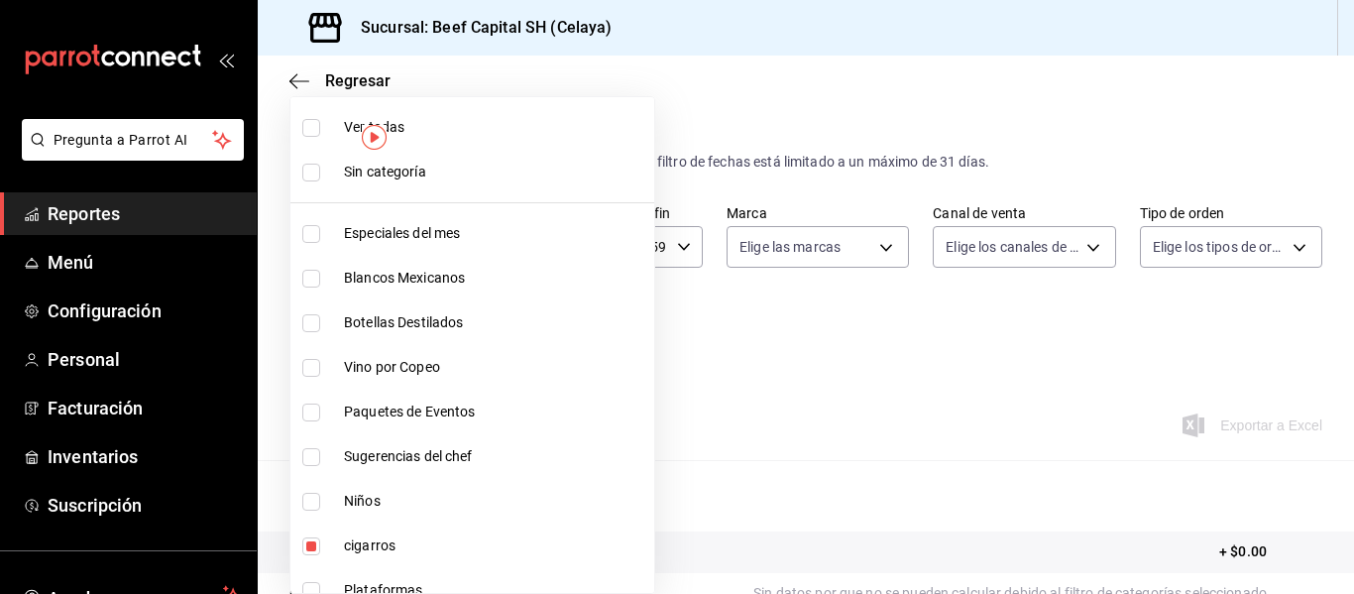
checkbox input "true"
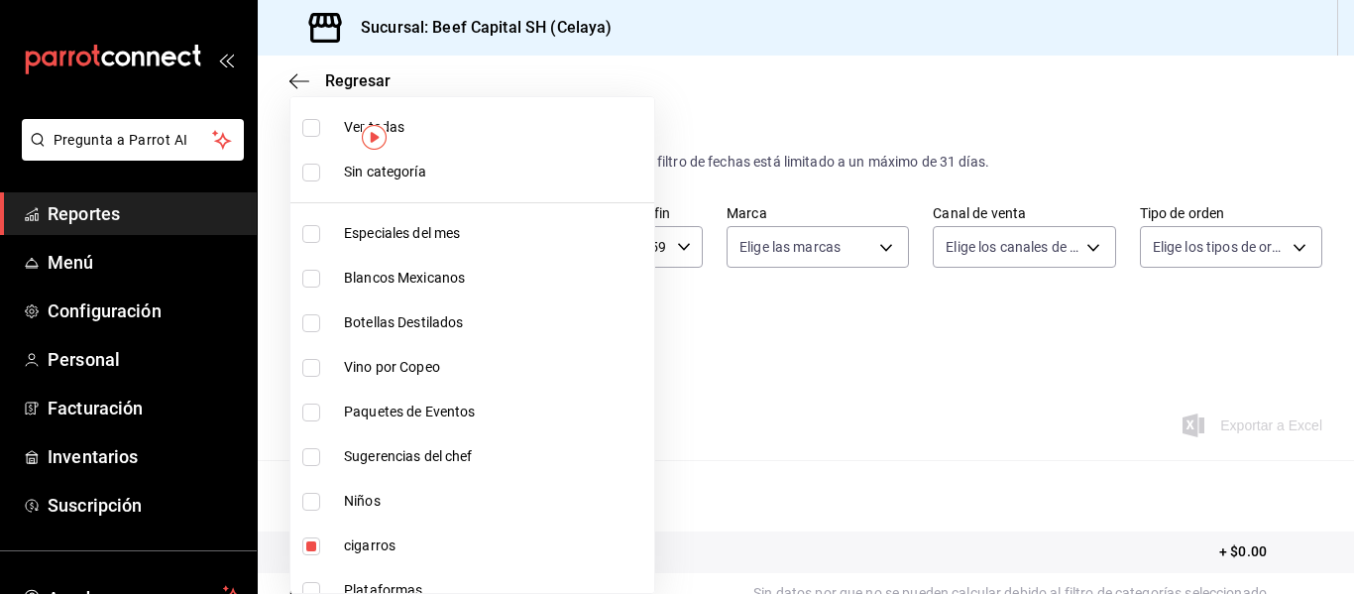
checkbox input "true"
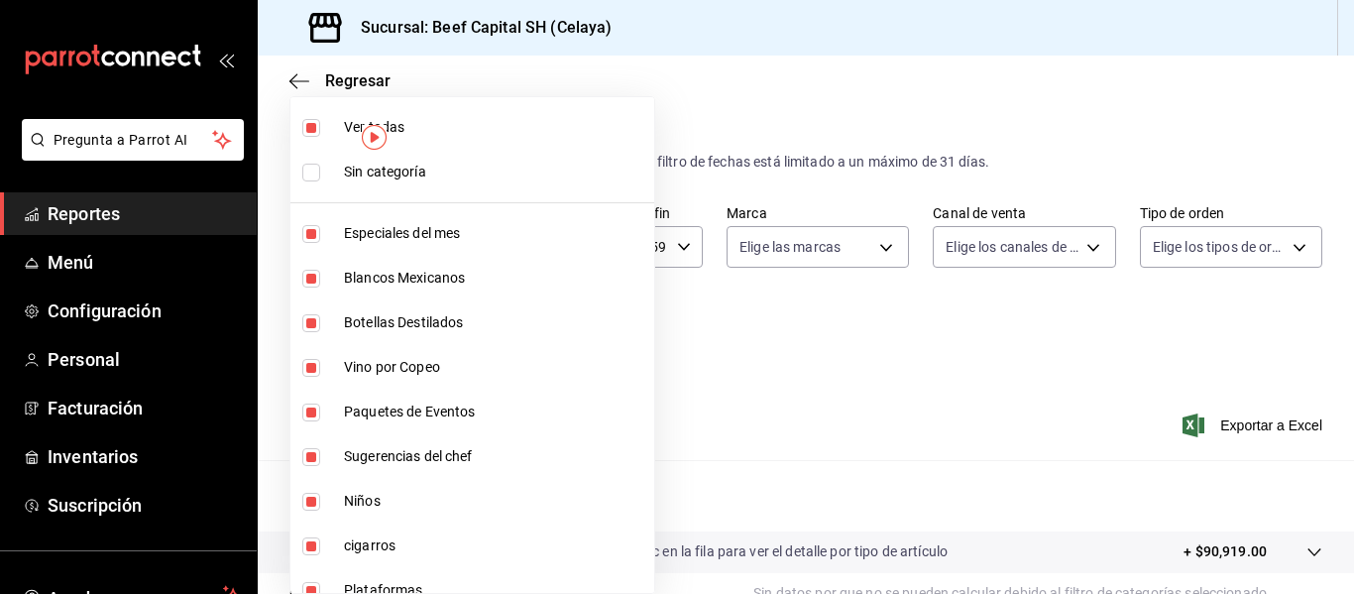
click at [732, 37] on div at bounding box center [677, 297] width 1354 height 594
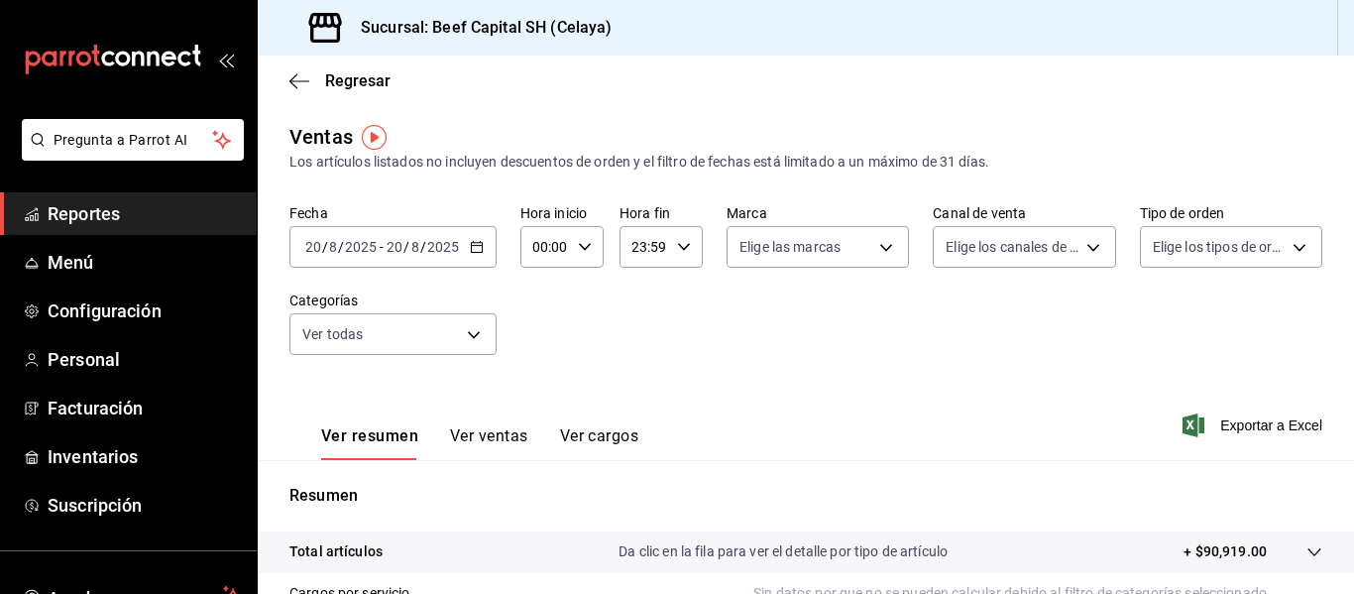
click at [475, 245] on icon "button" at bounding box center [477, 247] width 14 height 14
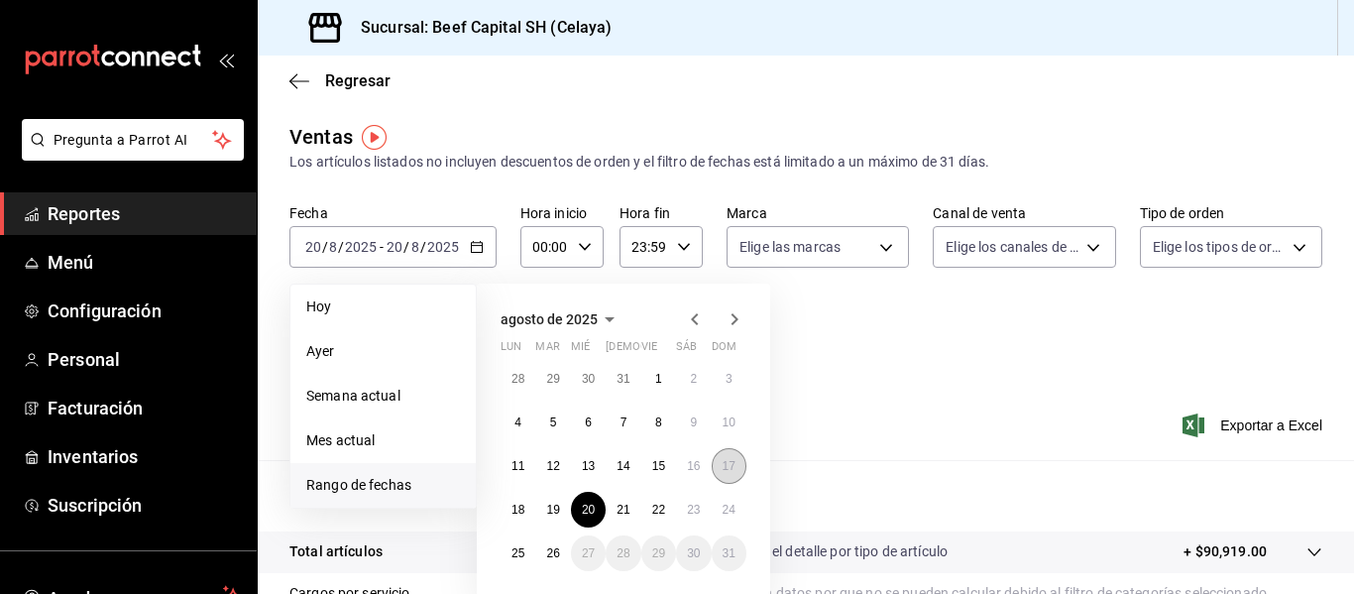
click at [728, 468] on abbr "17" at bounding box center [729, 466] width 13 height 14
click at [697, 515] on abbr "23" at bounding box center [693, 510] width 13 height 14
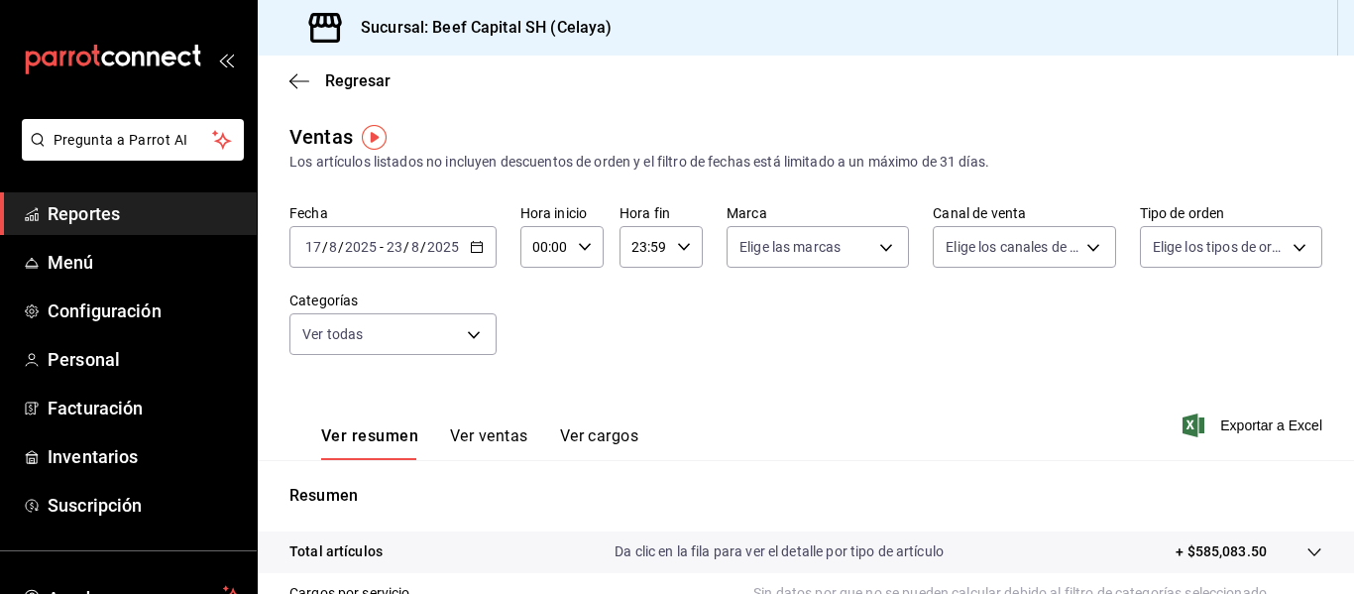
click at [475, 243] on \(Stroke\) "button" at bounding box center [477, 247] width 12 height 11
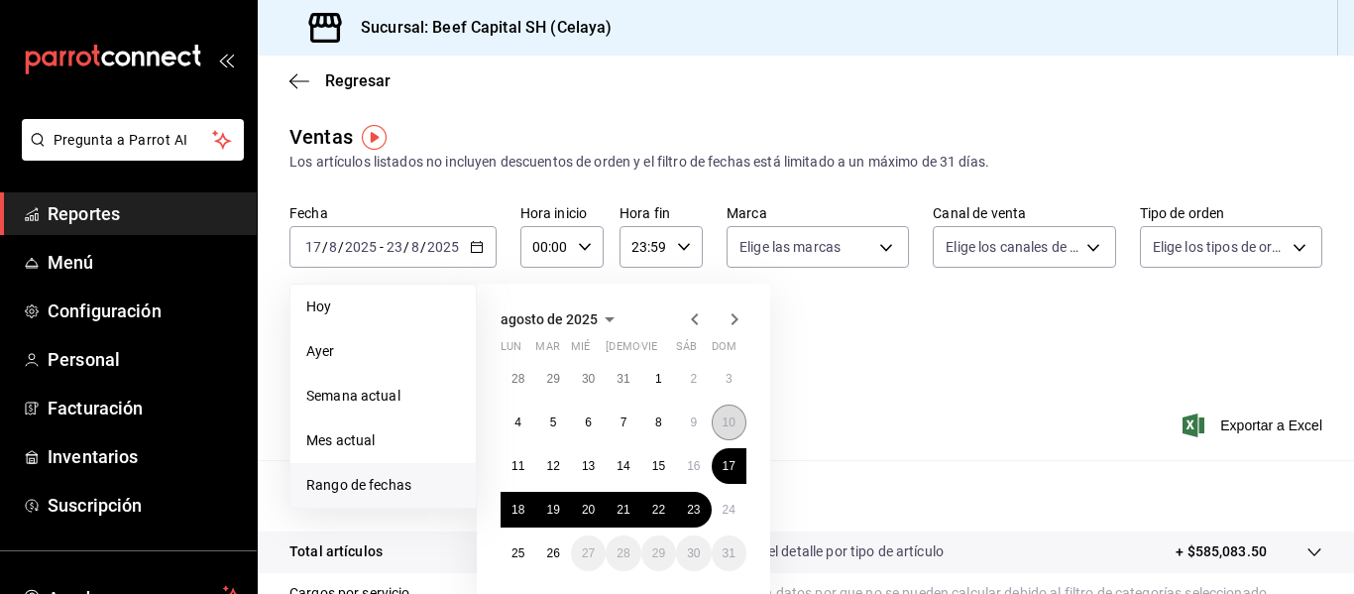
click at [725, 429] on button "10" at bounding box center [729, 422] width 35 height 36
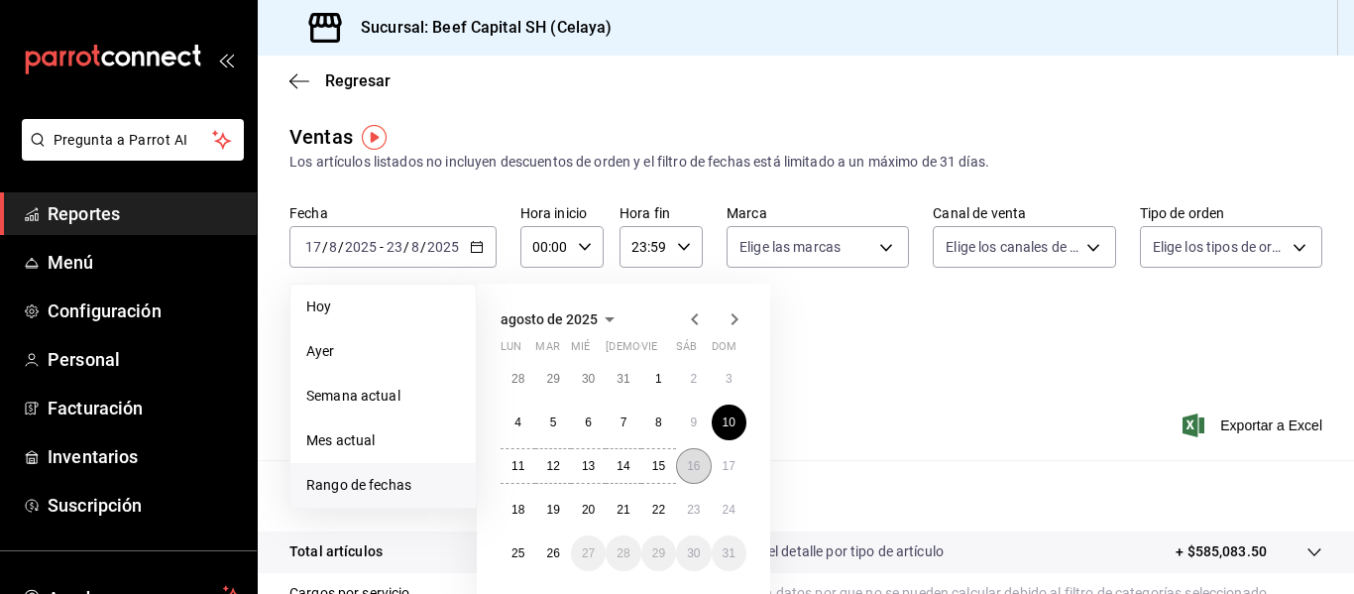
click at [702, 465] on button "16" at bounding box center [693, 466] width 35 height 36
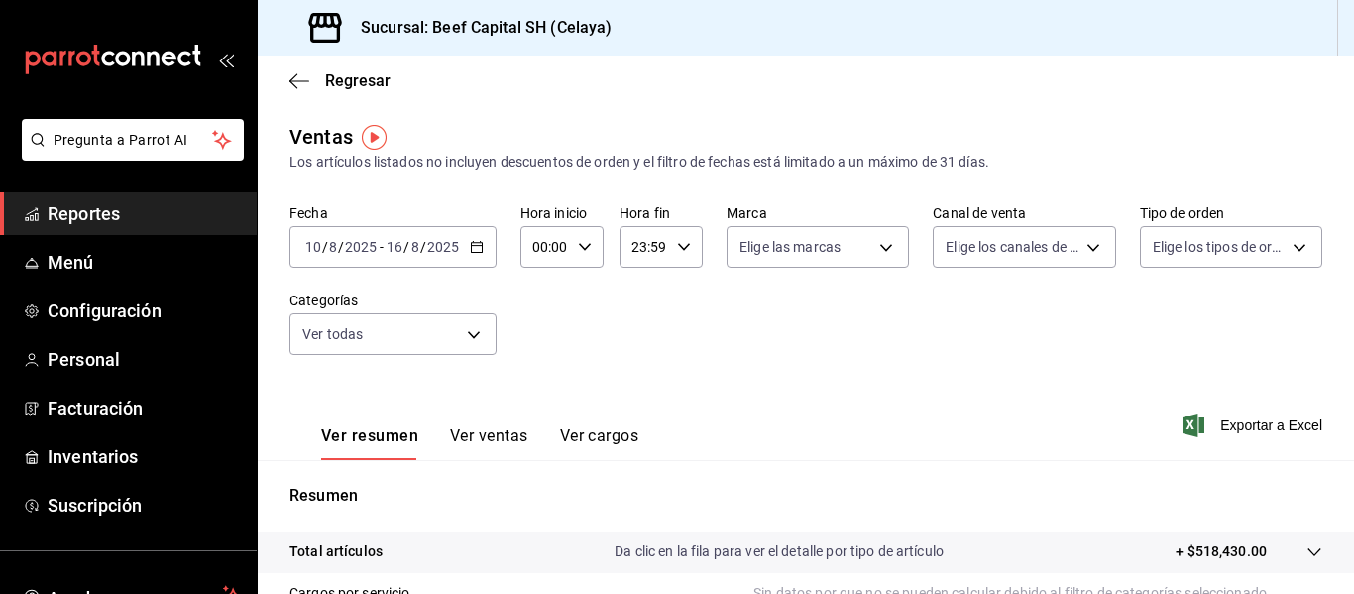
click at [475, 247] on icon "button" at bounding box center [477, 247] width 14 height 14
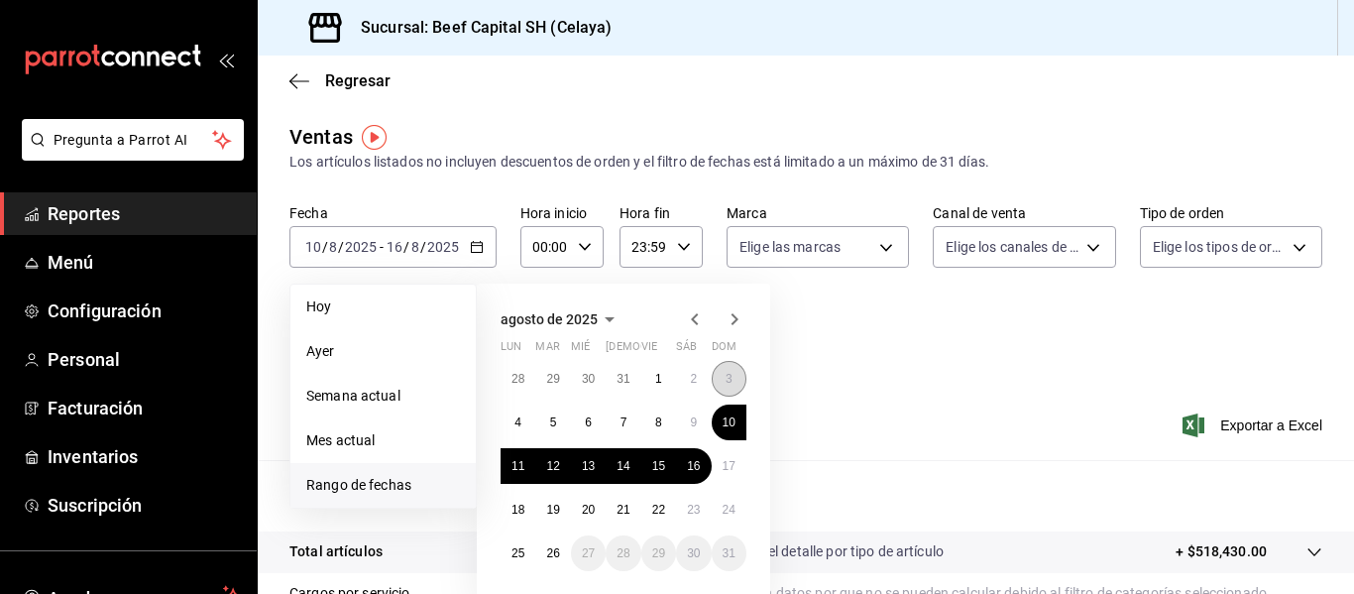
click at [735, 375] on button "3" at bounding box center [729, 379] width 35 height 36
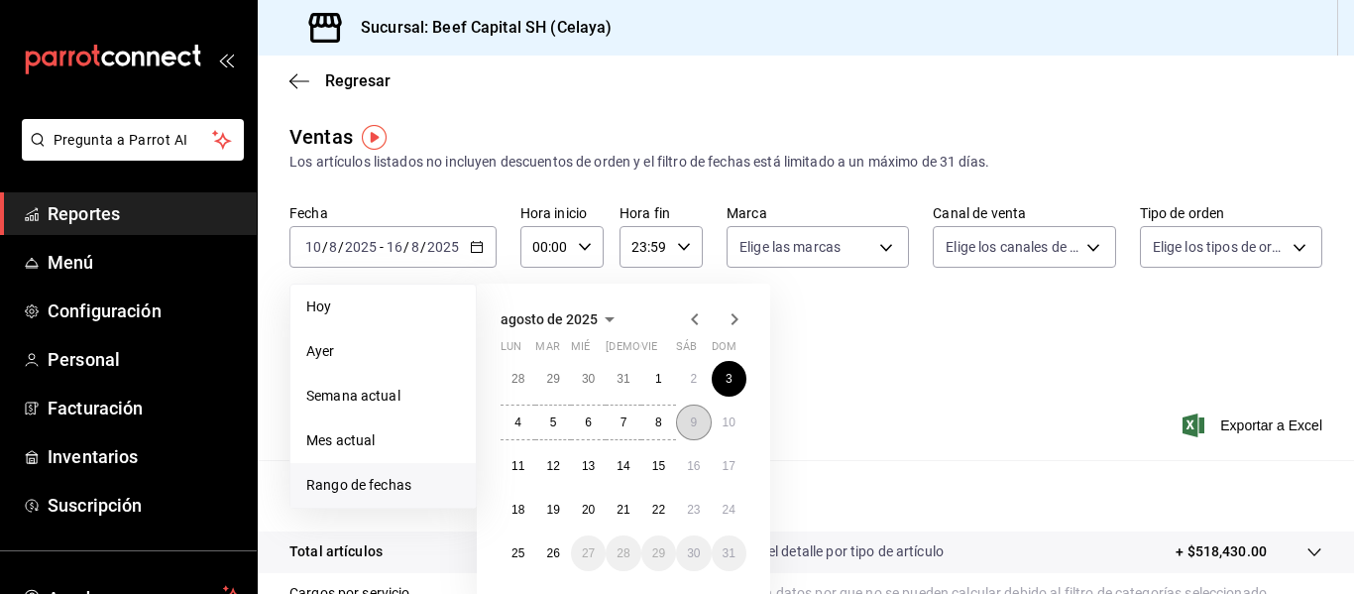
click at [692, 428] on abbr "9" at bounding box center [693, 422] width 7 height 14
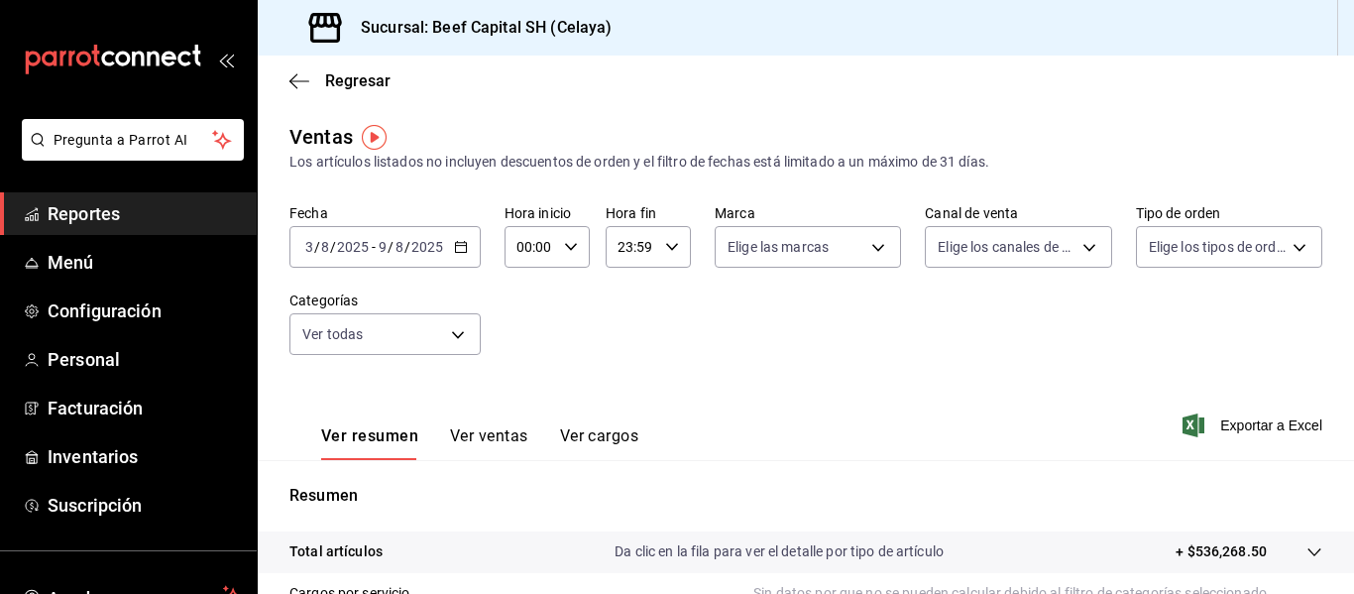
click at [460, 249] on icon "button" at bounding box center [461, 247] width 14 height 14
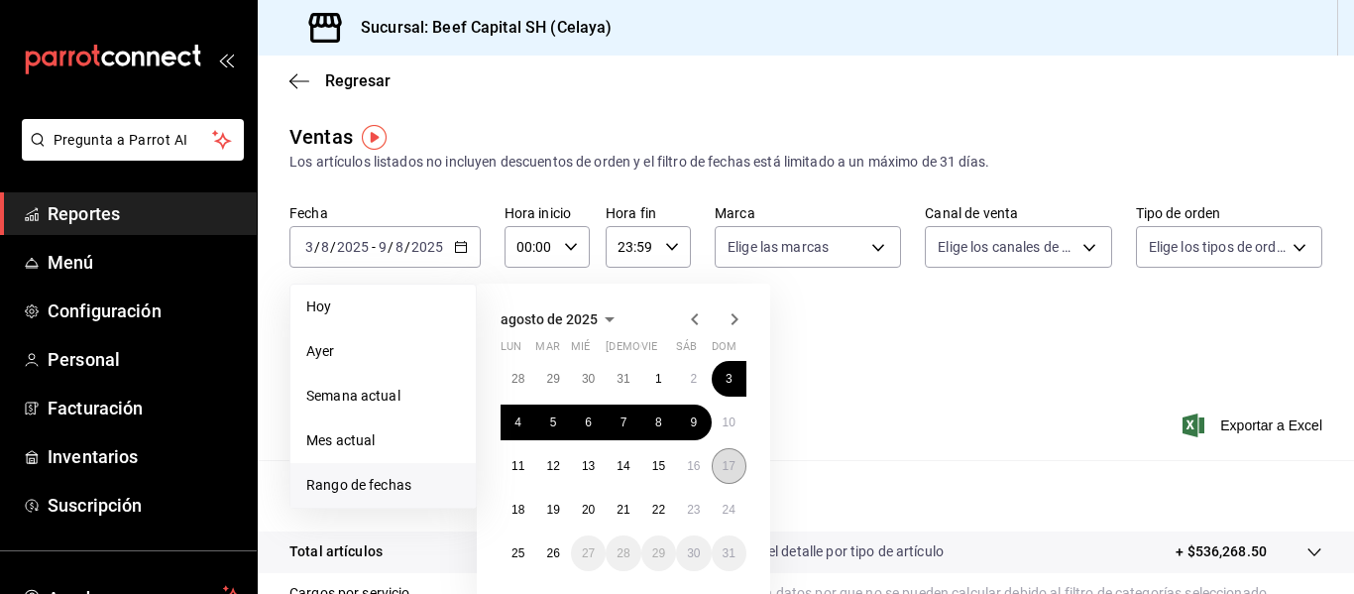
click at [725, 468] on abbr "17" at bounding box center [729, 466] width 13 height 14
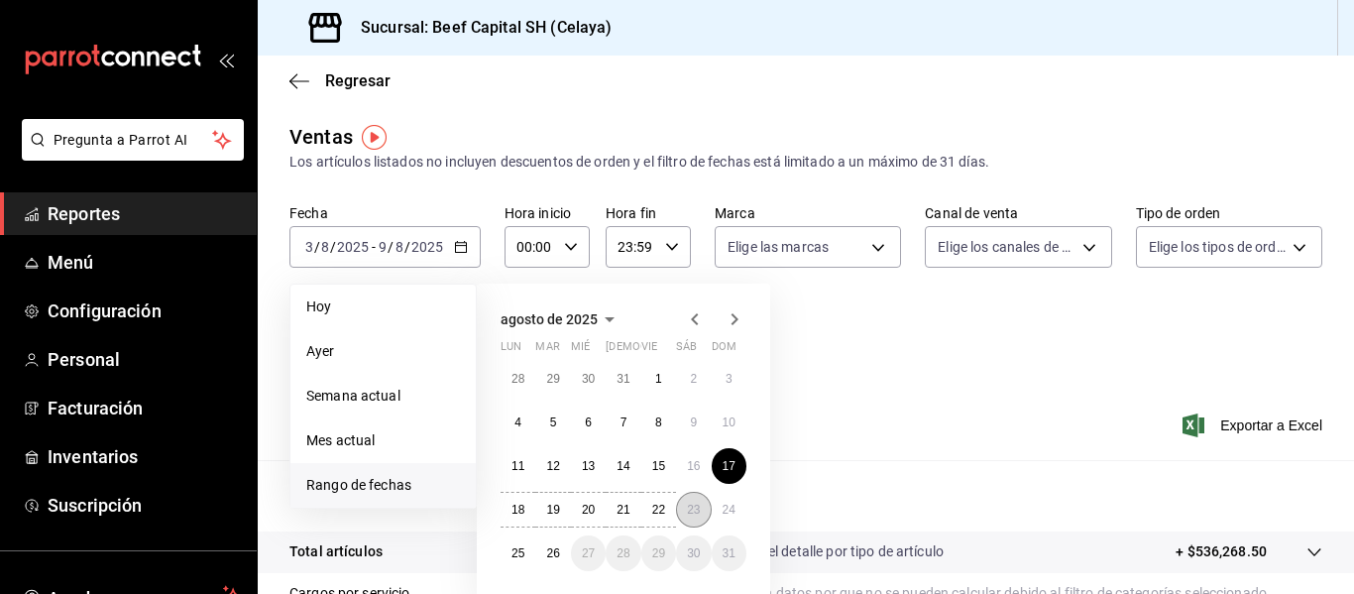
click at [688, 512] on abbr "23" at bounding box center [693, 510] width 13 height 14
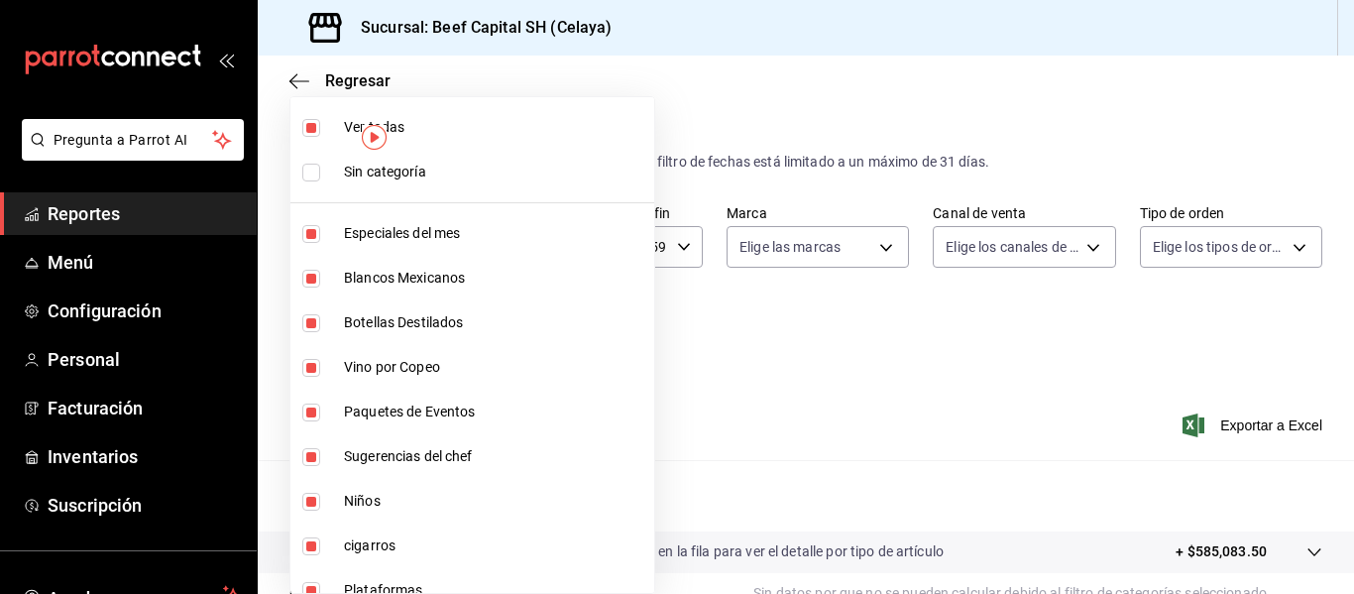
click at [470, 337] on body "Pregunta a Parrot AI Reportes Menú Configuración Personal Facturación Inventari…" at bounding box center [677, 297] width 1354 height 594
click at [308, 130] on input "checkbox" at bounding box center [311, 128] width 18 height 18
checkbox input "false"
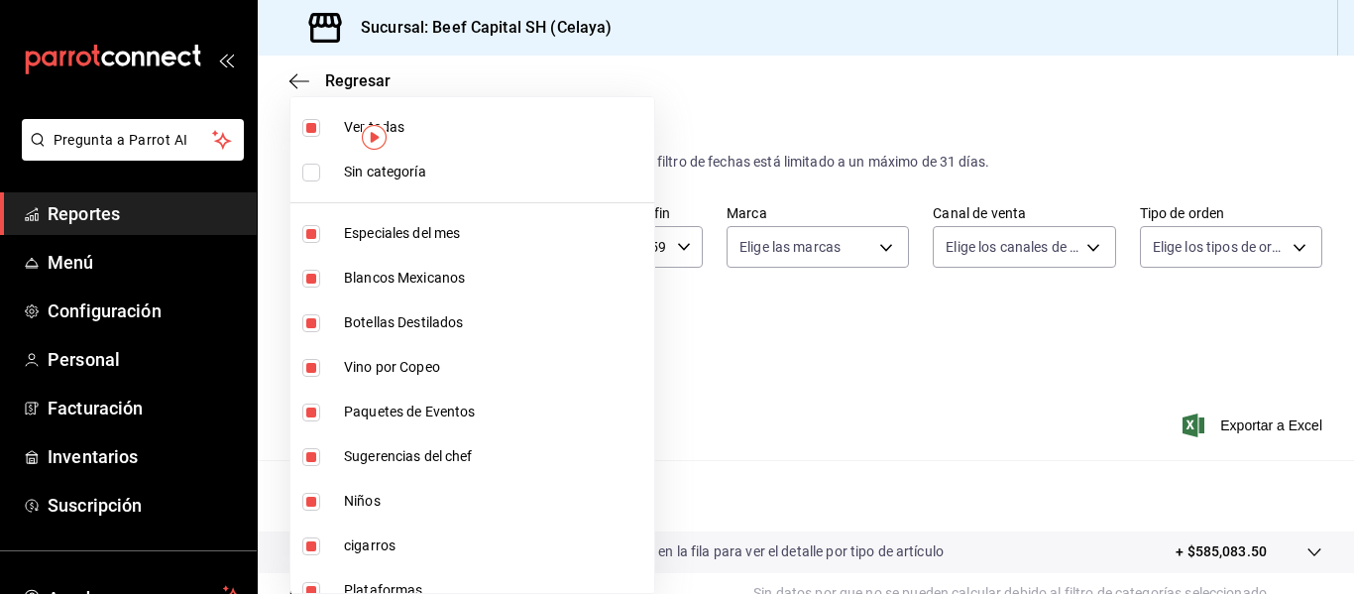
checkbox input "false"
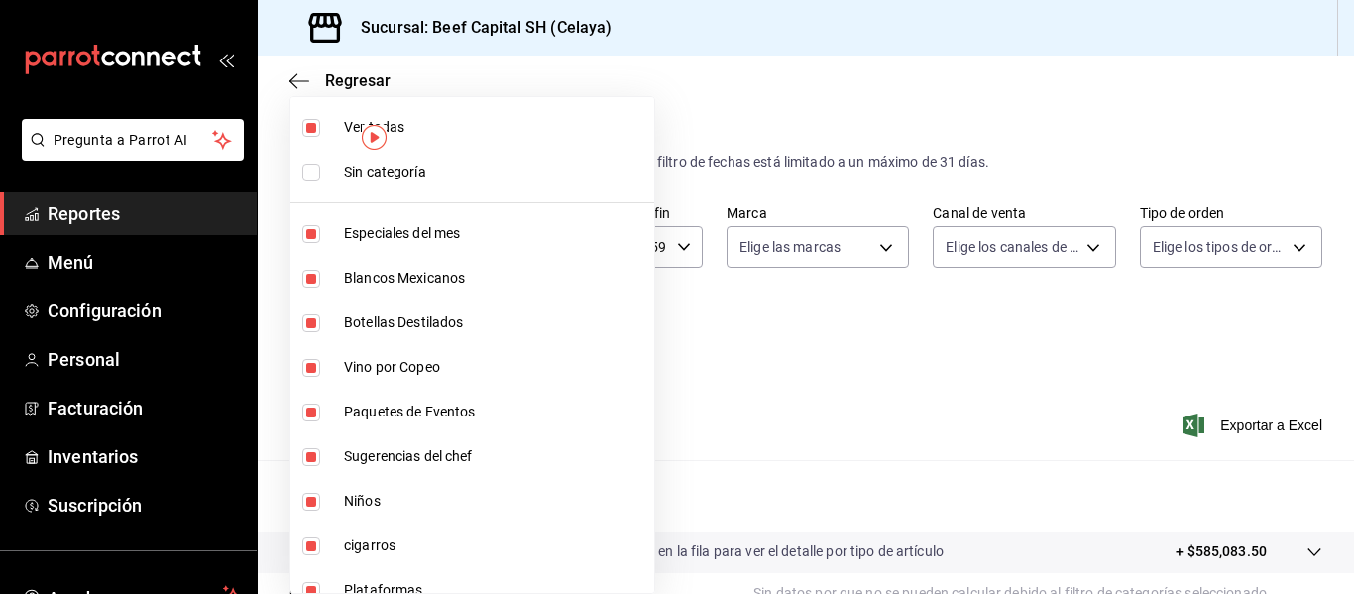
checkbox input "false"
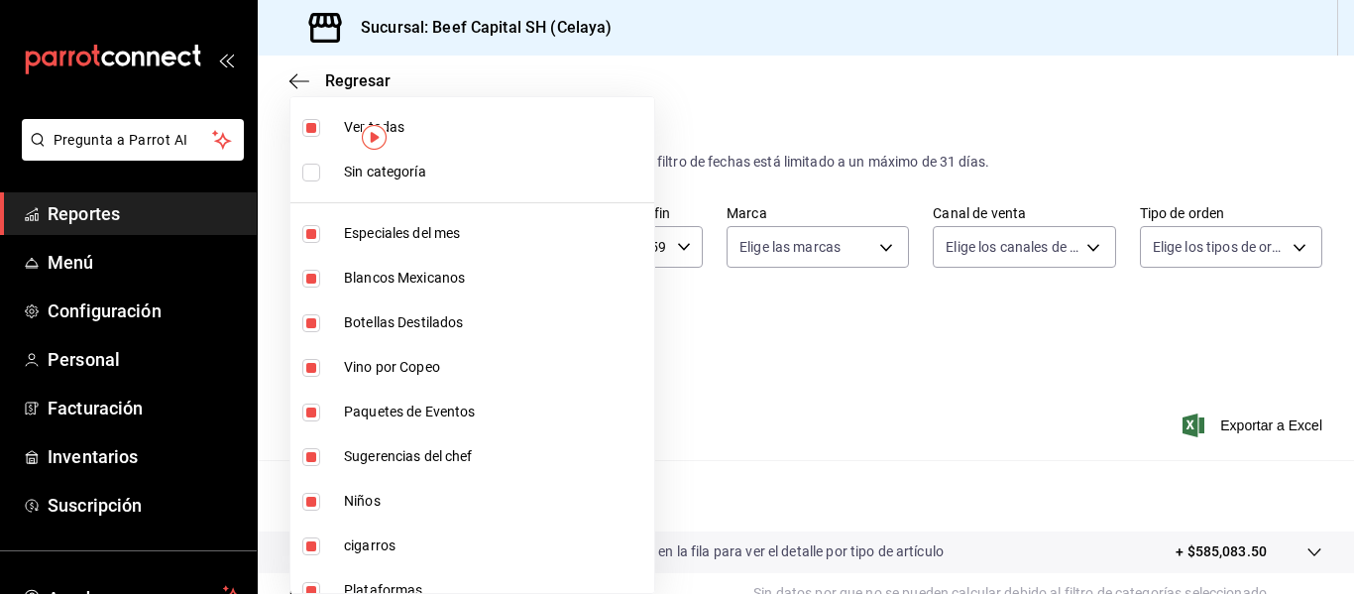
checkbox input "false"
click at [318, 279] on input "checkbox" at bounding box center [311, 279] width 18 height 18
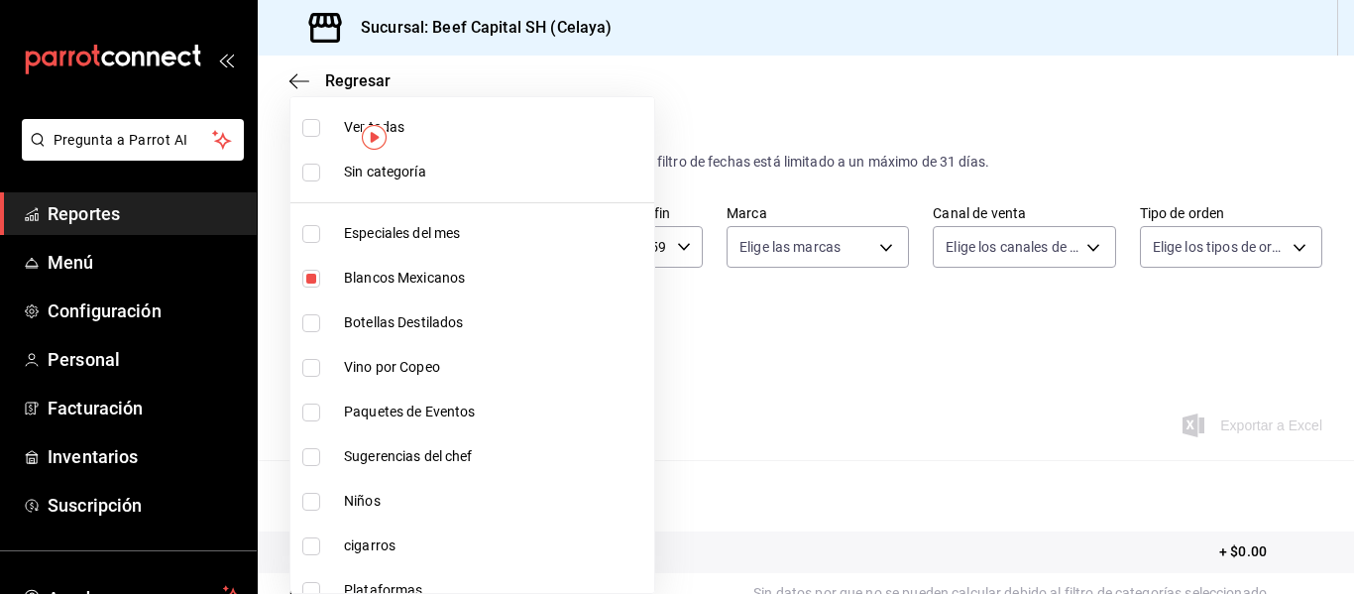
click at [314, 321] on input "checkbox" at bounding box center [311, 323] width 18 height 18
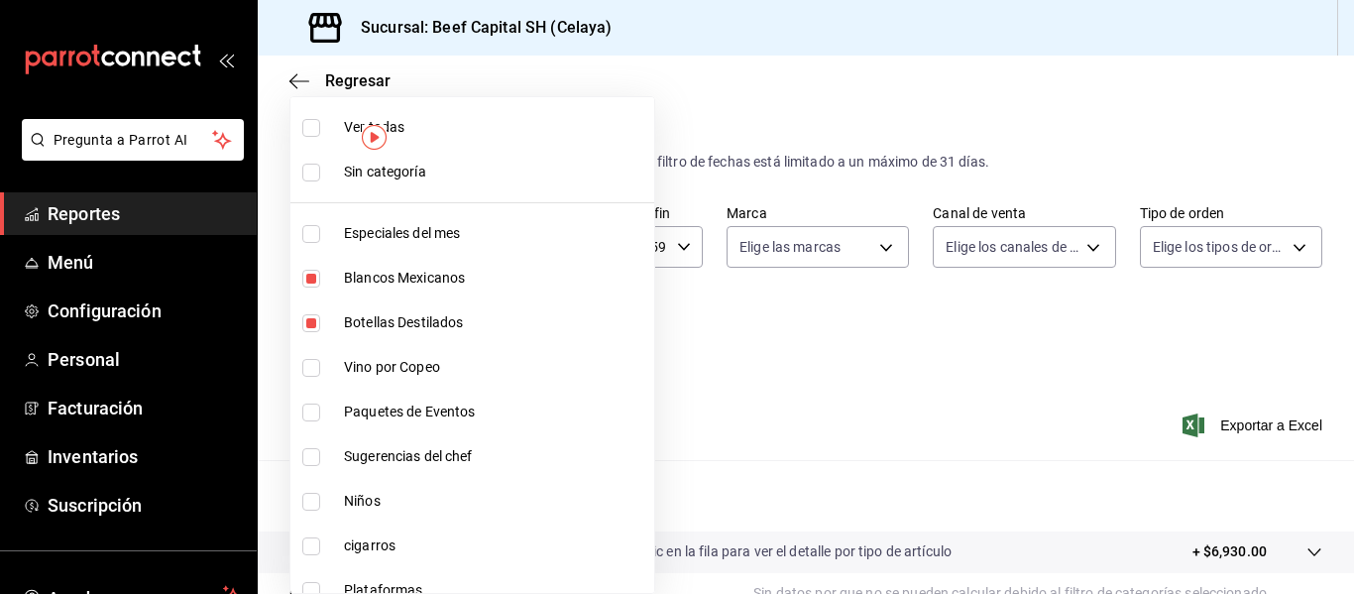
click at [313, 324] on input "checkbox" at bounding box center [311, 323] width 18 height 18
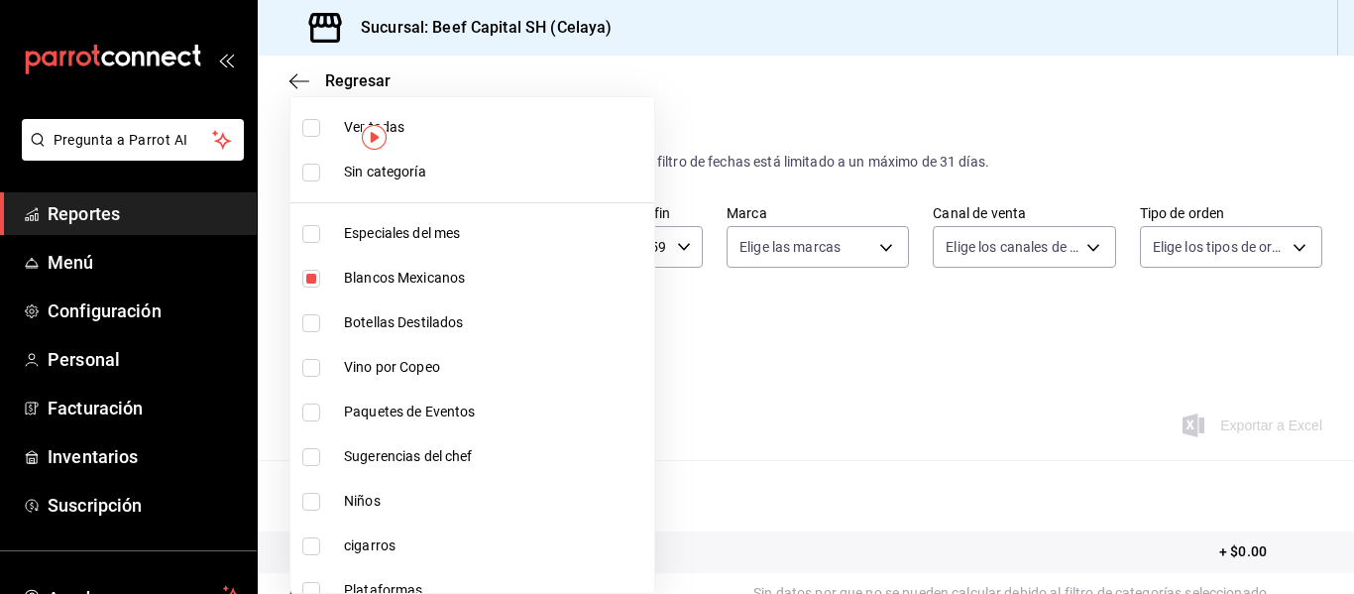
click at [314, 364] on input "checkbox" at bounding box center [311, 368] width 18 height 18
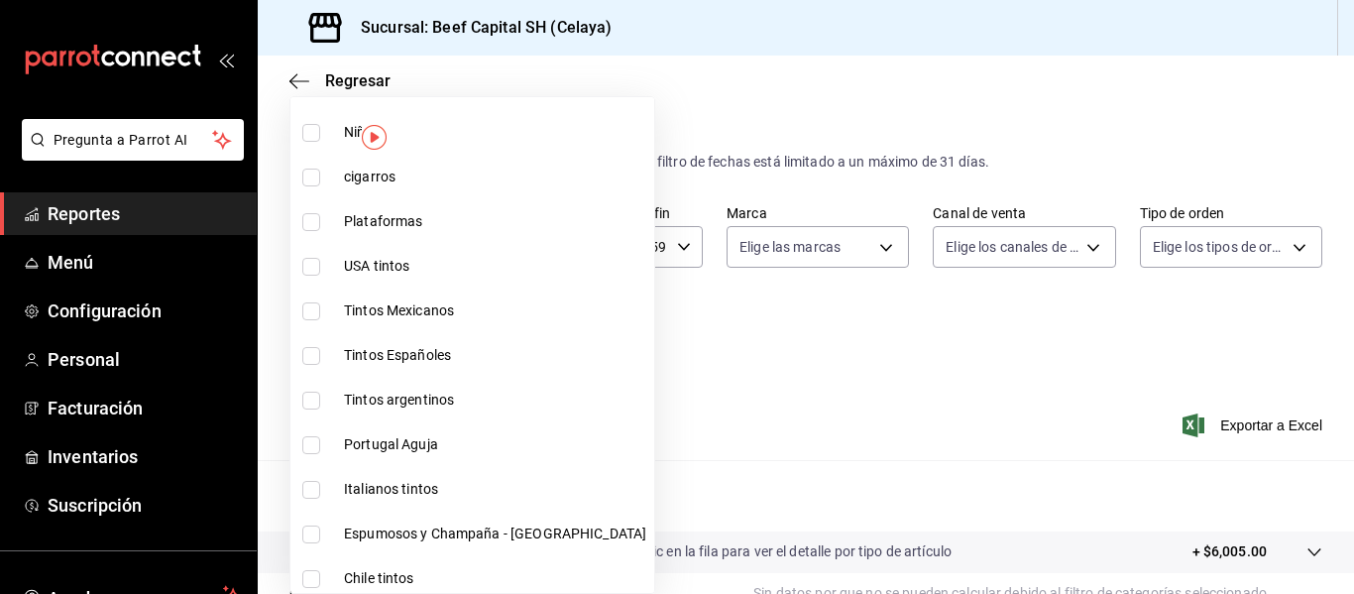
scroll to position [397, 0]
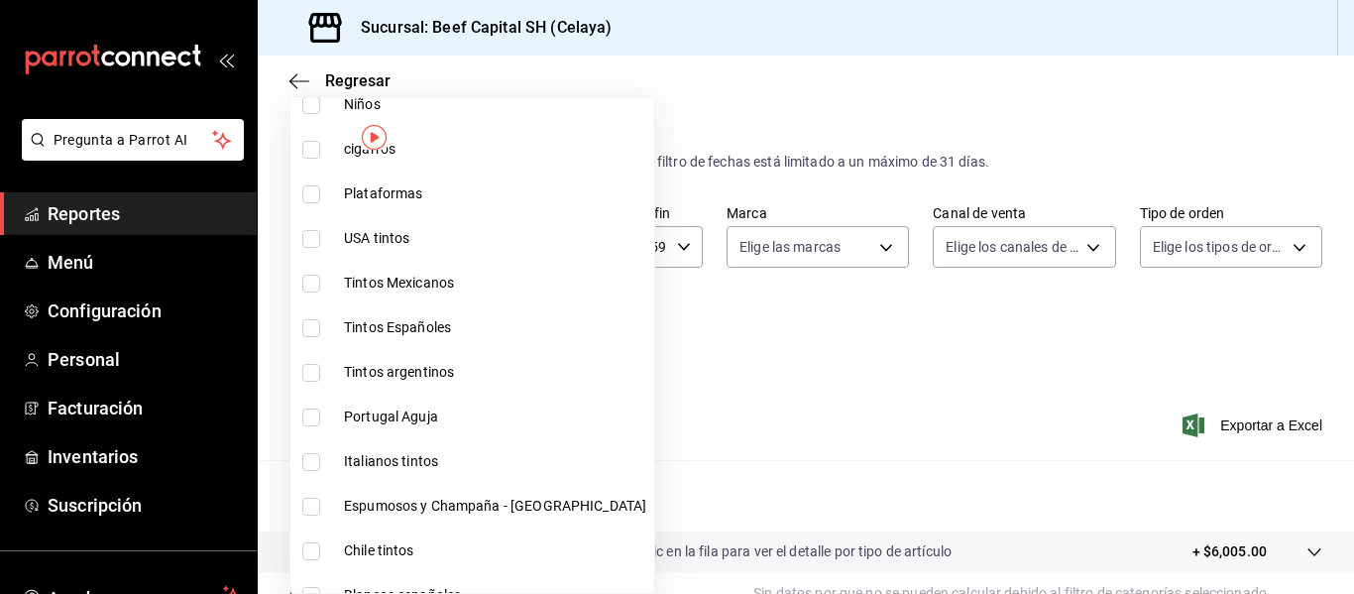
click at [310, 277] on input "checkbox" at bounding box center [311, 284] width 18 height 18
click at [316, 325] on input "checkbox" at bounding box center [311, 328] width 18 height 18
click at [314, 365] on input "checkbox" at bounding box center [311, 373] width 18 height 18
click at [320, 409] on label at bounding box center [315, 417] width 26 height 18
click at [320, 409] on input "checkbox" at bounding box center [311, 417] width 18 height 18
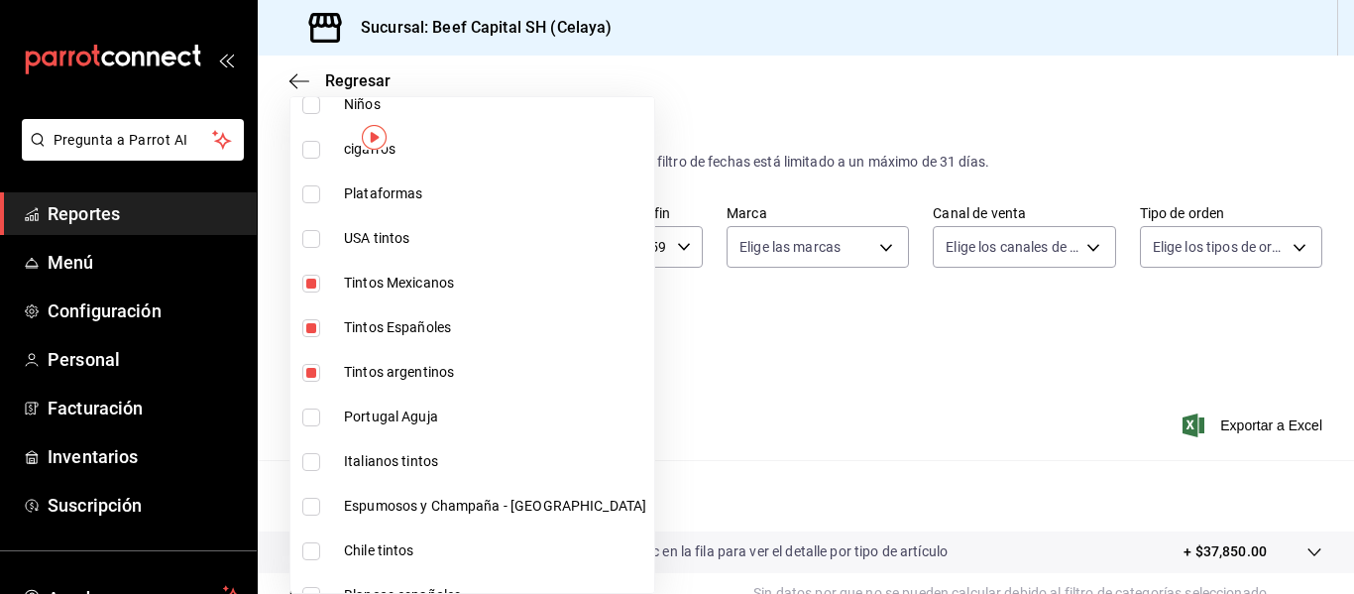
click at [312, 423] on input "checkbox" at bounding box center [311, 417] width 18 height 18
click at [309, 462] on input "checkbox" at bounding box center [311, 462] width 18 height 18
click at [310, 504] on input "checkbox" at bounding box center [311, 507] width 18 height 18
click at [314, 549] on input "checkbox" at bounding box center [311, 551] width 18 height 18
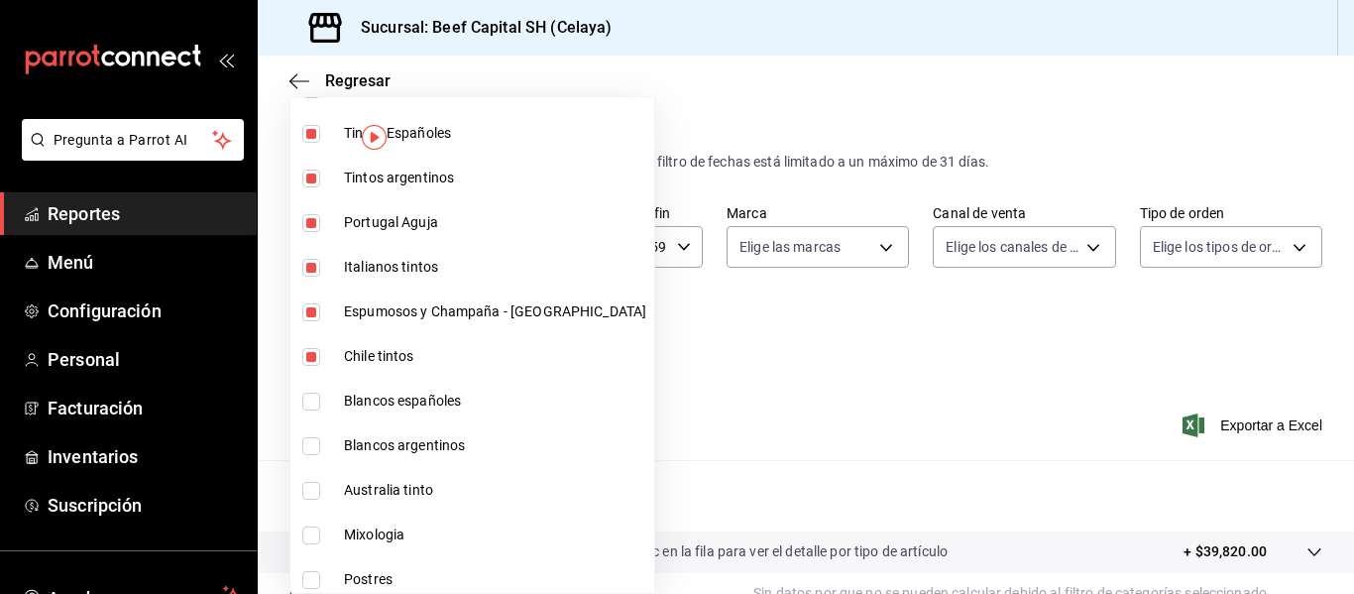
scroll to position [634, 0]
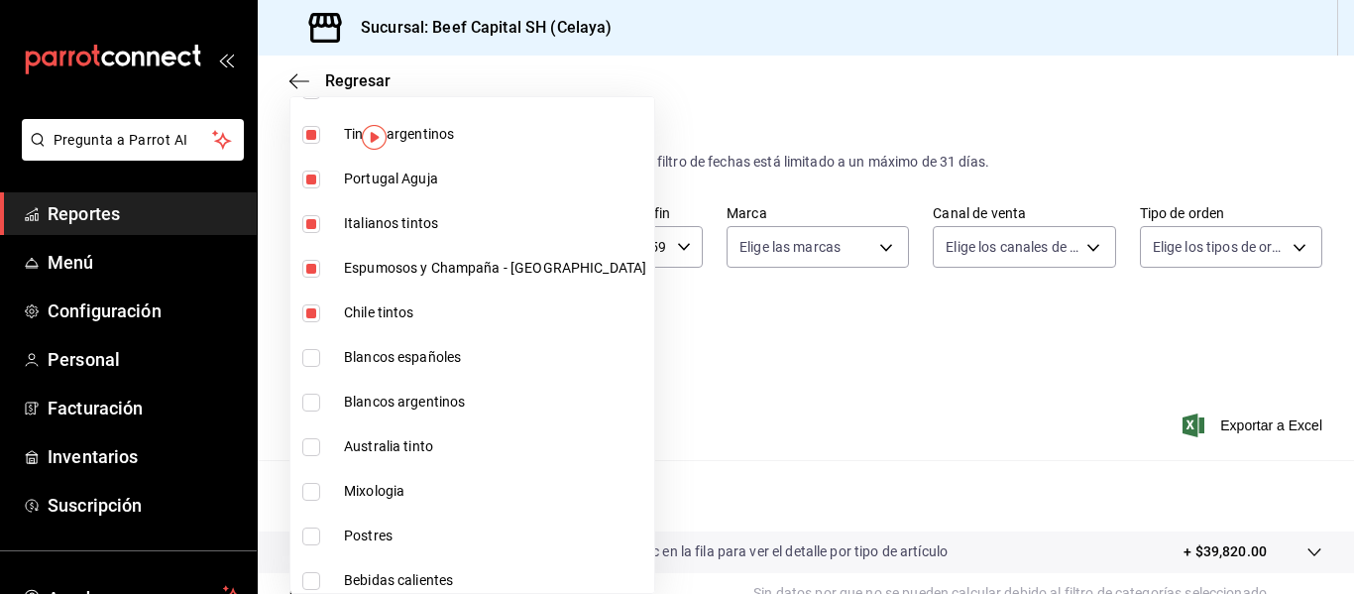
click at [309, 361] on input "checkbox" at bounding box center [311, 358] width 18 height 18
click at [311, 398] on input "checkbox" at bounding box center [311, 403] width 18 height 18
click at [314, 442] on input "checkbox" at bounding box center [311, 447] width 18 height 18
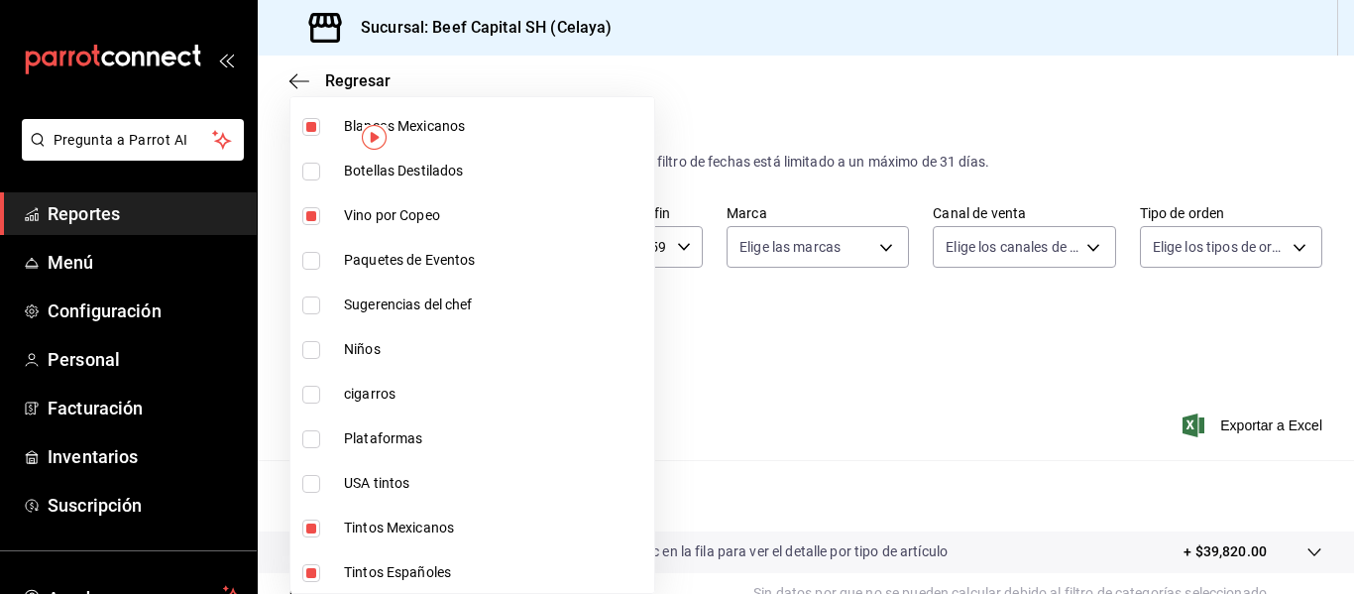
scroll to position [139, 0]
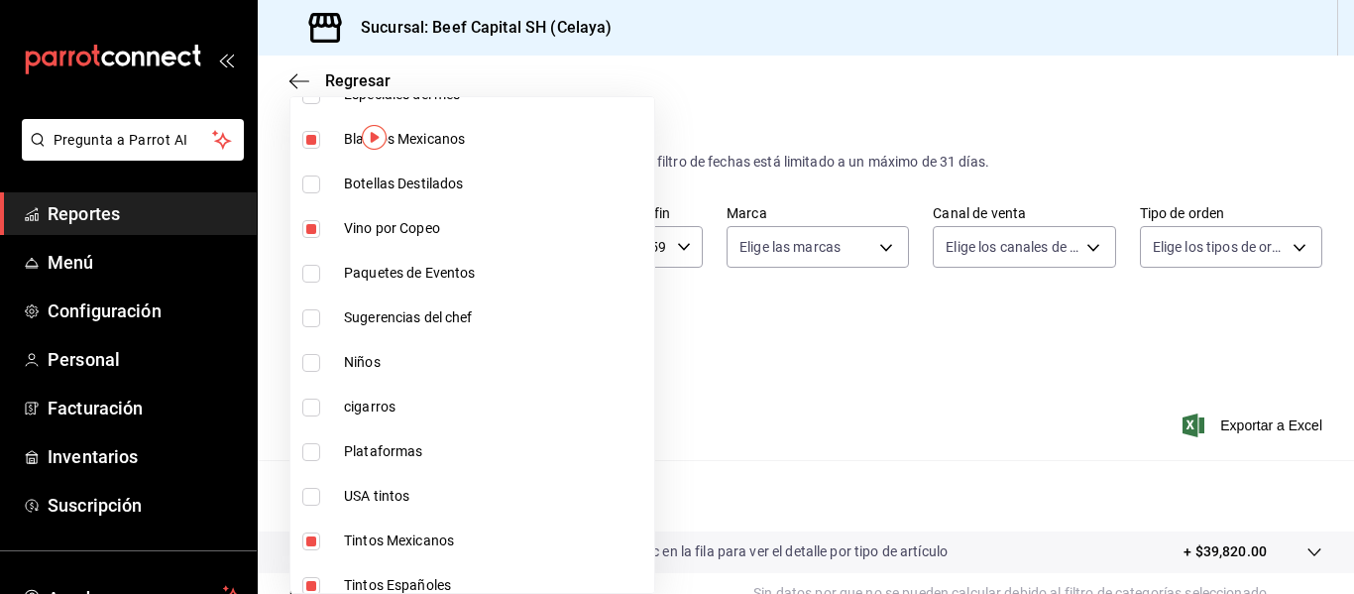
click at [312, 499] on input "checkbox" at bounding box center [311, 497] width 18 height 18
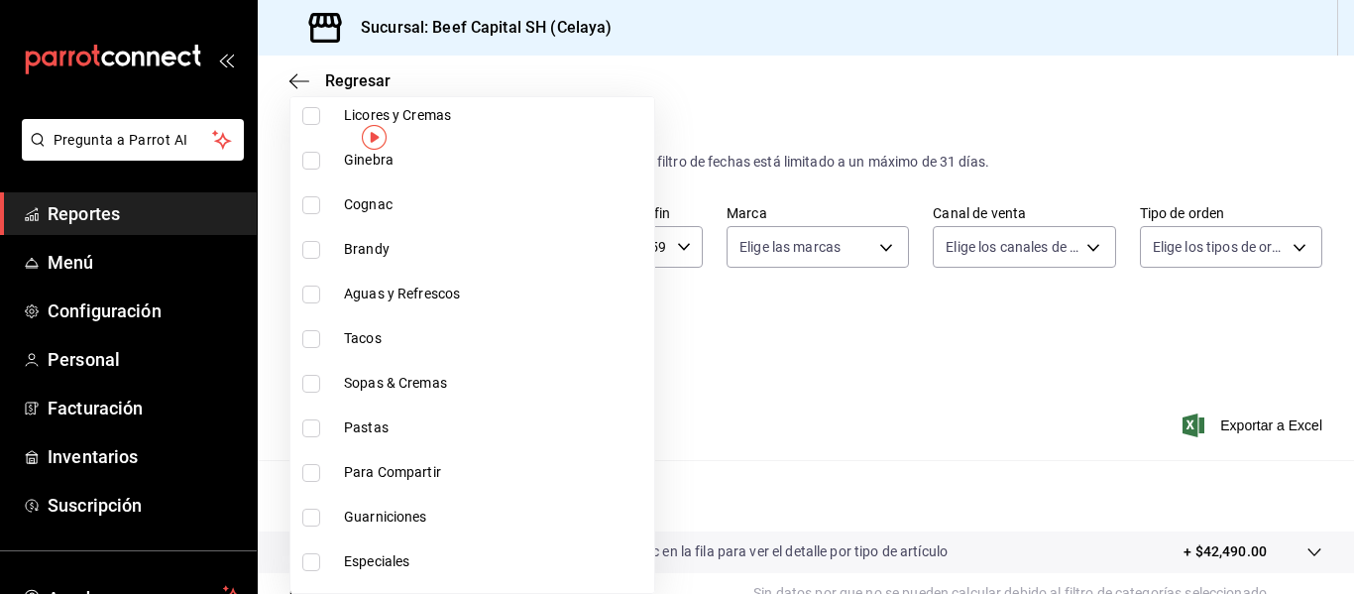
scroll to position [1507, 0]
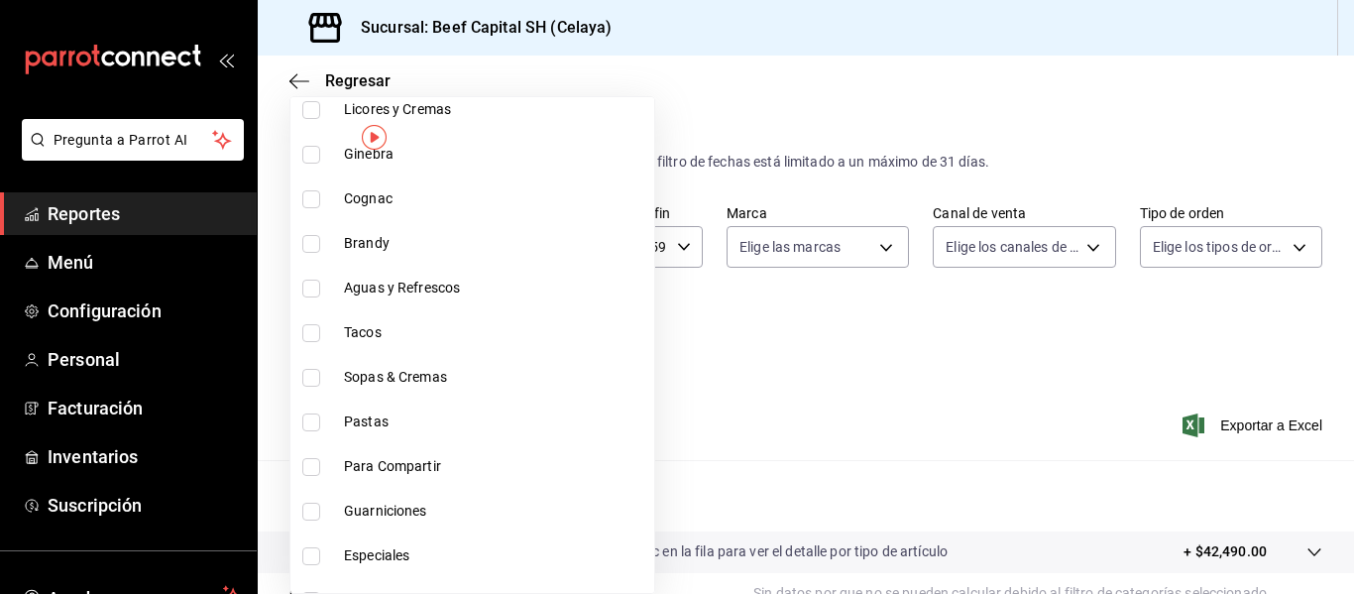
click at [783, 355] on div at bounding box center [677, 297] width 1354 height 594
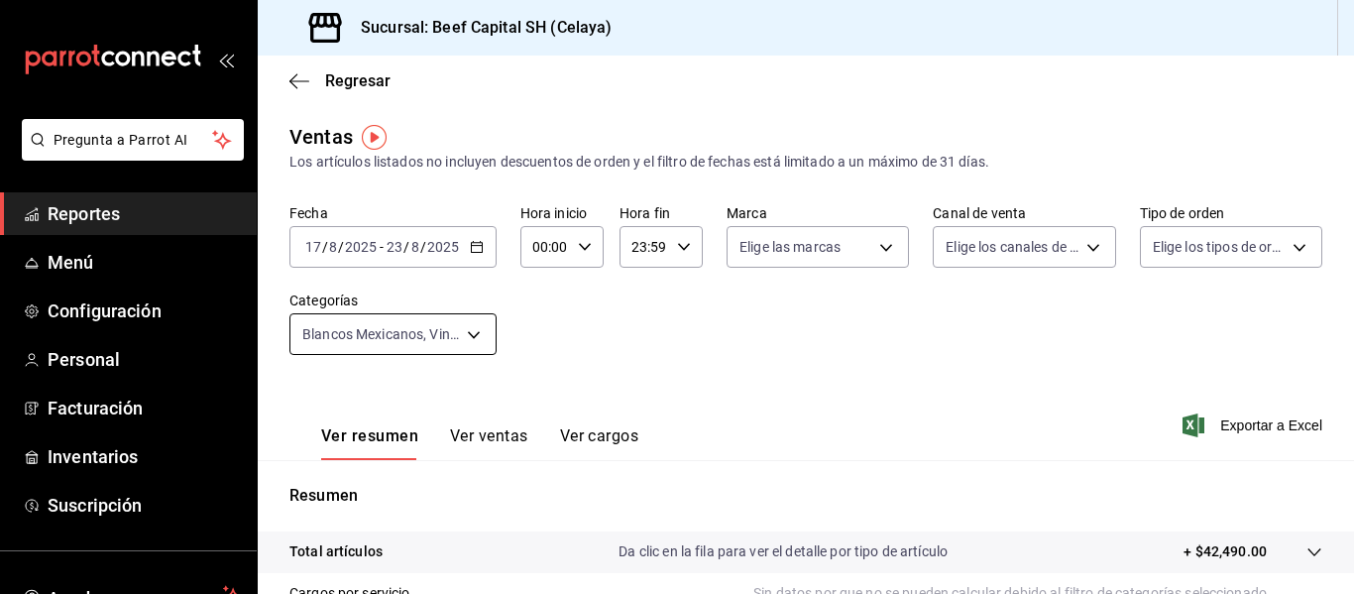
click at [467, 335] on body "Pregunta a Parrot AI Reportes Menú Configuración Personal Facturación Inventari…" at bounding box center [677, 297] width 1354 height 594
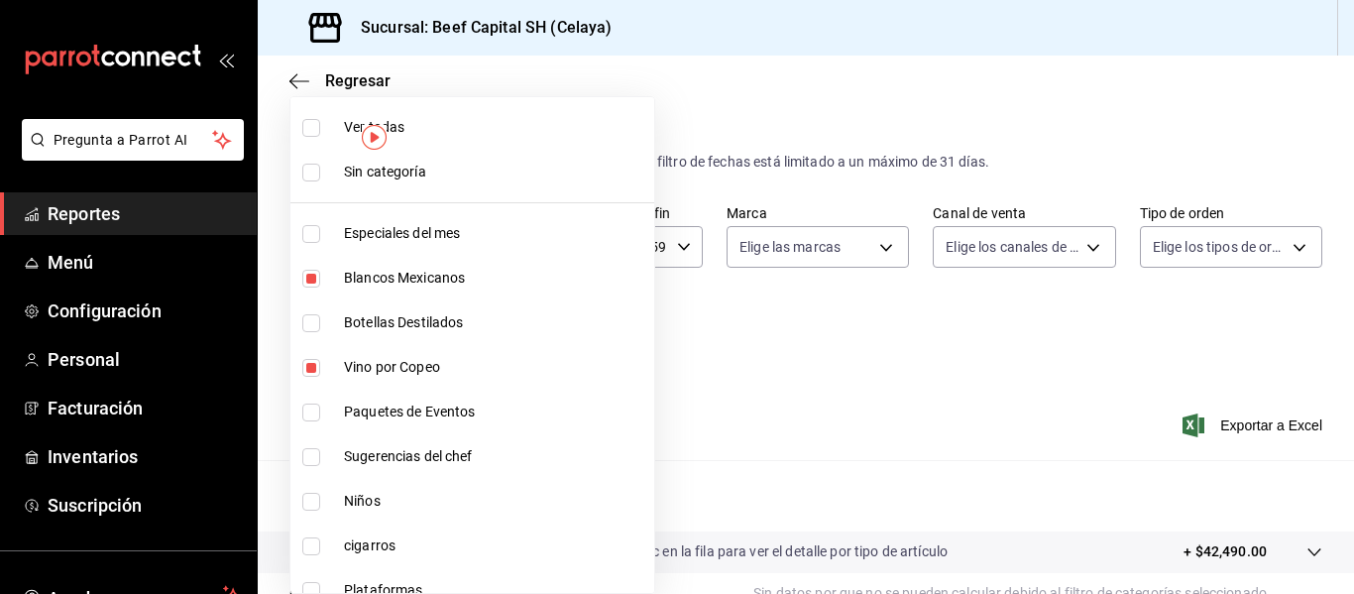
click at [307, 130] on input "checkbox" at bounding box center [311, 128] width 18 height 18
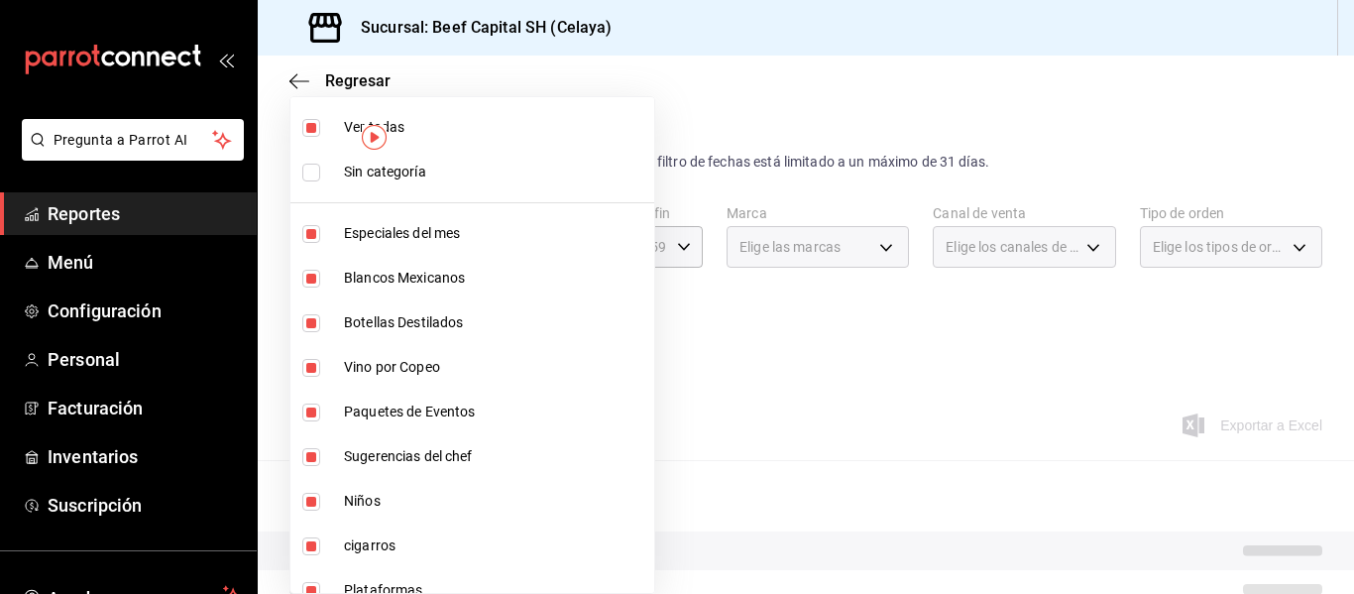
click at [307, 130] on input "checkbox" at bounding box center [311, 128] width 18 height 18
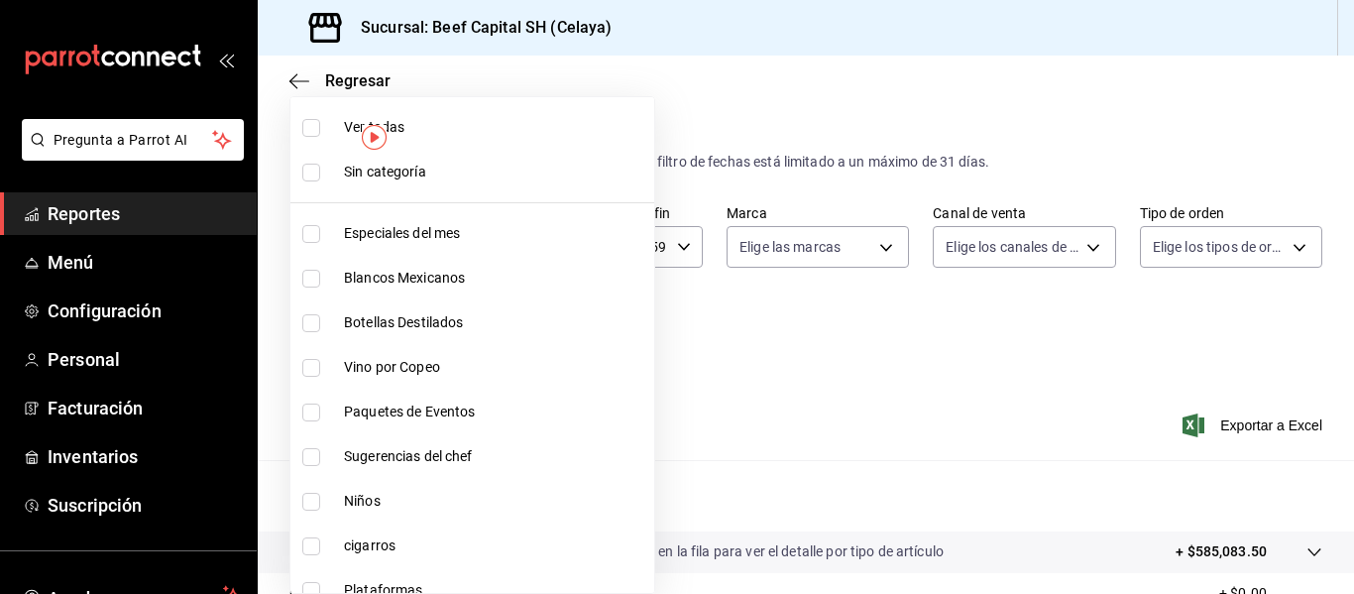
click at [565, 583] on li "Plataformas" at bounding box center [472, 590] width 364 height 45
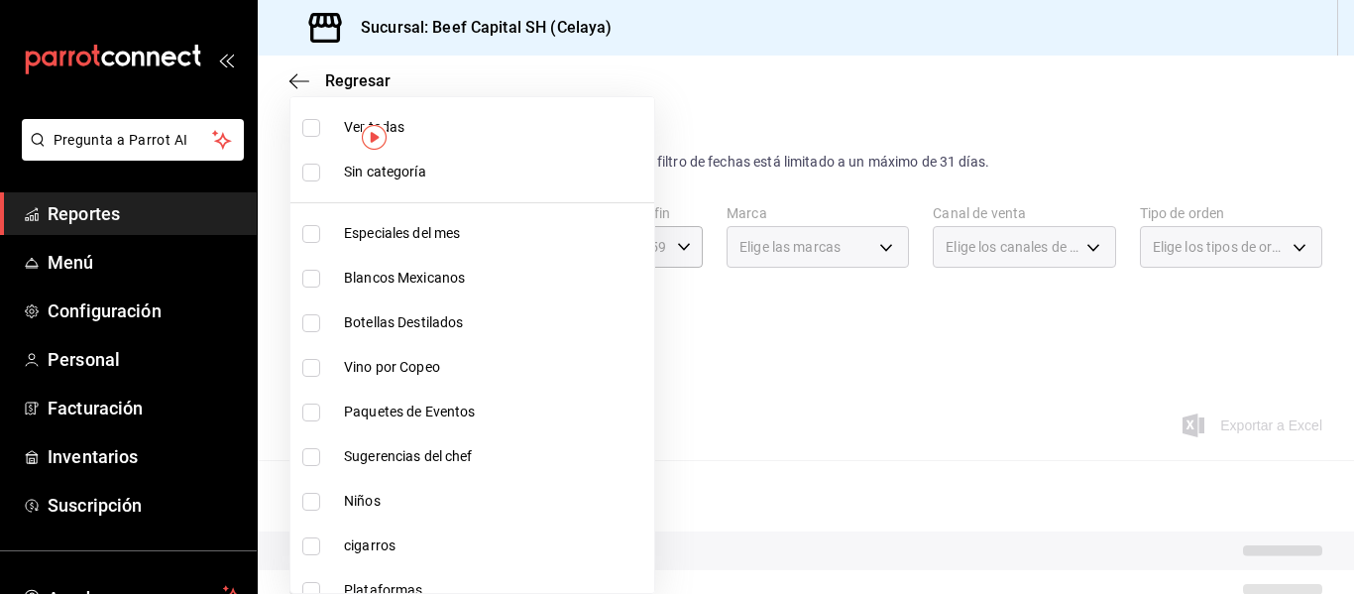
click at [565, 583] on li "Plataformas" at bounding box center [472, 590] width 364 height 45
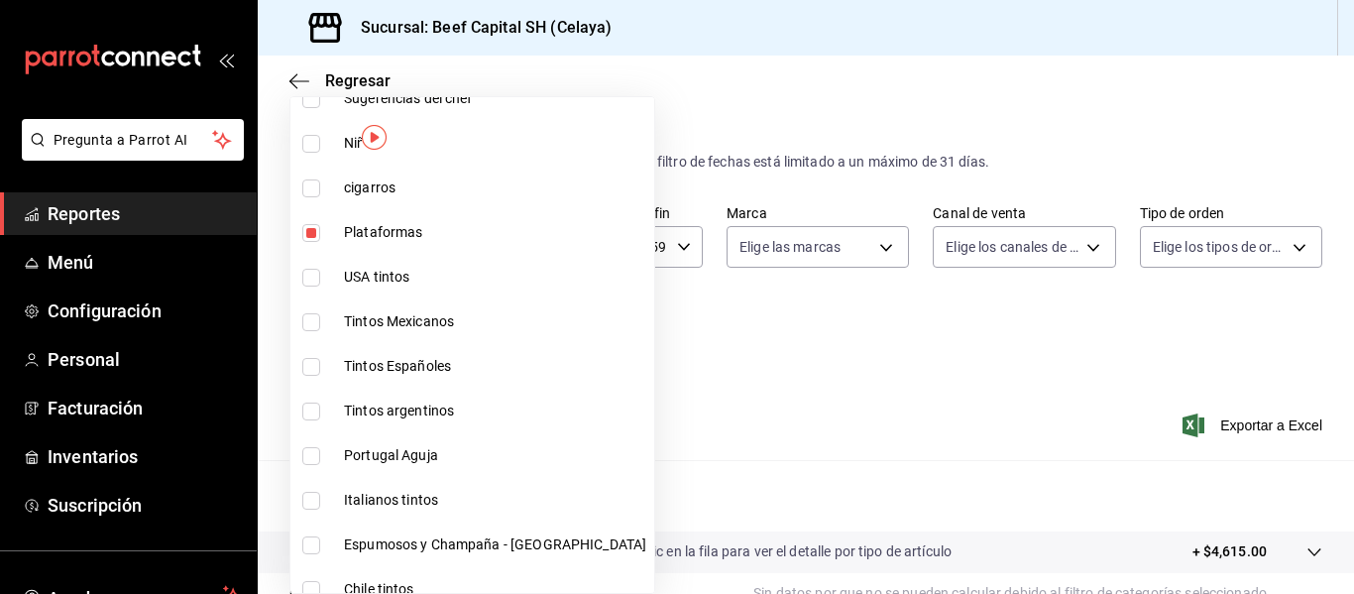
scroll to position [397, 0]
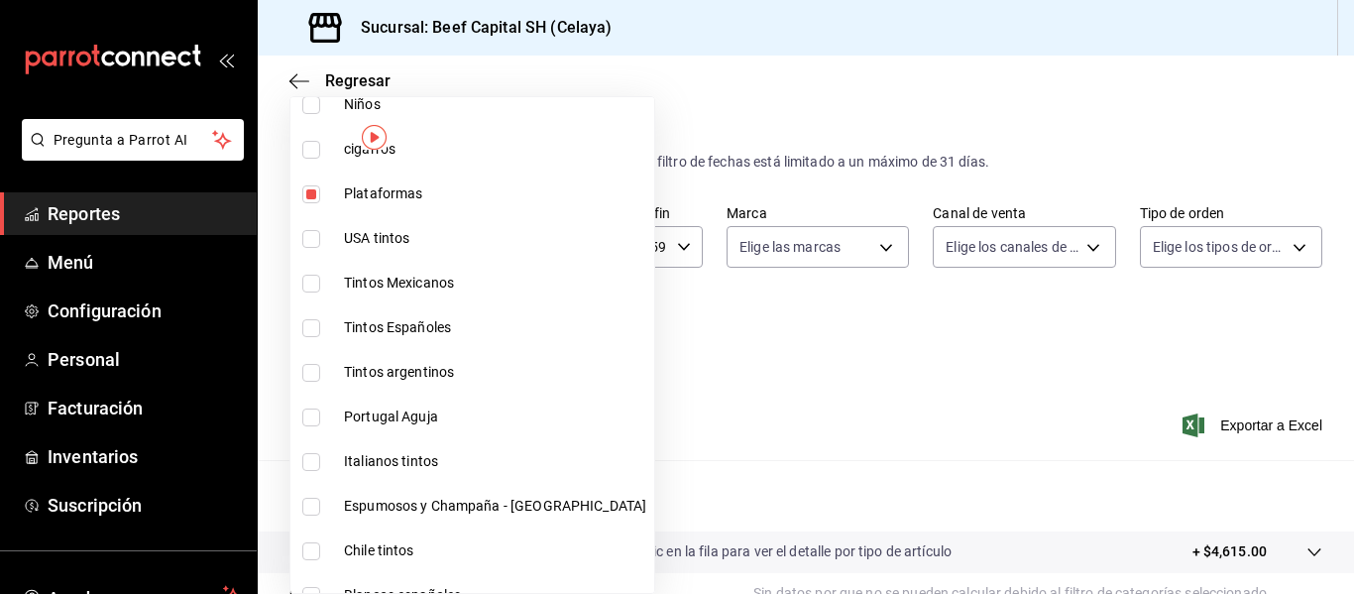
click at [306, 197] on input "checkbox" at bounding box center [311, 194] width 18 height 18
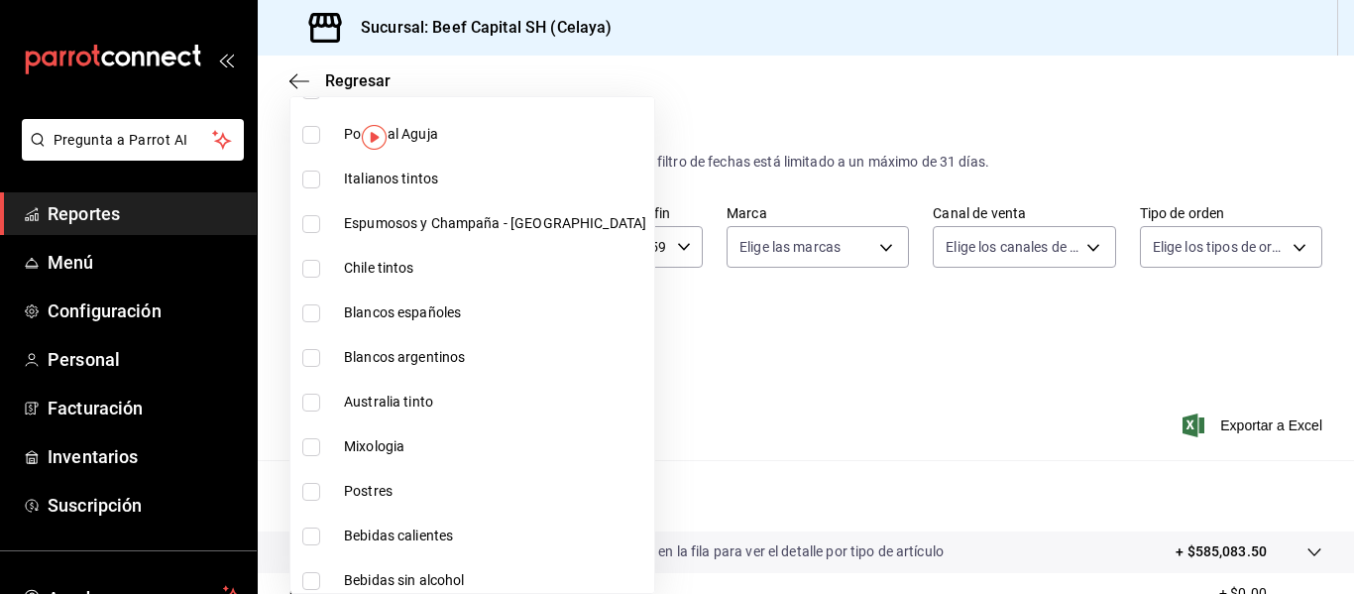
scroll to position [714, 0]
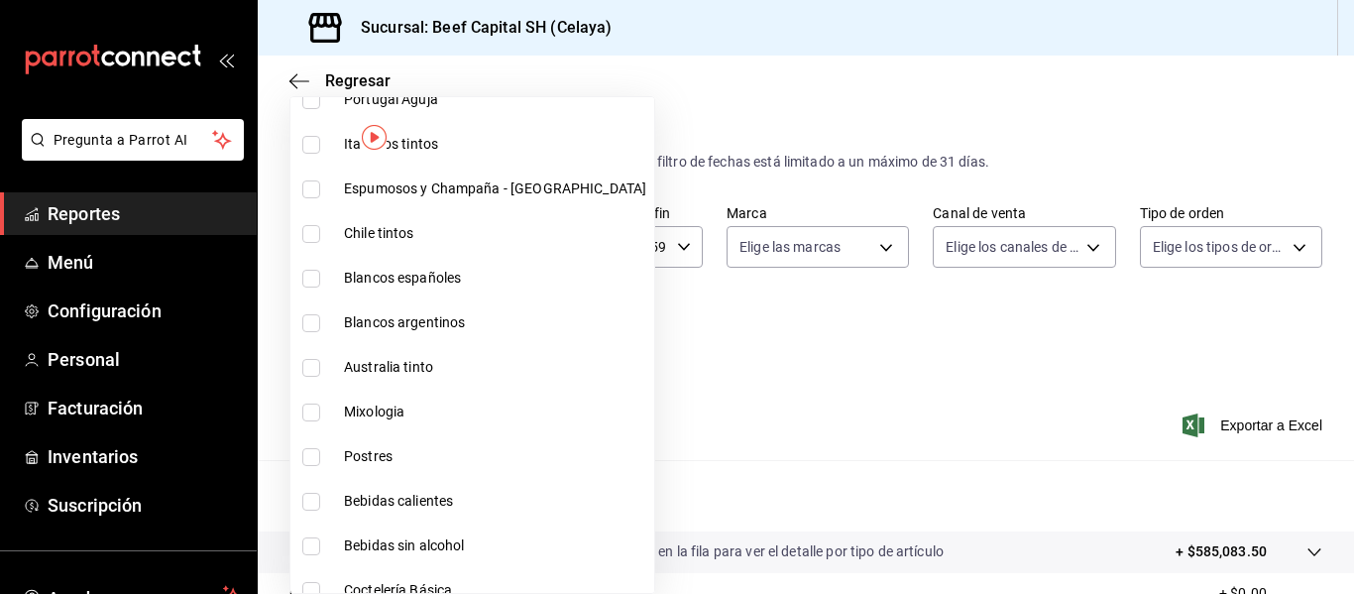
click at [317, 460] on input "checkbox" at bounding box center [311, 457] width 18 height 18
click at [322, 450] on label at bounding box center [315, 457] width 26 height 18
click at [320, 450] on input "checkbox" at bounding box center [311, 457] width 18 height 18
click at [310, 453] on input "checkbox" at bounding box center [311, 457] width 18 height 18
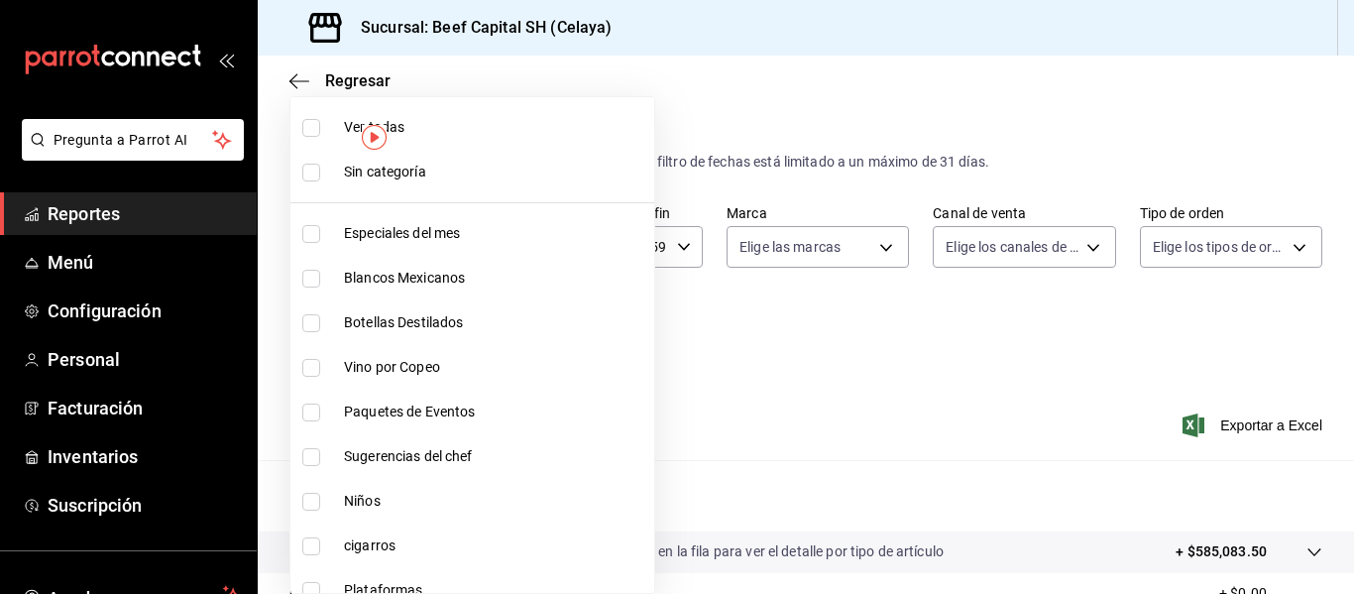
click at [312, 282] on input "checkbox" at bounding box center [311, 279] width 18 height 18
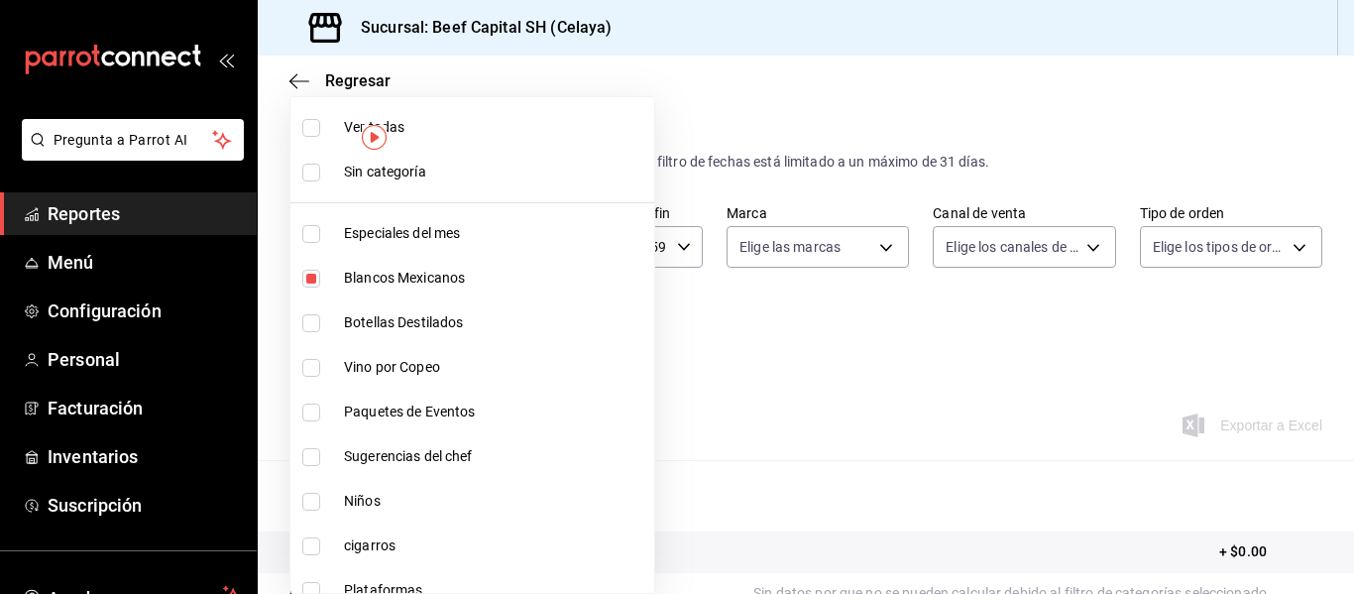
click at [315, 366] on input "checkbox" at bounding box center [311, 368] width 18 height 18
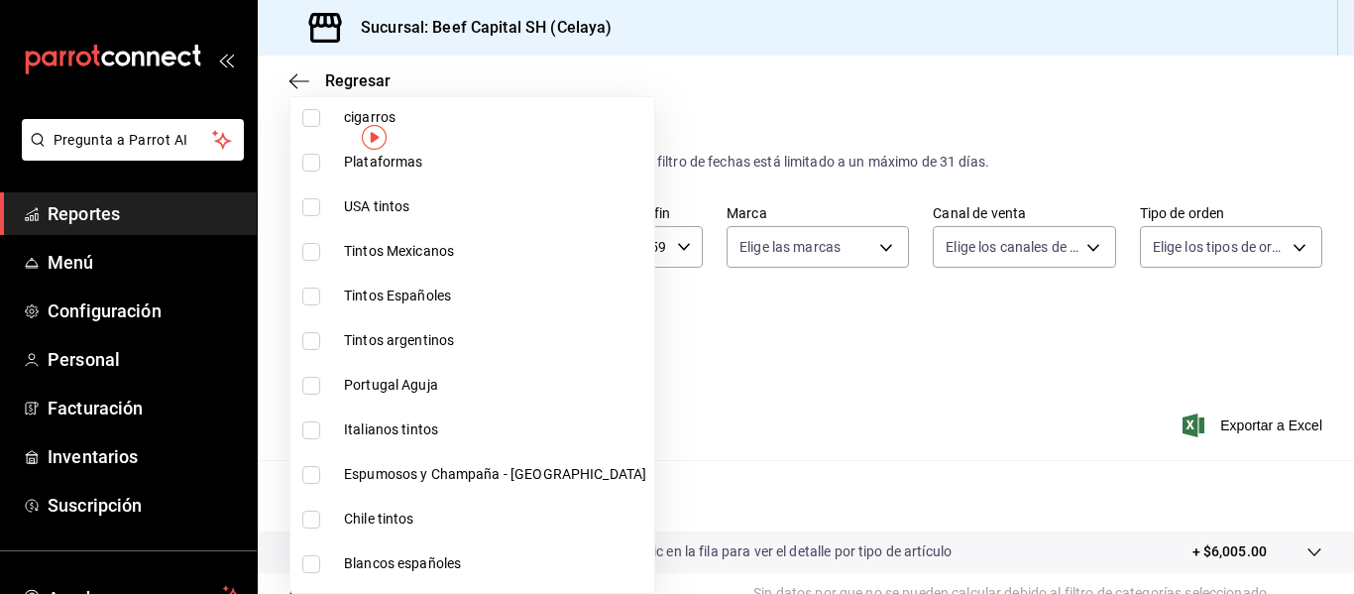
scroll to position [436, 0]
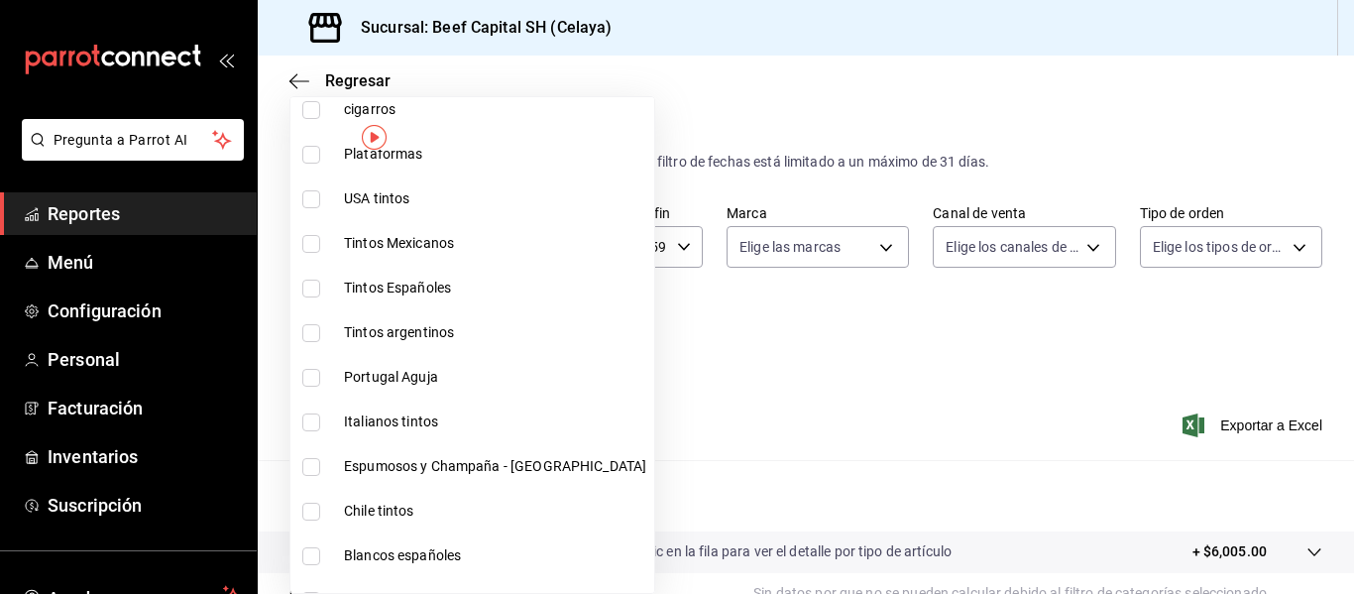
click at [310, 194] on input "checkbox" at bounding box center [311, 199] width 18 height 18
click at [318, 248] on input "checkbox" at bounding box center [311, 244] width 18 height 18
click at [308, 287] on input "checkbox" at bounding box center [311, 289] width 18 height 18
click at [307, 327] on input "checkbox" at bounding box center [311, 333] width 18 height 18
click at [314, 381] on input "checkbox" at bounding box center [311, 378] width 18 height 18
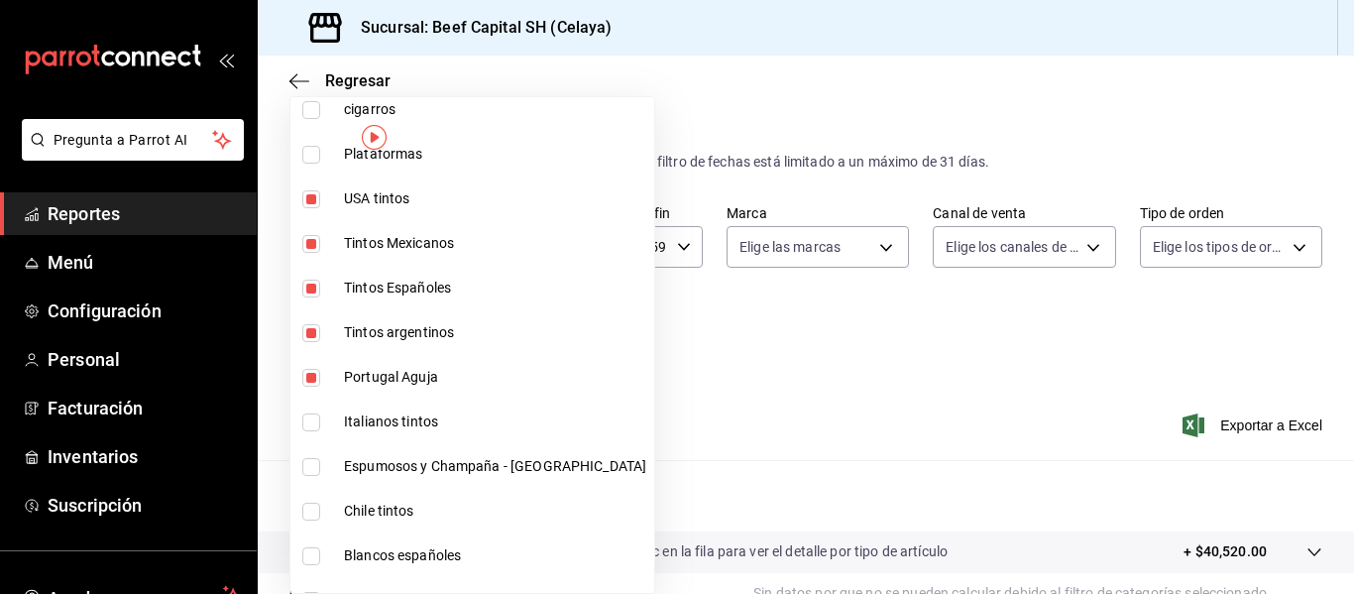
click at [311, 418] on input "checkbox" at bounding box center [311, 422] width 18 height 18
click at [311, 465] on input "checkbox" at bounding box center [311, 467] width 18 height 18
click at [317, 513] on input "checkbox" at bounding box center [311, 512] width 18 height 18
click at [309, 554] on input "checkbox" at bounding box center [311, 556] width 18 height 18
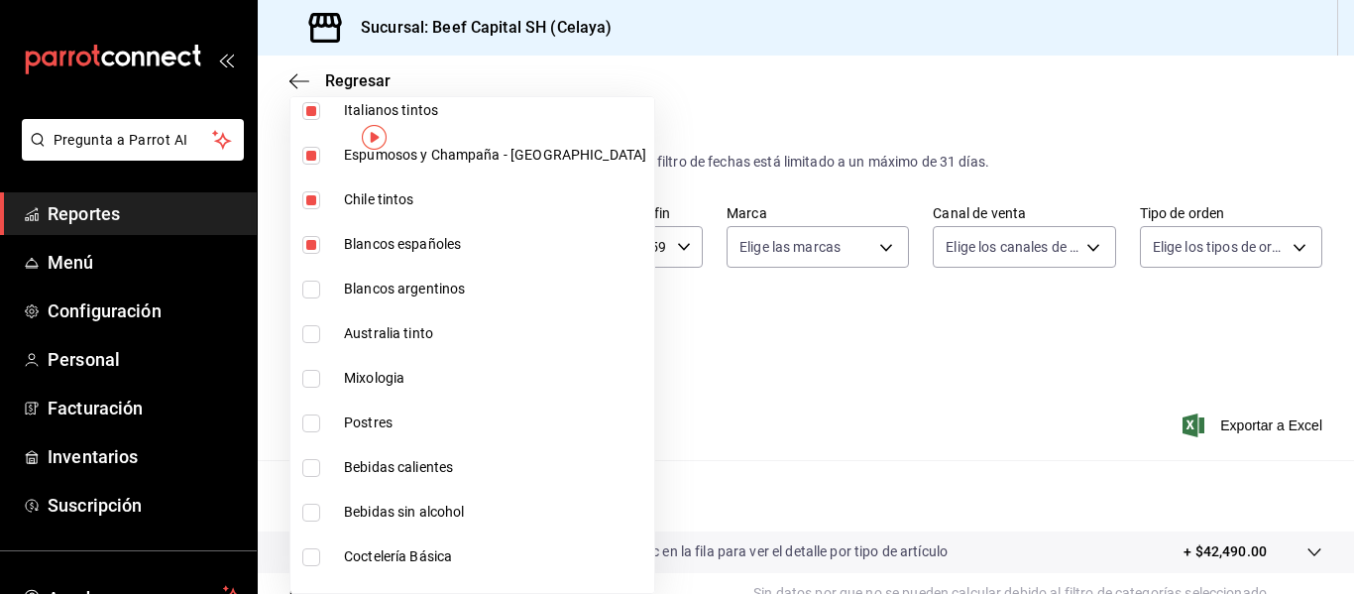
scroll to position [753, 0]
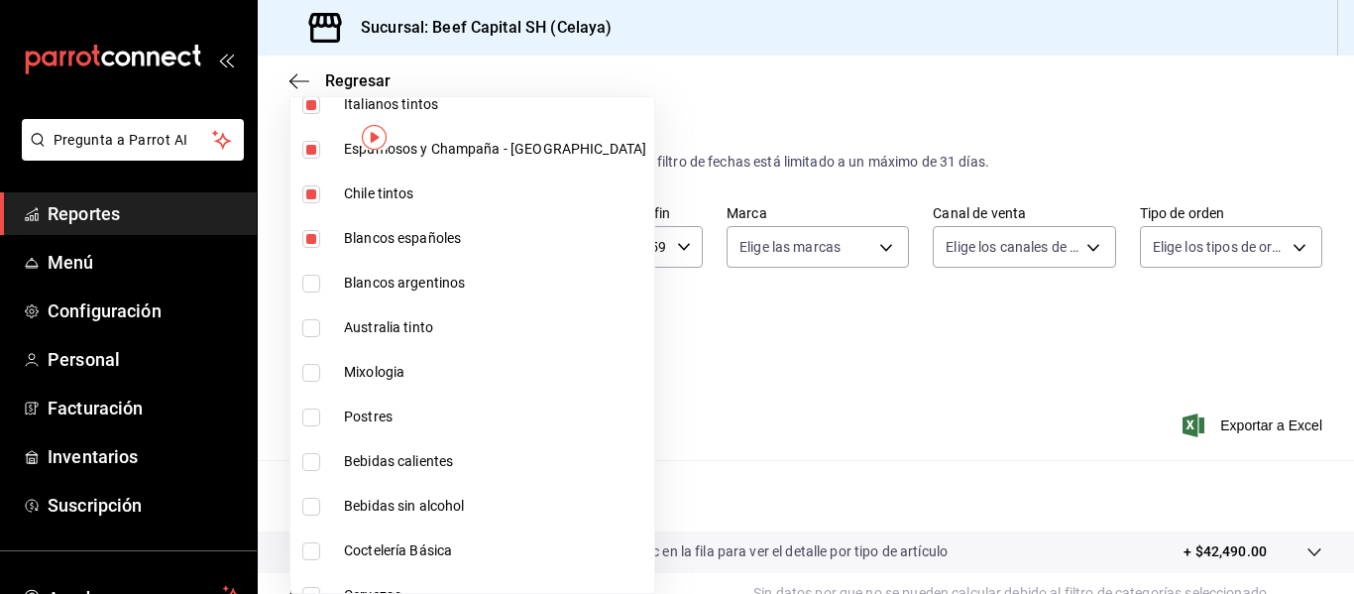
click at [305, 283] on input "checkbox" at bounding box center [311, 284] width 18 height 18
click at [312, 331] on input "checkbox" at bounding box center [311, 328] width 18 height 18
click at [812, 361] on div at bounding box center [677, 297] width 1354 height 594
